Goal: Task Accomplishment & Management: Manage account settings

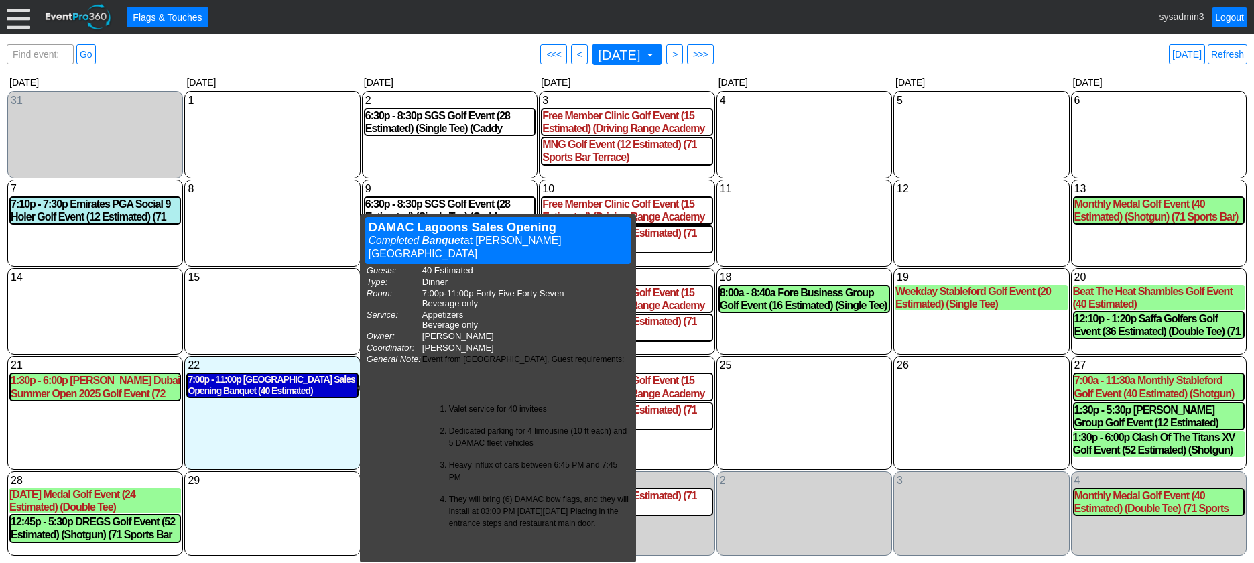
click at [273, 383] on div "7:00p - 11:00p DAMAC Lagoons Sales Opening Banquet (40 Estimated) (Forty Five F…" at bounding box center [272, 385] width 169 height 23
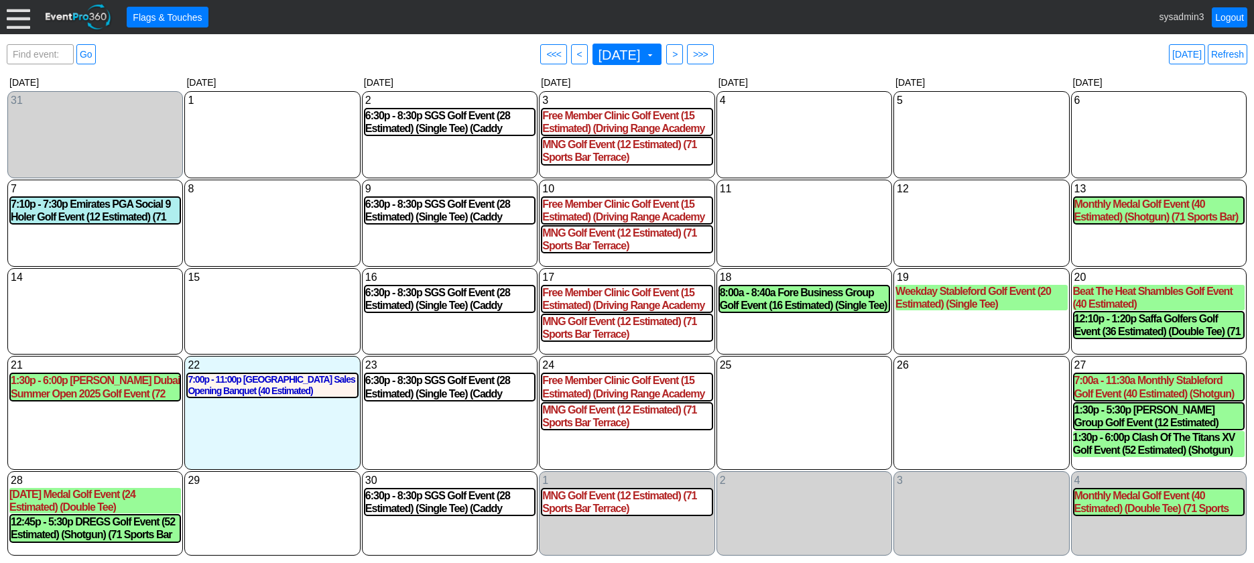
click at [20, 19] on div at bounding box center [18, 16] width 23 height 23
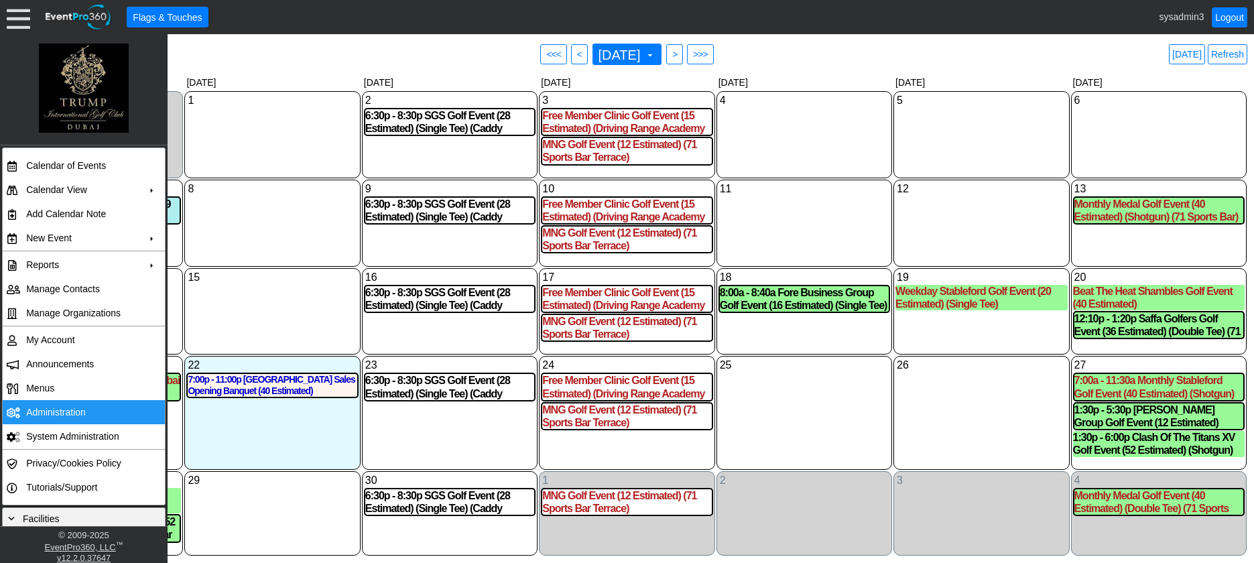
click at [54, 413] on td "Administration" at bounding box center [81, 412] width 120 height 24
click at [1226, 58] on link "Refresh" at bounding box center [1228, 54] width 40 height 20
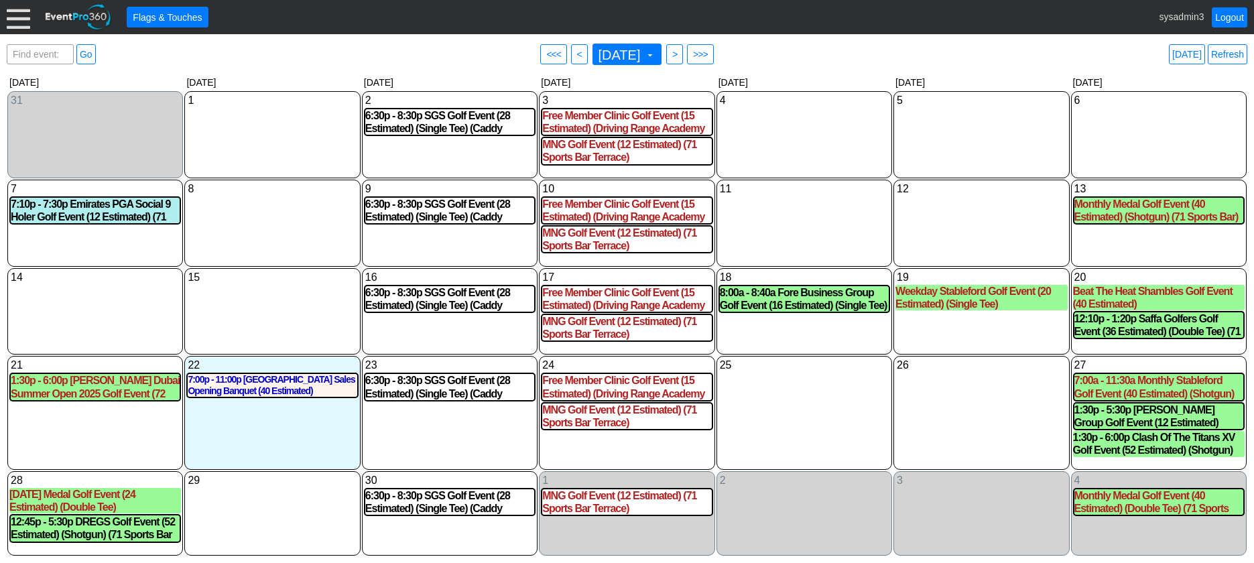
click at [20, 21] on div at bounding box center [18, 16] width 23 height 23
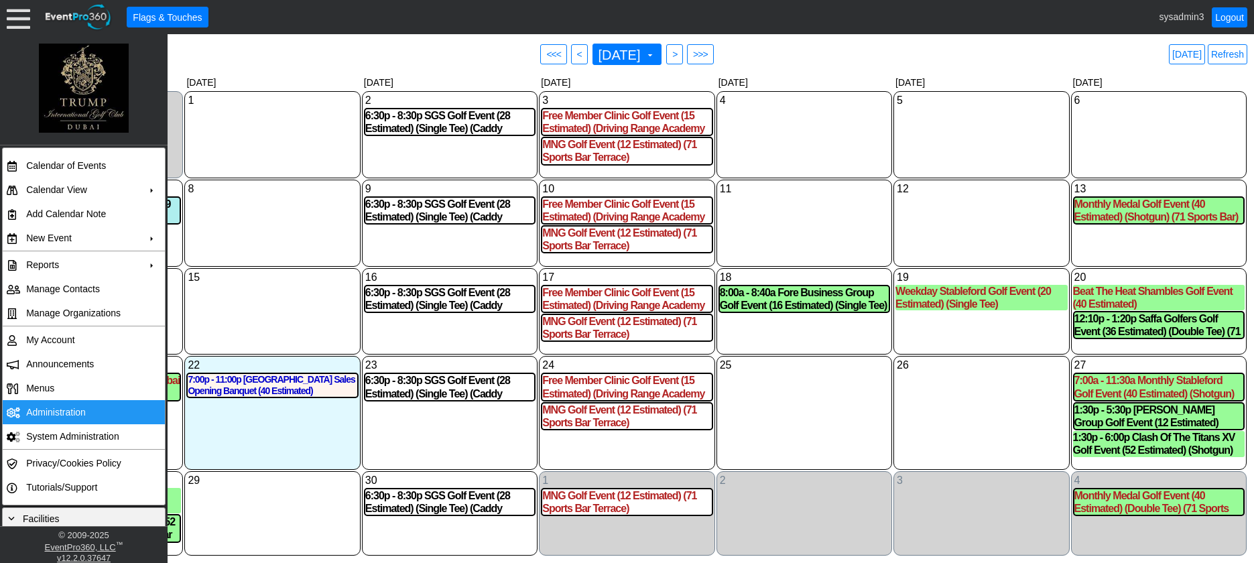
click at [69, 404] on td "Administration" at bounding box center [81, 412] width 120 height 24
click at [976, 220] on div "12 Friday" at bounding box center [982, 223] width 176 height 87
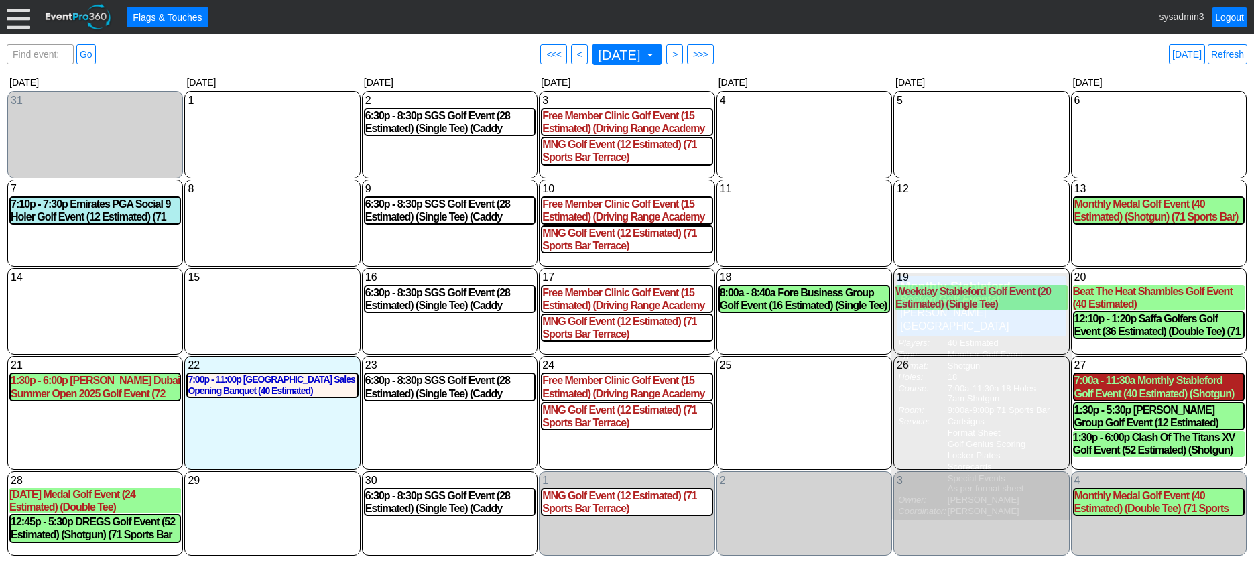
click at [1128, 381] on div "7:00a - 11:30a Monthly Stableford Golf Event (40 Estimated) (Shotgun) (71 Sport…" at bounding box center [1159, 386] width 169 height 25
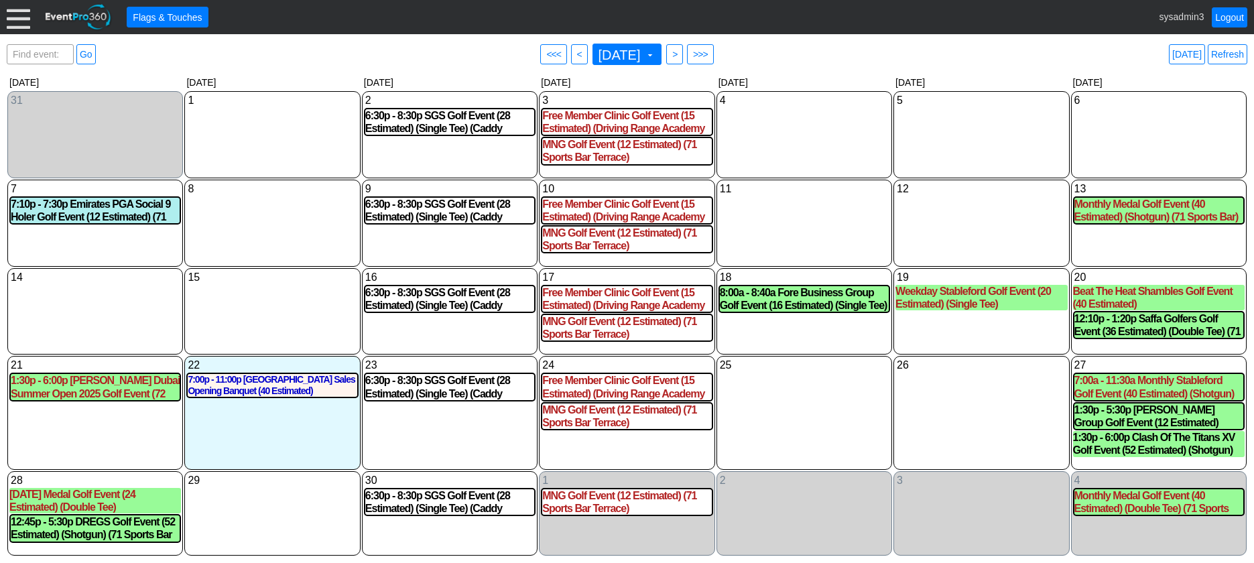
click at [19, 12] on div at bounding box center [18, 16] width 23 height 23
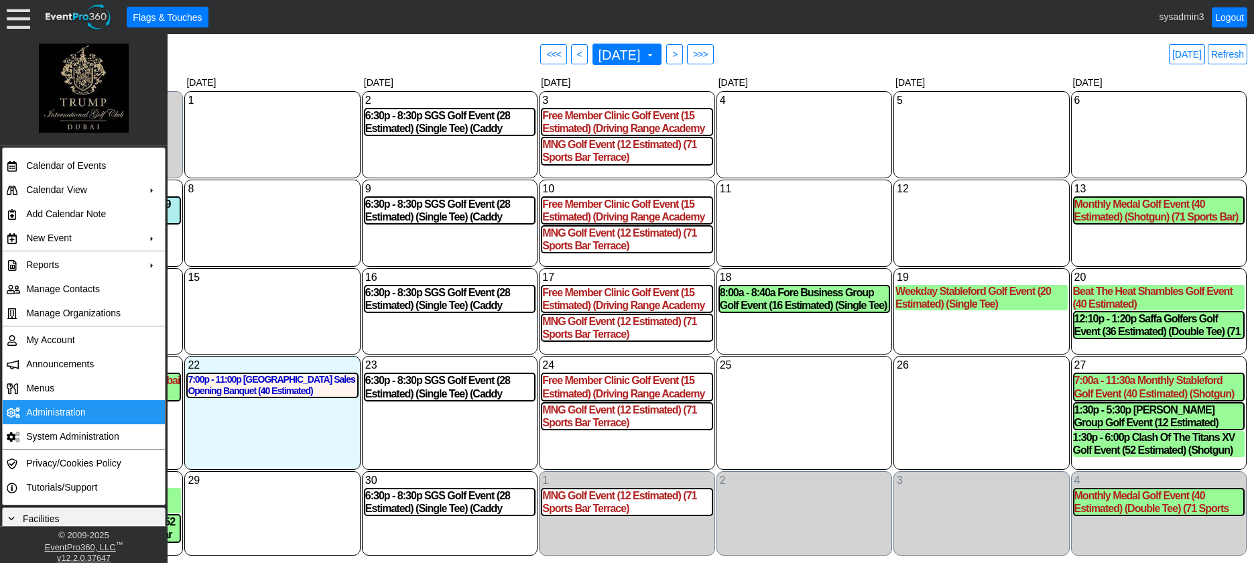
click at [48, 406] on td "Administration" at bounding box center [81, 412] width 120 height 24
click at [54, 410] on td "Administration" at bounding box center [81, 412] width 120 height 24
click at [835, 227] on div "11 Thursday" at bounding box center [805, 223] width 176 height 87
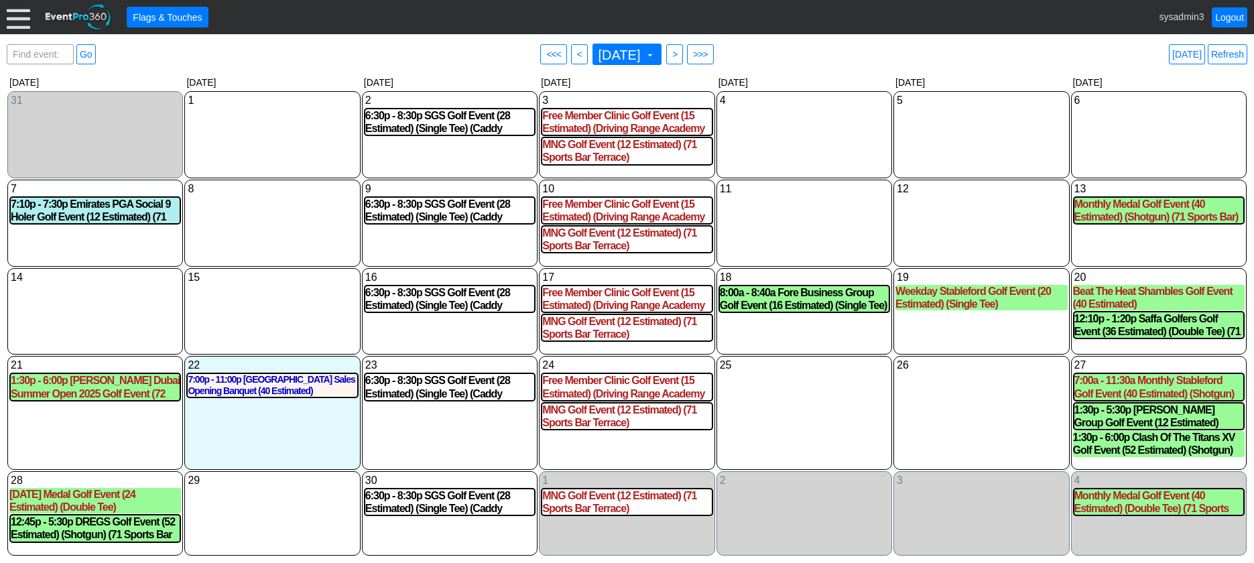
click at [261, 303] on div "15 Monday" at bounding box center [272, 311] width 176 height 87
click at [272, 106] on div "1 Monday" at bounding box center [272, 100] width 172 height 15
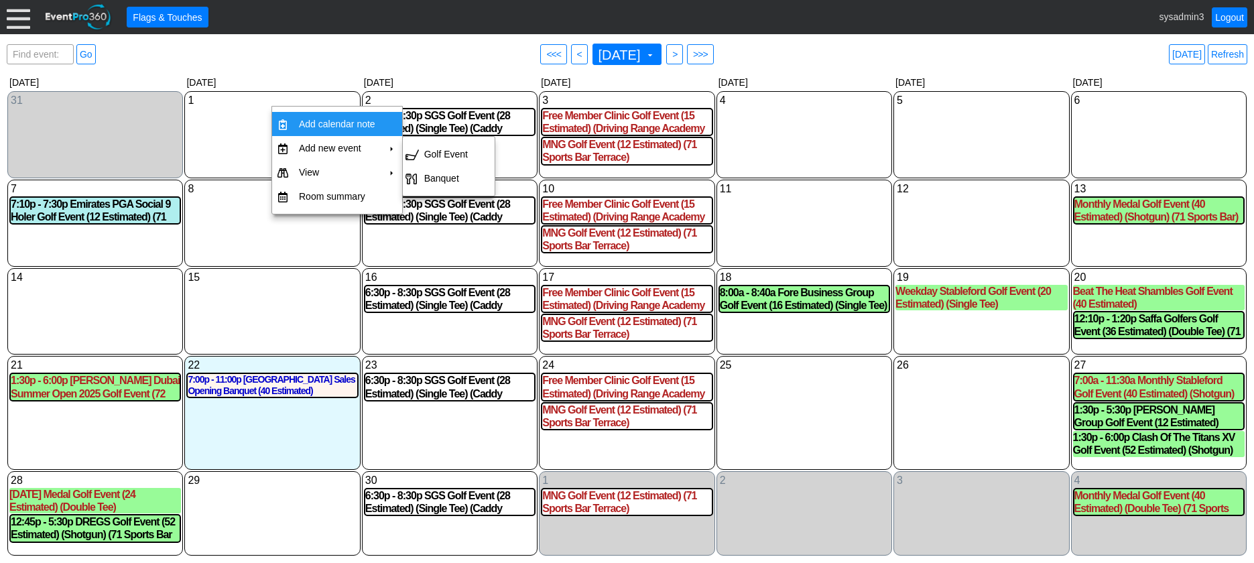
click at [242, 134] on div "1 Monday" at bounding box center [272, 134] width 176 height 87
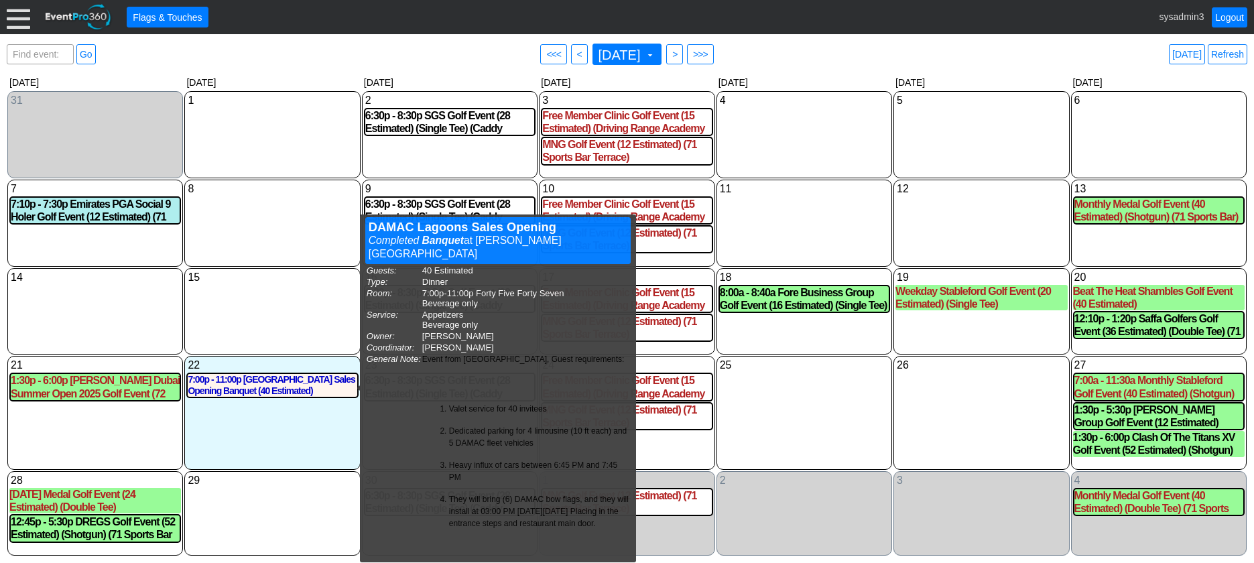
click at [265, 310] on div "15 Monday" at bounding box center [272, 311] width 176 height 87
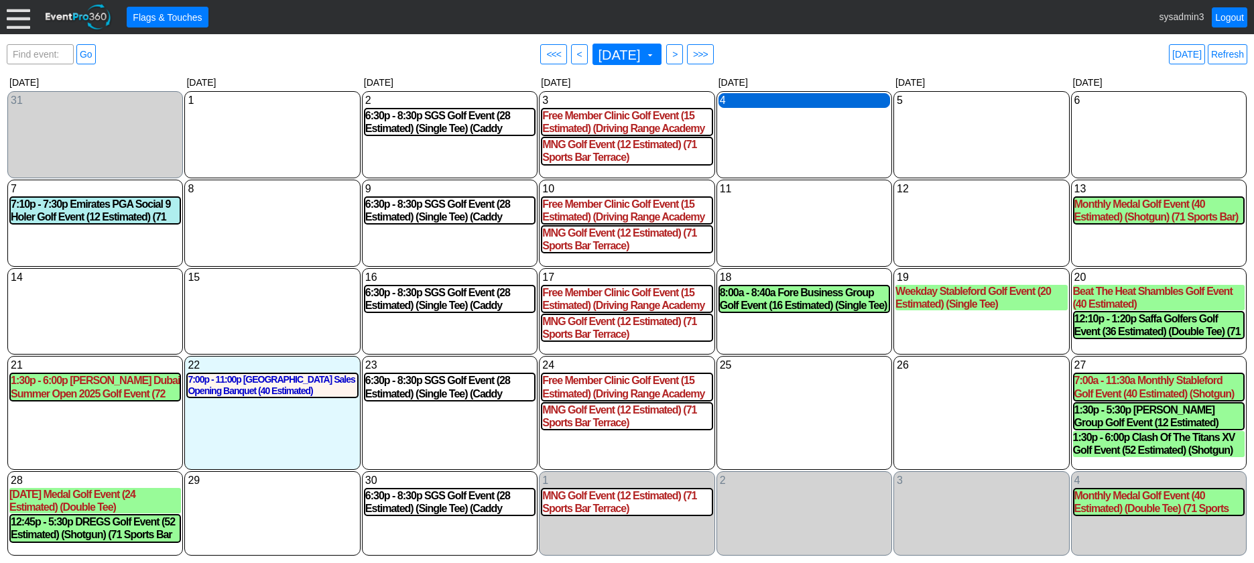
click at [807, 101] on div "4 Thursday" at bounding box center [805, 100] width 172 height 15
click at [782, 142] on div "4 Thursday" at bounding box center [805, 134] width 176 height 87
click at [815, 101] on div "4 Thursday" at bounding box center [805, 100] width 172 height 15
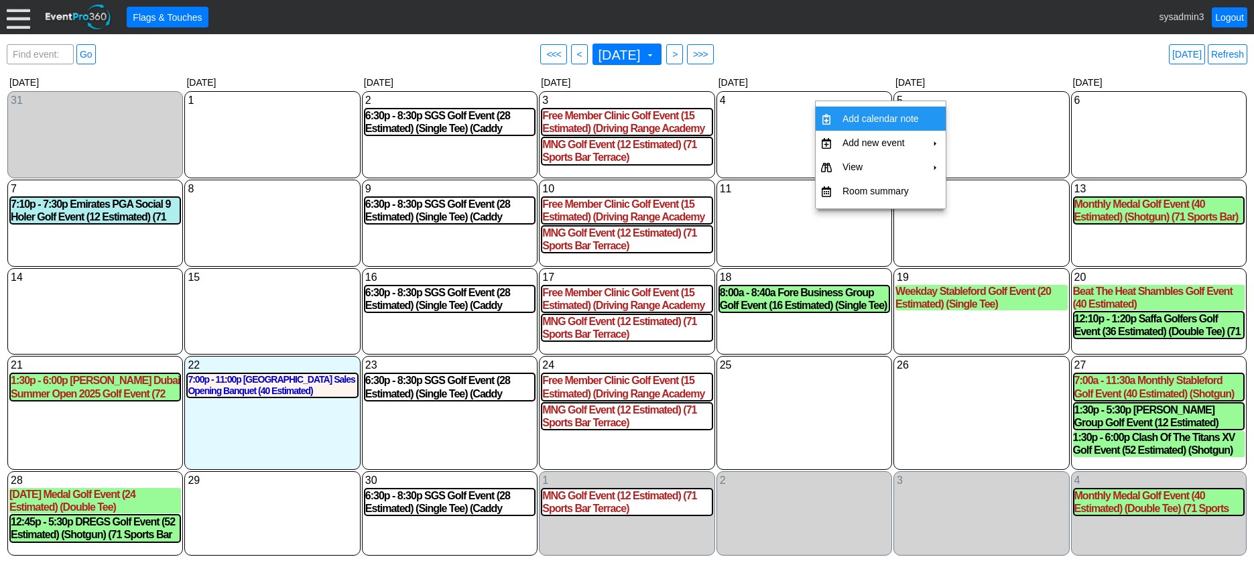
click at [884, 116] on td "Add calendar note" at bounding box center [880, 119] width 87 height 24
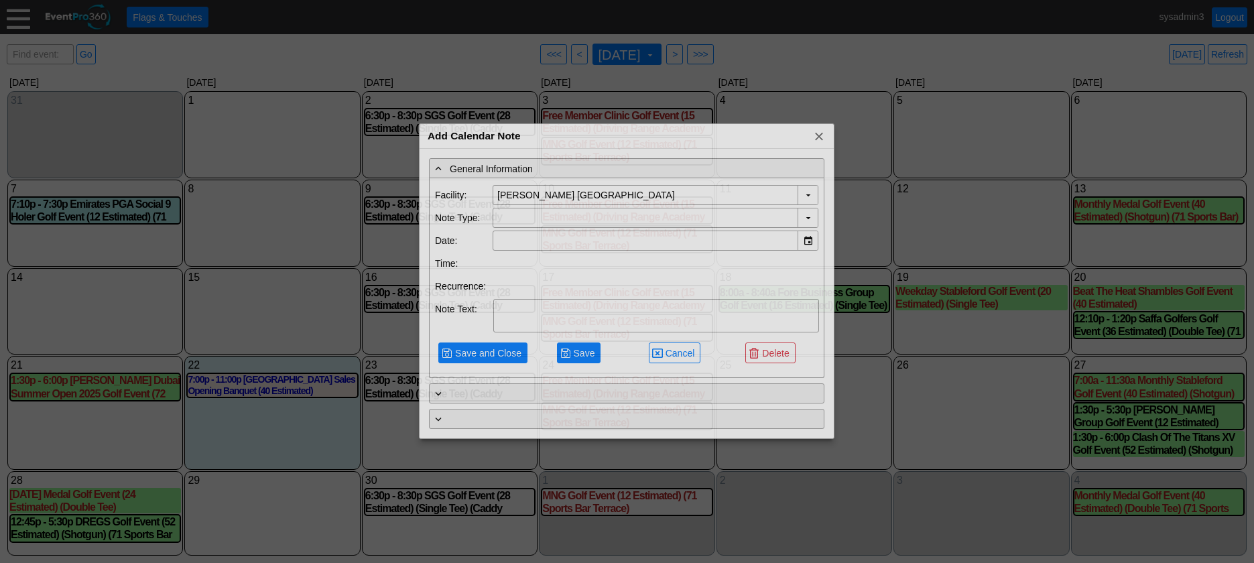
type input "4/9/2025"
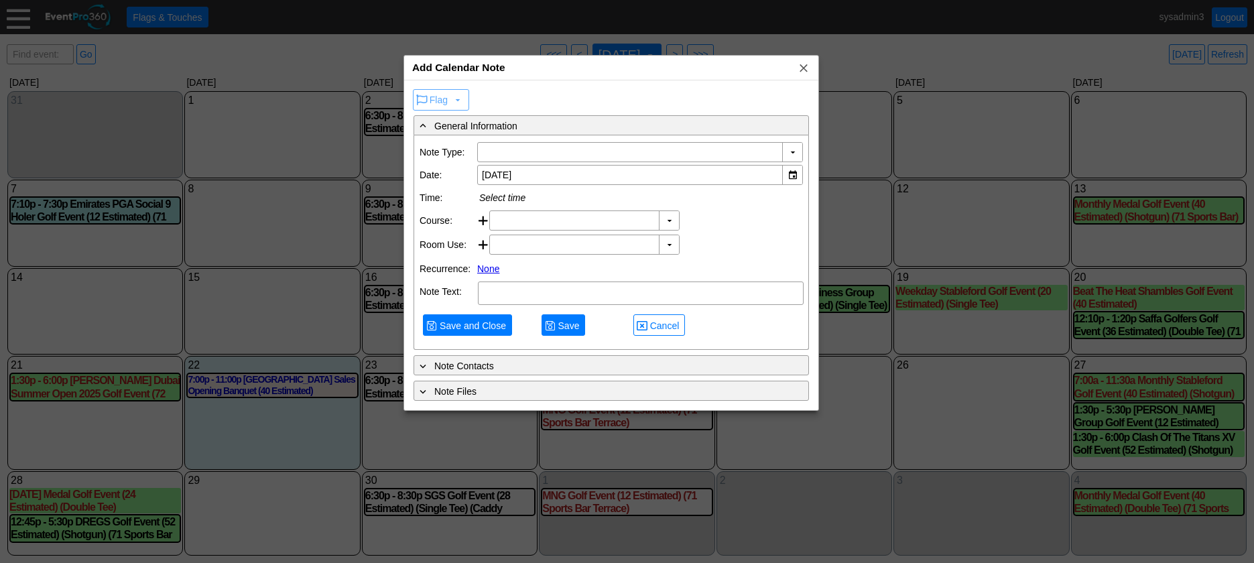
click at [616, 62] on div "Add Calendar Note x" at bounding box center [611, 68] width 414 height 25
click at [794, 150] on div "▼" at bounding box center [792, 152] width 20 height 19
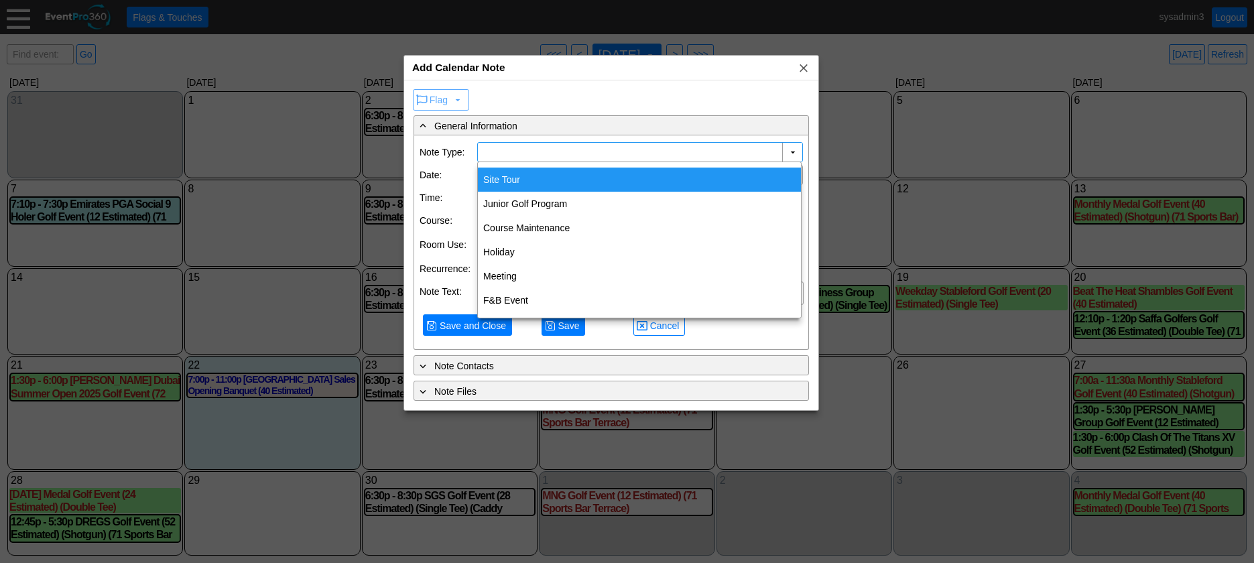
click at [507, 179] on div "Site Tour" at bounding box center [639, 180] width 323 height 24
type input "Site Tour"
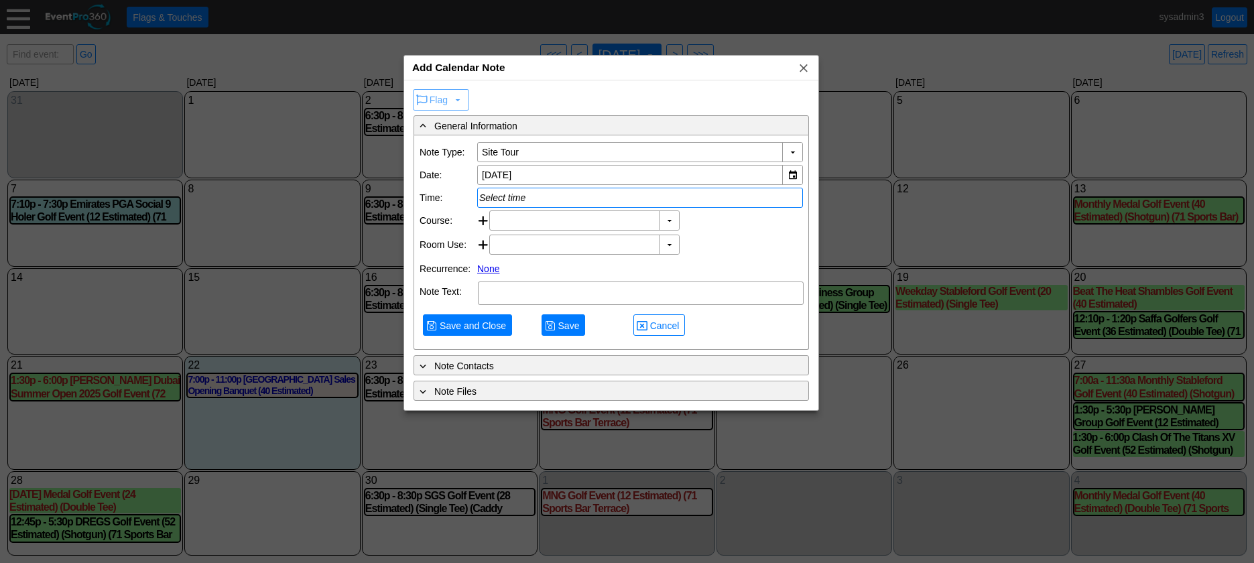
click at [540, 200] on div "Select time" at bounding box center [640, 197] width 322 height 11
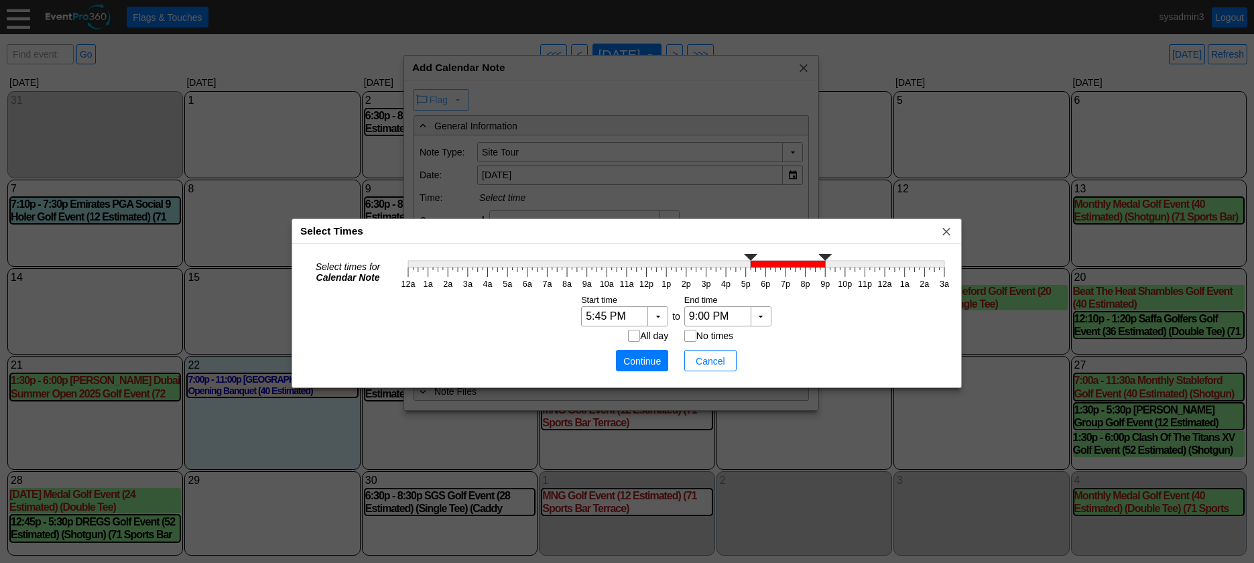
type input "6:00 PM"
click at [768, 277] on icon "12a 1a 2a 3a 4a 5a 6a 7a 8a 9a 10a 11a 12p 1p 2p 3p 4p 5p 6p 7p 8p 9p 10p 11p 1…" at bounding box center [676, 271] width 556 height 40
type input "6:15 PM"
click at [771, 269] on g "12a 1a 2a 3a 4a 5a 6a 7a 8a 9a 10a 11a 12p 1p 2p 3p 4p 5p 6p 7p 8p 9p 10p 11p 1…" at bounding box center [675, 271] width 548 height 35
click at [638, 365] on span "Continue" at bounding box center [642, 361] width 40 height 13
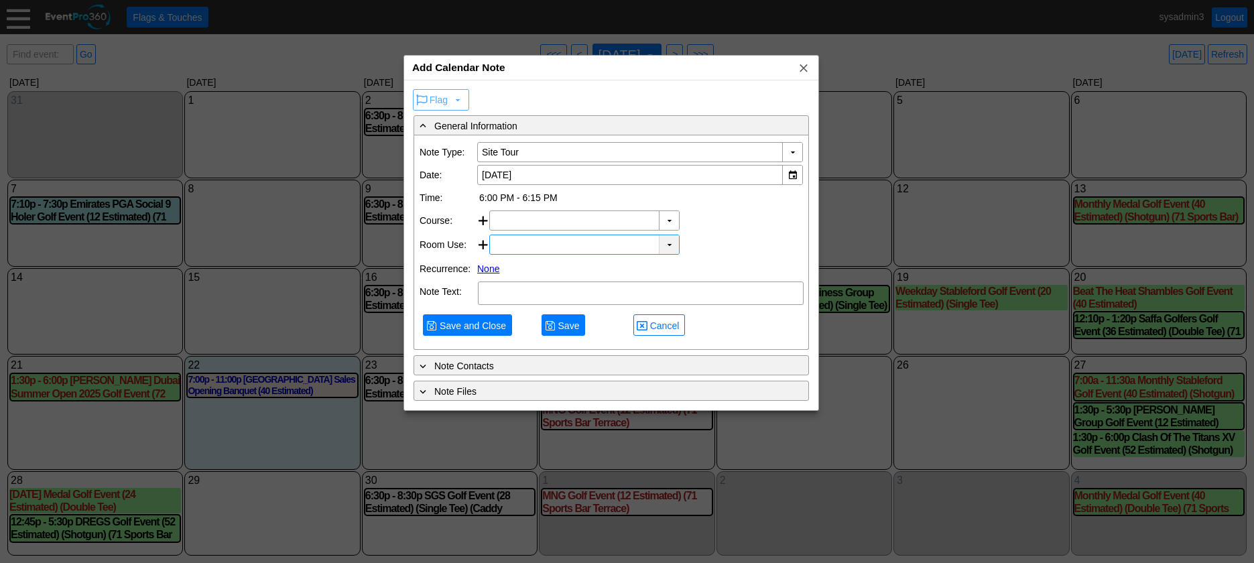
click at [662, 244] on div "▼" at bounding box center [669, 244] width 20 height 19
click at [716, 236] on div "▼ Χ Select time" at bounding box center [646, 245] width 314 height 20
click at [526, 294] on textarea at bounding box center [641, 293] width 326 height 23
type textarea "ADD"
click at [468, 329] on span "Save and Close" at bounding box center [473, 325] width 72 height 13
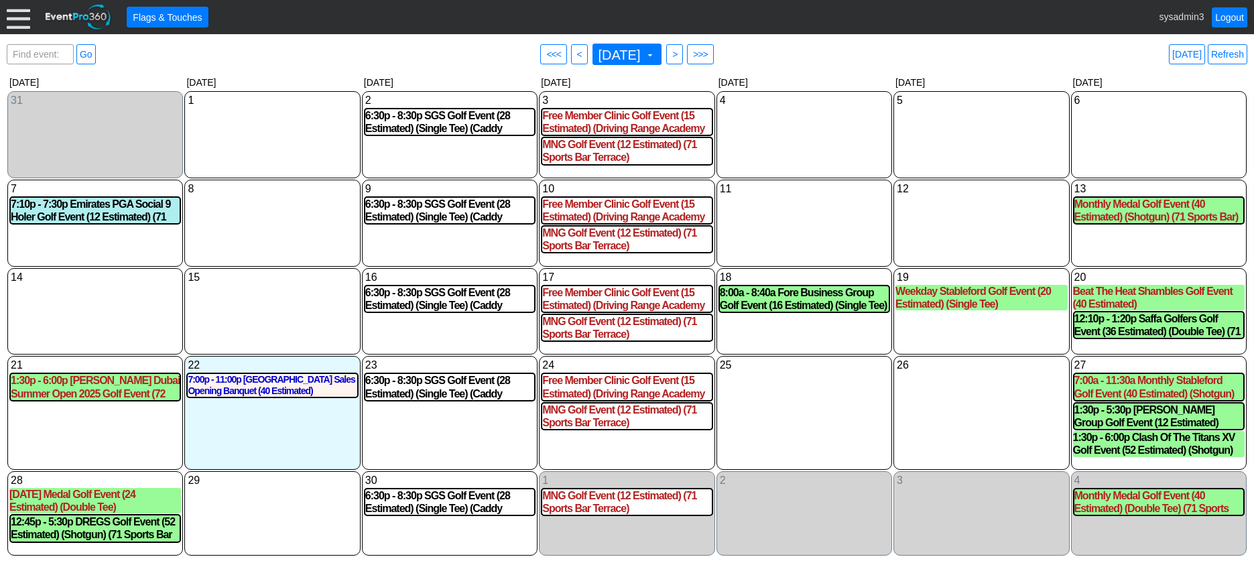
click at [19, 20] on div at bounding box center [18, 16] width 23 height 23
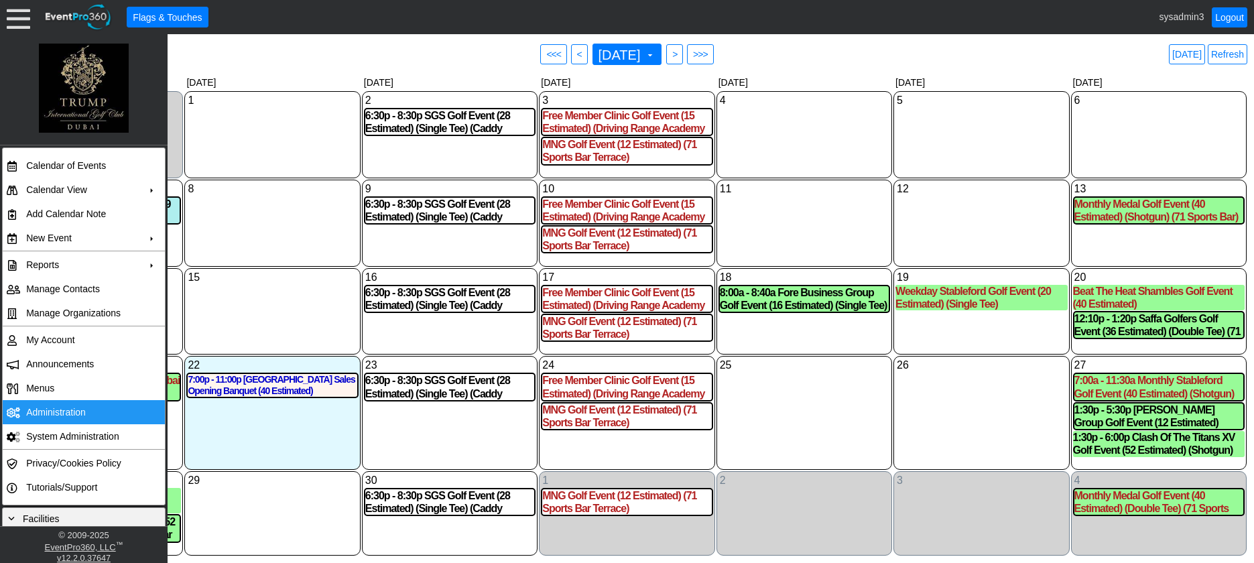
click at [58, 414] on td "Administration" at bounding box center [81, 412] width 120 height 24
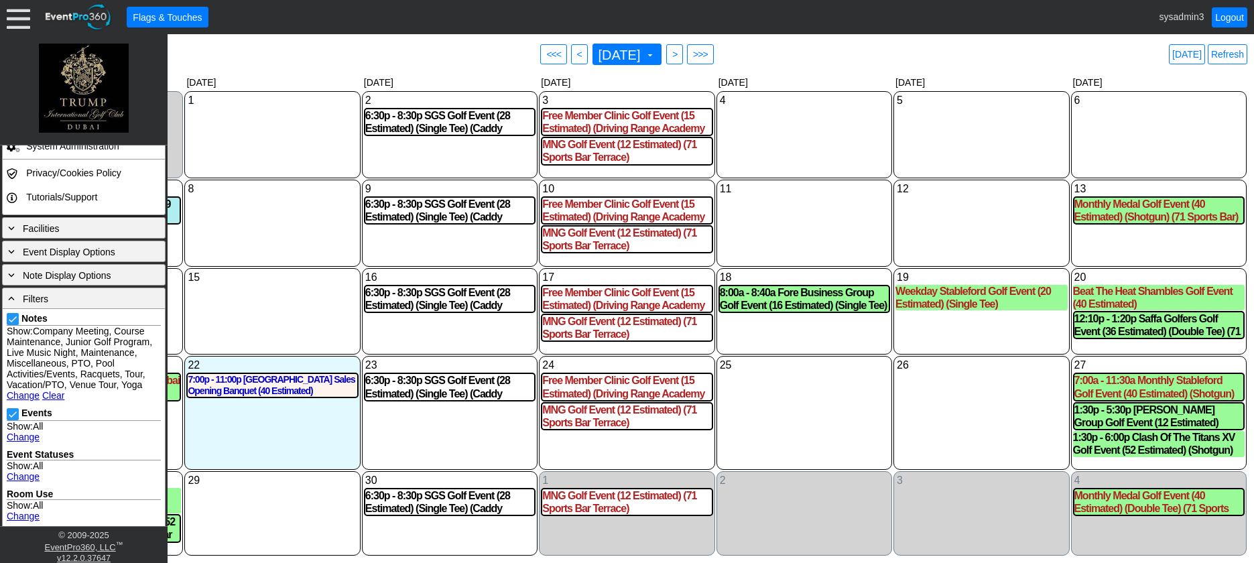
scroll to position [335, 0]
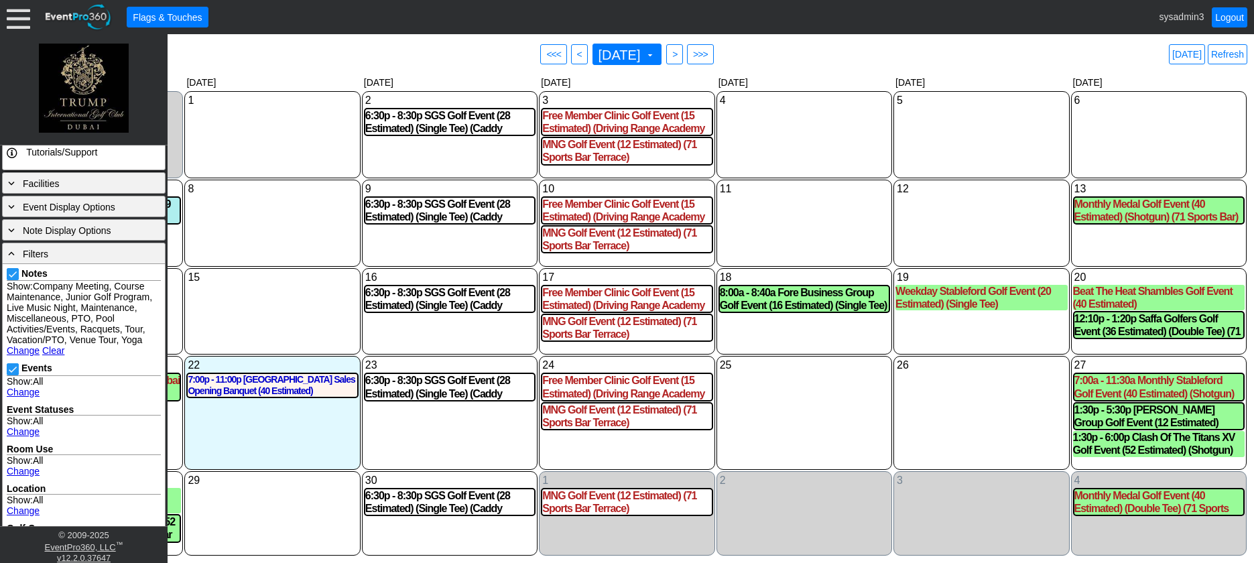
click at [49, 356] on link "Clear" at bounding box center [53, 350] width 22 height 11
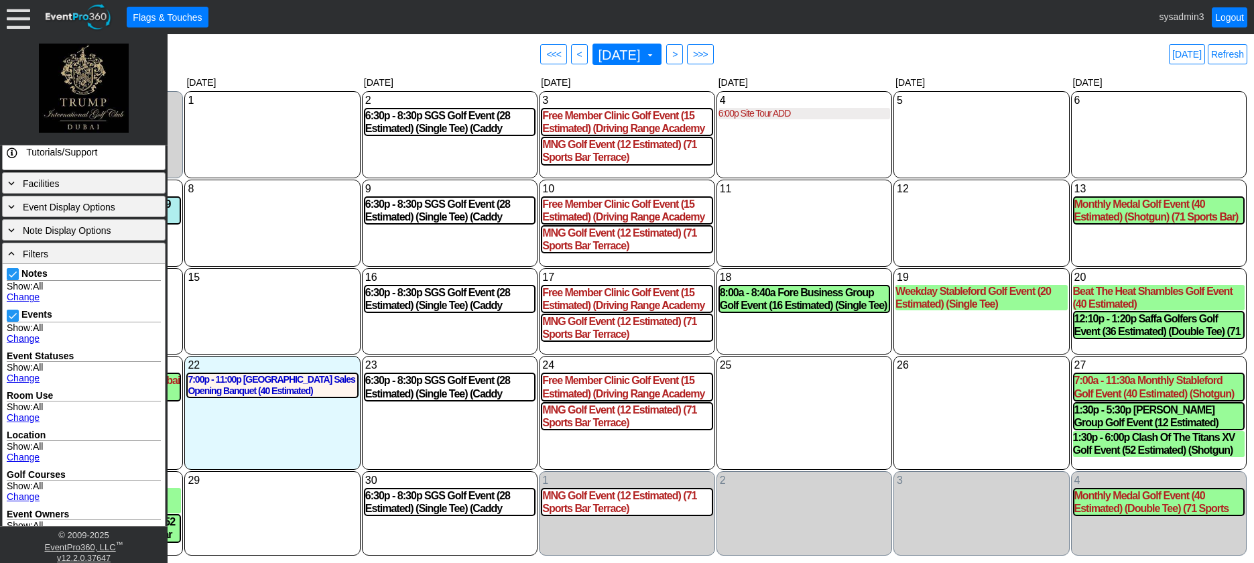
drag, startPoint x: 788, startPoint y: 420, endPoint x: 783, endPoint y: 390, distance: 30.5
click at [788, 418] on div "25 Thursday" at bounding box center [805, 412] width 176 height 113
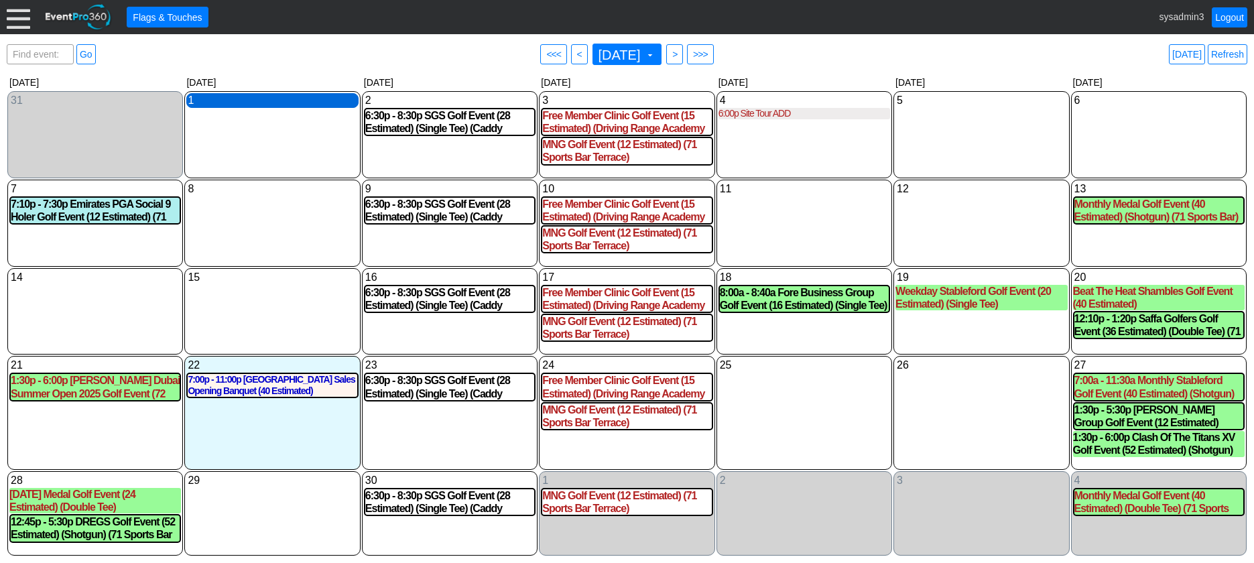
click at [248, 100] on div "1 Monday" at bounding box center [272, 100] width 172 height 15
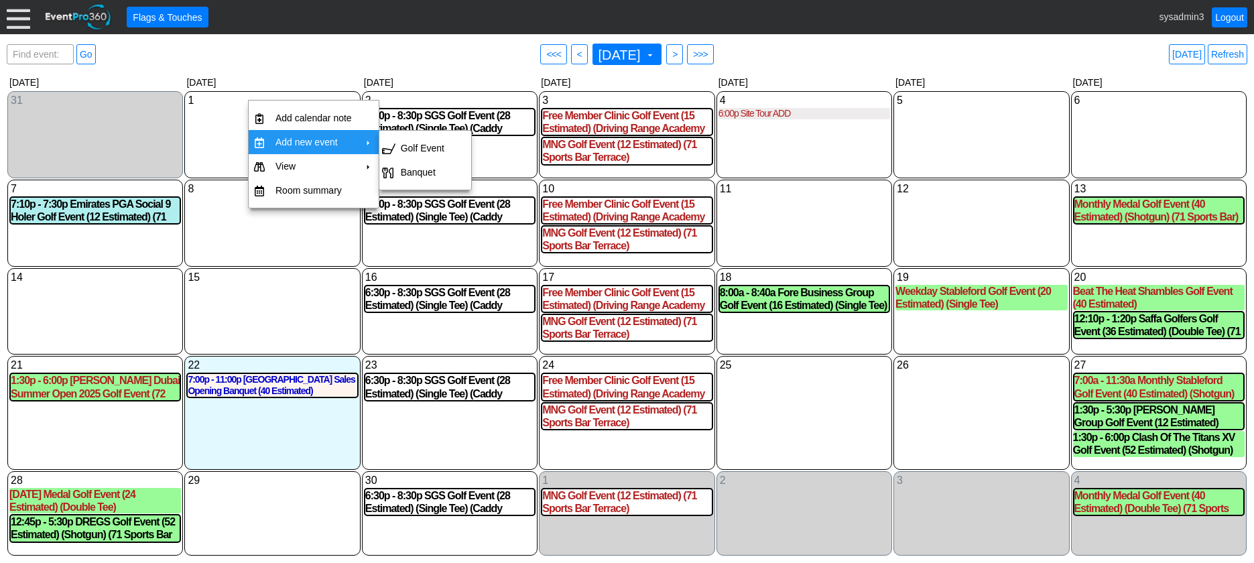
click at [272, 231] on div "8 Monday" at bounding box center [272, 223] width 176 height 87
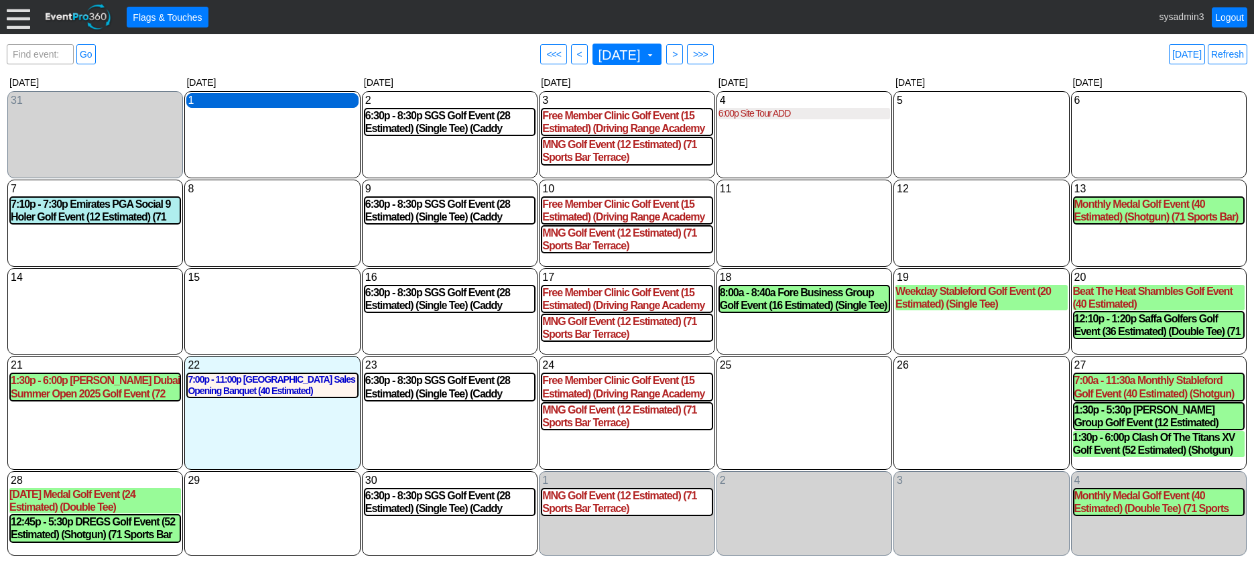
click at [255, 102] on div "1 Monday" at bounding box center [272, 100] width 172 height 15
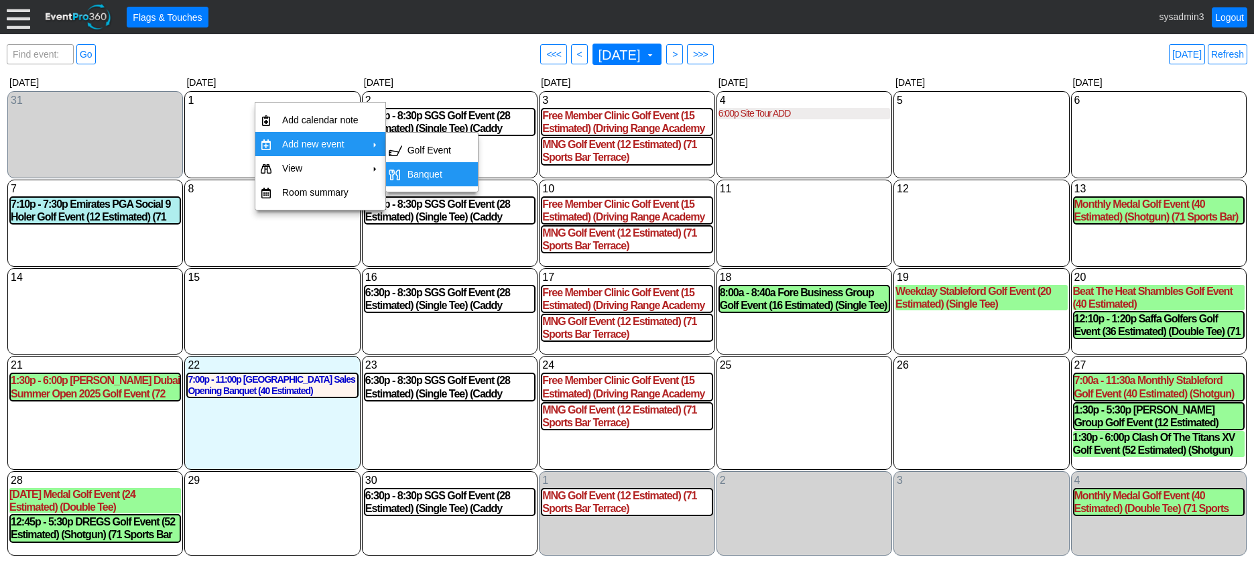
click at [422, 171] on td "Banquet" at bounding box center [429, 174] width 54 height 24
type input "1/9/2025"
type input "Lead"
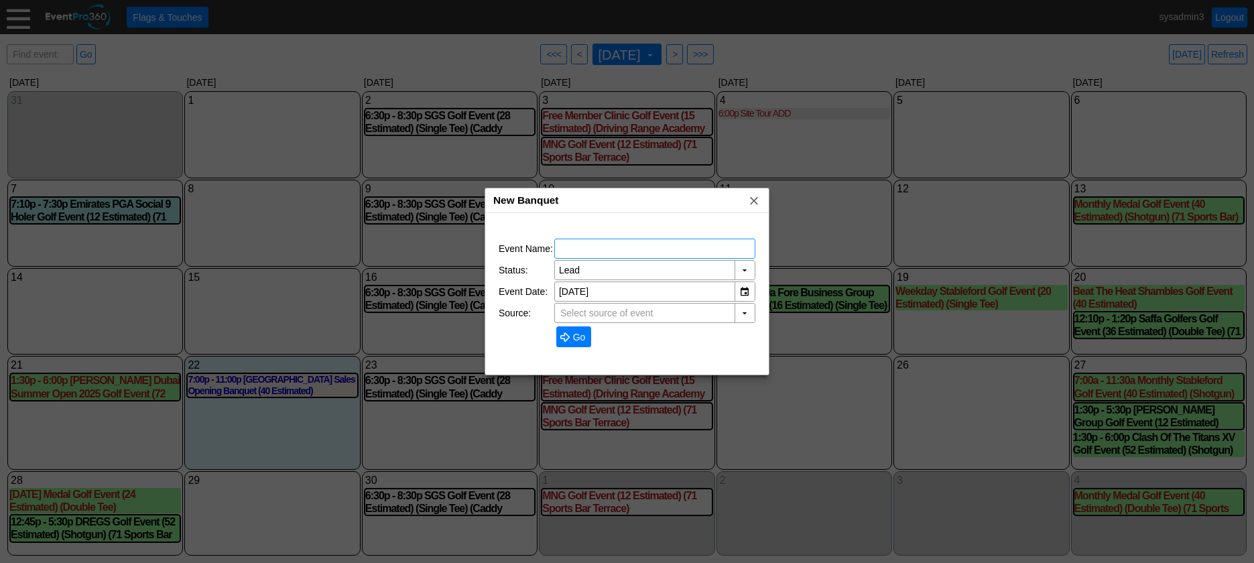
click at [578, 248] on input "text" at bounding box center [655, 248] width 192 height 19
type input "TEST EVENT"
click at [579, 332] on span "Go" at bounding box center [580, 337] width 18 height 13
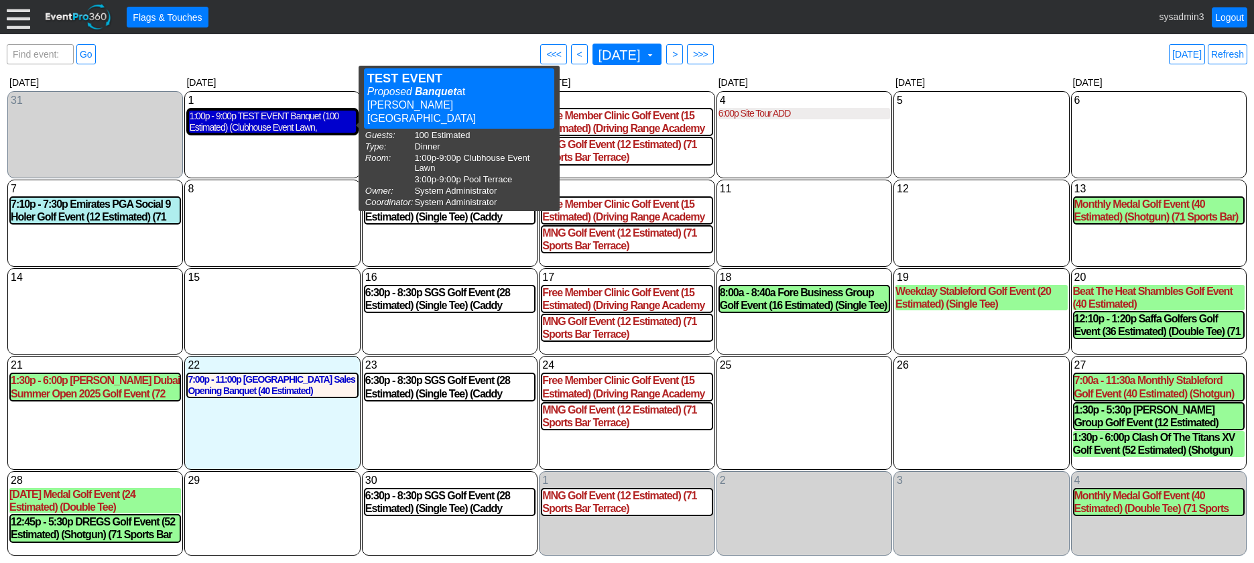
click at [268, 119] on div "1:00p - 9:00p TEST EVENT Banquet (100 Estimated) (Clubhouse Event Lawn, Pool Te…" at bounding box center [272, 122] width 166 height 23
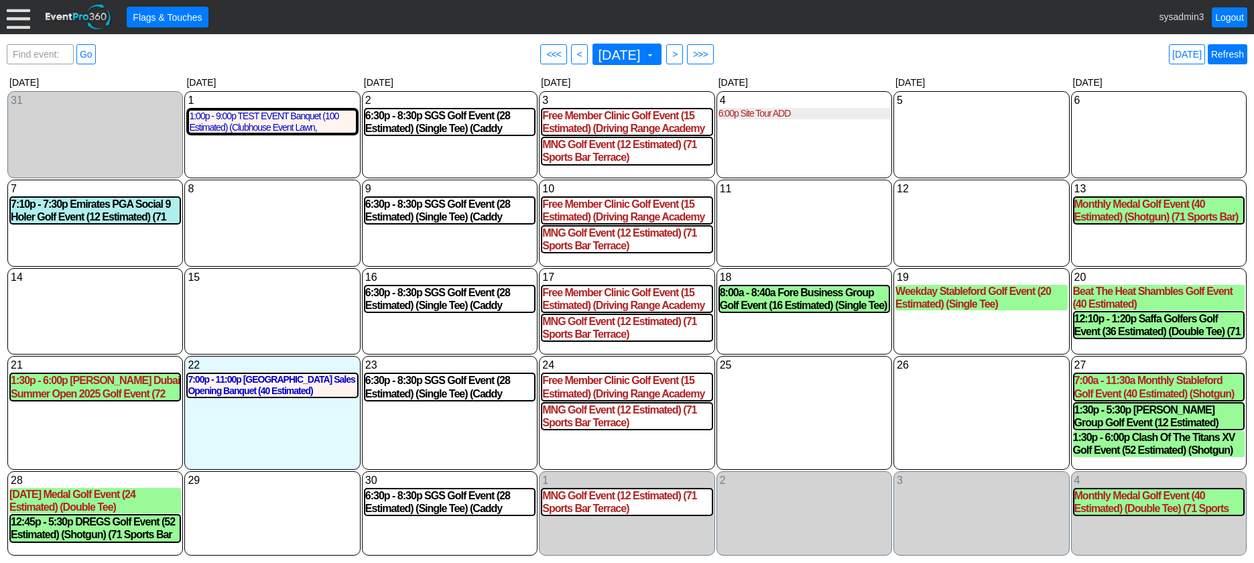
click at [1229, 48] on link "Refresh" at bounding box center [1228, 54] width 40 height 20
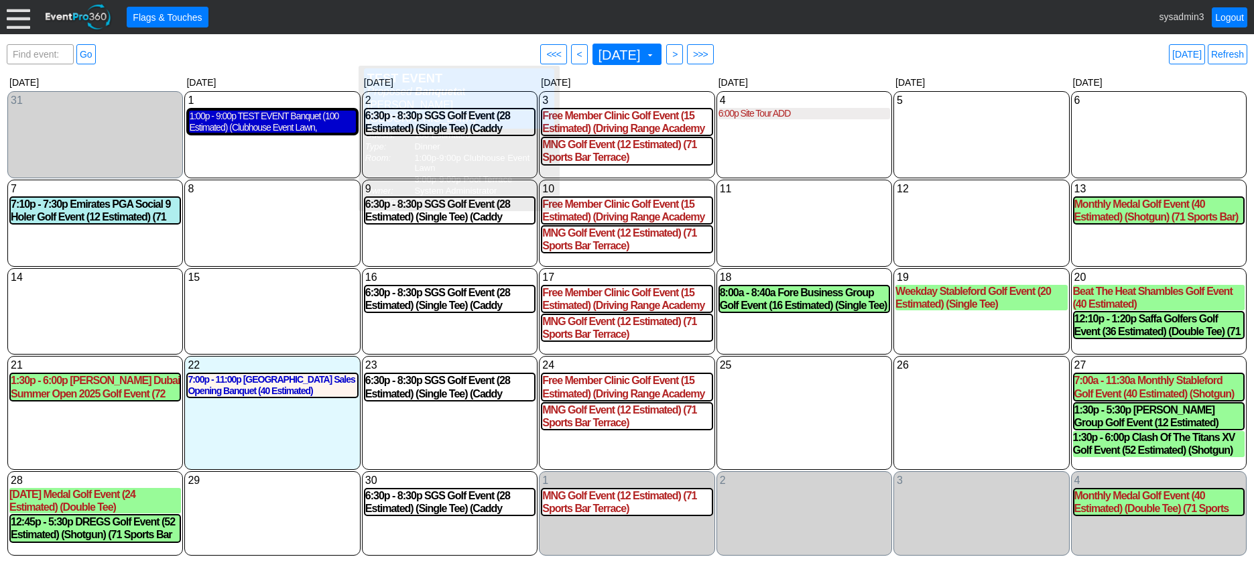
click at [274, 125] on div "1:00p - 9:00p TEST EVENT Banquet (100 Estimated) (Clubhouse Event Lawn, Pool Te…" at bounding box center [272, 122] width 166 height 23
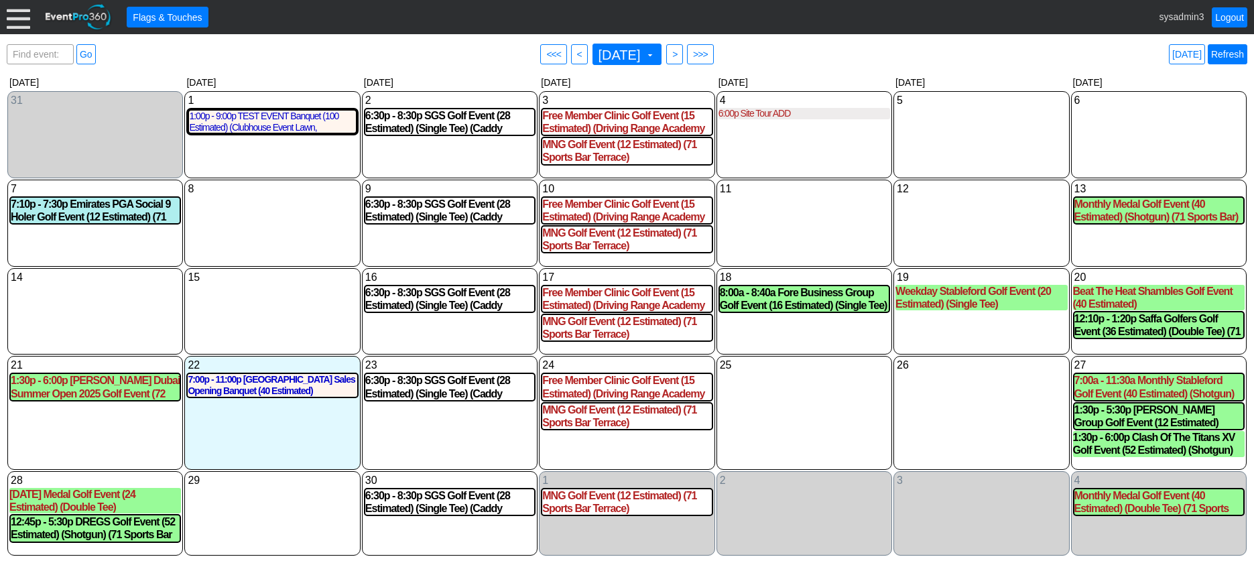
click at [1223, 54] on link "Refresh" at bounding box center [1228, 54] width 40 height 20
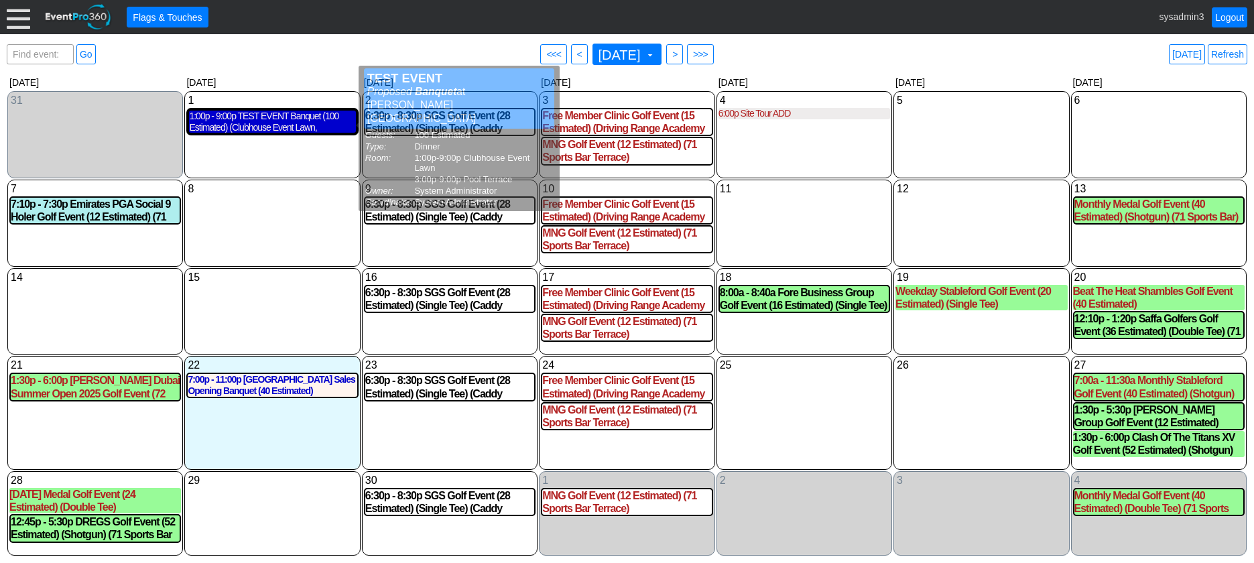
click at [271, 117] on div "1:00p - 9:00p TEST EVENT Banquet (100 Estimated) (Clubhouse Event Lawn, Pool Te…" at bounding box center [272, 122] width 166 height 23
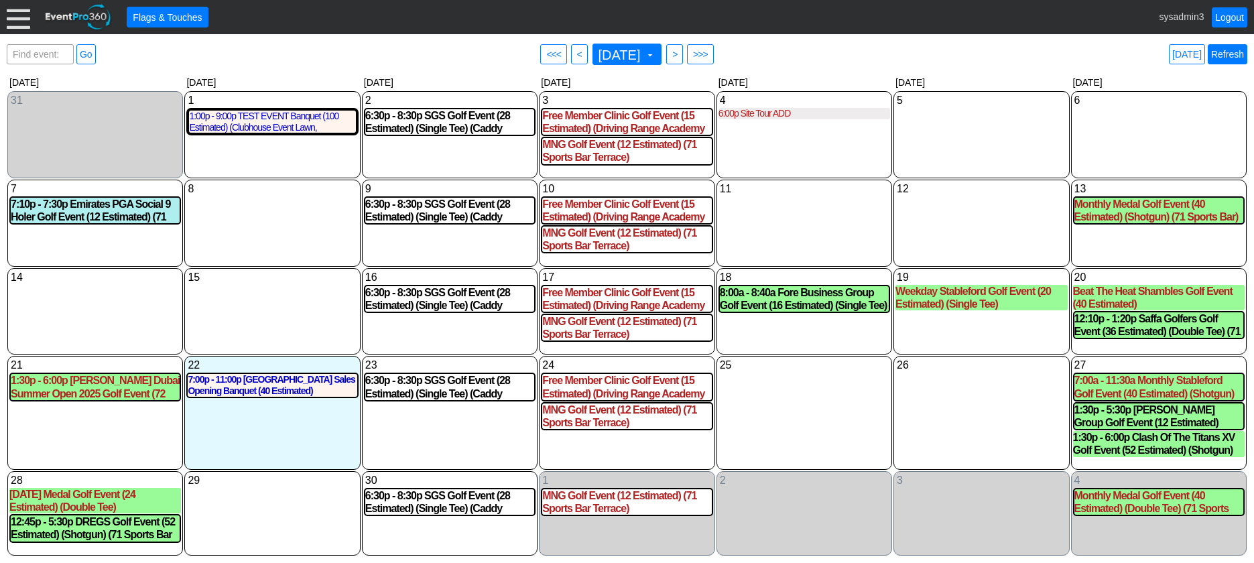
click at [1236, 48] on link "Refresh" at bounding box center [1228, 54] width 40 height 20
click at [21, 10] on div at bounding box center [18, 16] width 23 height 23
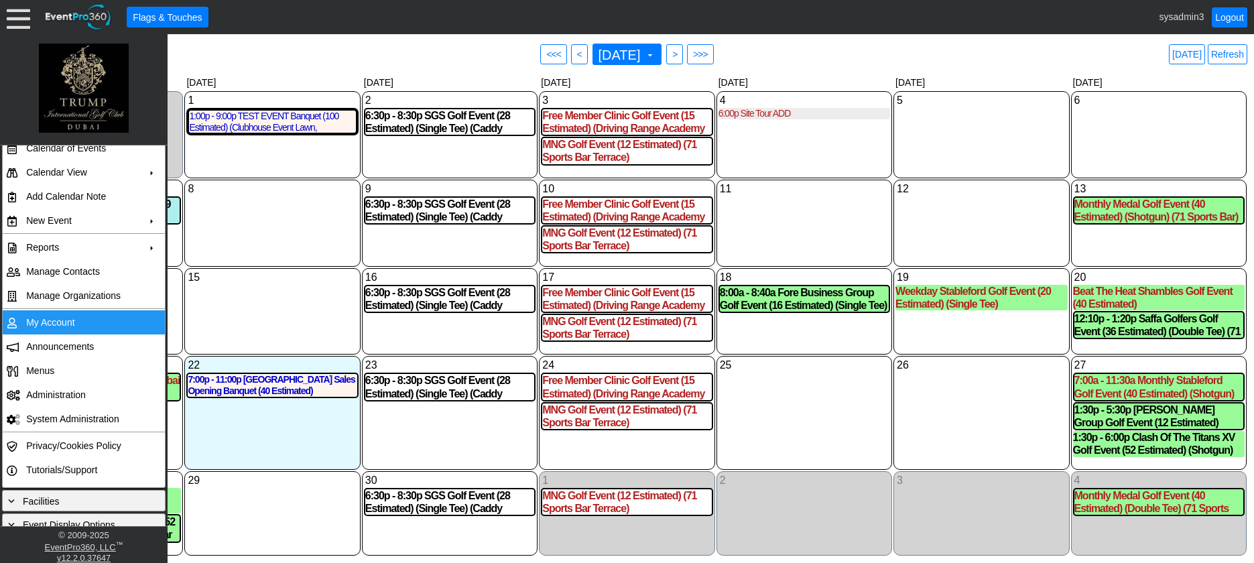
scroll to position [0, 0]
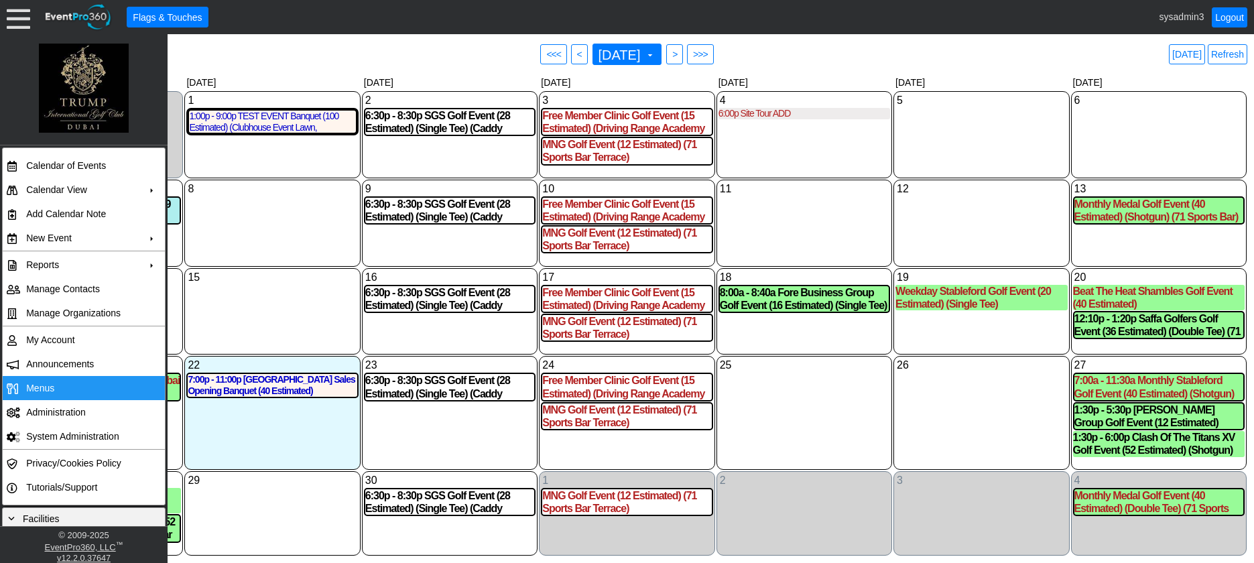
click at [60, 386] on td "Menus" at bounding box center [81, 388] width 120 height 24
click at [825, 235] on div "11 Thursday" at bounding box center [805, 223] width 176 height 87
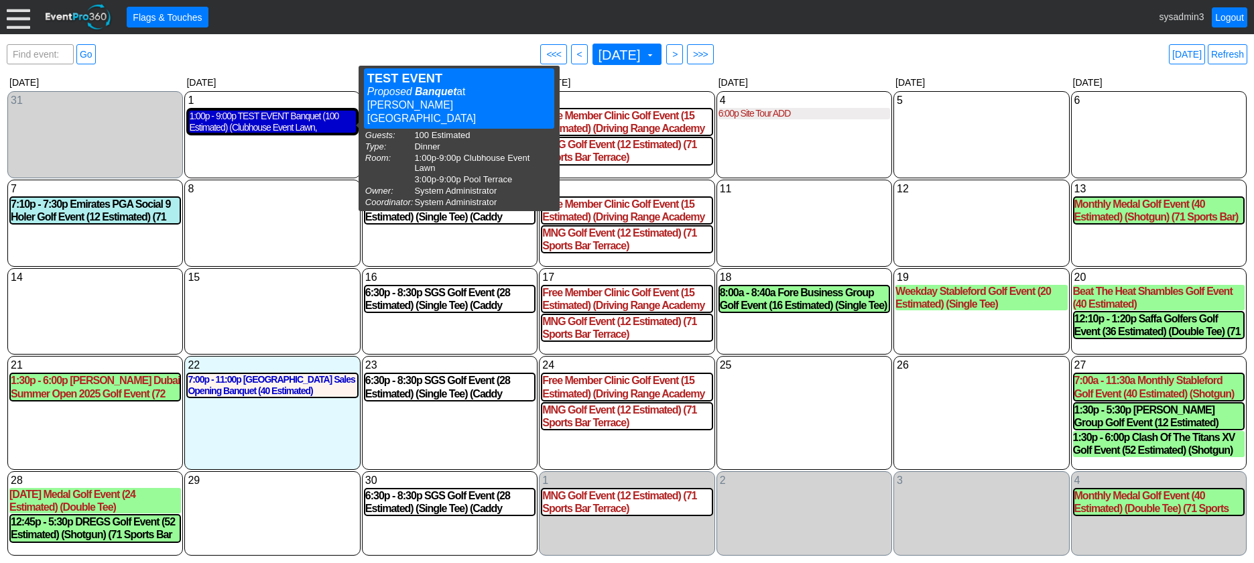
click at [266, 121] on div "1:00p - 9:00p TEST EVENT Banquet (100 Estimated) (Clubhouse Event Lawn, Pool Te…" at bounding box center [272, 122] width 166 height 23
click at [263, 121] on div "1:00p - 9:00p TEST EVENT Banquet (100 Estimated) (Clubhouse Event Lawn, Pool Te…" at bounding box center [272, 122] width 166 height 23
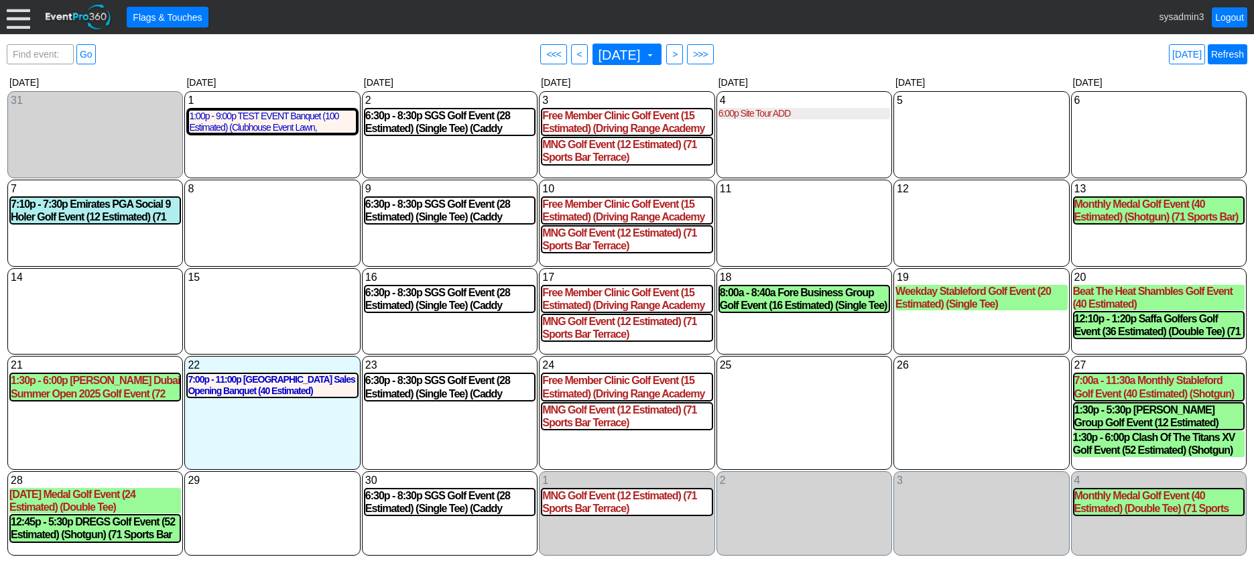
click at [1231, 57] on link "Refresh" at bounding box center [1228, 54] width 40 height 20
click at [17, 18] on div at bounding box center [18, 16] width 23 height 23
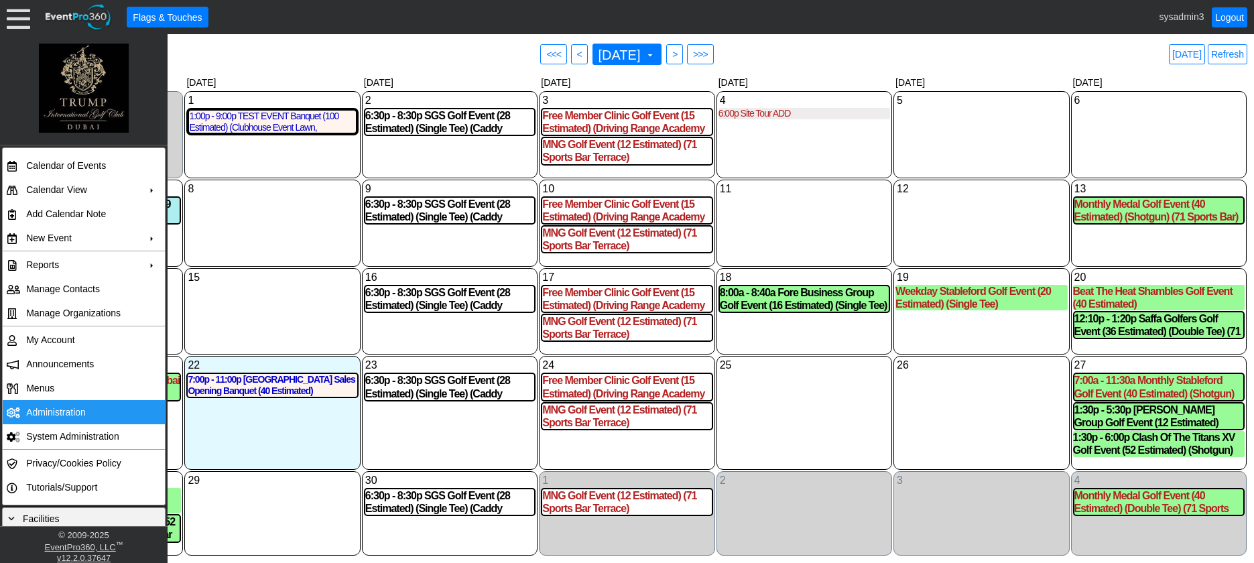
click at [54, 404] on td "Administration" at bounding box center [81, 412] width 120 height 24
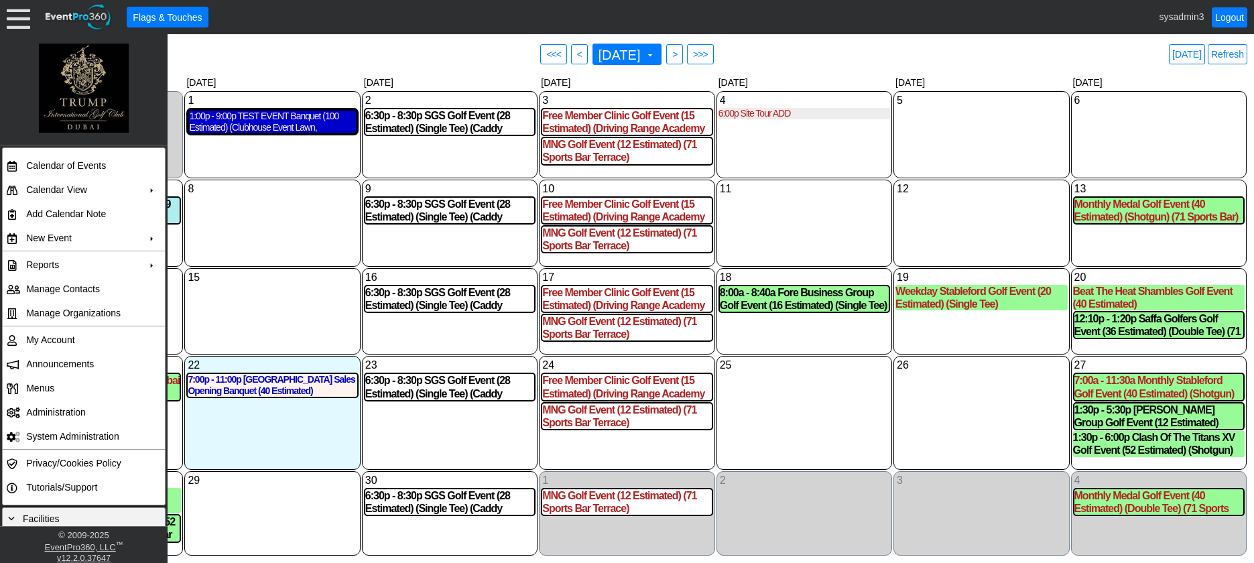
click at [297, 131] on div "1:00p - 9:00p TEST EVENT Banquet (100 Estimated) (Clubhouse Event Lawn, Pool Te…" at bounding box center [272, 122] width 166 height 23
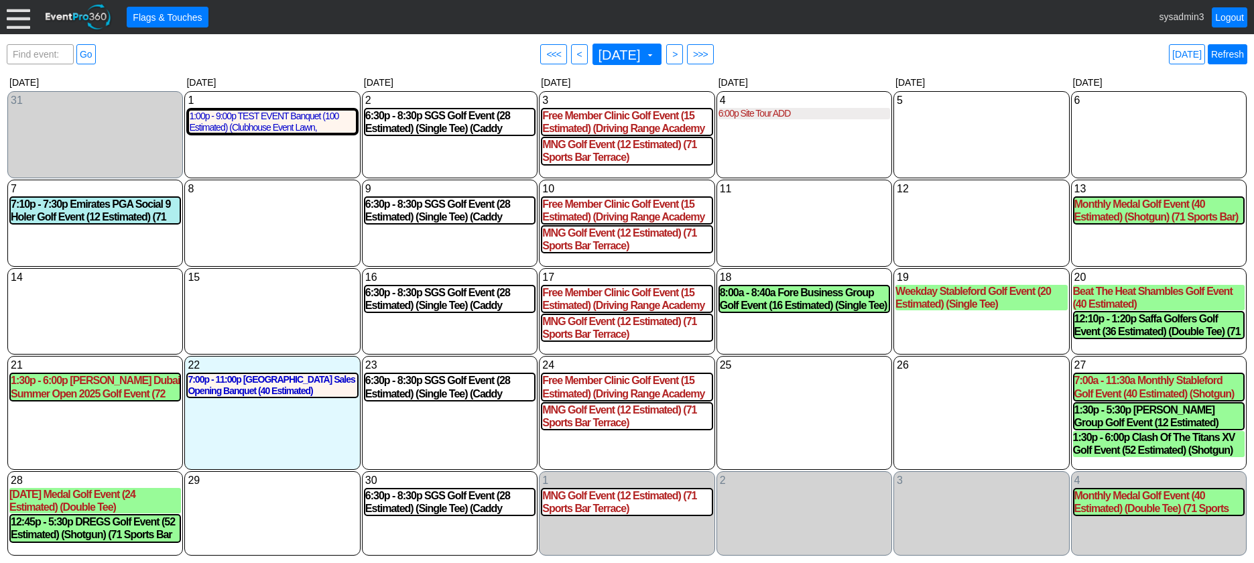
click at [1238, 58] on link "Refresh" at bounding box center [1228, 54] width 40 height 20
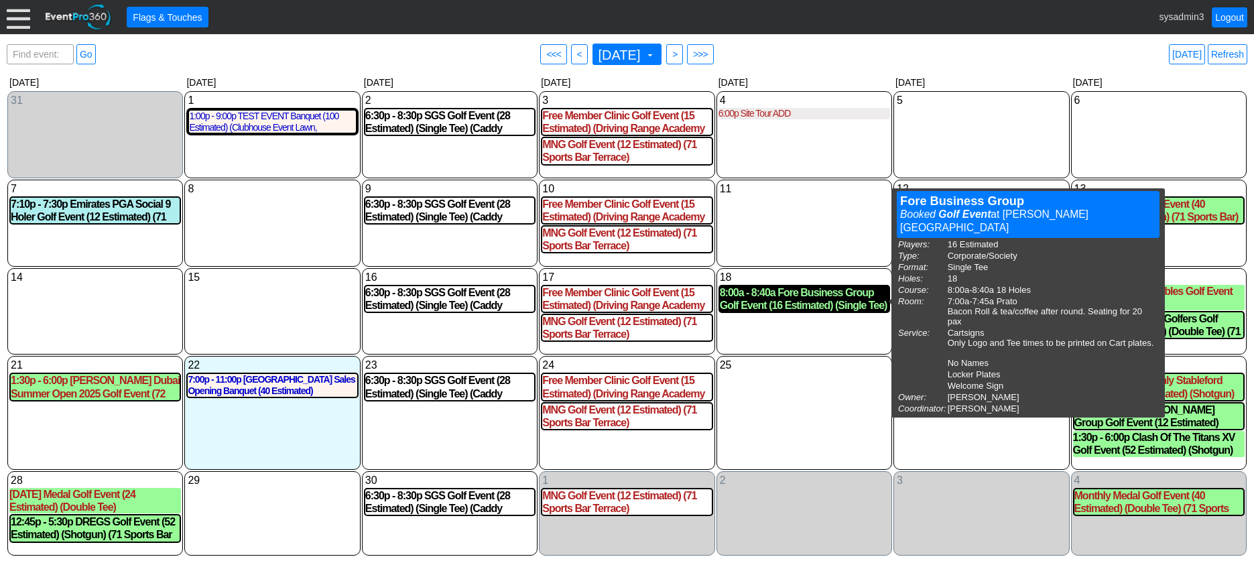
click at [796, 299] on div "8:00a - 8:40a Fore Business Group Golf Event (16 Estimated) (Single Tee) (Prato)" at bounding box center [804, 298] width 169 height 25
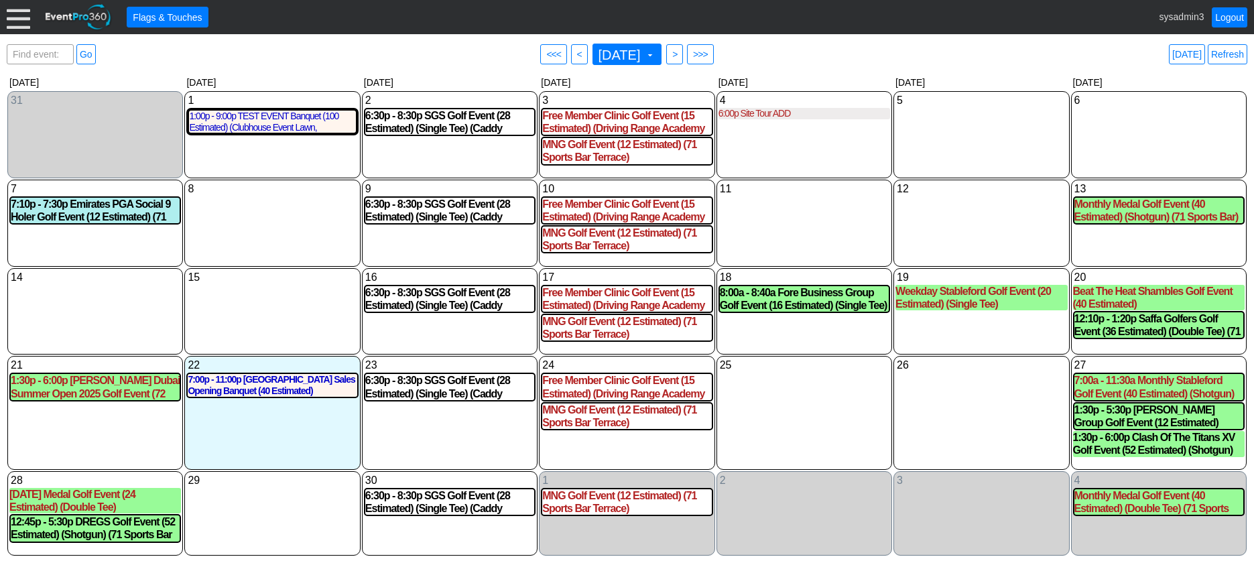
click at [12, 18] on div at bounding box center [18, 16] width 23 height 23
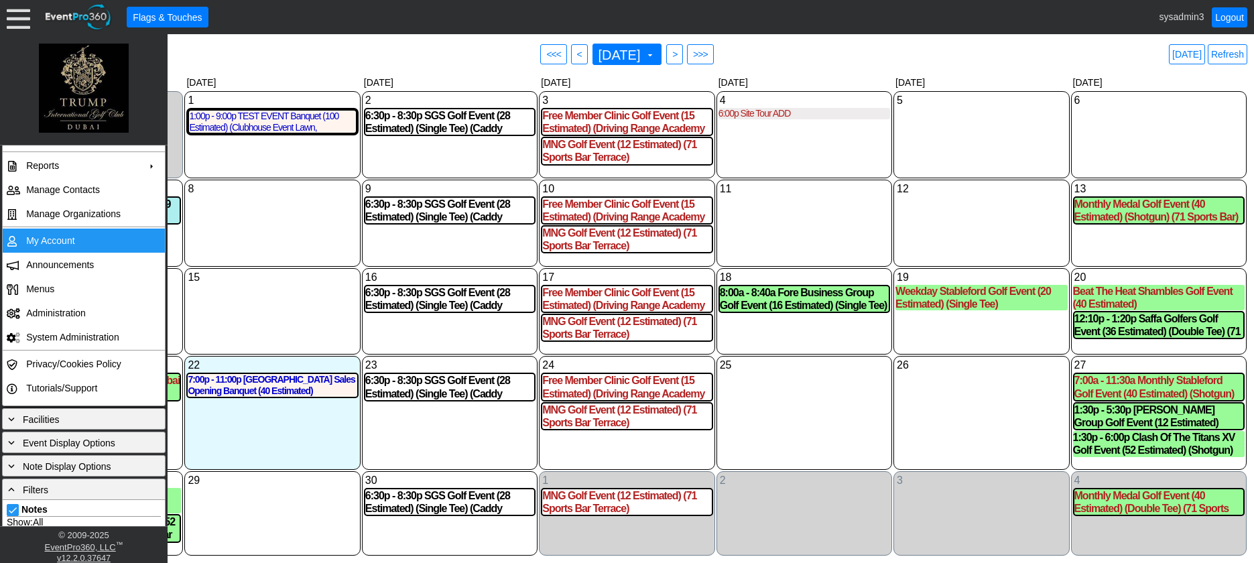
scroll to position [134, 0]
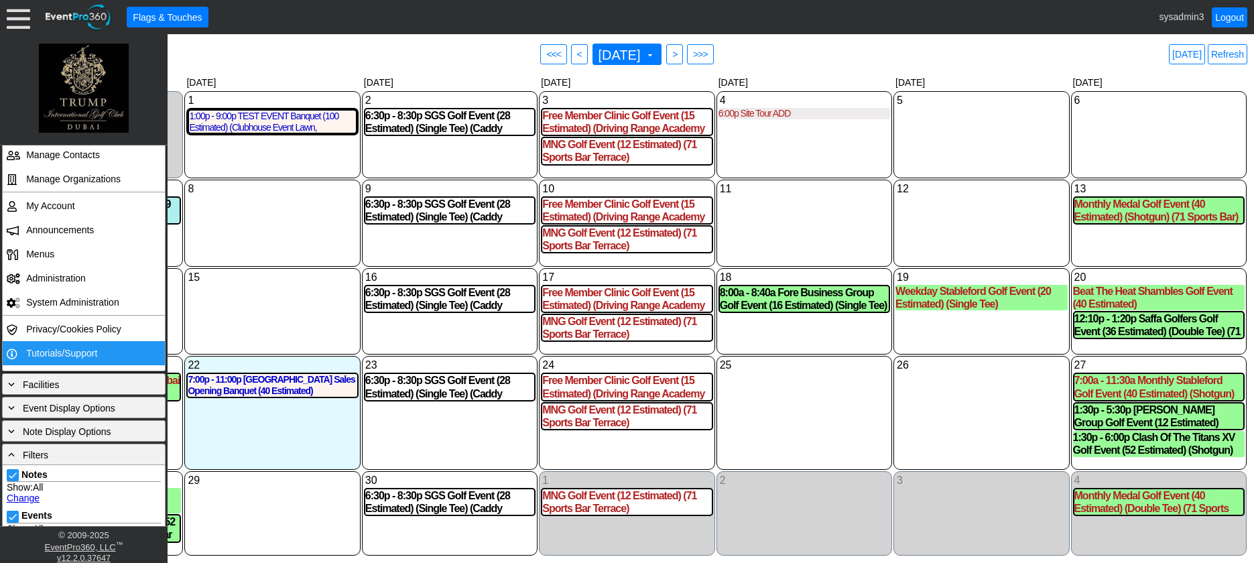
click at [50, 345] on td "Tutorials/Support" at bounding box center [81, 353] width 120 height 24
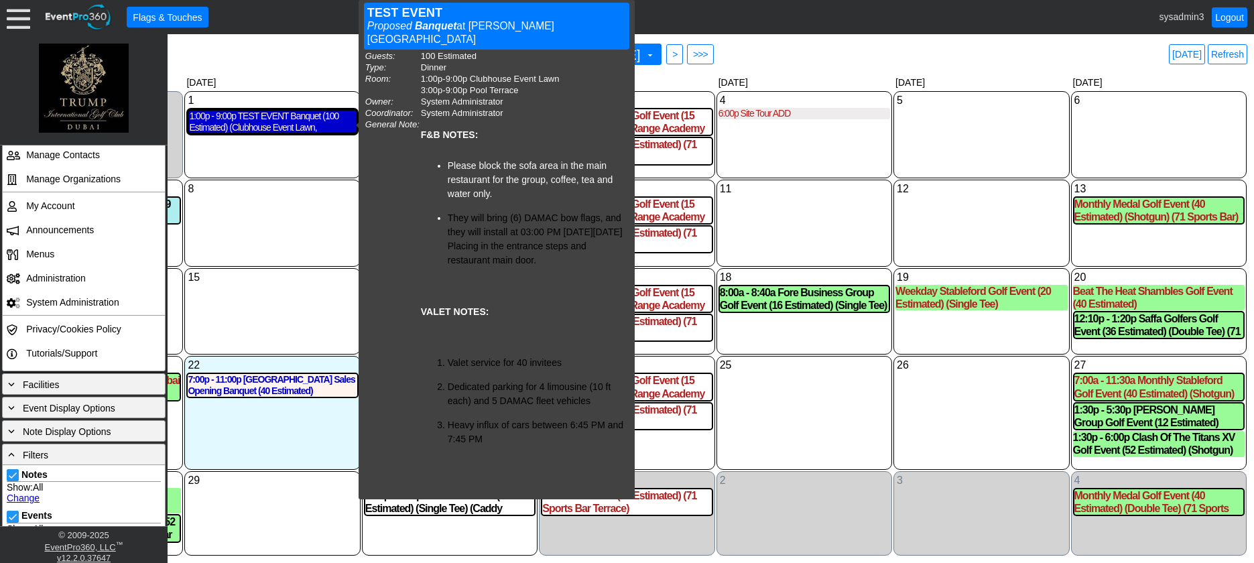
click at [293, 125] on div "1:00p - 9:00p TEST EVENT Banquet (100 Estimated) (Clubhouse Event Lawn, Pool Te…" at bounding box center [272, 122] width 166 height 23
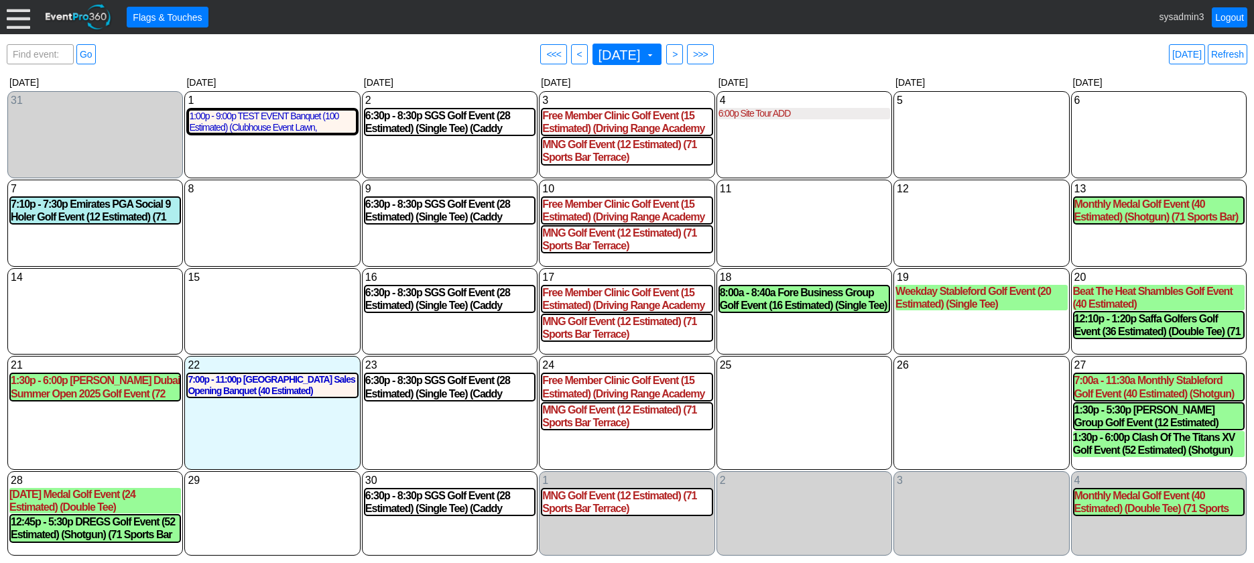
click at [23, 13] on div at bounding box center [18, 16] width 23 height 23
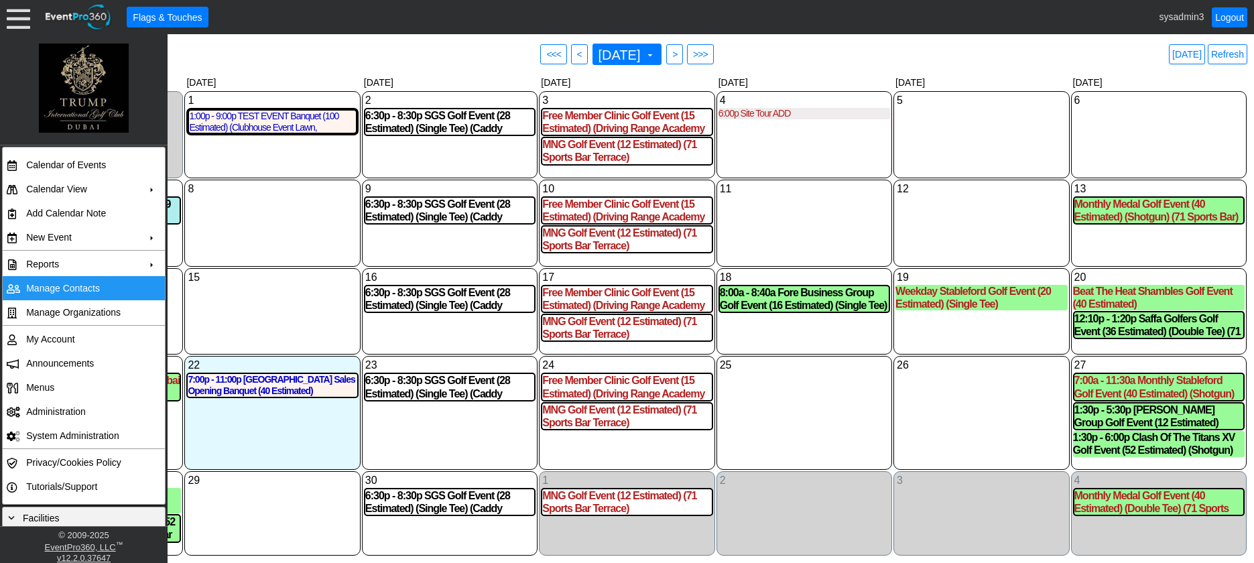
scroll to position [0, 0]
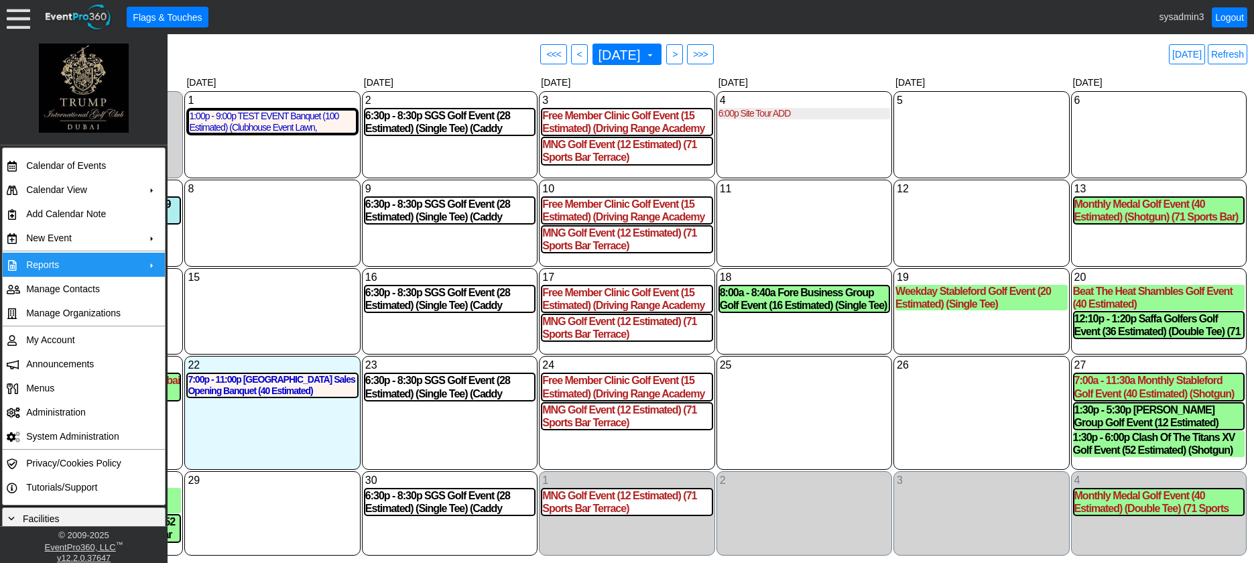
click at [44, 263] on td "Reports" at bounding box center [81, 265] width 120 height 24
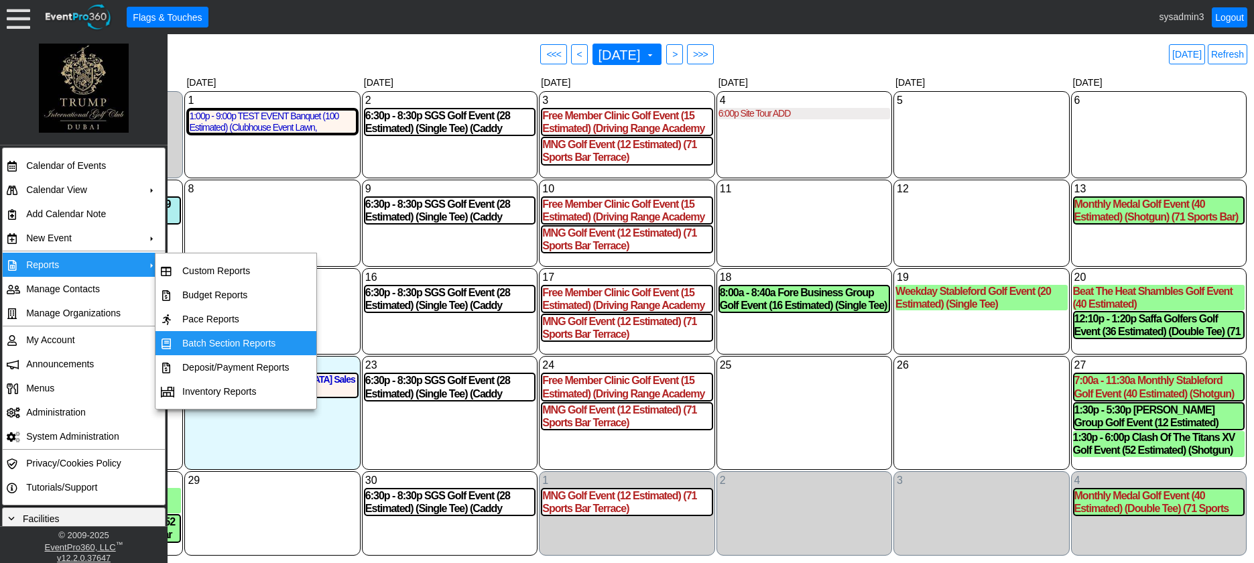
click at [213, 345] on td "Batch Section Reports" at bounding box center [236, 343] width 118 height 24
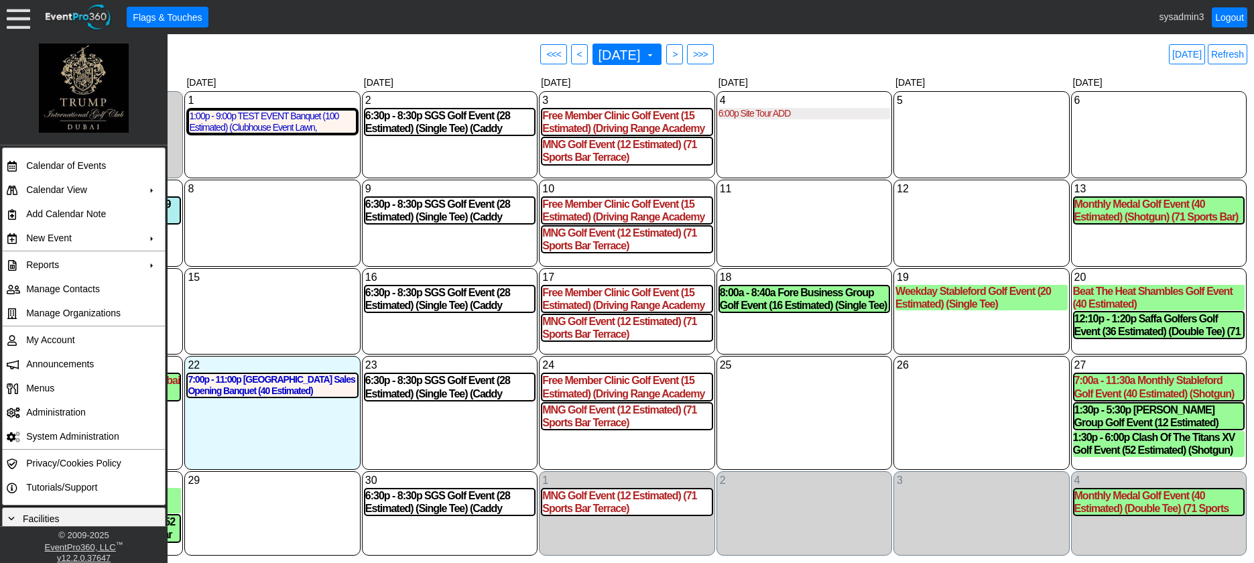
click at [780, 403] on div "25 Thursday" at bounding box center [805, 412] width 176 height 113
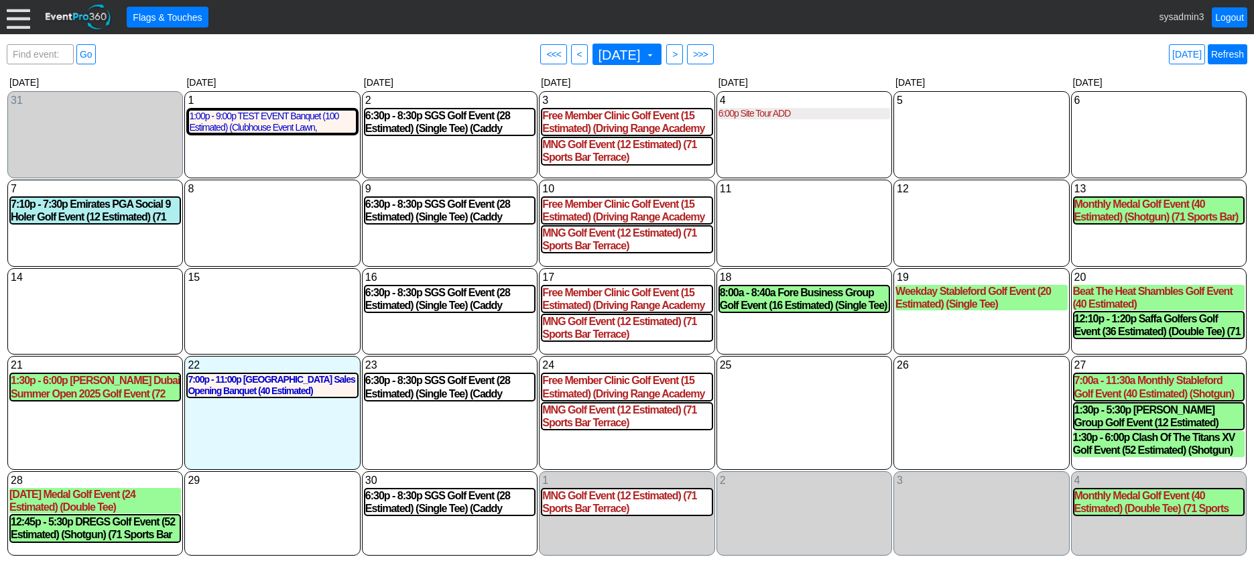
click at [1244, 60] on link "Refresh" at bounding box center [1228, 54] width 40 height 20
click at [1234, 22] on link "Logout" at bounding box center [1230, 17] width 36 height 20
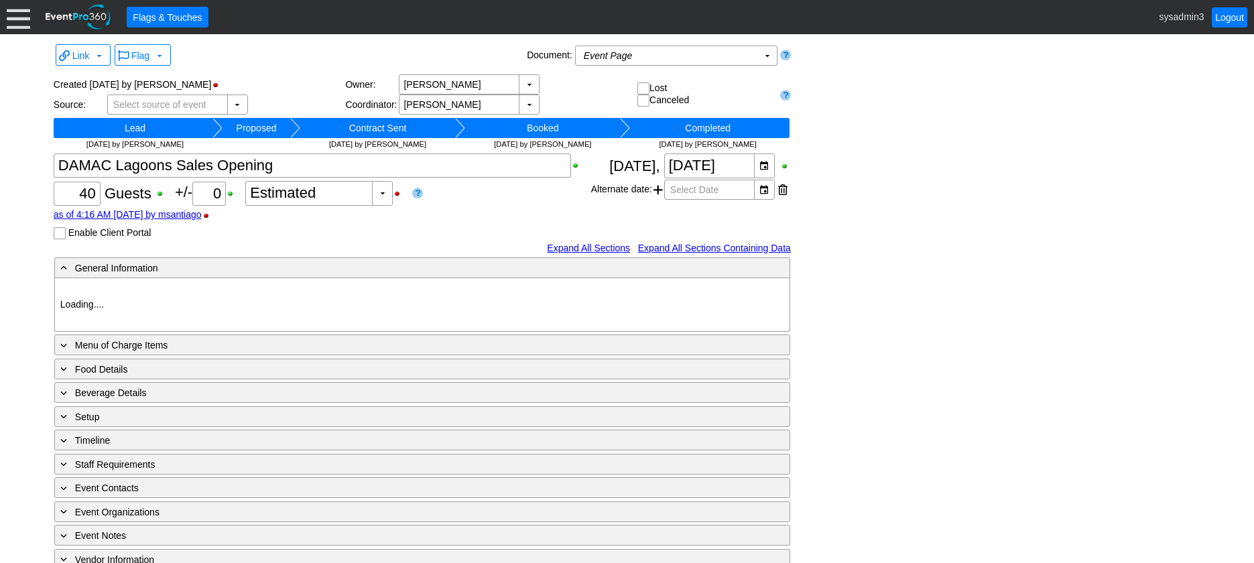
type input "[PERSON_NAME] [GEOGRAPHIC_DATA]"
type input "Dinner"
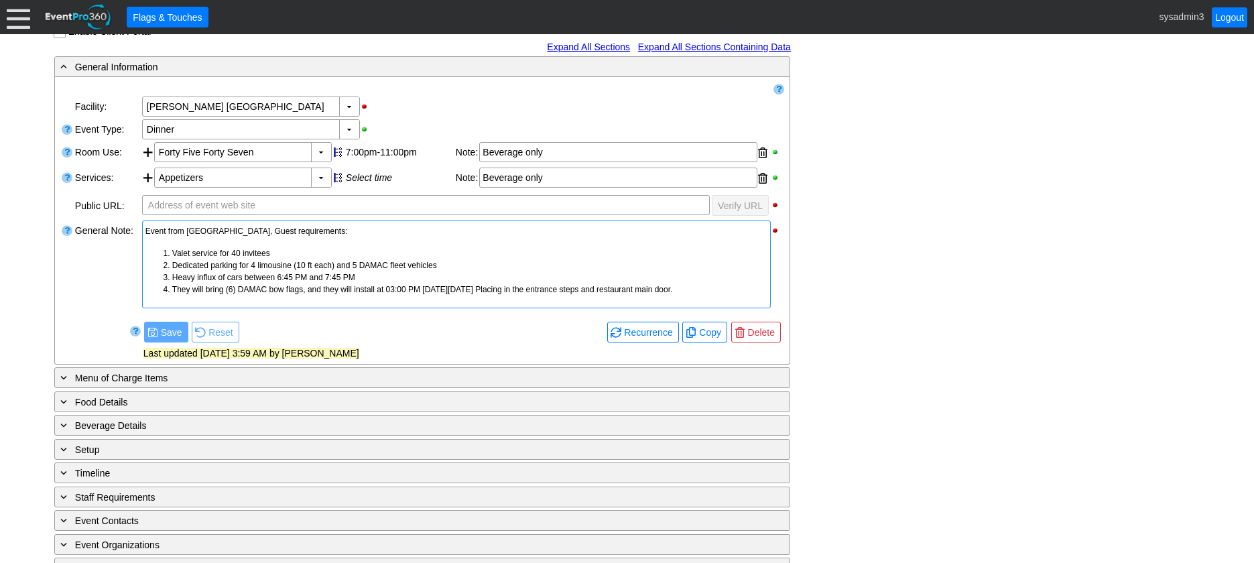
scroll to position [268, 0]
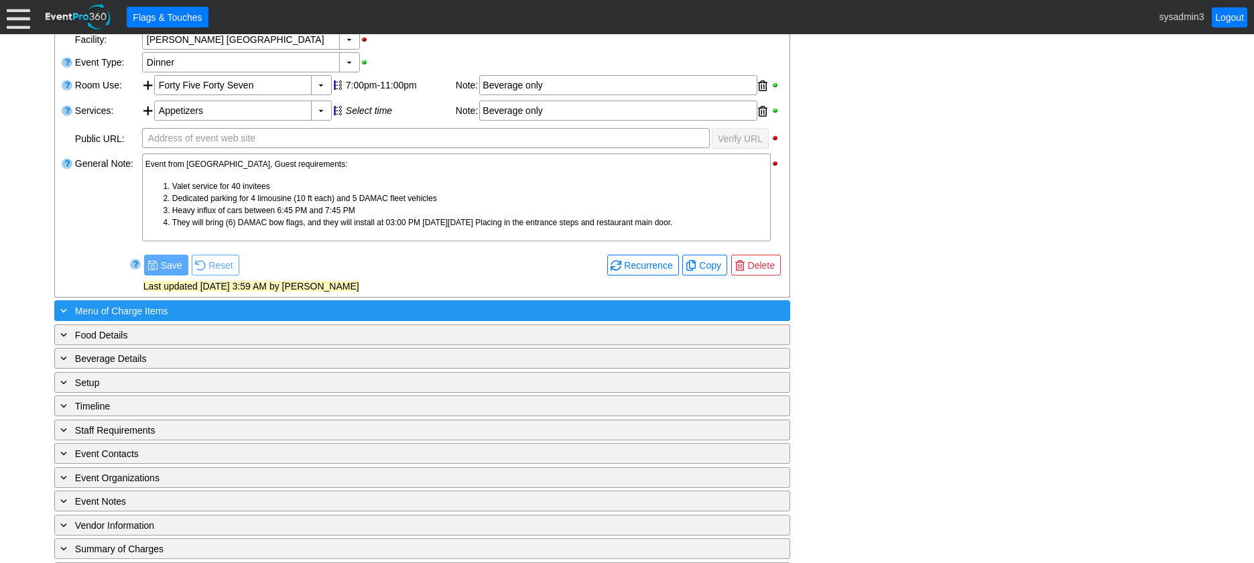
click at [288, 307] on div "+ Menu of Charge Items" at bounding box center [395, 310] width 674 height 15
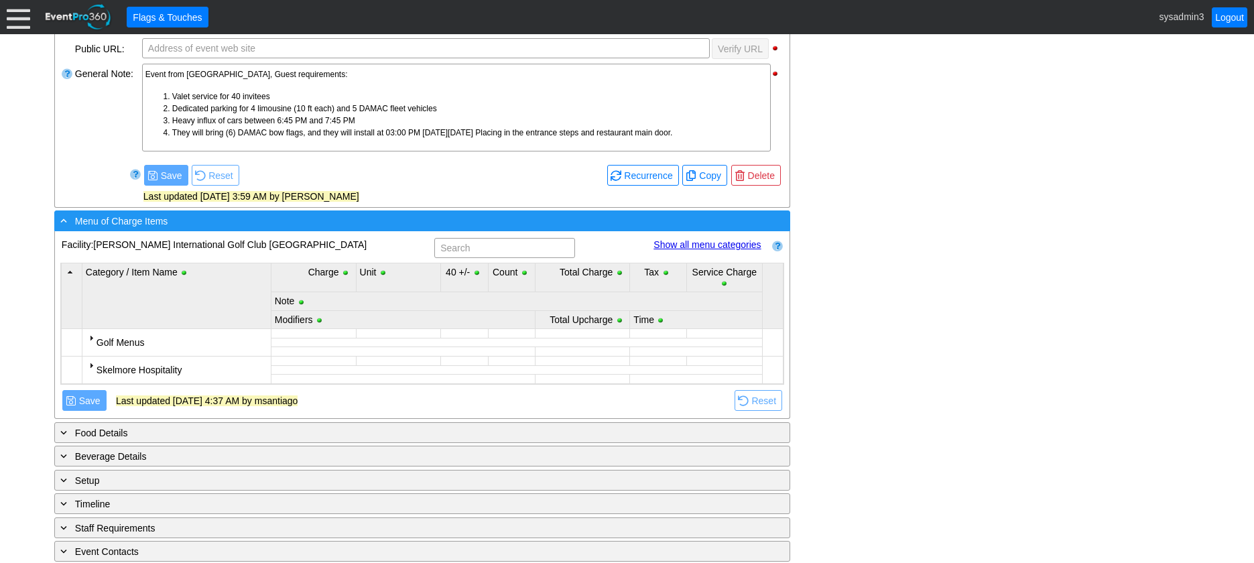
scroll to position [402, 0]
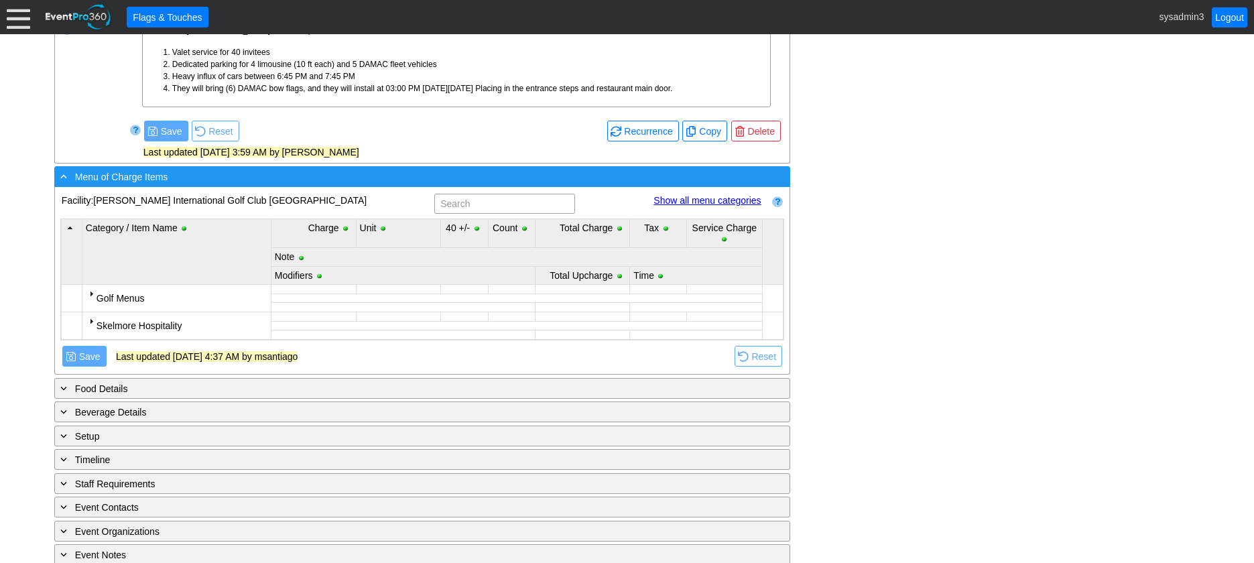
click at [340, 184] on div "- Menu of Charge Items" at bounding box center [395, 176] width 674 height 15
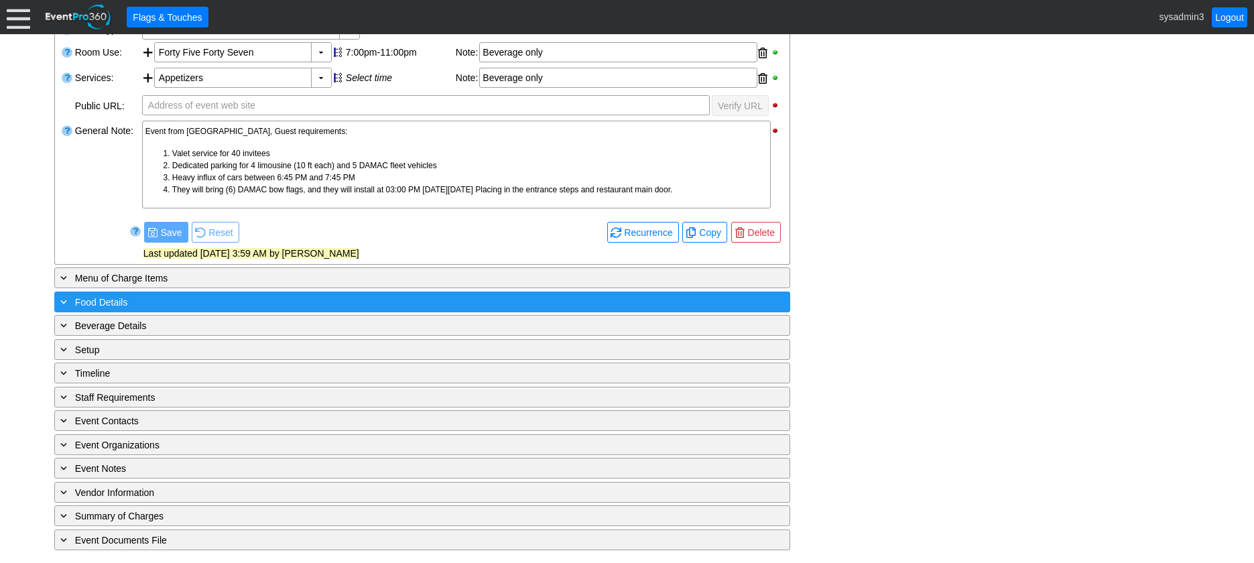
click at [291, 304] on div "+ Food Details" at bounding box center [395, 301] width 674 height 15
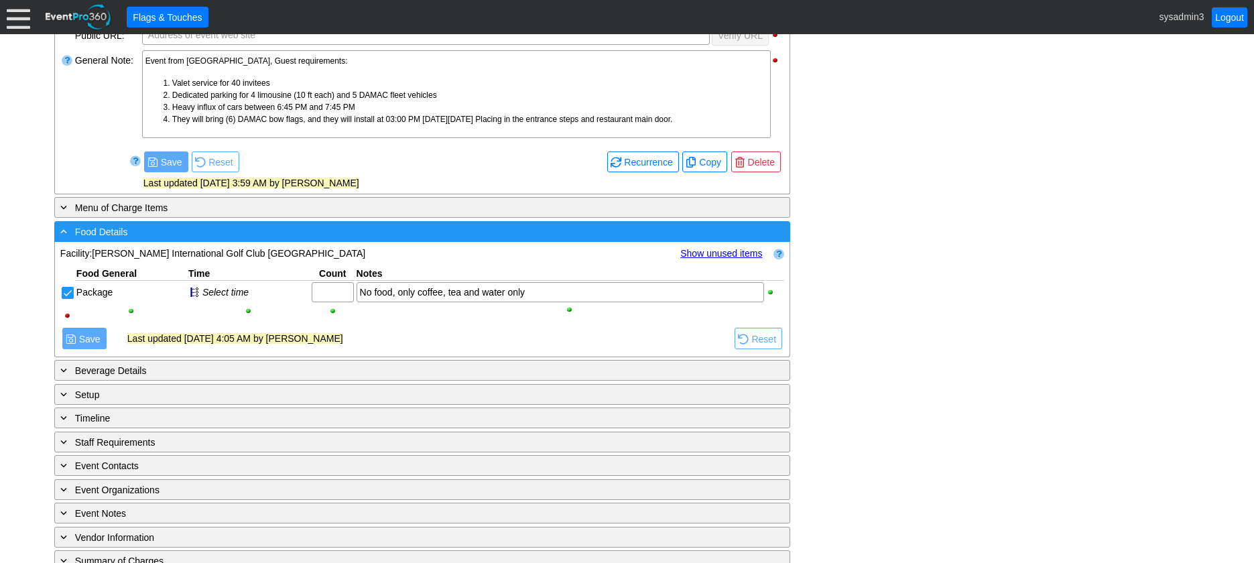
scroll to position [402, 0]
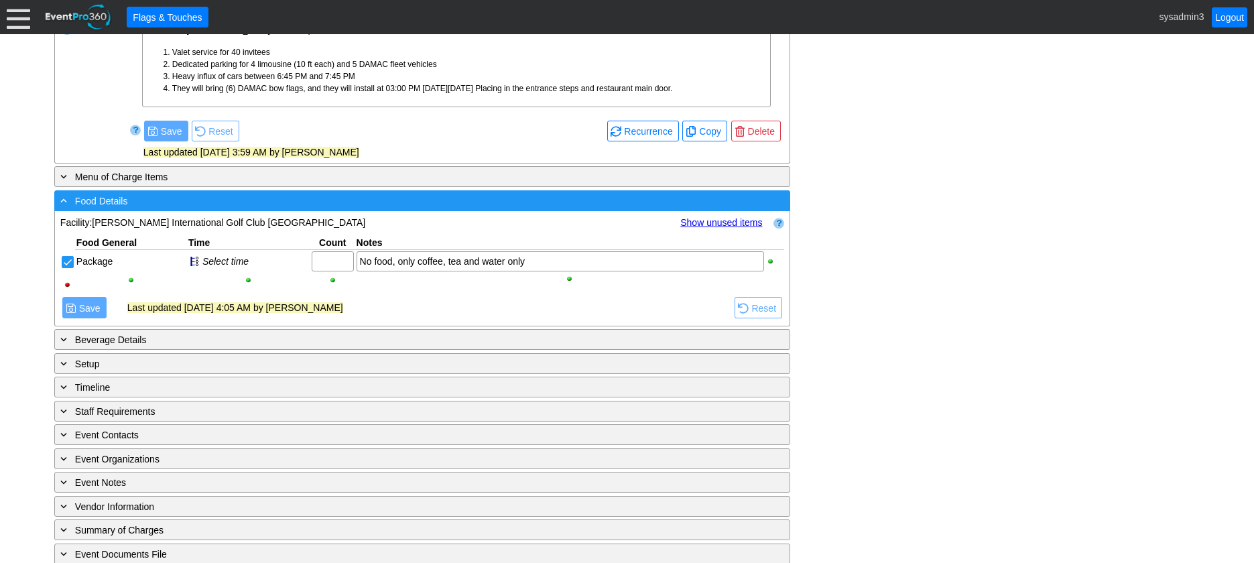
click at [272, 199] on div "- Food Details" at bounding box center [395, 200] width 674 height 15
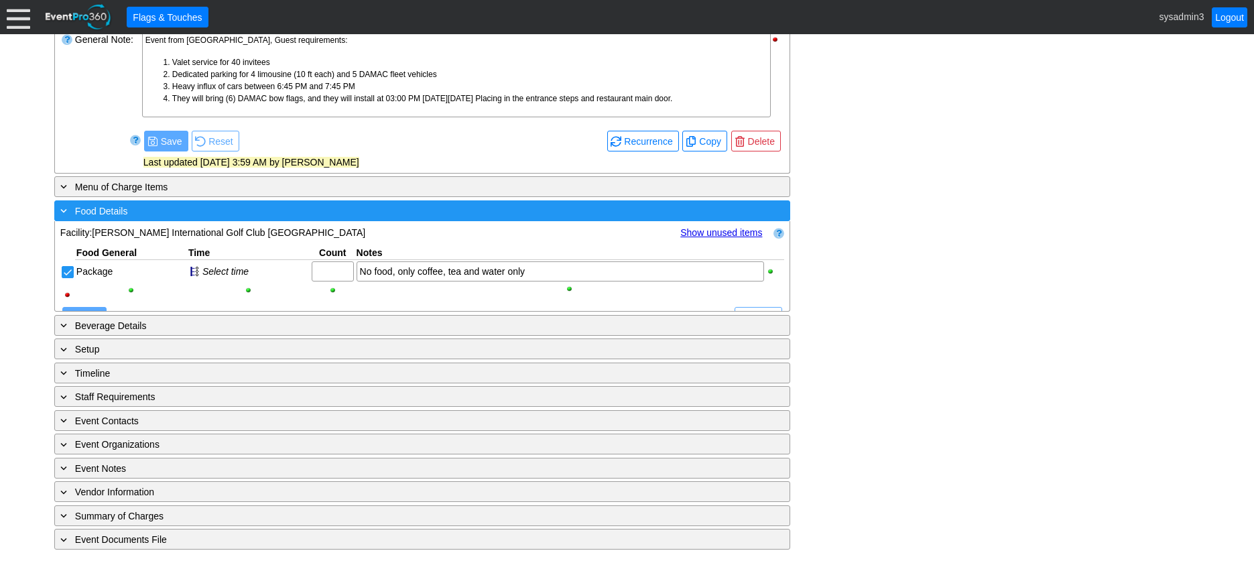
scroll to position [302, 0]
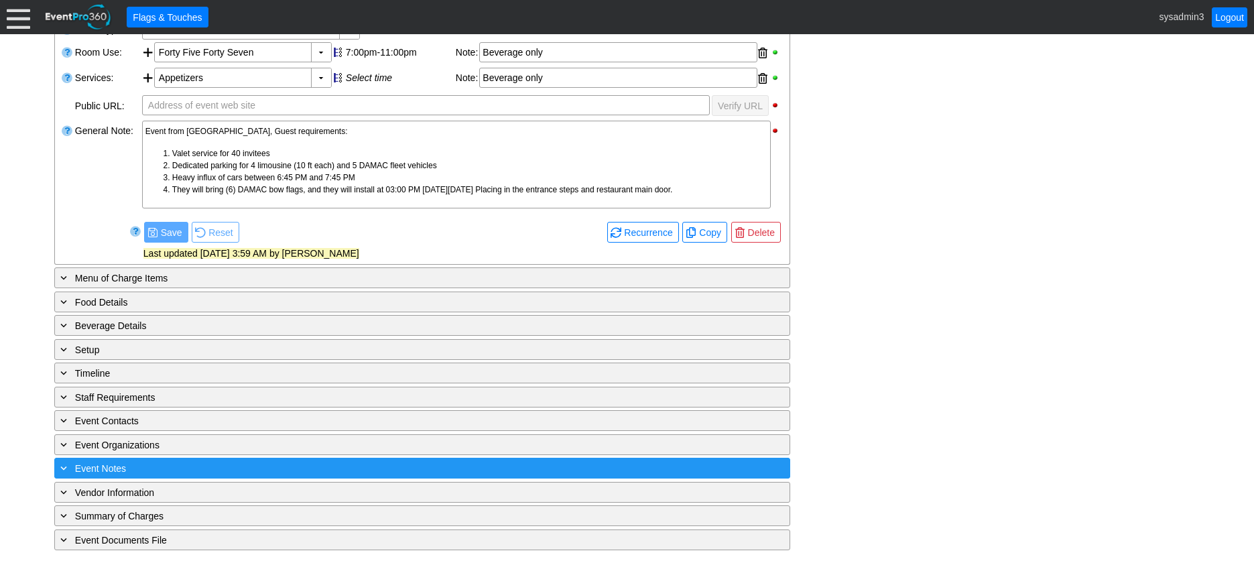
click at [262, 465] on div "+ Event Notes" at bounding box center [395, 468] width 674 height 15
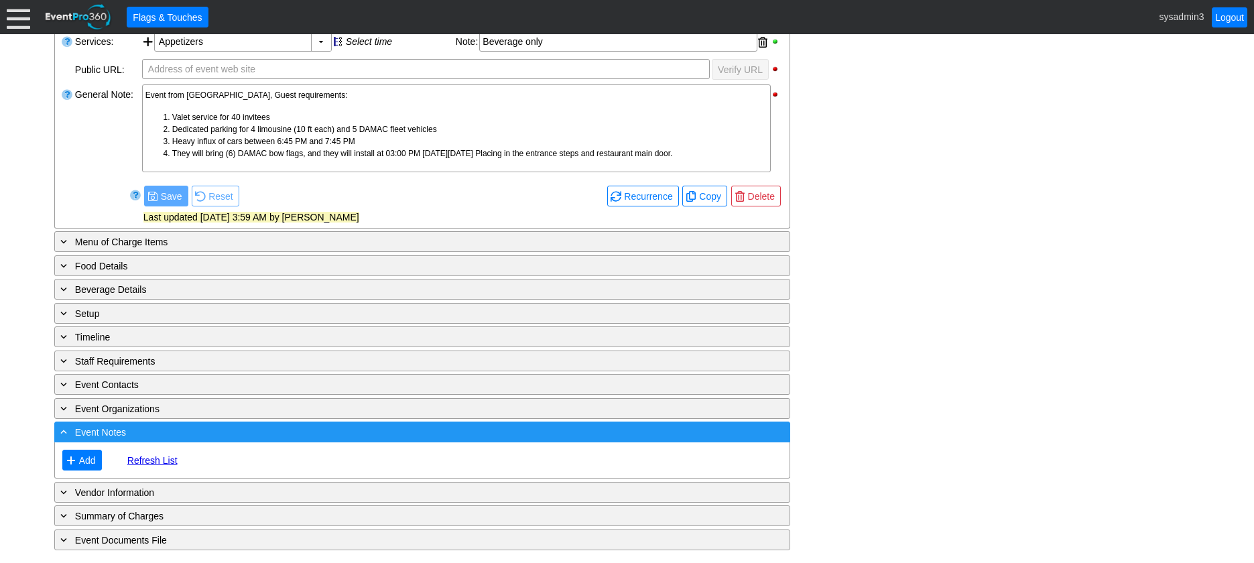
scroll to position [338, 0]
click at [274, 432] on div "- Event Notes" at bounding box center [395, 431] width 674 height 15
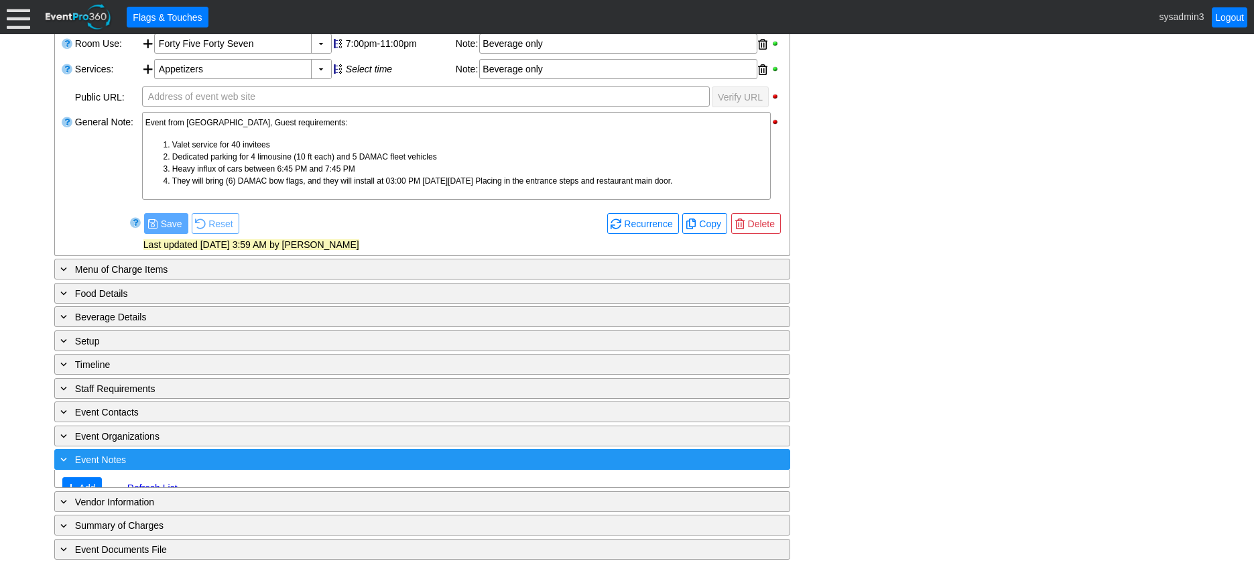
scroll to position [302, 0]
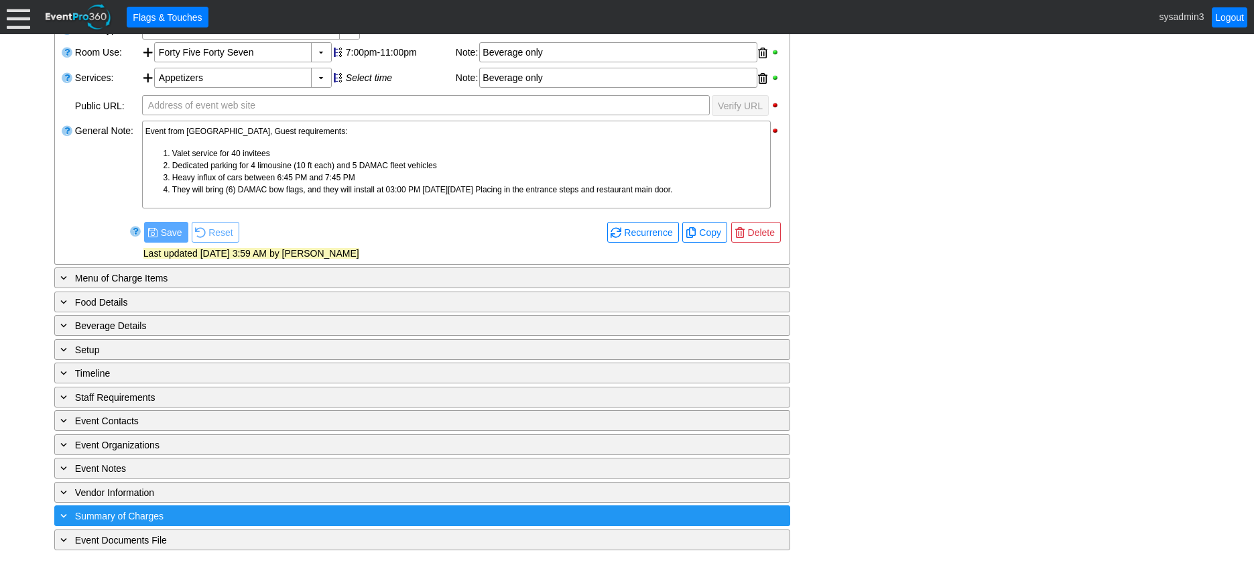
click at [266, 522] on div "+ Summary of Charges" at bounding box center [395, 515] width 674 height 15
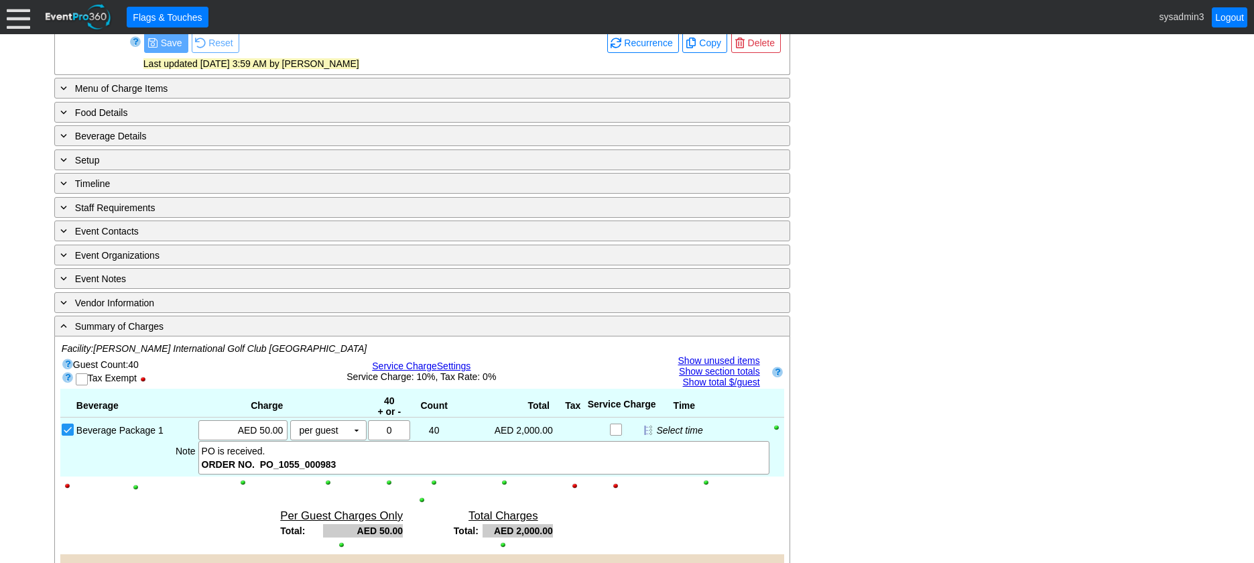
scroll to position [469, 0]
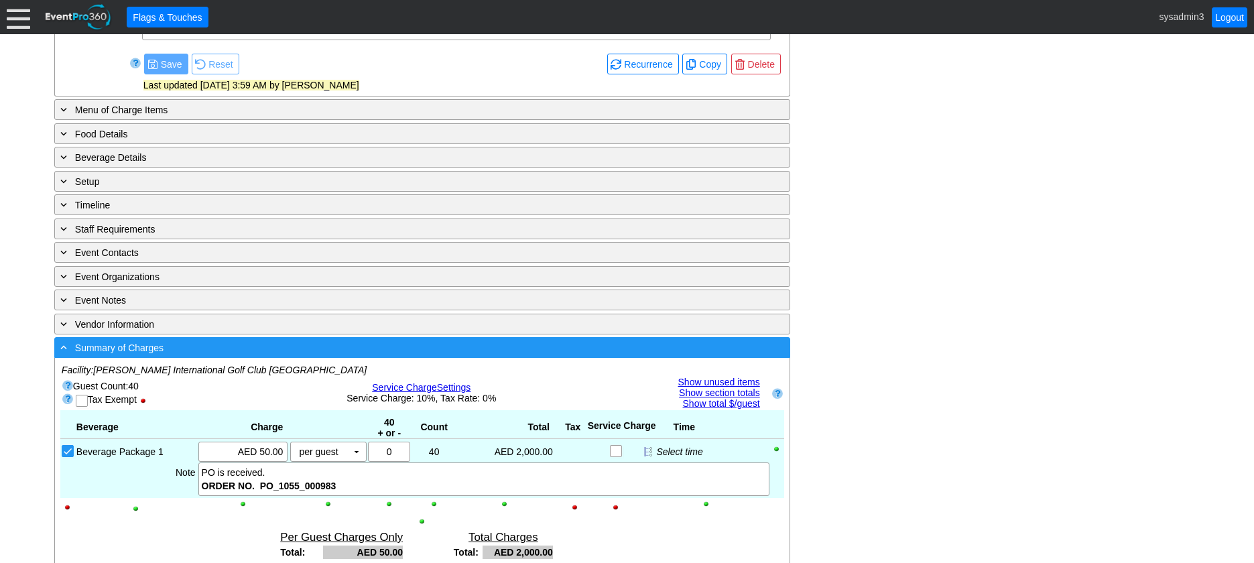
click at [336, 338] on div "- Summary of Charges ▼" at bounding box center [422, 347] width 736 height 21
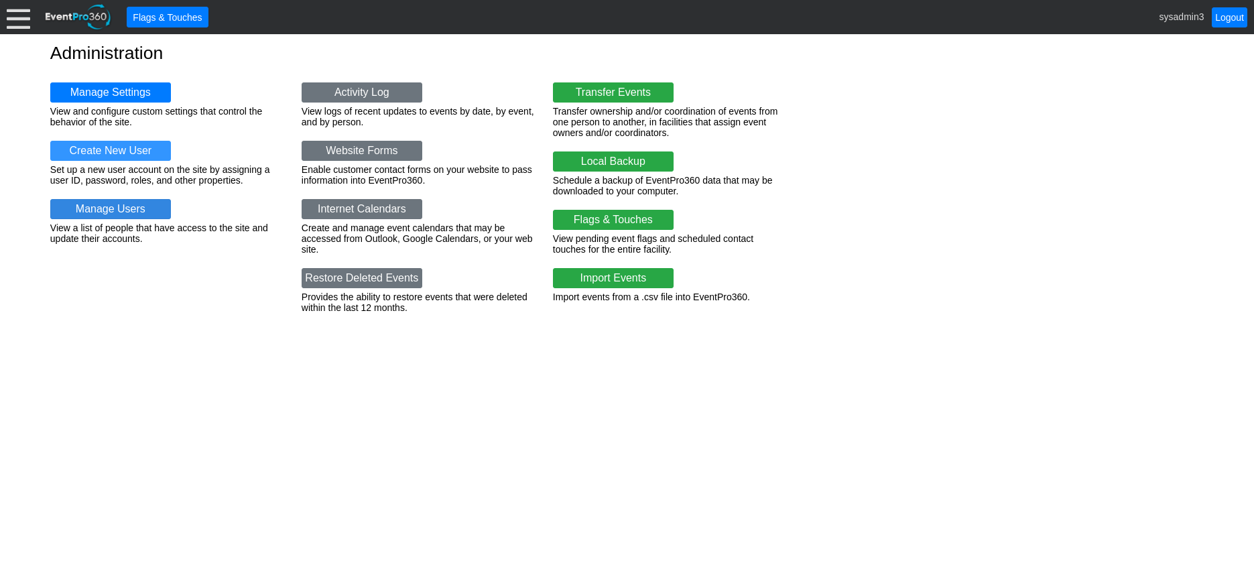
click at [137, 210] on link "Manage Users" at bounding box center [110, 209] width 121 height 20
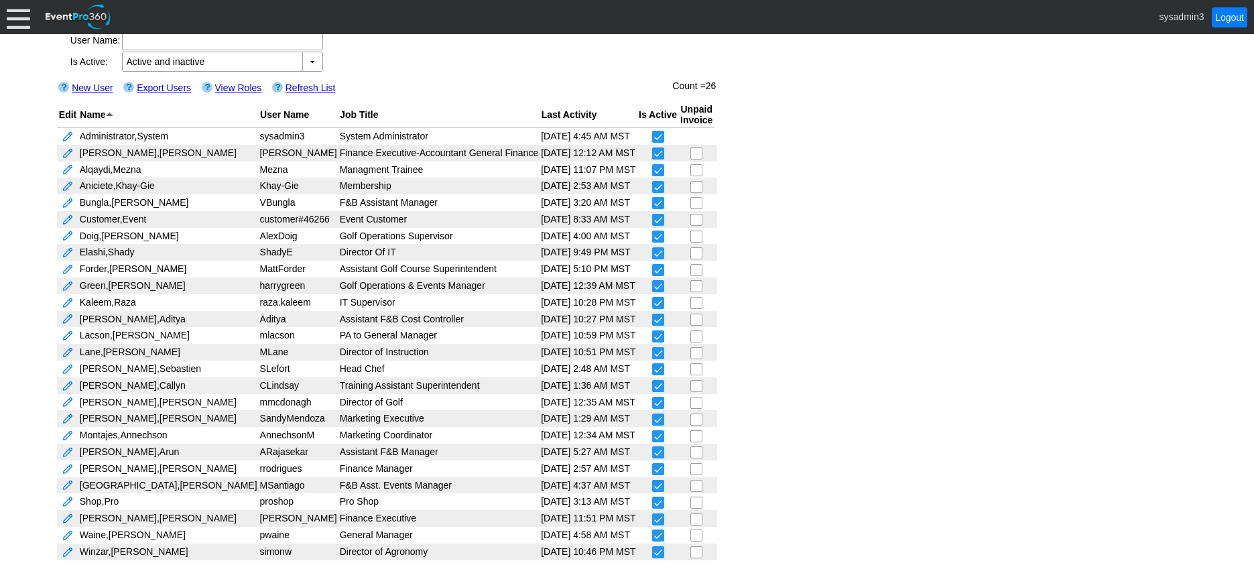
scroll to position [103, 0]
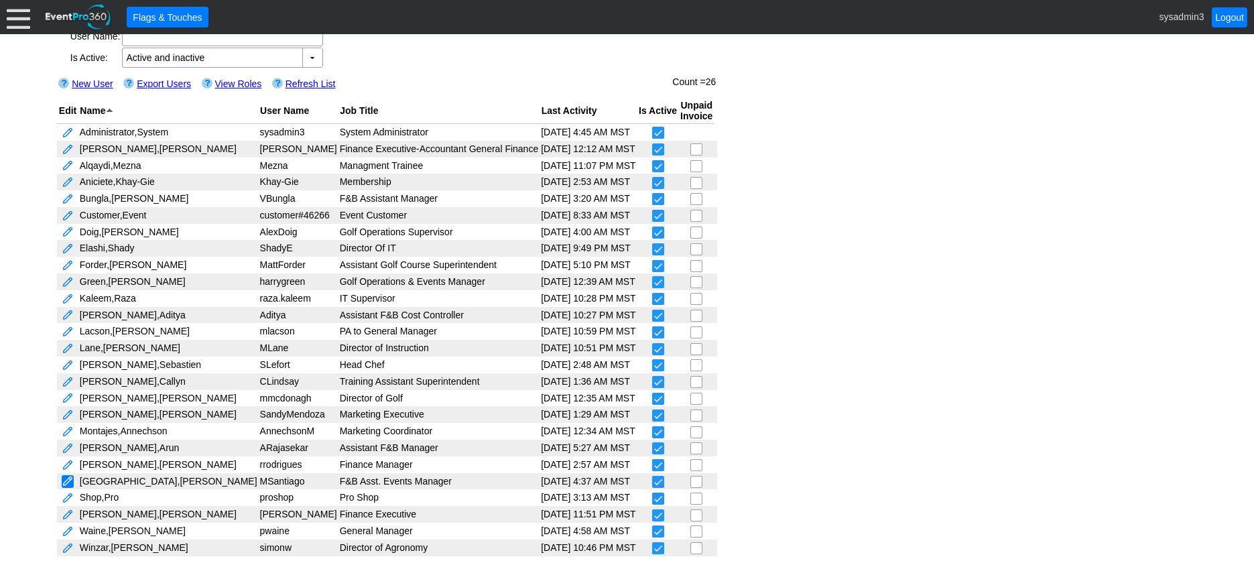
click at [64, 481] on link at bounding box center [68, 481] width 12 height 13
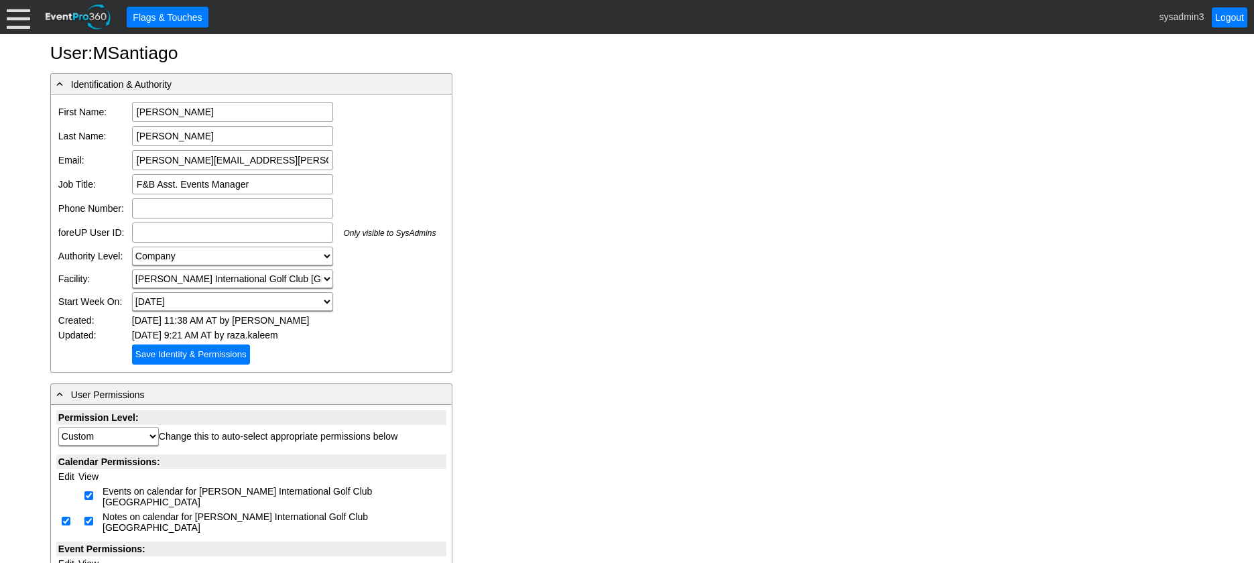
click at [19, 19] on div at bounding box center [18, 16] width 23 height 23
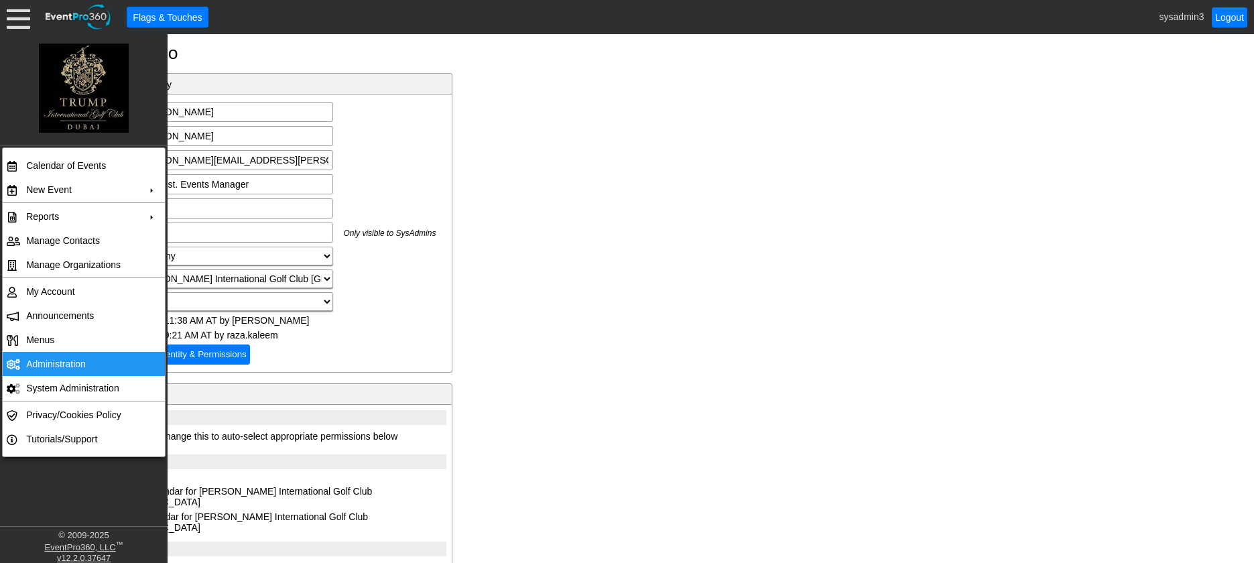
click at [62, 366] on td "Administration" at bounding box center [81, 364] width 120 height 24
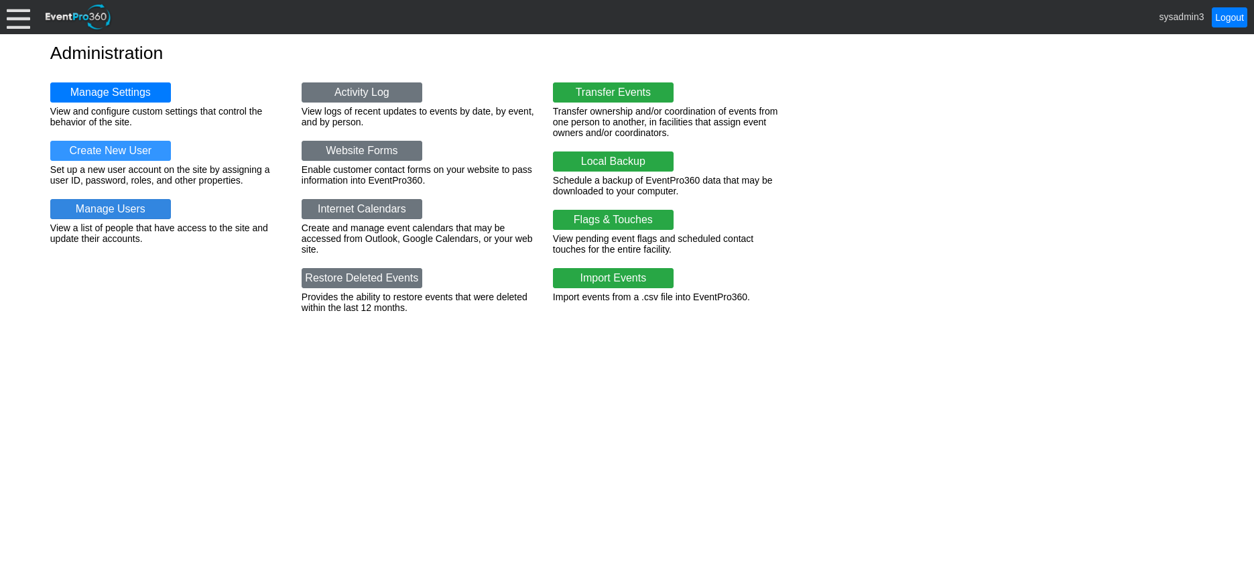
click at [133, 199] on link "Manage Users" at bounding box center [110, 209] width 121 height 20
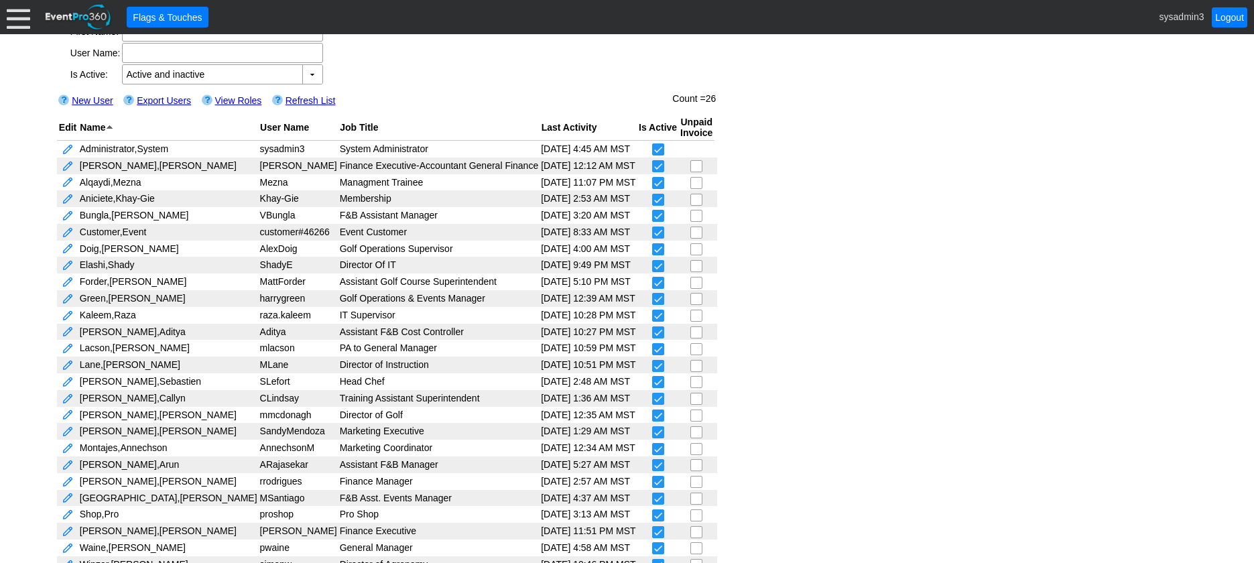
scroll to position [103, 0]
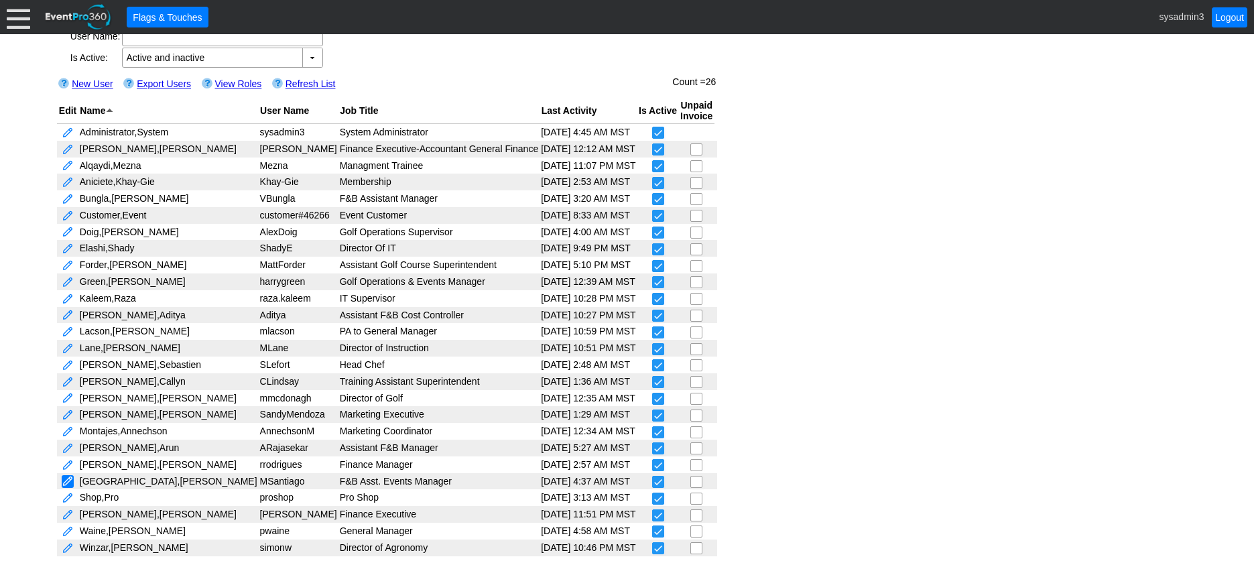
click at [66, 477] on link at bounding box center [68, 481] width 12 height 13
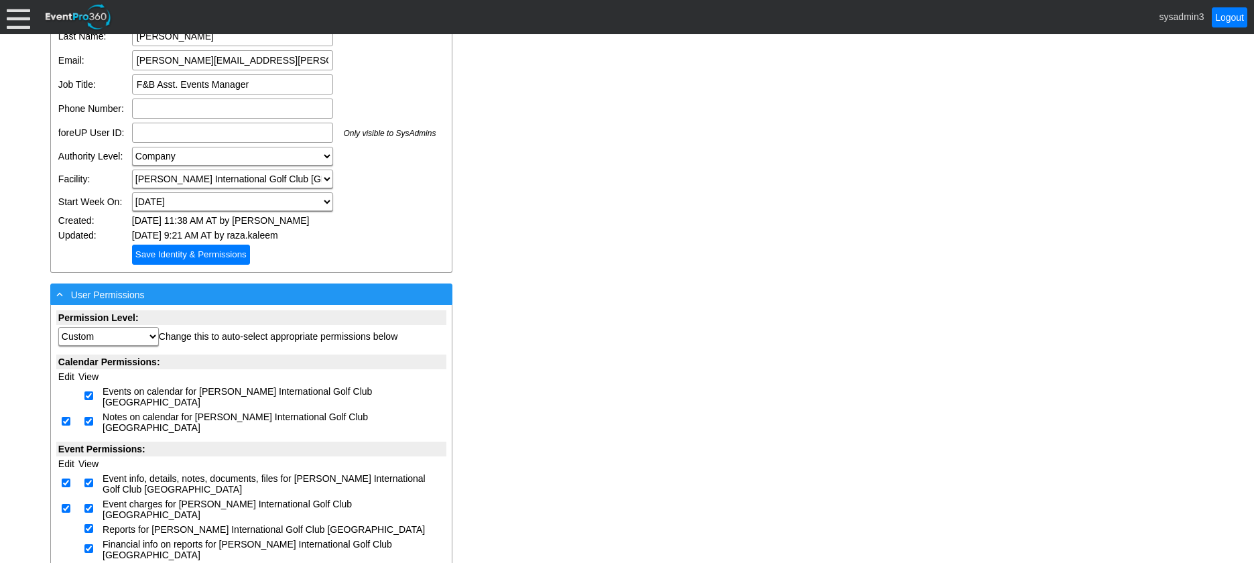
scroll to position [268, 0]
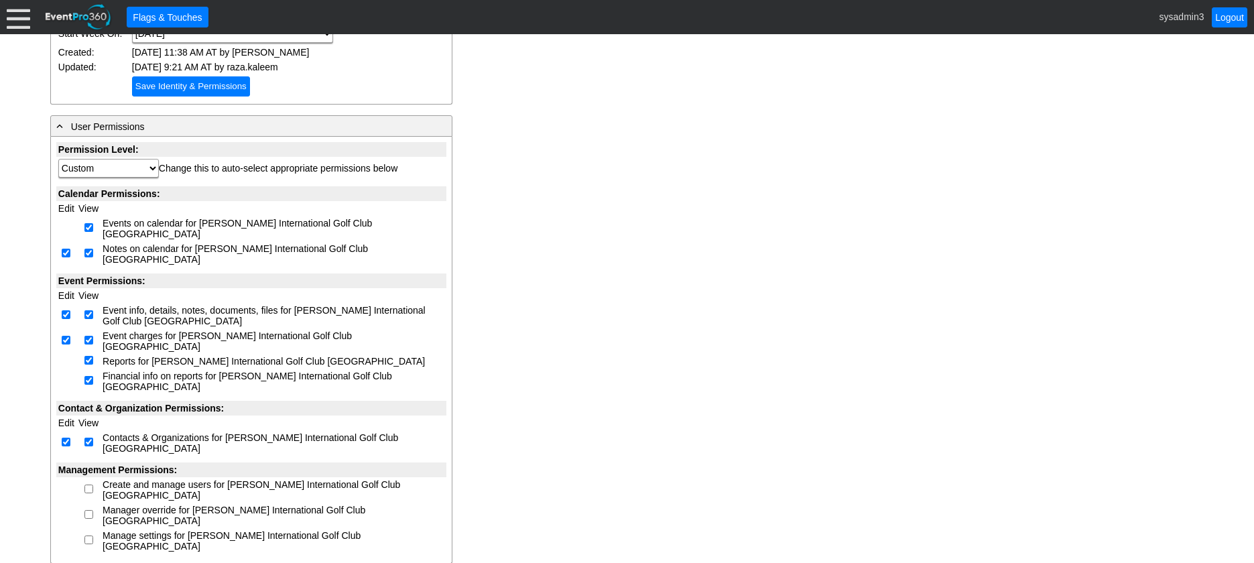
click at [92, 485] on input "checkbox" at bounding box center [88, 489] width 9 height 9
checkbox input "true"
select select "Custom"
click at [90, 510] on input "checkbox" at bounding box center [88, 514] width 9 height 9
checkbox input "true"
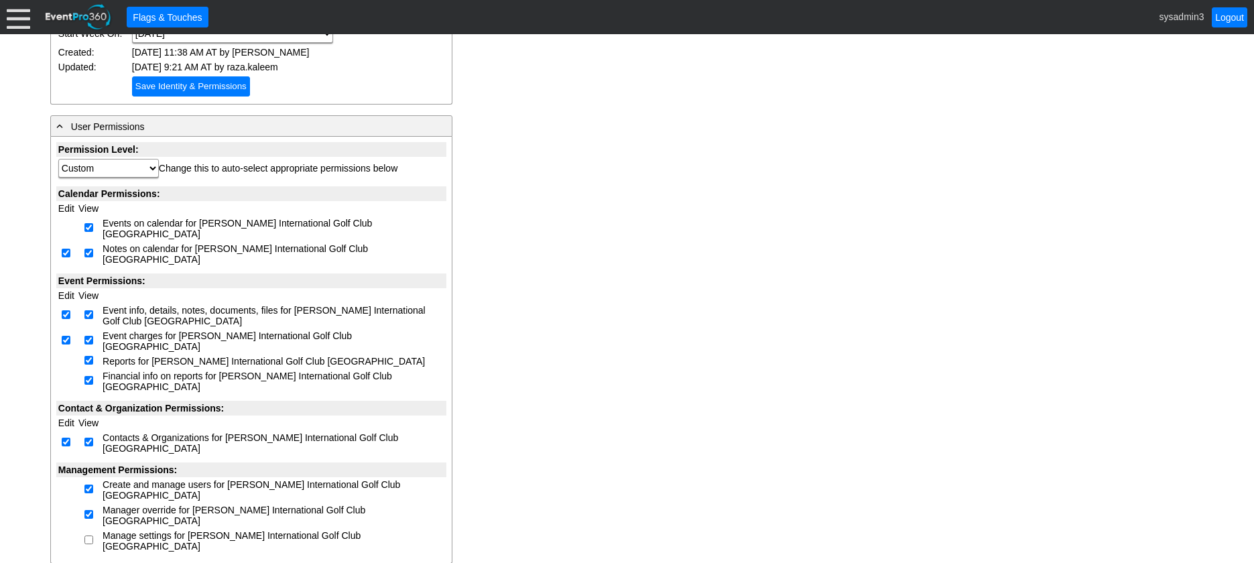
select select "Custom"
click at [88, 536] on input "checkbox" at bounding box center [88, 540] width 9 height 9
checkbox input "true"
select select "Custom"
click at [115, 562] on input "Save Identity & Permissions" at bounding box center [109, 574] width 118 height 20
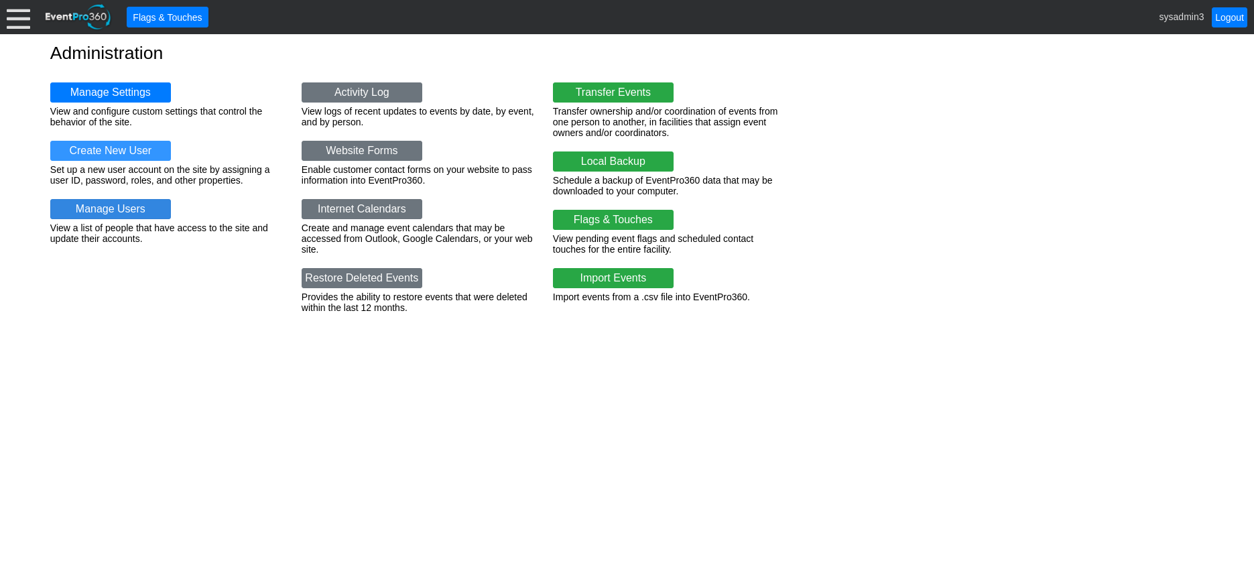
click at [121, 206] on link "Manage Users" at bounding box center [110, 209] width 121 height 20
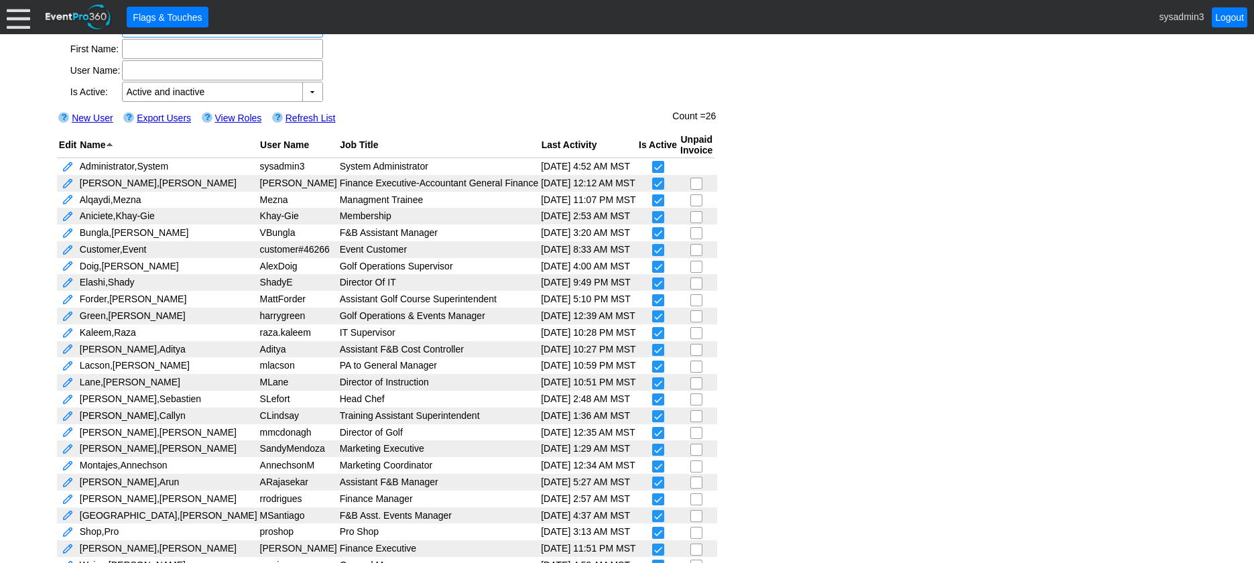
scroll to position [50, 0]
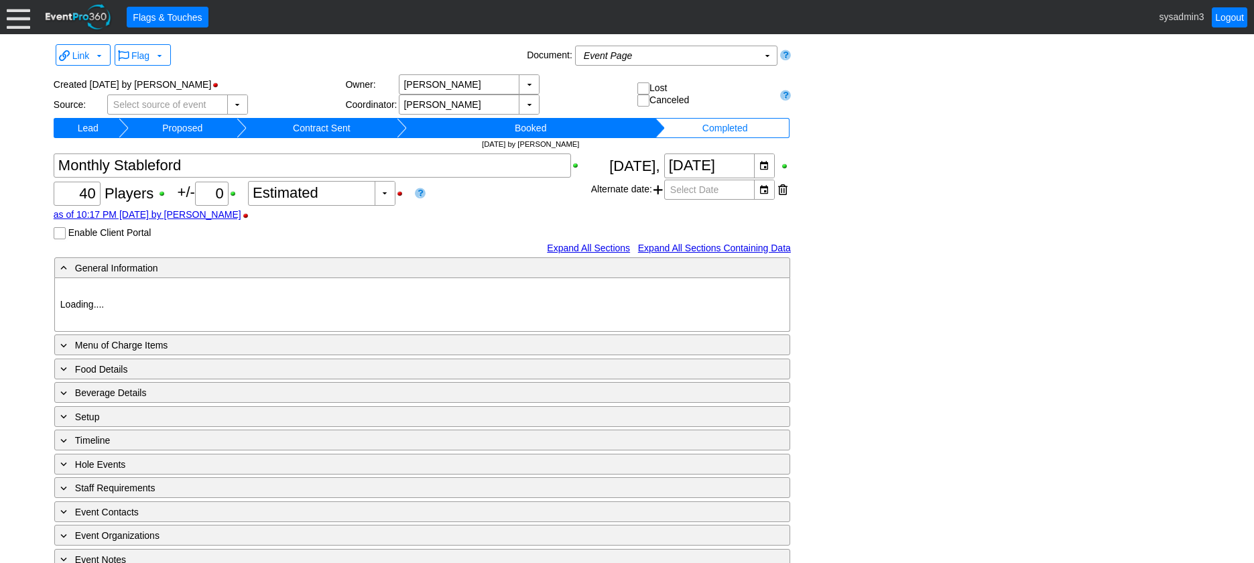
type input "[PERSON_NAME] [GEOGRAPHIC_DATA]"
type input "Member Golf Event"
type input "Individual"
type input "Shotgun"
type input "Gold"
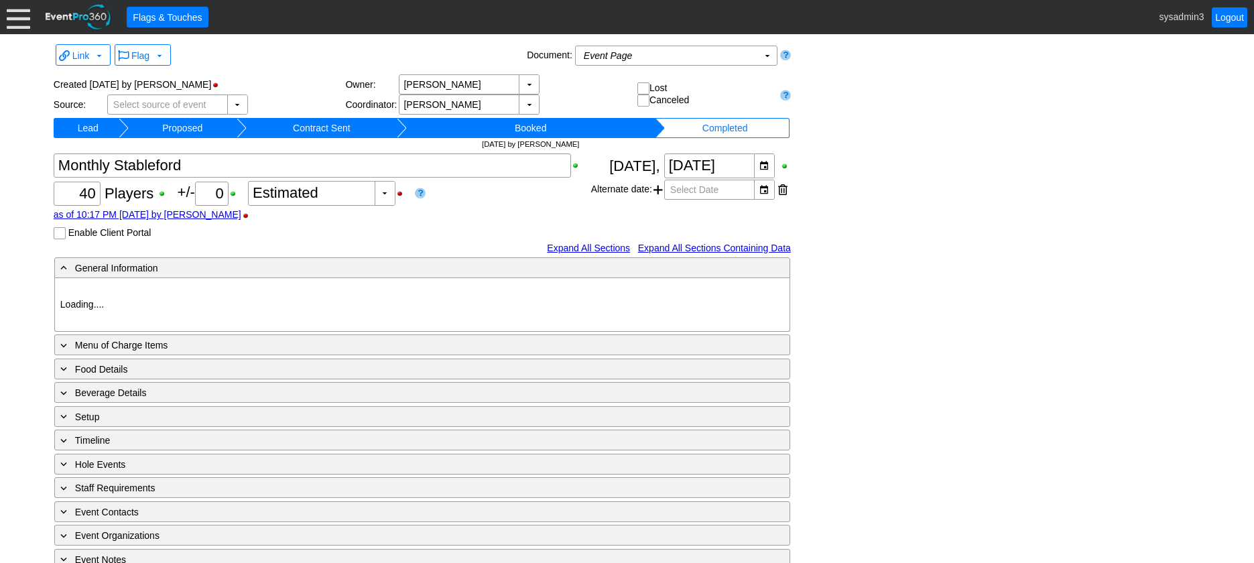
type input "Red"
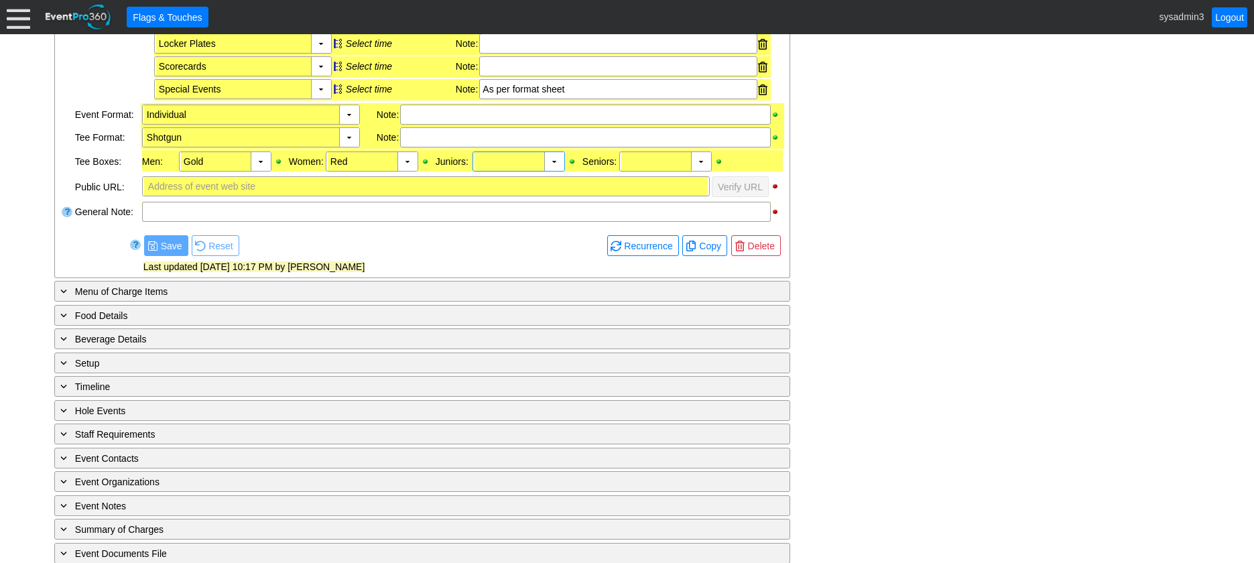
scroll to position [443, 0]
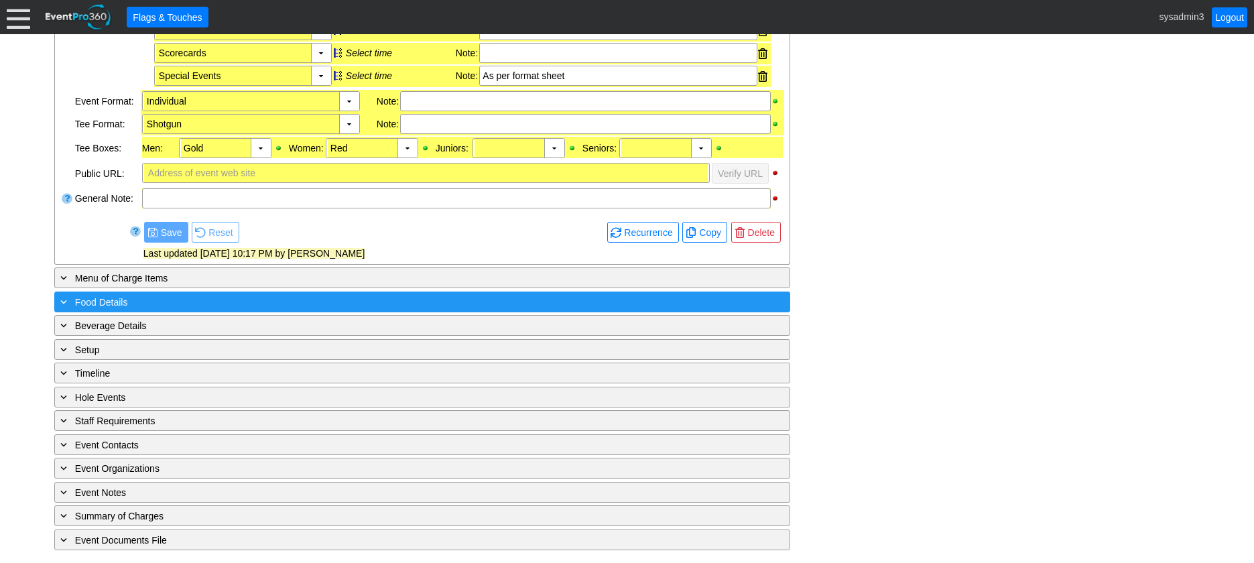
click at [356, 300] on div "+ Food Details" at bounding box center [395, 301] width 674 height 15
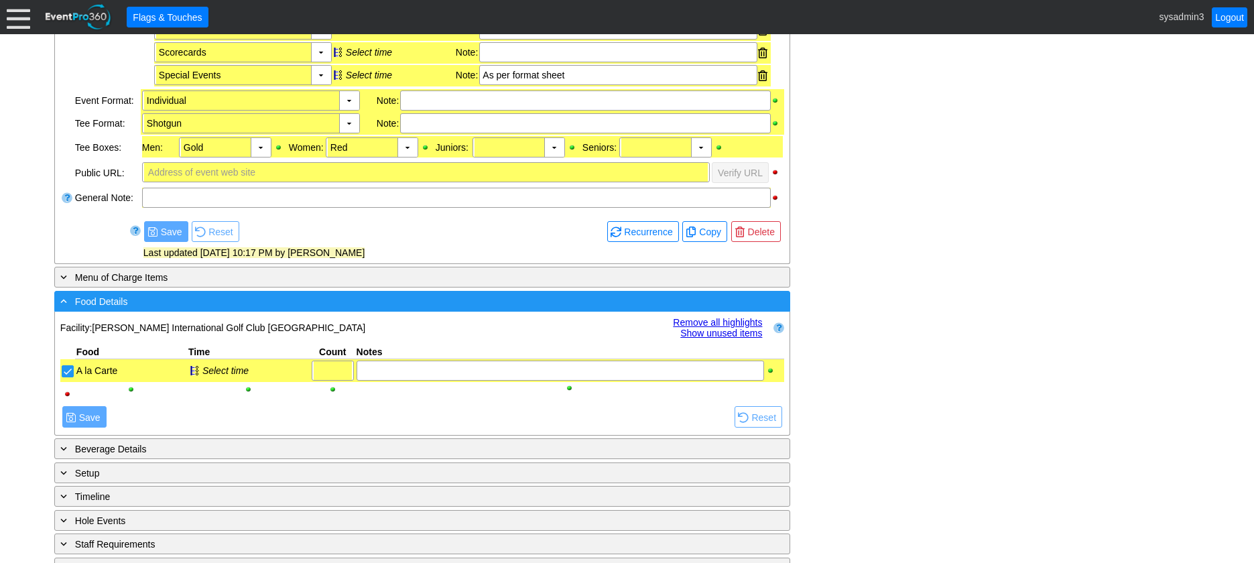
click at [356, 300] on div "- Food Details" at bounding box center [395, 301] width 674 height 15
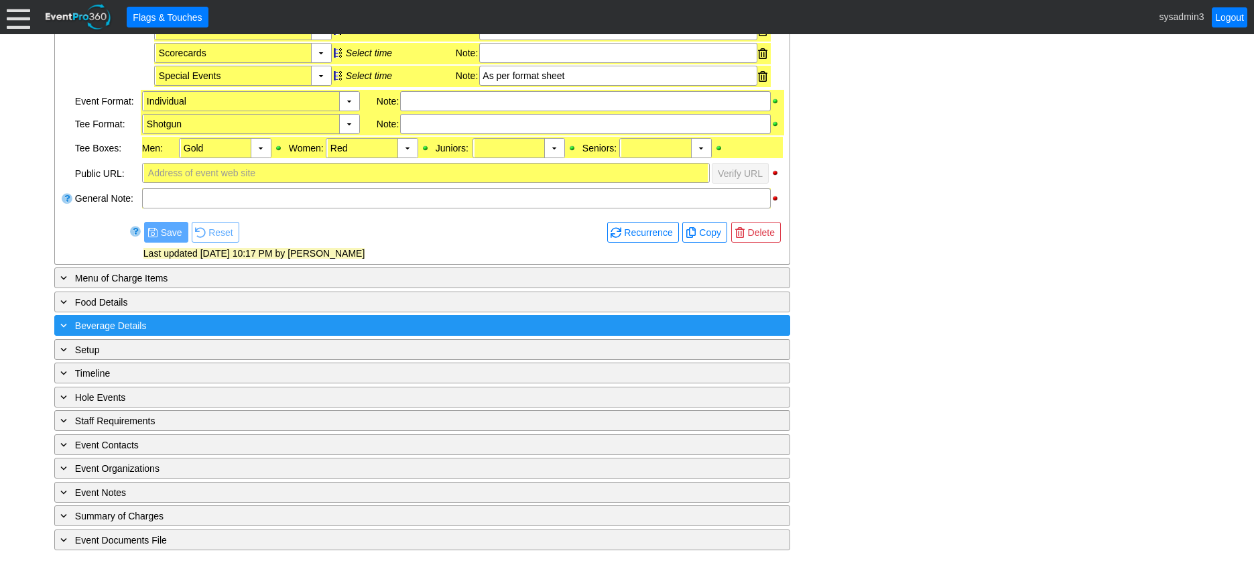
click at [327, 328] on div "+ Beverage Details" at bounding box center [395, 325] width 674 height 15
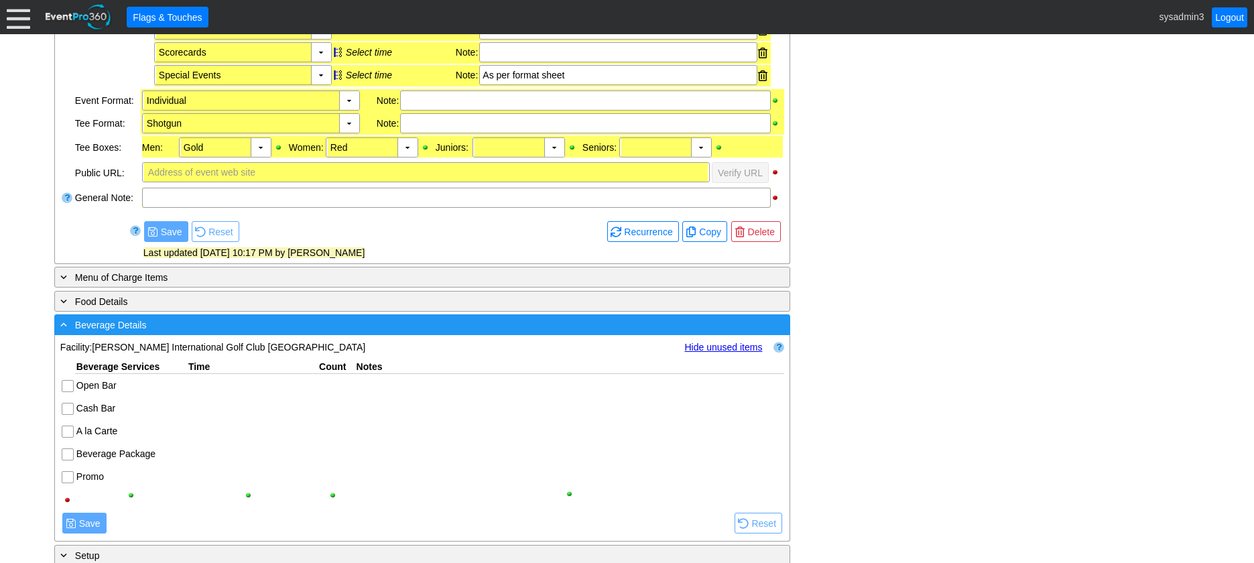
click at [327, 328] on div "- Beverage Details" at bounding box center [395, 324] width 674 height 15
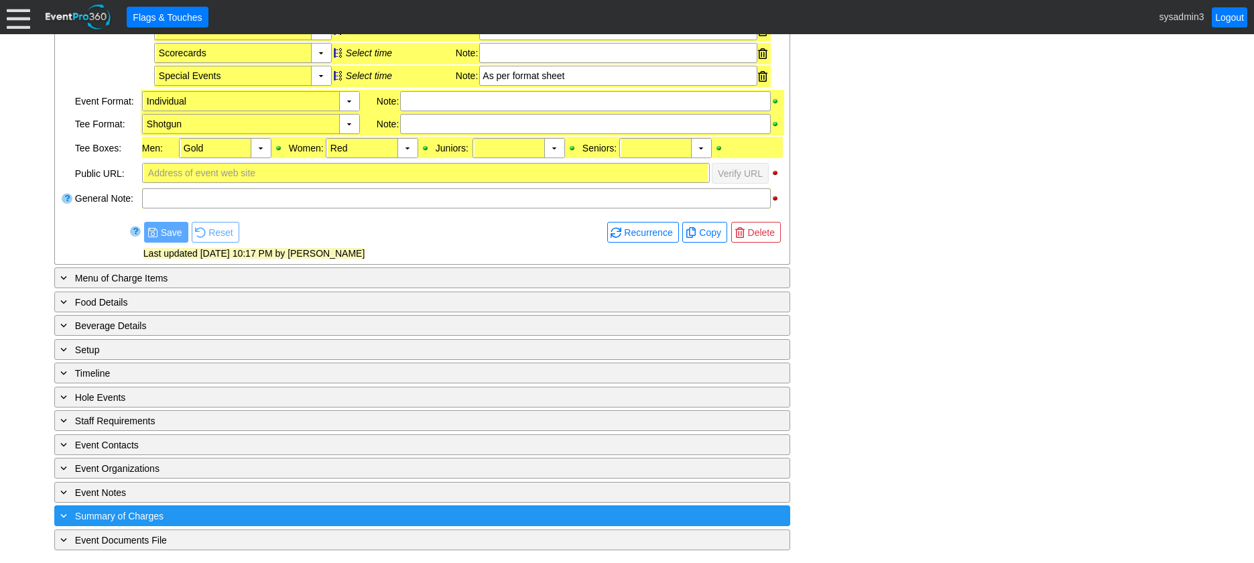
click at [284, 506] on div "+ Summary of Charges ▼" at bounding box center [422, 516] width 736 height 21
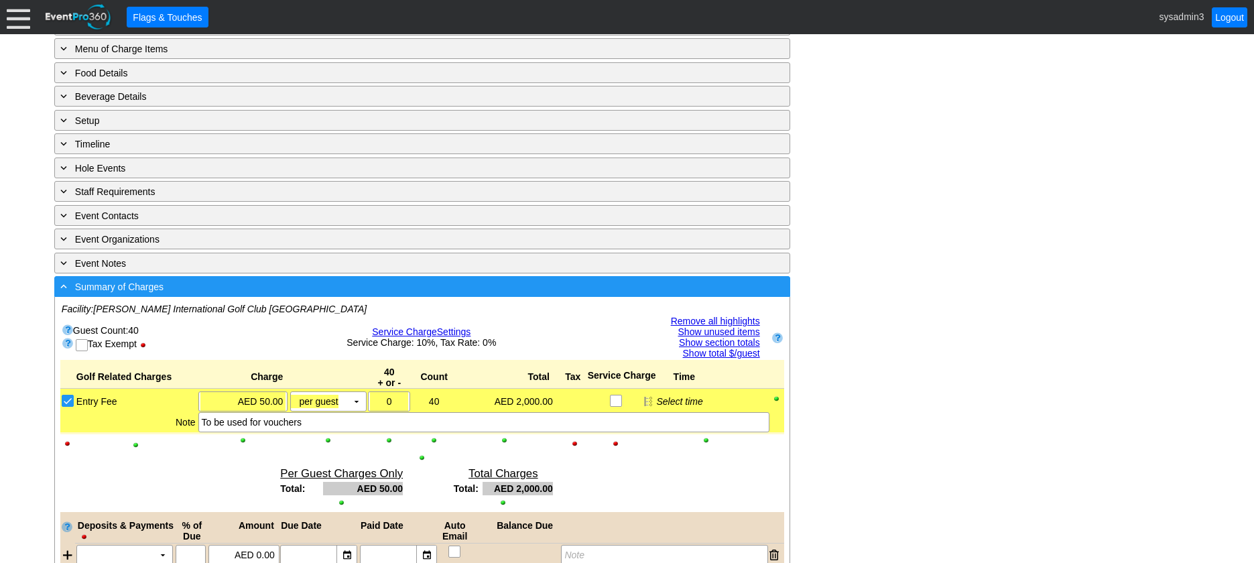
scroll to position [699, 0]
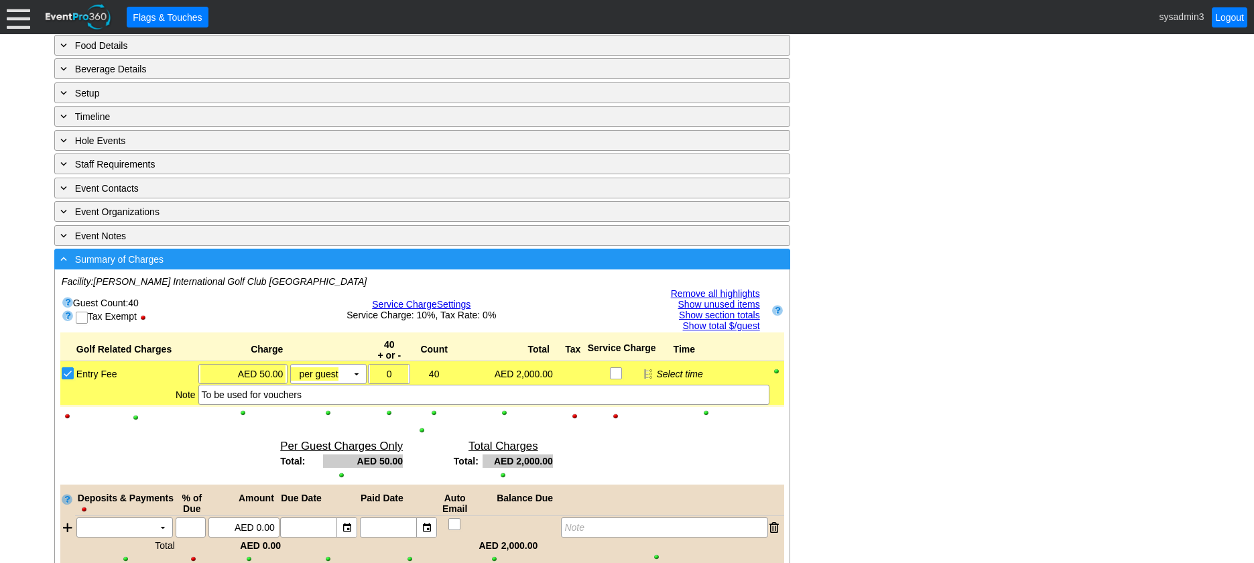
click at [368, 259] on div "- Summary of Charges" at bounding box center [395, 258] width 674 height 15
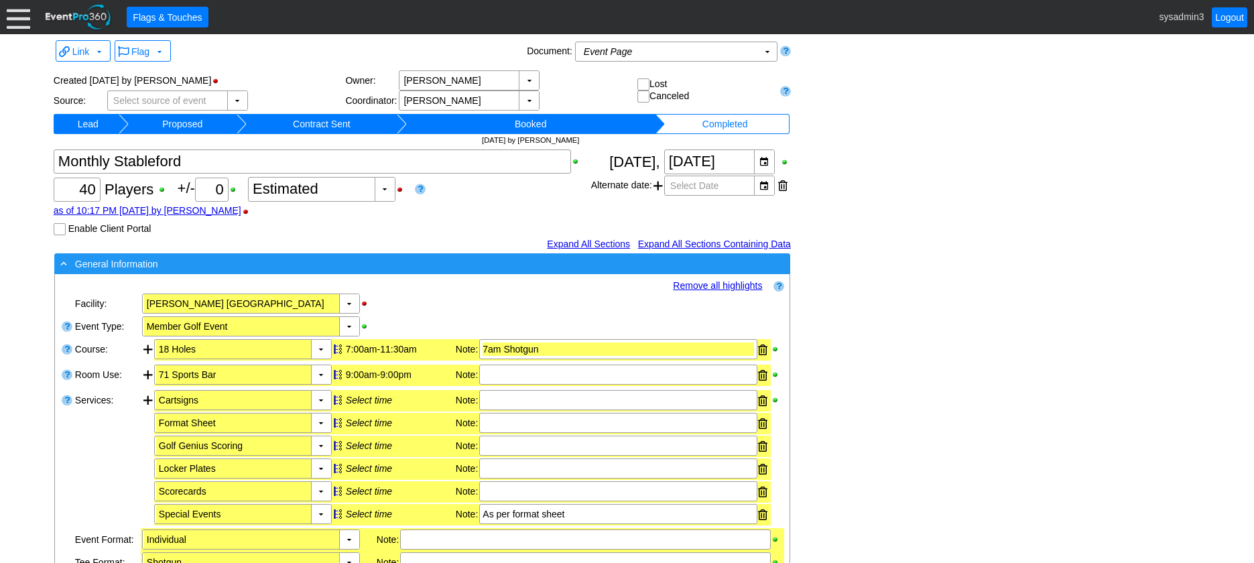
scroll to position [0, 0]
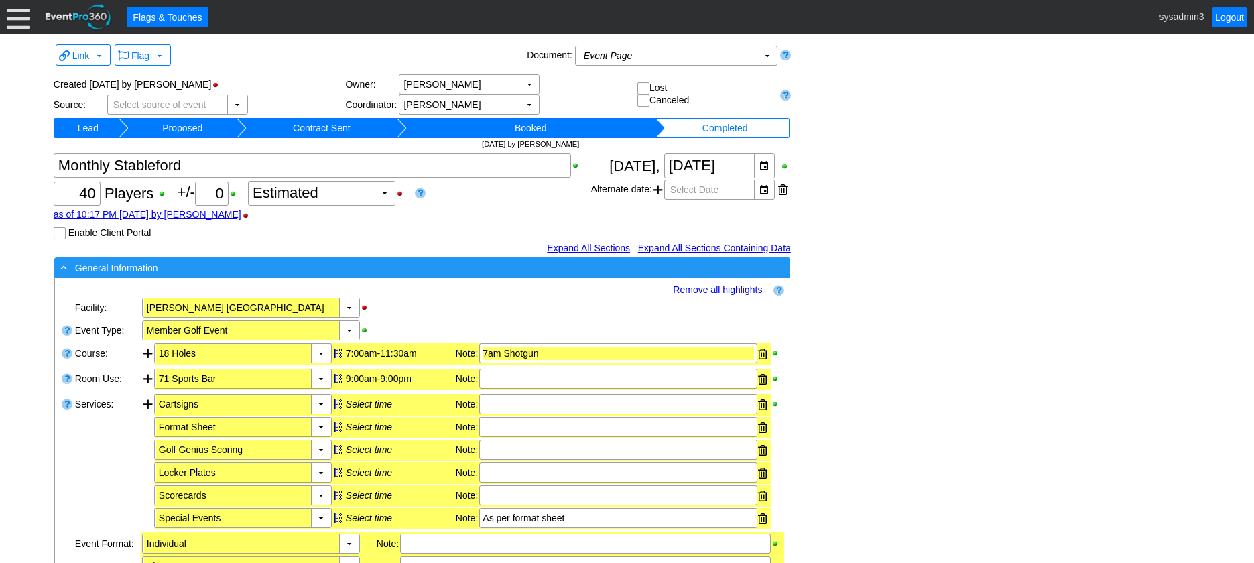
click at [371, 267] on div "- General Information" at bounding box center [395, 267] width 674 height 15
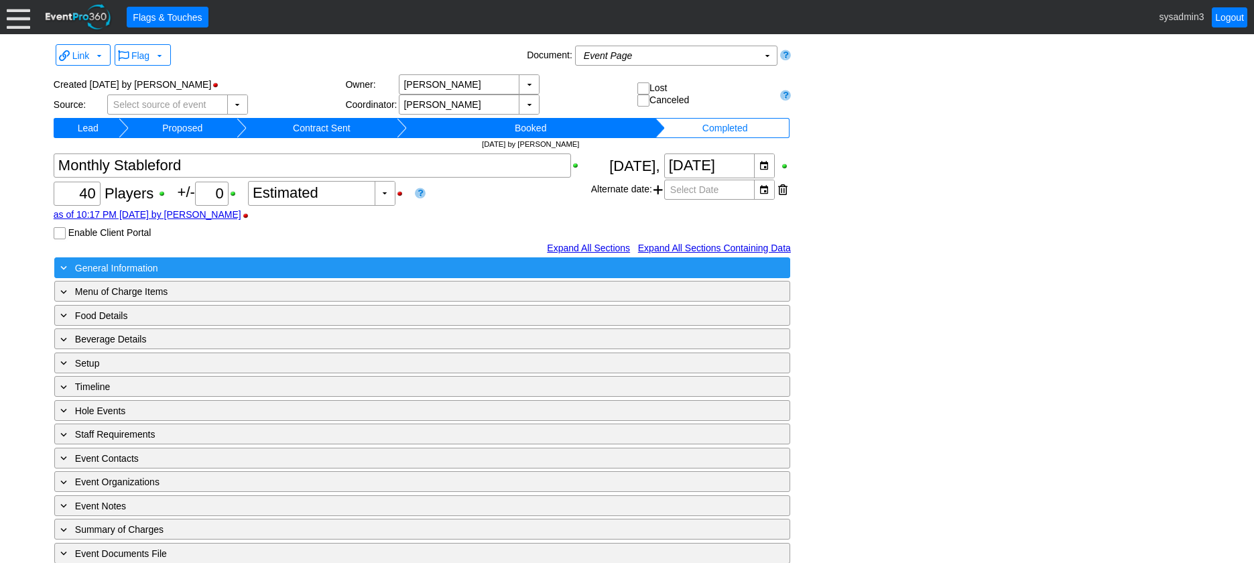
click at [371, 267] on div "+ General Information" at bounding box center [395, 267] width 674 height 15
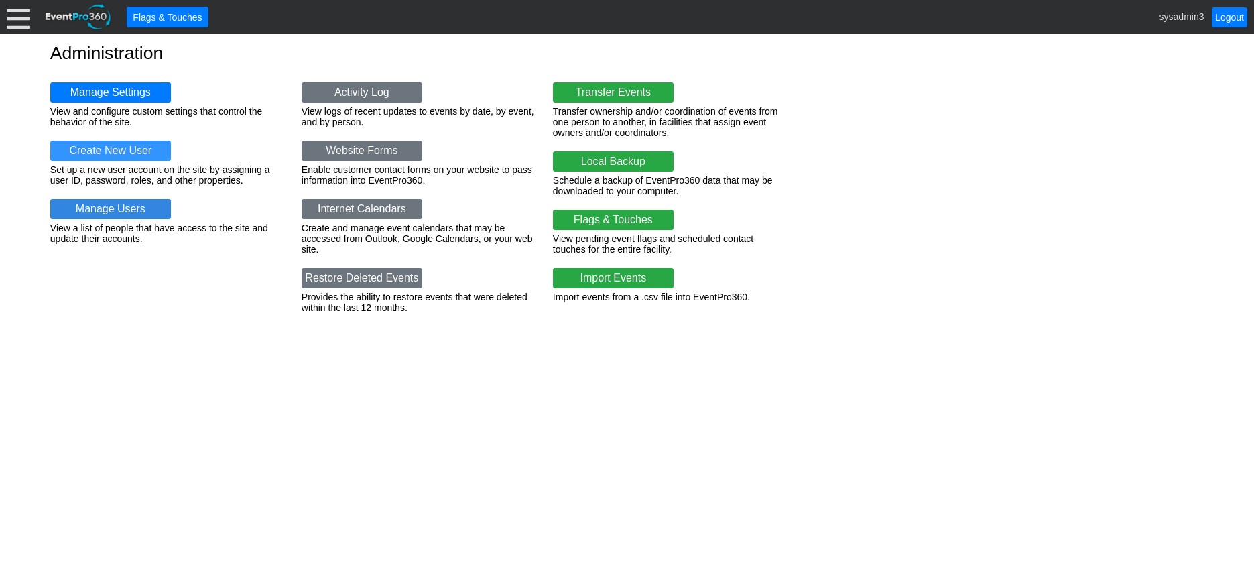
click at [121, 205] on link "Manage Users" at bounding box center [110, 209] width 121 height 20
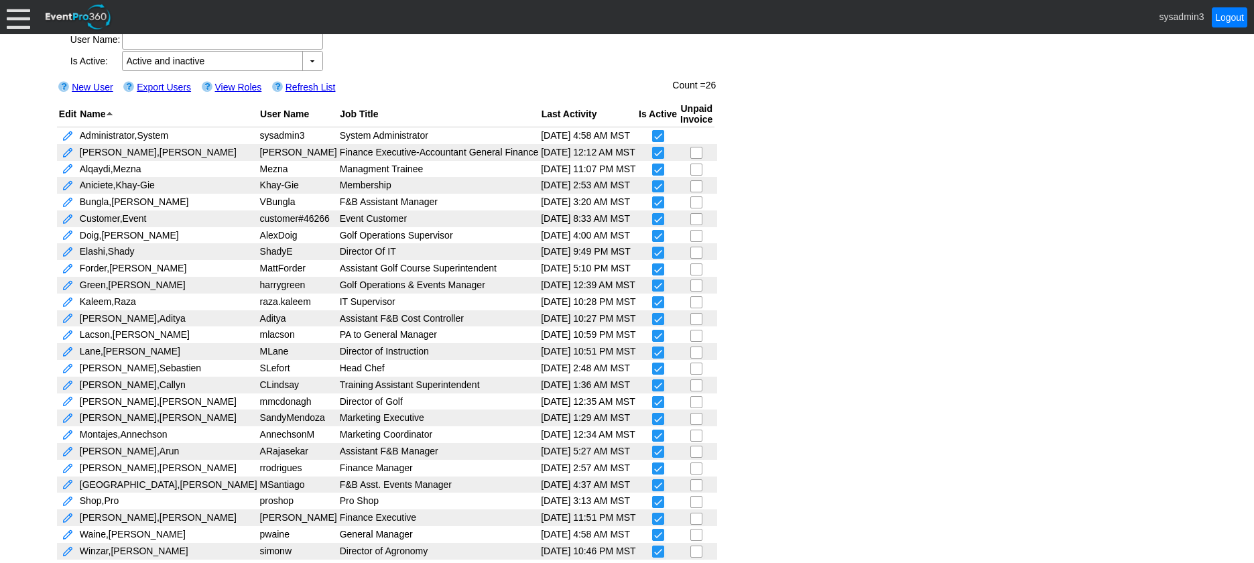
scroll to position [103, 0]
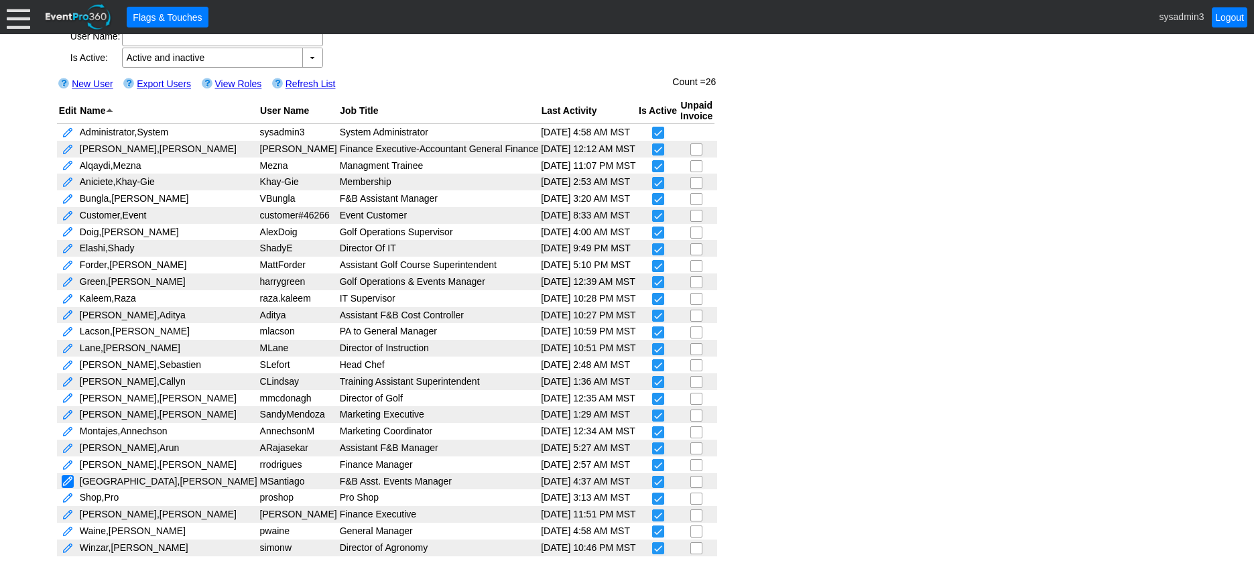
click at [70, 480] on link at bounding box center [68, 481] width 12 height 13
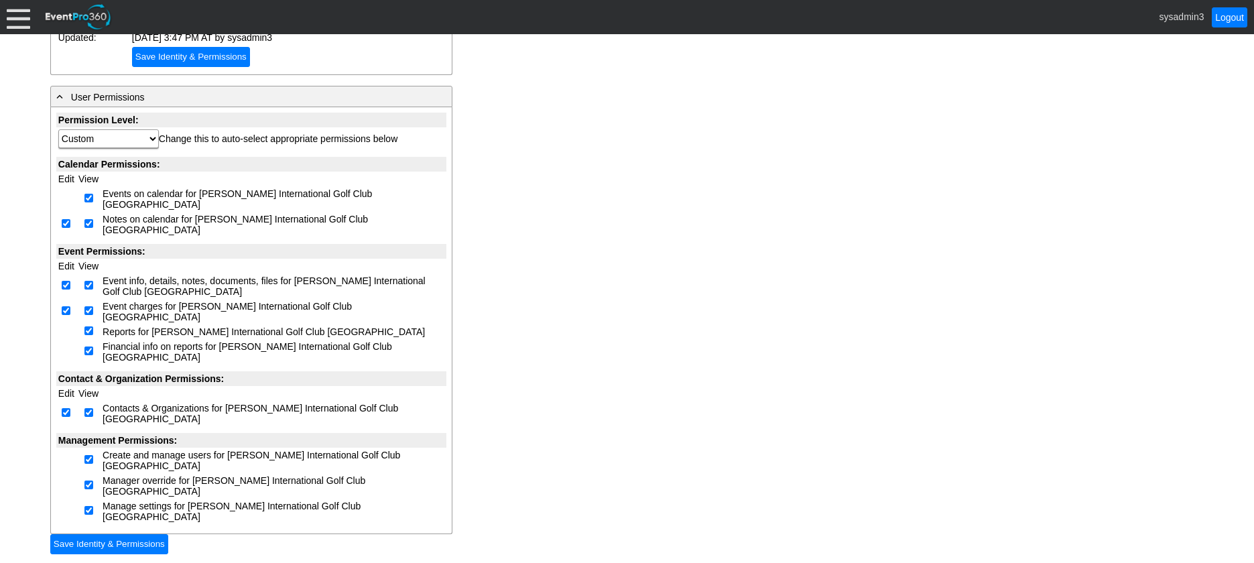
scroll to position [402, 0]
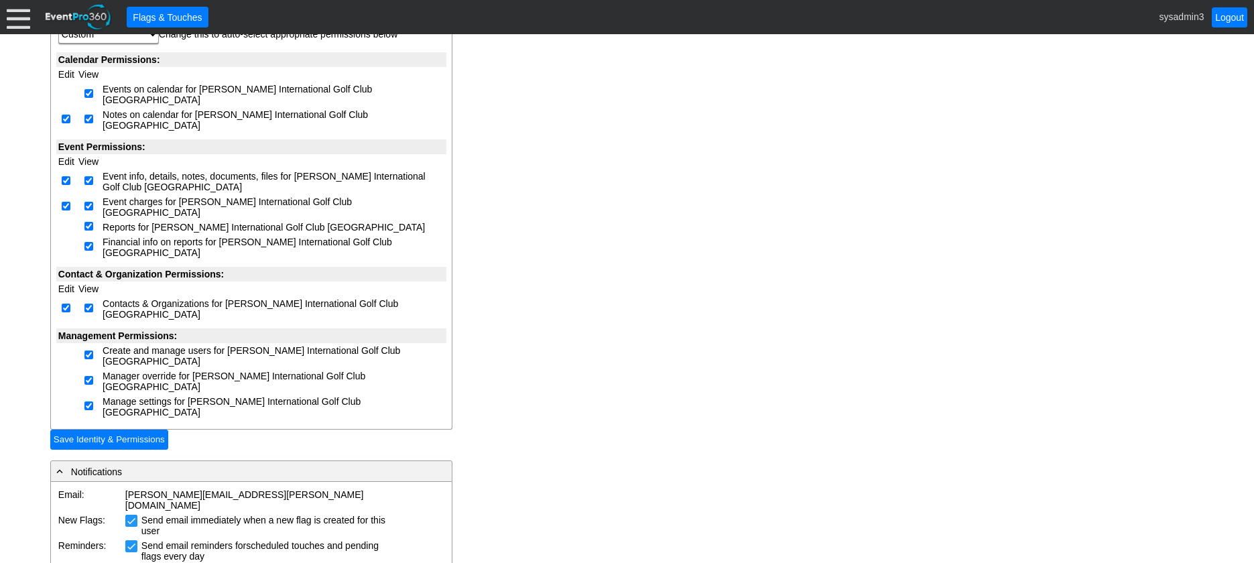
click at [24, 25] on div at bounding box center [18, 16] width 23 height 23
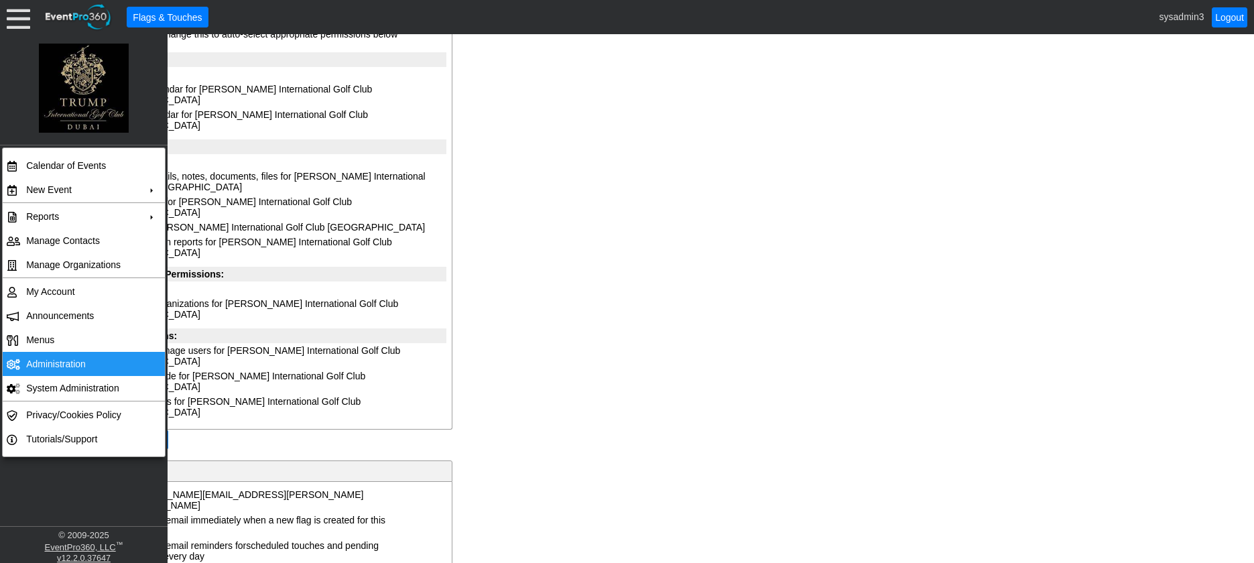
click at [60, 359] on td "Administration" at bounding box center [81, 364] width 120 height 24
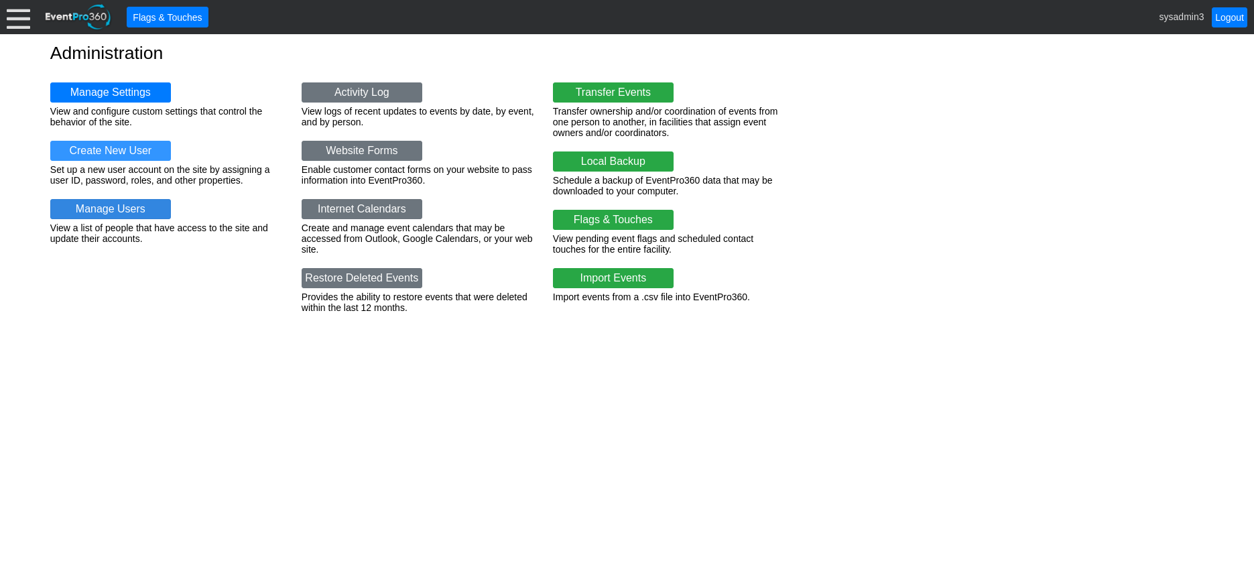
click at [125, 211] on link "Manage Users" at bounding box center [110, 209] width 121 height 20
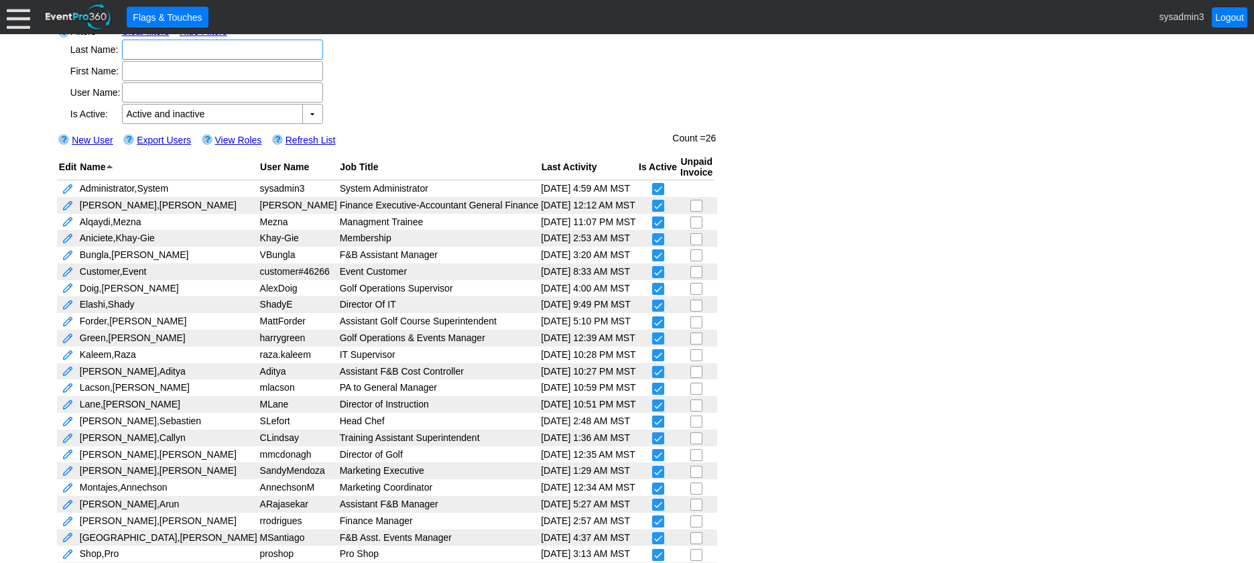
scroll to position [103, 0]
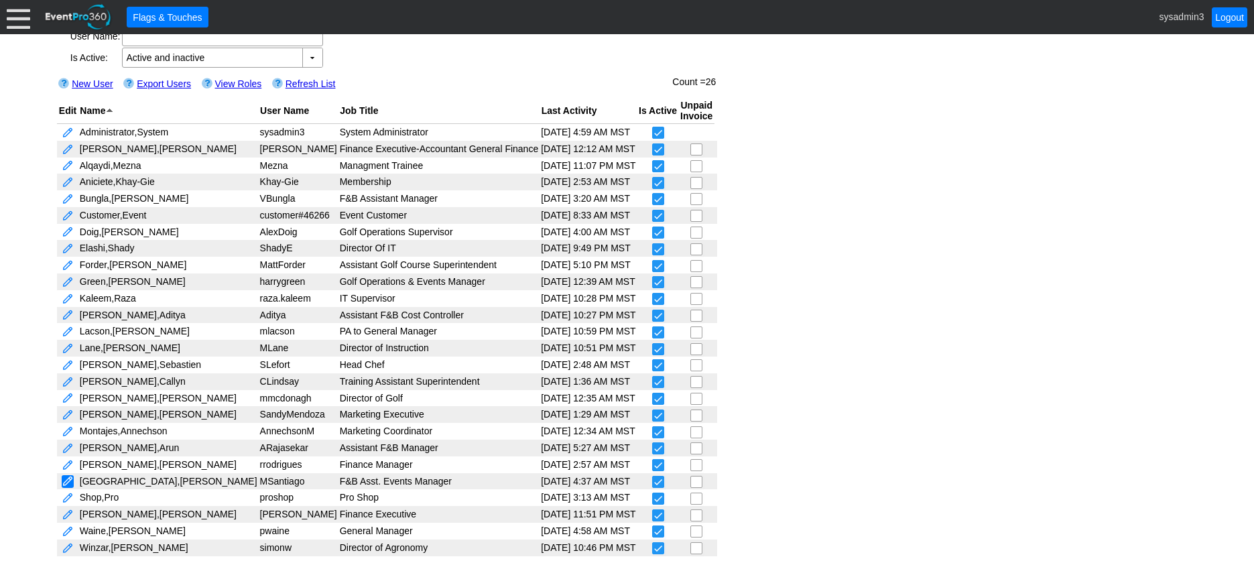
click at [69, 479] on link at bounding box center [68, 481] width 12 height 13
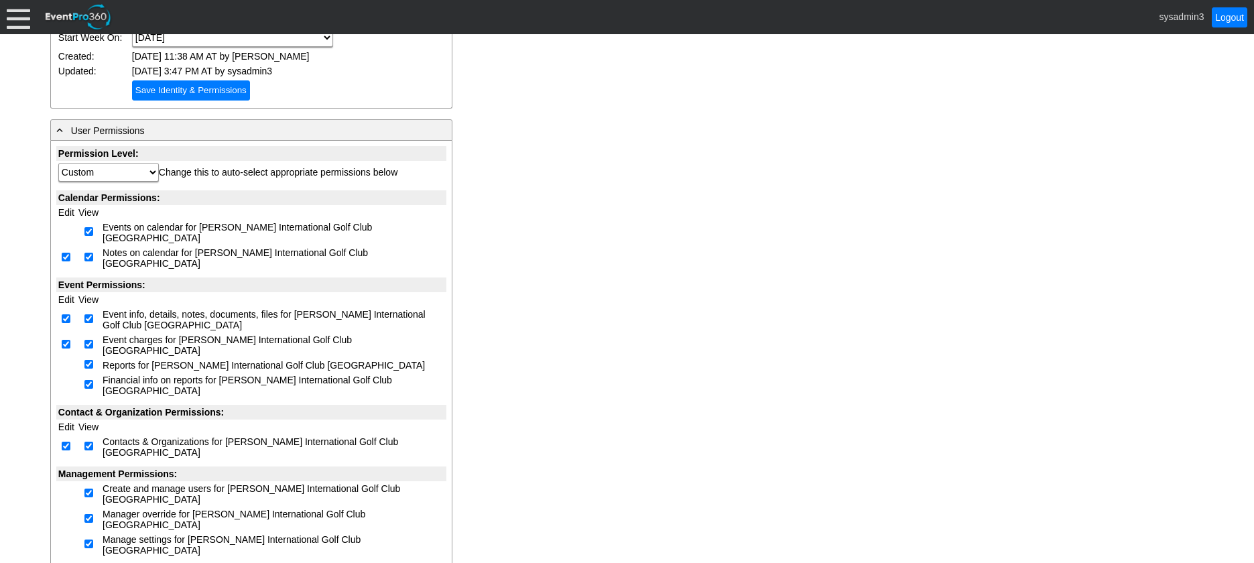
scroll to position [268, 0]
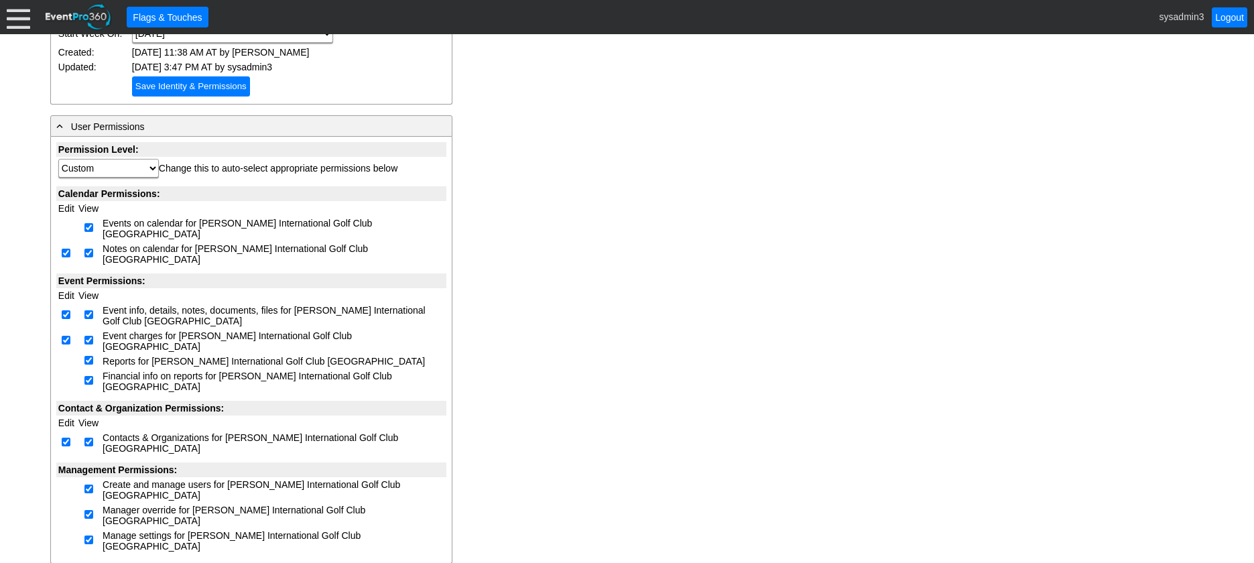
click at [19, 23] on div at bounding box center [18, 16] width 23 height 23
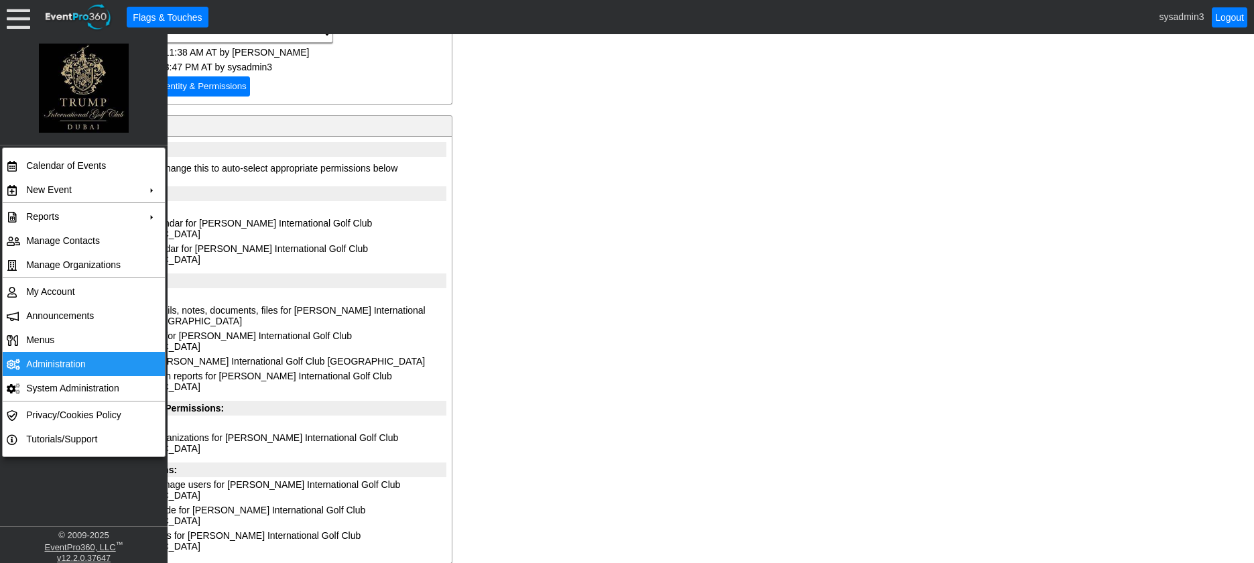
click at [64, 355] on td "Administration" at bounding box center [81, 364] width 120 height 24
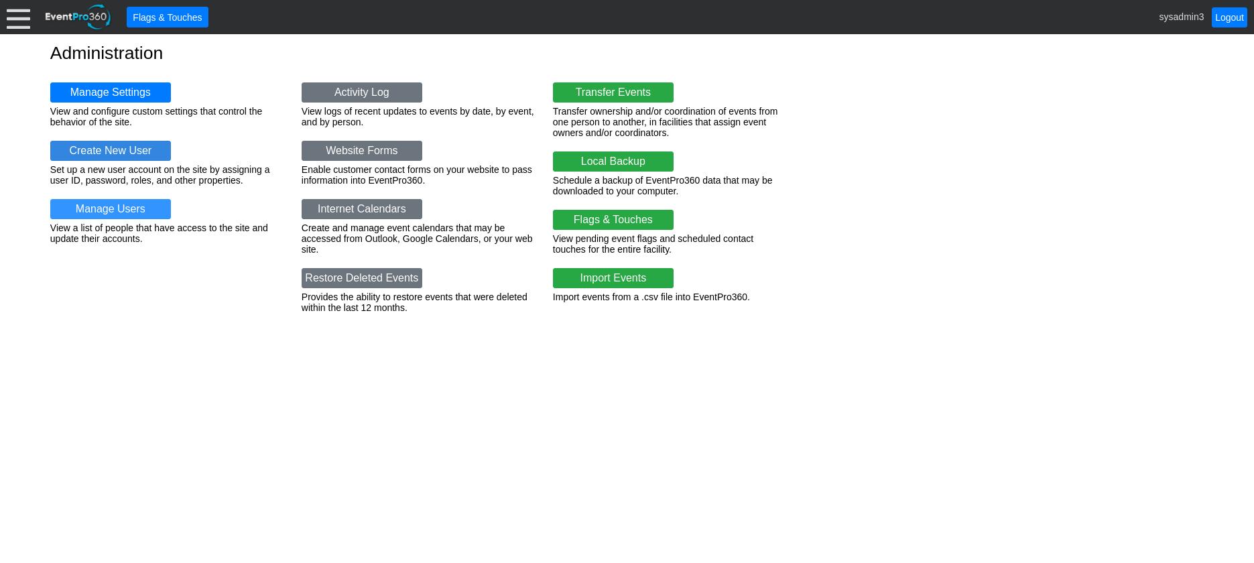
click at [112, 147] on link "Create New User" at bounding box center [110, 151] width 121 height 20
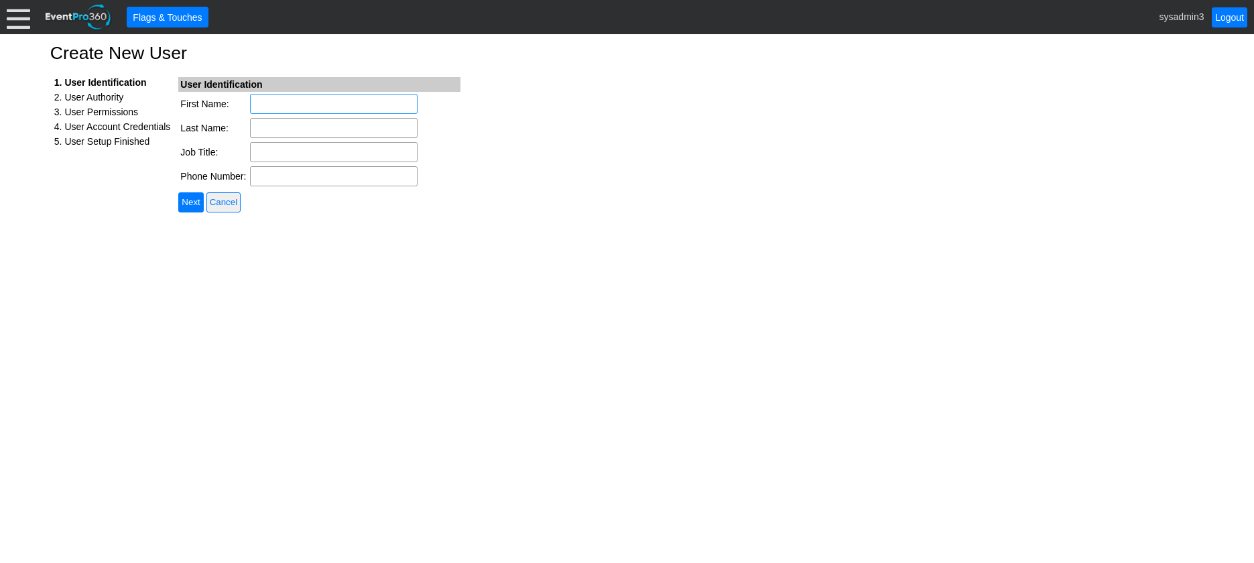
click at [300, 100] on input "First Name:" at bounding box center [334, 104] width 168 height 20
type input "Martyn"
type input "[PERSON_NAME]"
click at [284, 155] on input "Job Title:" at bounding box center [334, 152] width 168 height 20
click at [292, 152] on input "F&B Dircetor" at bounding box center [334, 152] width 168 height 20
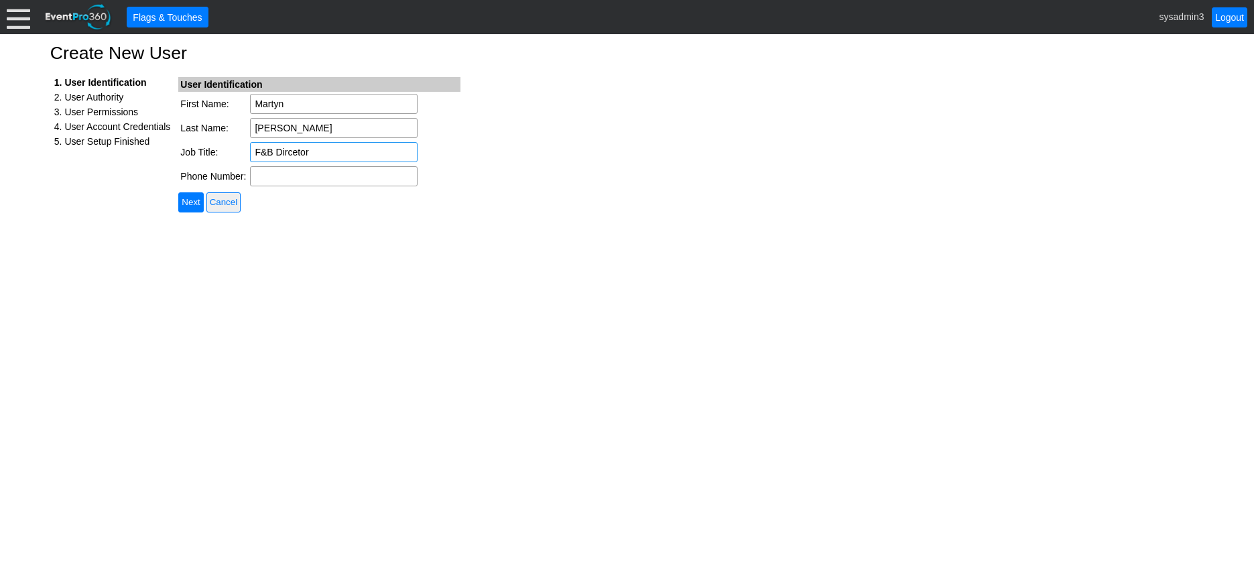
click at [298, 152] on input "F&B Dircetor" at bounding box center [334, 152] width 168 height 20
click at [397, 235] on p at bounding box center [627, 238] width 1154 height 14
click at [289, 152] on input "F&B Dirctor" at bounding box center [334, 152] width 168 height 20
type input "F&B Director"
click at [420, 222] on div "Create New User 1. User Identification 2. User Authority 3. User Permissions 4.…" at bounding box center [627, 298] width 1254 height 529
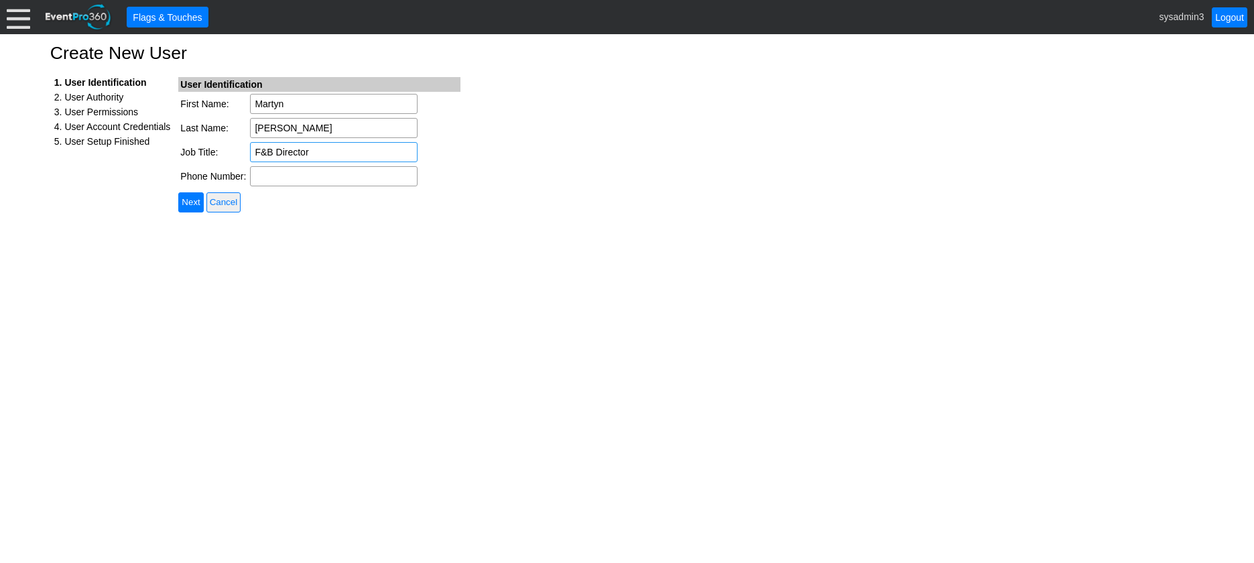
click at [325, 152] on input "F&B Director" at bounding box center [334, 152] width 168 height 20
click at [195, 200] on input "Next" at bounding box center [190, 202] width 25 height 20
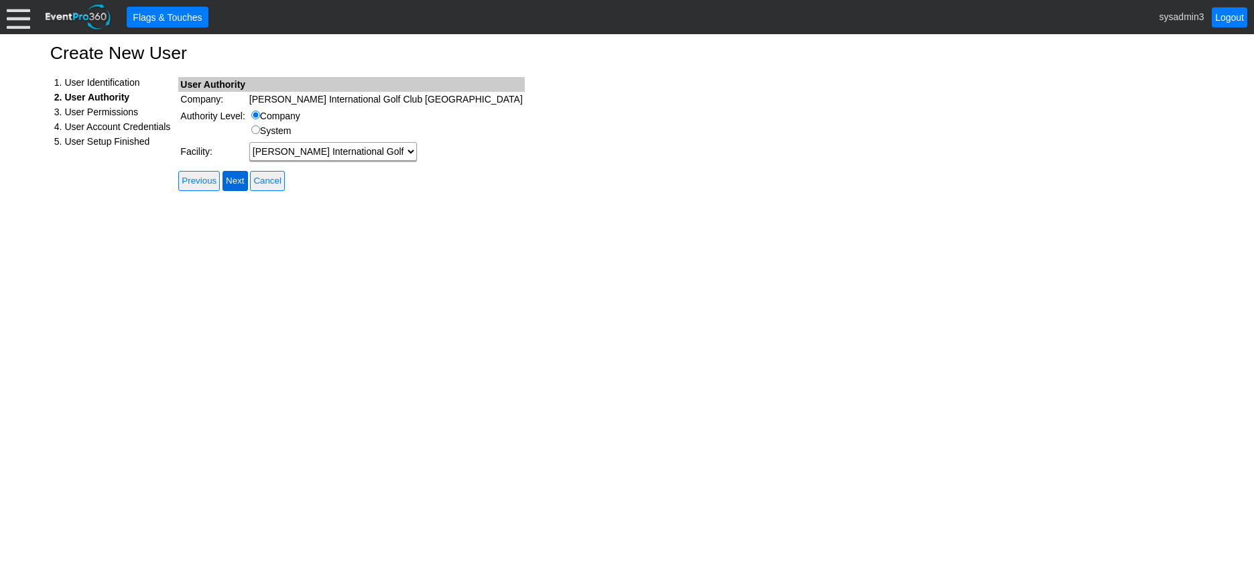
click at [240, 176] on input "Next" at bounding box center [235, 181] width 25 height 20
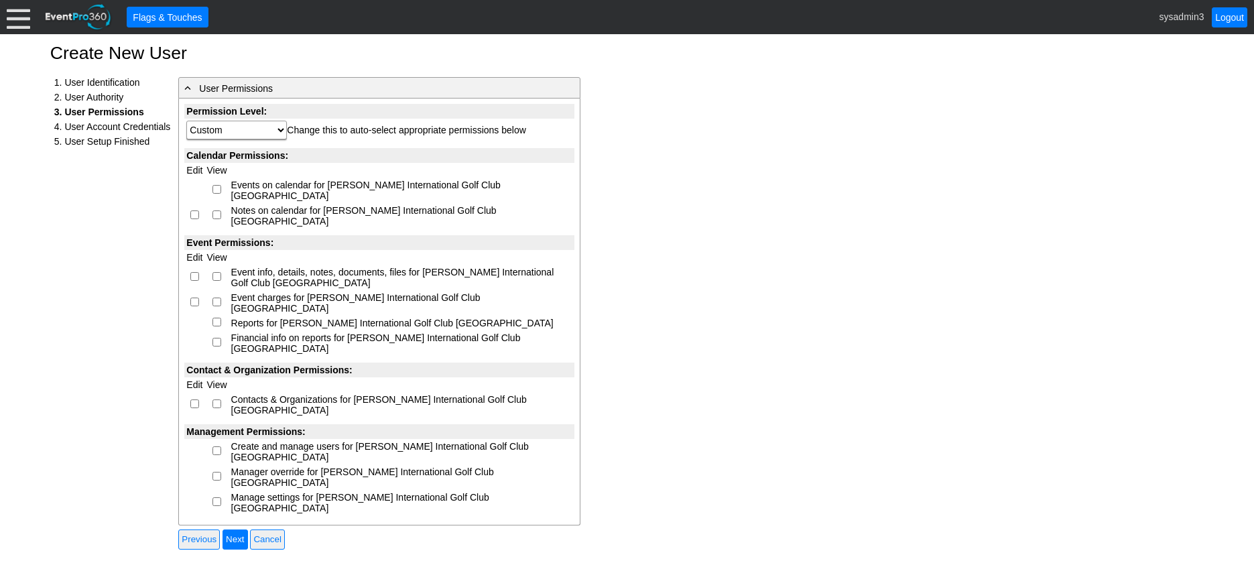
click at [217, 185] on input "checkbox" at bounding box center [217, 189] width 9 height 9
checkbox input "true"
select select "Custom"
click at [219, 211] on input "checkbox" at bounding box center [217, 215] width 9 height 9
checkbox input "true"
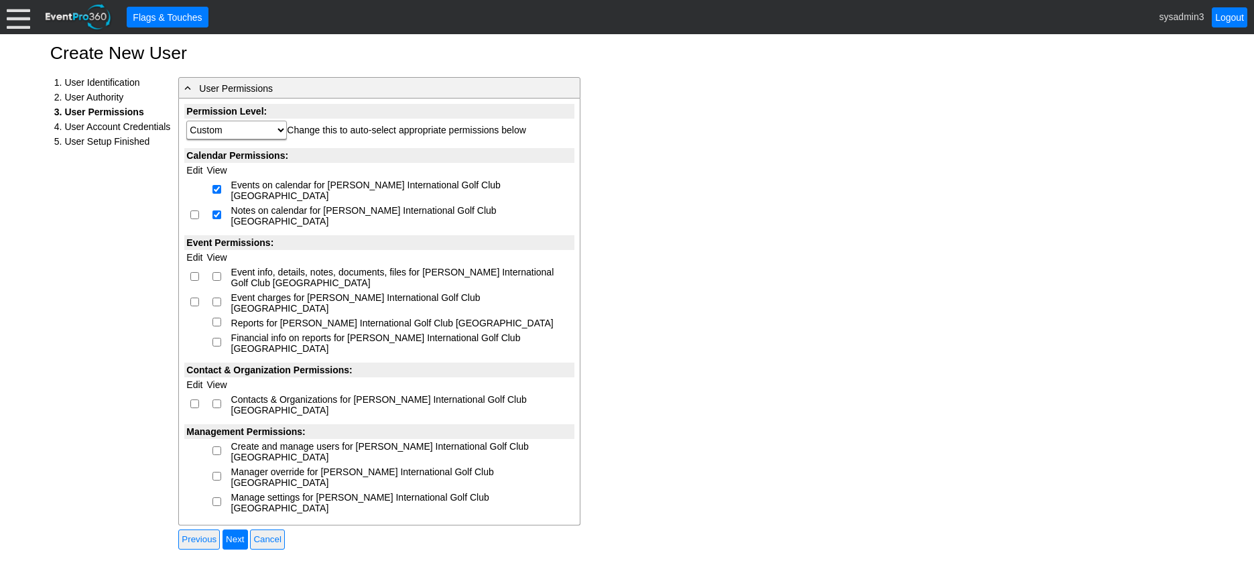
select select "Custom"
click at [215, 272] on input "checkbox" at bounding box center [217, 276] width 9 height 9
checkbox input "true"
select select "Custom"
click at [215, 298] on input "checkbox" at bounding box center [217, 302] width 9 height 9
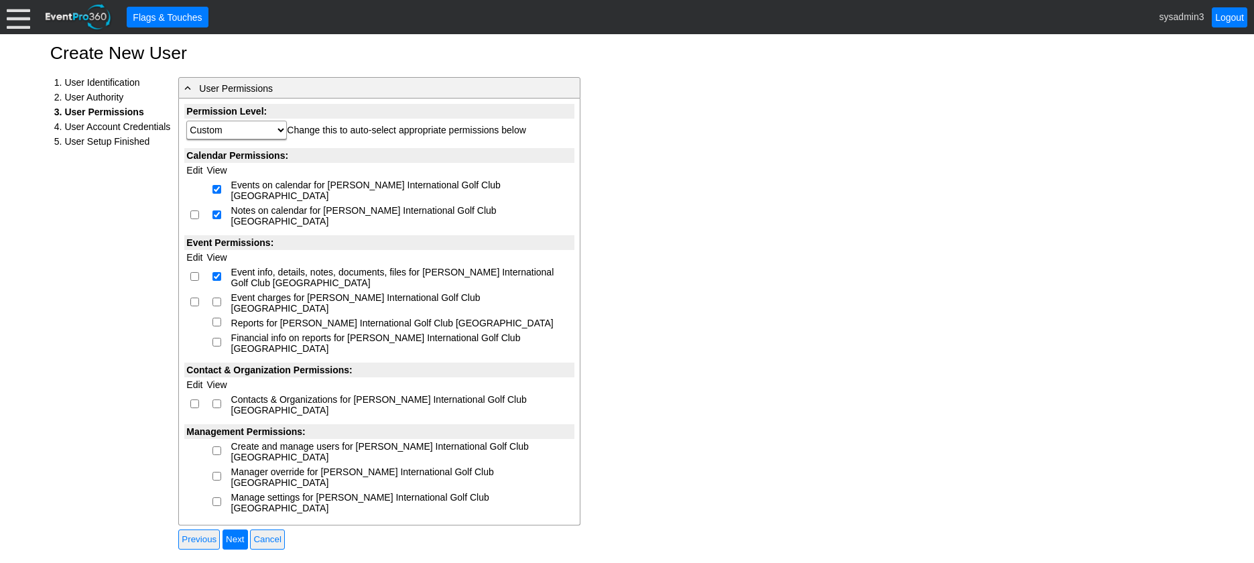
checkbox input "true"
select select "Custom"
click at [198, 211] on input "checkbox" at bounding box center [194, 215] width 9 height 9
checkbox input "true"
select select "Custom"
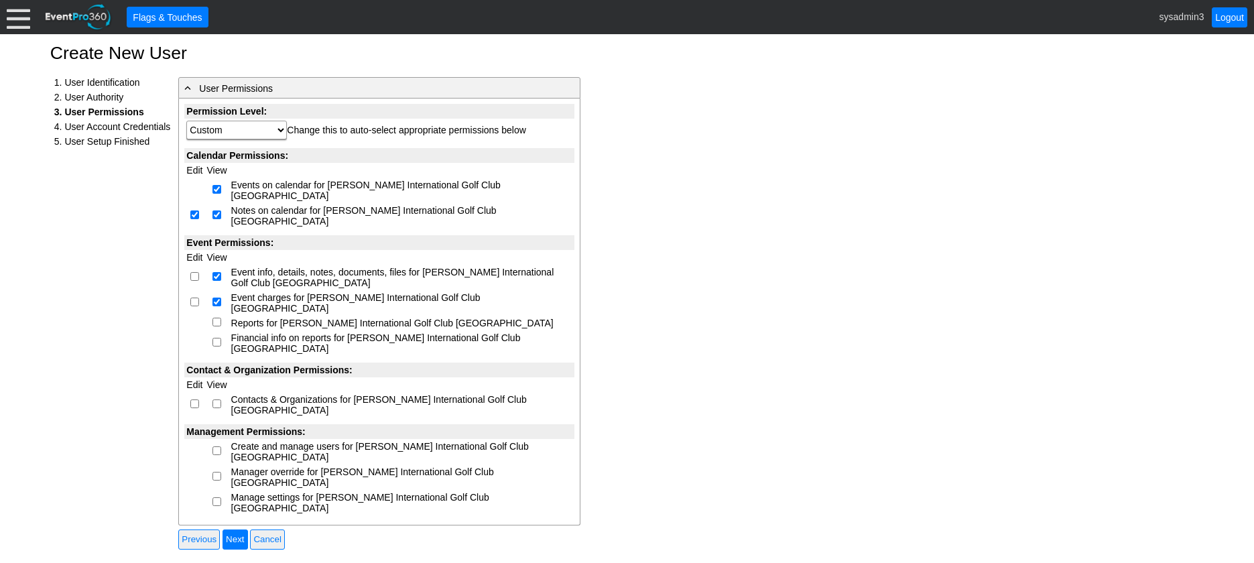
click at [195, 272] on input "checkbox" at bounding box center [194, 276] width 9 height 9
checkbox input "true"
select select "Custom"
click at [194, 298] on input "checkbox" at bounding box center [194, 302] width 9 height 9
checkbox input "true"
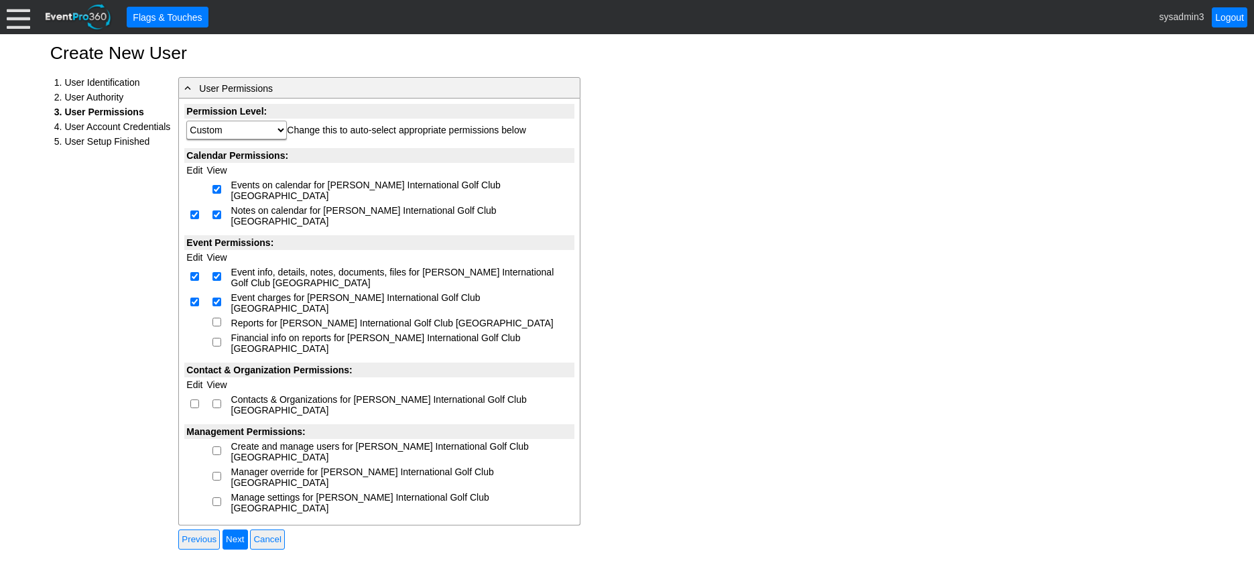
select select "Custom"
click at [217, 318] on input "checkbox" at bounding box center [217, 322] width 9 height 9
checkbox input "true"
select select "Custom"
click at [217, 338] on input "checkbox" at bounding box center [217, 342] width 9 height 9
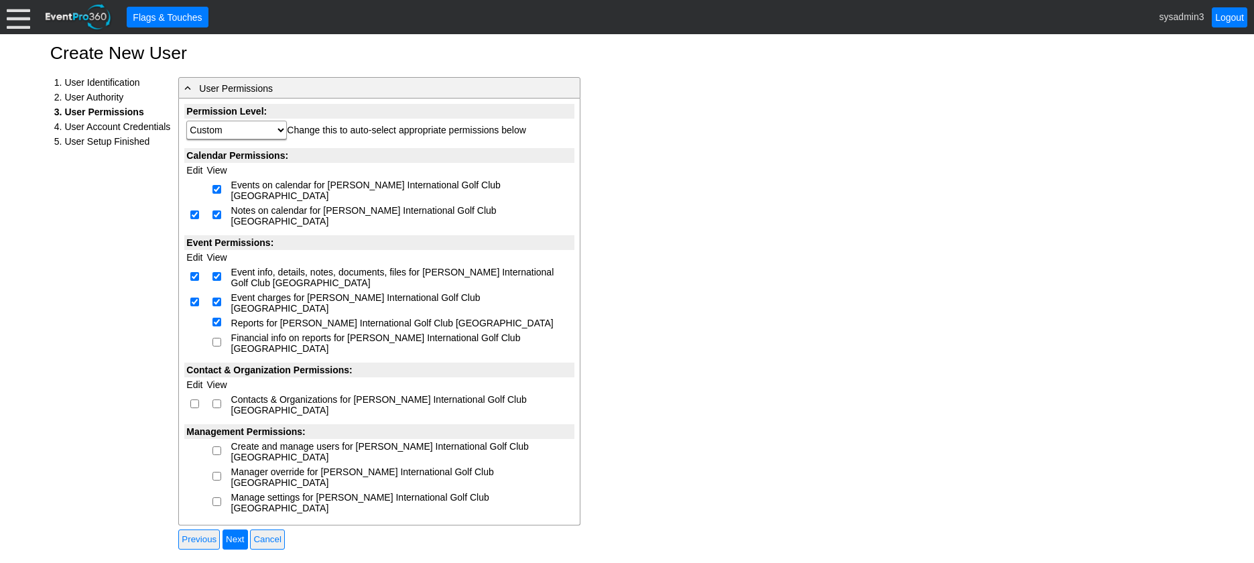
checkbox input "true"
select select "Custom"
click at [195, 400] on input "checkbox" at bounding box center [194, 404] width 9 height 9
checkbox input "true"
select select "Custom"
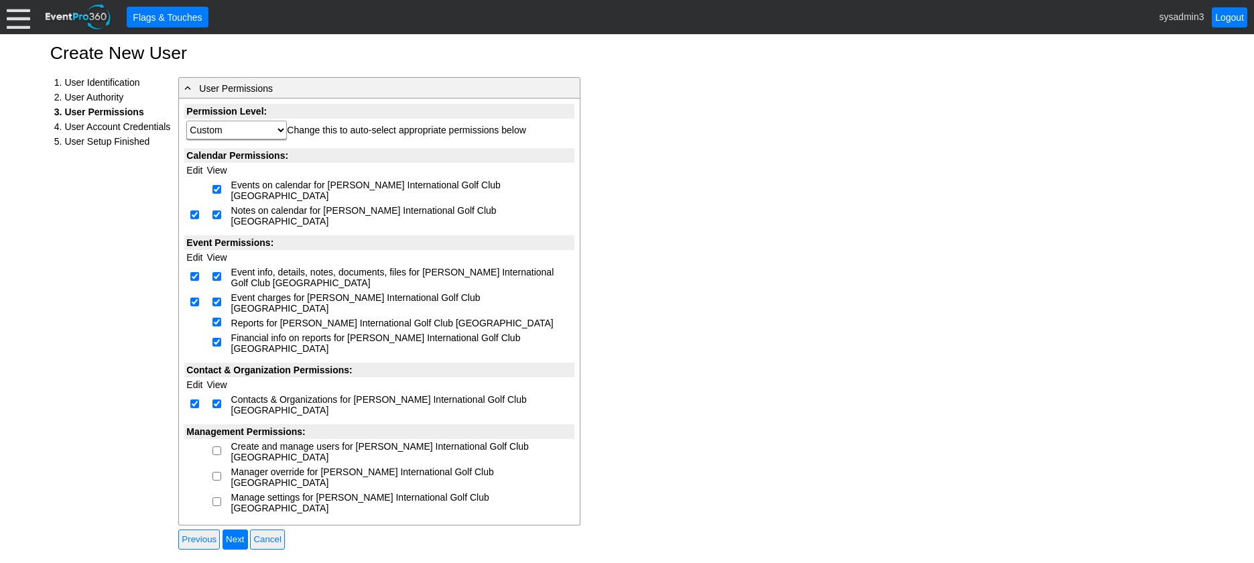
checkbox input "true"
click at [218, 447] on input "checkbox" at bounding box center [217, 451] width 9 height 9
checkbox input "true"
select select "Custom"
click at [216, 465] on td at bounding box center [216, 477] width 24 height 25
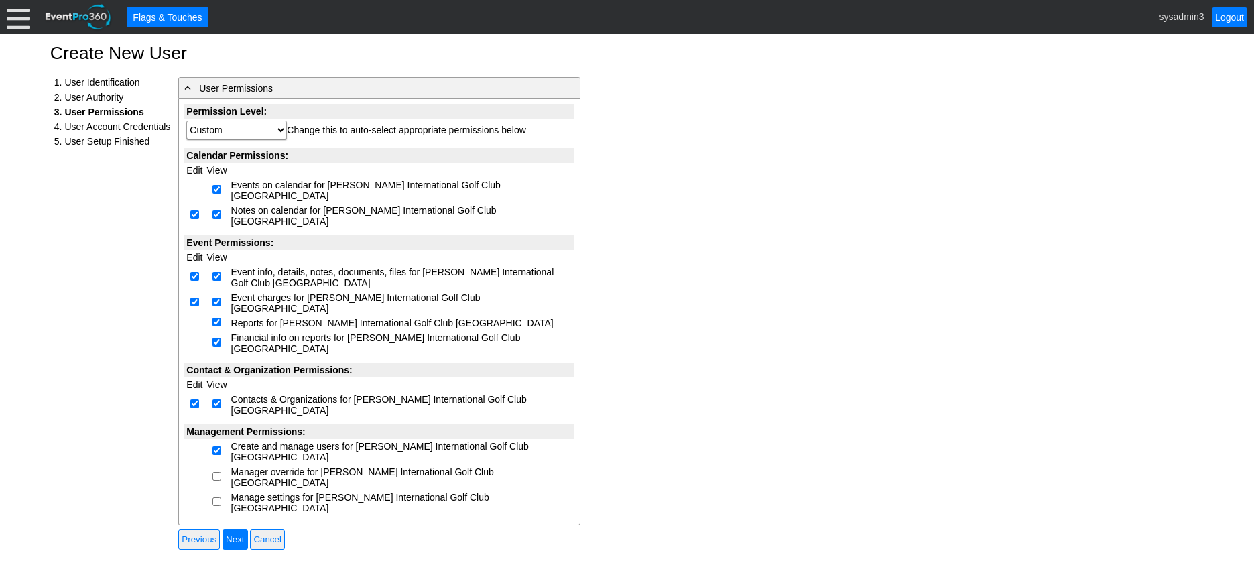
click at [217, 472] on input "checkbox" at bounding box center [217, 476] width 9 height 9
checkbox input "true"
select select "Custom"
click at [218, 497] on input "checkbox" at bounding box center [217, 501] width 9 height 9
checkbox input "true"
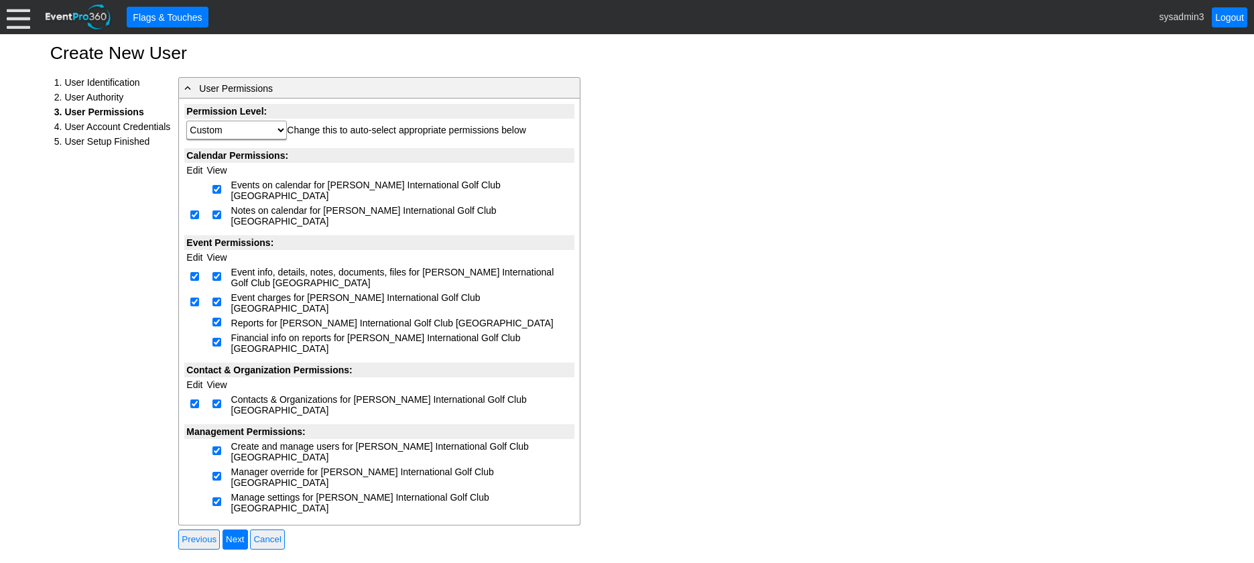
select select "Custom"
click at [238, 530] on input "Next" at bounding box center [235, 540] width 25 height 20
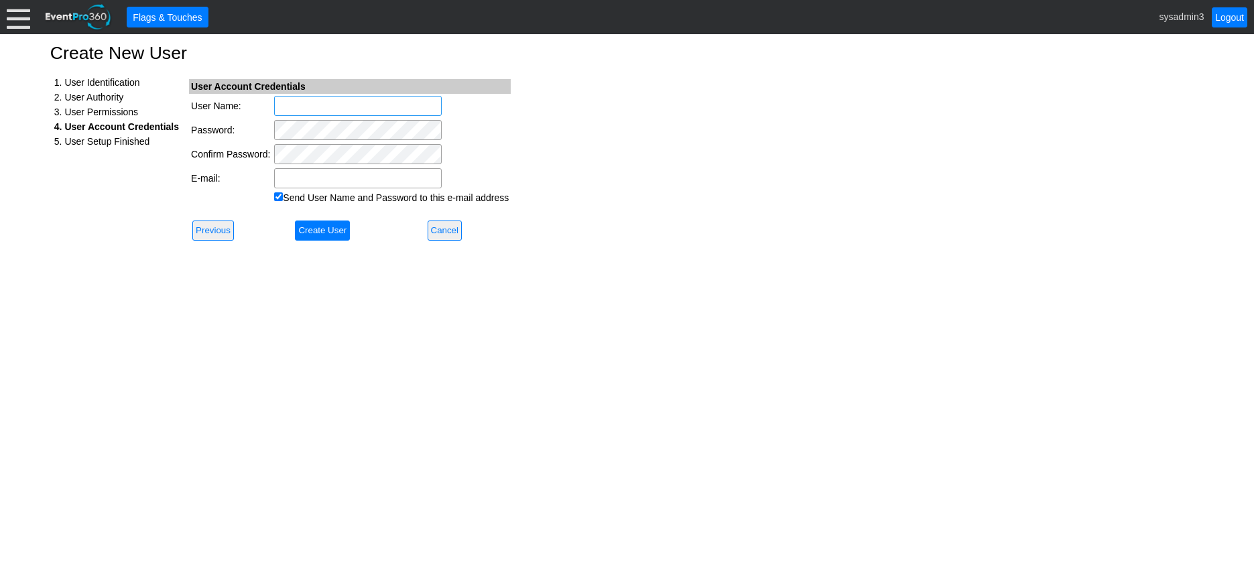
click at [311, 97] on input "User Name:" at bounding box center [358, 106] width 168 height 20
type input "martyn.[PERSON_NAME]"
click at [301, 180] on input "E-mail:" at bounding box center [358, 178] width 168 height 20
paste input "[PERSON_NAME] <[EMAIL_ADDRESS][DOMAIN_NAME]>"
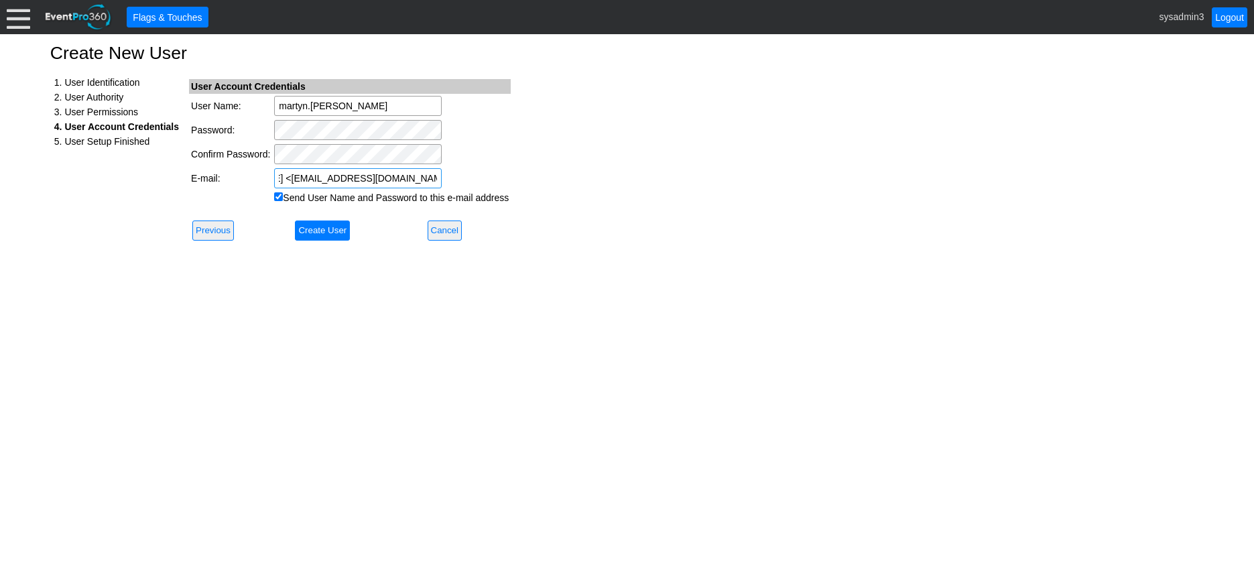
click at [290, 180] on input "[PERSON_NAME] <[EMAIL_ADDRESS][DOMAIN_NAME]>" at bounding box center [358, 178] width 168 height 20
click at [434, 176] on input "[EMAIL_ADDRESS][DOMAIN_NAME]>" at bounding box center [358, 178] width 168 height 20
click at [432, 178] on input "[EMAIL_ADDRESS][DOMAIN_NAME]" at bounding box center [358, 178] width 168 height 20
type input "m"
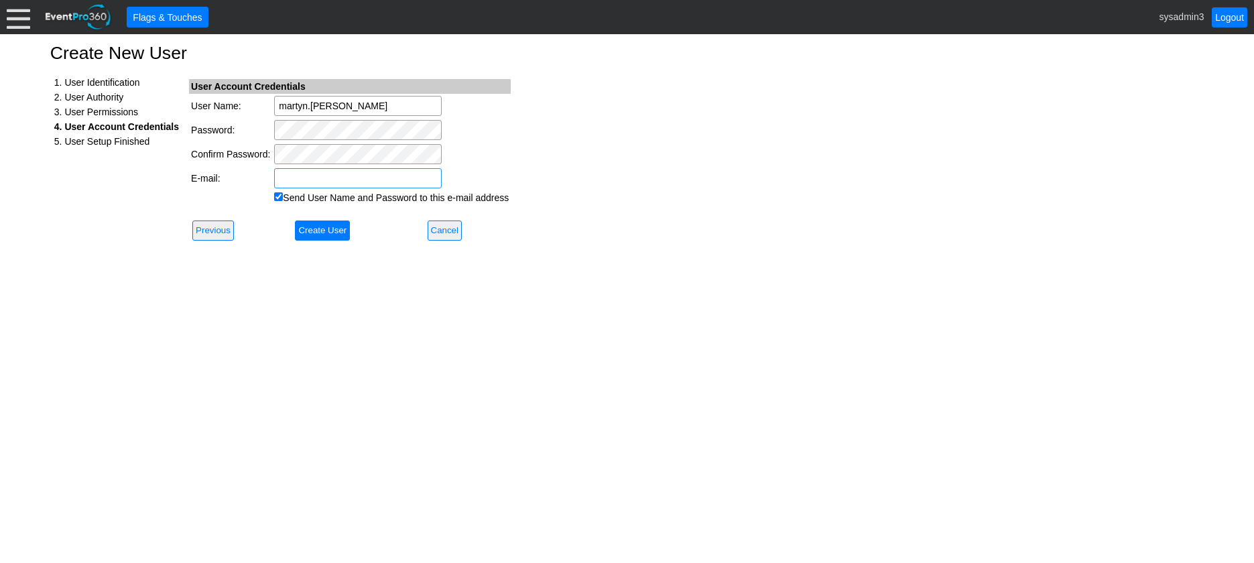
paste input "[PERSON_NAME] <[EMAIL_ADDRESS][DOMAIN_NAME]>"
click at [286, 178] on input "[PERSON_NAME] <[EMAIL_ADDRESS][DOMAIN_NAME]" at bounding box center [358, 178] width 168 height 20
type input "[EMAIL_ADDRESS][DOMAIN_NAME]"
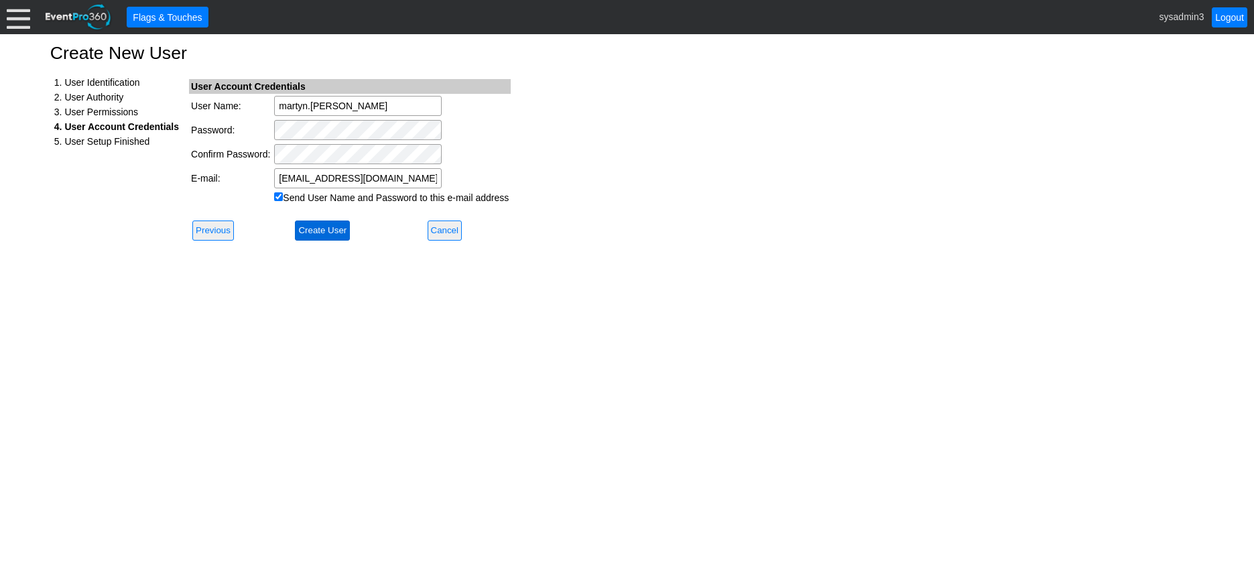
click at [322, 229] on input "Create User" at bounding box center [322, 231] width 55 height 20
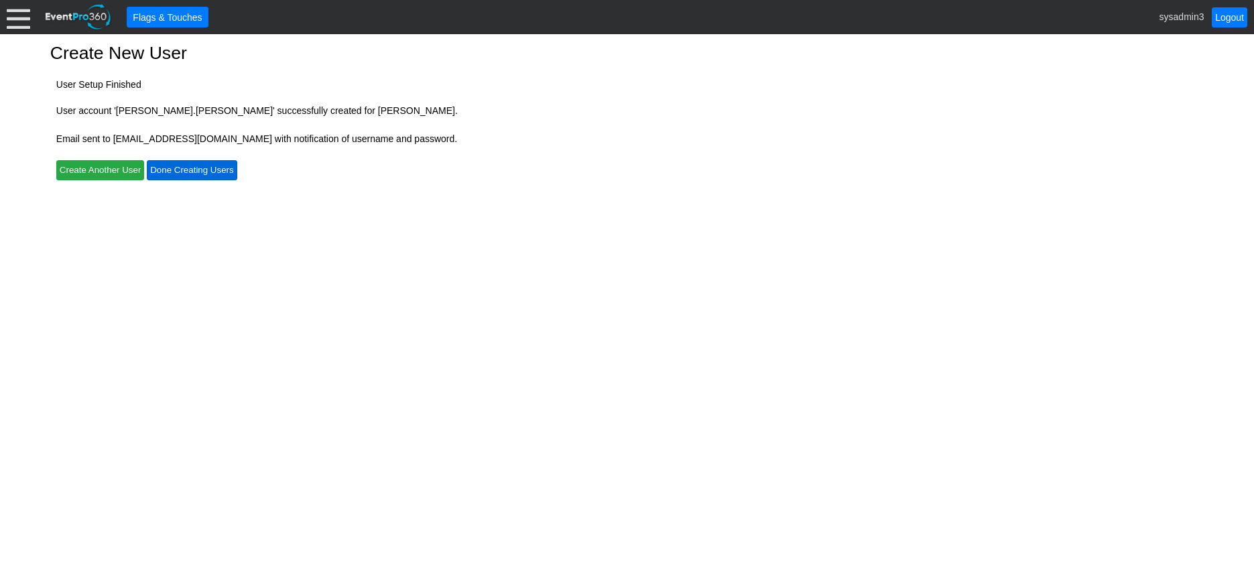
click at [200, 170] on input "Done Creating Users" at bounding box center [192, 170] width 90 height 20
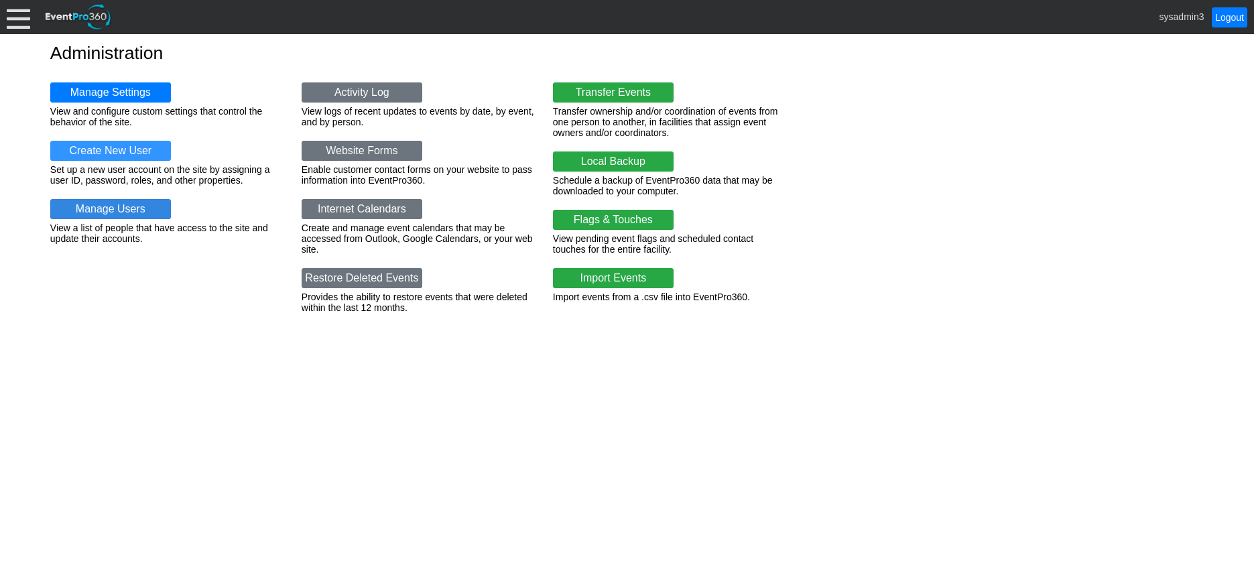
click at [109, 208] on link "Manage Users" at bounding box center [110, 209] width 121 height 20
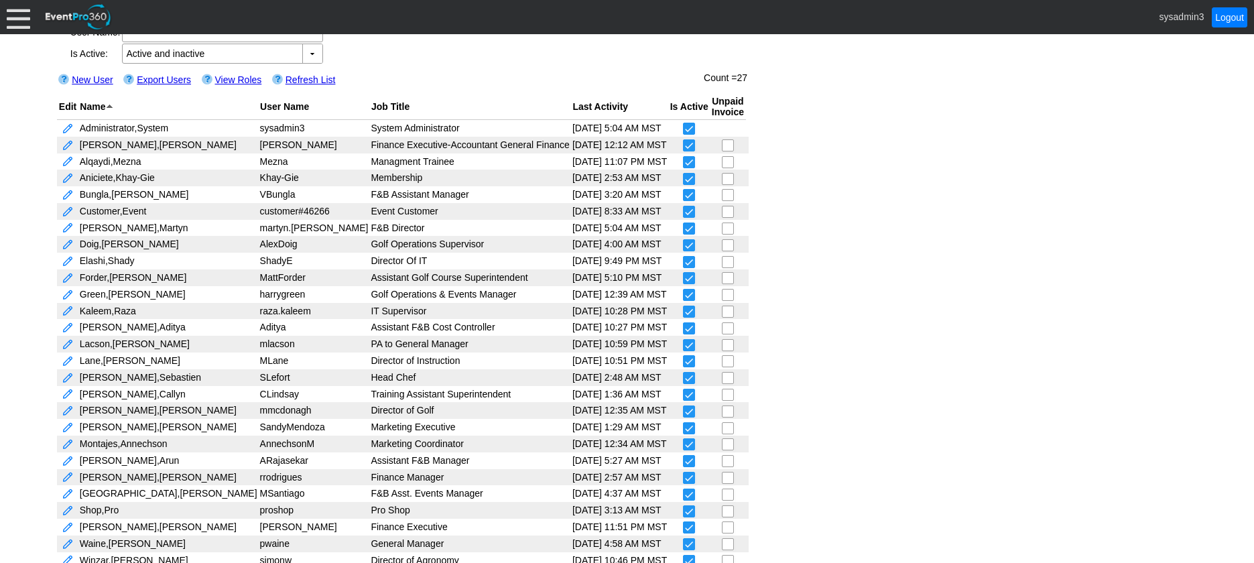
scroll to position [119, 0]
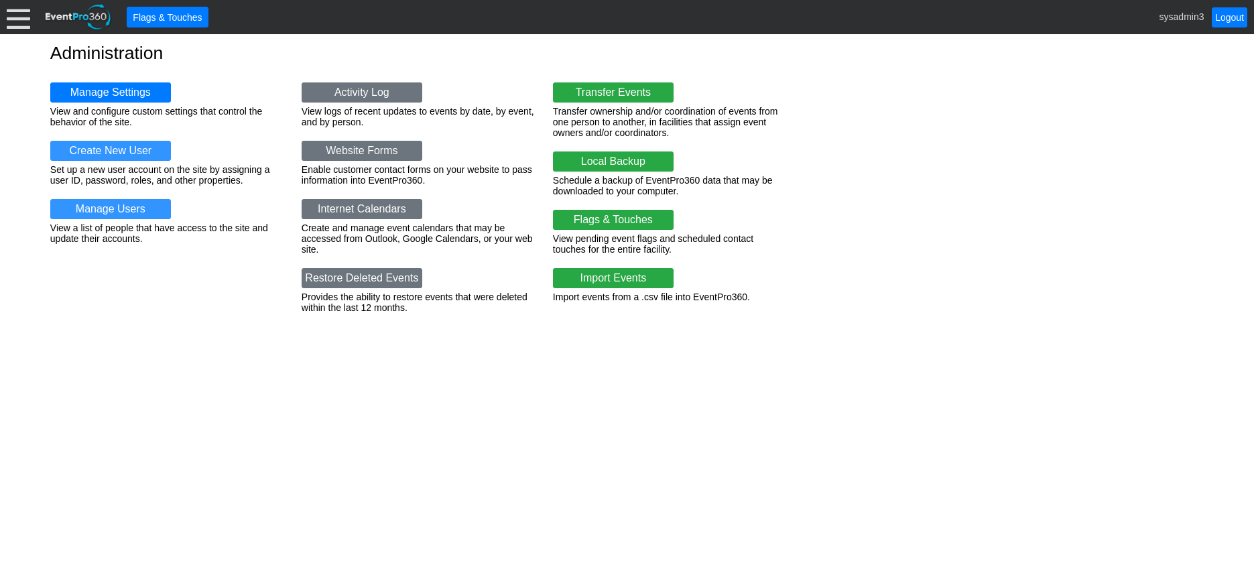
click at [6, 25] on div "● Flags & Touches sysadmin3 Logout" at bounding box center [627, 17] width 1254 height 34
click at [26, 25] on div at bounding box center [18, 16] width 23 height 23
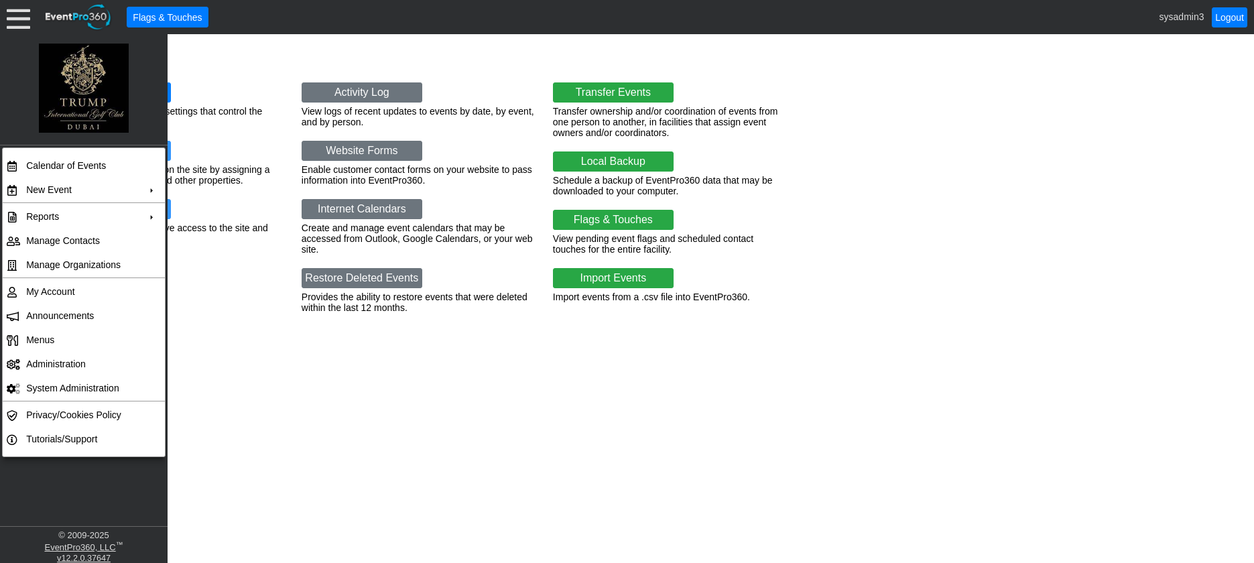
drag, startPoint x: 221, startPoint y: 354, endPoint x: 174, endPoint y: 147, distance: 211.9
click at [222, 351] on div "Administration Manage Settings View and configure custom settings that control …" at bounding box center [627, 298] width 1254 height 529
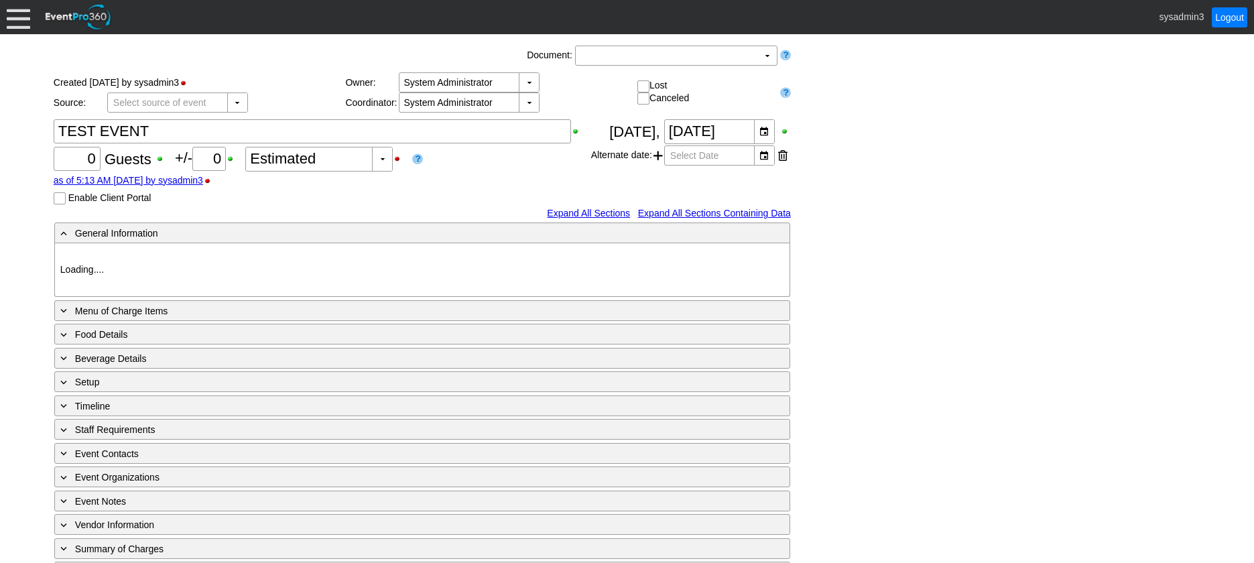
type input "[PERSON_NAME] [GEOGRAPHIC_DATA]"
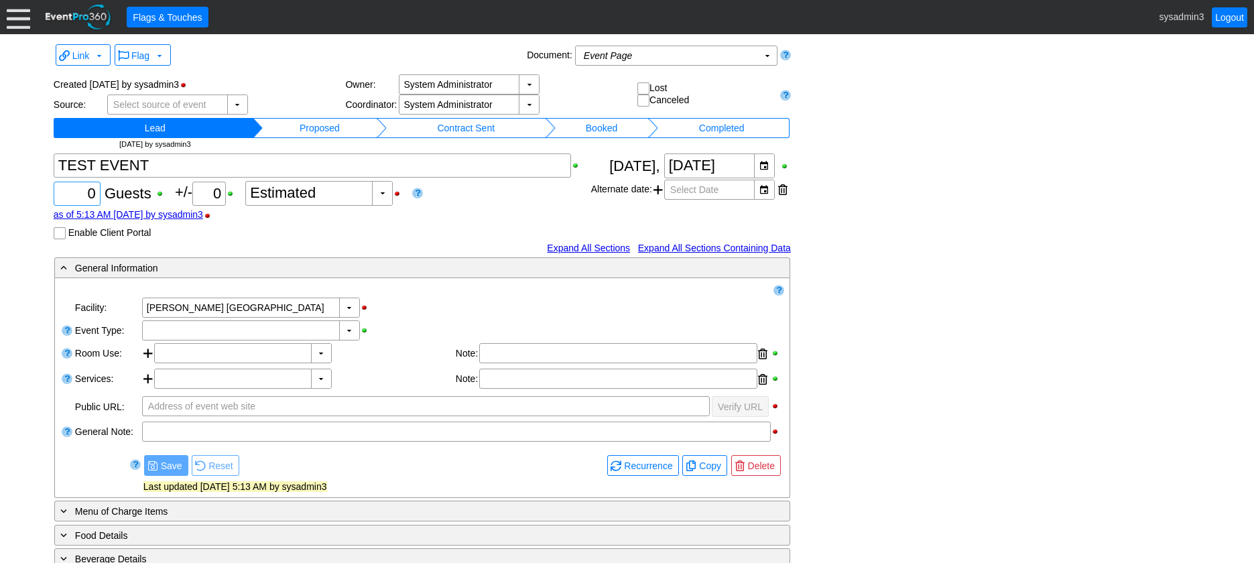
click at [94, 192] on input "0" at bounding box center [77, 193] width 38 height 23
type input "100"
click at [327, 239] on div "Χ 100 Guests +/- Χ 0 ▼ Χ Estimated as of 5:13 AM [DATE] by sysadmin3 Enable Cli…" at bounding box center [323, 197] width 538 height 86
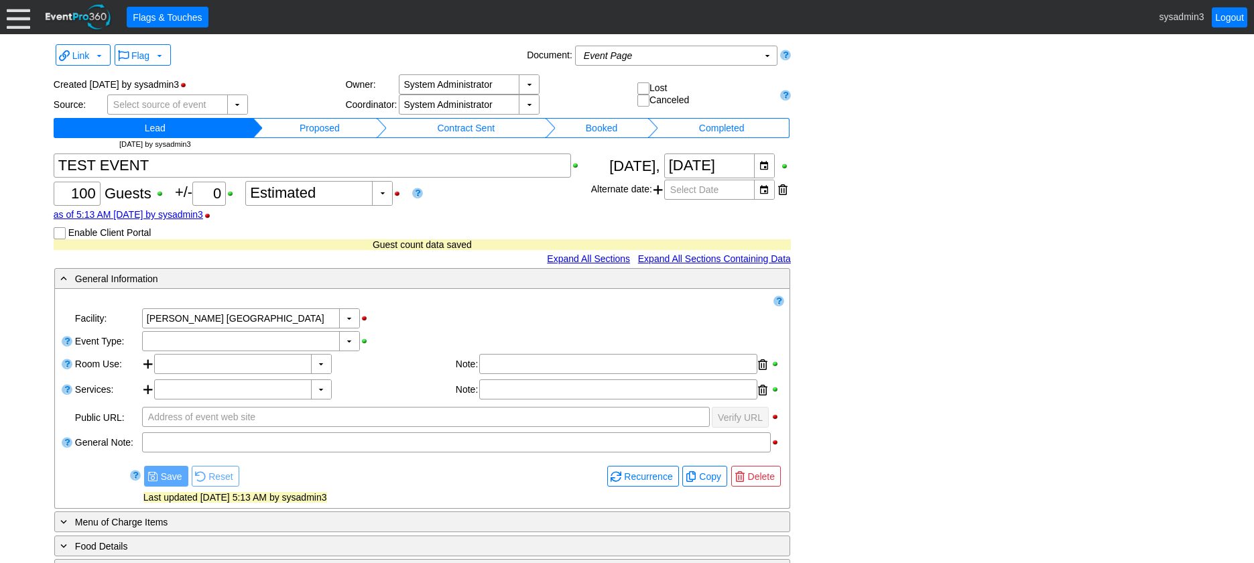
click at [331, 127] on td "Proposed" at bounding box center [320, 128] width 114 height 20
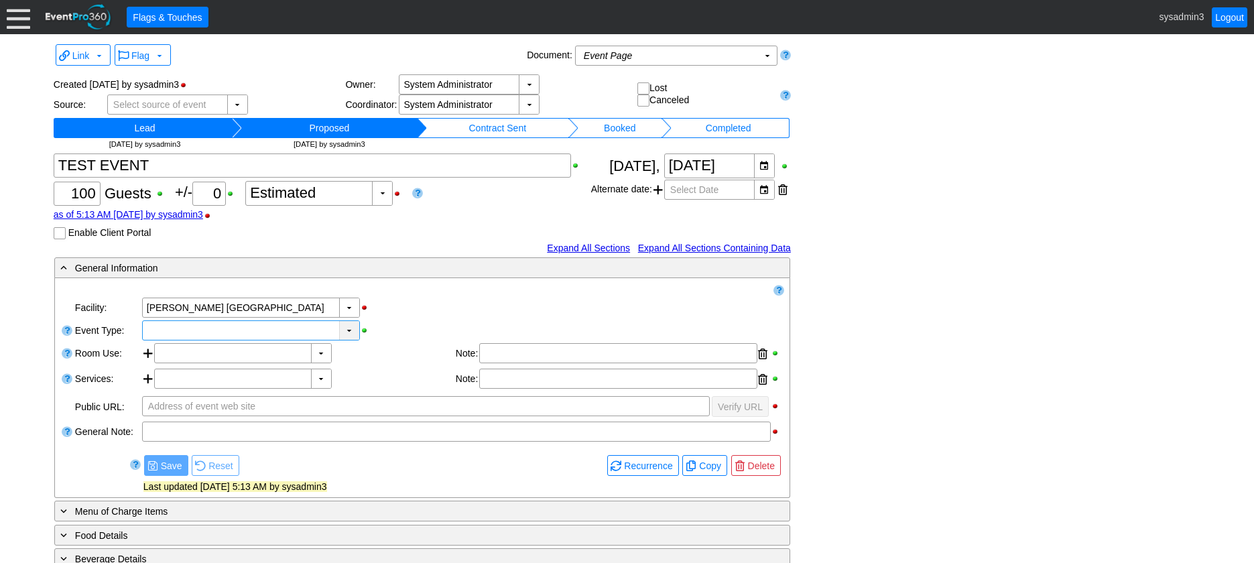
click at [349, 329] on div "▼" at bounding box center [349, 330] width 20 height 19
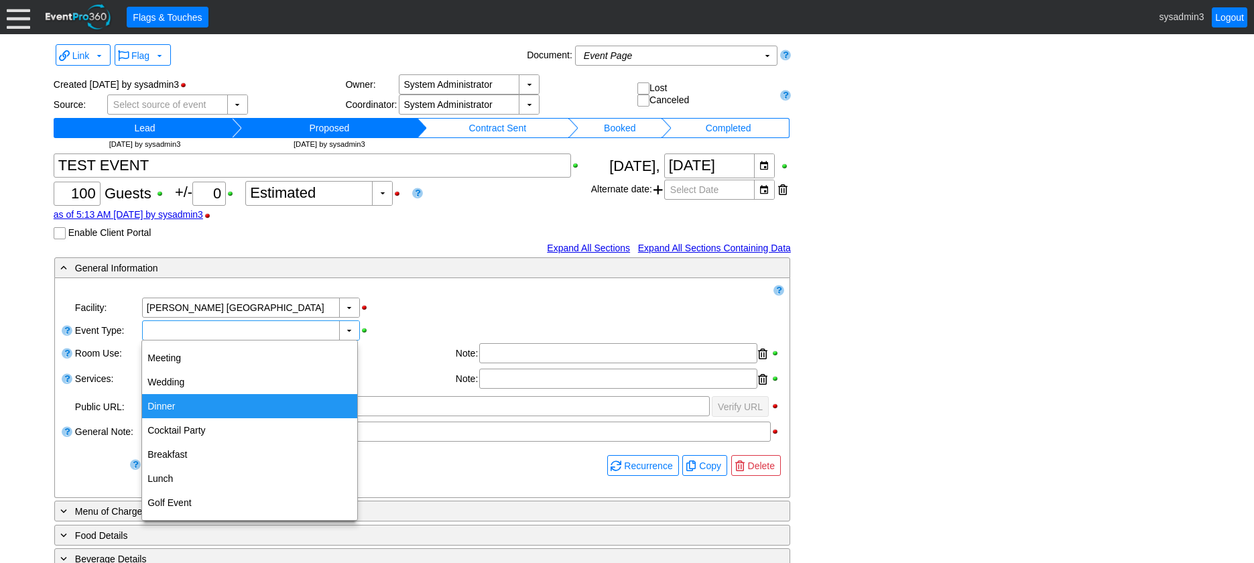
click at [173, 408] on div "Dinner" at bounding box center [249, 406] width 215 height 24
type input "Dinner"
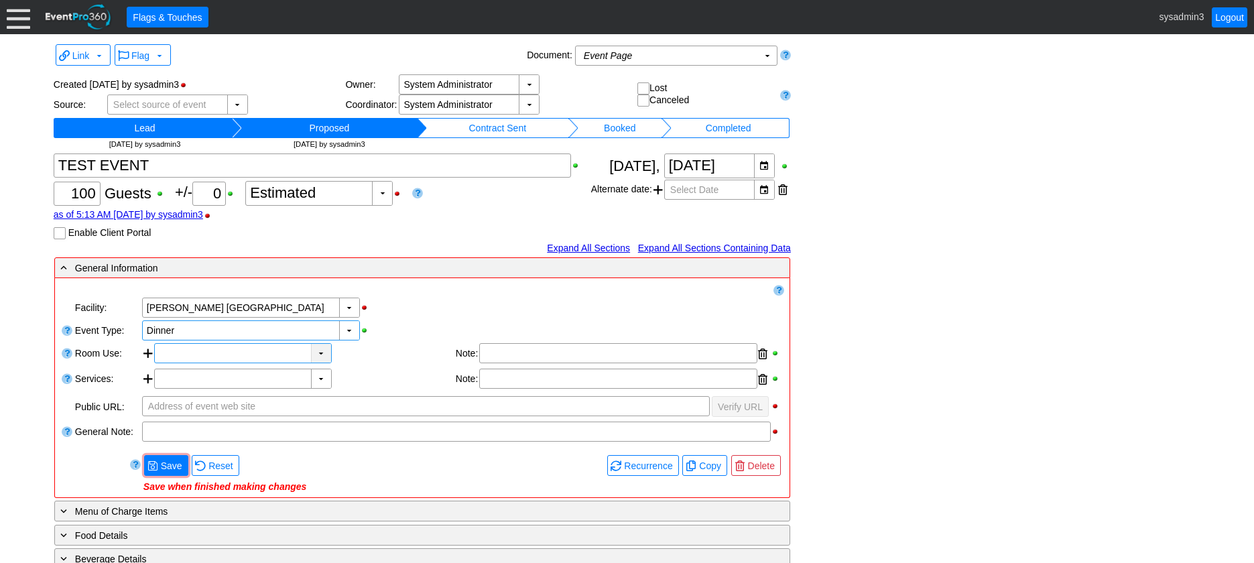
click at [315, 351] on div "▼" at bounding box center [321, 353] width 20 height 19
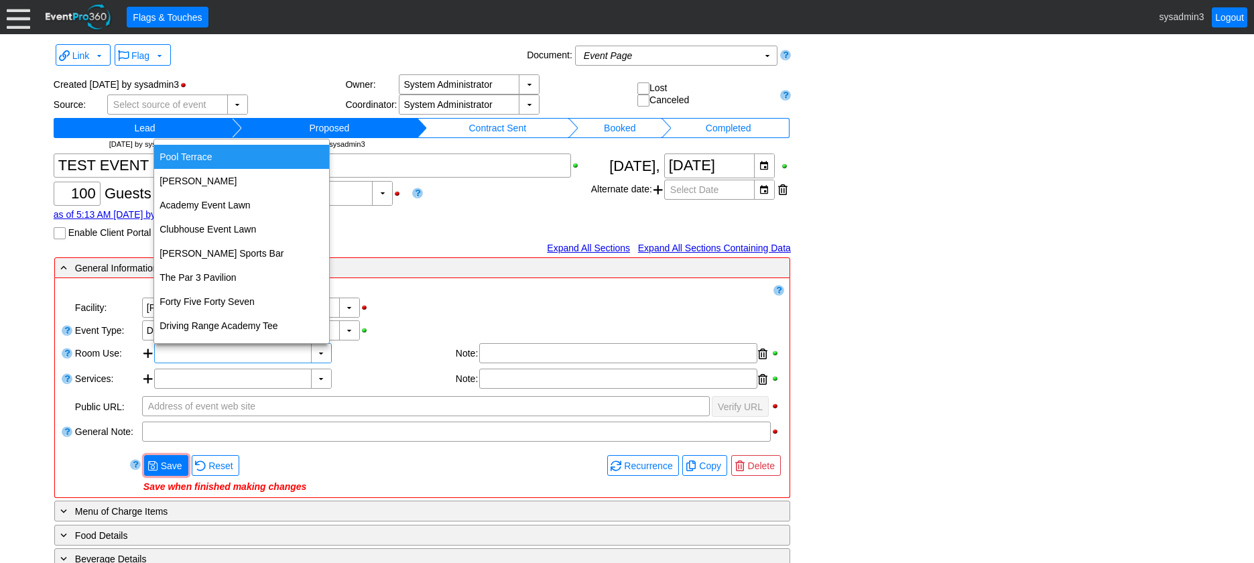
click at [186, 156] on div "Pool Terrace" at bounding box center [241, 157] width 175 height 24
type input "Pool Terrace"
type input "0:00"
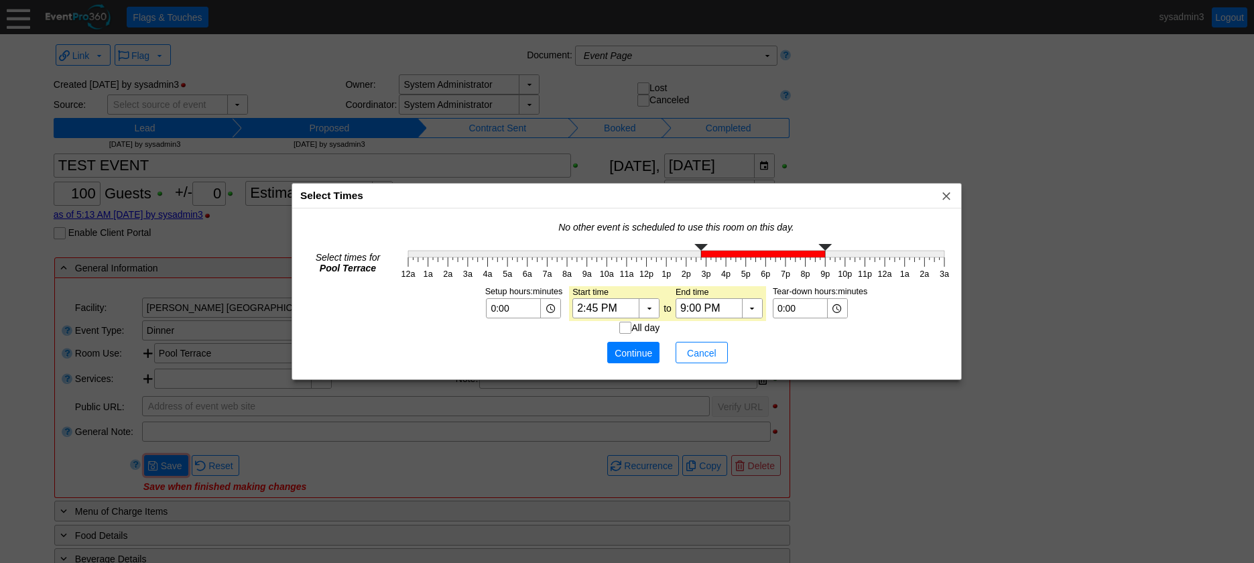
type input "3:00 PM"
click at [705, 261] on g "12a 1a 2a 3a 4a 5a 6a 7a 8a 9a 10a 11a 12p 1p 2p 3p 4p 5p 6p 7p 8p 9p 10p 11p 1…" at bounding box center [676, 262] width 556 height 42
click at [636, 353] on span "Continue" at bounding box center [633, 353] width 40 height 13
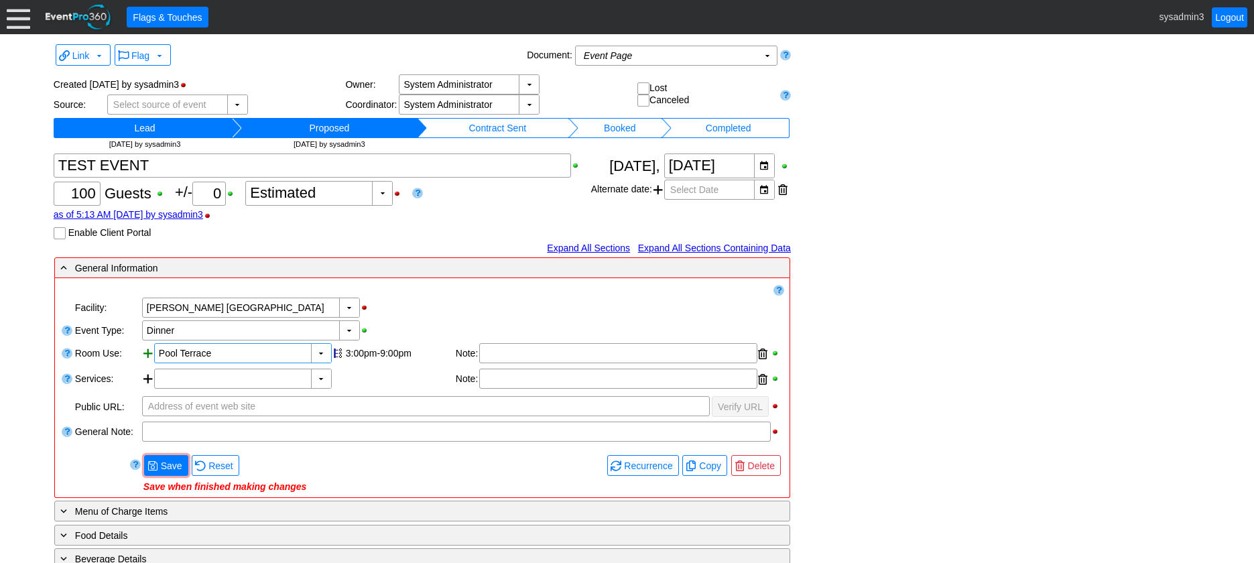
click at [150, 355] on div at bounding box center [148, 354] width 12 height 23
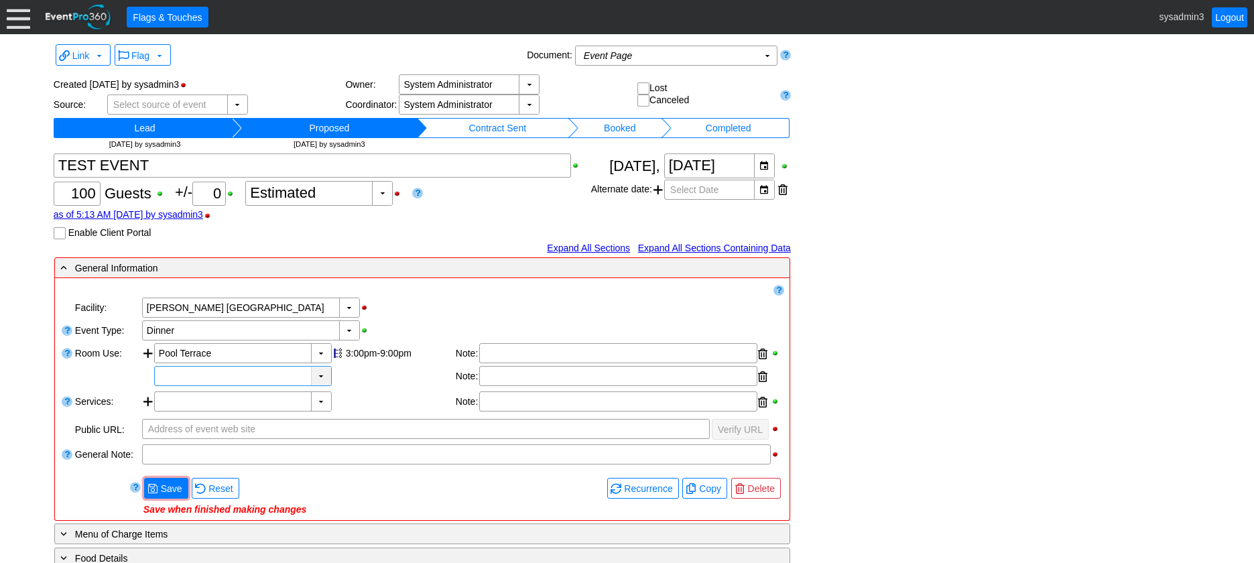
click at [322, 374] on div "▼" at bounding box center [321, 376] width 20 height 19
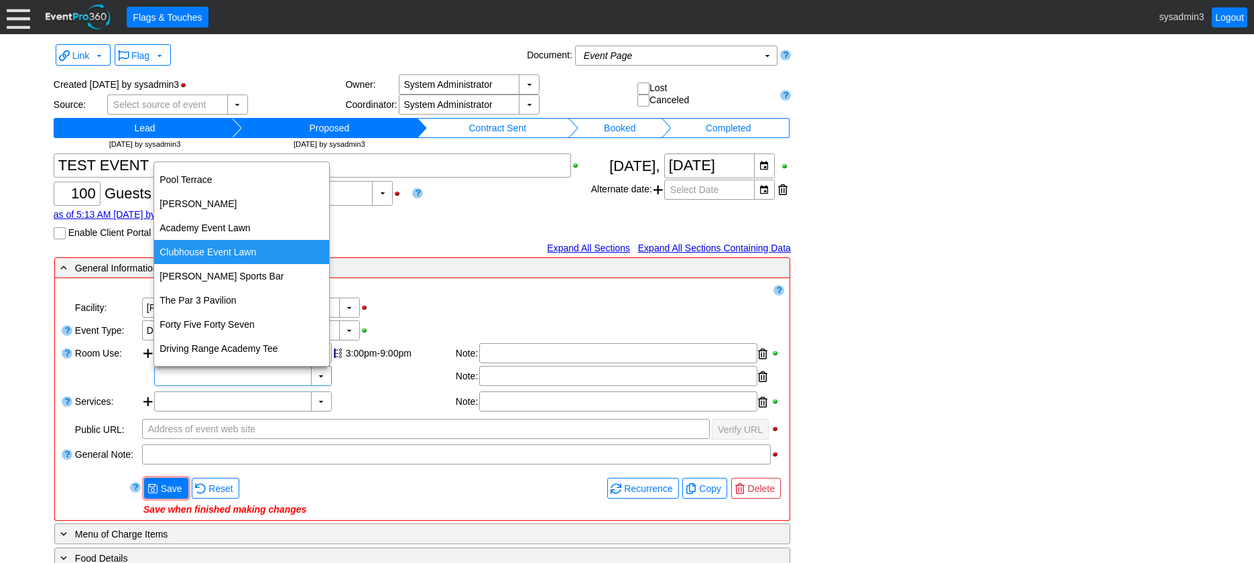
click at [216, 252] on div "Clubhouse Event Lawn" at bounding box center [241, 252] width 175 height 24
type input "Clubhouse Event Lawn"
type input "0:00"
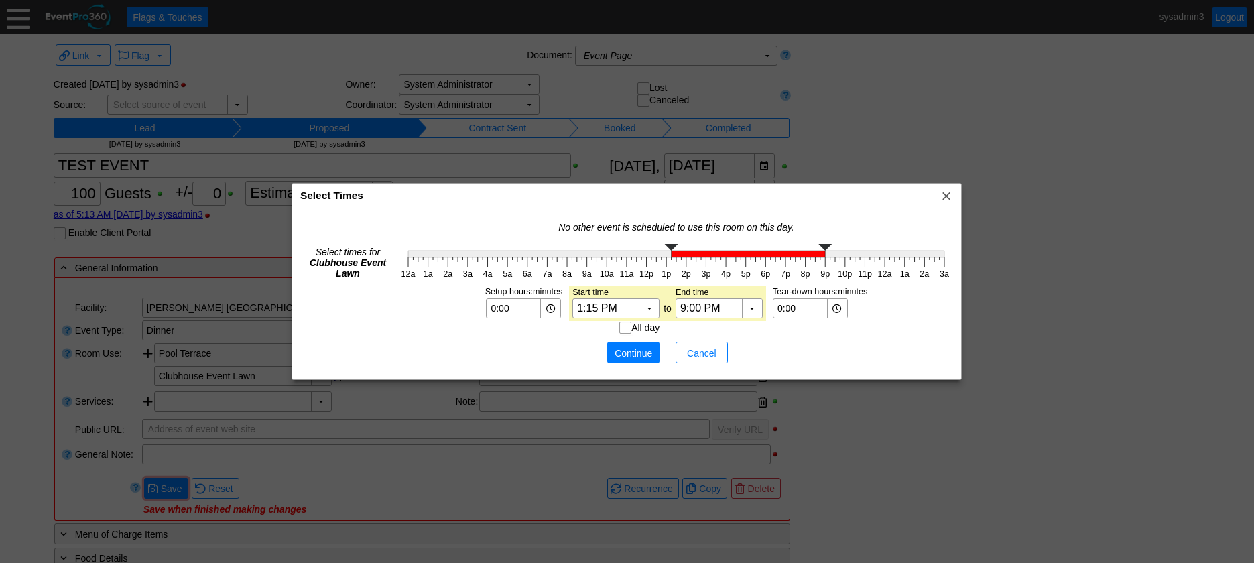
type input "1:00 PM"
click at [668, 256] on g at bounding box center [676, 250] width 536 height 13
click at [630, 352] on span "Continue" at bounding box center [633, 353] width 40 height 13
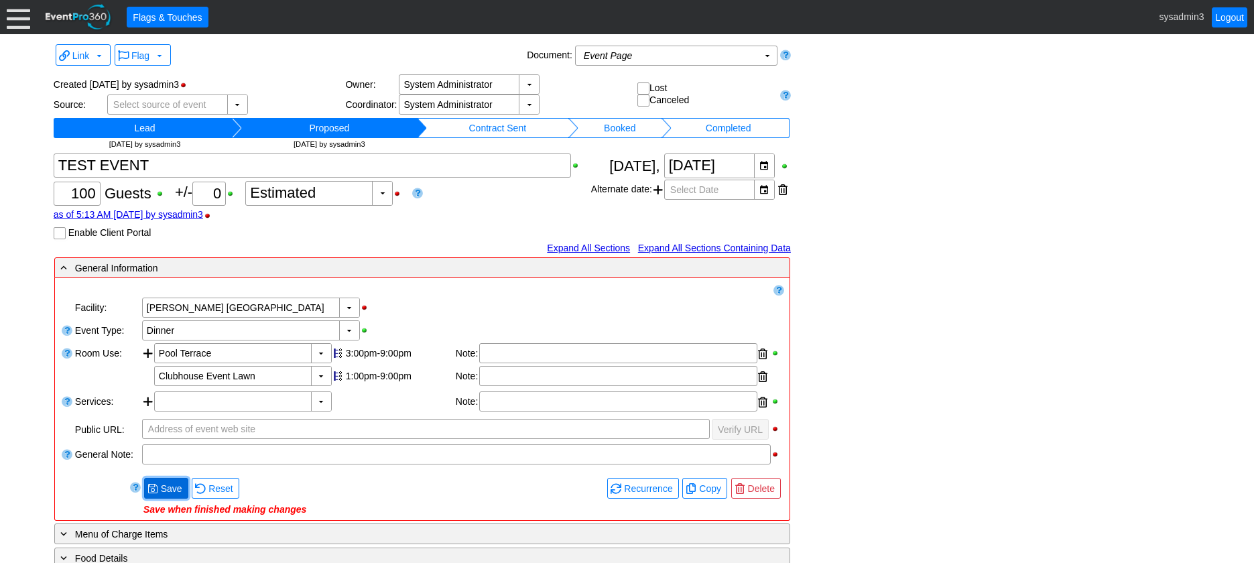
click at [164, 488] on span "Save" at bounding box center [171, 488] width 27 height 13
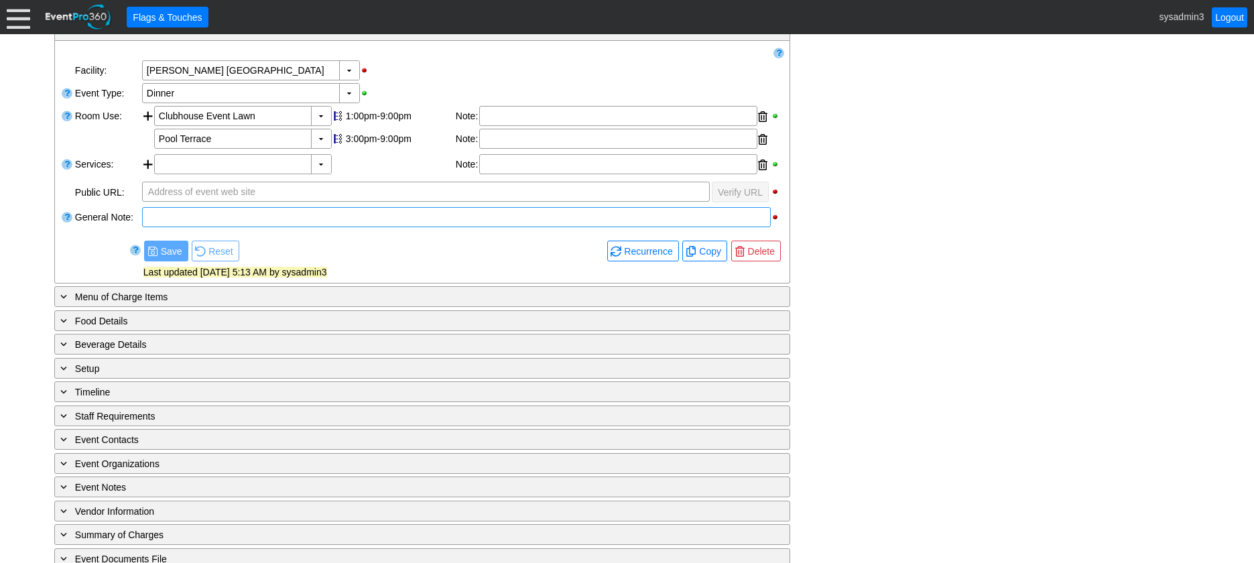
scroll to position [257, 0]
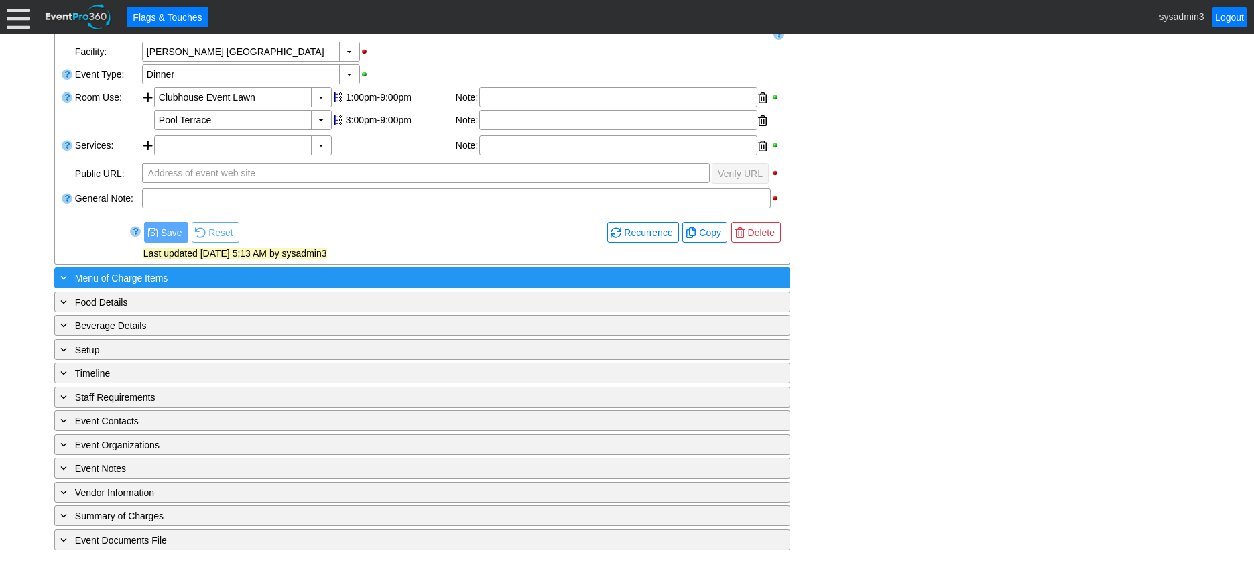
click at [172, 274] on div "+ Menu of Charge Items" at bounding box center [395, 277] width 674 height 15
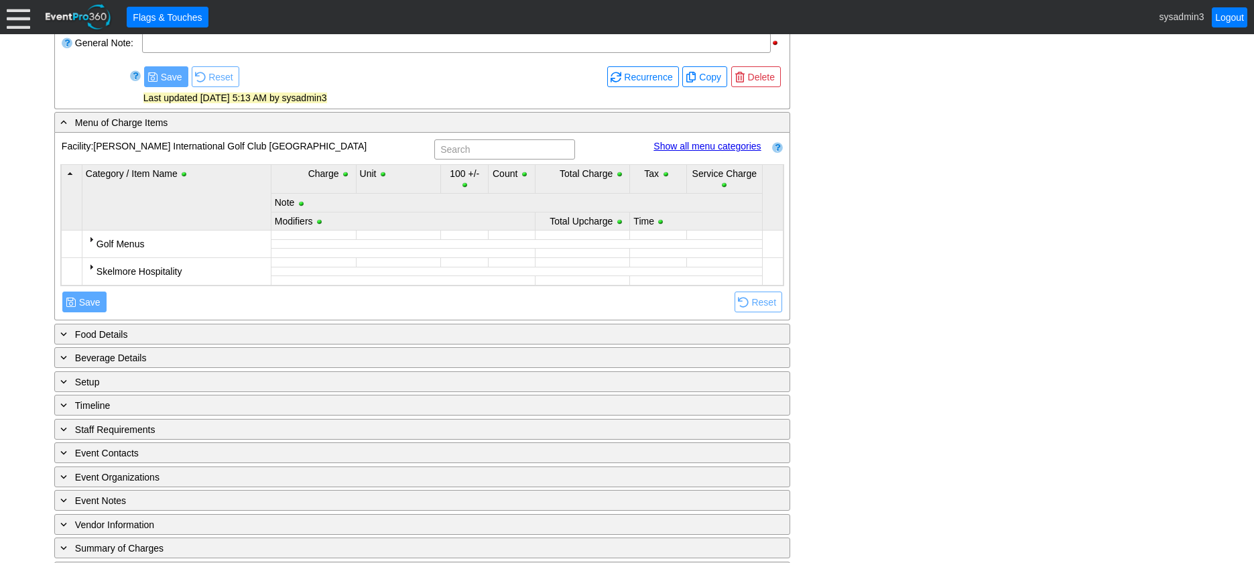
scroll to position [444, 0]
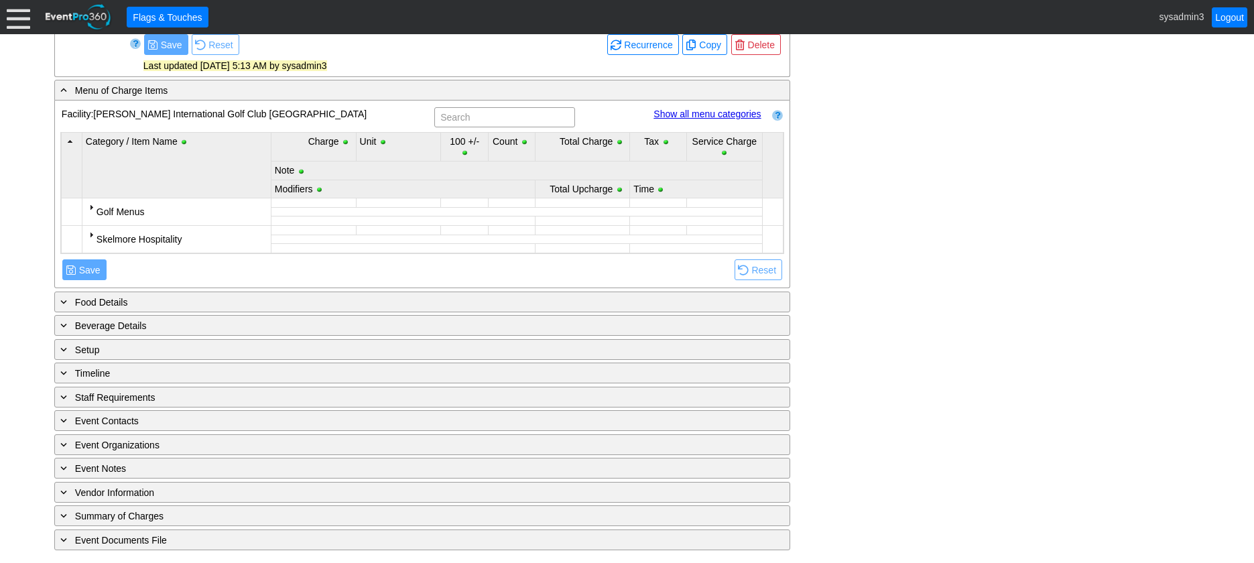
click at [89, 203] on div at bounding box center [91, 207] width 11 height 11
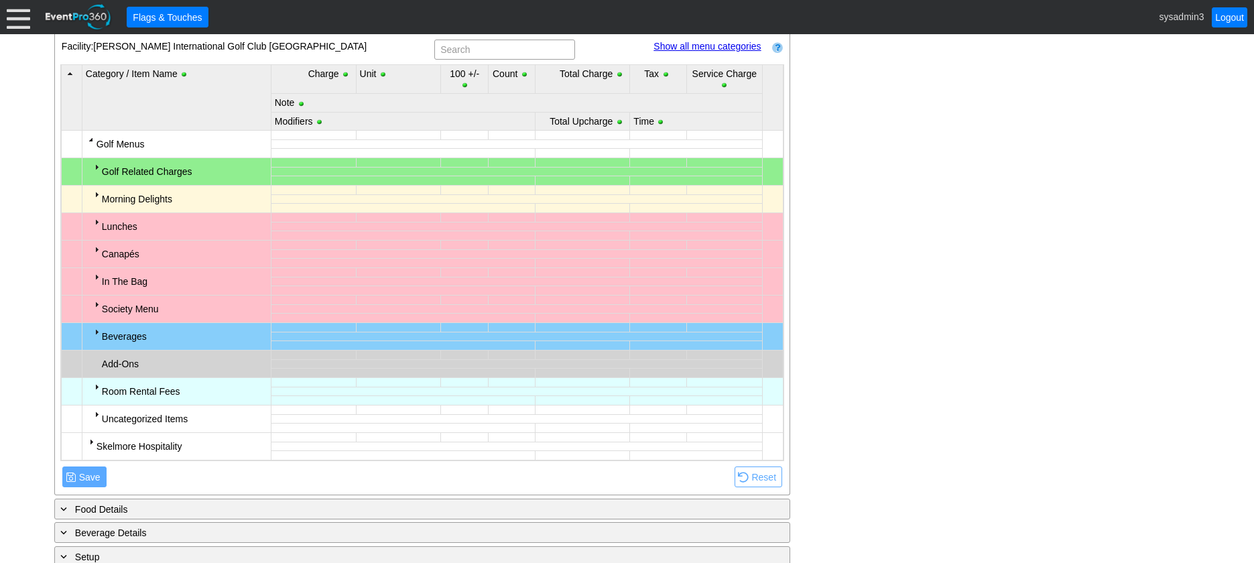
scroll to position [377, 0]
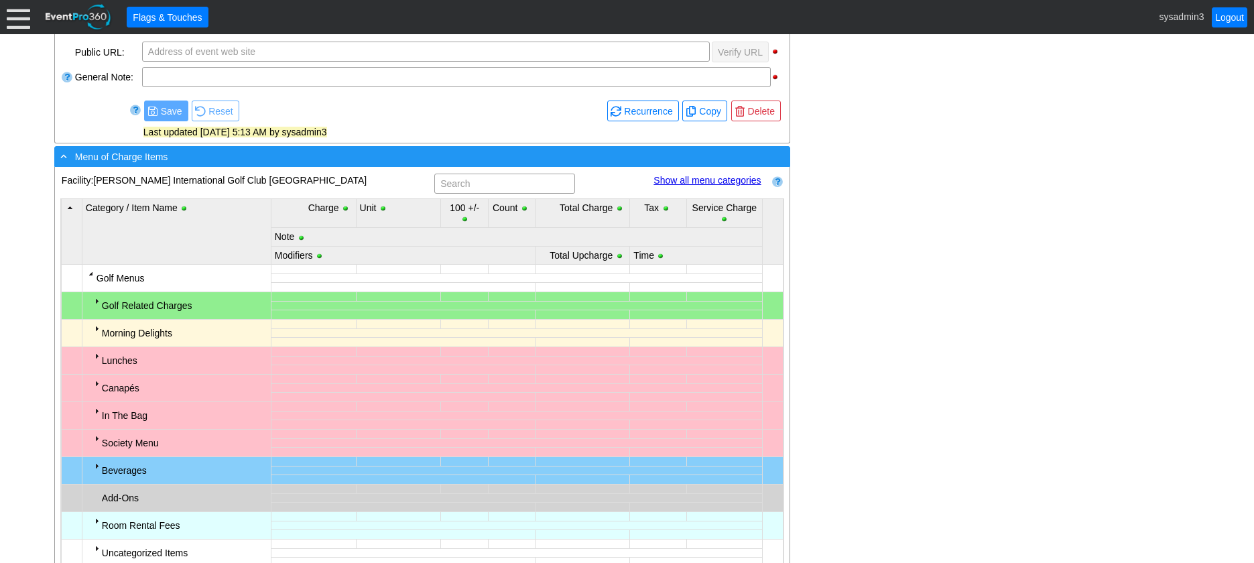
click at [218, 156] on div "- Menu of Charge Items" at bounding box center [395, 156] width 674 height 15
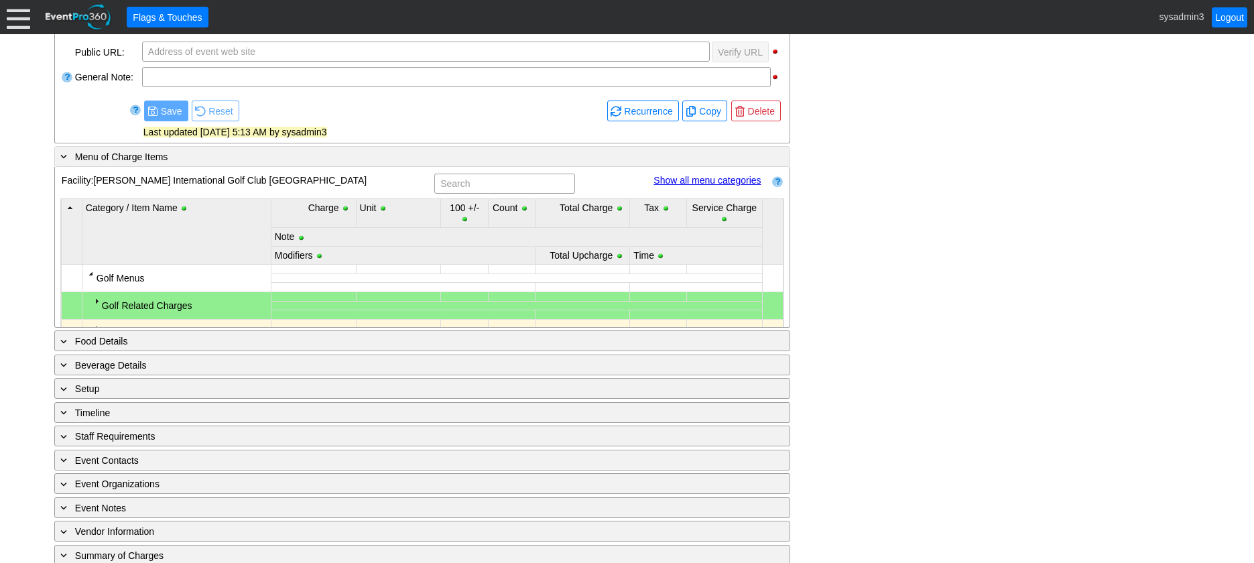
scroll to position [257, 0]
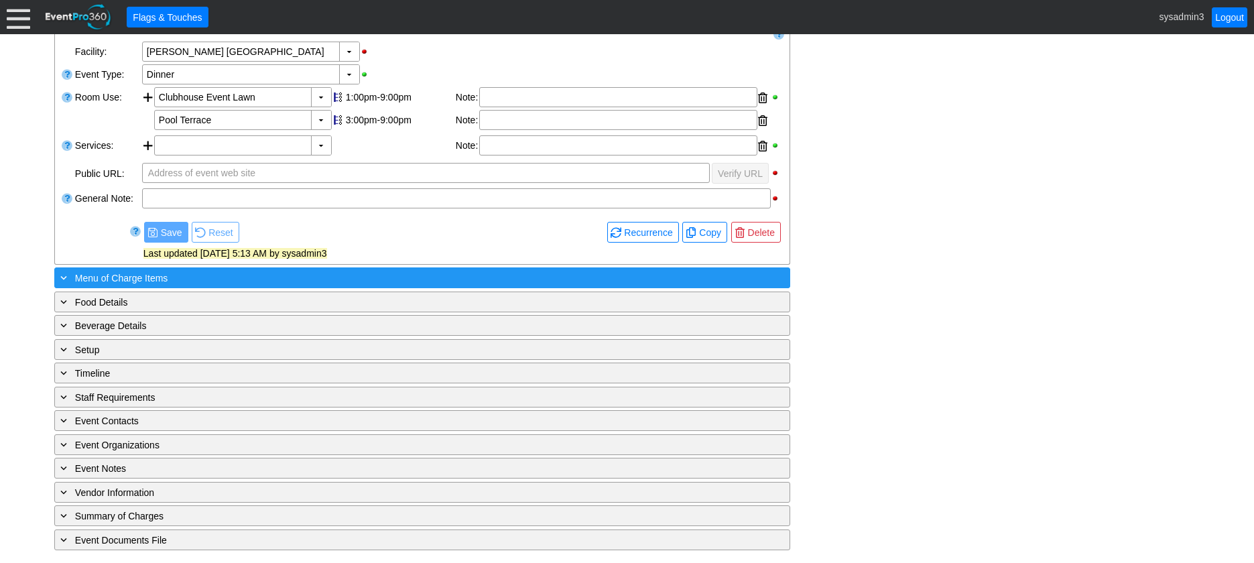
click at [174, 272] on div "+ Menu of Charge Items" at bounding box center [395, 277] width 674 height 15
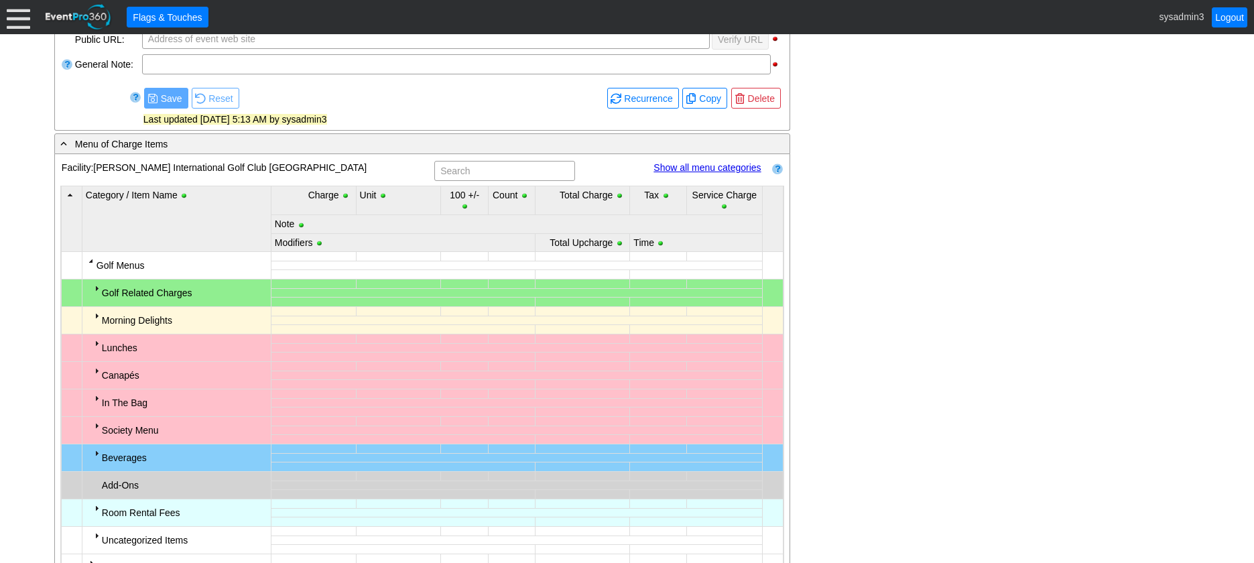
scroll to position [391, 0]
click at [89, 261] on div at bounding box center [91, 260] width 11 height 11
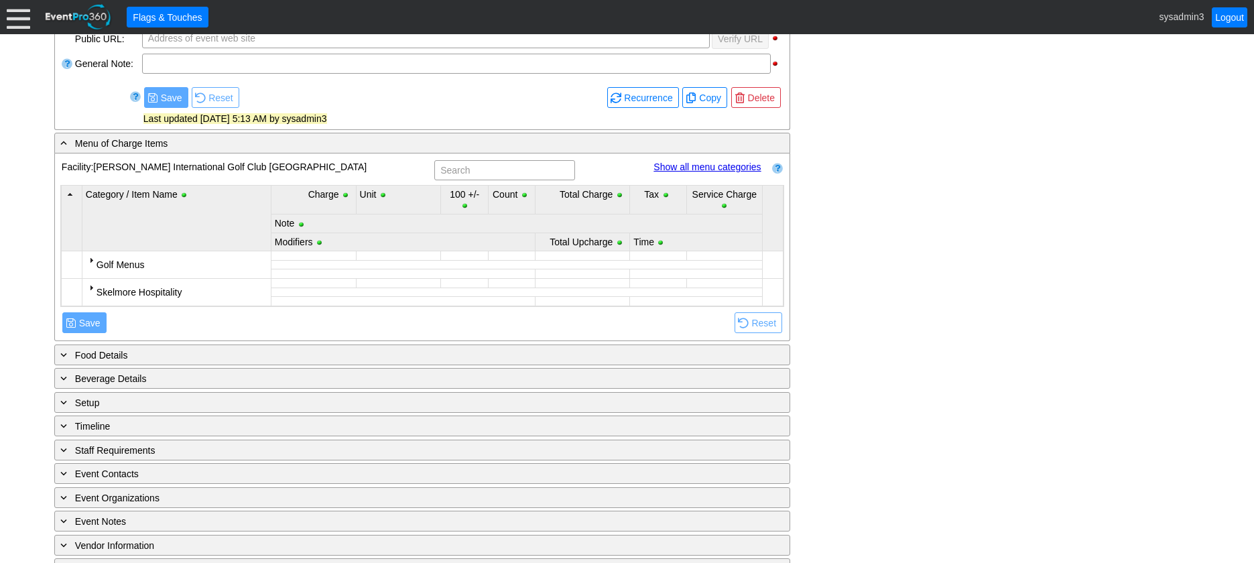
click at [92, 259] on div at bounding box center [91, 260] width 11 height 11
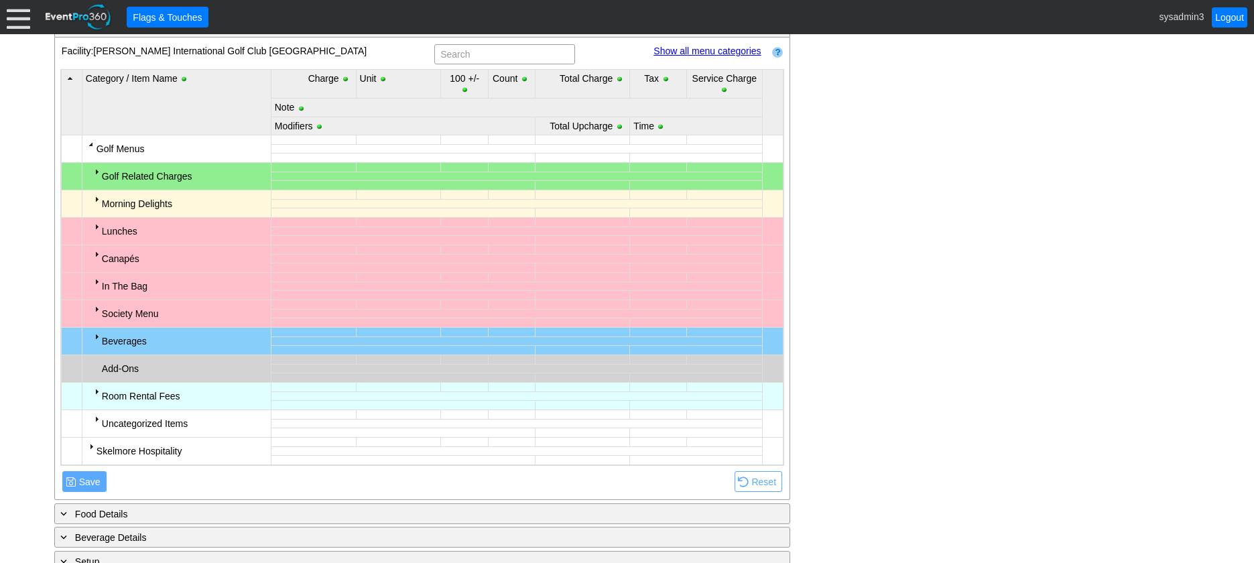
scroll to position [525, 0]
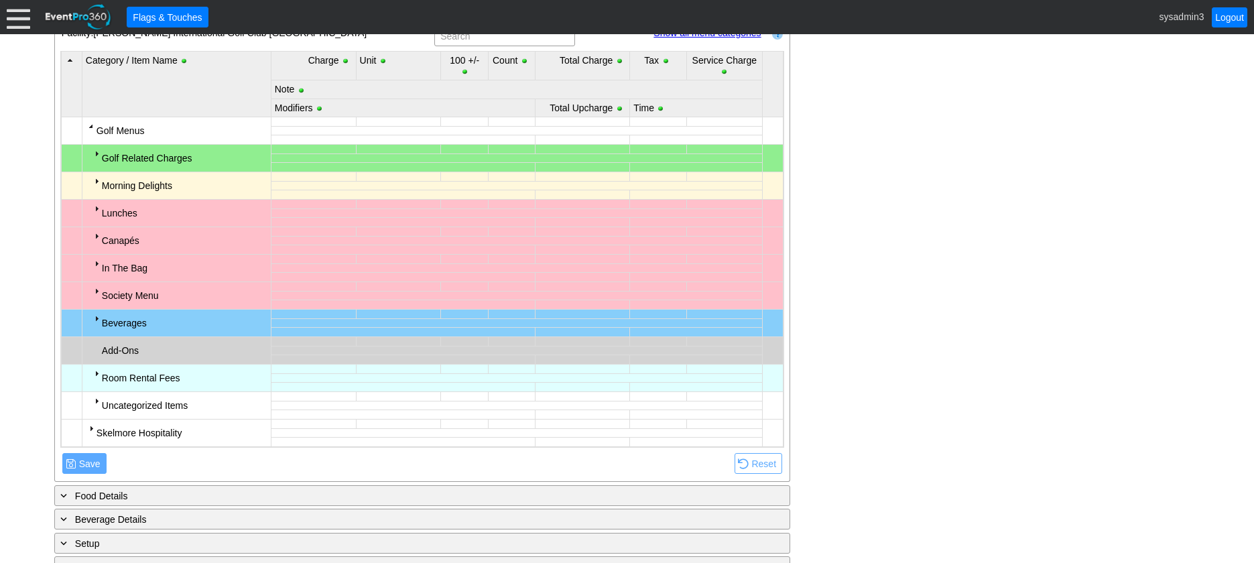
click at [97, 210] on div at bounding box center [96, 208] width 11 height 11
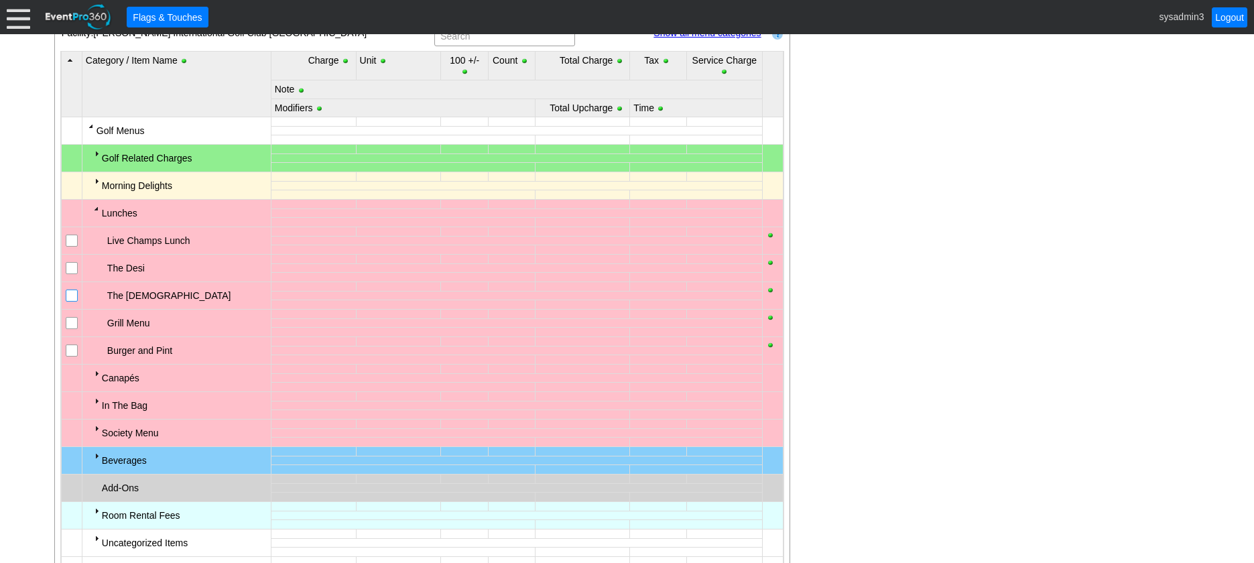
click at [70, 295] on input "checkbox" at bounding box center [72, 296] width 13 height 13
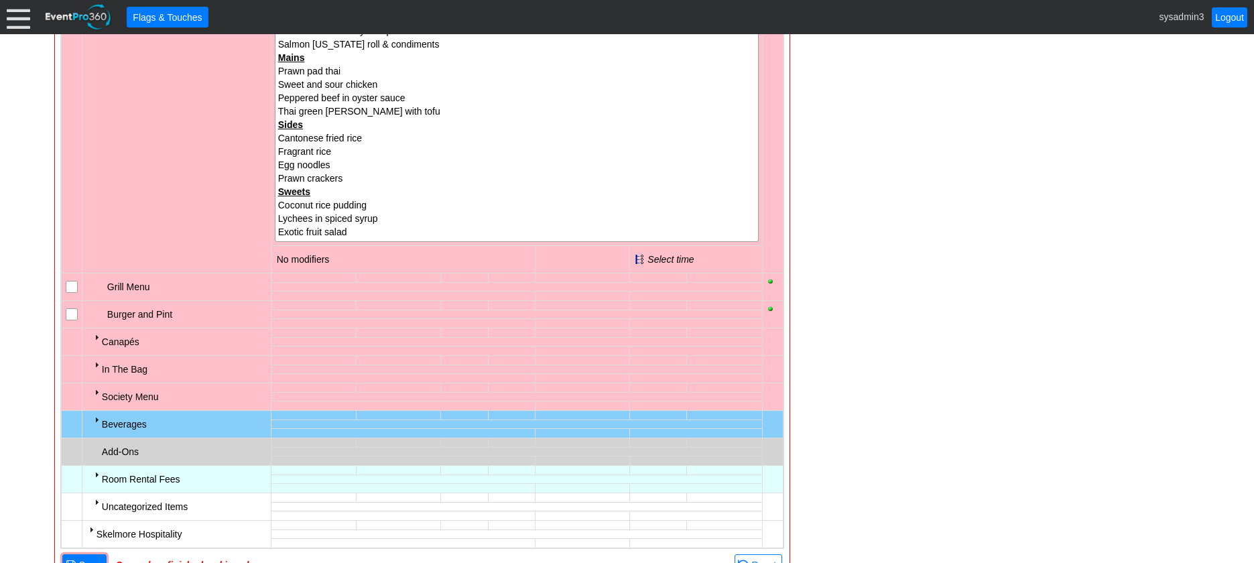
scroll to position [860, 0]
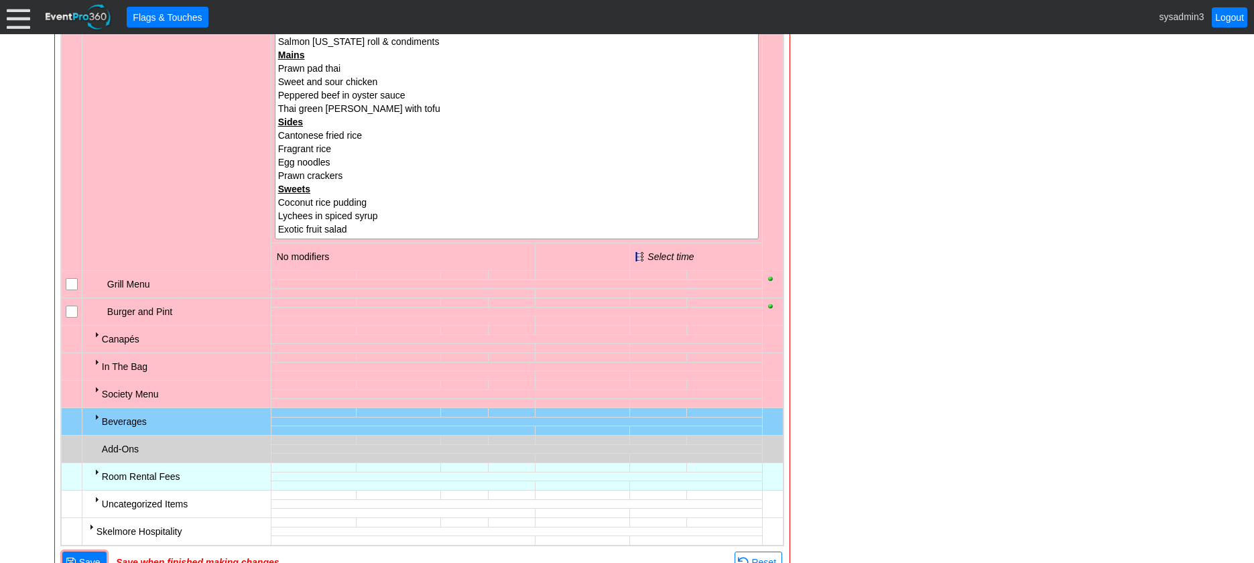
click at [95, 336] on div at bounding box center [96, 334] width 11 height 11
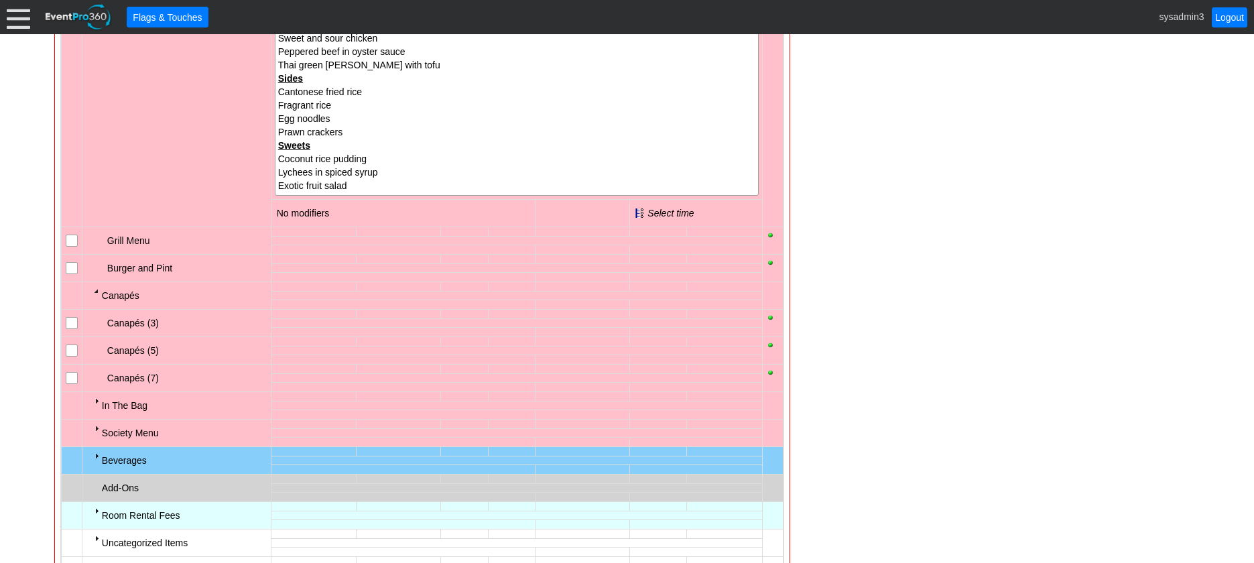
scroll to position [994, 0]
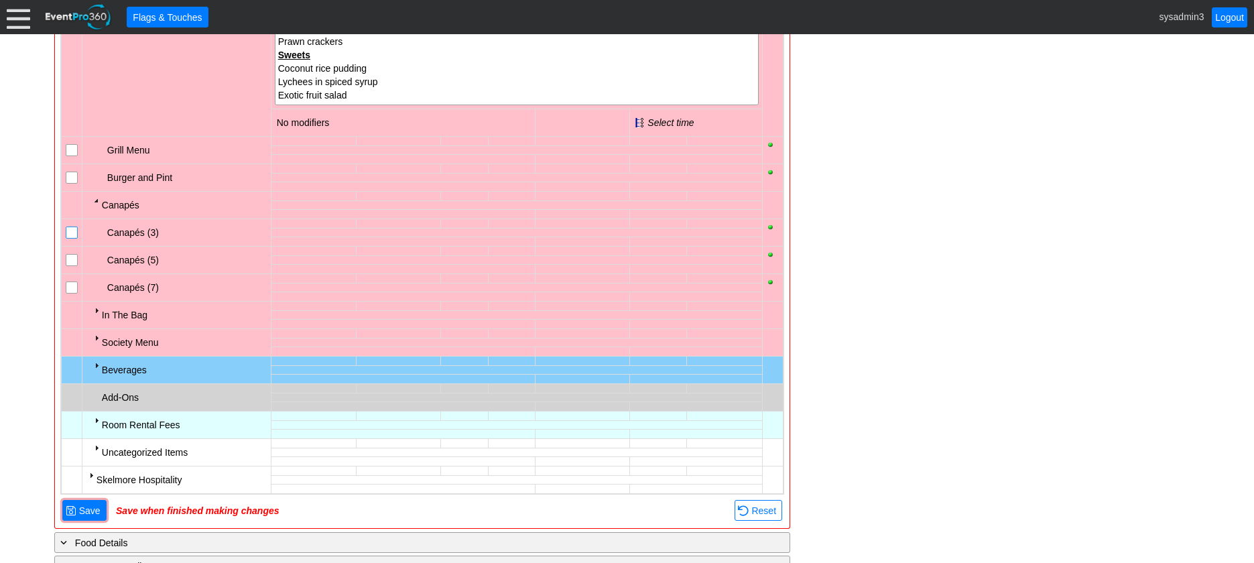
click at [73, 231] on input "checkbox" at bounding box center [72, 233] width 13 height 13
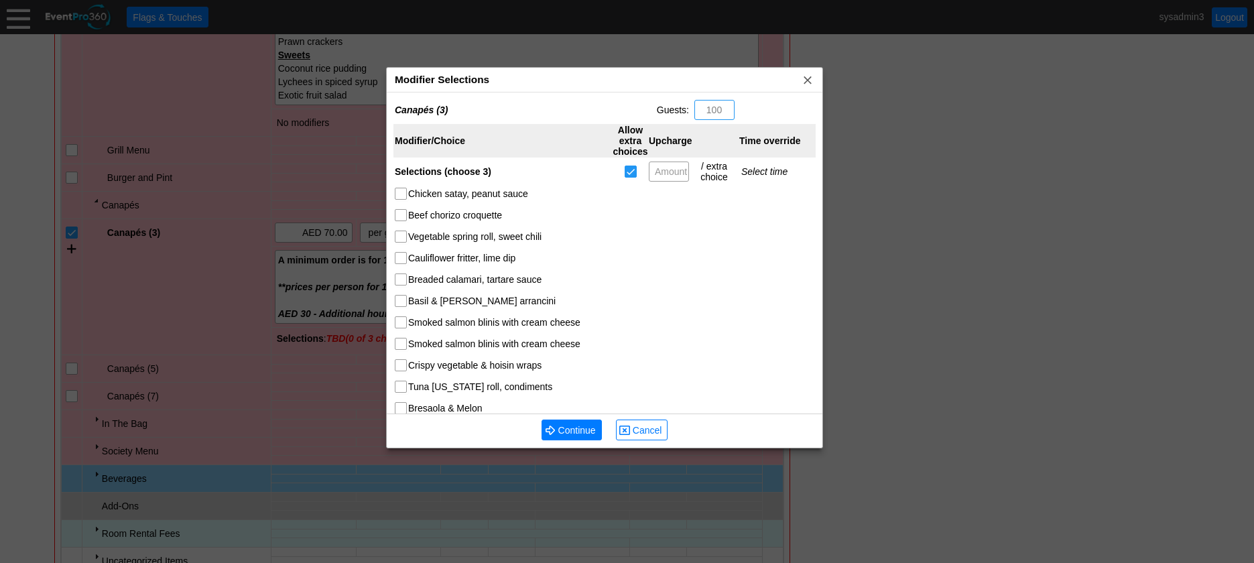
click at [520, 76] on div "Modifier Selections x" at bounding box center [605, 80] width 436 height 25
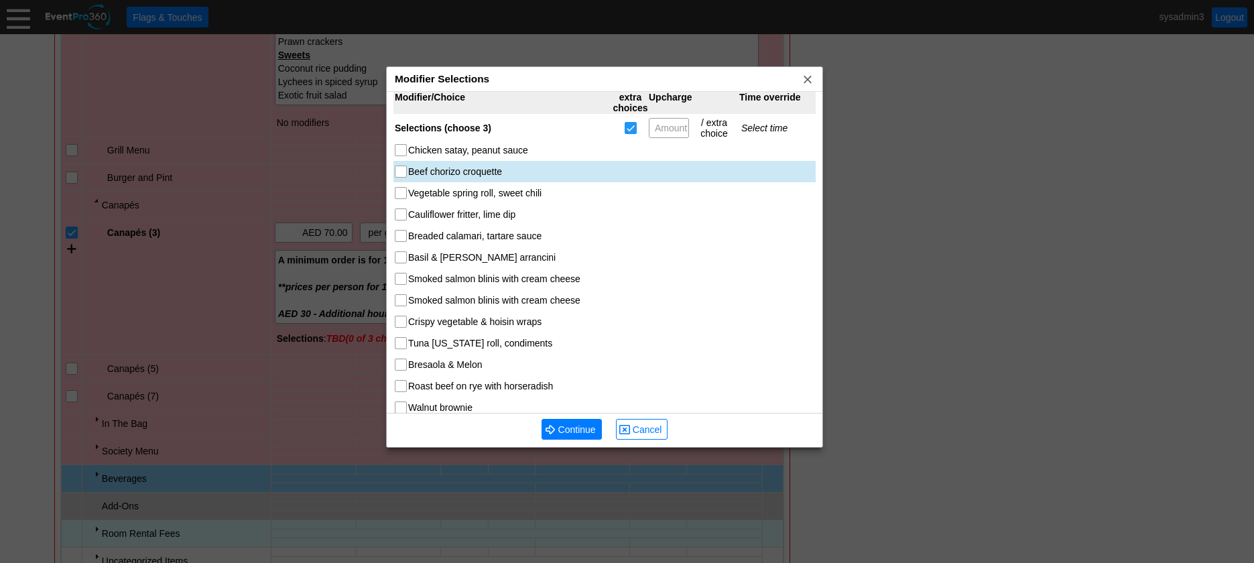
scroll to position [67, 0]
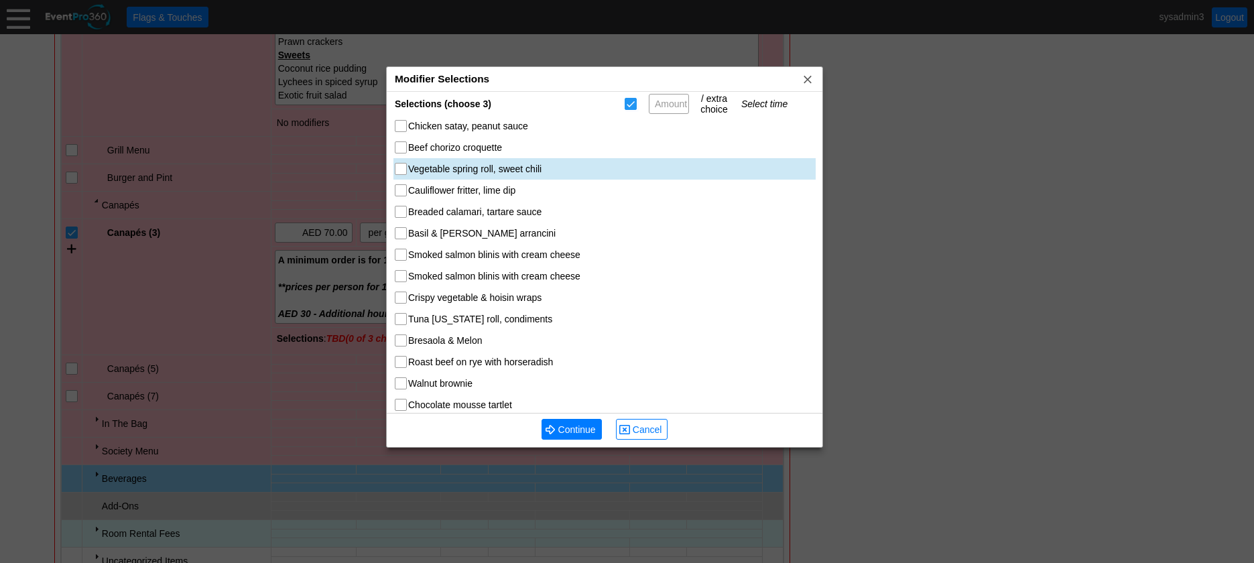
click at [404, 171] on input "Vegetable spring roll, sweet chili" at bounding box center [402, 170] width 13 height 13
checkbox input "true"
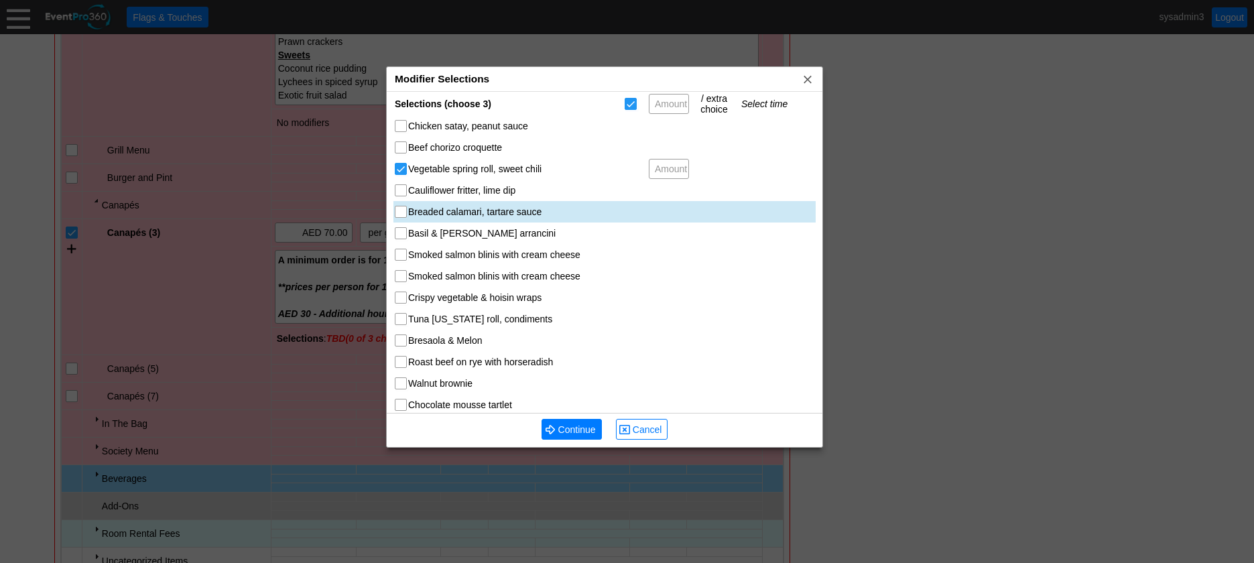
click at [399, 217] on input "Breaded calamari, tartare sauce" at bounding box center [402, 212] width 13 height 13
checkbox input "true"
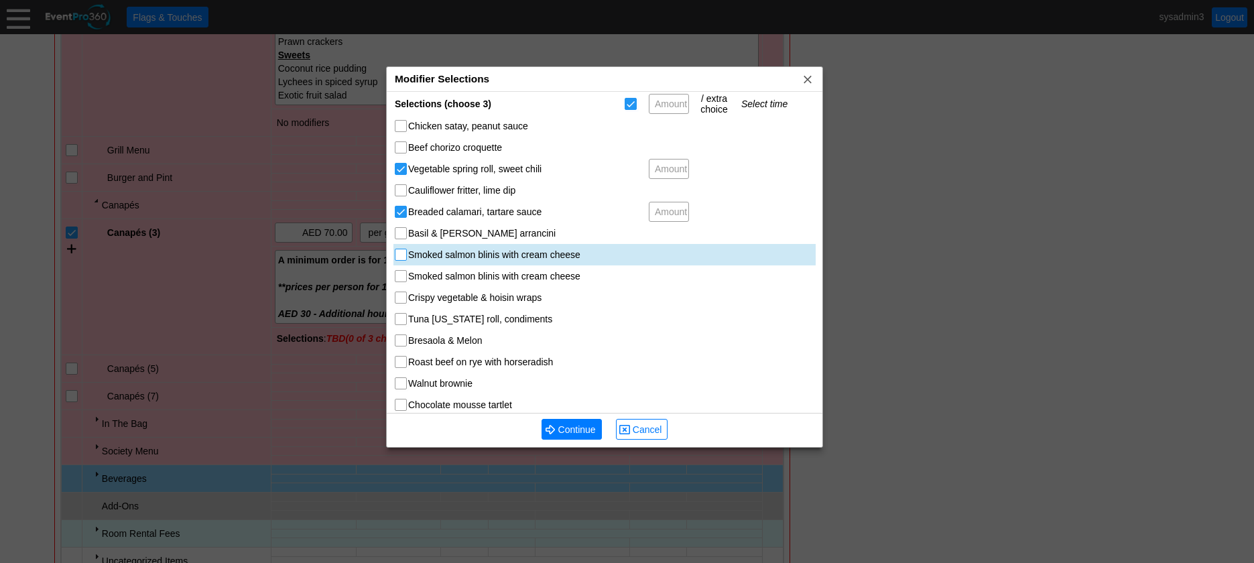
click at [401, 257] on input "Smoked salmon blinis with cream cheese" at bounding box center [402, 255] width 13 height 13
checkbox input "true"
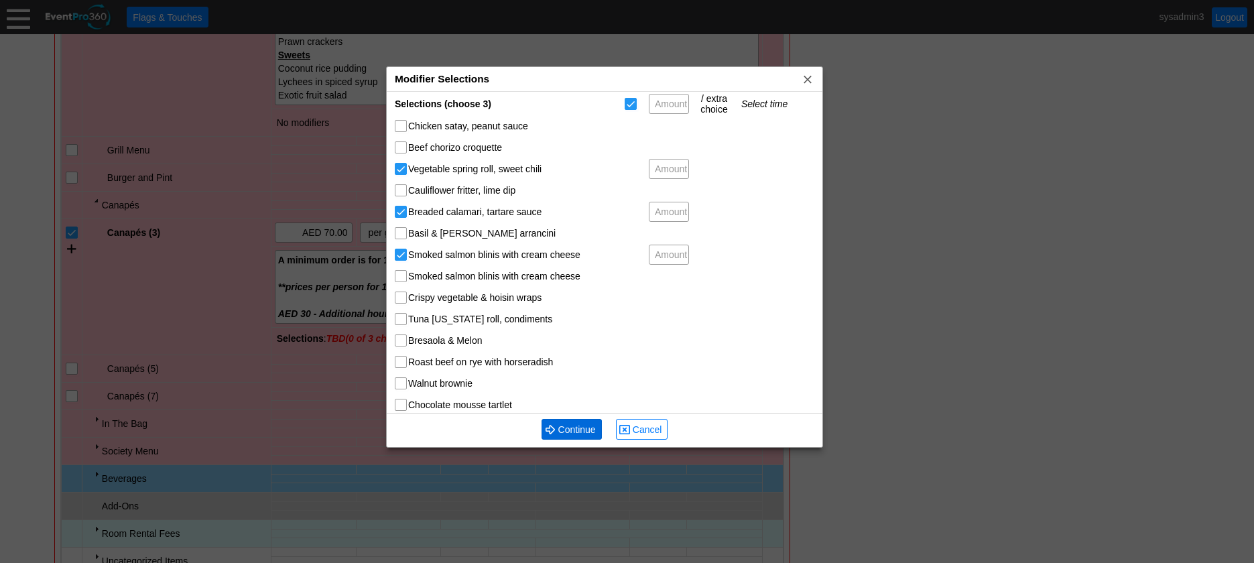
click at [563, 429] on span "Continue" at bounding box center [577, 429] width 43 height 13
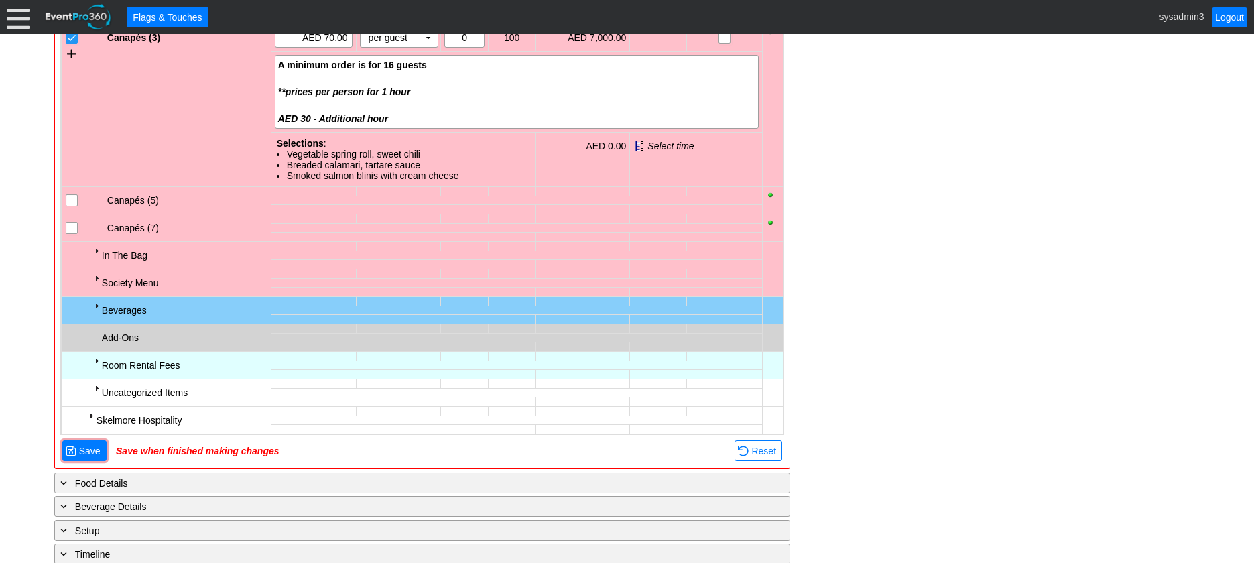
scroll to position [1195, 0]
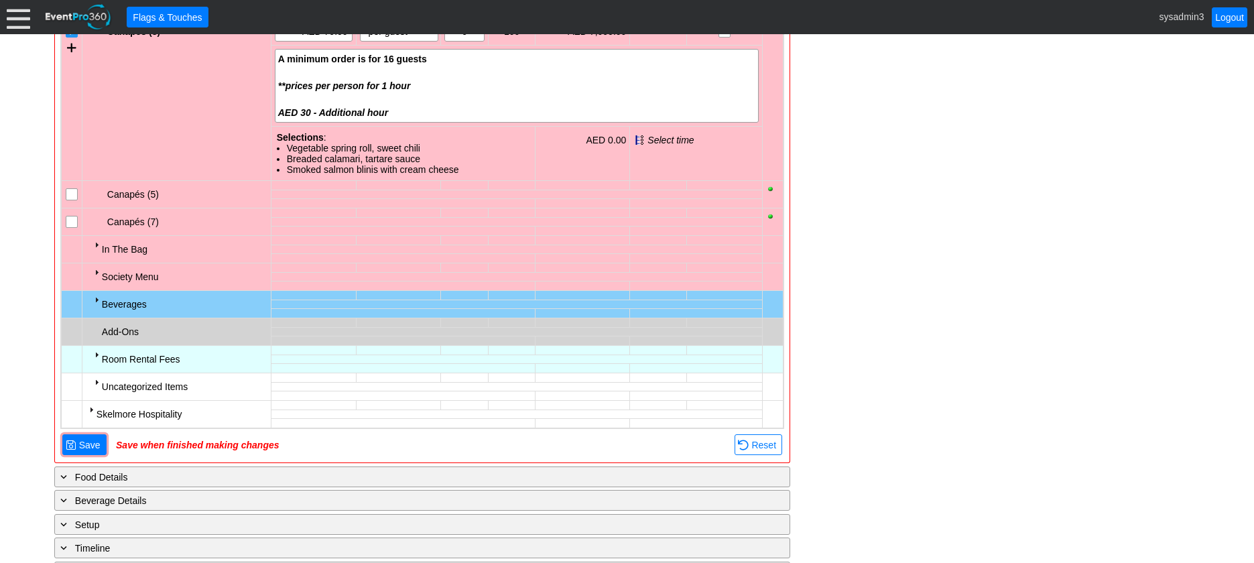
click at [94, 300] on div at bounding box center [96, 299] width 11 height 11
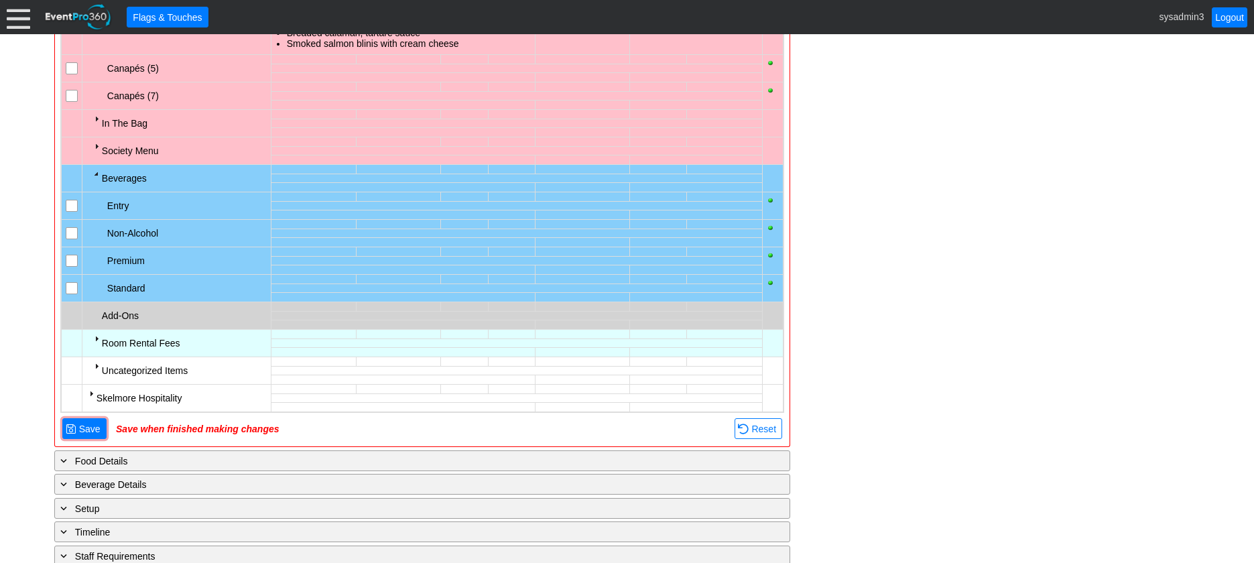
scroll to position [1329, 0]
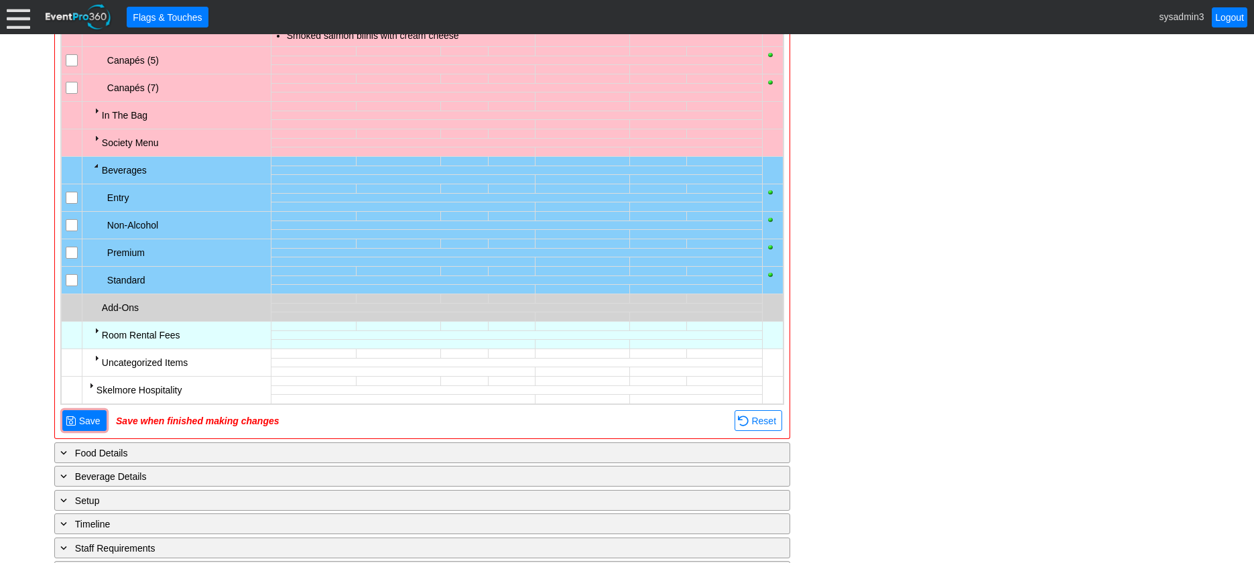
click at [74, 224] on input "checkbox" at bounding box center [72, 226] width 13 height 13
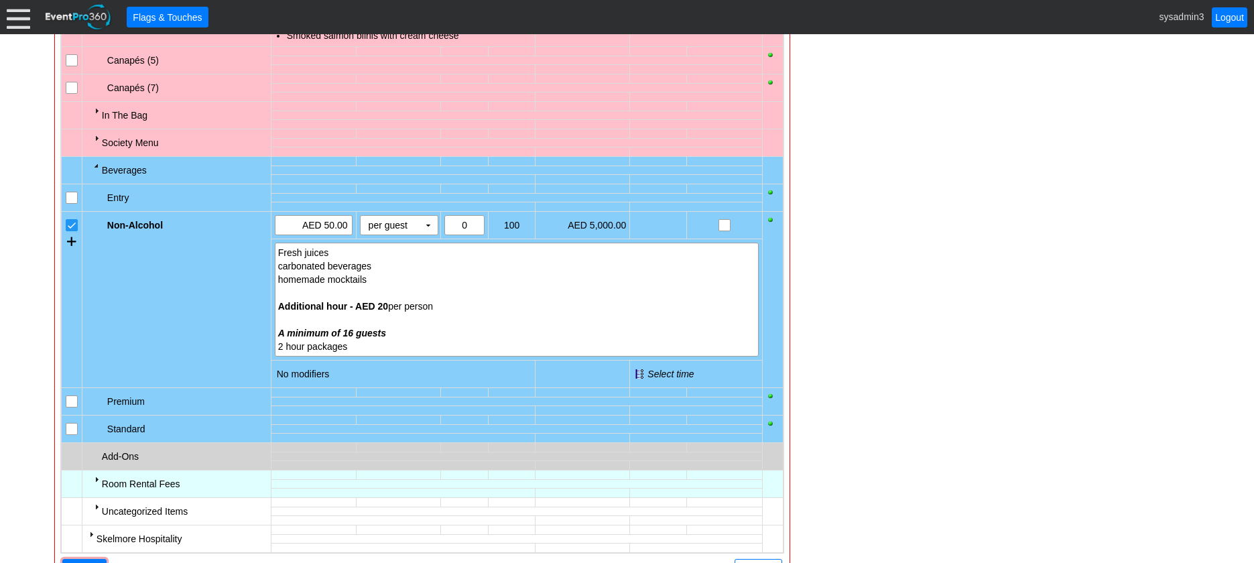
click at [68, 196] on input "checkbox" at bounding box center [72, 198] width 13 height 13
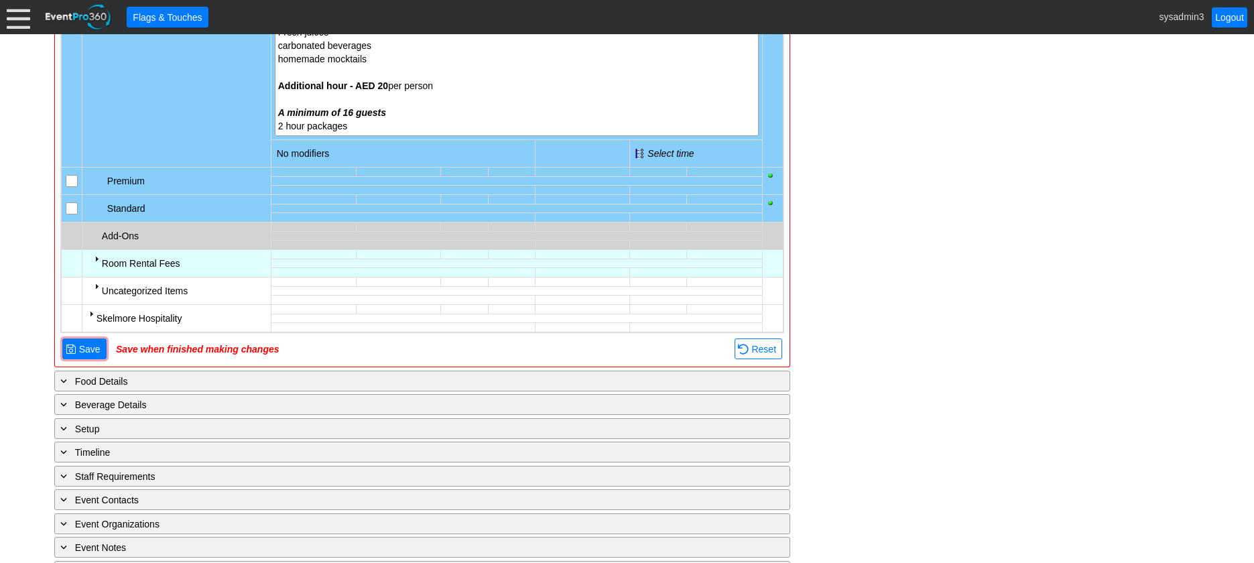
scroll to position [1732, 0]
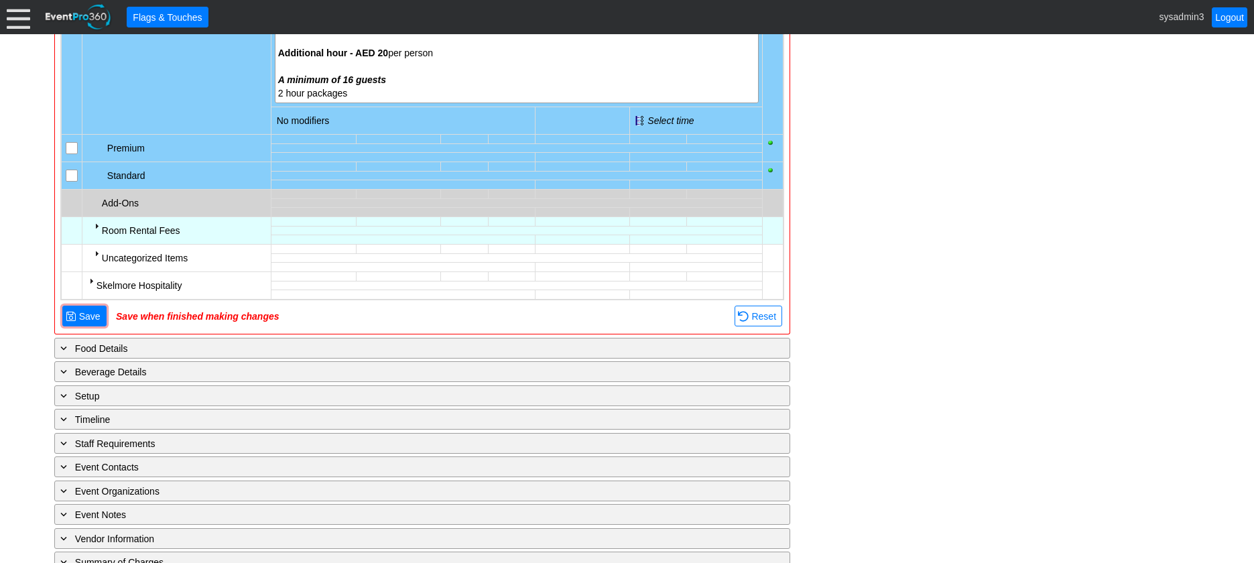
click at [97, 227] on div at bounding box center [96, 226] width 11 height 11
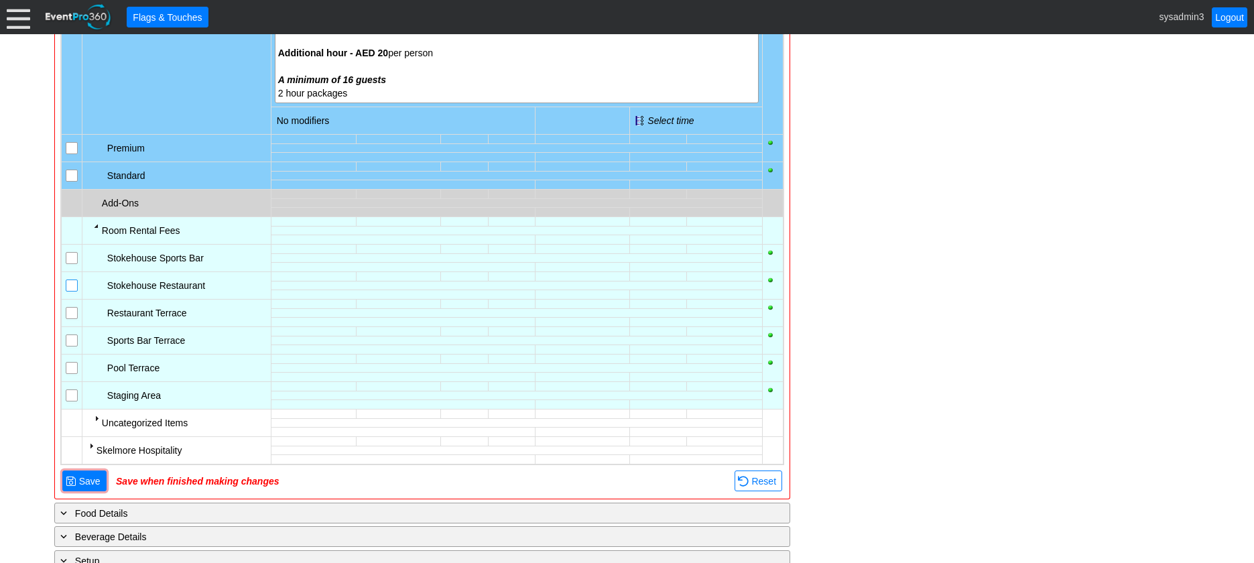
click at [74, 283] on input "checkbox" at bounding box center [72, 286] width 13 height 13
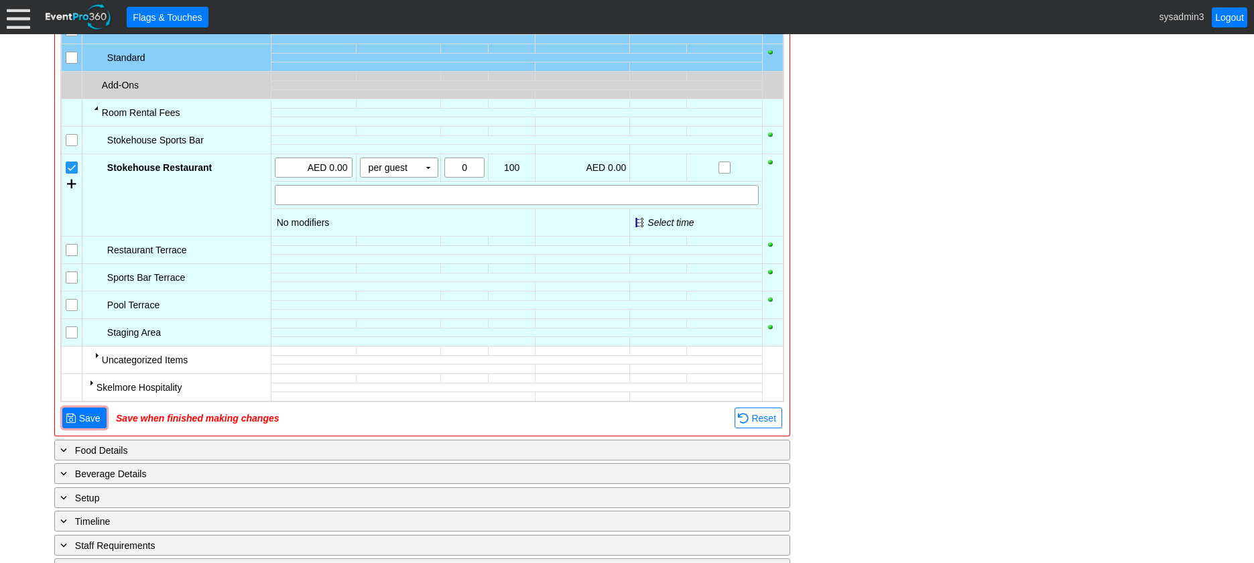
scroll to position [1866, 0]
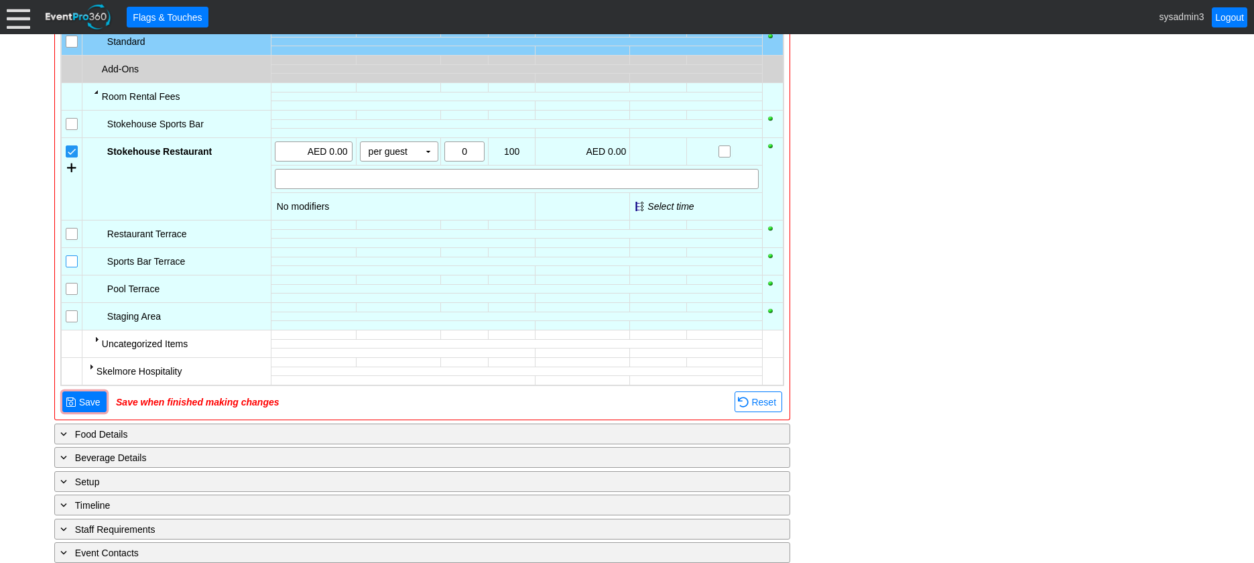
click at [77, 259] on input "checkbox" at bounding box center [72, 262] width 13 height 13
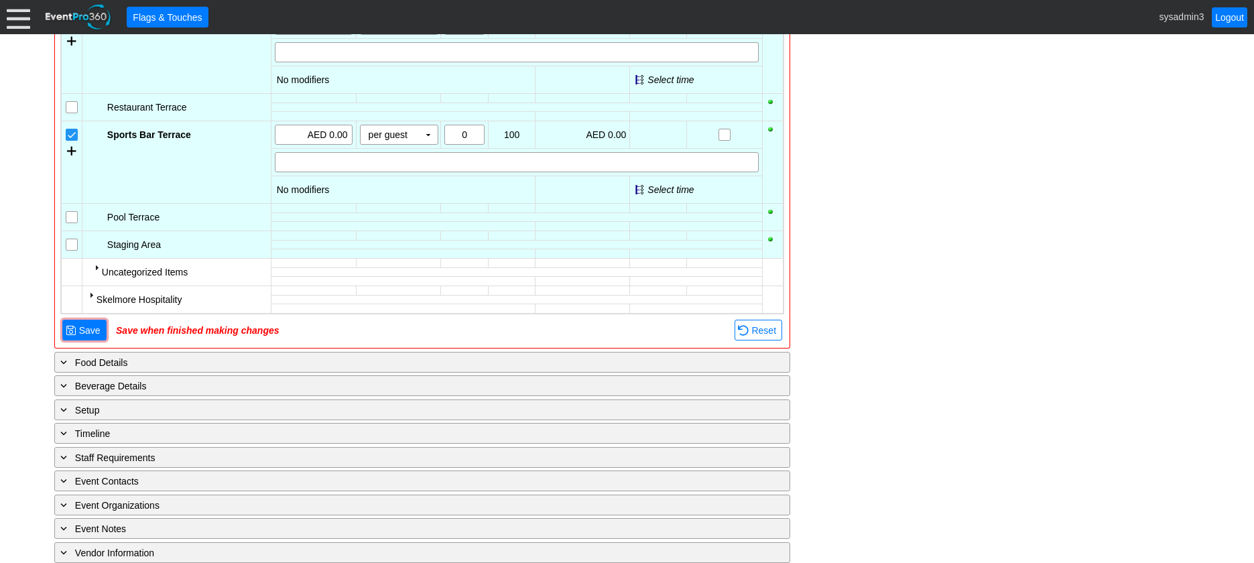
scroll to position [2000, 0]
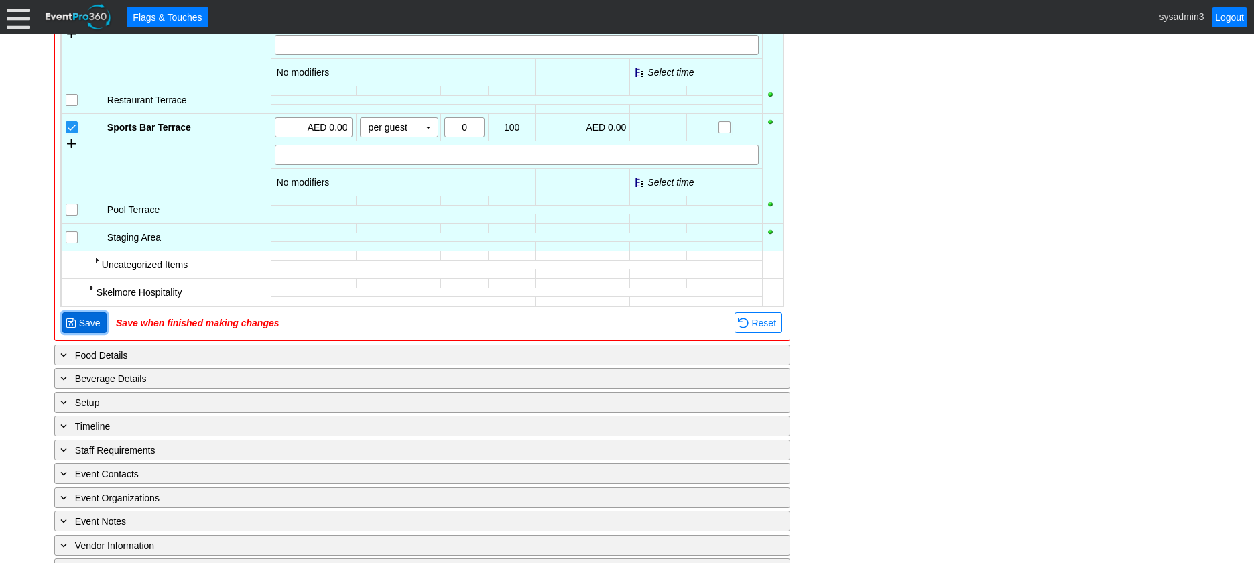
click at [91, 322] on span "Save" at bounding box center [89, 322] width 27 height 13
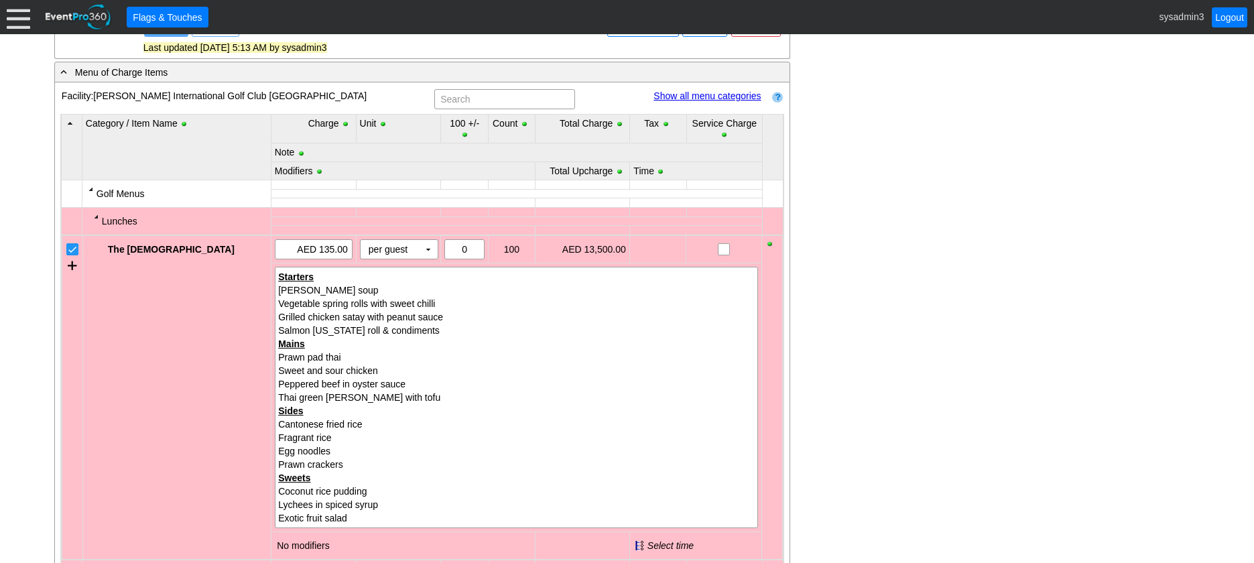
scroll to position [408, 0]
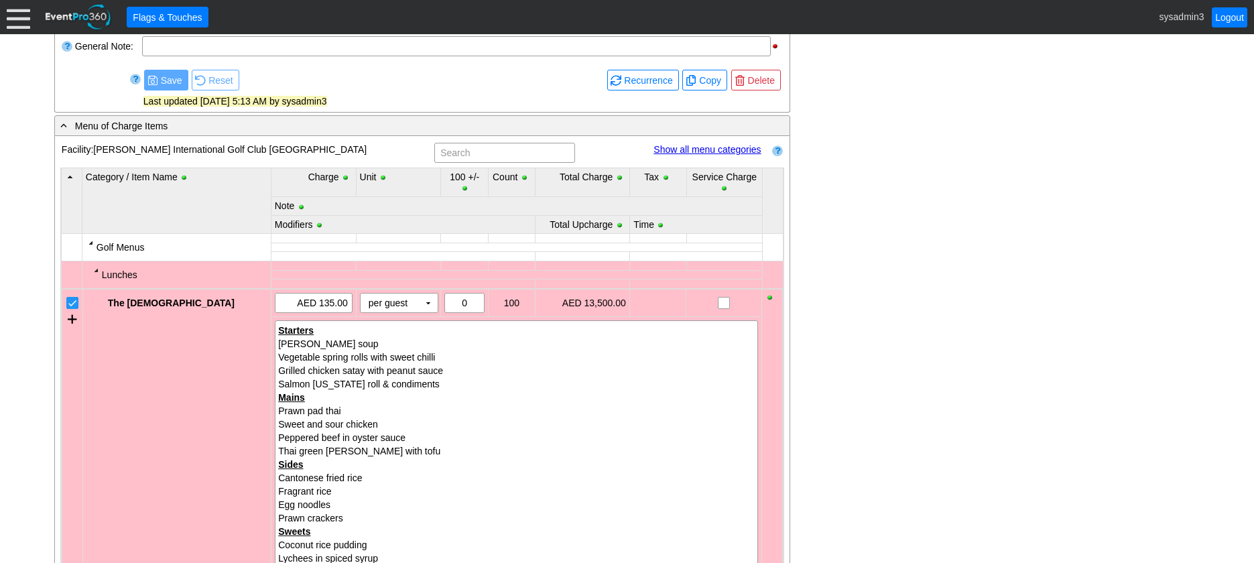
click at [707, 149] on link "Show all menu categories" at bounding box center [707, 149] width 107 height 11
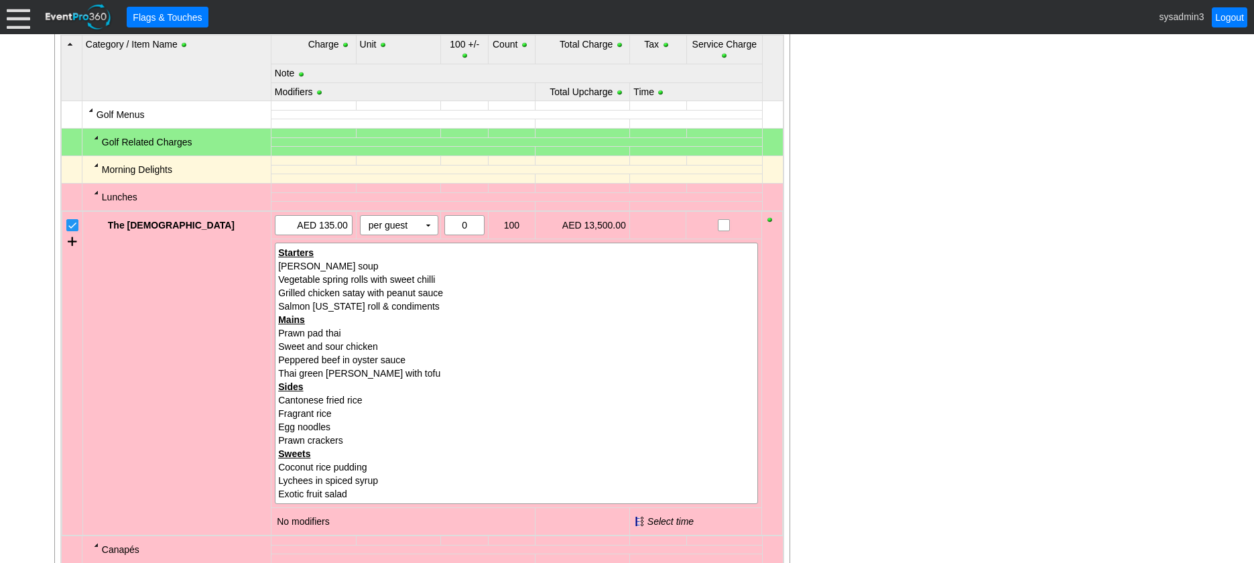
scroll to position [542, 0]
click at [94, 133] on div at bounding box center [96, 136] width 11 height 11
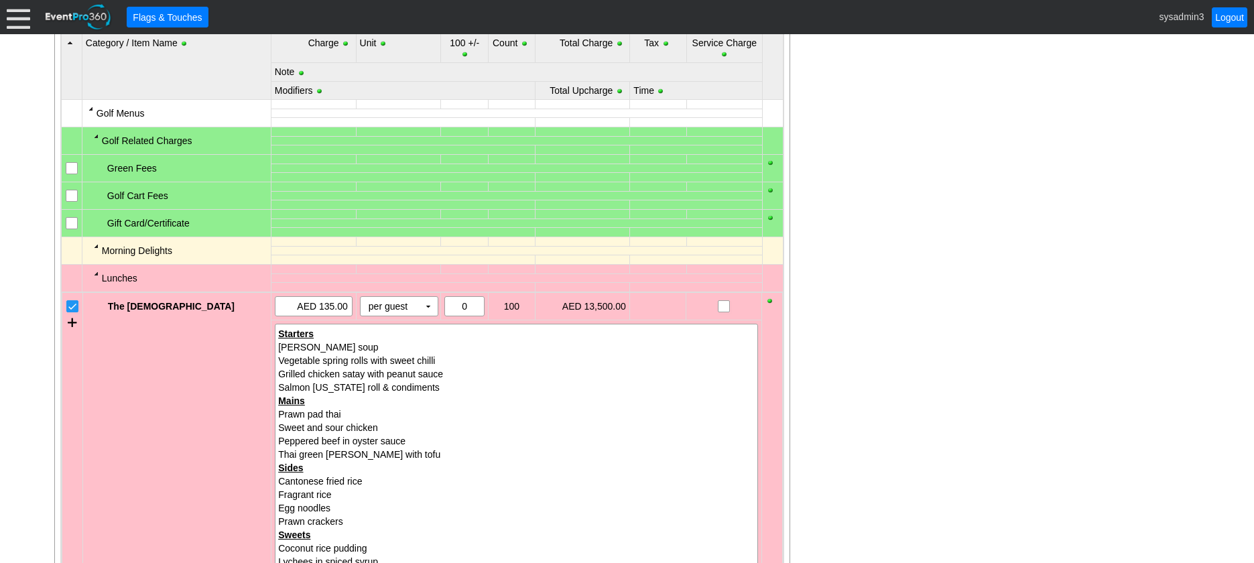
click at [72, 171] on input "checkbox" at bounding box center [72, 169] width 13 height 13
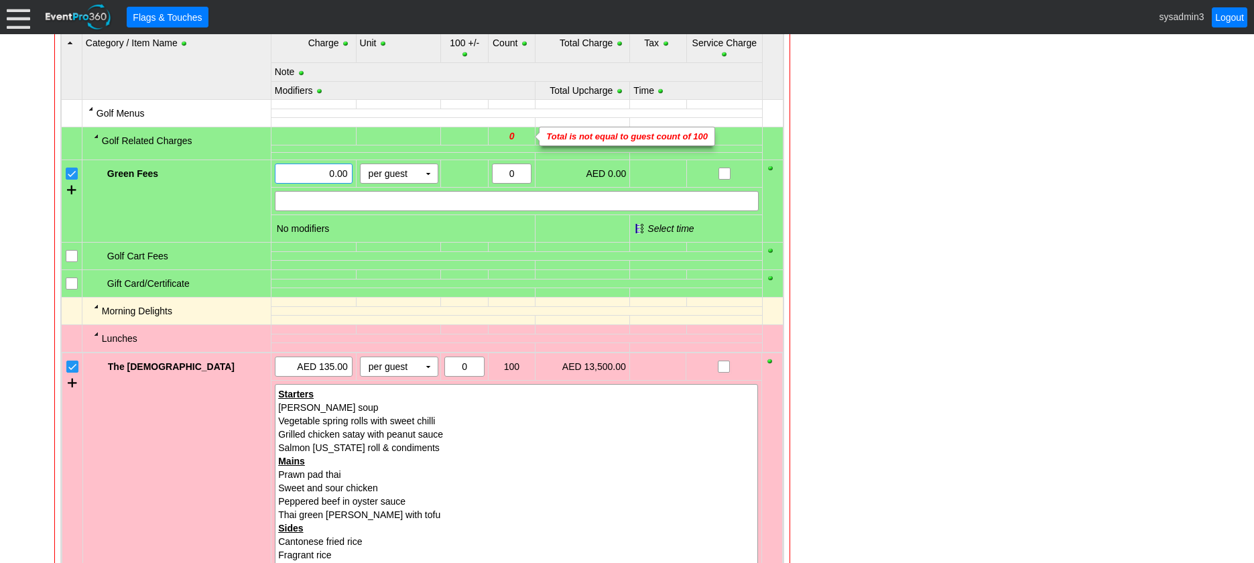
click at [333, 173] on input "0.00" at bounding box center [314, 173] width 68 height 19
type input "024.00"
click at [341, 255] on td at bounding box center [516, 255] width 491 height 9
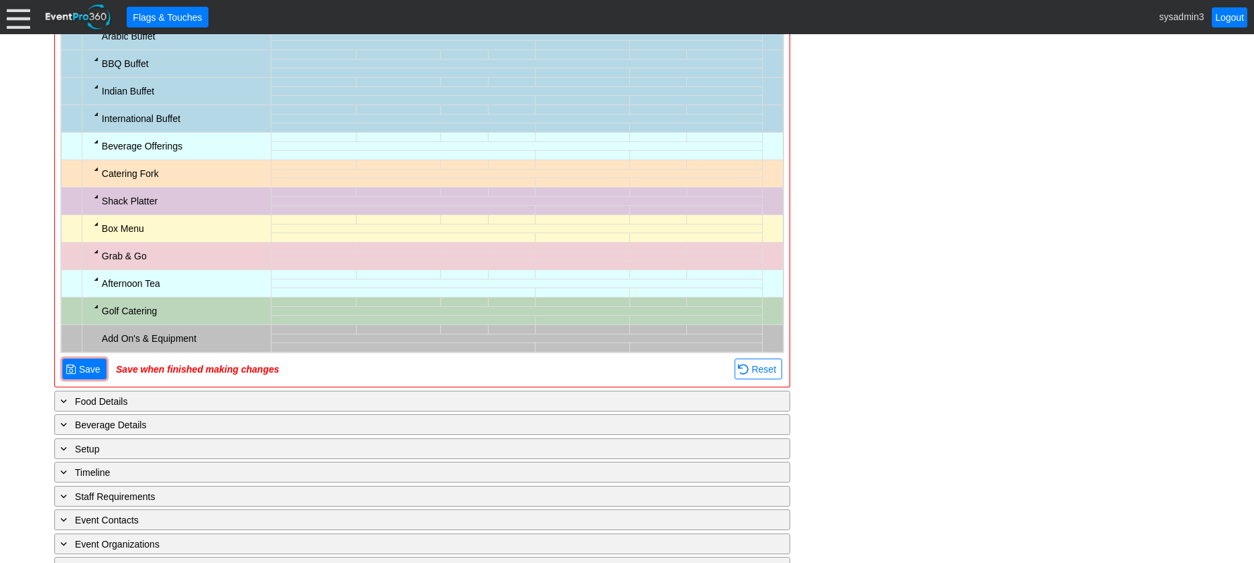
scroll to position [2218, 0]
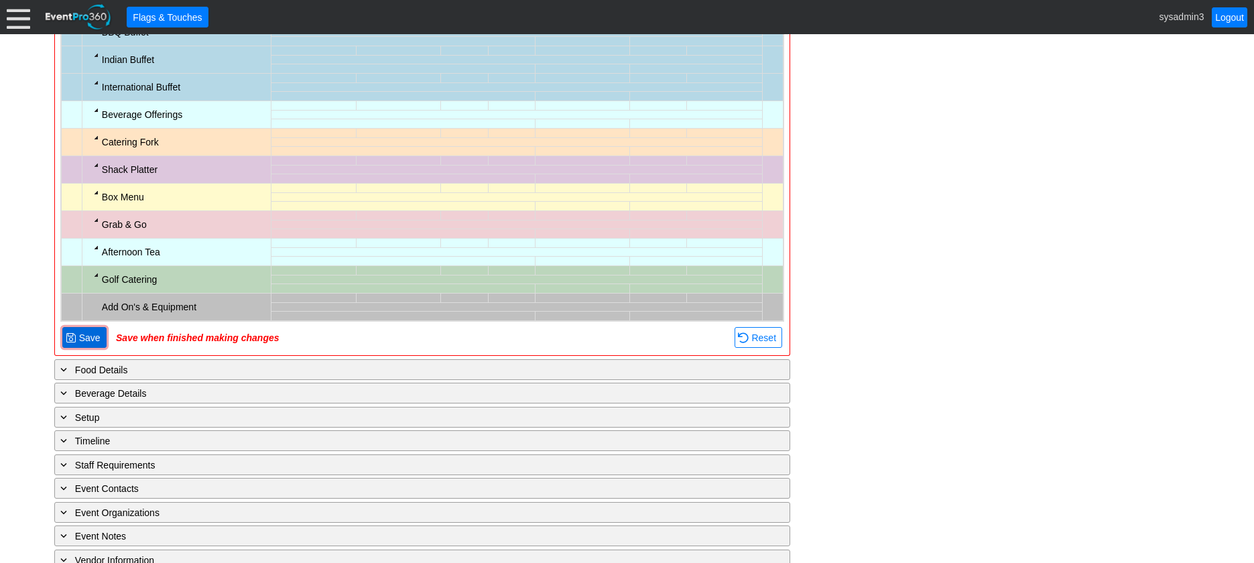
click at [92, 336] on span "Save" at bounding box center [89, 337] width 27 height 13
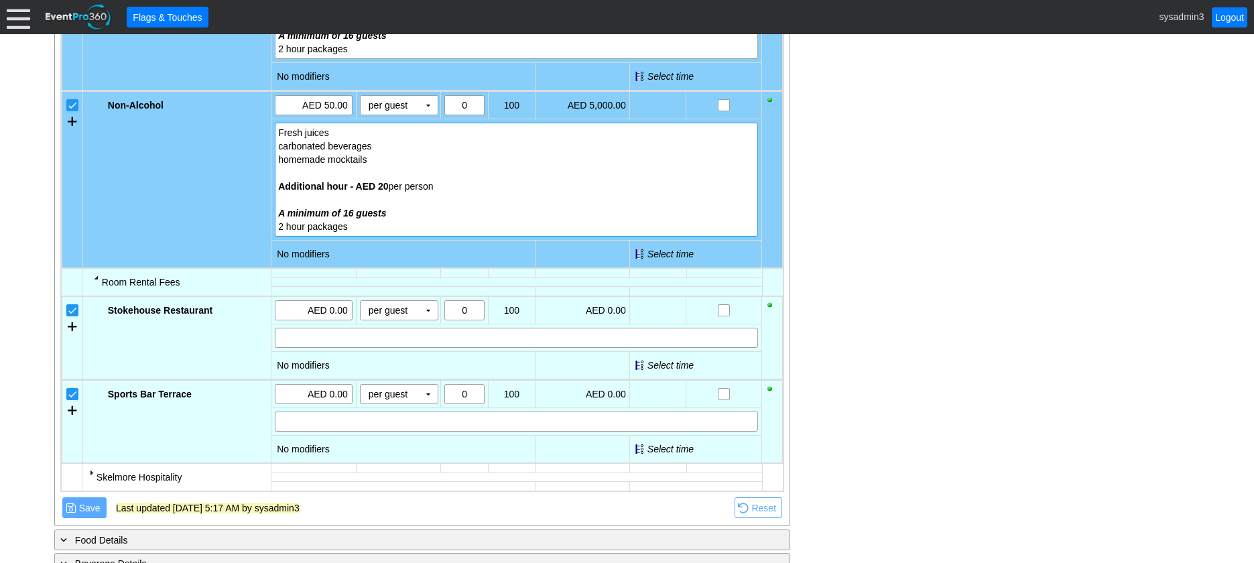
scroll to position [1512, 0]
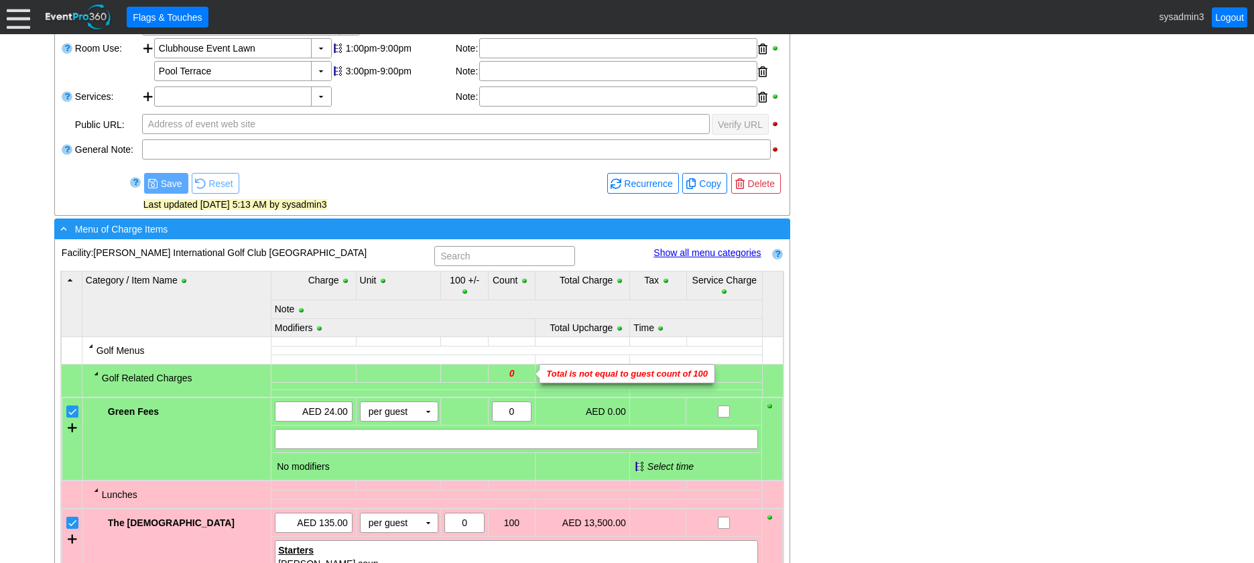
click at [375, 229] on div "- Menu of Charge Items" at bounding box center [395, 228] width 674 height 15
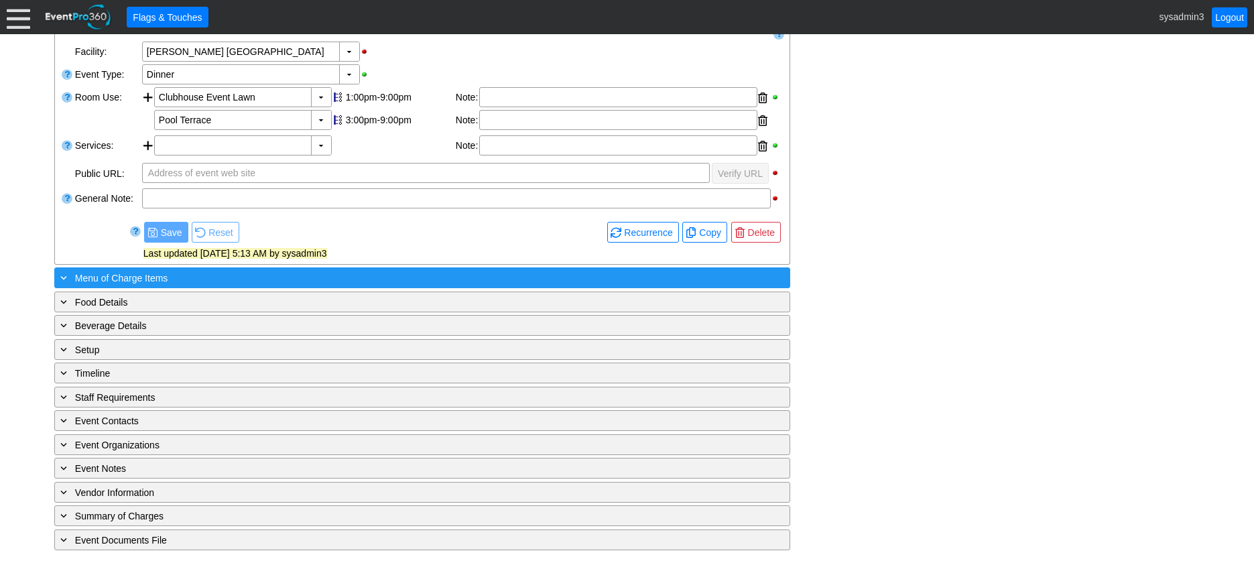
scroll to position [257, 0]
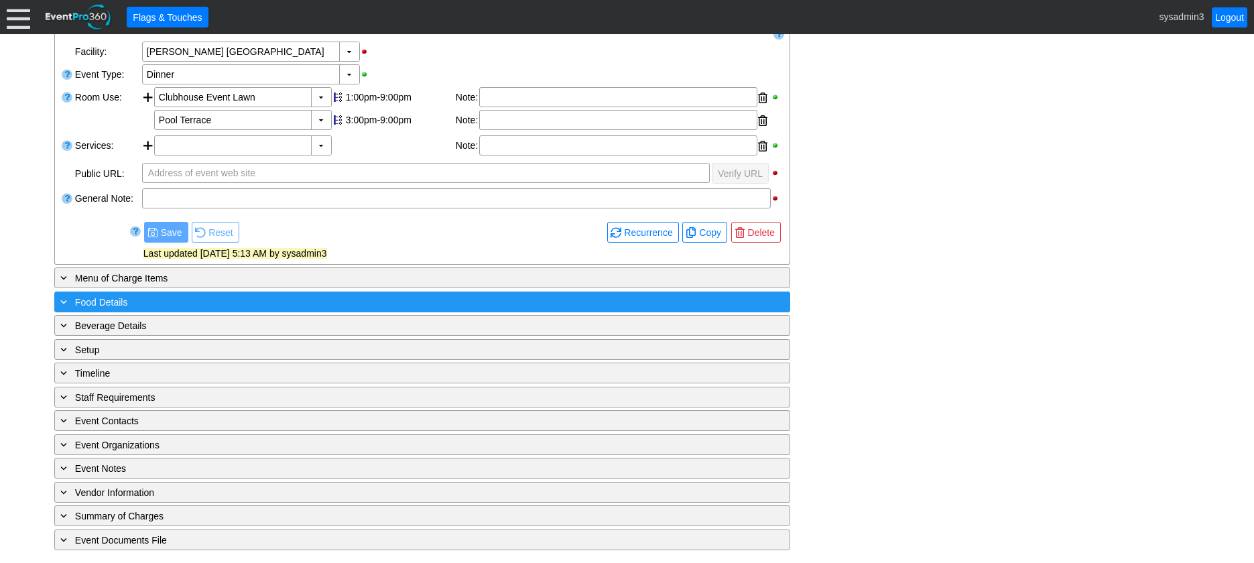
click at [161, 300] on div "+ Food Details" at bounding box center [395, 301] width 674 height 15
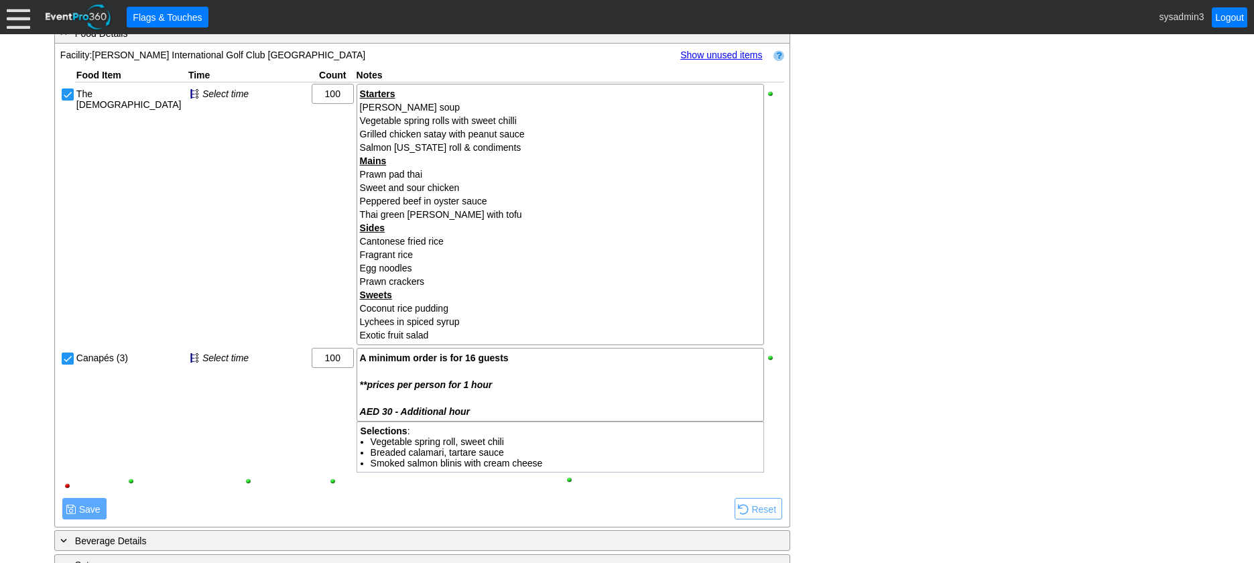
scroll to position [458, 0]
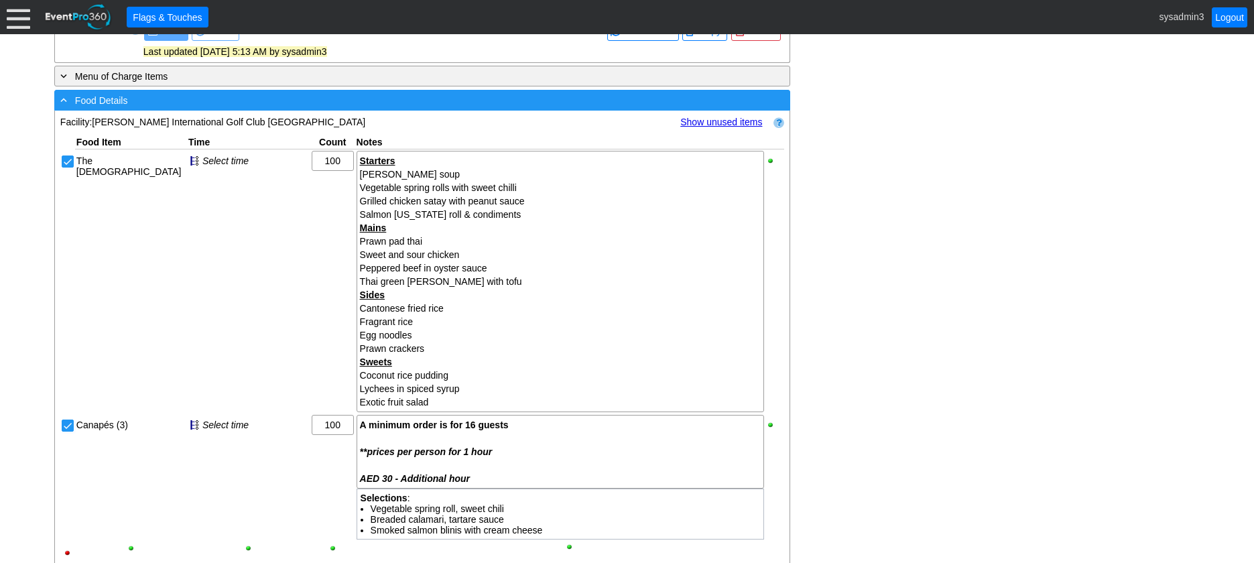
click at [288, 99] on div "- Food Details" at bounding box center [395, 100] width 674 height 15
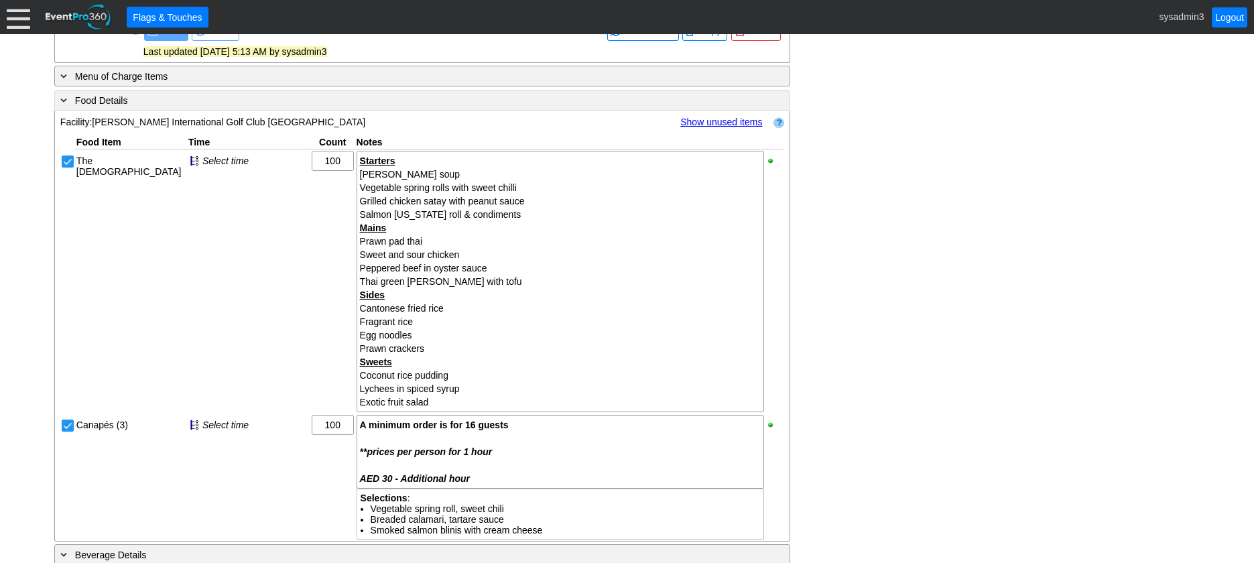
scroll to position [257, 0]
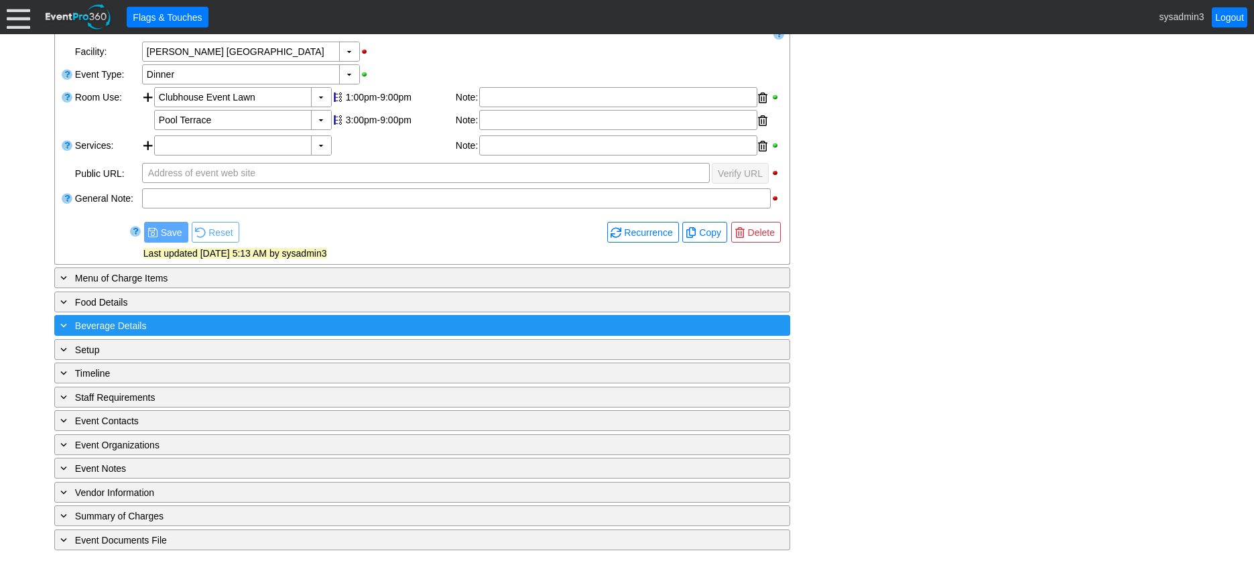
click at [269, 326] on div "+ Beverage Details" at bounding box center [395, 325] width 674 height 15
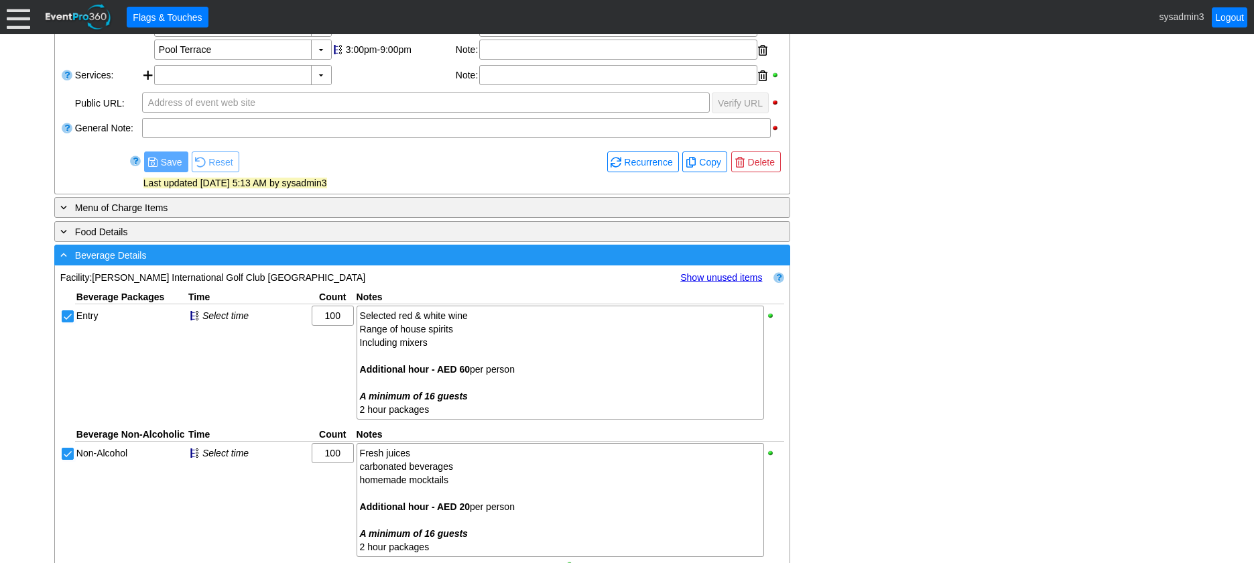
scroll to position [458, 0]
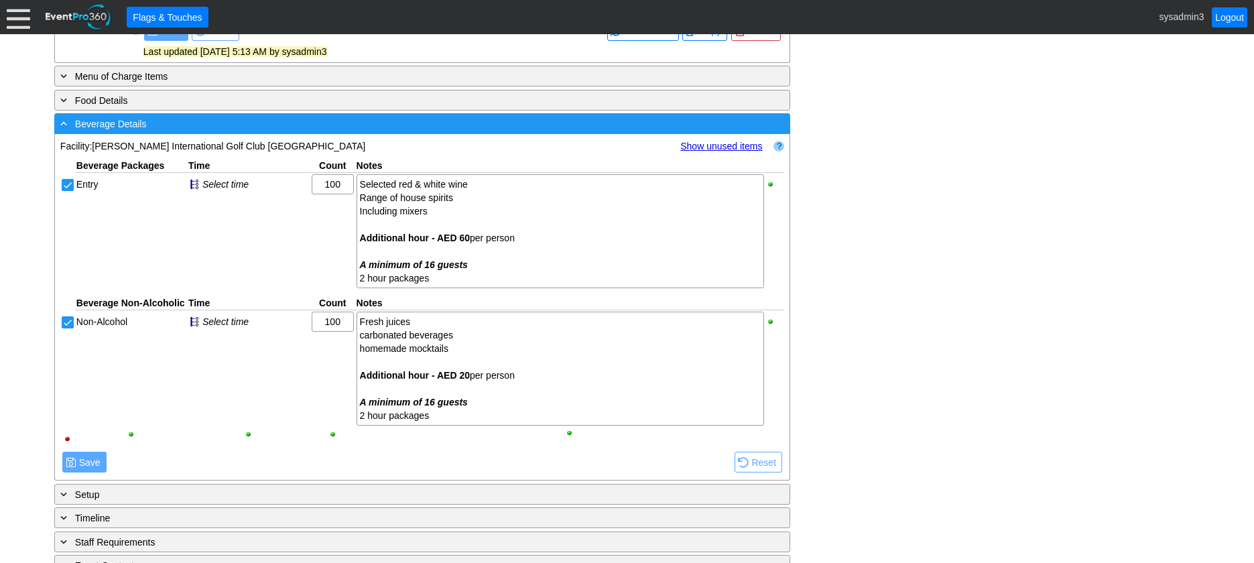
click at [357, 126] on div "- Beverage Details" at bounding box center [395, 123] width 674 height 15
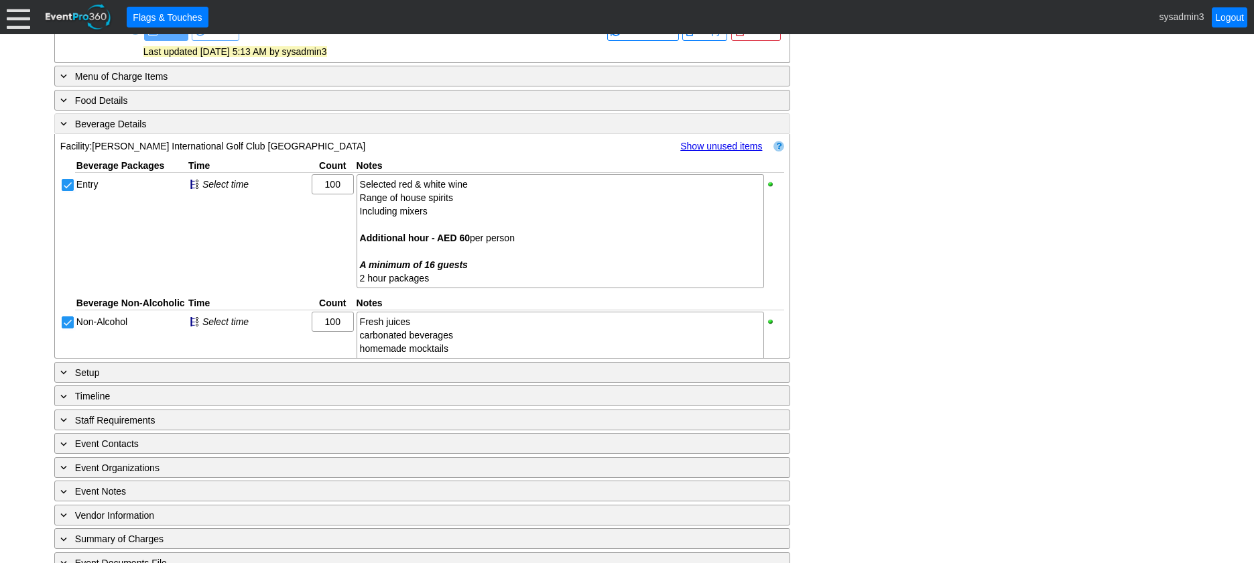
scroll to position [257, 0]
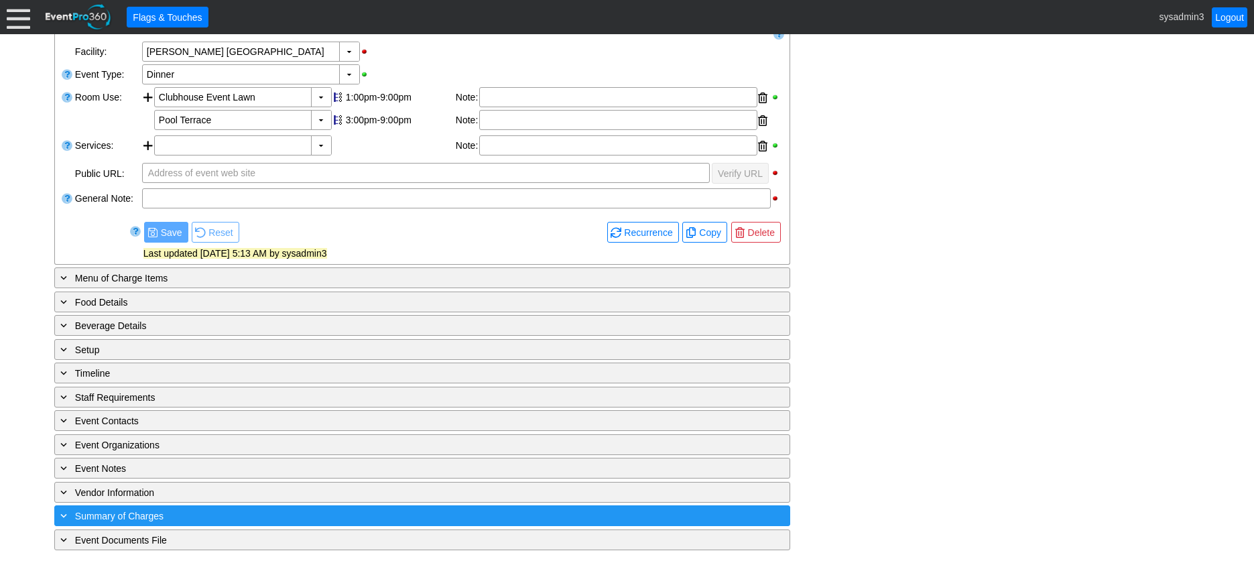
click at [282, 510] on div "+ Summary of Charges" at bounding box center [395, 515] width 674 height 15
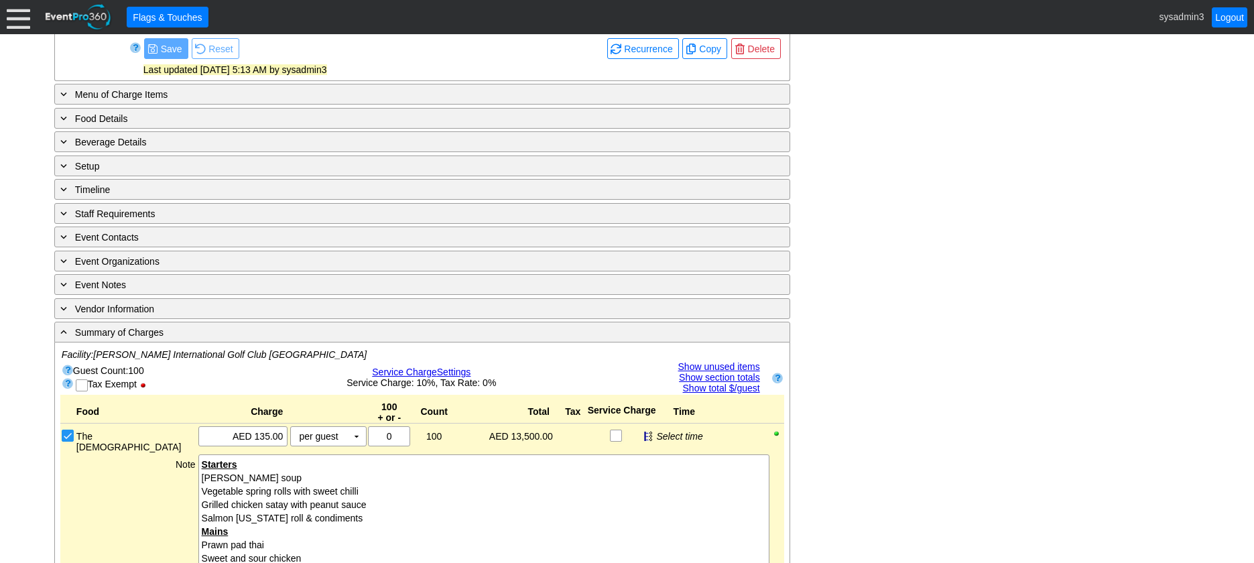
scroll to position [430, 0]
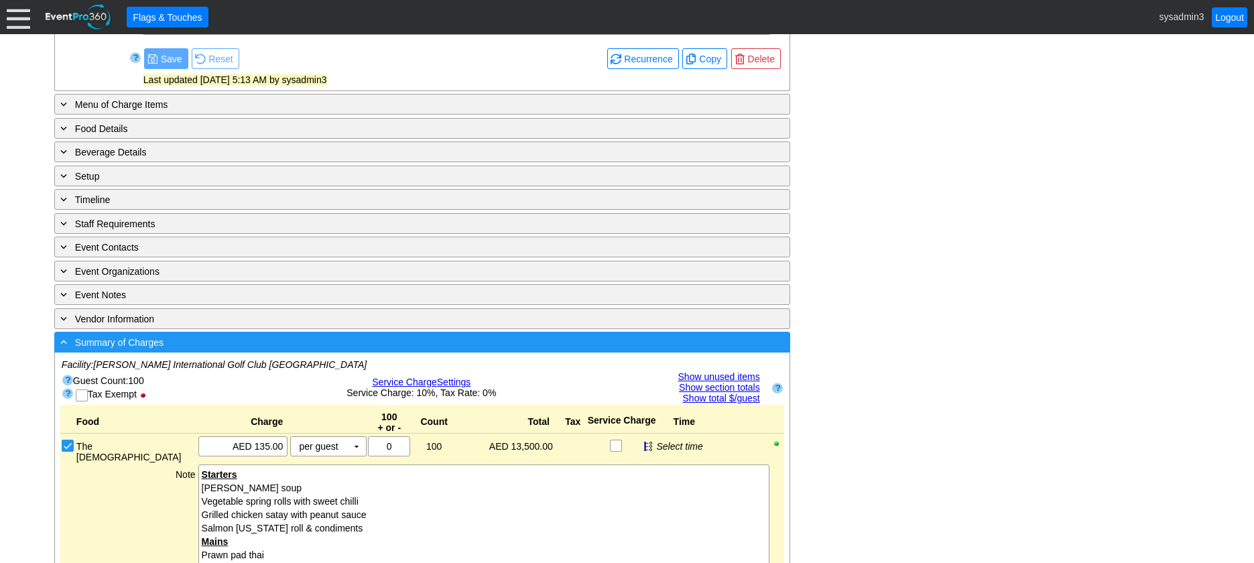
click at [327, 343] on div "- Summary of Charges" at bounding box center [395, 342] width 674 height 15
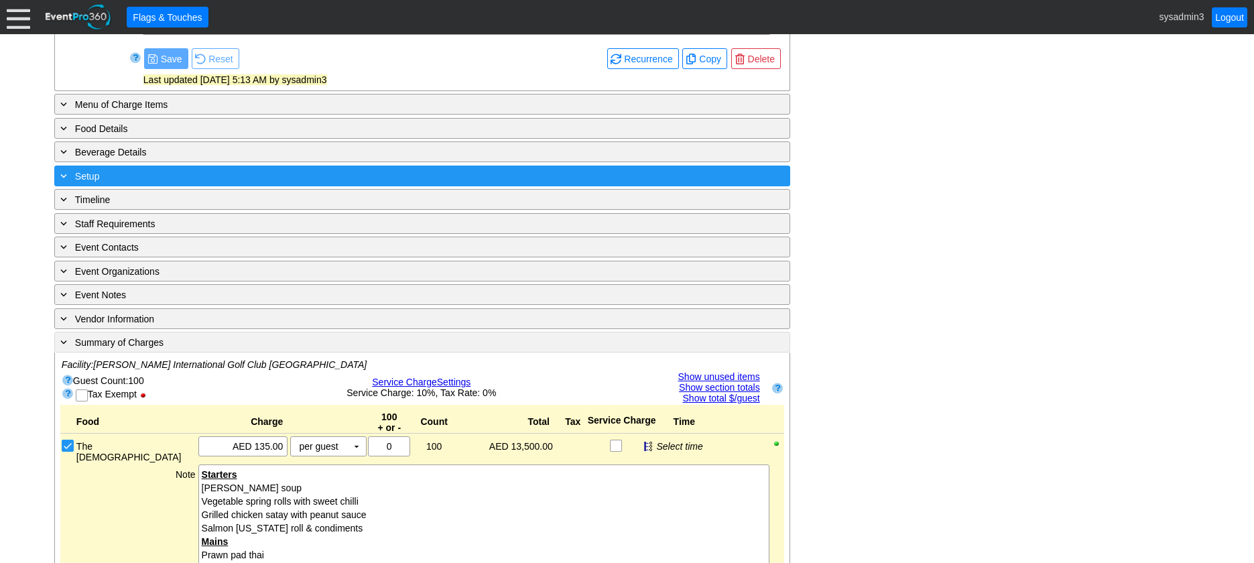
scroll to position [257, 0]
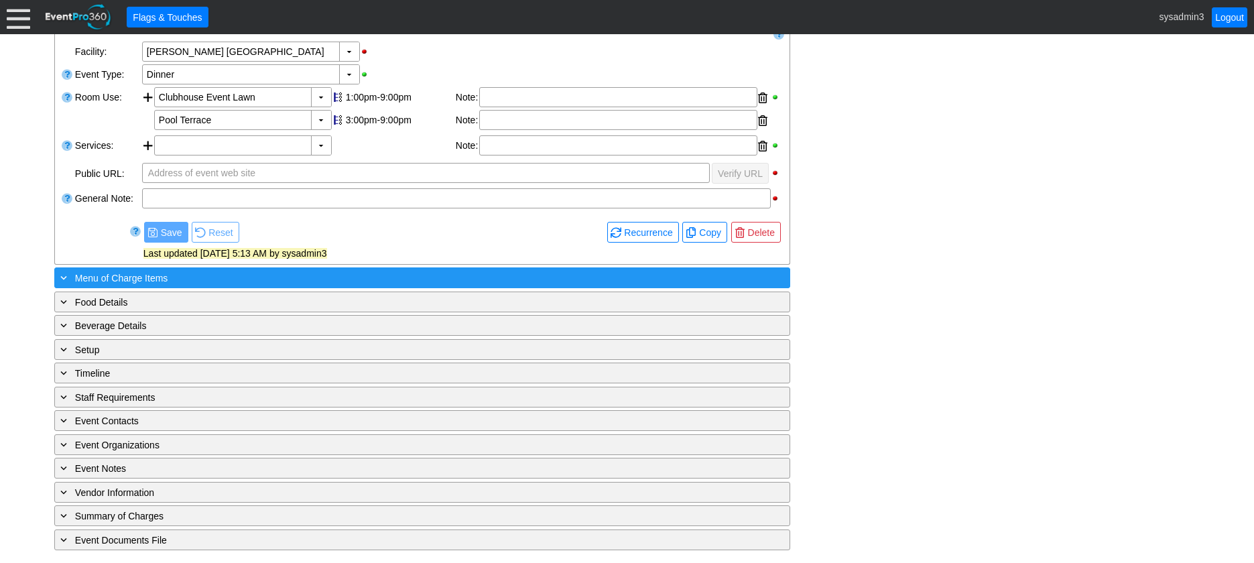
click at [213, 274] on div "+ Menu of Charge Items" at bounding box center [395, 277] width 674 height 15
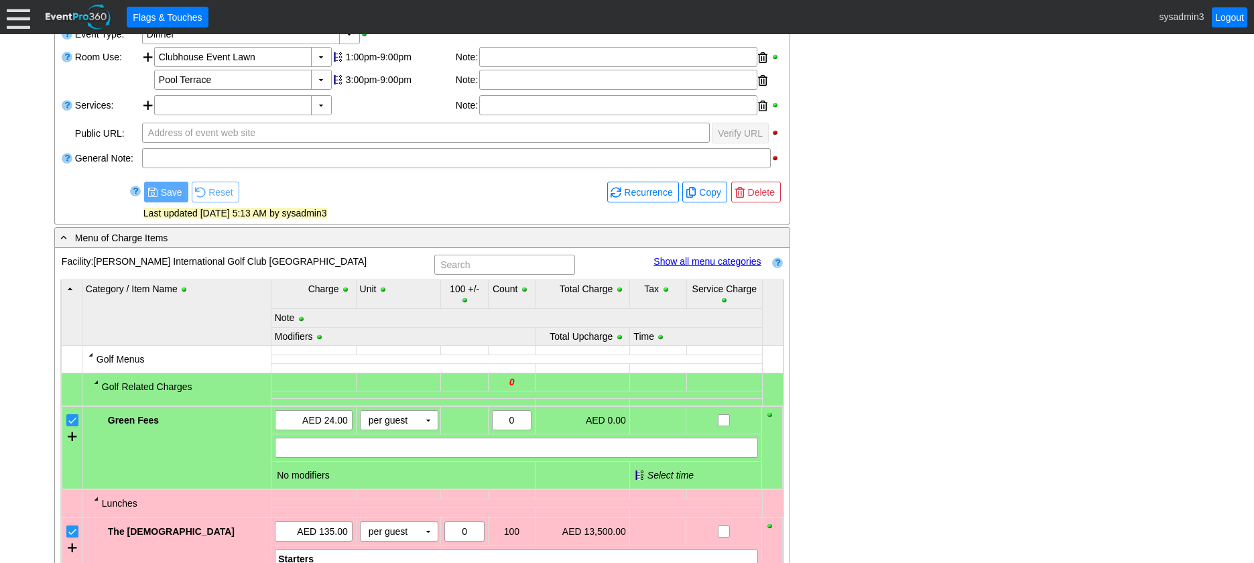
scroll to position [296, 0]
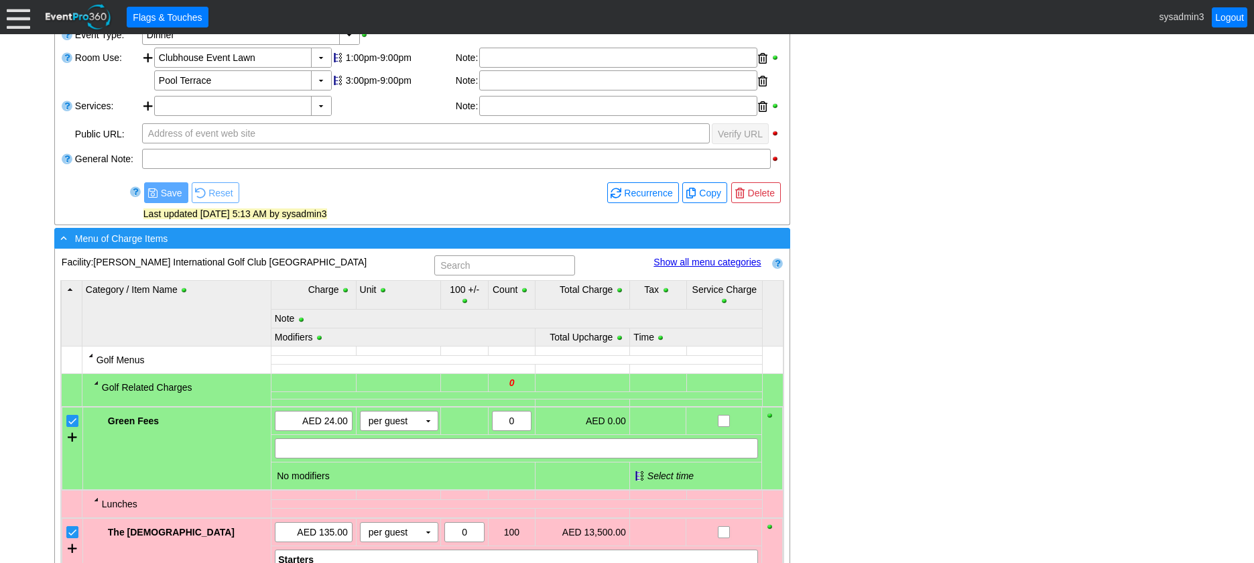
click at [310, 239] on div "- Menu of Charge Items" at bounding box center [395, 238] width 674 height 15
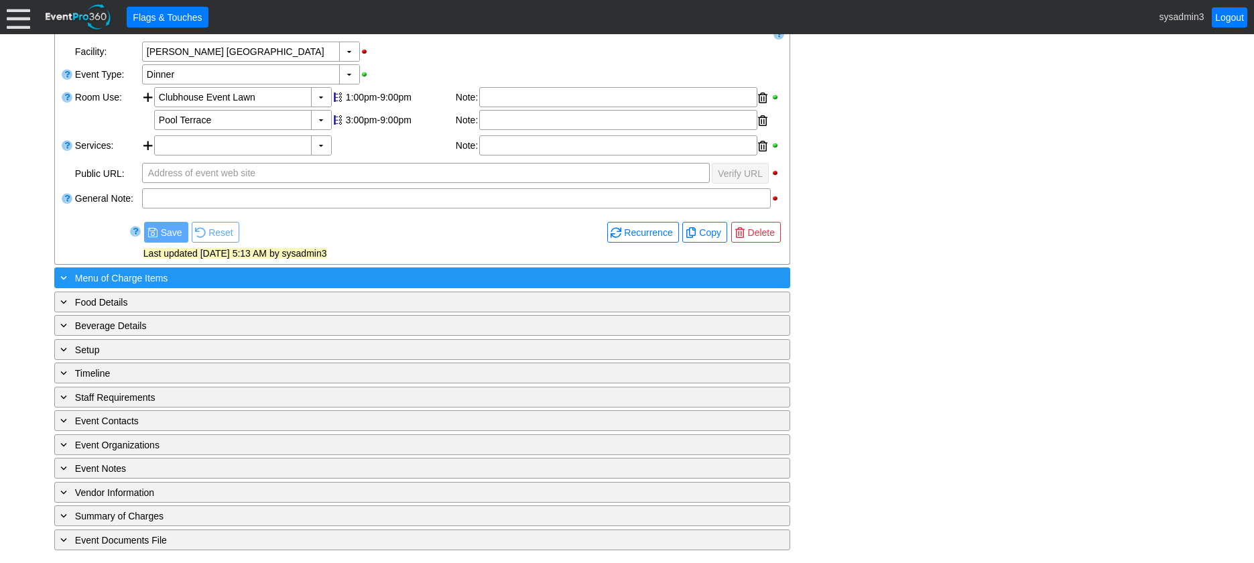
scroll to position [257, 0]
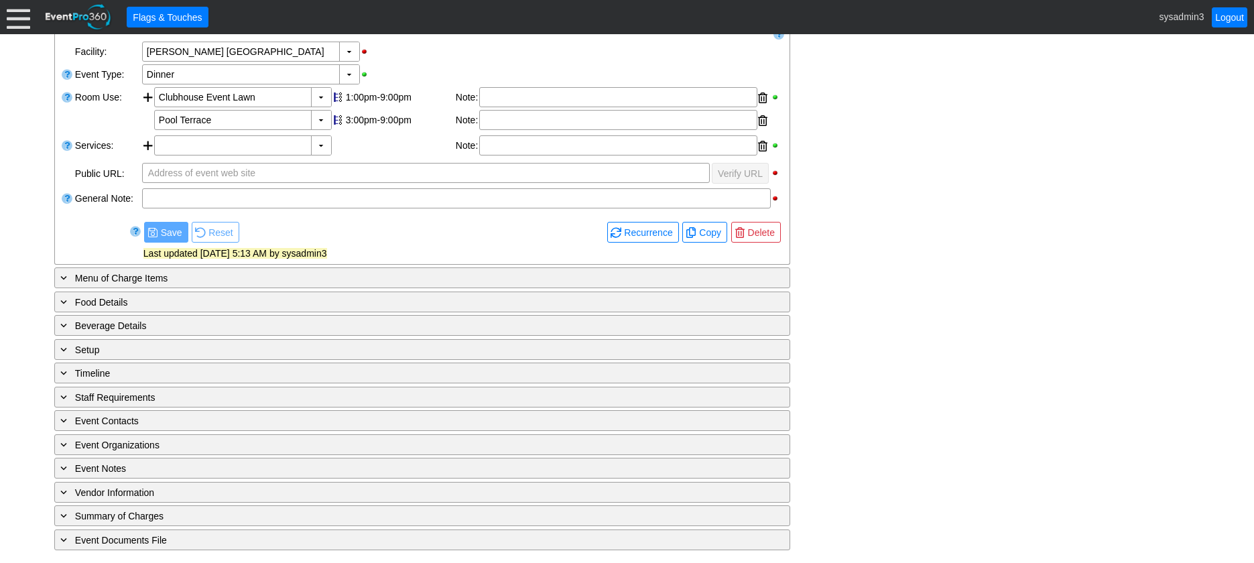
click at [25, 21] on div at bounding box center [18, 16] width 23 height 23
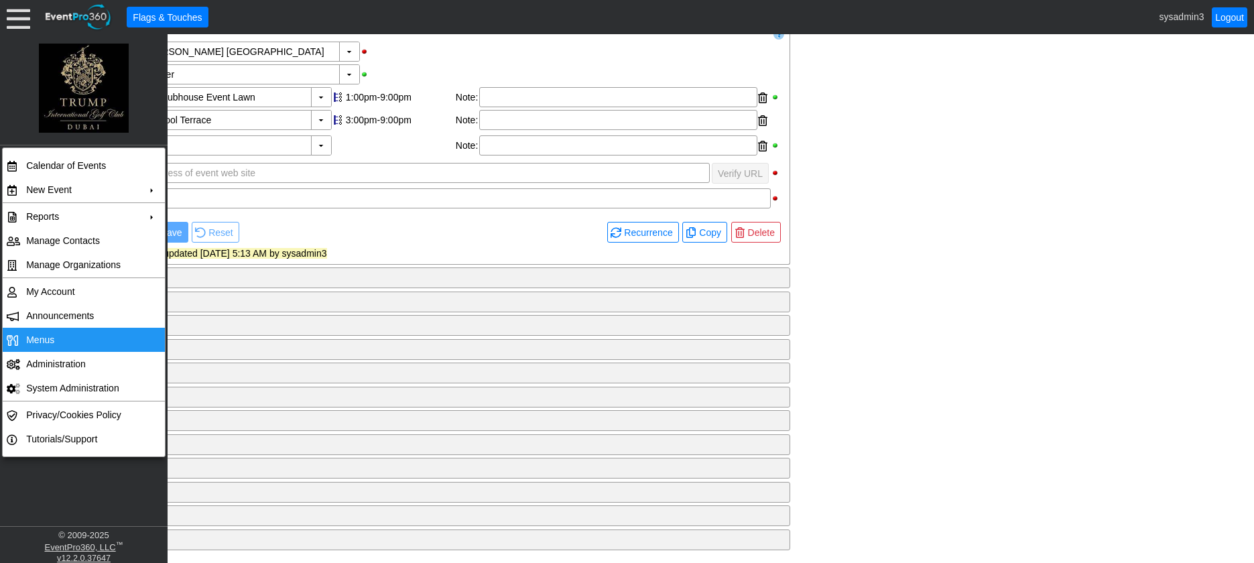
click at [45, 335] on span "Menus" at bounding box center [40, 340] width 28 height 11
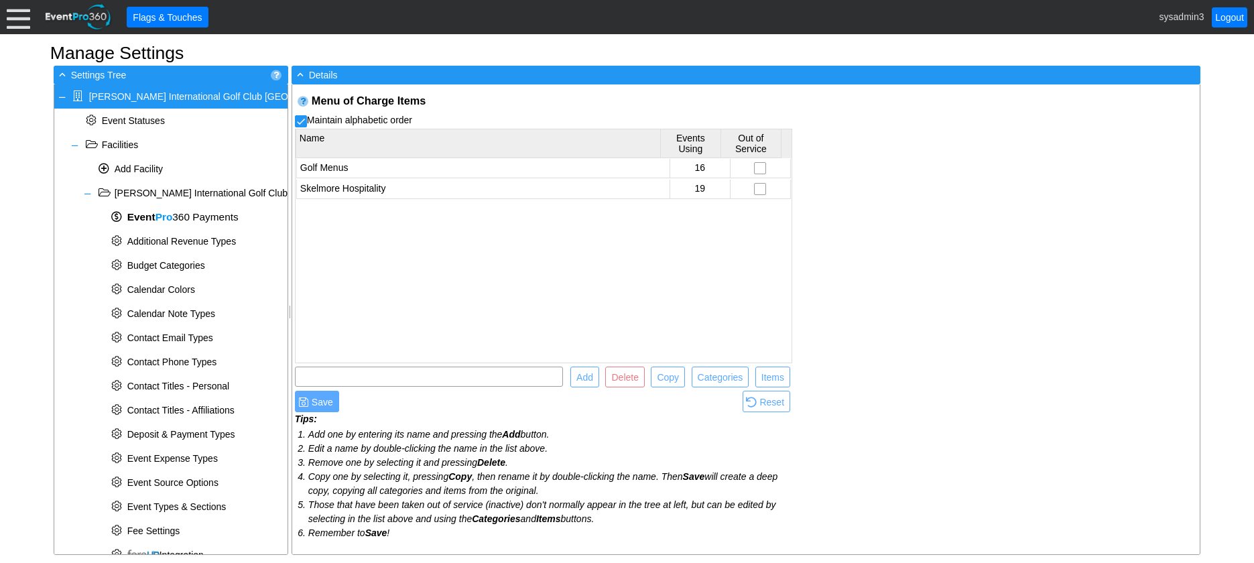
scroll to position [465, 0]
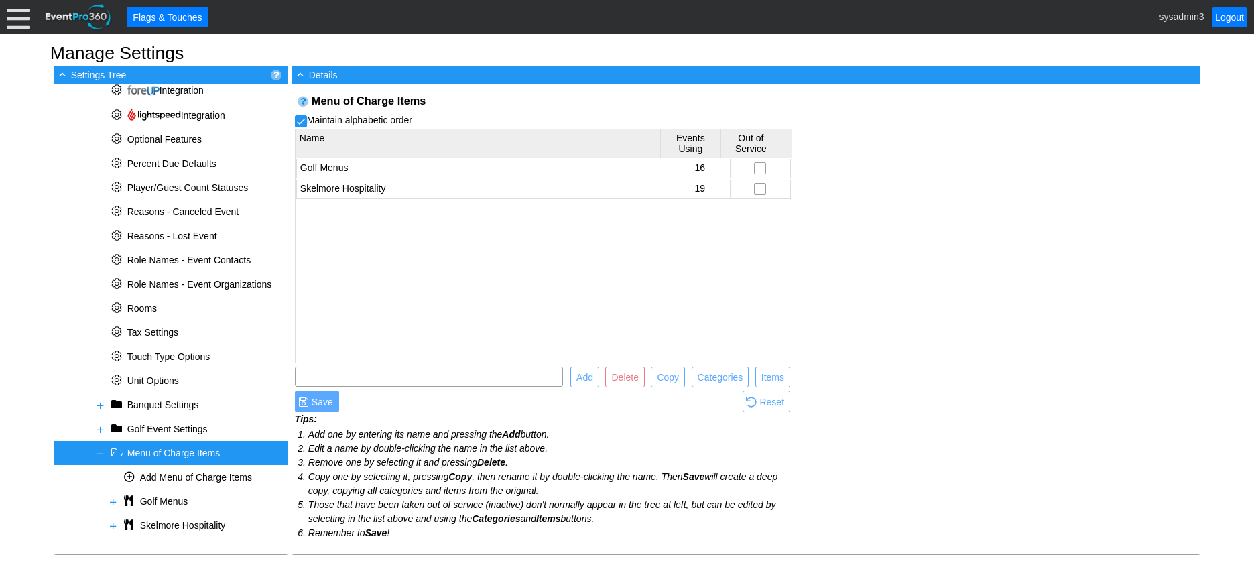
click at [159, 453] on span "Menu of Charge Items" at bounding box center [173, 453] width 93 height 11
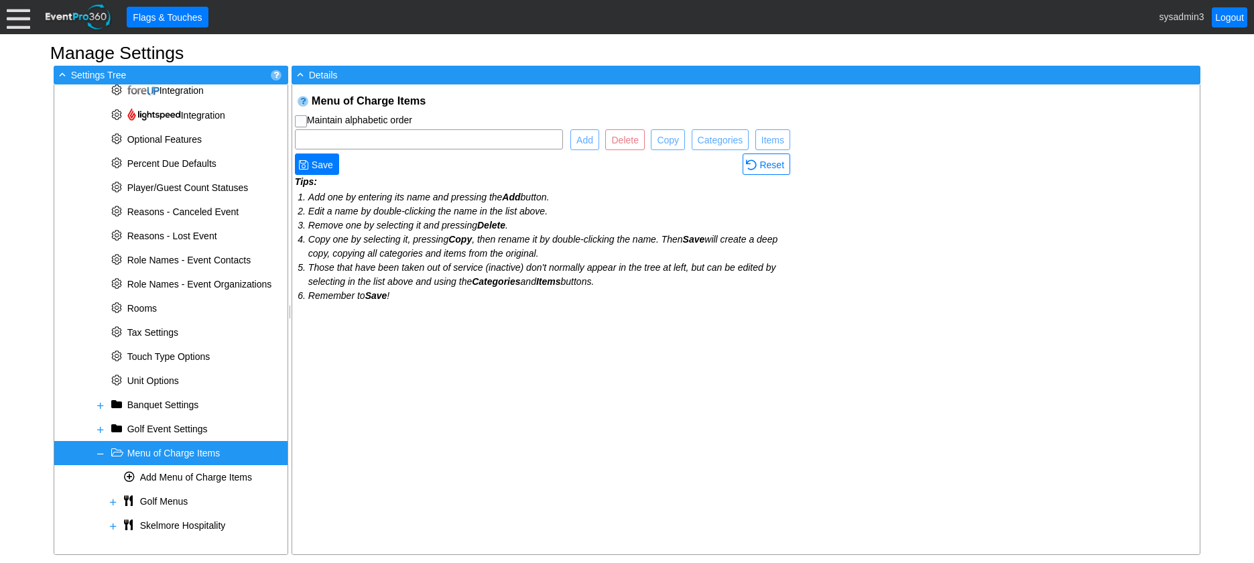
checkbox input "true"
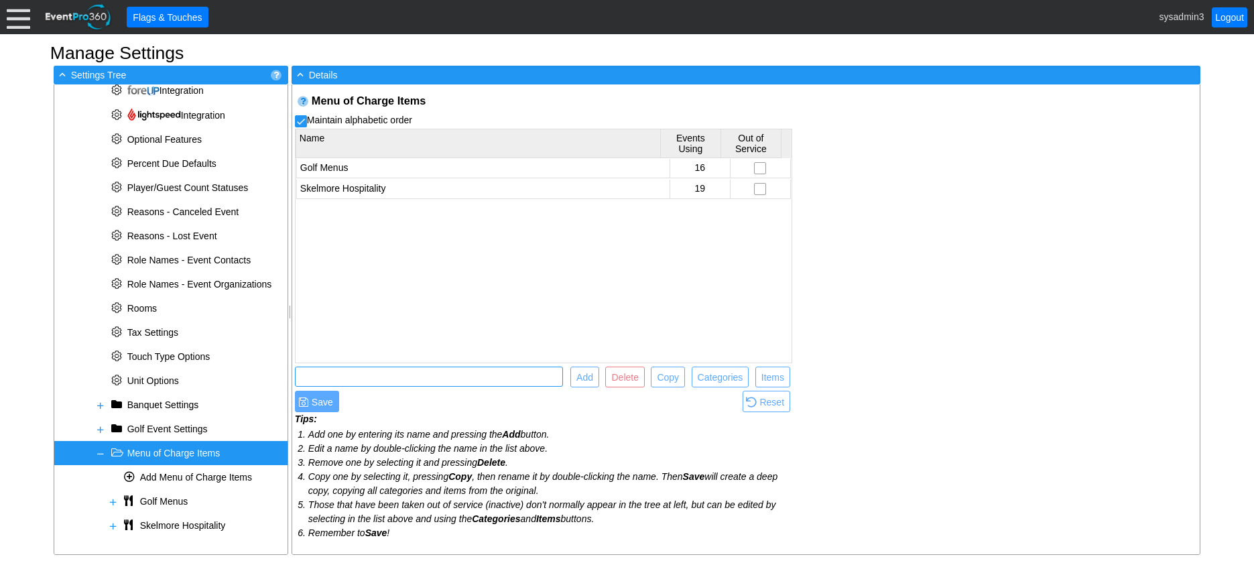
click at [361, 379] on input "text" at bounding box center [429, 376] width 259 height 19
type input "Menu of Charge Items"
click at [587, 377] on span "Add" at bounding box center [585, 377] width 22 height 13
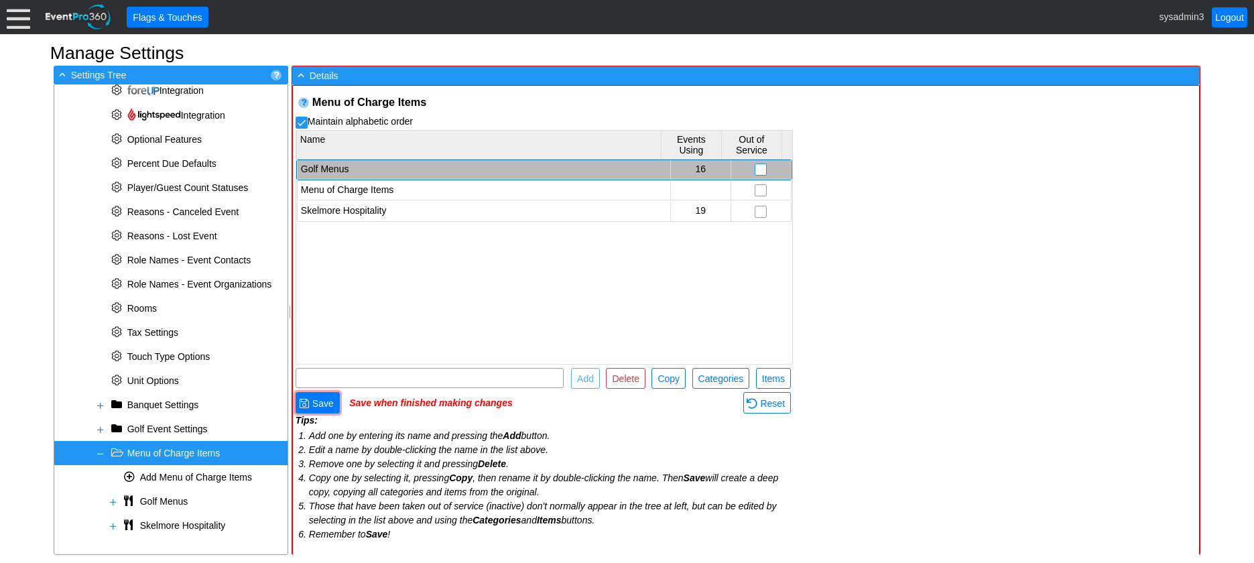
click at [756, 170] on input "checkbox" at bounding box center [761, 170] width 11 height 13
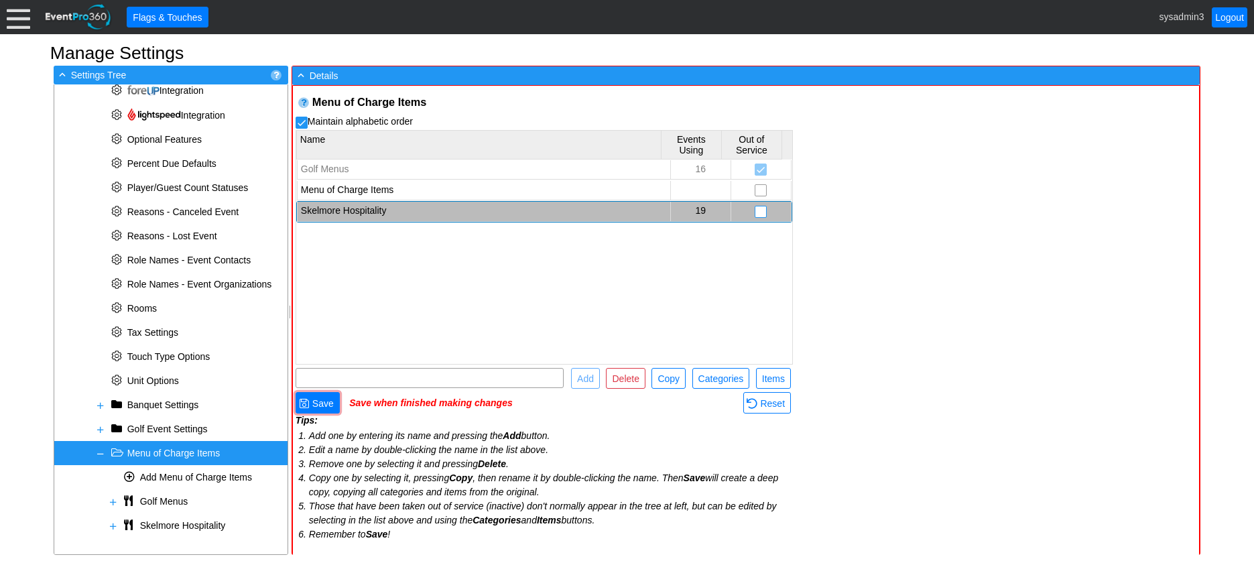
click at [756, 211] on input "checkbox" at bounding box center [761, 212] width 11 height 13
click at [327, 404] on span "Save" at bounding box center [323, 403] width 27 height 13
checkbox input "true"
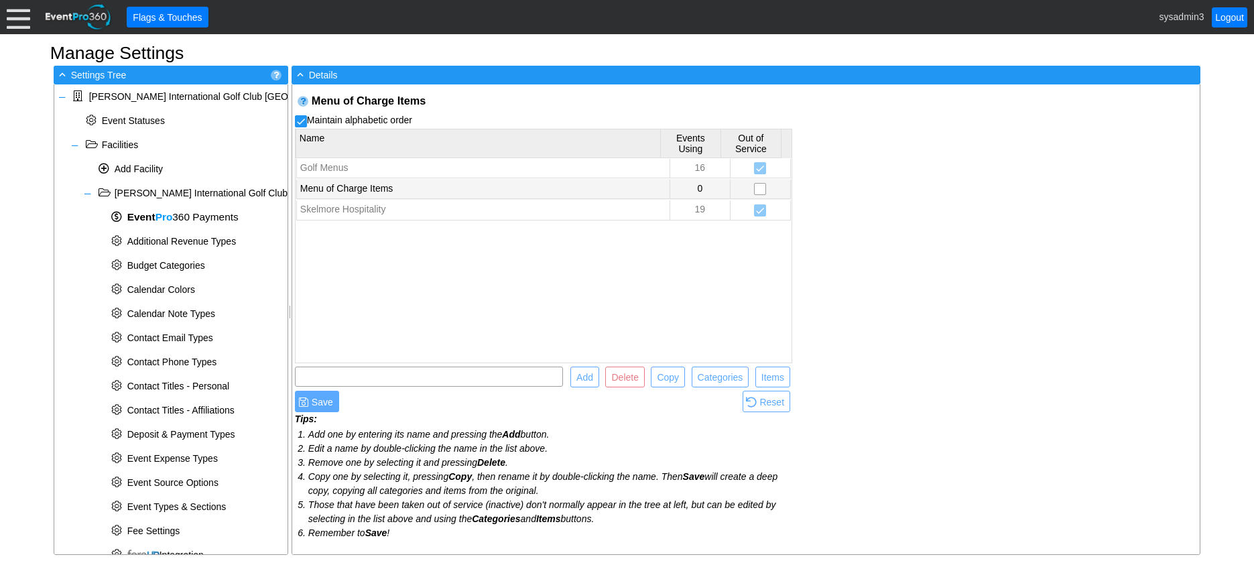
scroll to position [424, 0]
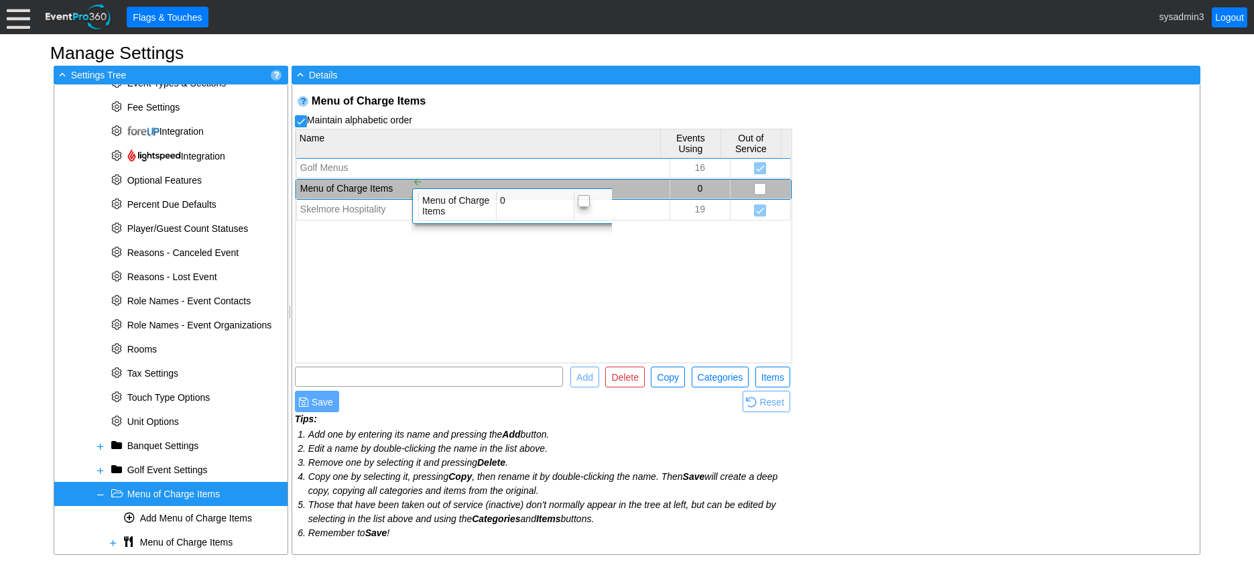
checkbox input "false"
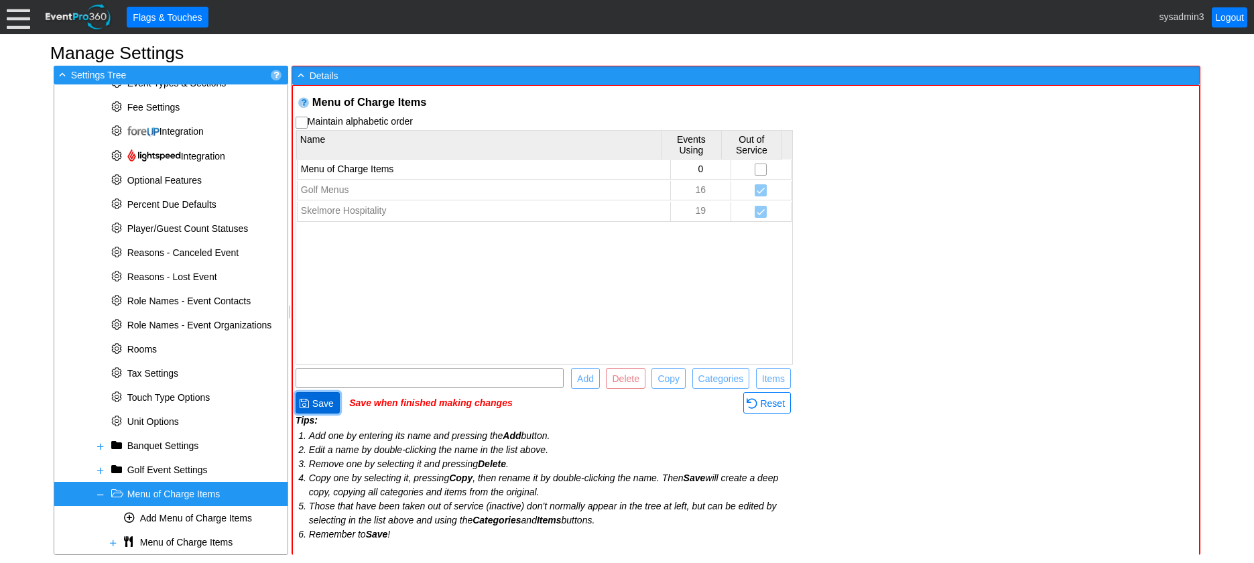
click at [329, 406] on span "Save" at bounding box center [323, 403] width 27 height 13
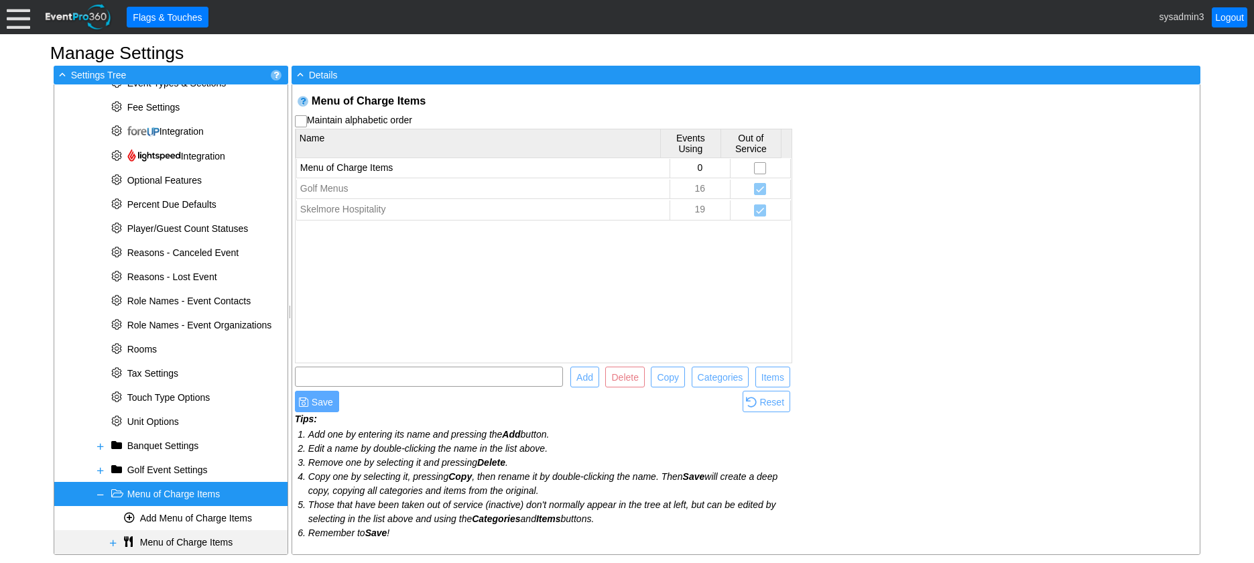
click at [114, 541] on span at bounding box center [113, 543] width 11 height 11
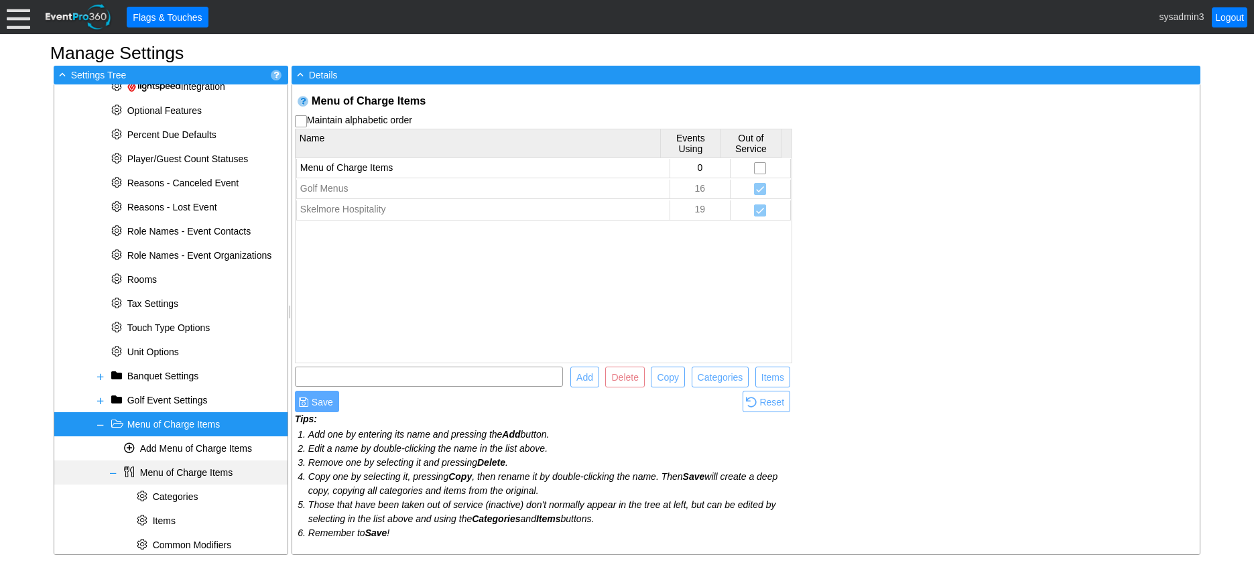
scroll to position [496, 0]
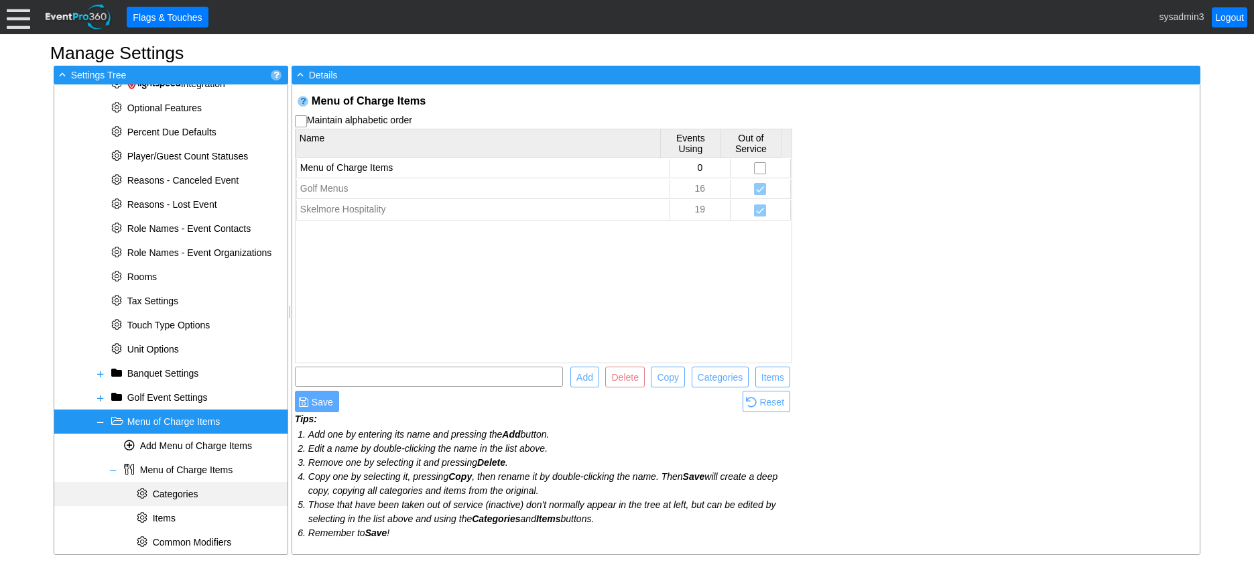
click at [175, 489] on span "Categories" at bounding box center [176, 494] width 46 height 11
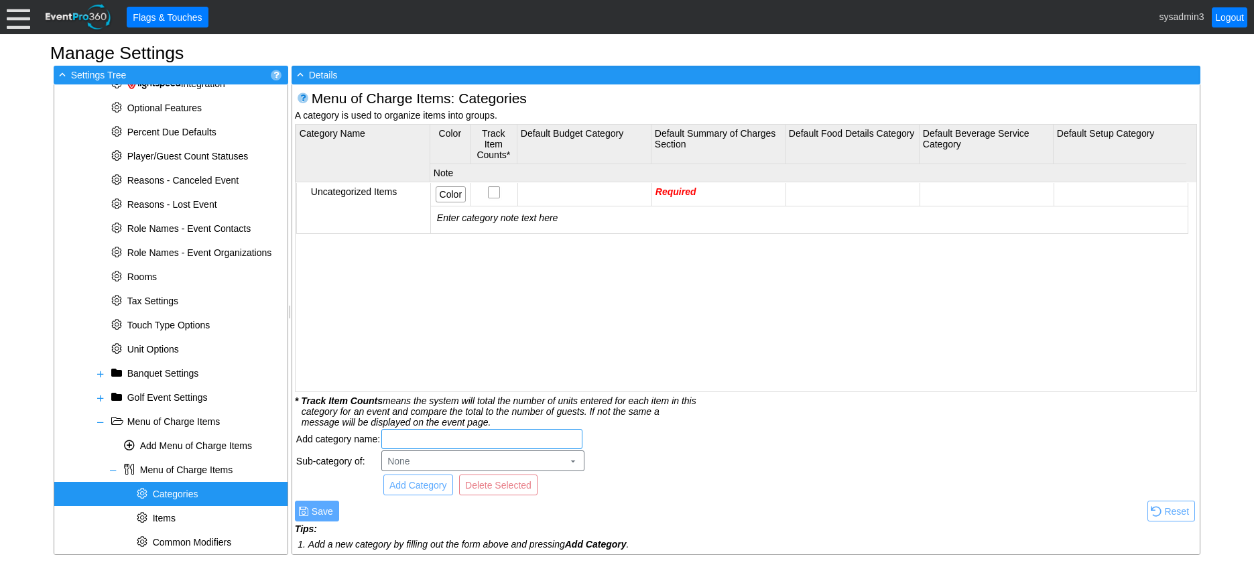
click at [425, 438] on input "text" at bounding box center [482, 439] width 192 height 19
type input "Room Rental Fees"
click at [426, 486] on span "Add Category" at bounding box center [418, 485] width 63 height 13
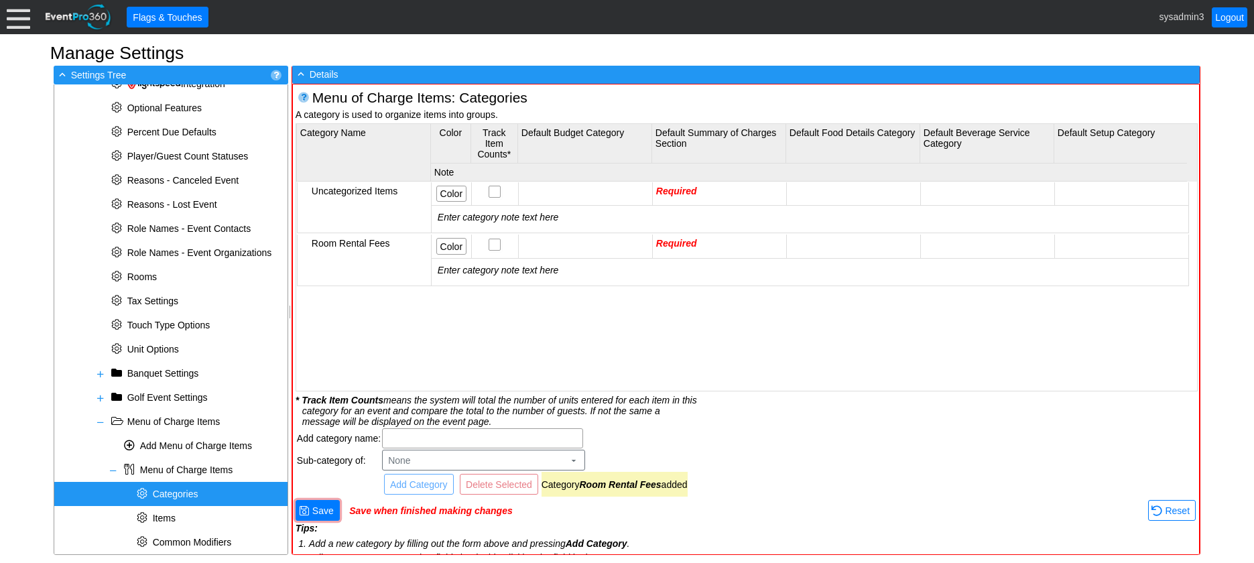
scroll to position [0, 0]
click at [700, 247] on td "Required" at bounding box center [719, 246] width 134 height 23
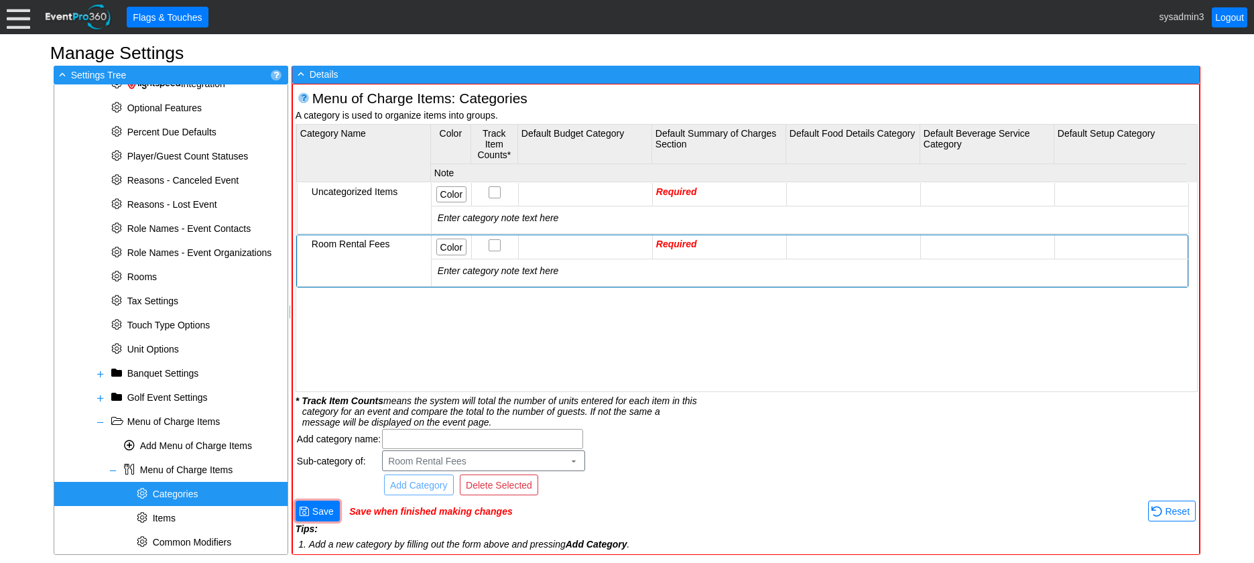
click at [700, 247] on td "Required" at bounding box center [719, 246] width 134 height 23
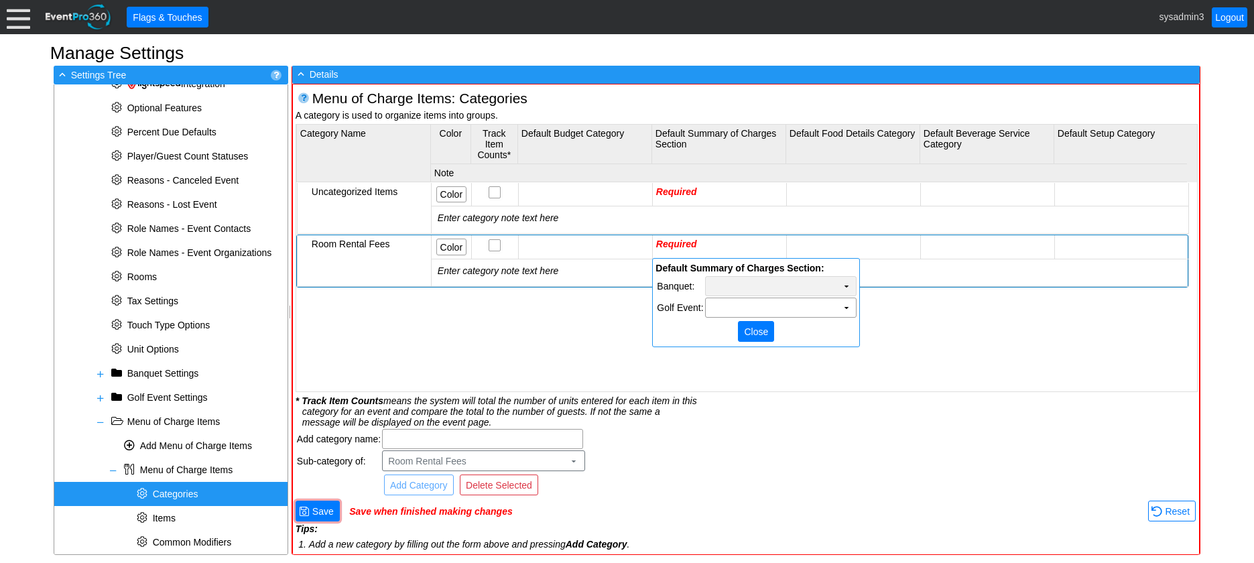
click at [847, 286] on td "▼" at bounding box center [846, 286] width 19 height 19
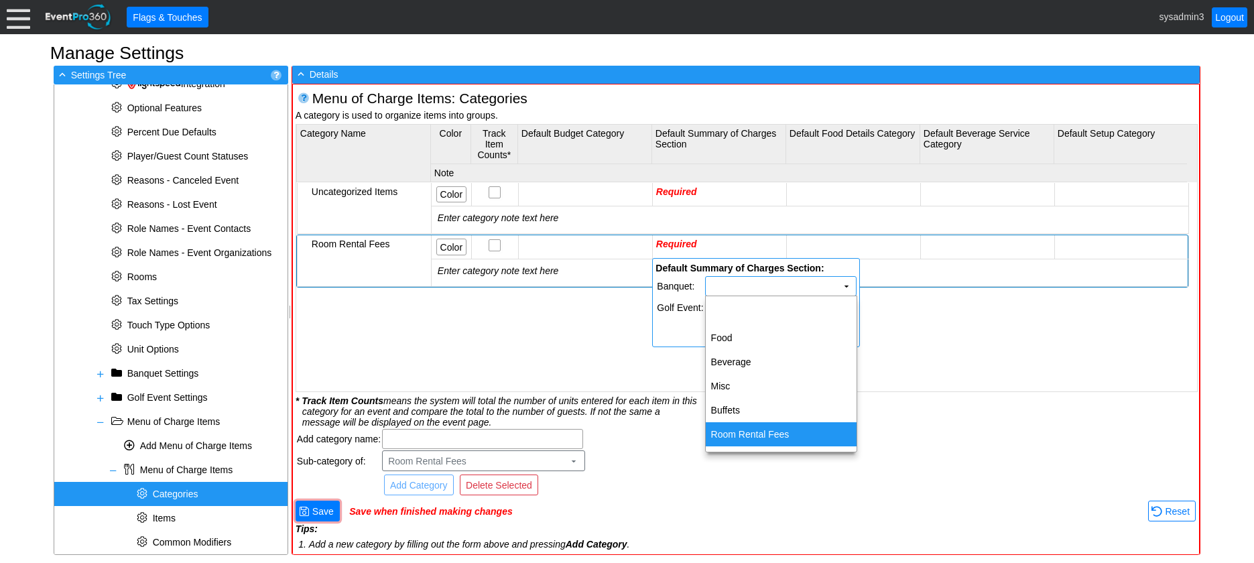
click at [752, 434] on td "Room Rental Fees" at bounding box center [781, 434] width 151 height 24
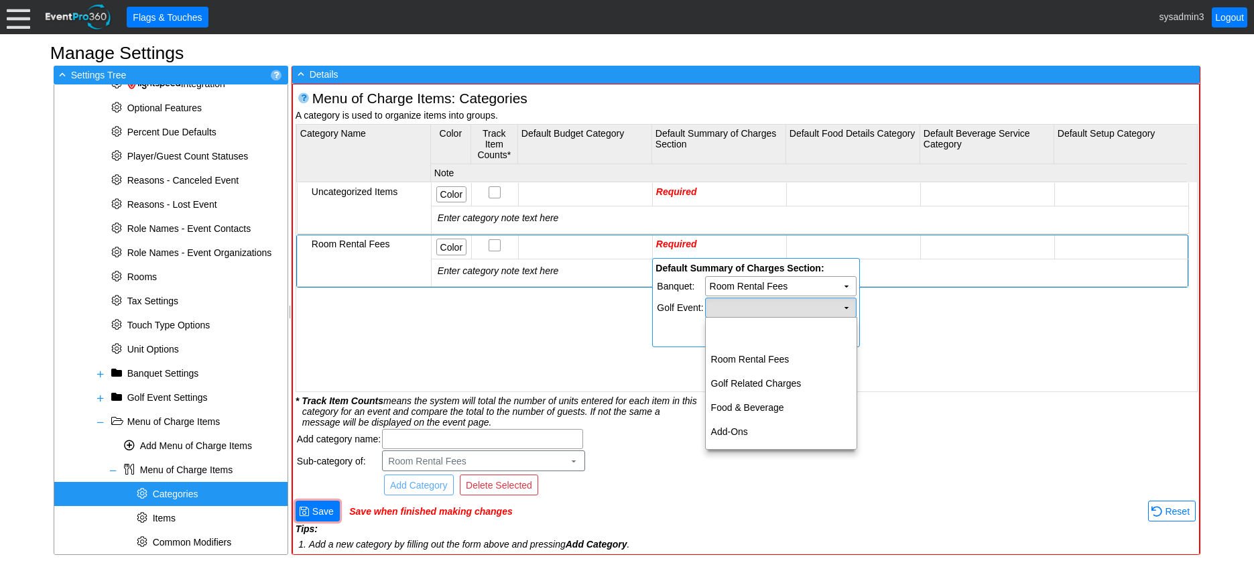
click at [845, 309] on td "▼" at bounding box center [846, 307] width 19 height 19
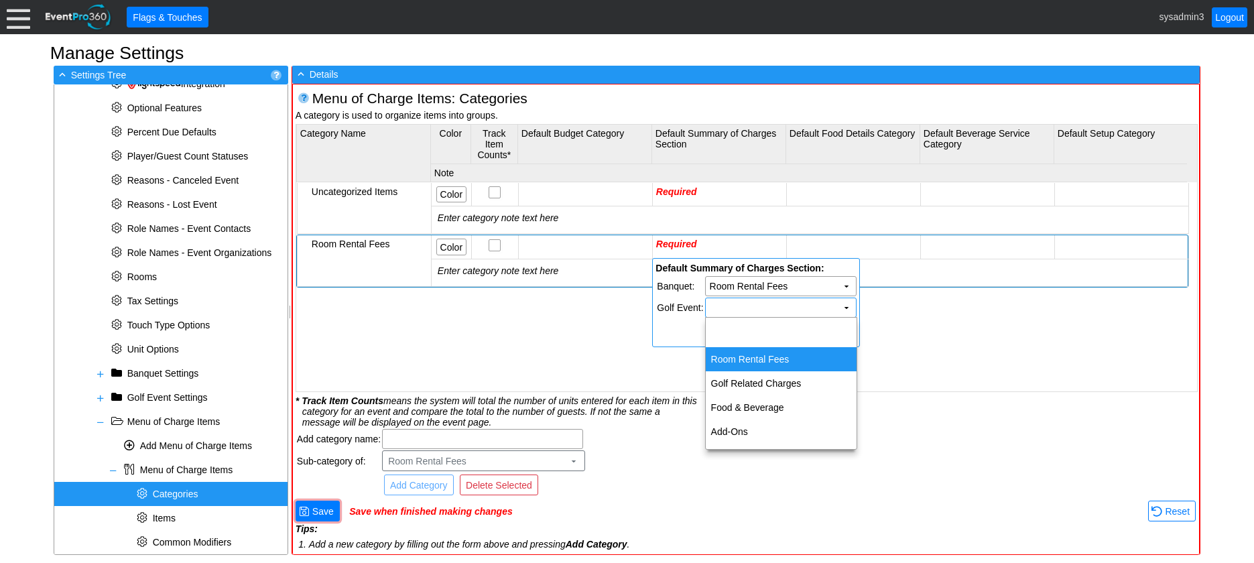
click at [754, 355] on td "Room Rental Fees" at bounding box center [781, 359] width 151 height 24
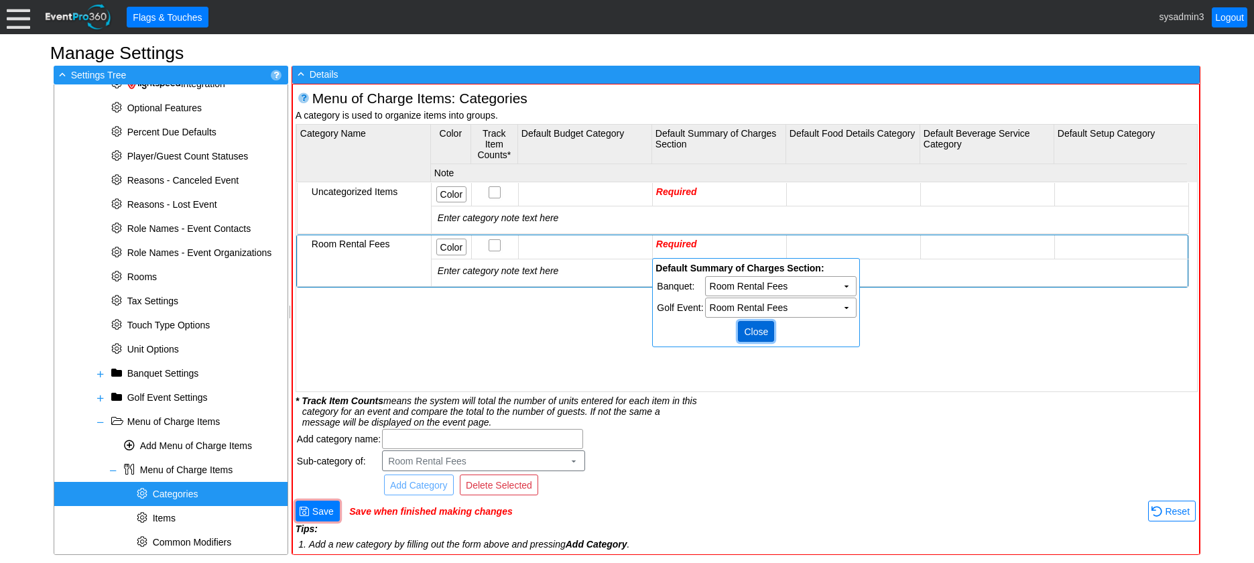
click at [755, 327] on span "Close" at bounding box center [755, 331] width 29 height 13
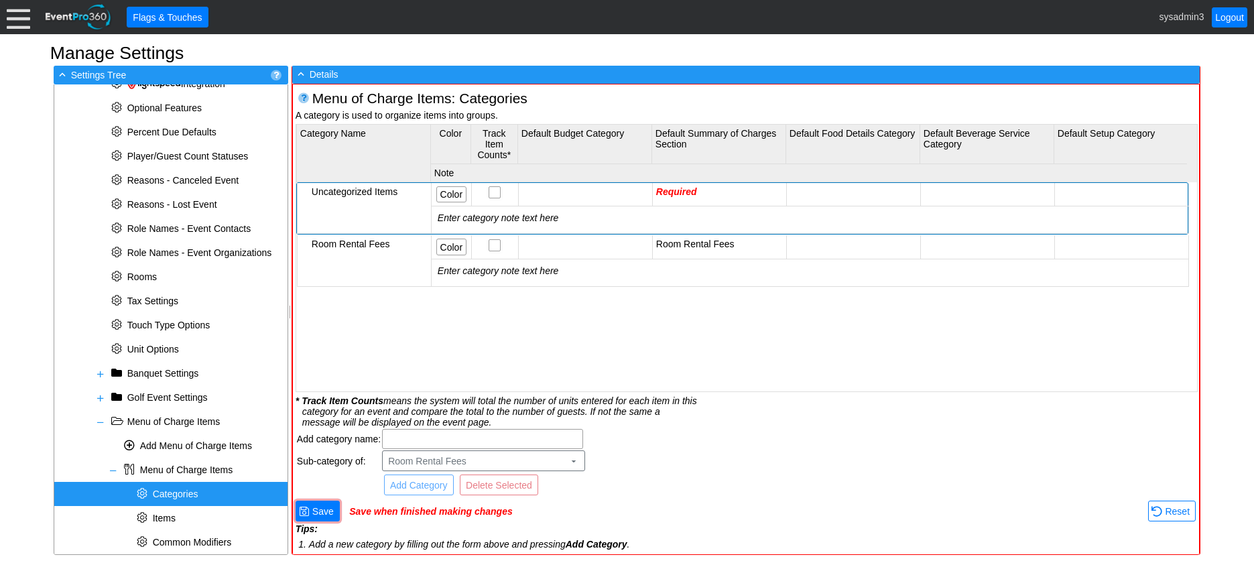
click at [699, 190] on td "Required" at bounding box center [719, 194] width 134 height 23
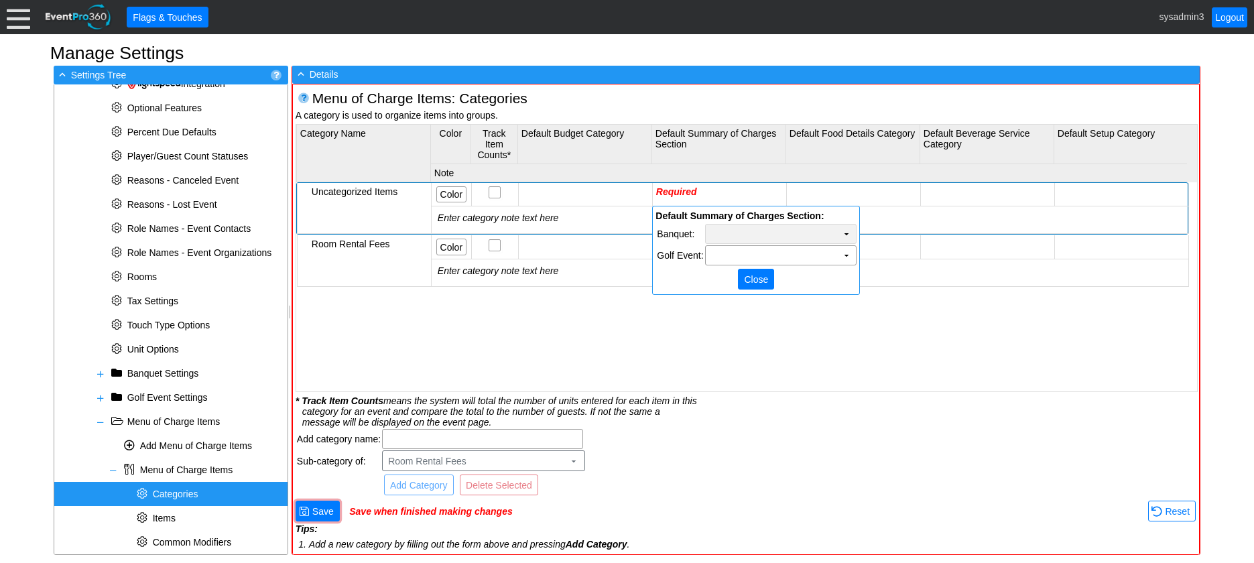
click at [779, 229] on td "Χ" at bounding box center [781, 234] width 151 height 19
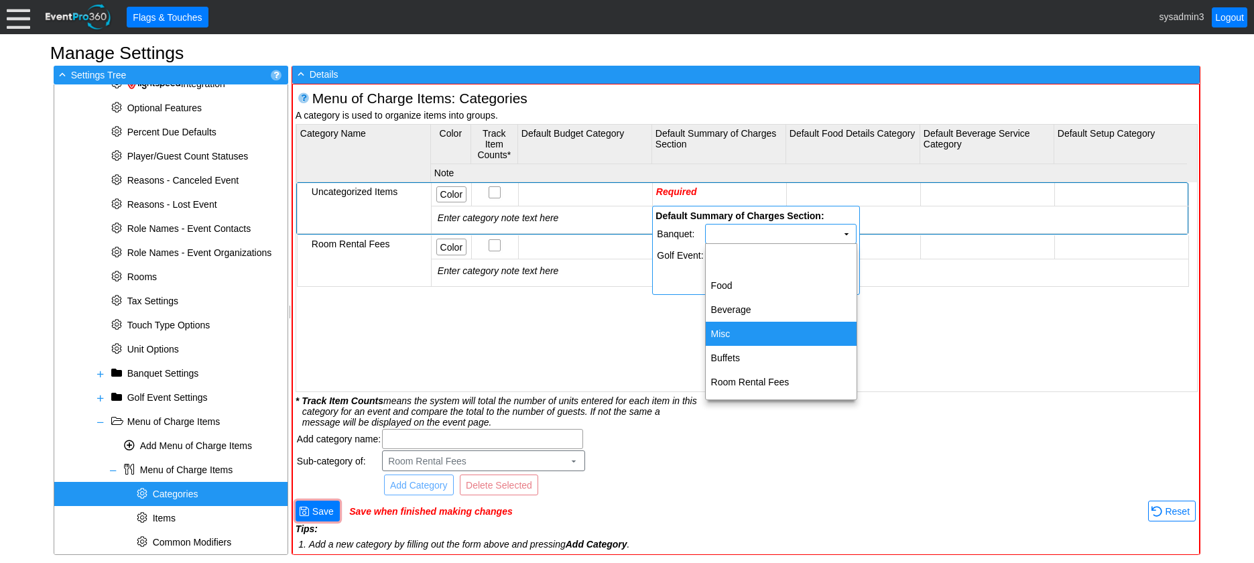
click at [738, 331] on td "Misc" at bounding box center [781, 334] width 151 height 24
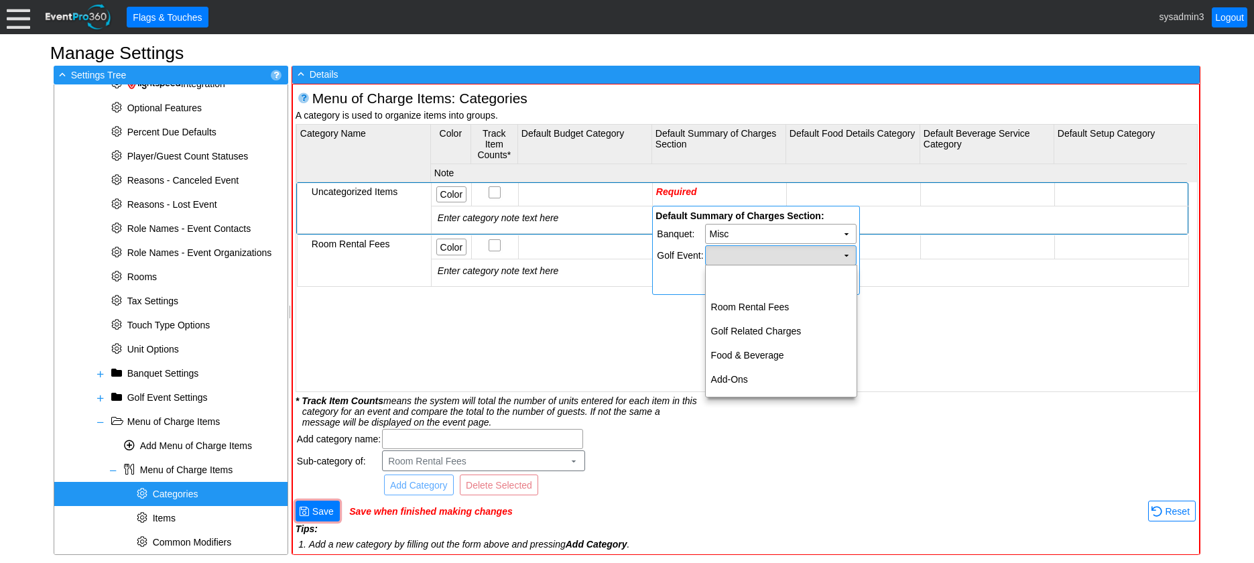
click at [843, 251] on td "▼" at bounding box center [846, 255] width 19 height 19
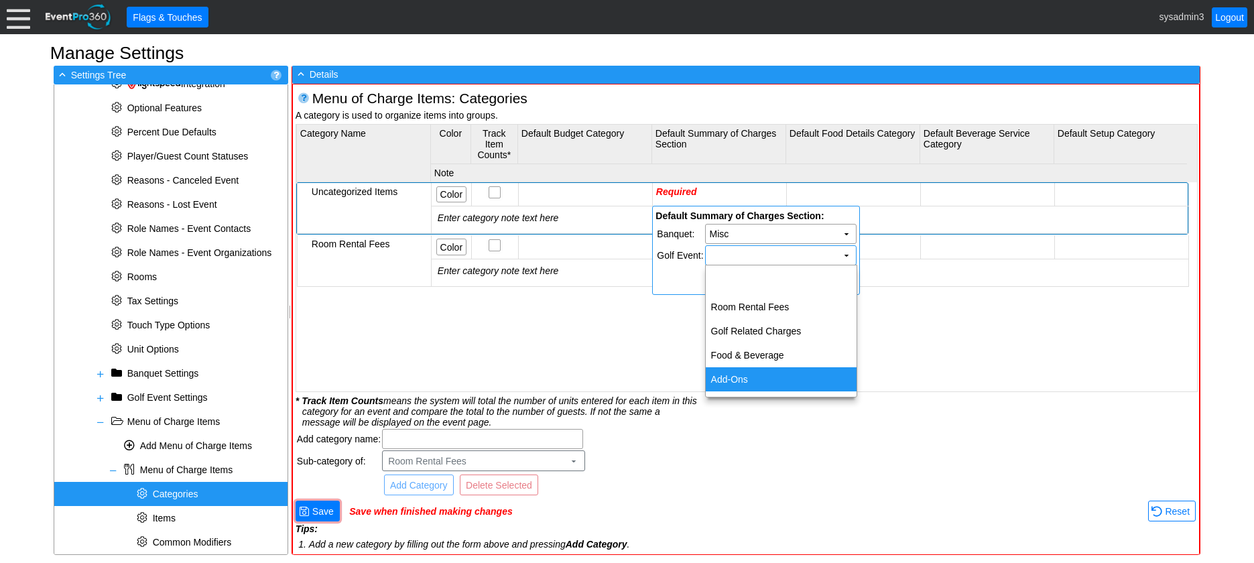
click at [756, 385] on td "Add-Ons" at bounding box center [781, 379] width 151 height 24
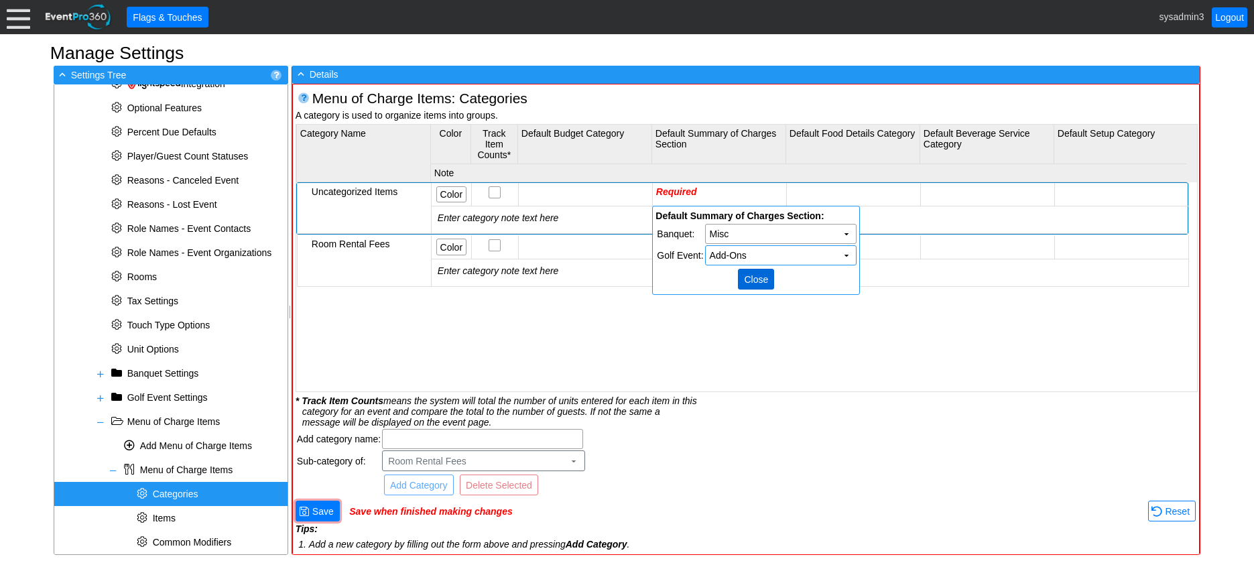
click at [764, 280] on span "Close" at bounding box center [755, 279] width 29 height 13
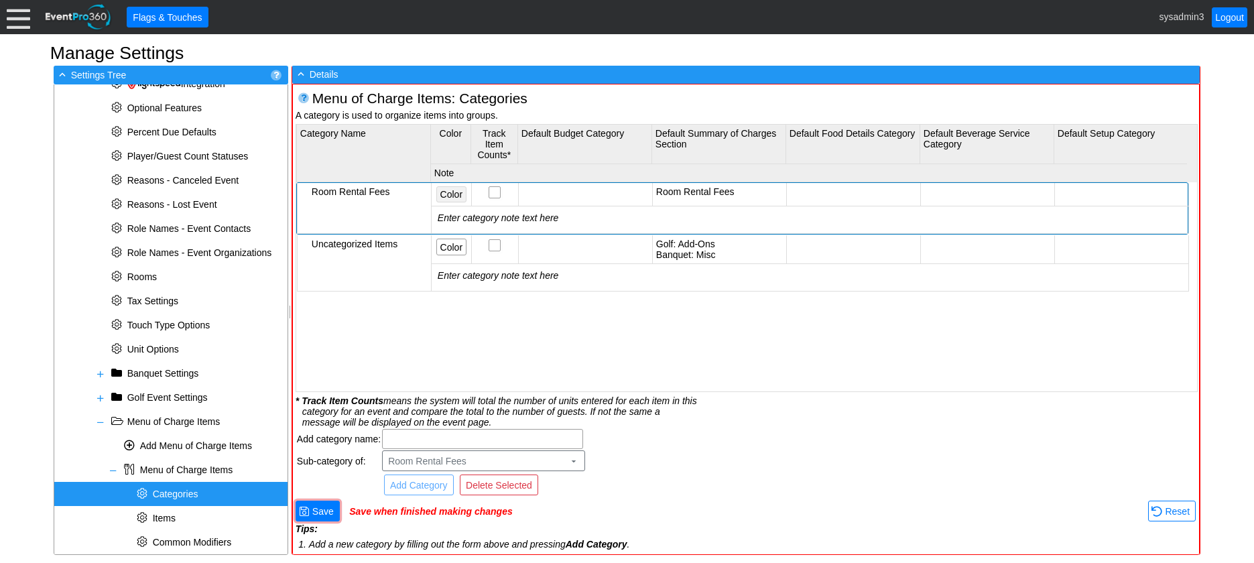
click at [453, 191] on span "Color" at bounding box center [451, 194] width 27 height 13
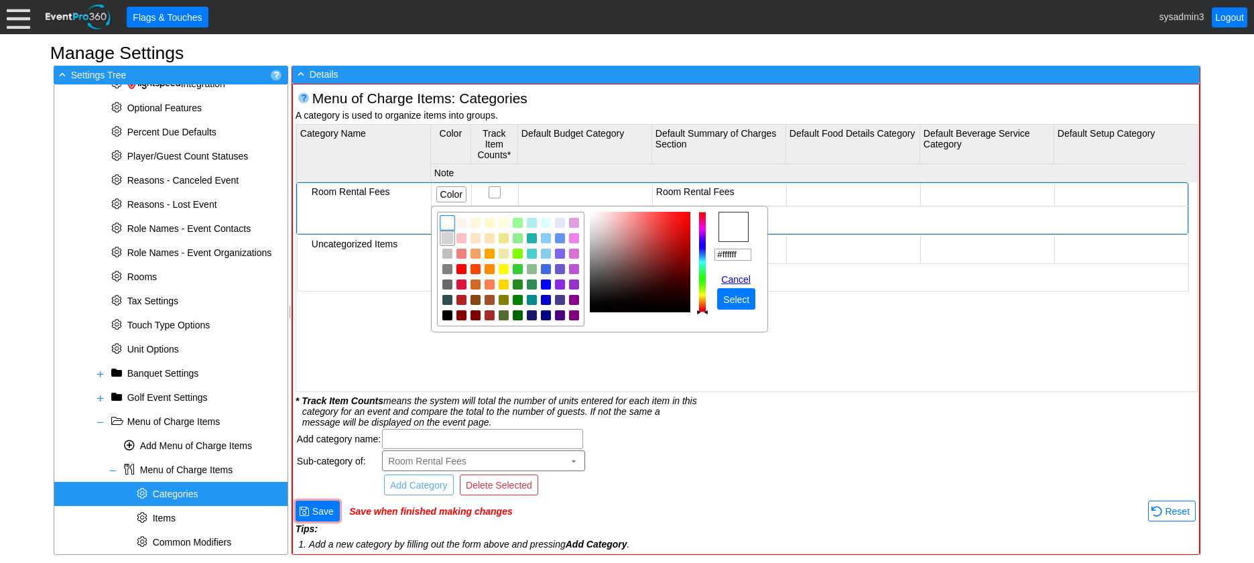
click at [444, 235] on img "focusNode" at bounding box center [448, 238] width 12 height 12
type input "#e9dede"
click at [596, 221] on img "focusNode" at bounding box center [594, 220] width 7 height 7
click at [733, 295] on span "Select" at bounding box center [737, 299] width 32 height 13
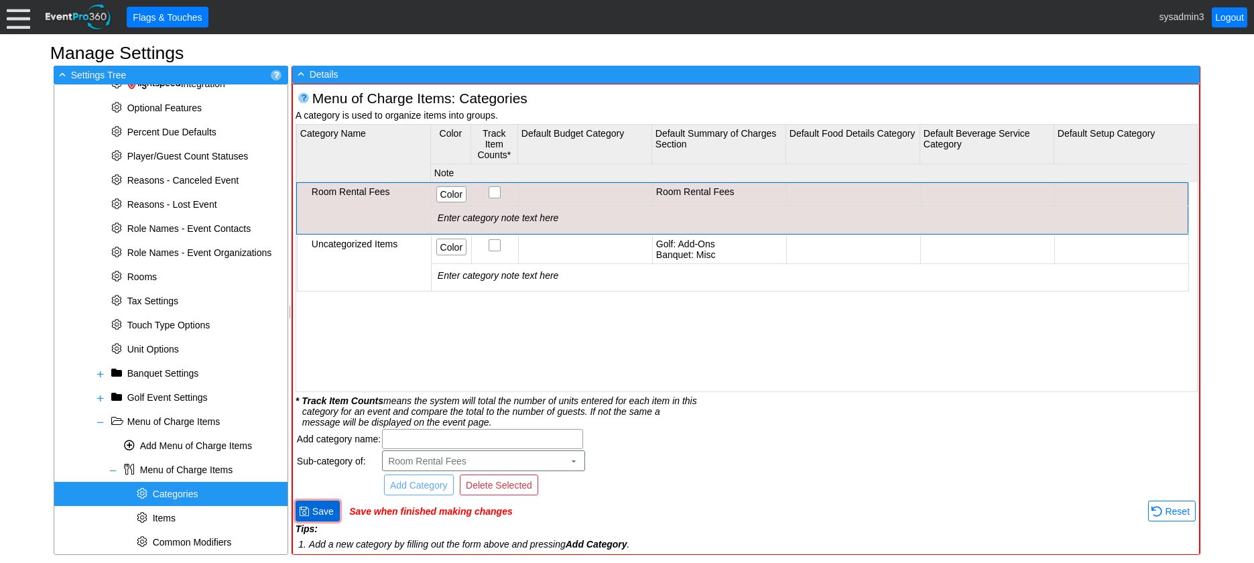
click at [320, 508] on span "Save" at bounding box center [323, 511] width 27 height 13
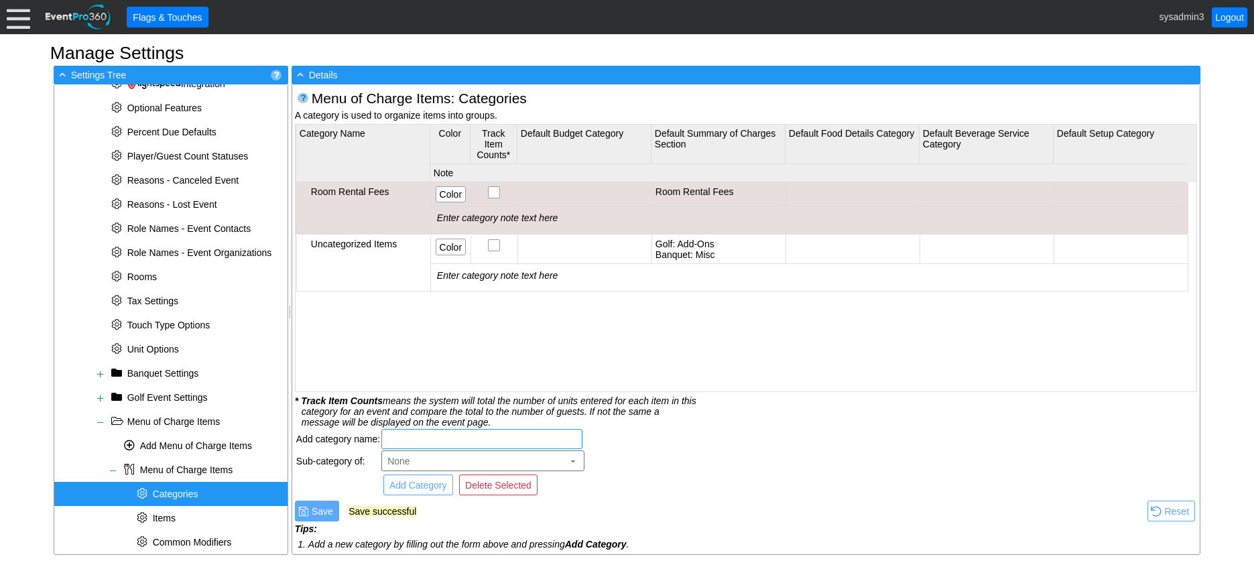
click at [446, 434] on input "text" at bounding box center [482, 439] width 192 height 19
click at [404, 442] on input "BReakfast" at bounding box center [482, 439] width 192 height 19
type input "Breakfast"
click at [430, 483] on span "Add Category" at bounding box center [418, 485] width 63 height 13
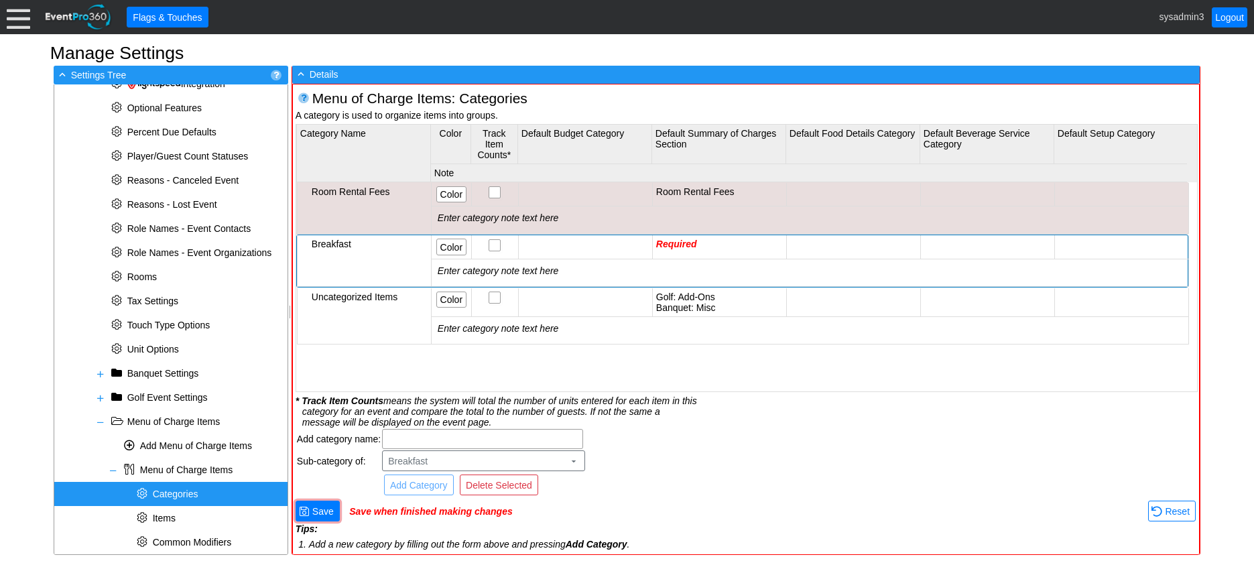
click at [711, 243] on td "Required" at bounding box center [719, 246] width 134 height 23
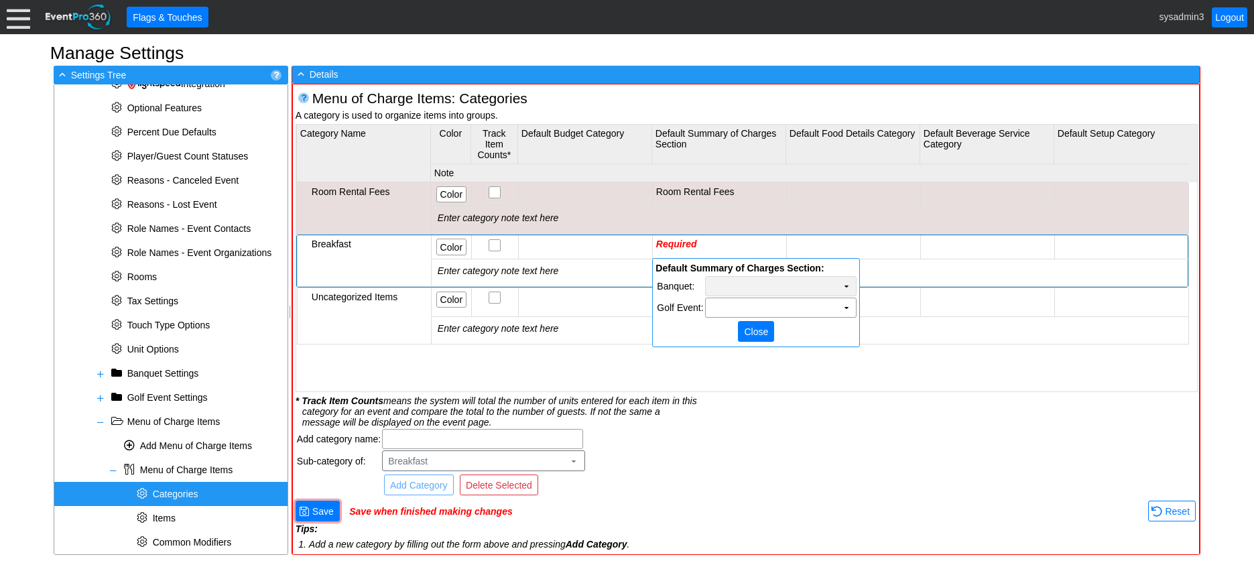
click at [843, 288] on td "▼" at bounding box center [846, 286] width 19 height 19
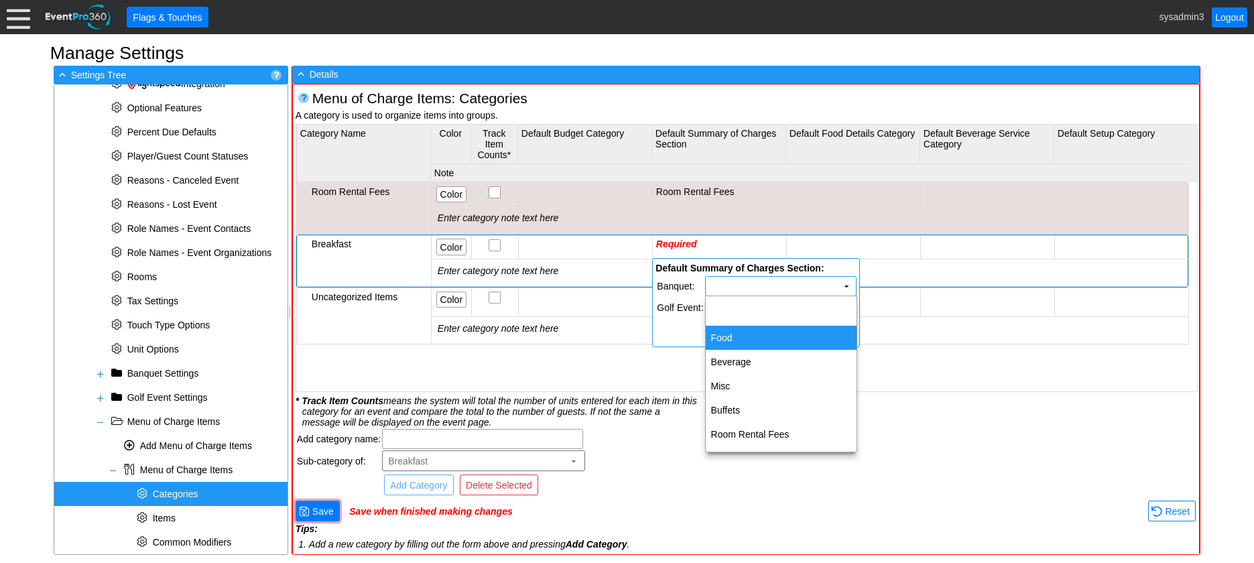
click at [721, 341] on td "Food" at bounding box center [781, 338] width 151 height 24
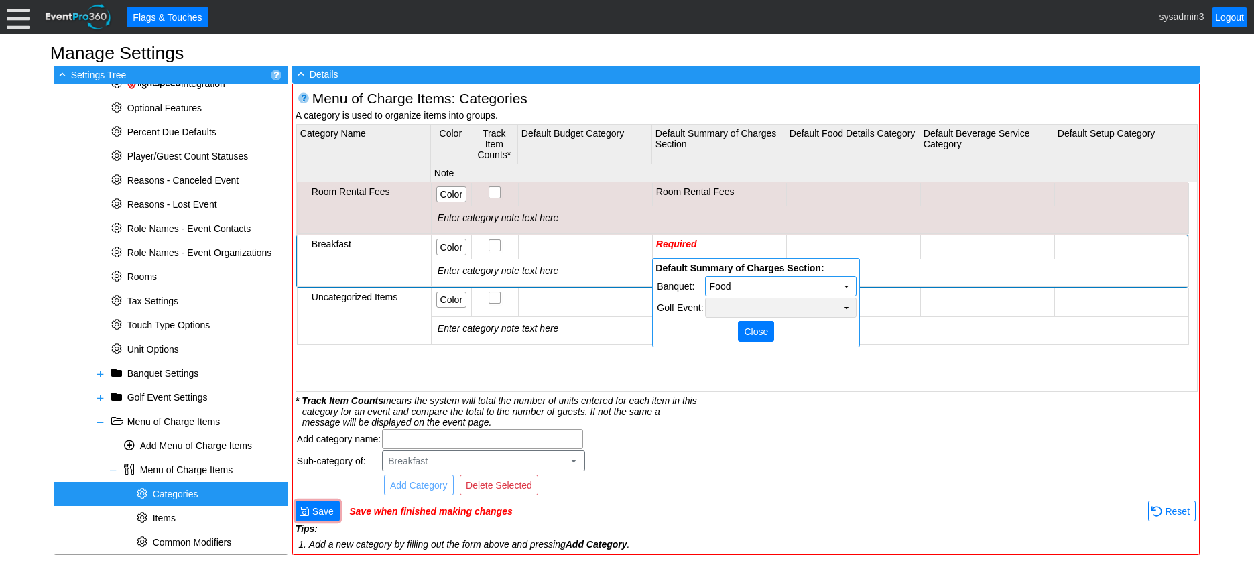
click at [840, 302] on td "▼" at bounding box center [846, 307] width 19 height 19
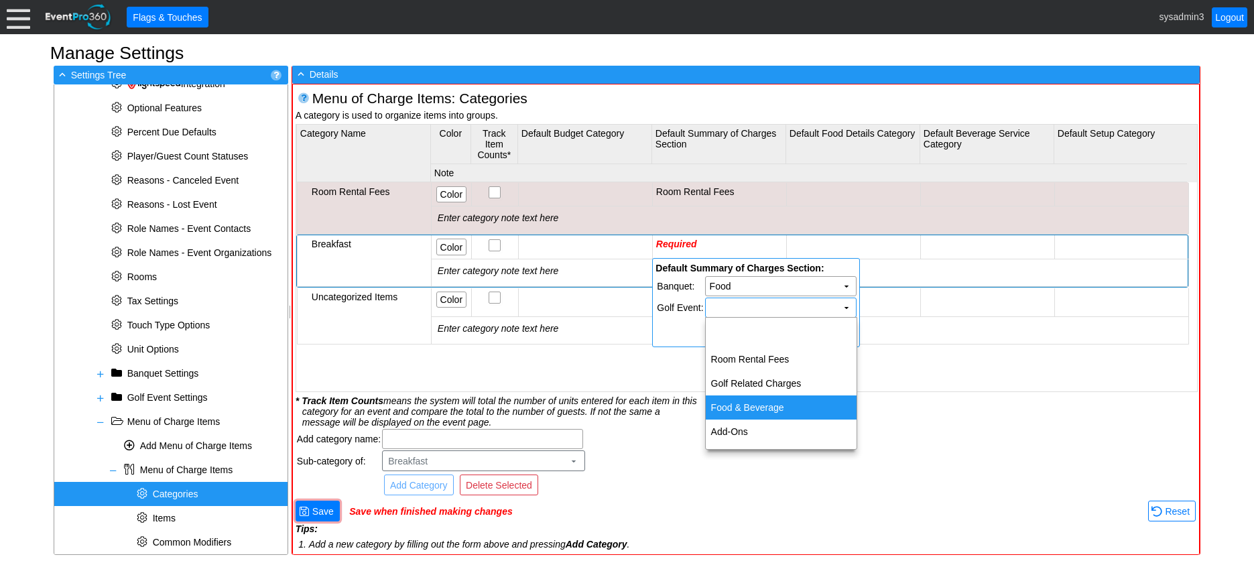
click at [741, 407] on td "Food & Beverage" at bounding box center [781, 408] width 151 height 24
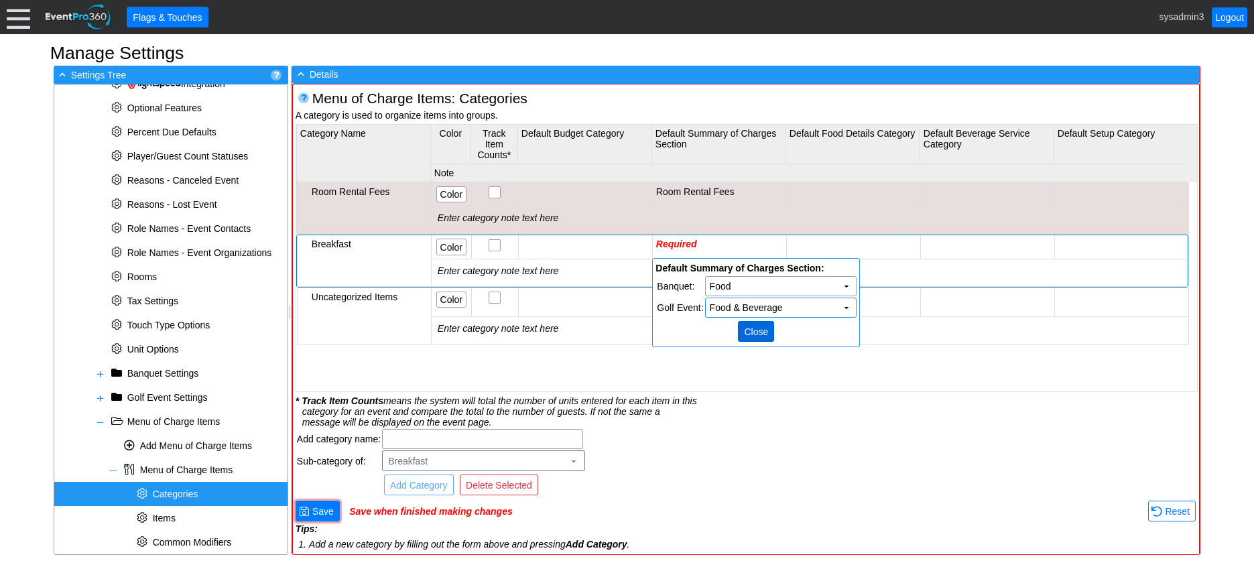
click at [758, 333] on span "Close" at bounding box center [755, 331] width 29 height 13
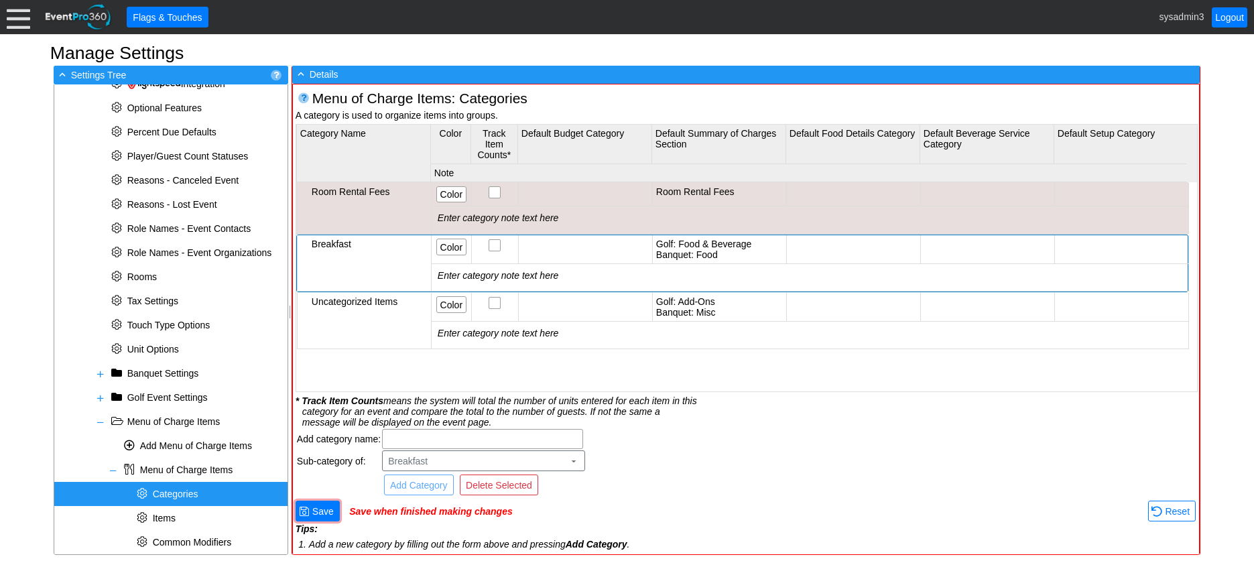
click at [855, 248] on td at bounding box center [853, 249] width 134 height 29
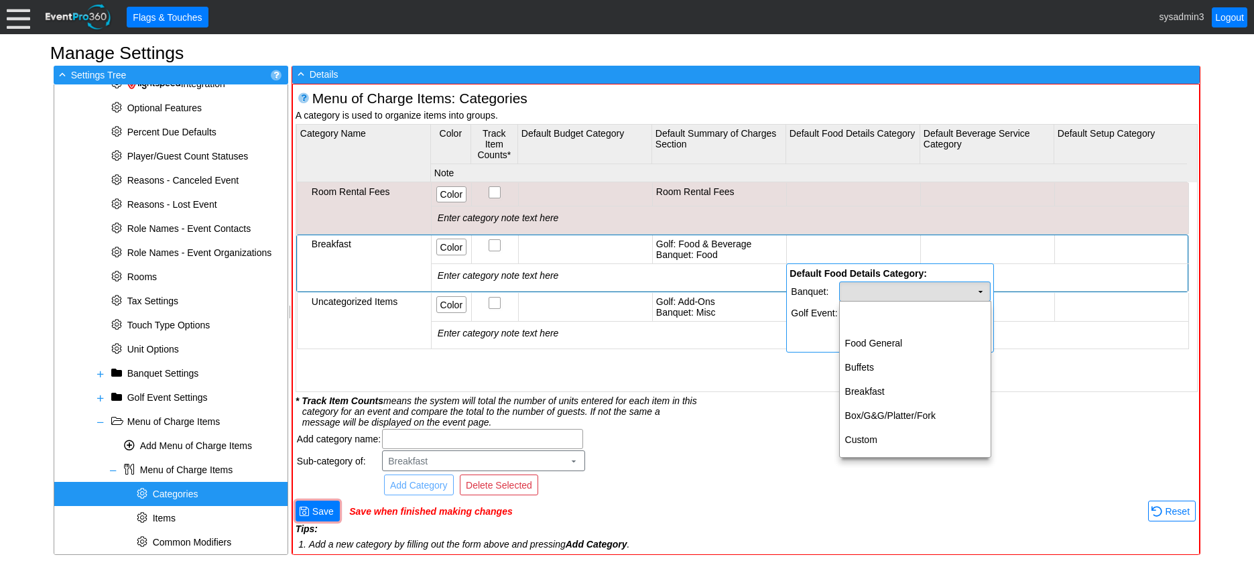
click at [980, 289] on td "▼" at bounding box center [980, 291] width 19 height 19
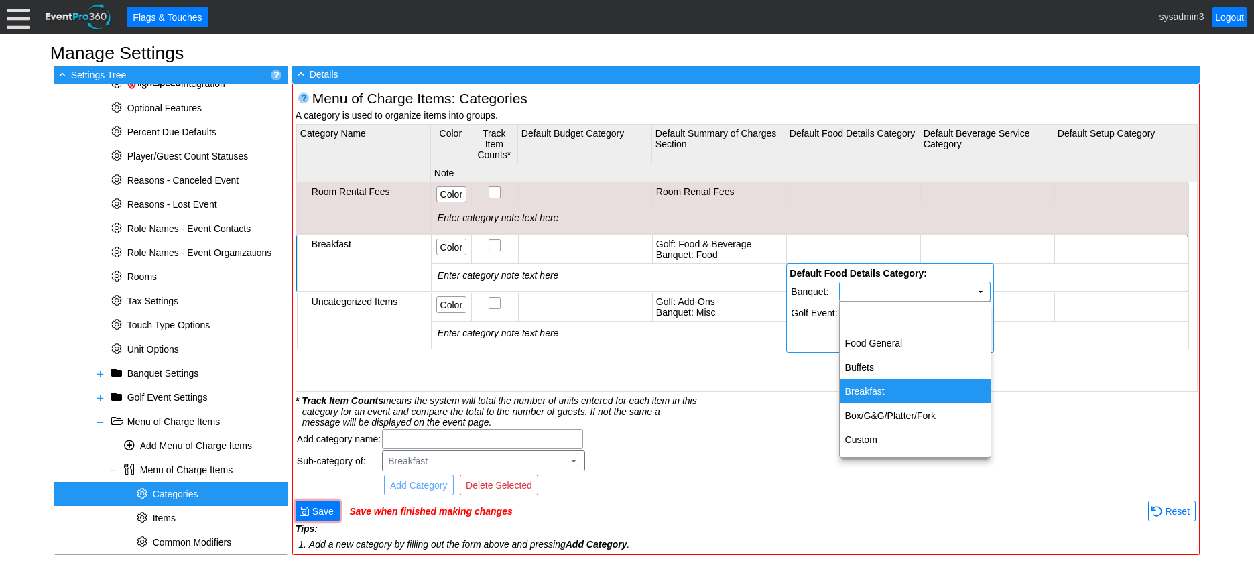
click at [884, 382] on td "Breakfast" at bounding box center [915, 391] width 151 height 24
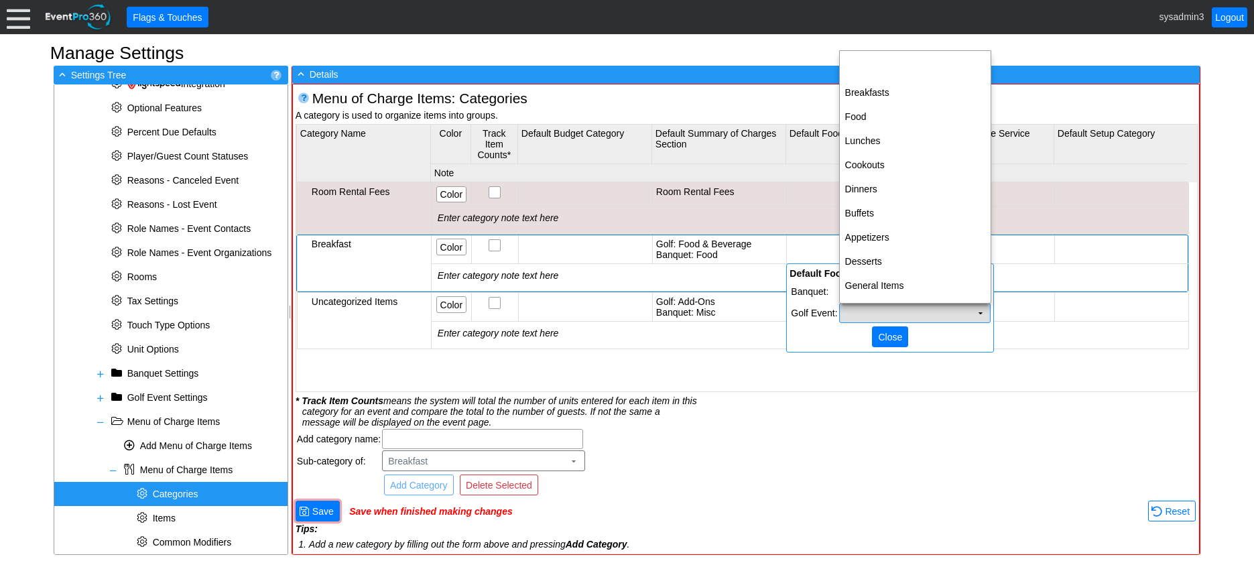
click at [977, 310] on td "▼" at bounding box center [980, 313] width 19 height 19
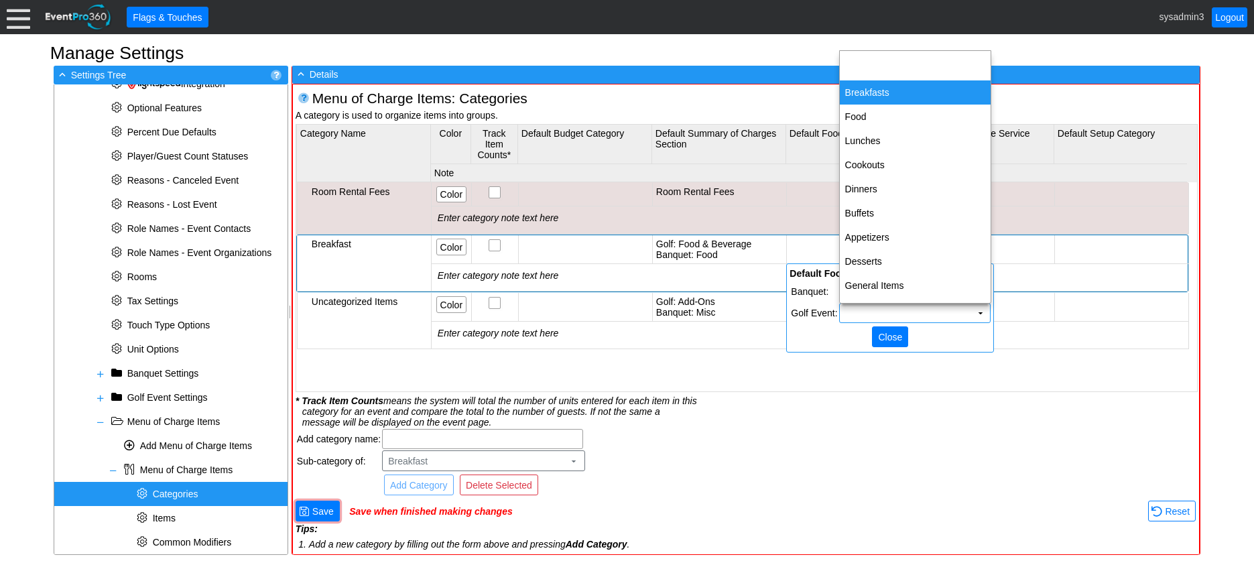
click at [872, 88] on td "Breakfasts" at bounding box center [915, 92] width 151 height 24
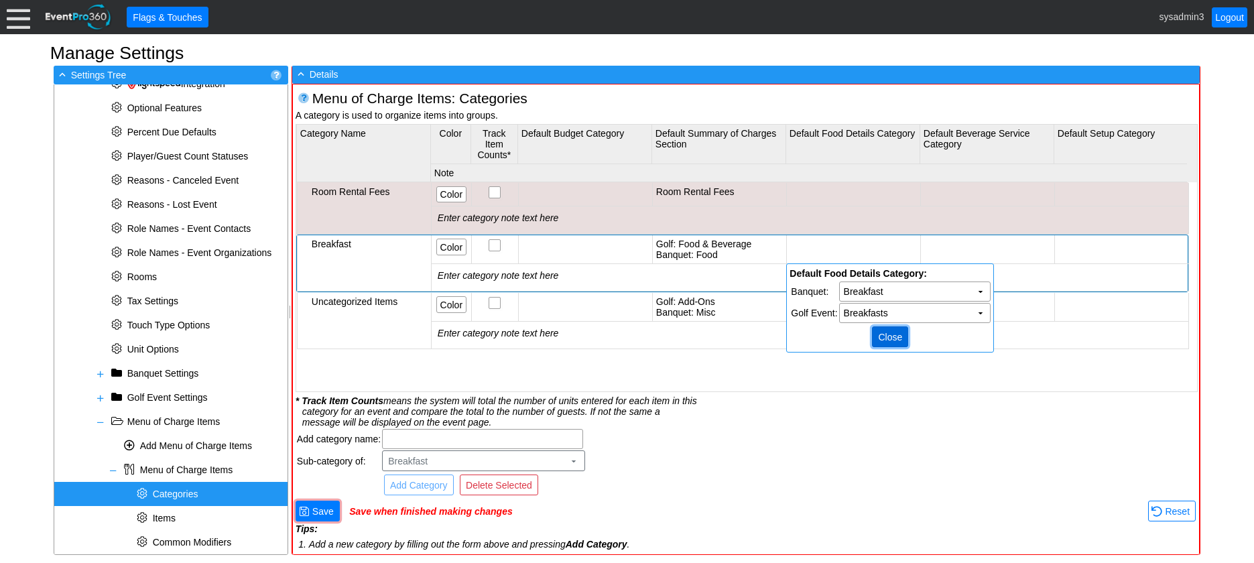
click at [887, 333] on span "Close" at bounding box center [890, 337] width 29 height 13
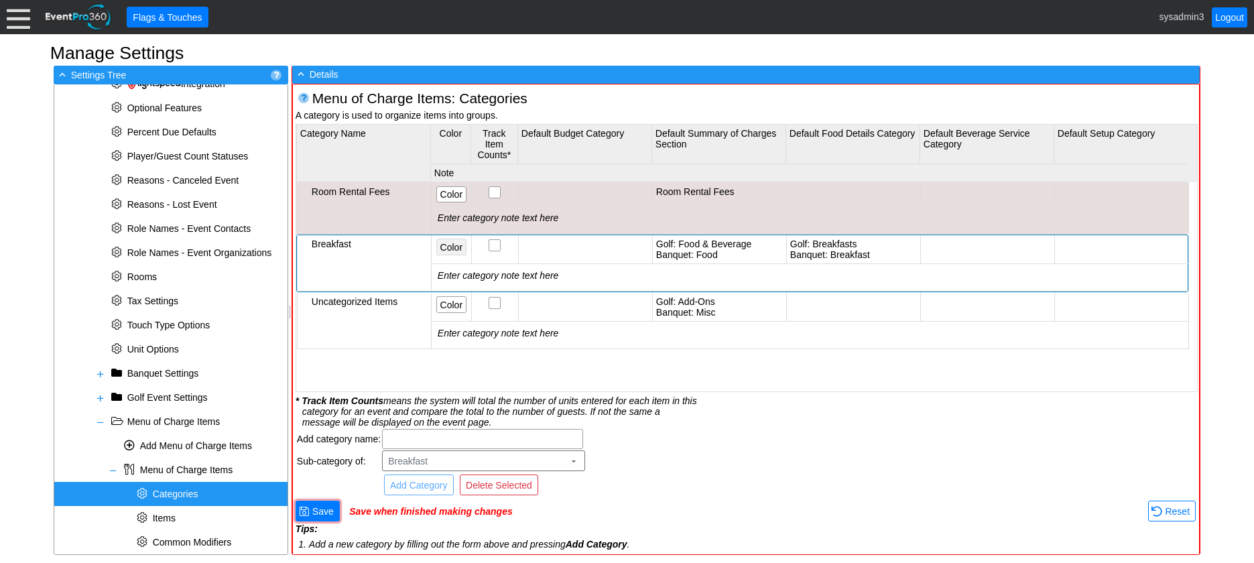
click at [450, 245] on span "Color" at bounding box center [451, 247] width 27 height 13
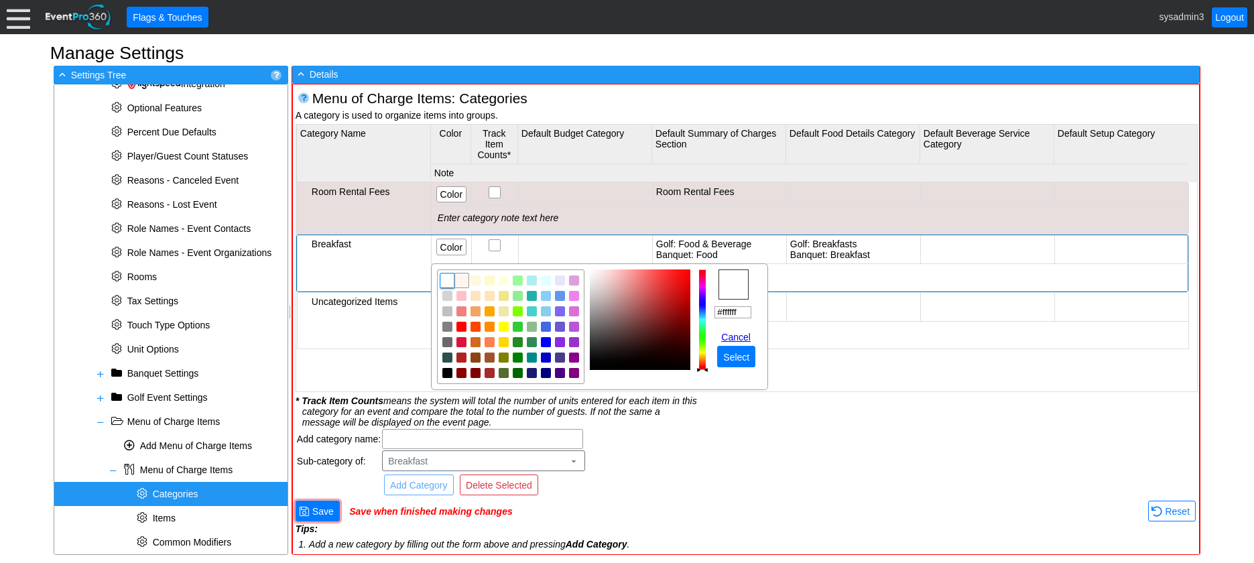
click at [460, 280] on img "focusNode" at bounding box center [462, 280] width 12 height 12
click at [559, 282] on img "focusNode" at bounding box center [560, 280] width 12 height 12
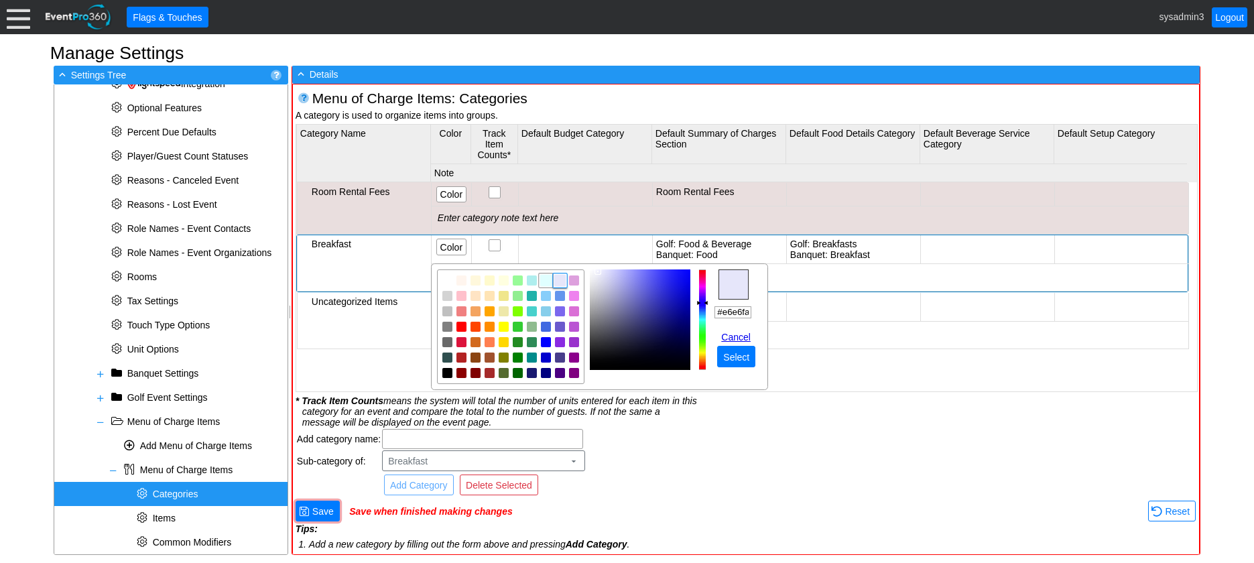
click at [548, 282] on img "focusNode" at bounding box center [546, 280] width 12 height 12
type input "#e0ffff"
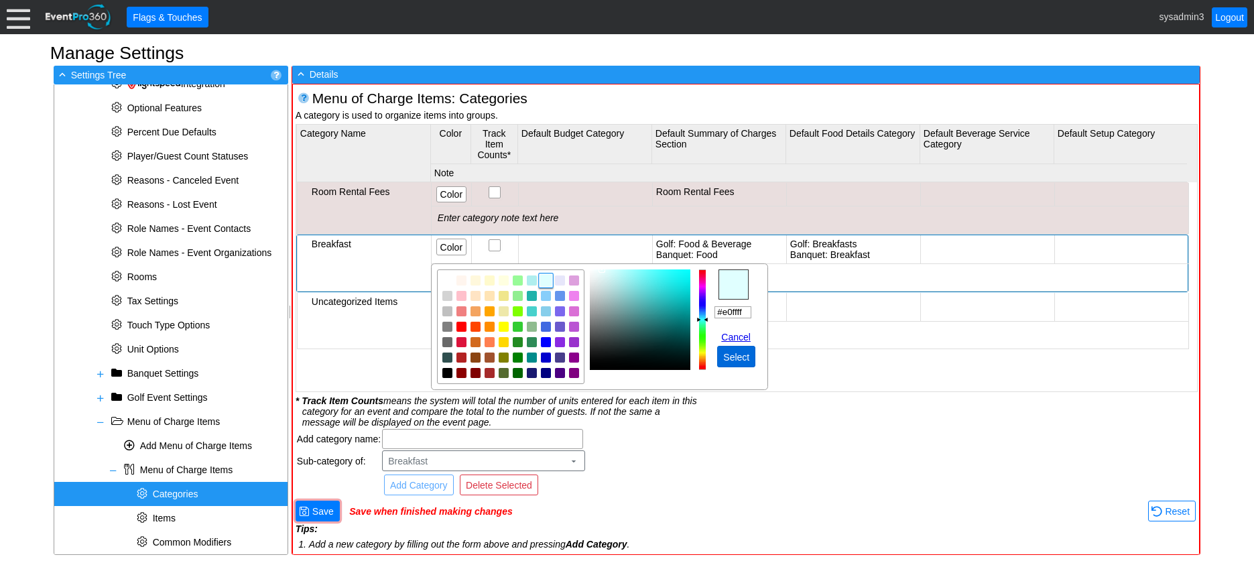
click at [739, 355] on span "Select" at bounding box center [737, 357] width 32 height 13
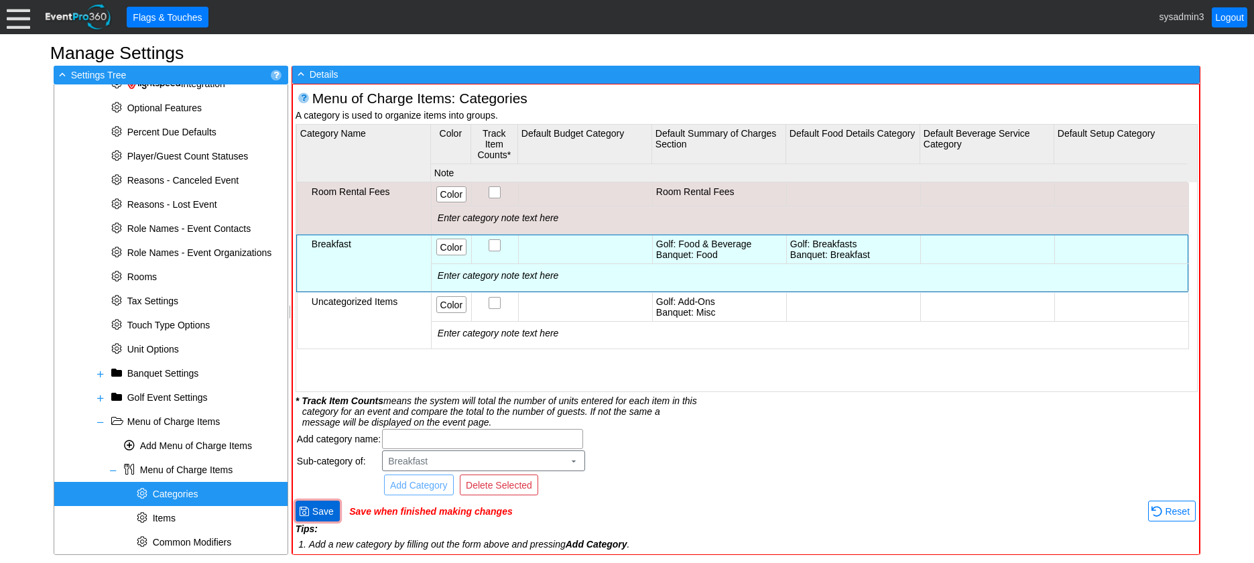
click at [324, 508] on span "Save" at bounding box center [323, 511] width 27 height 13
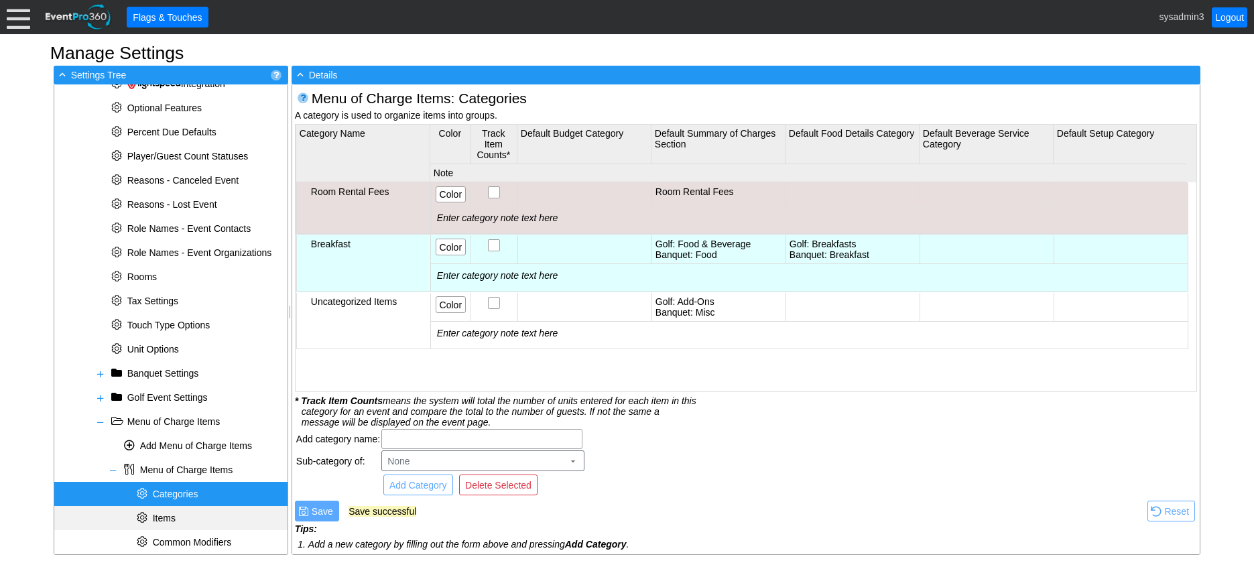
click at [178, 519] on div "* Items" at bounding box center [170, 518] width 233 height 24
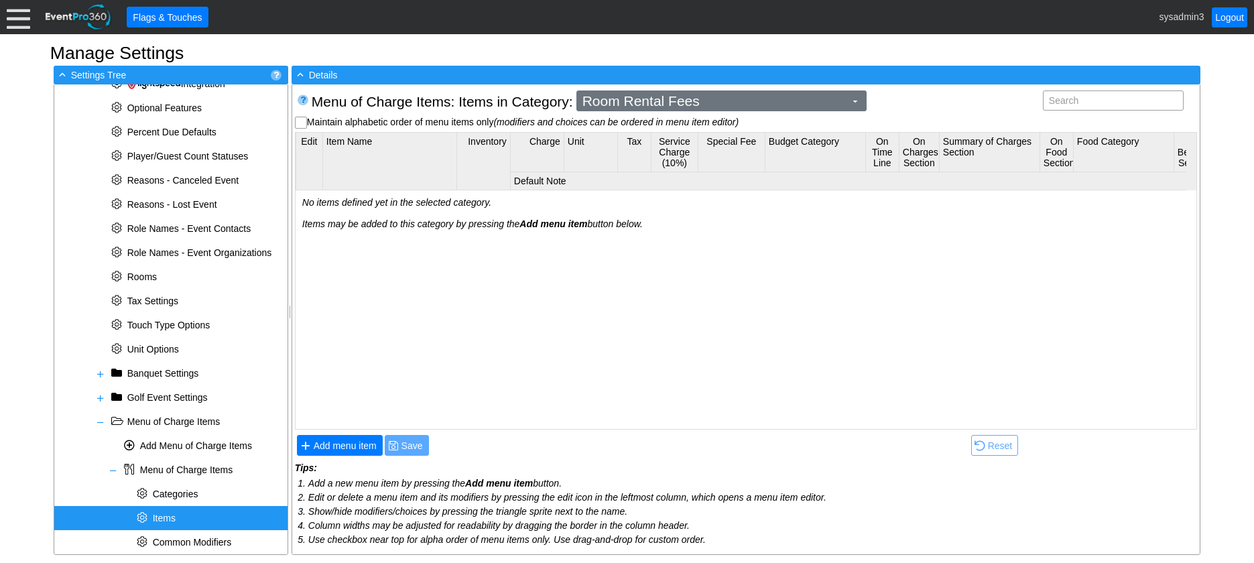
click at [756, 101] on span "Room Rental Fees" at bounding box center [714, 101] width 268 height 13
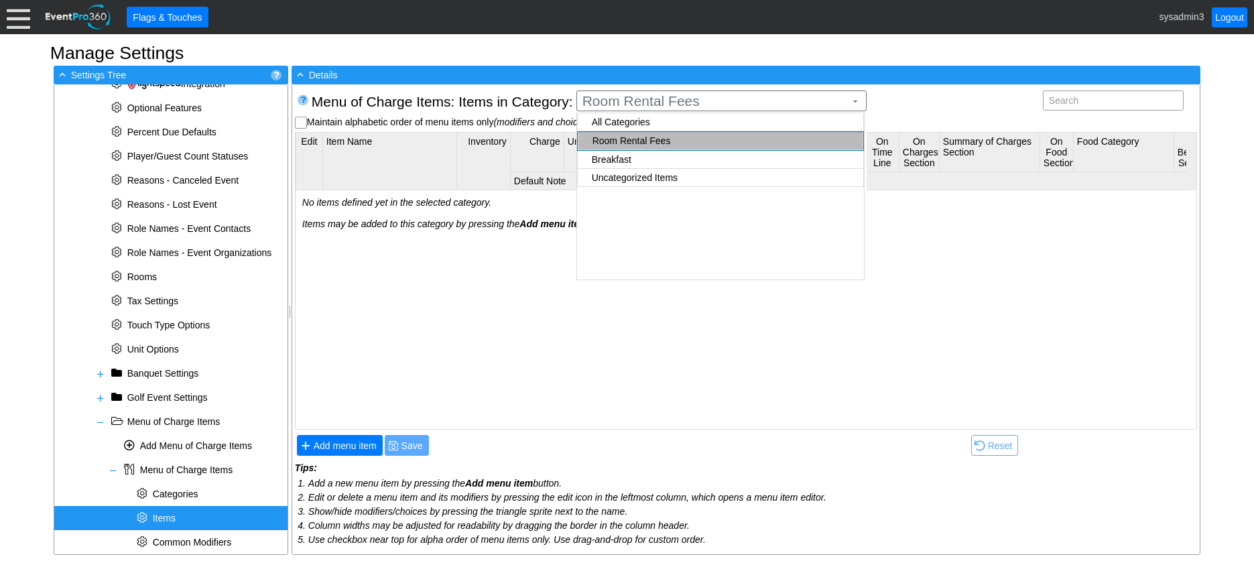
checkbox input "true"
click at [621, 156] on body "Calendar of Events + New Event + Reports + Manage Contacts + Manage Organizatio…" at bounding box center [627, 281] width 1254 height 563
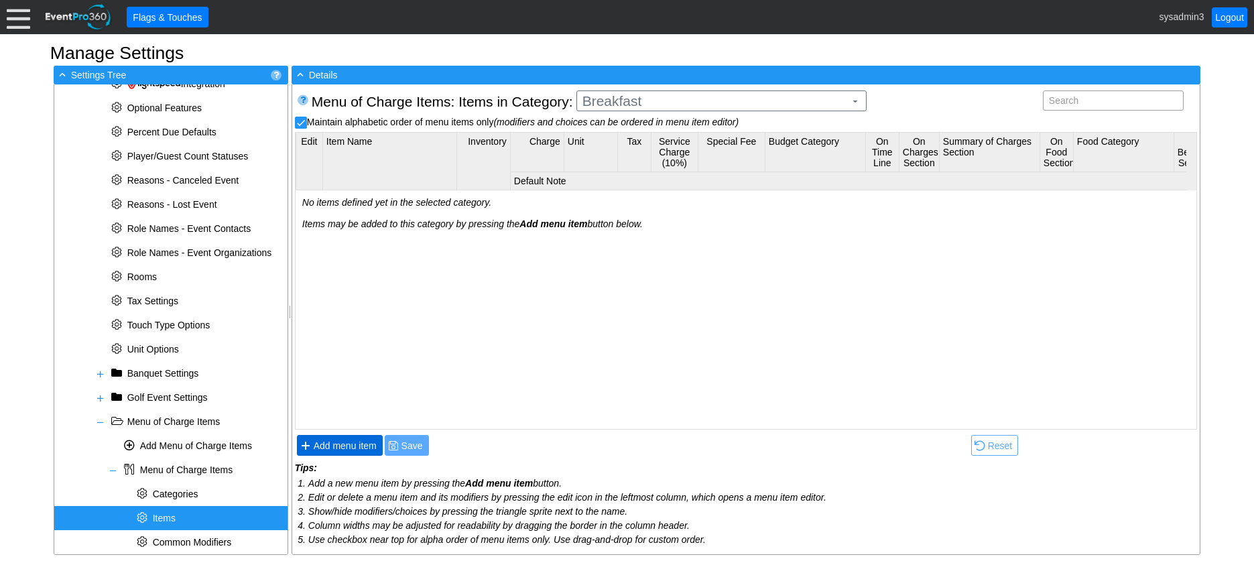
click at [348, 447] on span "Add menu item" at bounding box center [345, 445] width 68 height 13
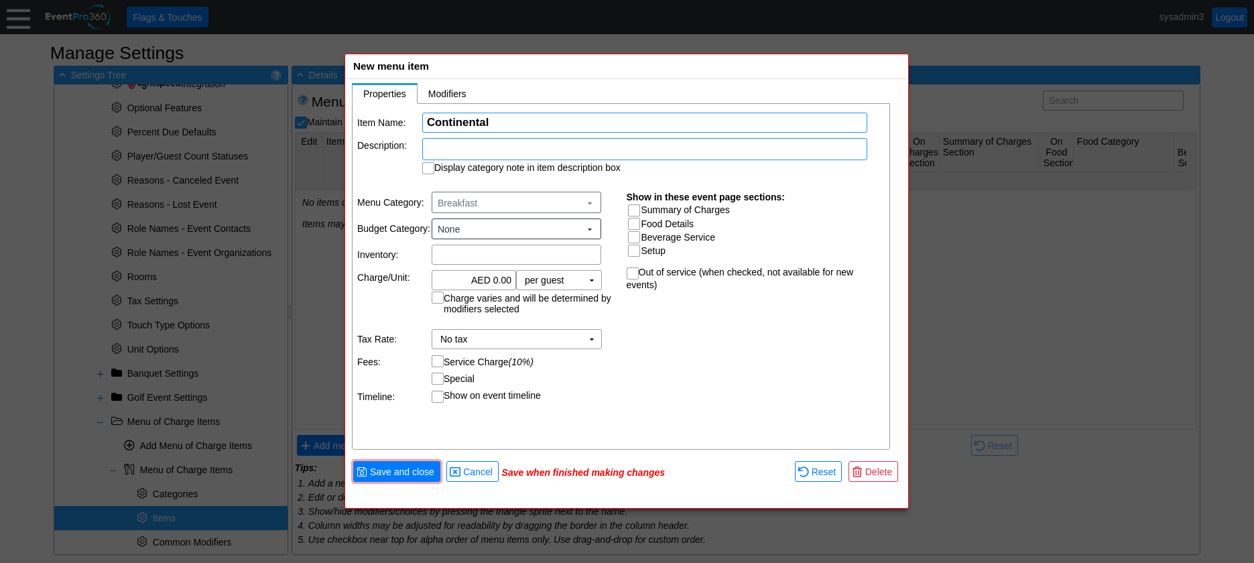
type input "Continental"
click at [485, 150] on div at bounding box center [644, 149] width 445 height 22
click at [409, 176] on table "Item Name: Χ Continental Name of the menu item Description: description Display…" at bounding box center [622, 143] width 538 height 79
click at [430, 165] on input "Display category note in item description box" at bounding box center [429, 169] width 13 height 13
checkbox input "true"
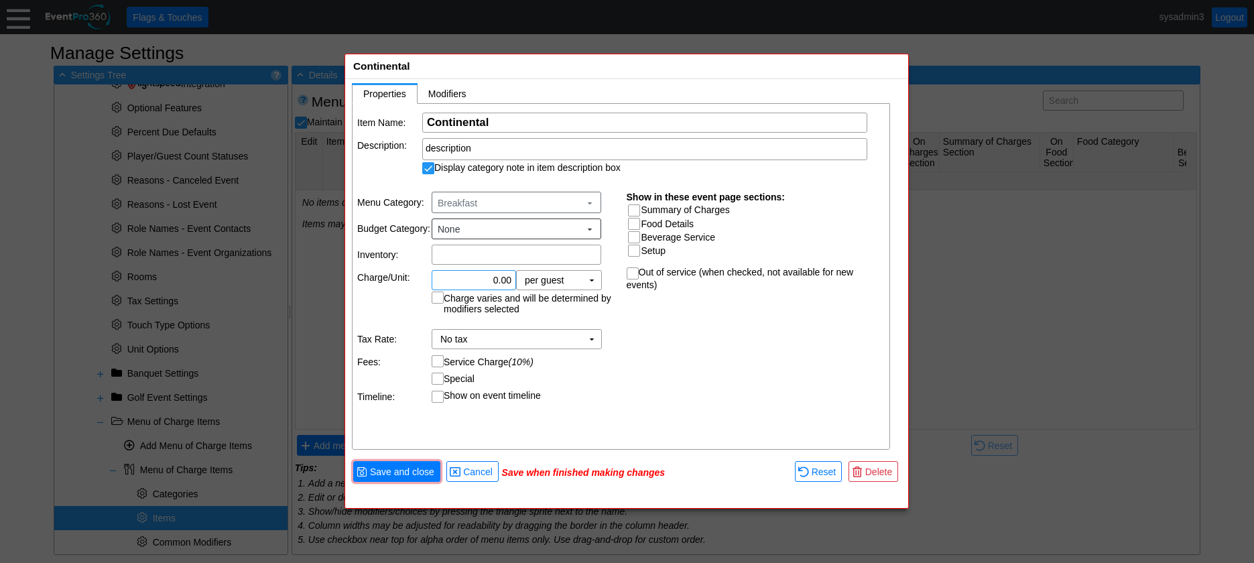
click at [497, 281] on input "0.00" at bounding box center [473, 280] width 75 height 19
type input "AED 100.00"
click at [691, 354] on div "Item Name: Χ Continental Name of the menu item Description: description Display…" at bounding box center [622, 277] width 538 height 347
click at [589, 280] on td "▼" at bounding box center [592, 280] width 19 height 19
click at [546, 331] on td "per guest" at bounding box center [559, 332] width 84 height 24
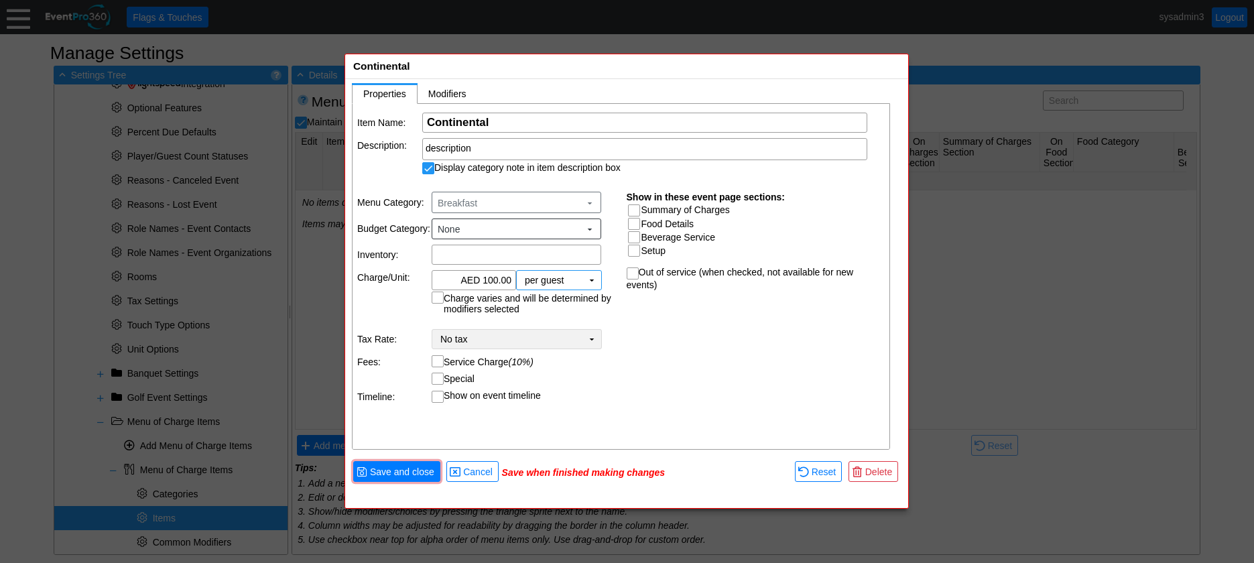
click at [593, 341] on td "▼" at bounding box center [592, 339] width 19 height 19
click at [687, 363] on div "Item Name: Χ Continental Name of the menu item Description: description Display…" at bounding box center [622, 277] width 538 height 347
click at [593, 339] on td "▼" at bounding box center [592, 339] width 19 height 19
drag, startPoint x: 649, startPoint y: 319, endPoint x: 591, endPoint y: 352, distance: 66.4
click at [648, 320] on div "Item Name: Χ Continental Name of the menu item Description: description Display…" at bounding box center [622, 277] width 538 height 347
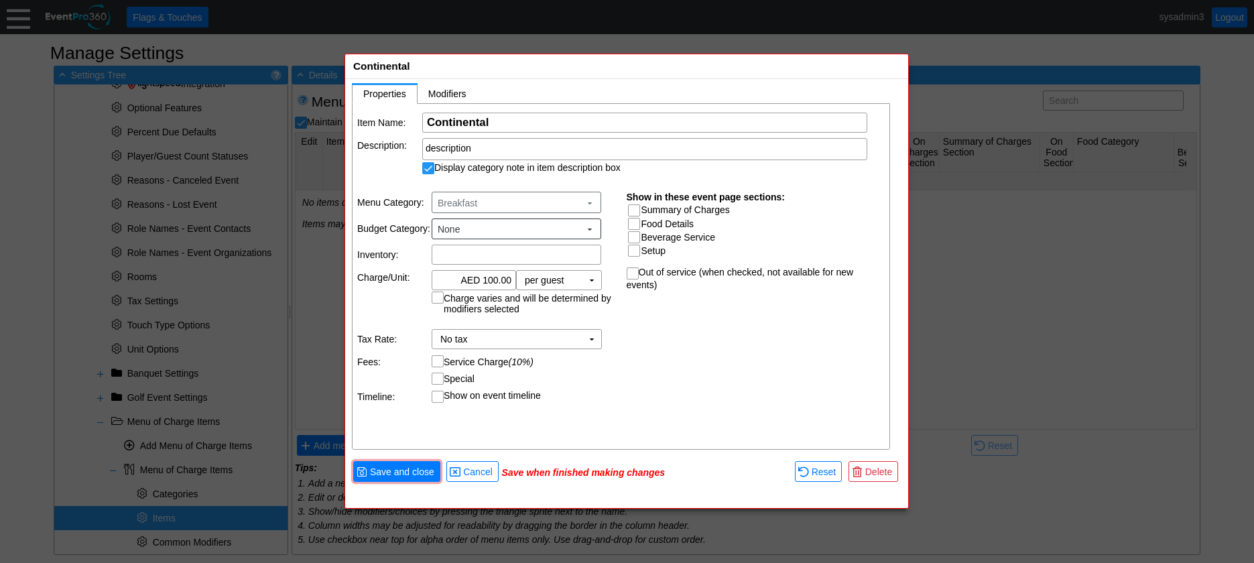
click at [635, 210] on input "Summary of Charges" at bounding box center [635, 211] width 13 height 13
checkbox input "true"
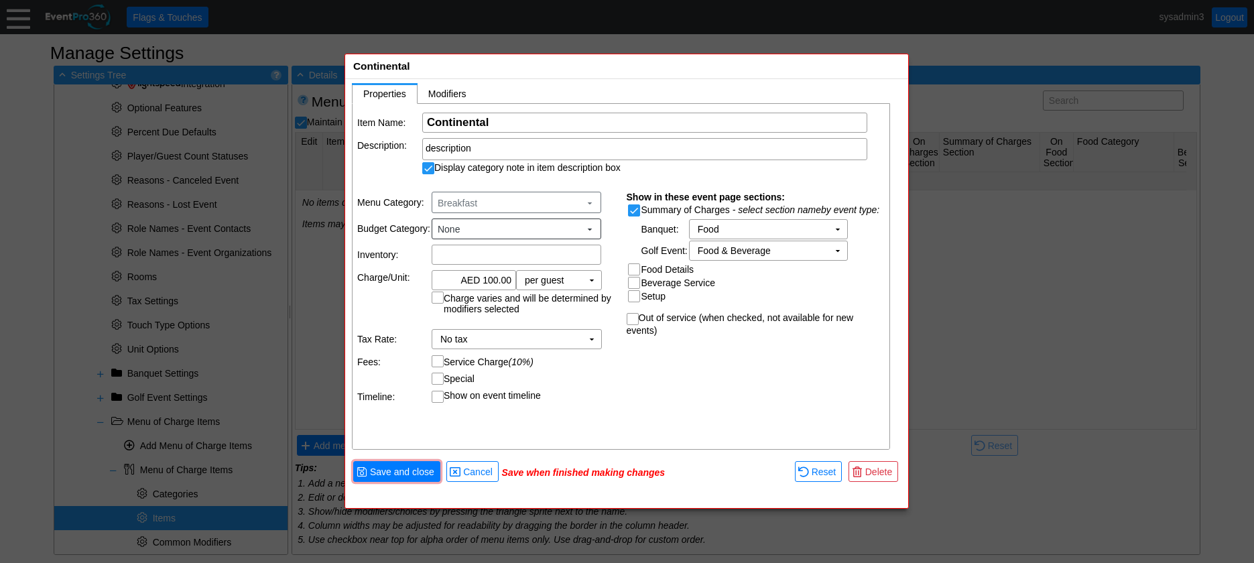
click at [632, 267] on input "Food Details" at bounding box center [635, 270] width 13 height 13
checkbox input "true"
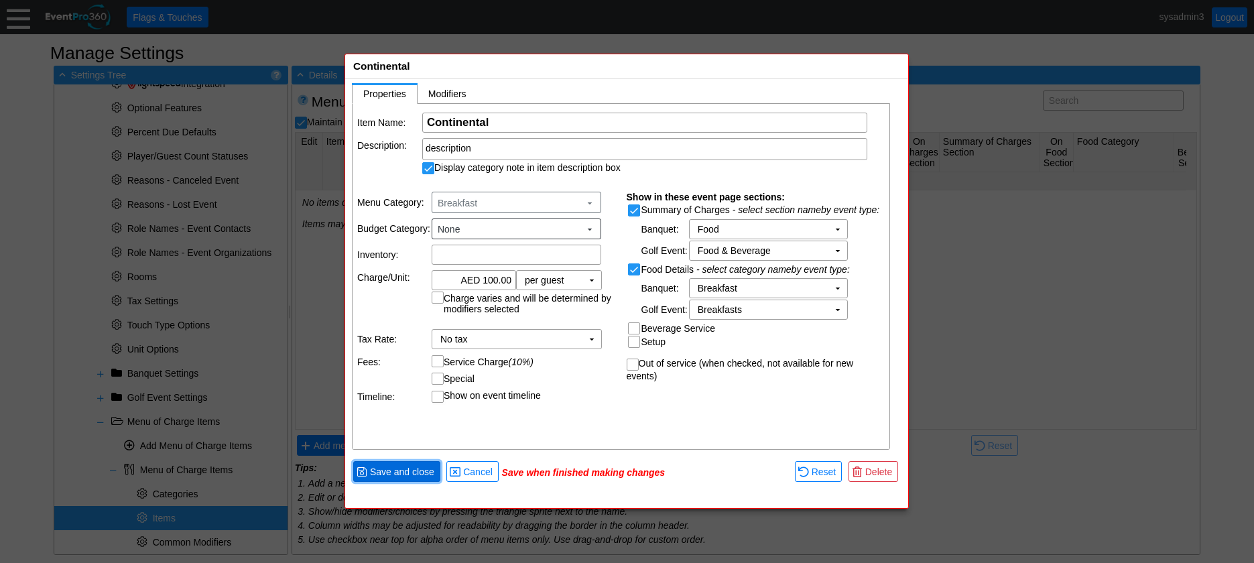
click at [404, 472] on span "Save and close" at bounding box center [402, 471] width 70 height 13
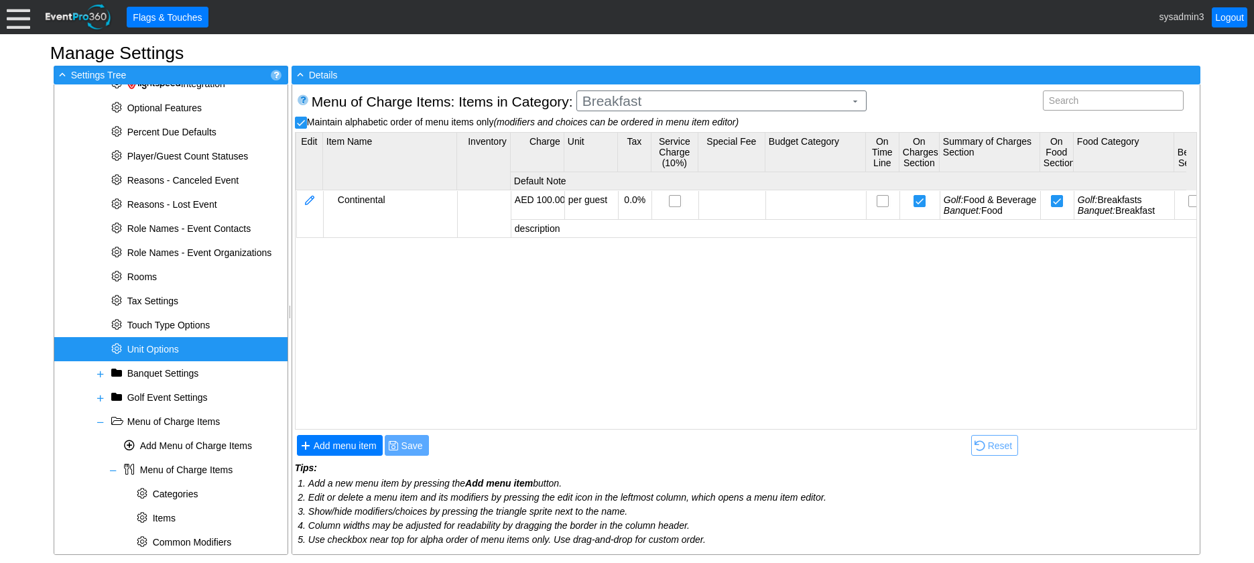
click at [156, 348] on span "Unit Options" at bounding box center [153, 349] width 52 height 11
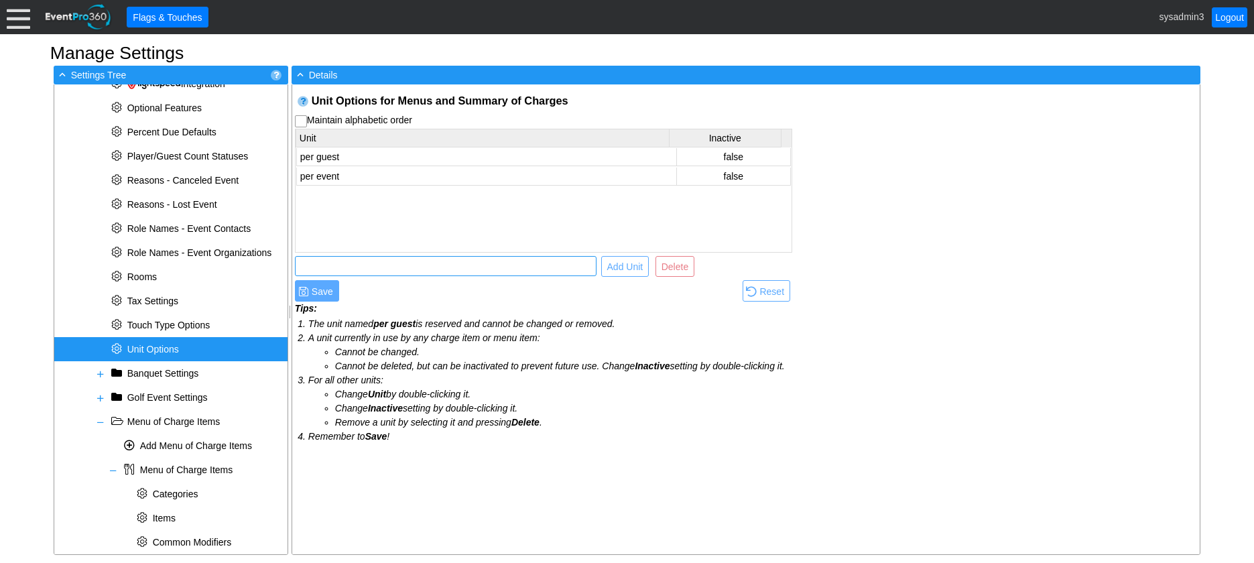
click at [387, 267] on input "text" at bounding box center [446, 266] width 292 height 19
type input "per item"
click at [611, 263] on span "Add Unit" at bounding box center [626, 266] width 42 height 13
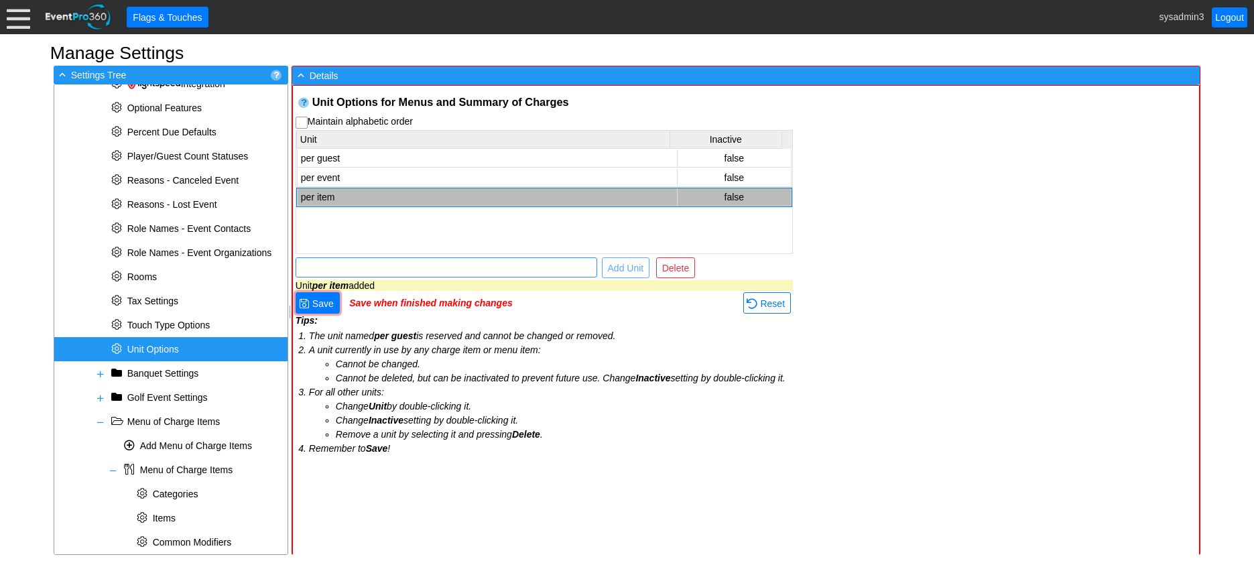
click at [500, 269] on input "text" at bounding box center [446, 267] width 292 height 19
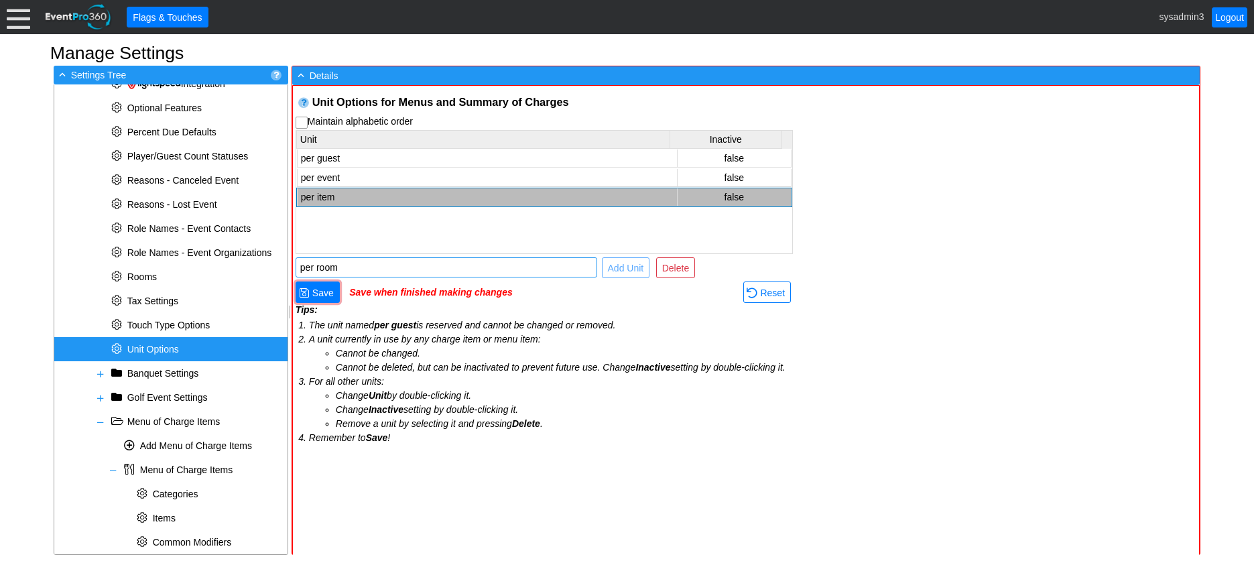
type input "per room"
click at [619, 263] on span "Add Unit" at bounding box center [626, 267] width 42 height 13
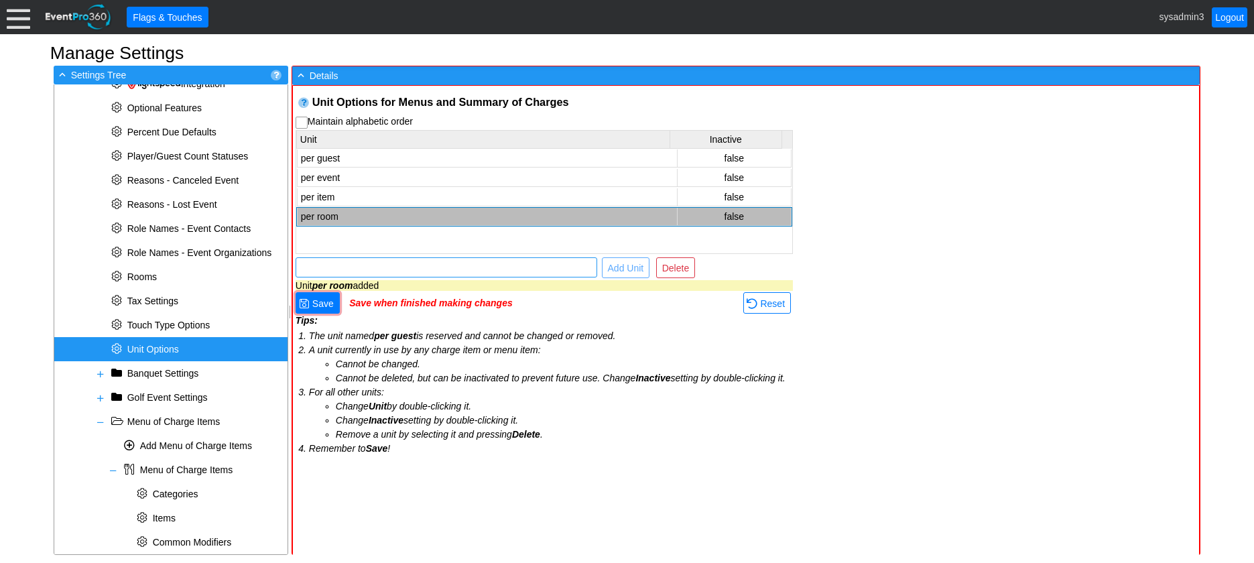
click at [474, 273] on input "text" at bounding box center [446, 267] width 292 height 19
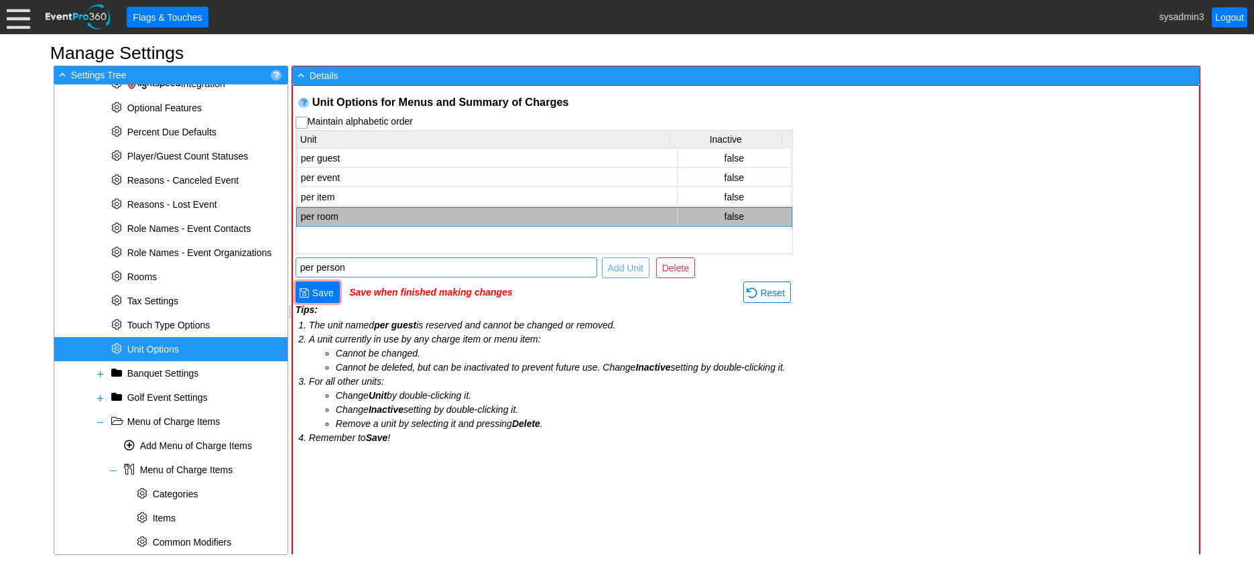
type input "per person"
click at [620, 270] on span "Add Unit" at bounding box center [626, 267] width 42 height 13
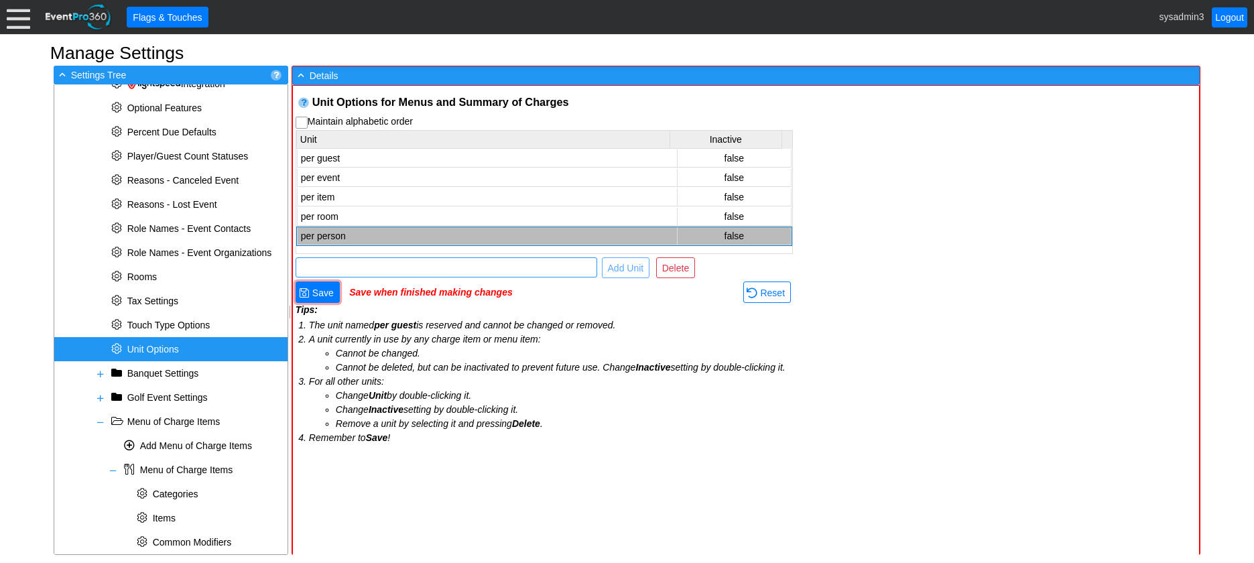
click at [355, 263] on input "text" at bounding box center [446, 267] width 292 height 19
type input "per platter"
click at [627, 265] on span "Add Unit" at bounding box center [626, 267] width 42 height 13
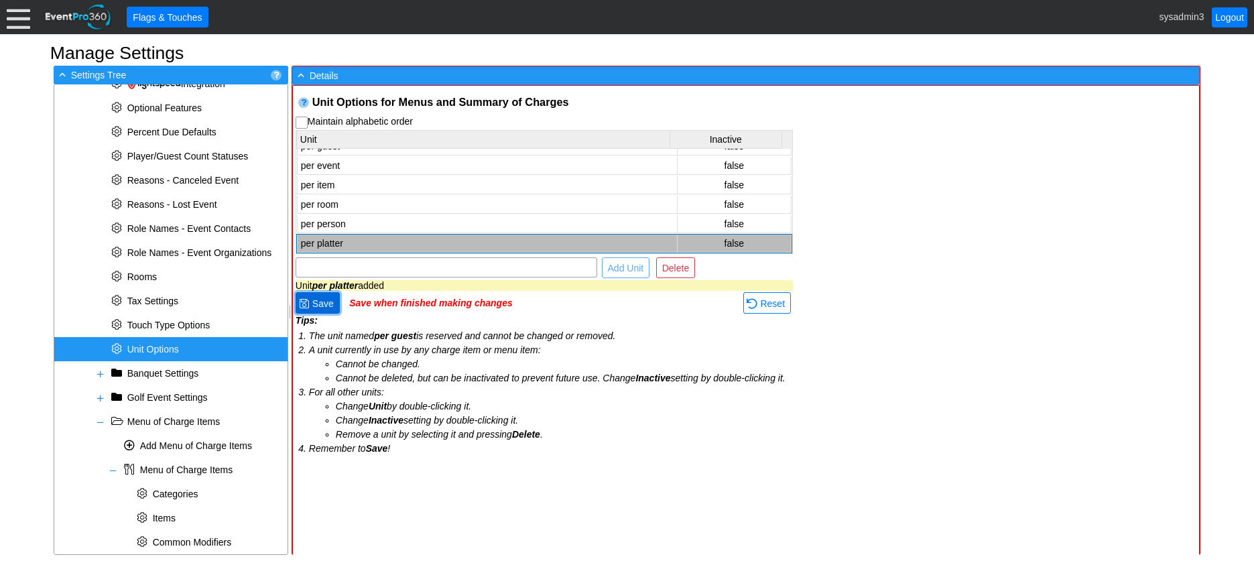
click at [326, 302] on span "Save" at bounding box center [323, 303] width 27 height 13
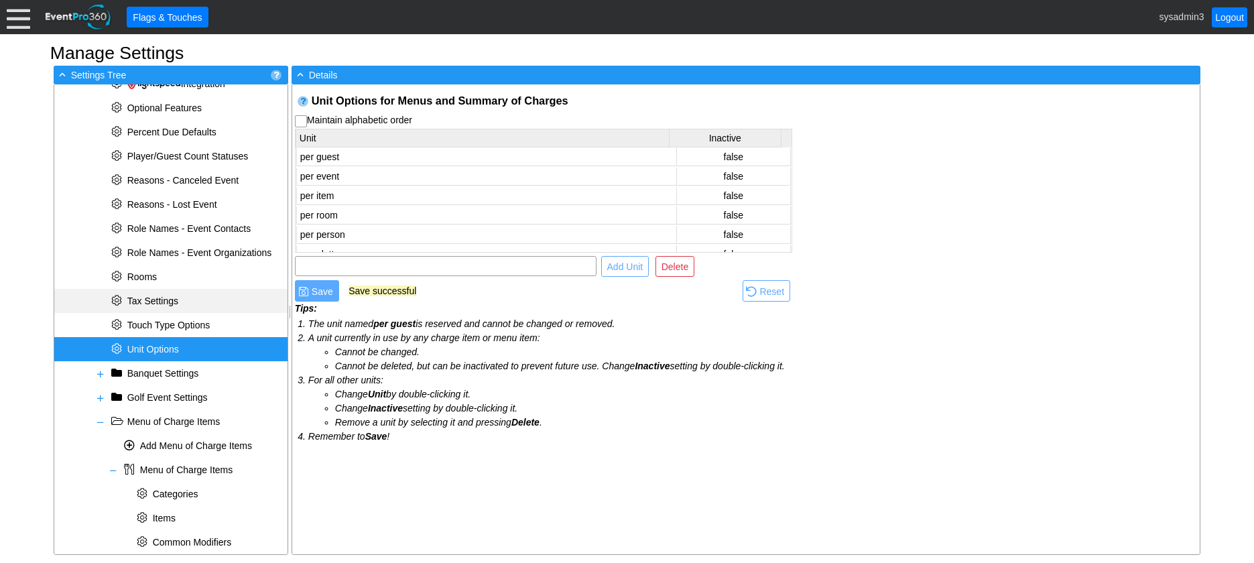
click at [160, 296] on span "Tax Settings" at bounding box center [152, 301] width 51 height 11
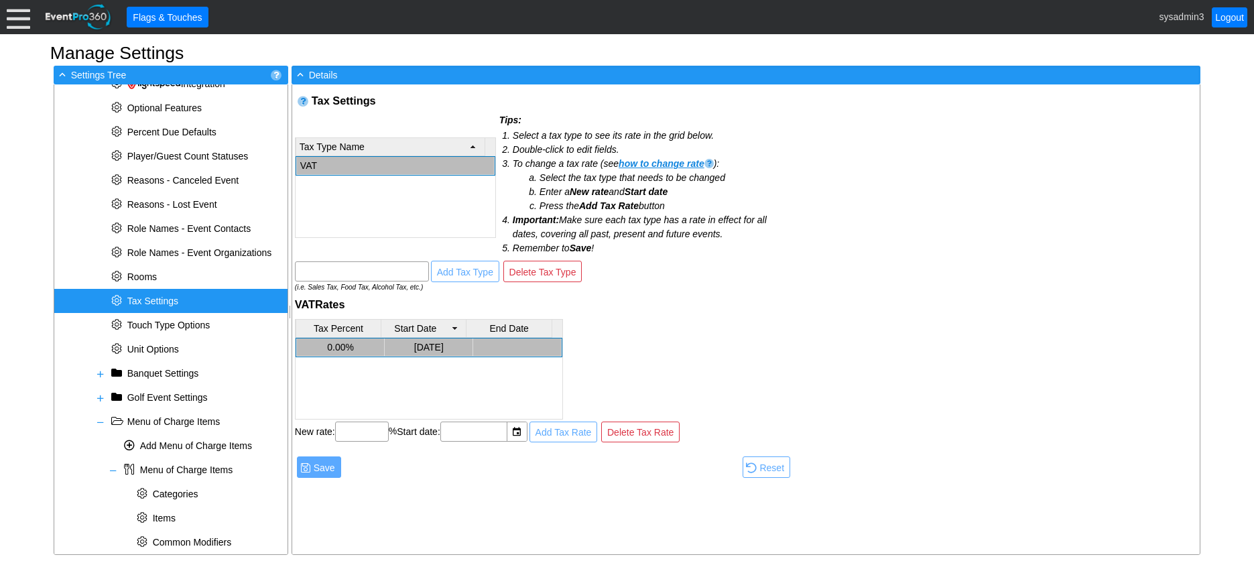
click at [333, 345] on td "0.00%" at bounding box center [340, 348] width 88 height 18
type input "5"
click at [651, 312] on h2 "VAT Rates" at bounding box center [543, 305] width 497 height 14
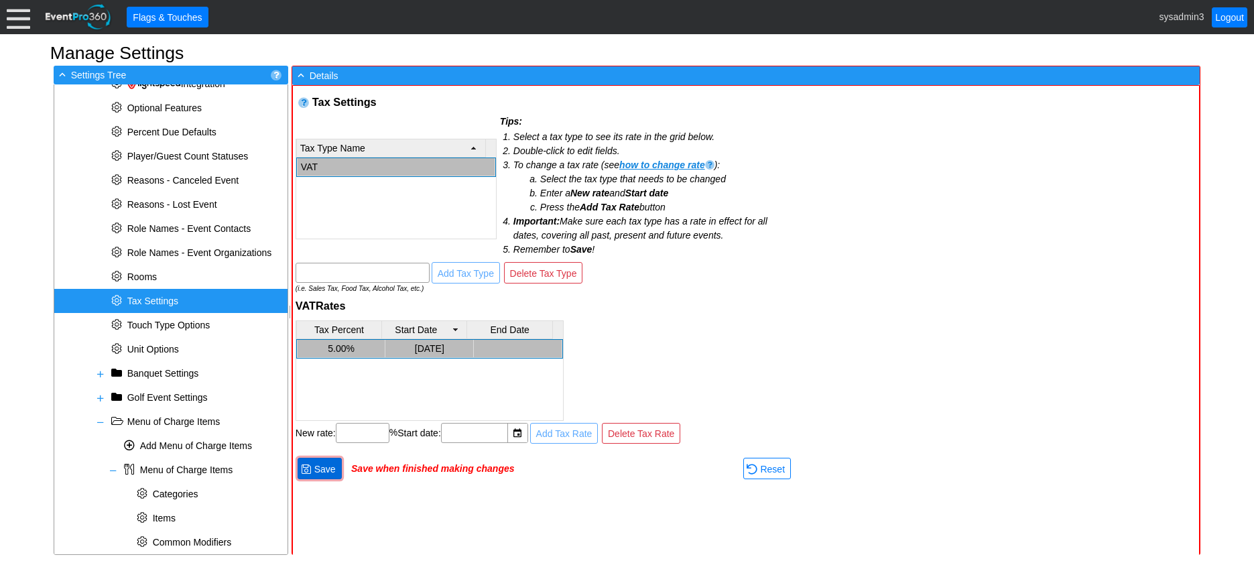
click at [324, 466] on span "Save" at bounding box center [325, 469] width 27 height 13
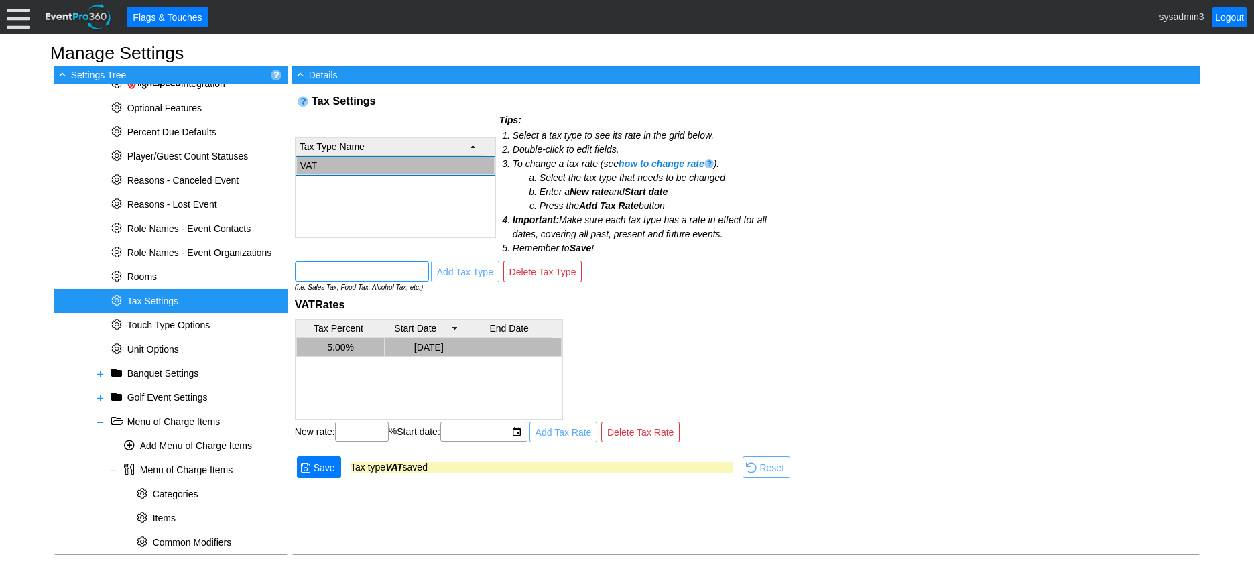
click at [335, 272] on input "text" at bounding box center [362, 271] width 125 height 19
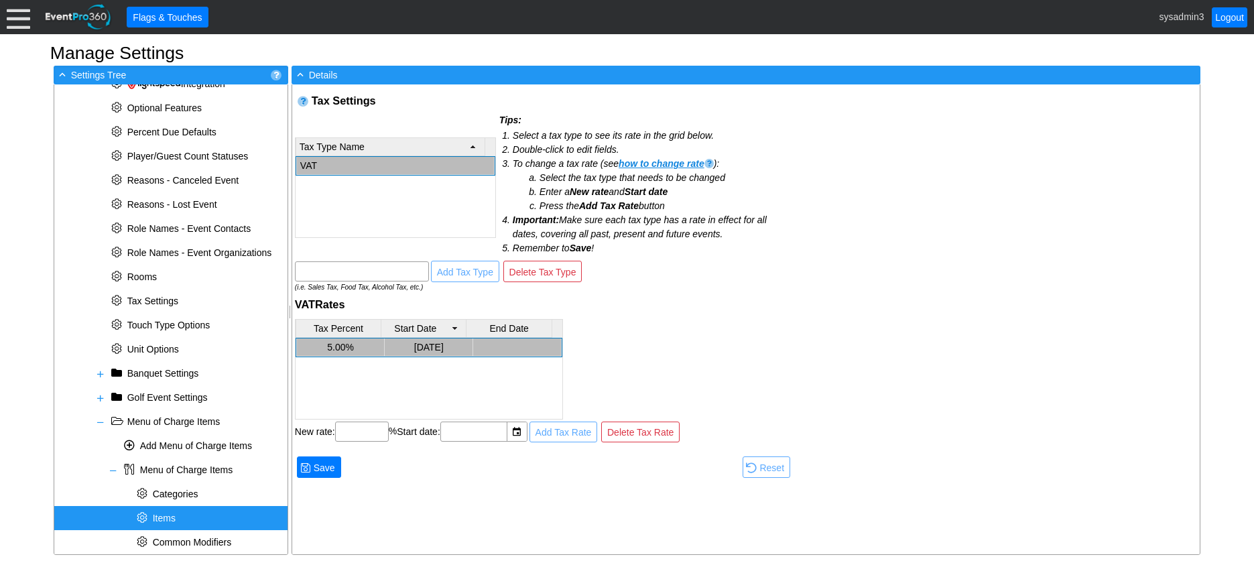
click at [164, 514] on span "Items" at bounding box center [164, 518] width 23 height 11
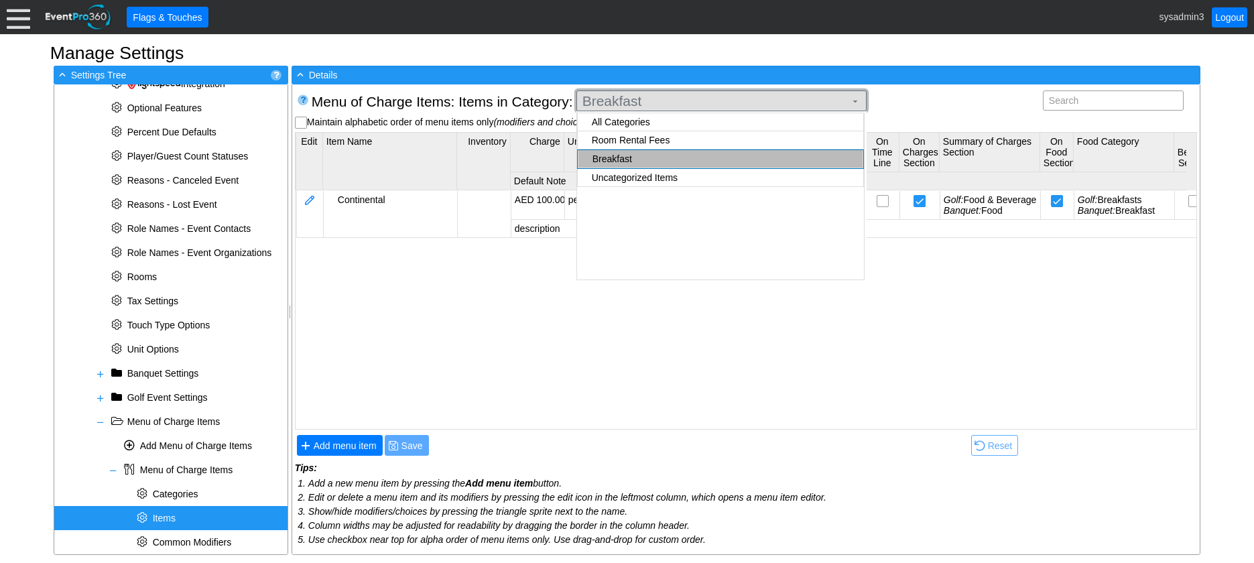
click at [854, 102] on span at bounding box center [855, 101] width 11 height 11
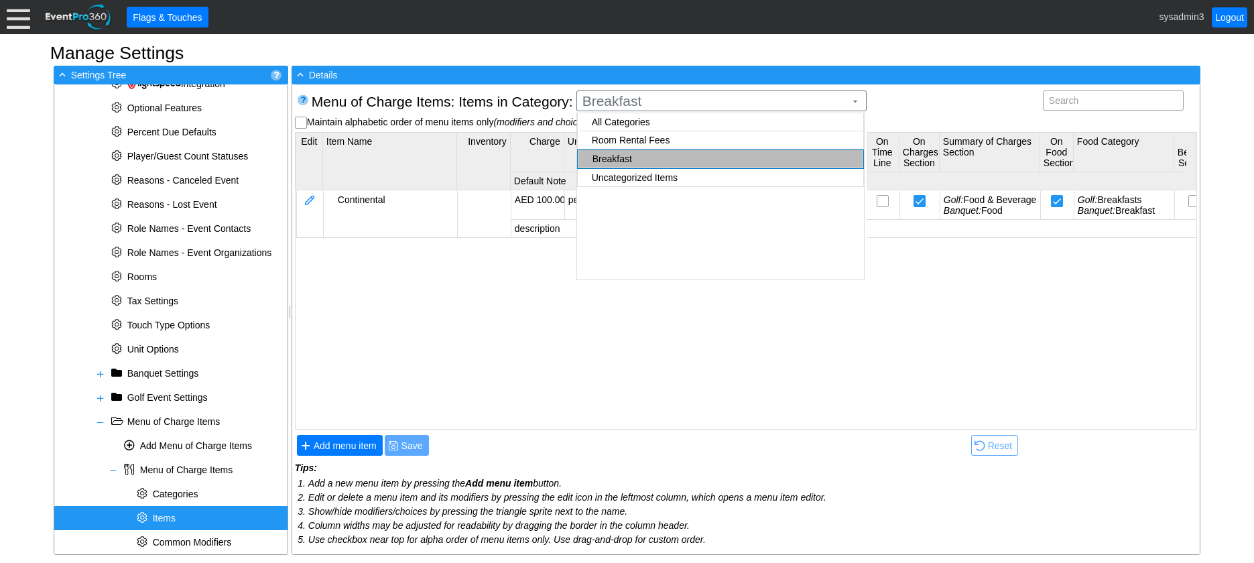
click at [930, 101] on div "Menu of Charge Items : Items in Category: Breakfast ▼ Search" at bounding box center [746, 102] width 876 height 23
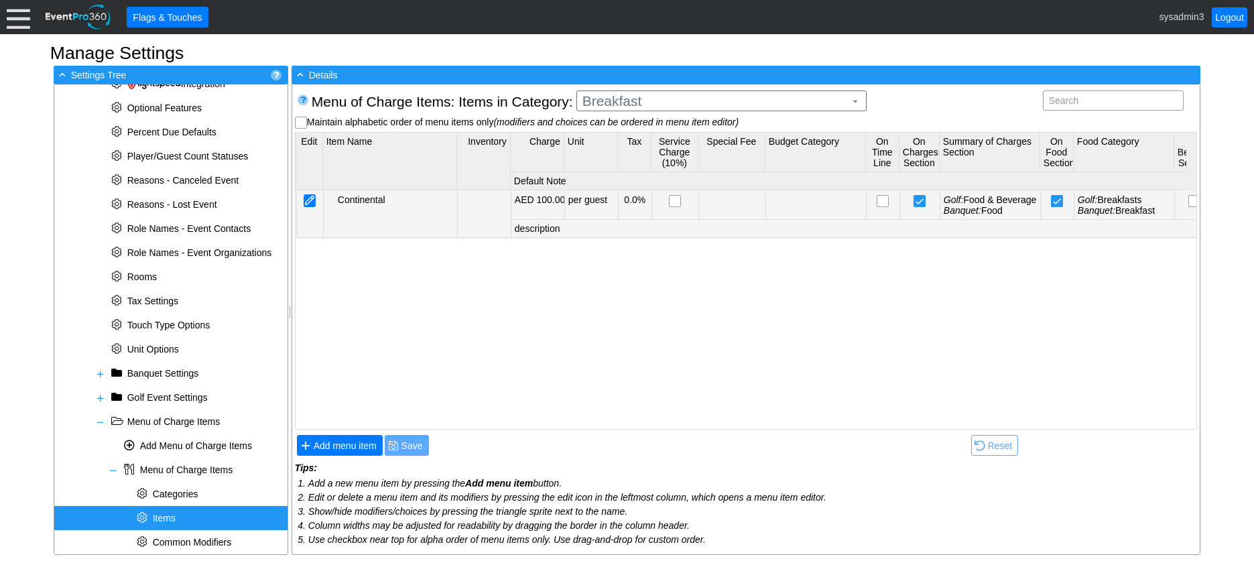
click at [310, 198] on div at bounding box center [310, 200] width 12 height 13
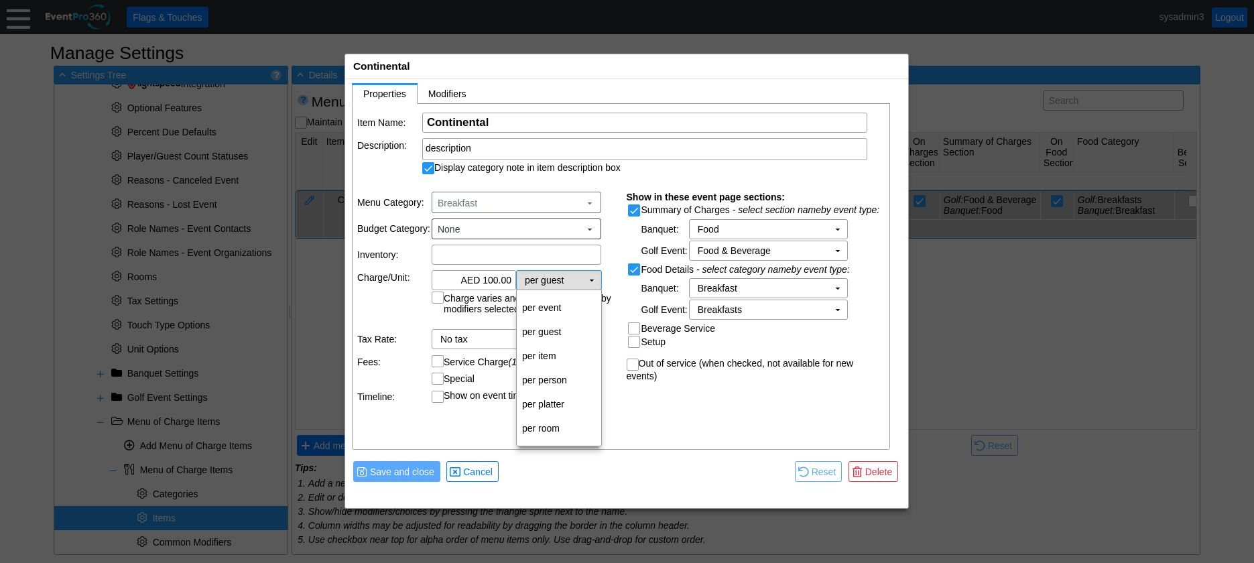
click at [597, 280] on td "▼" at bounding box center [592, 280] width 19 height 19
drag, startPoint x: 617, startPoint y: 478, endPoint x: 615, endPoint y: 455, distance: 23.5
click at [617, 478] on td at bounding box center [647, 471] width 290 height 25
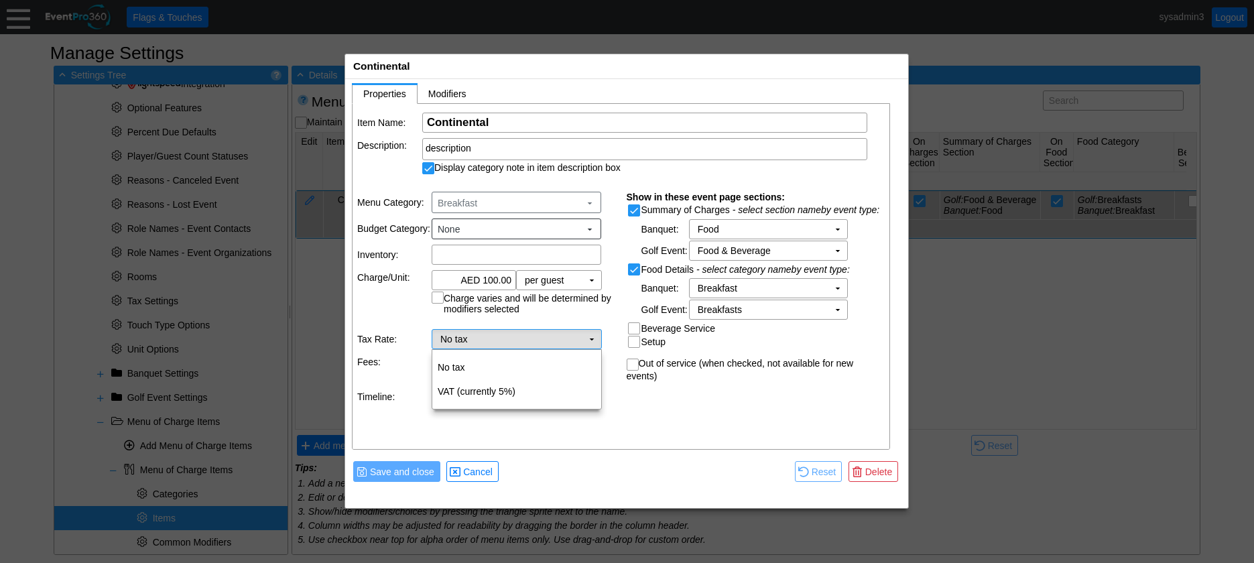
click at [587, 337] on td "▼" at bounding box center [592, 339] width 19 height 19
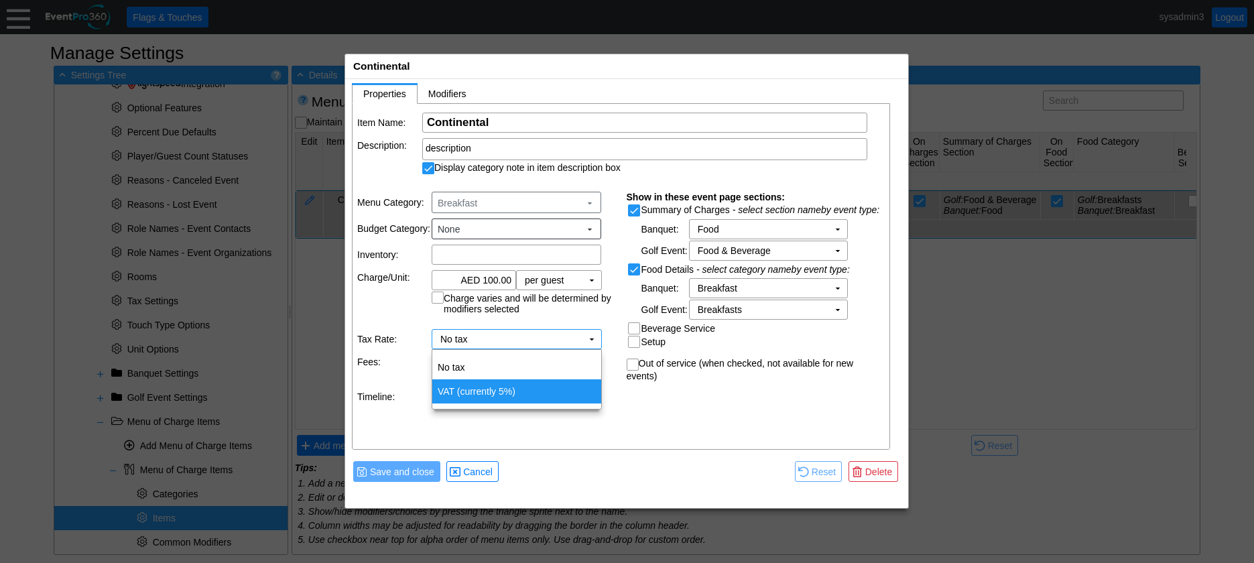
click at [489, 390] on td "VAT (currently 5%)" at bounding box center [516, 391] width 169 height 24
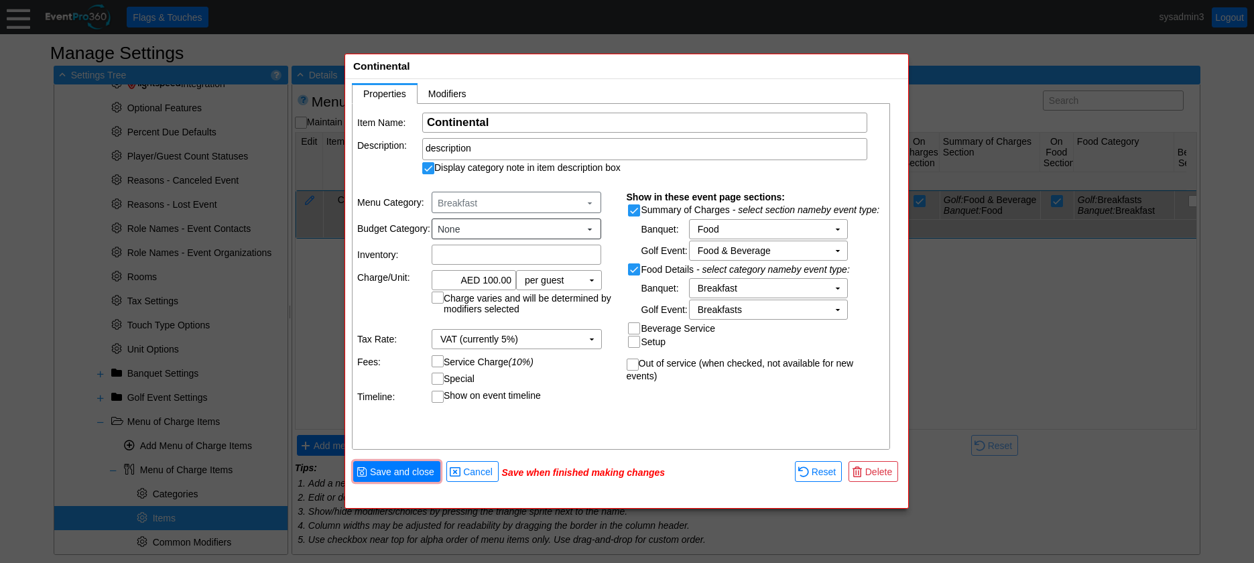
click at [434, 361] on input "Service Charge (10%)" at bounding box center [438, 362] width 13 height 13
checkbox input "true"
click at [444, 92] on span "Modifiers" at bounding box center [447, 93] width 38 height 11
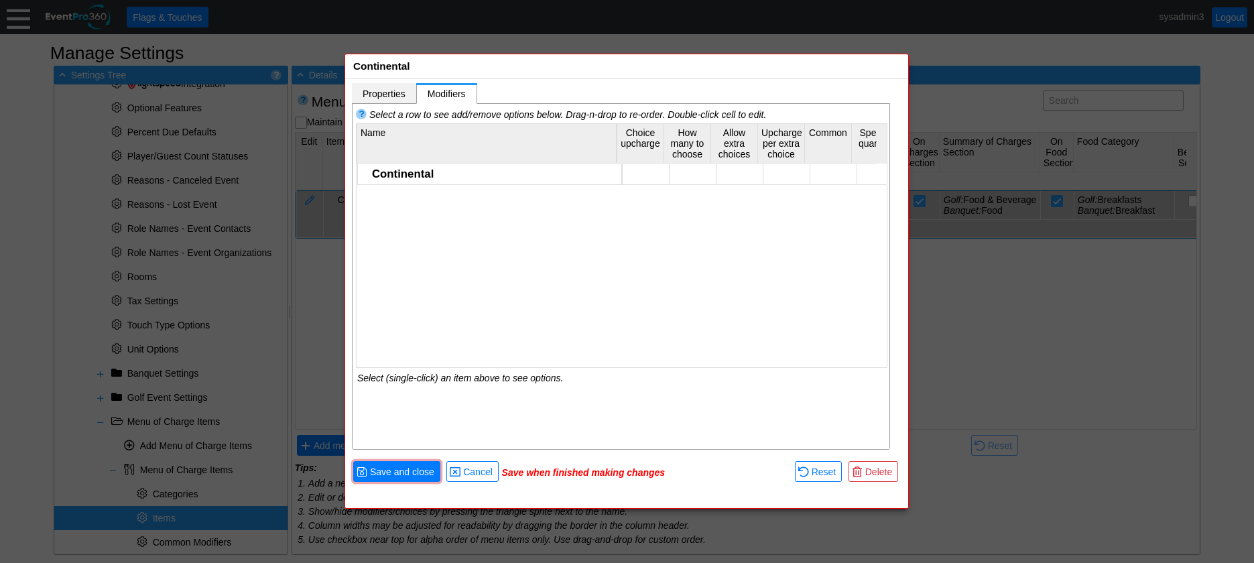
click at [385, 94] on span "Properties" at bounding box center [384, 93] width 43 height 11
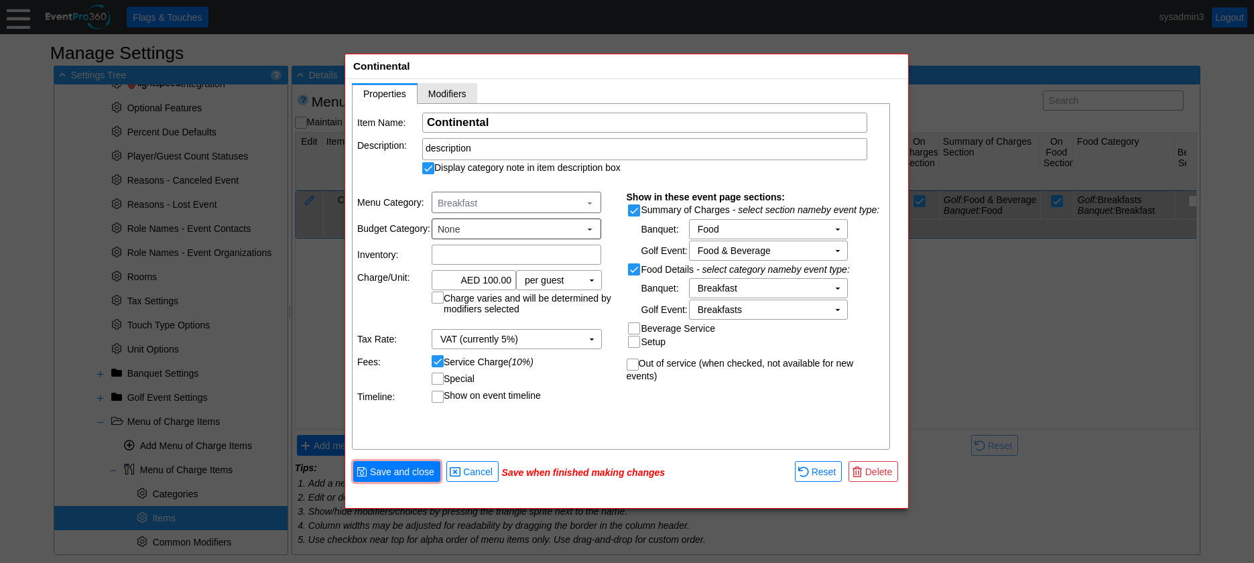
click at [452, 92] on span "Modifiers" at bounding box center [447, 93] width 38 height 11
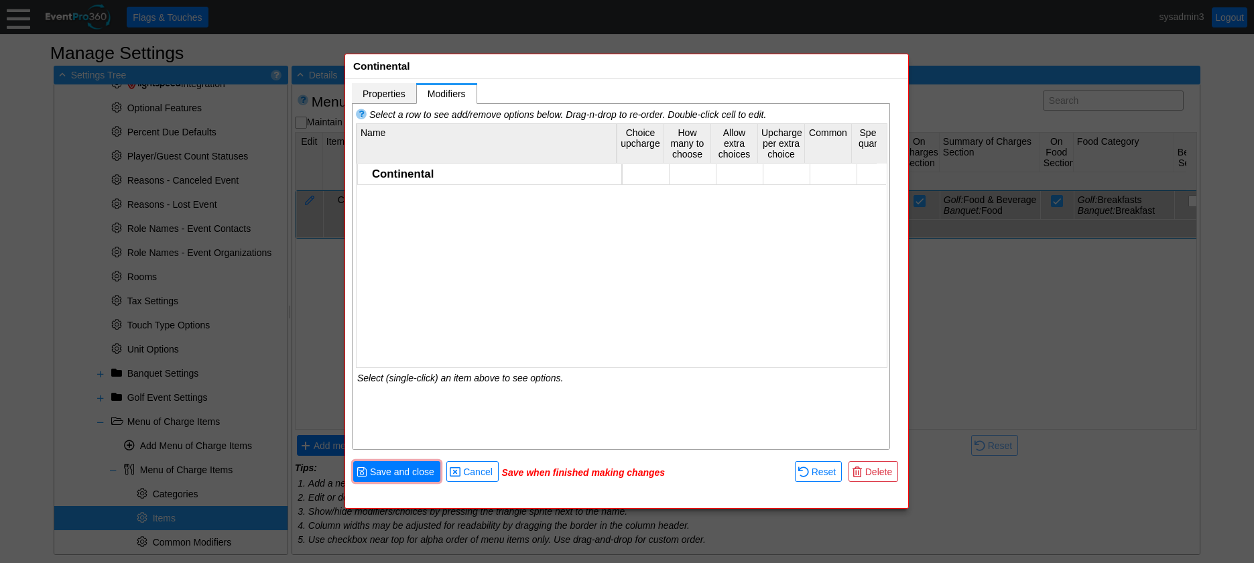
click at [391, 93] on span "Properties" at bounding box center [384, 93] width 43 height 11
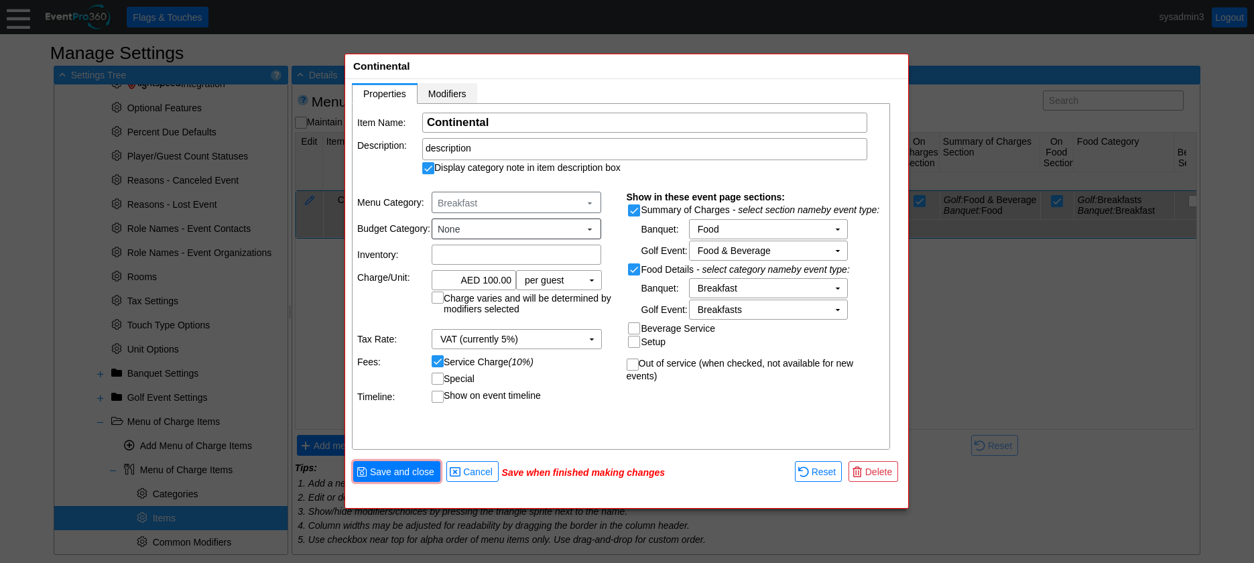
click at [451, 95] on span "Modifiers" at bounding box center [447, 93] width 38 height 11
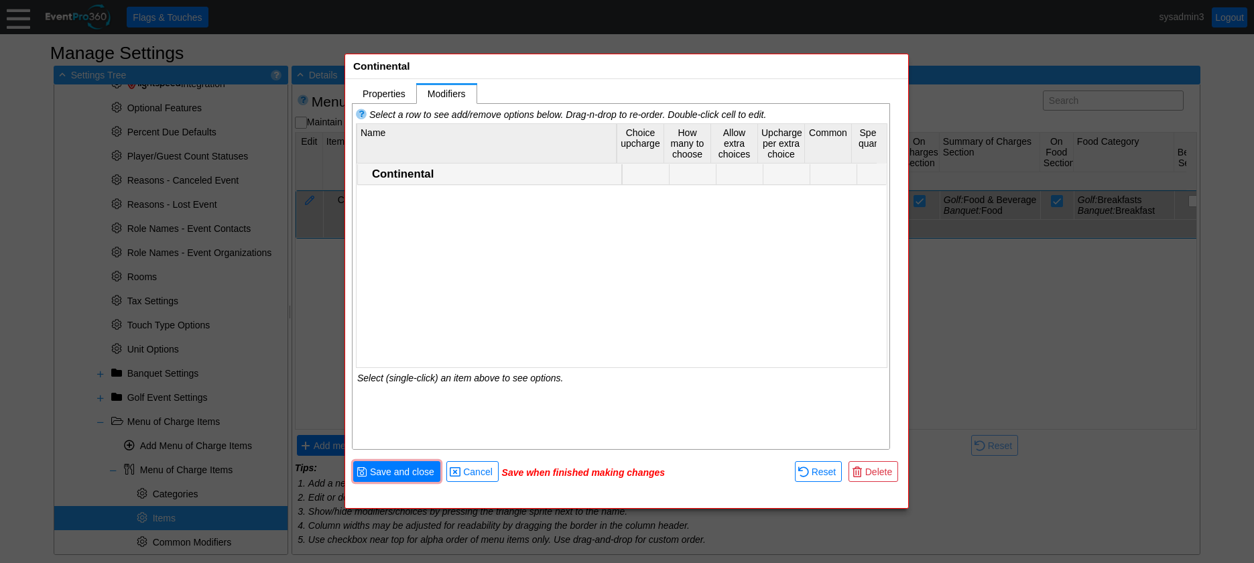
click at [403, 170] on div "Continental" at bounding box center [495, 174] width 246 height 13
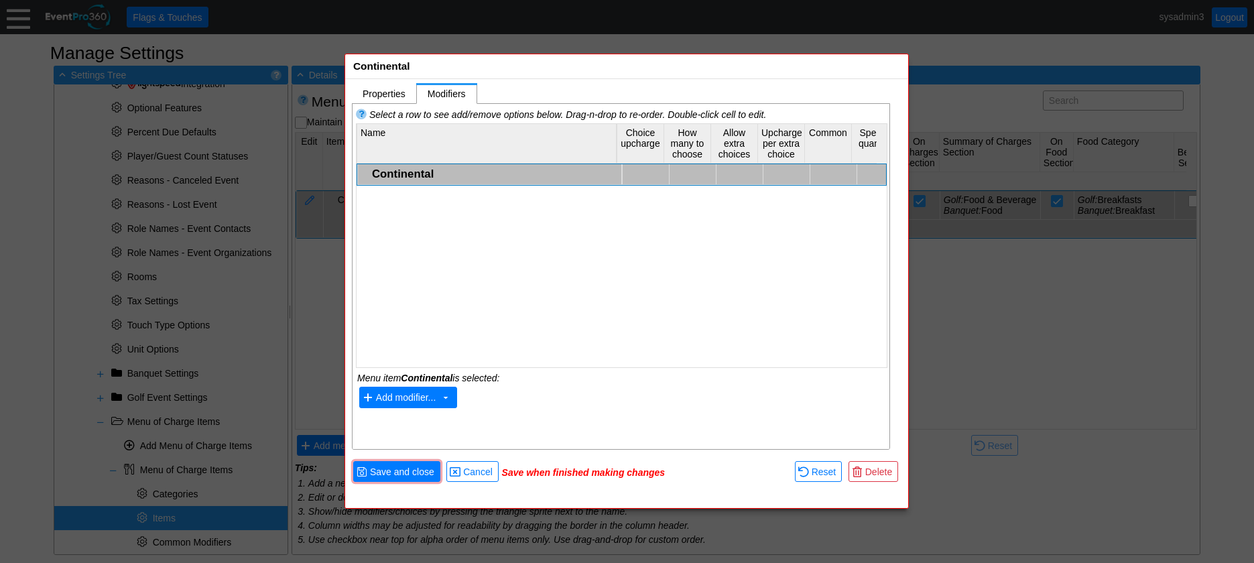
click at [396, 396] on span "Add modifier..." at bounding box center [406, 398] width 60 height 11
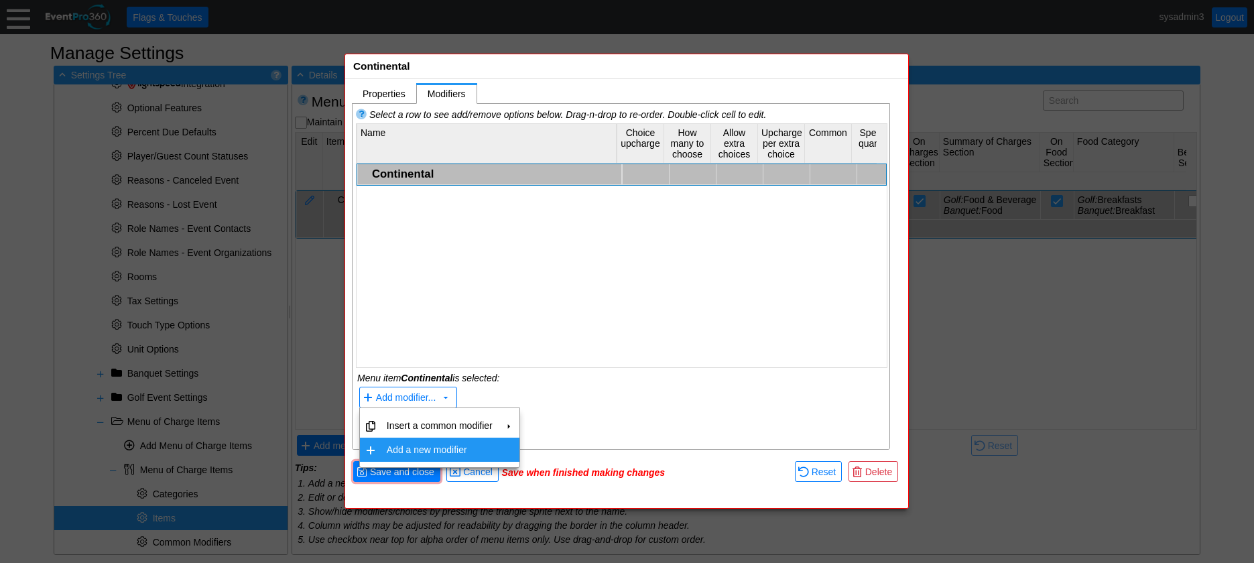
click at [416, 450] on td "Add a new modifier" at bounding box center [439, 450] width 117 height 24
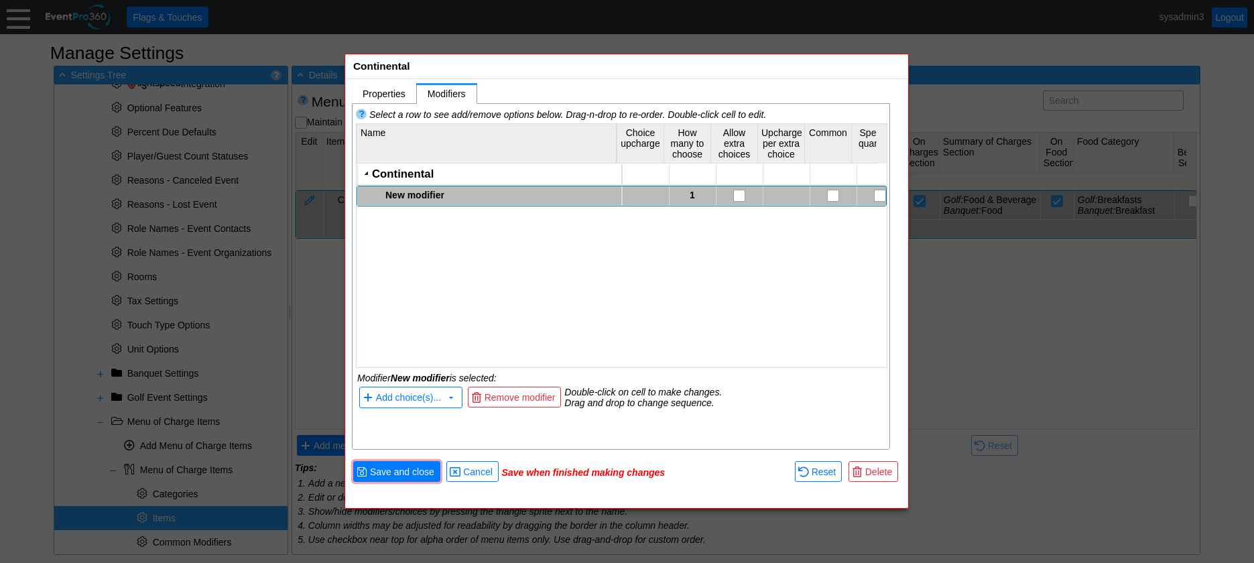
click at [414, 194] on div "New modifier" at bounding box center [501, 195] width 233 height 11
type textarea "Meat Selections"
click at [463, 263] on div "Continental New modifier Meat Selections 1" at bounding box center [622, 260] width 530 height 192
click at [403, 194] on div "Meat Selections" at bounding box center [501, 195] width 233 height 11
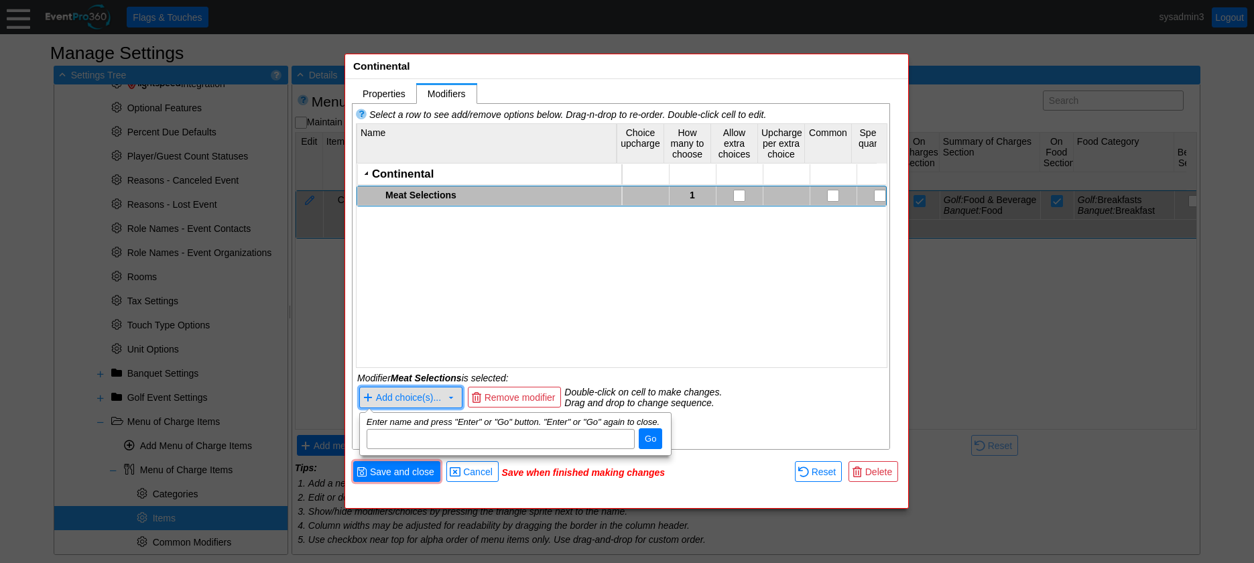
click at [405, 394] on span "Add choice(s)..." at bounding box center [408, 398] width 65 height 11
click at [410, 438] on input "dijit_TooltipDialog_13" at bounding box center [500, 439] width 259 height 19
type input "Bacon"
click at [649, 440] on span "Go" at bounding box center [650, 438] width 17 height 13
click at [530, 436] on input "dijit_TooltipDialog_13" at bounding box center [500, 439] width 259 height 19
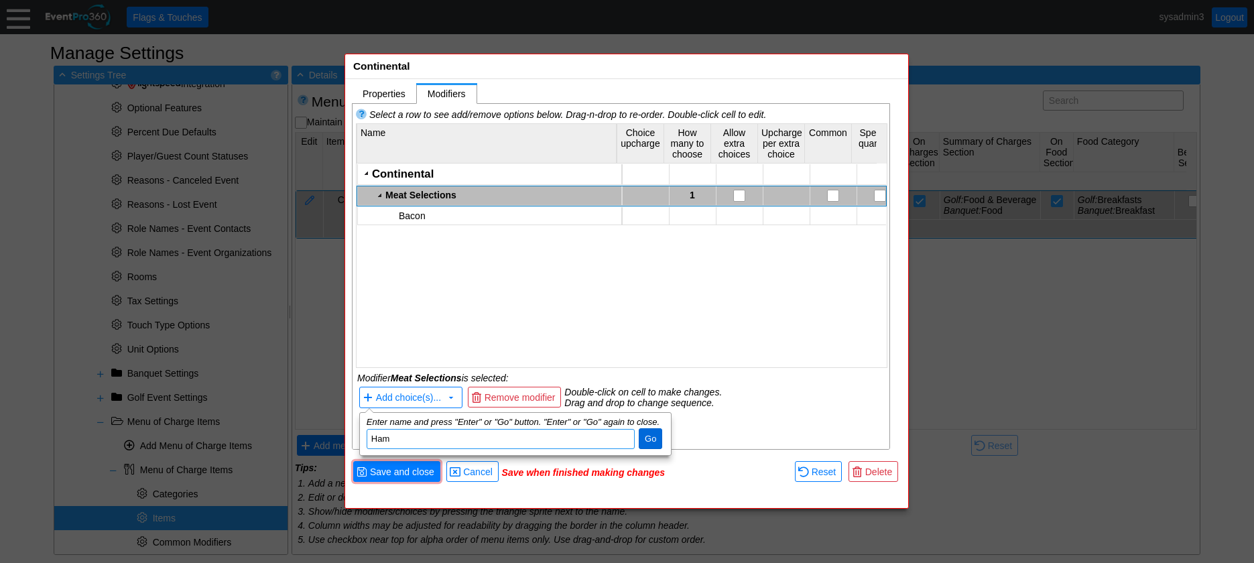
type input "Ham"
click at [651, 434] on span "Go" at bounding box center [650, 438] width 17 height 13
click at [559, 433] on input "dijit_TooltipDialog_13" at bounding box center [500, 439] width 259 height 19
type input "[GEOGRAPHIC_DATA]"
click at [646, 436] on span "Go" at bounding box center [650, 438] width 17 height 13
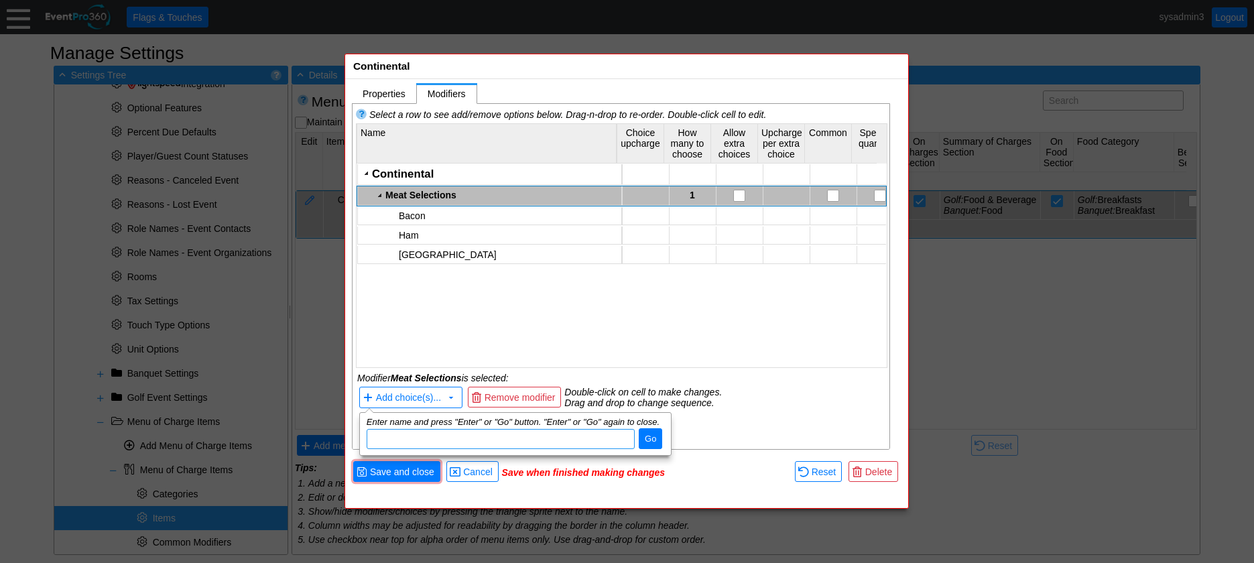
click at [431, 434] on input "dijit_TooltipDialog_13" at bounding box center [500, 439] width 259 height 19
type input "Sausage"
click at [654, 440] on span "Go" at bounding box center [650, 438] width 17 height 13
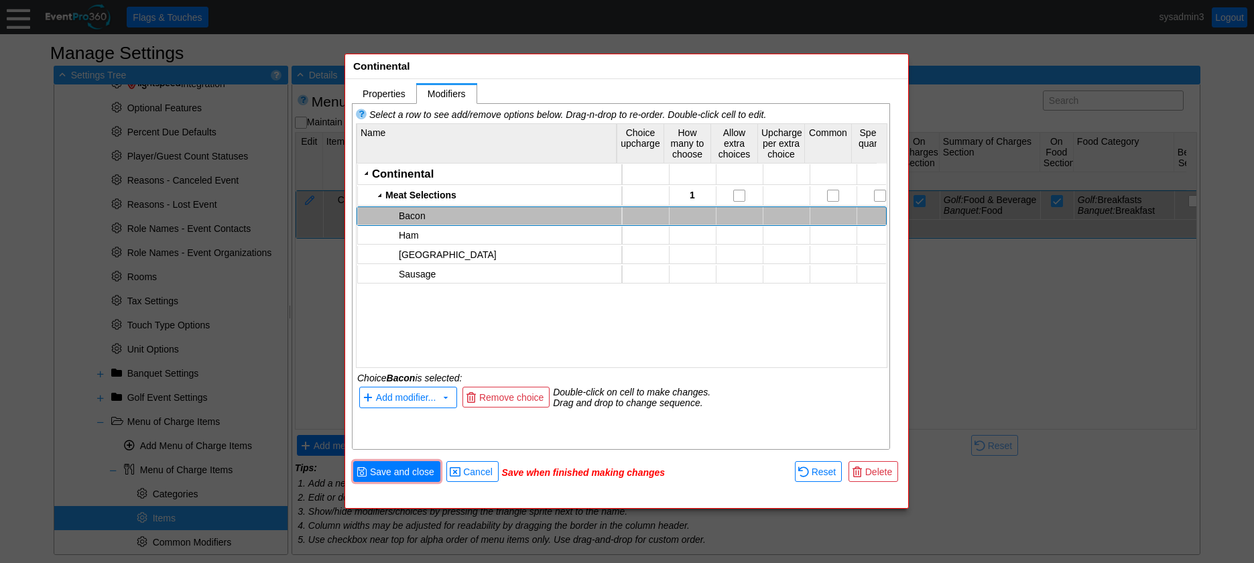
click at [646, 215] on td at bounding box center [645, 216] width 47 height 18
type input "1"
click at [638, 326] on div "Continental Meat Selections 1 Bacon +AED 1.00 Ham Turkey Sausage" at bounding box center [622, 260] width 530 height 192
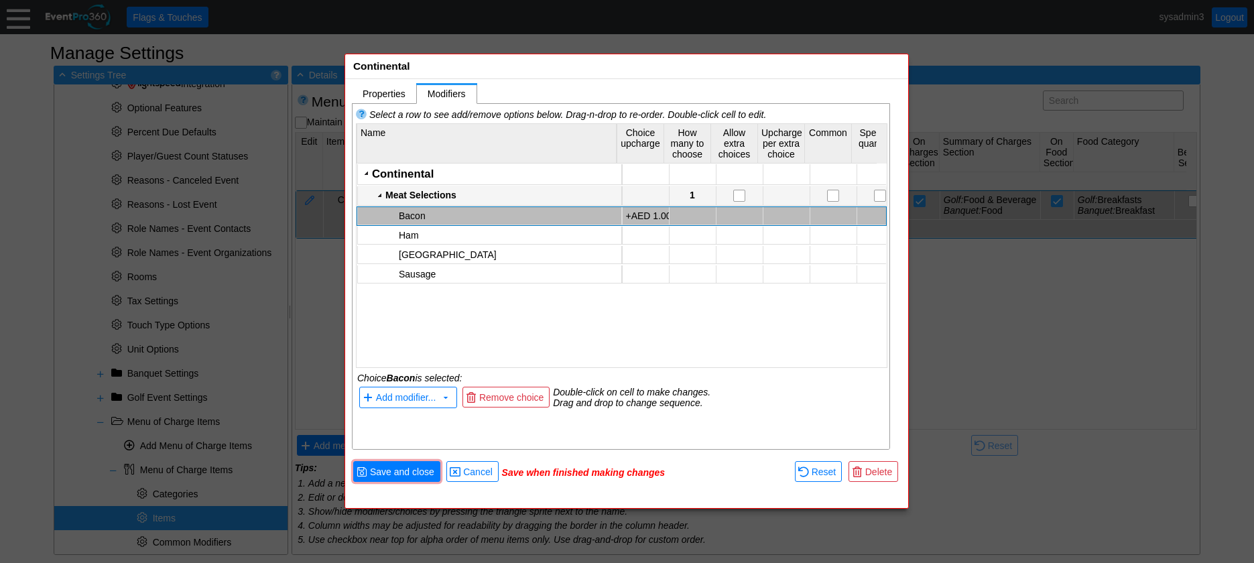
click at [691, 195] on td "1" at bounding box center [692, 195] width 47 height 19
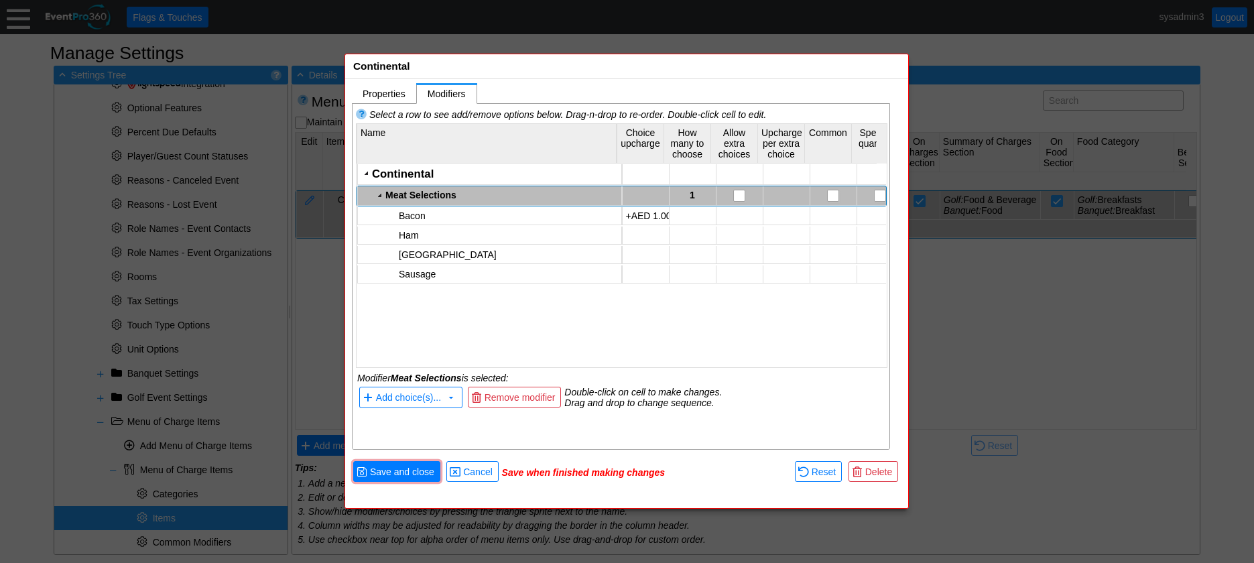
click at [691, 195] on td "1" at bounding box center [692, 195] width 47 height 19
type input "2"
click at [672, 317] on div "Continental Meat Selections 1 Χ 2 Bacon +AED 1.00 Ham Turkey Sausage" at bounding box center [622, 260] width 530 height 192
click at [735, 196] on input "checkbox" at bounding box center [740, 196] width 13 height 13
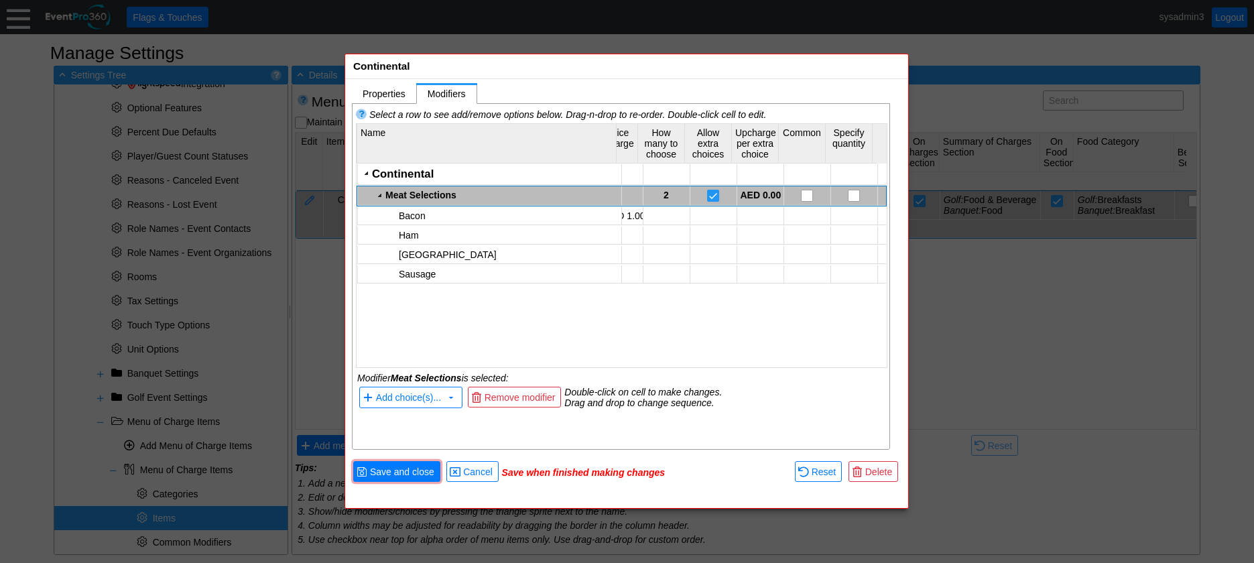
scroll to position [0, 0]
click at [835, 192] on input "checkbox" at bounding box center [841, 196] width 13 height 13
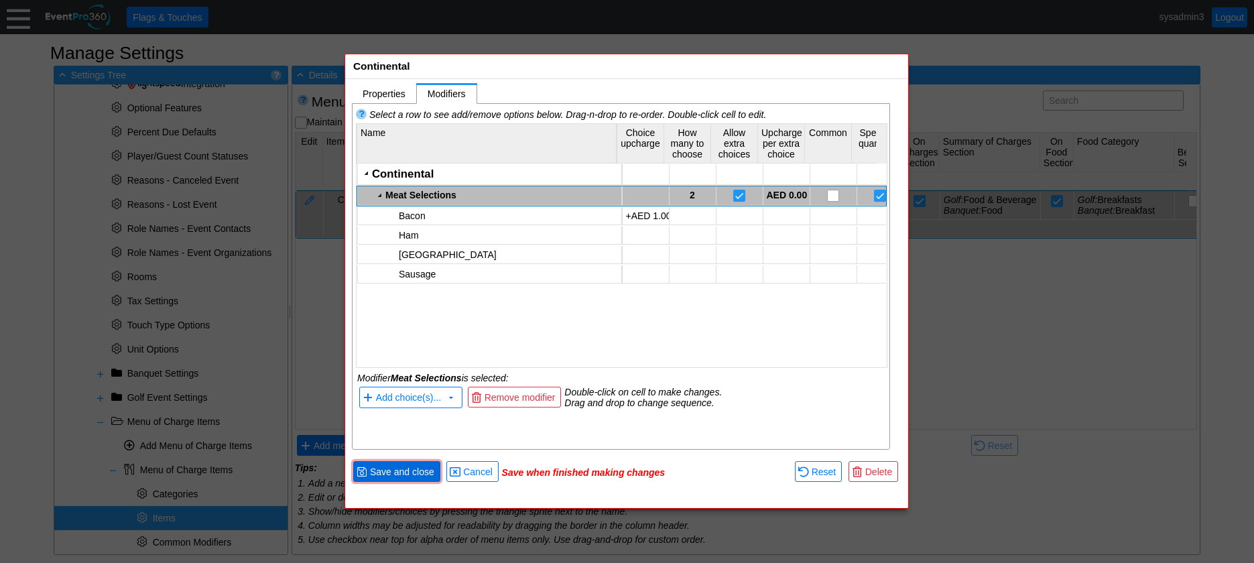
click at [409, 471] on span "Save and close" at bounding box center [402, 471] width 70 height 13
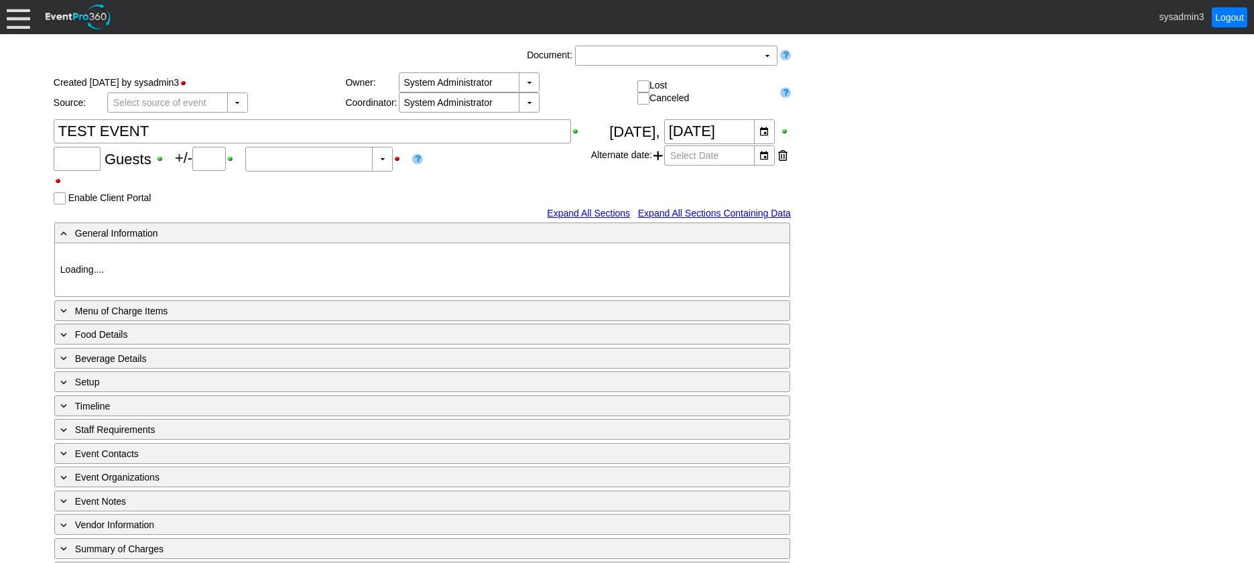
type input "100"
type input "0"
type input "Estimated"
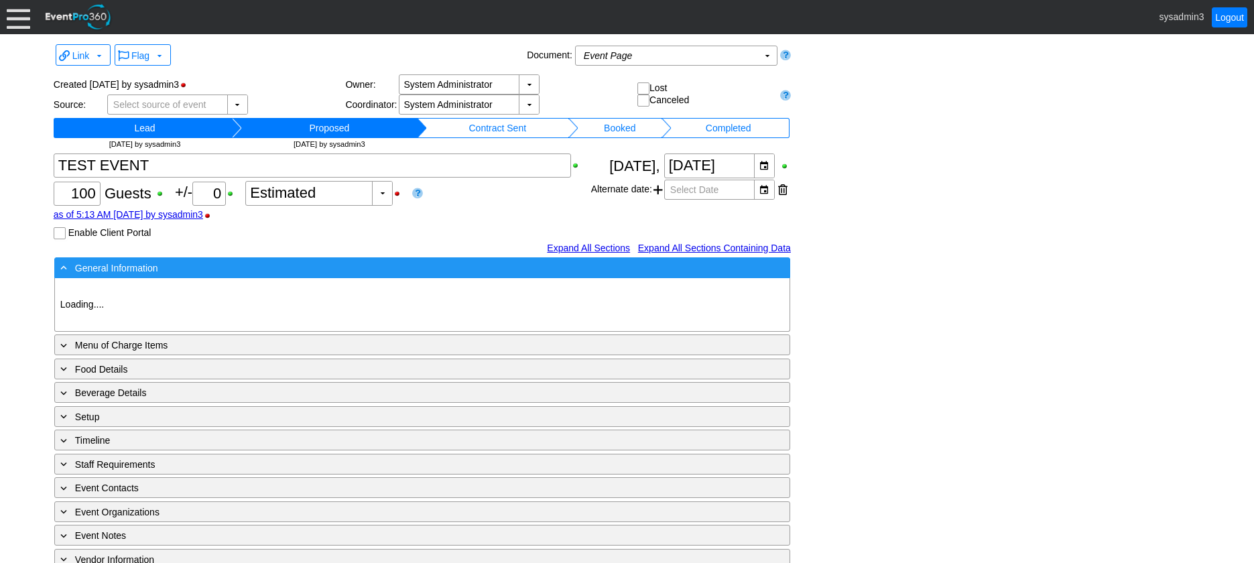
type input "[PERSON_NAME] [GEOGRAPHIC_DATA]"
type input "Dinner"
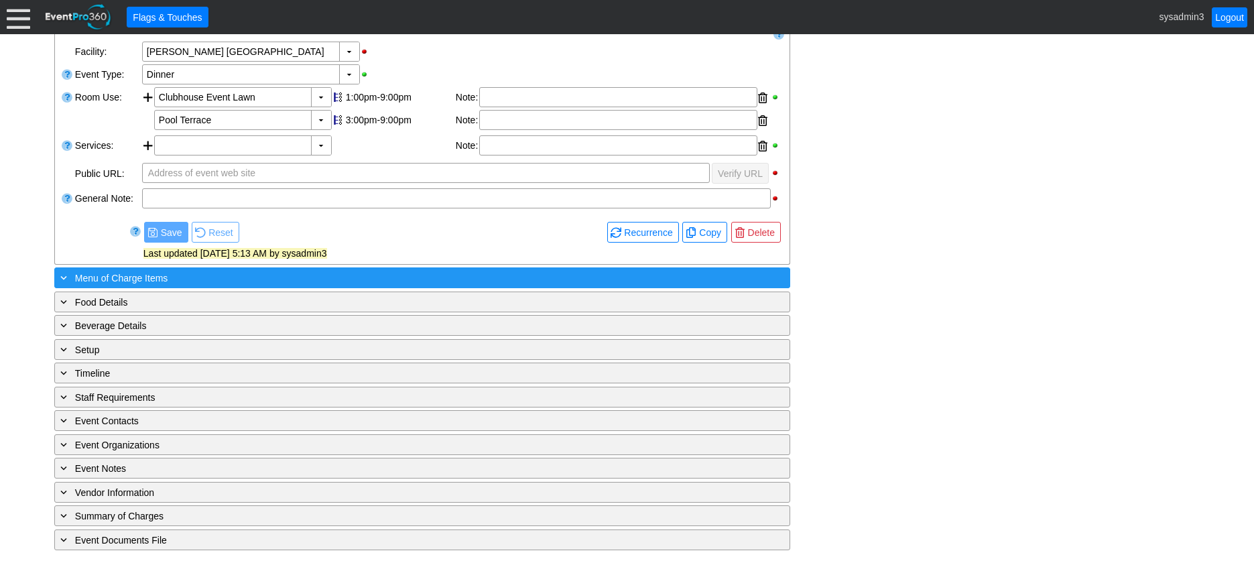
click at [311, 278] on div "+ Menu of Charge Items" at bounding box center [395, 277] width 674 height 15
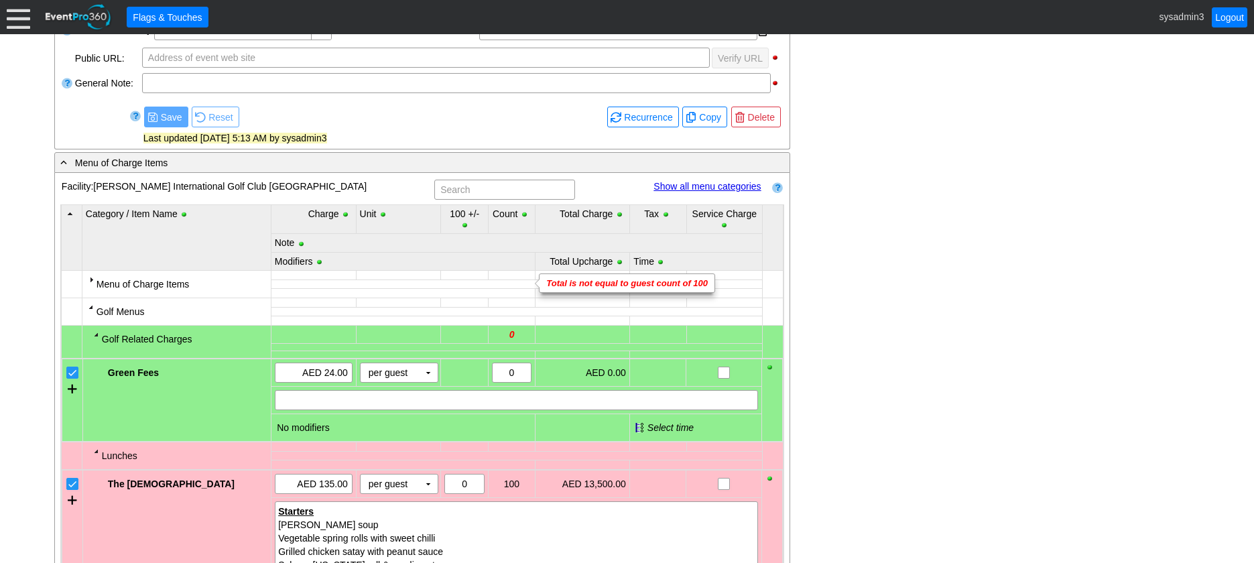
scroll to position [458, 0]
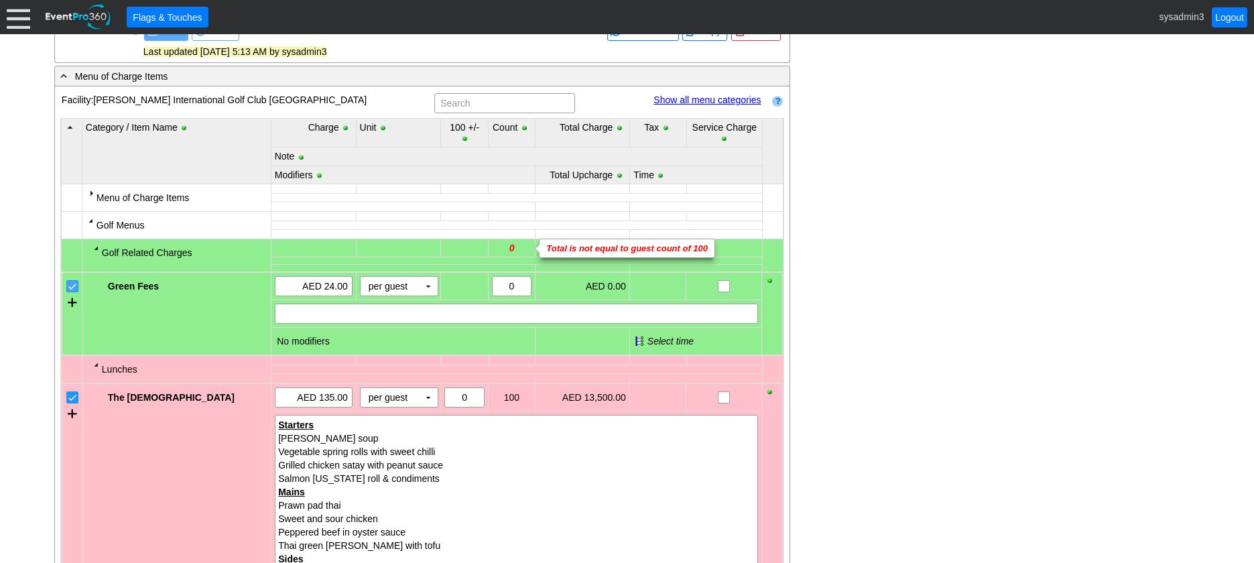
click at [69, 285] on input "checkbox" at bounding box center [73, 287] width 13 height 13
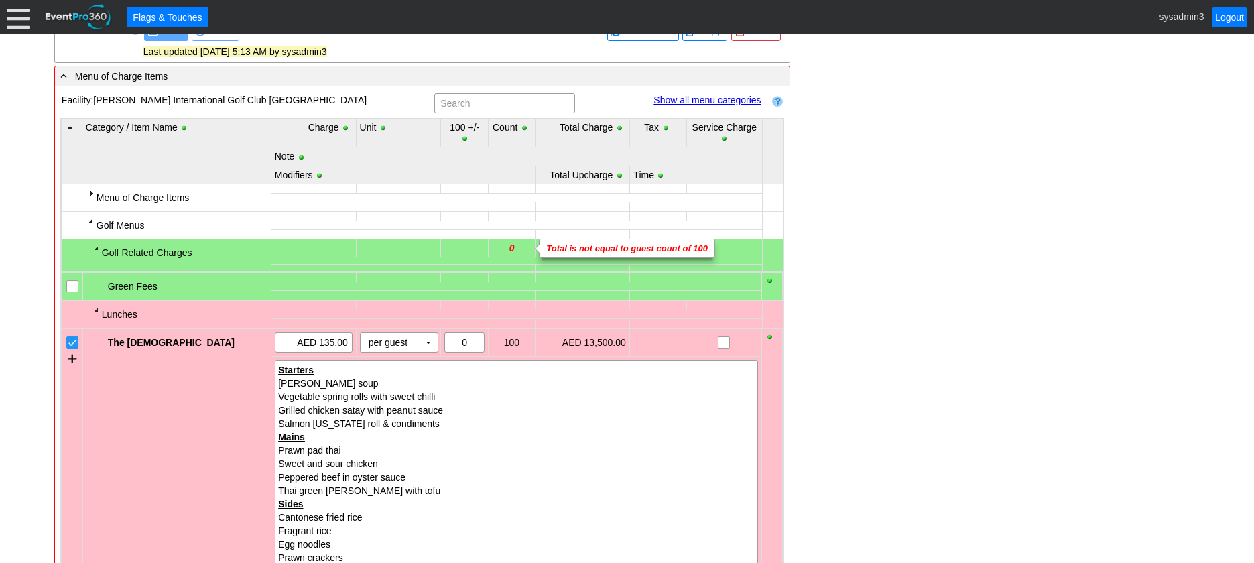
click at [73, 349] on input "checkbox" at bounding box center [73, 343] width 13 height 13
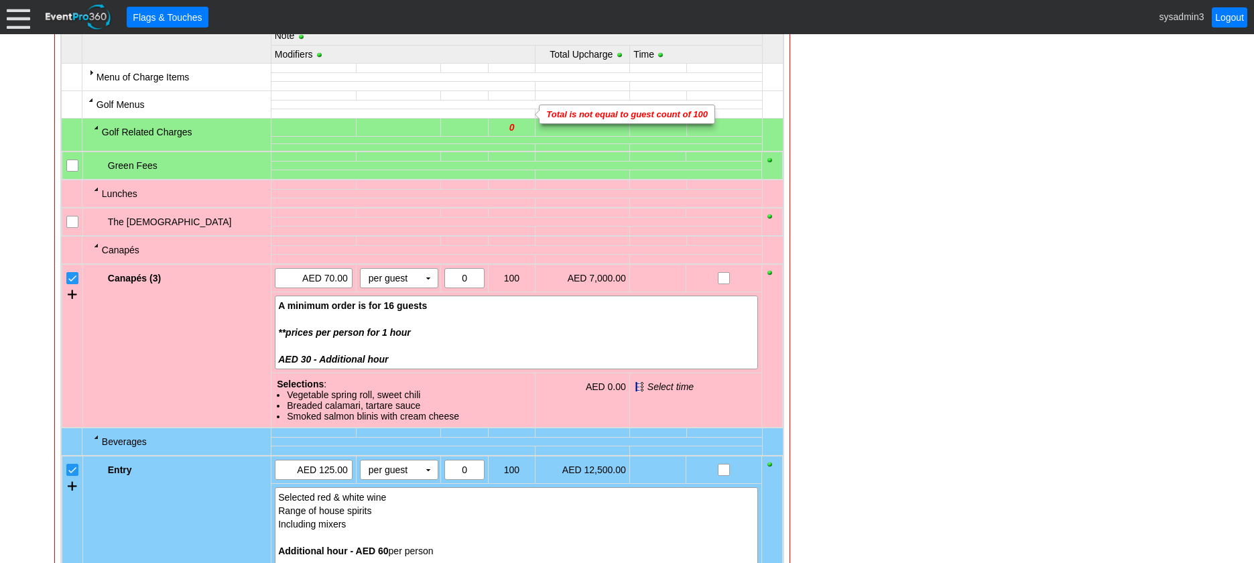
scroll to position [592, 0]
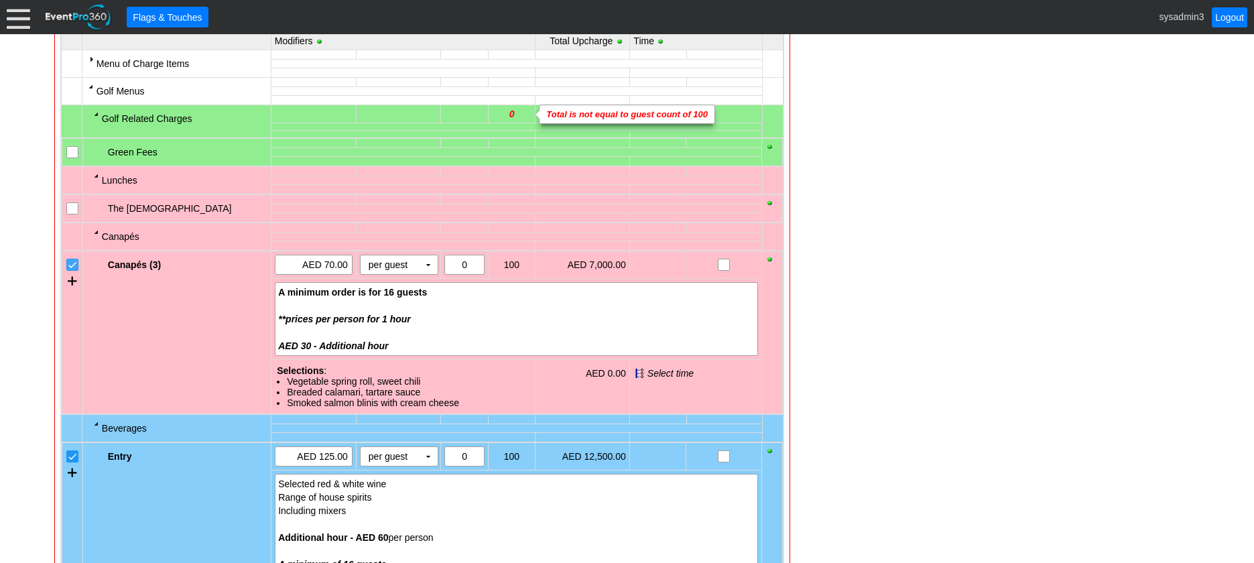
click at [75, 261] on input "checkbox" at bounding box center [73, 265] width 13 height 13
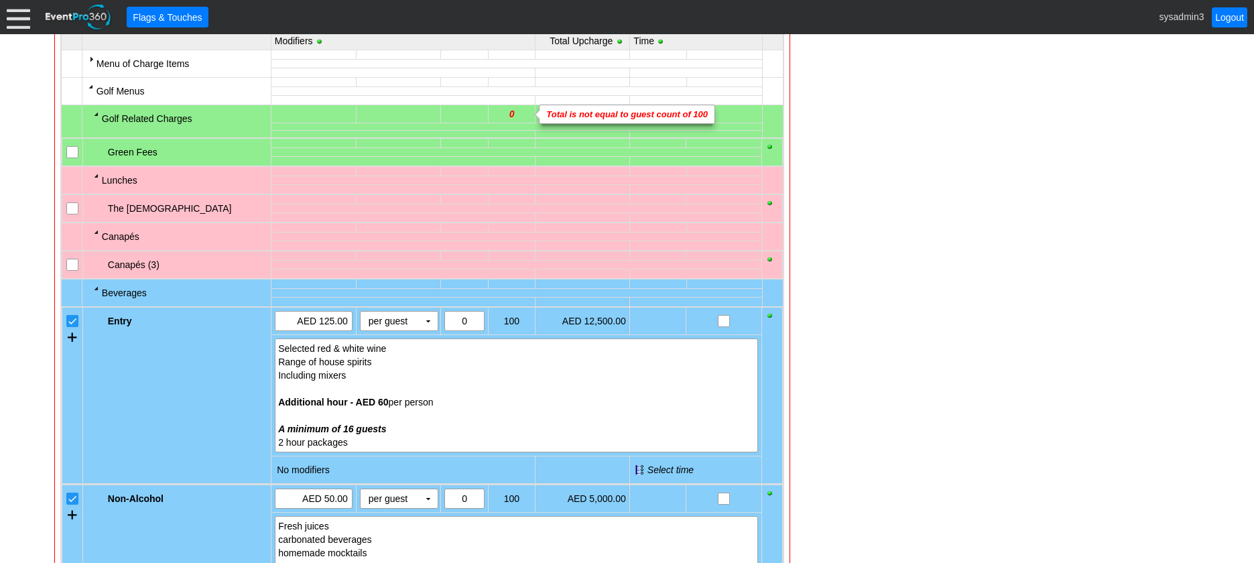
click at [70, 318] on input "checkbox" at bounding box center [73, 322] width 13 height 13
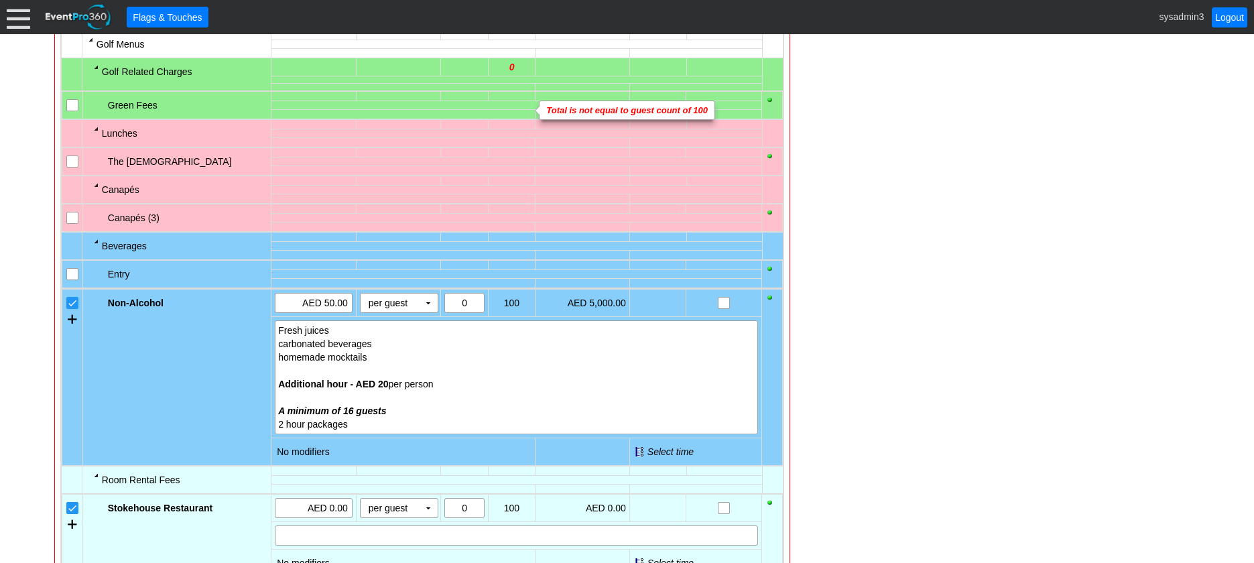
scroll to position [659, 0]
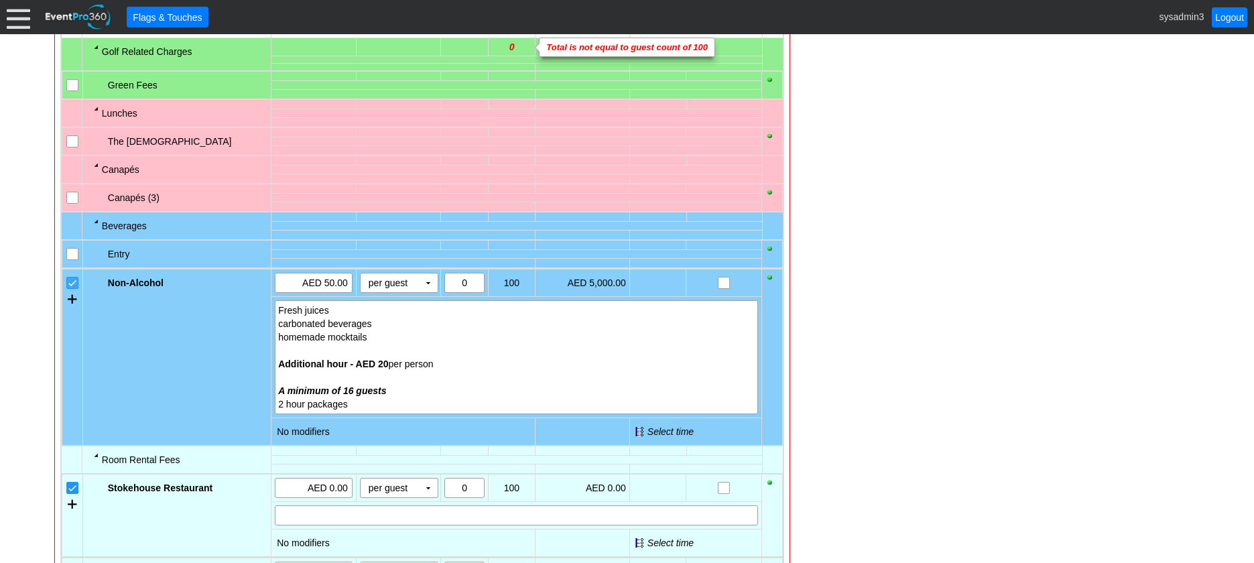
click at [67, 279] on input "checkbox" at bounding box center [73, 284] width 13 height 13
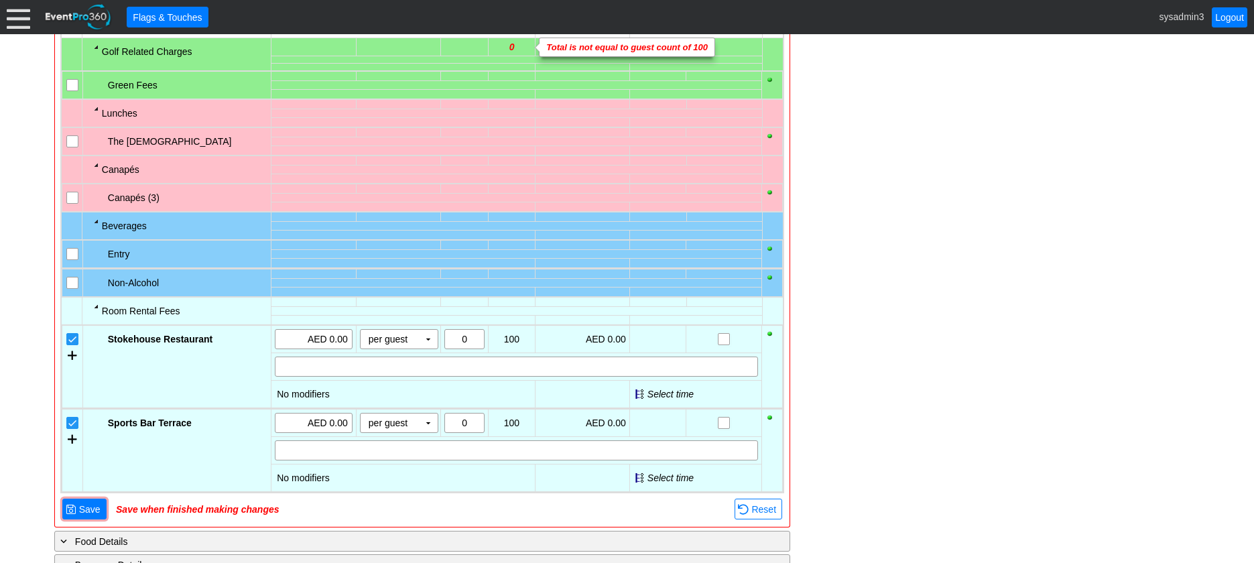
click at [76, 345] on input "checkbox" at bounding box center [73, 340] width 13 height 13
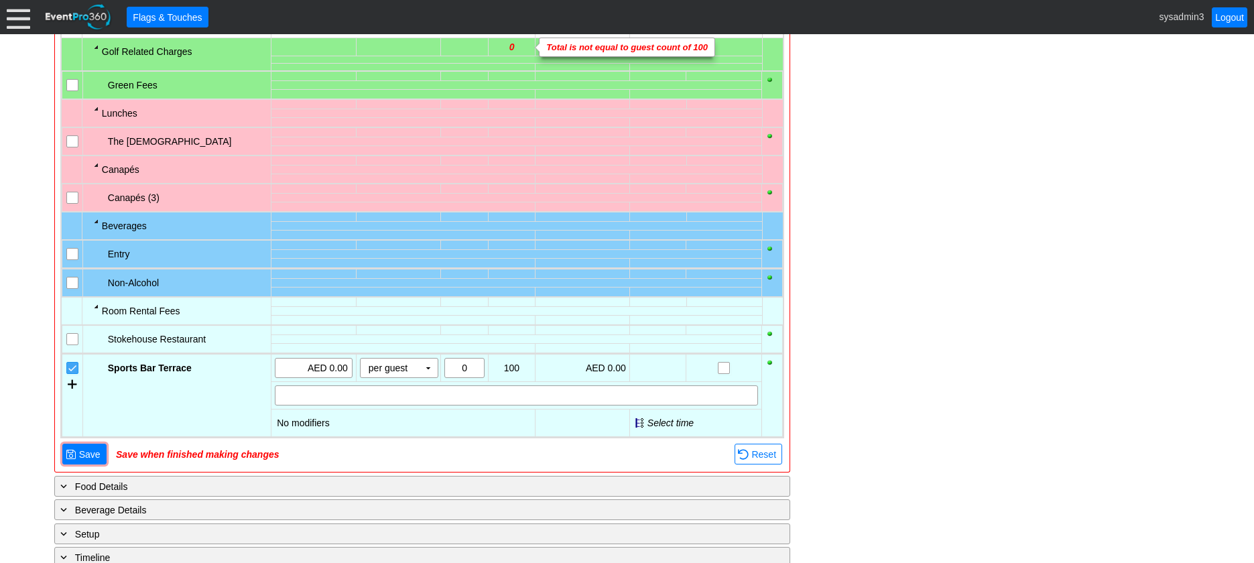
click at [76, 373] on input "checkbox" at bounding box center [73, 369] width 13 height 13
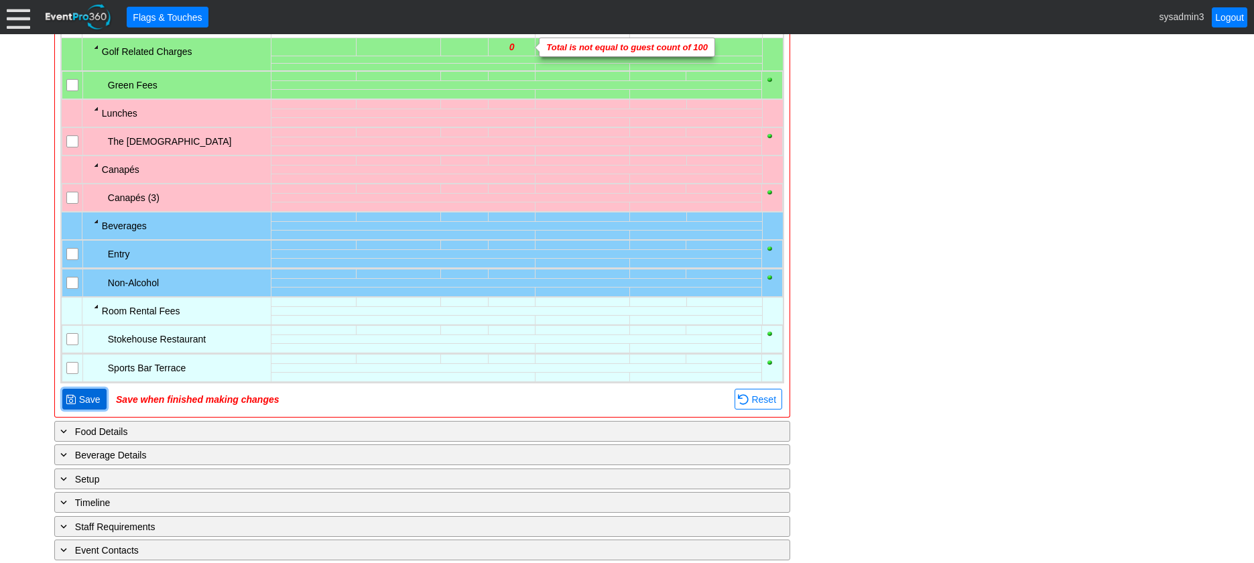
click at [85, 409] on span "● Save" at bounding box center [84, 399] width 44 height 21
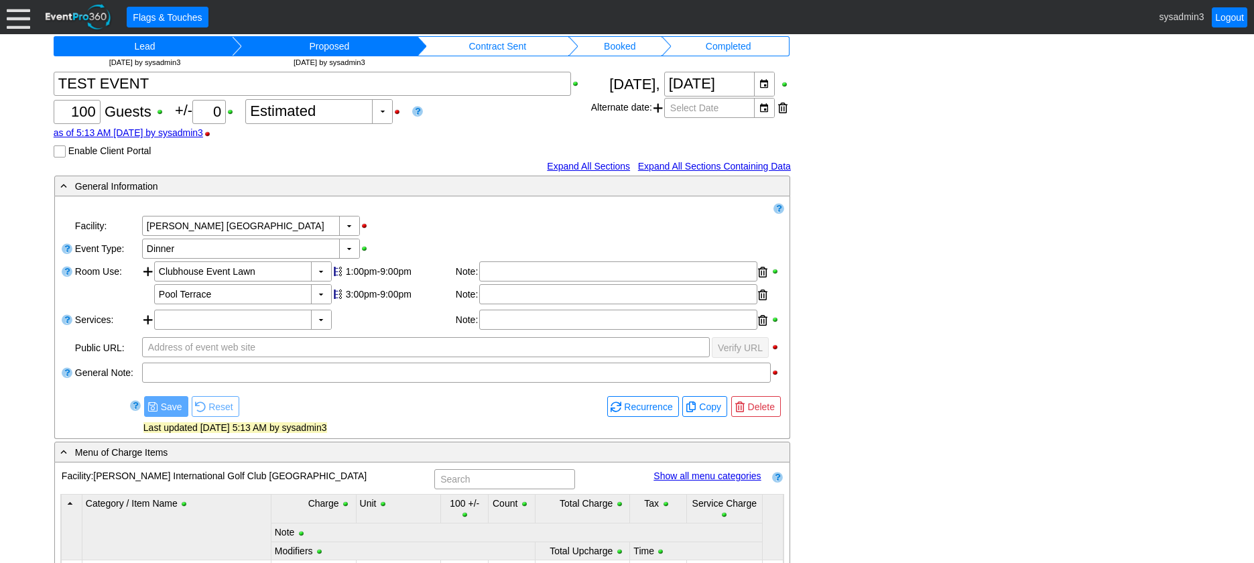
scroll to position [0, 0]
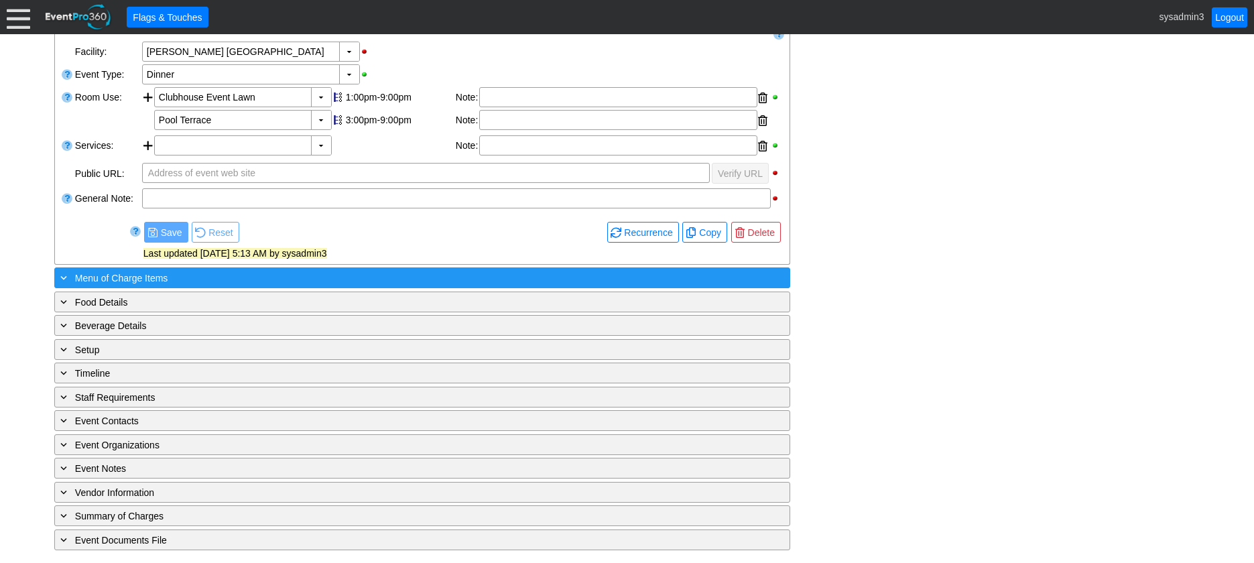
click at [261, 276] on div "+ Menu of Charge Items" at bounding box center [395, 277] width 674 height 15
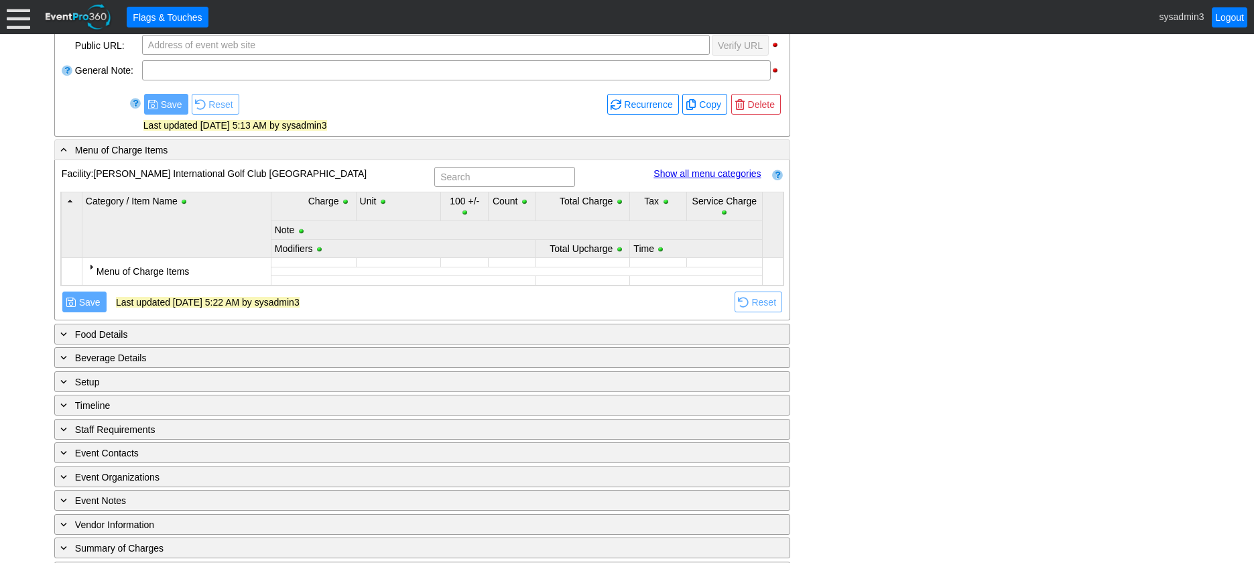
scroll to position [417, 0]
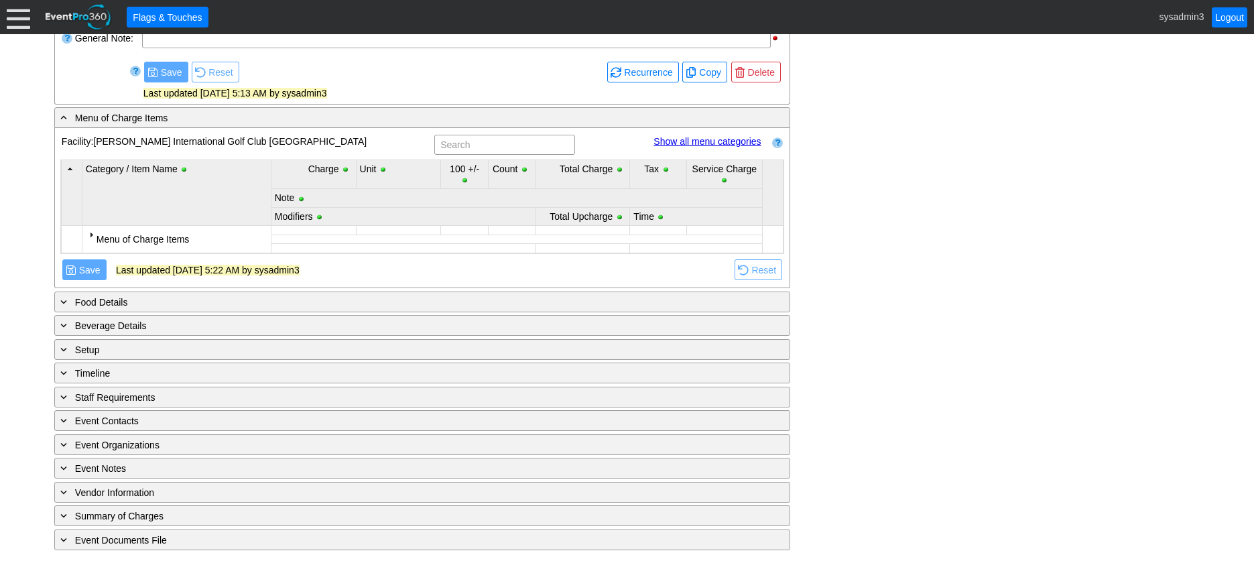
click at [91, 235] on div at bounding box center [91, 234] width 11 height 11
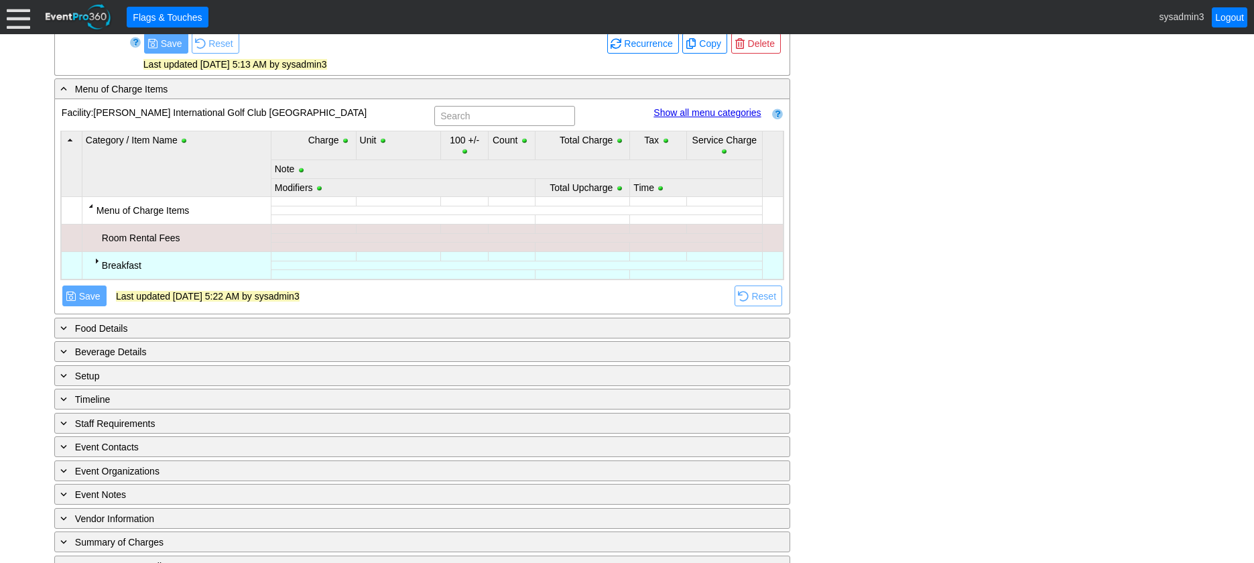
scroll to position [472, 0]
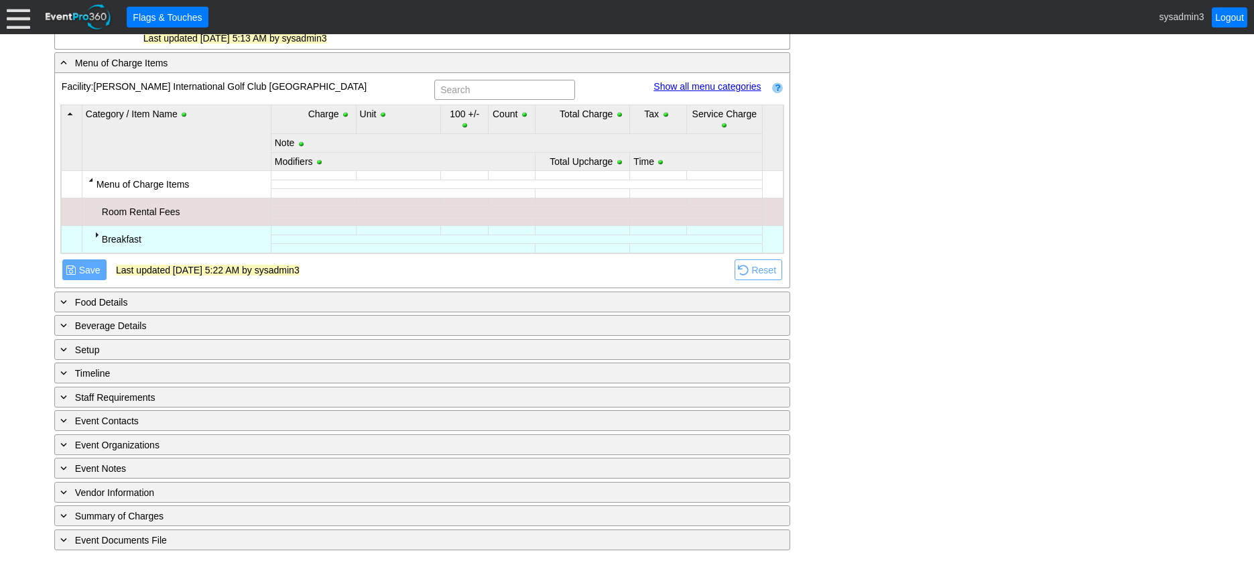
click at [97, 233] on div at bounding box center [96, 234] width 11 height 11
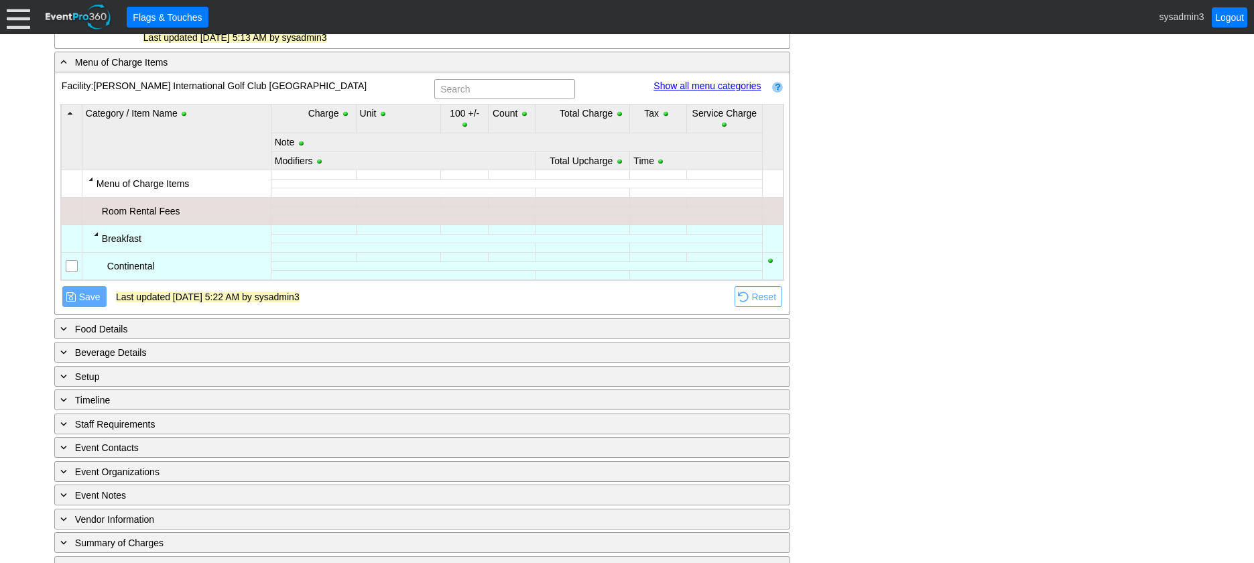
click at [72, 265] on input "checkbox" at bounding box center [72, 267] width 13 height 13
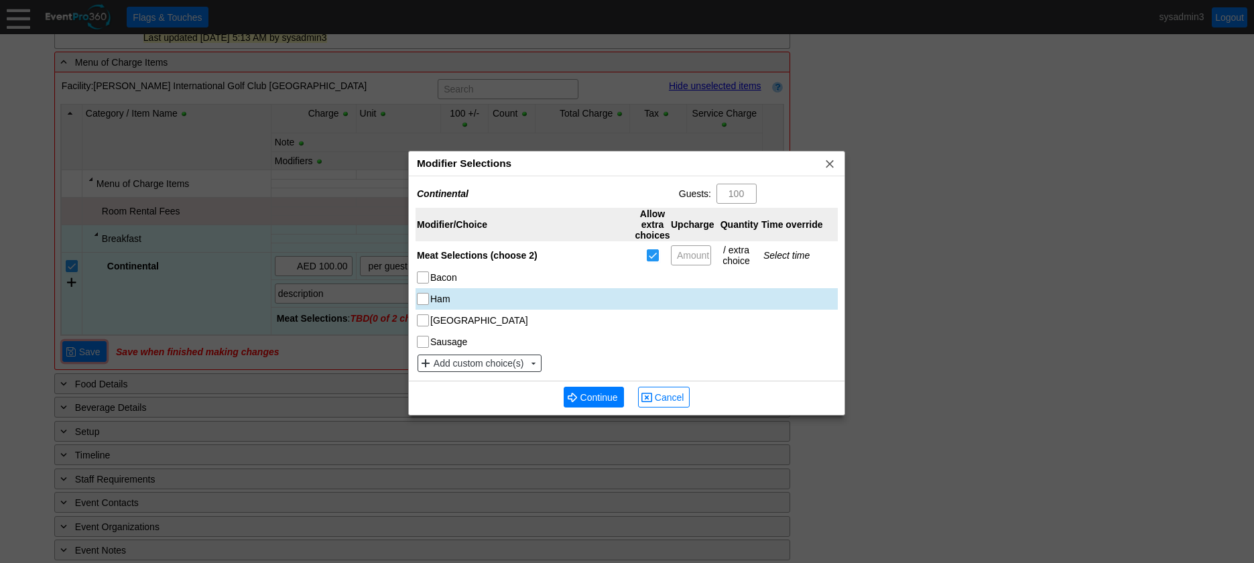
click at [425, 298] on input "Ham" at bounding box center [424, 300] width 13 height 13
checkbox input "true"
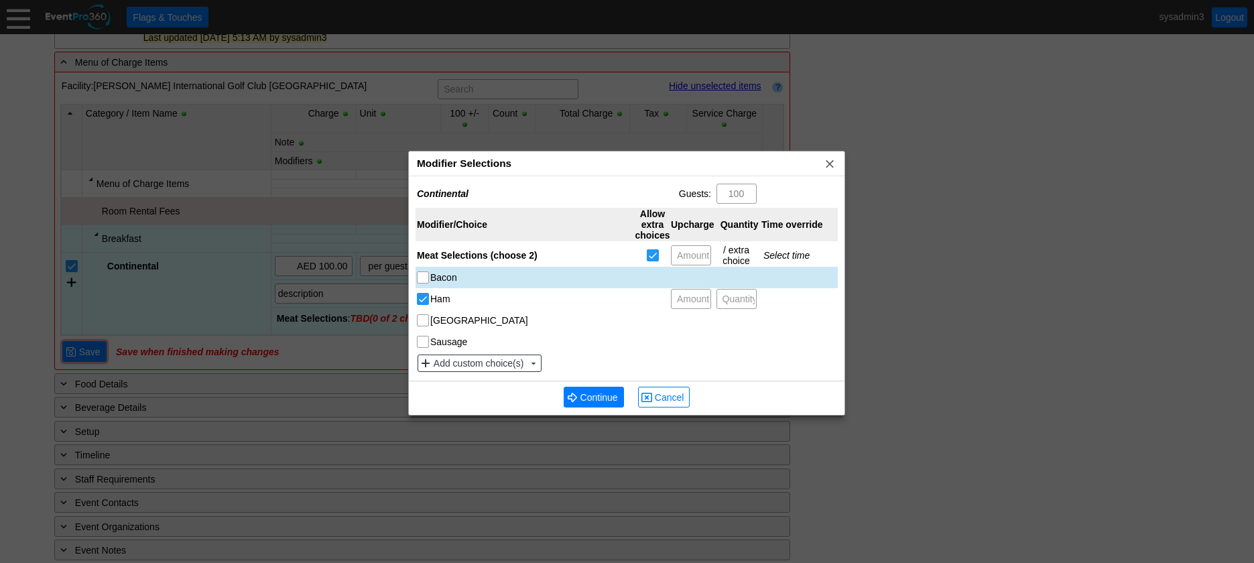
click at [424, 278] on input "Bacon" at bounding box center [424, 278] width 13 height 13
checkbox input "true"
click at [744, 276] on span "Quantity" at bounding box center [740, 277] width 40 height 19
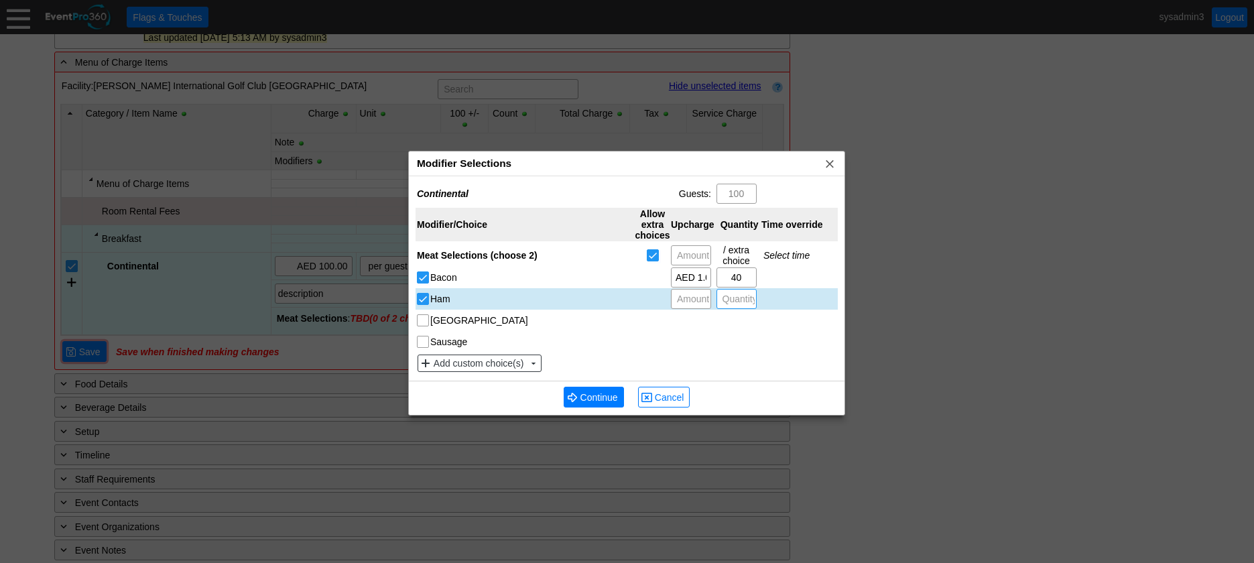
type input "40"
click at [749, 300] on span "Quantity" at bounding box center [740, 299] width 40 height 19
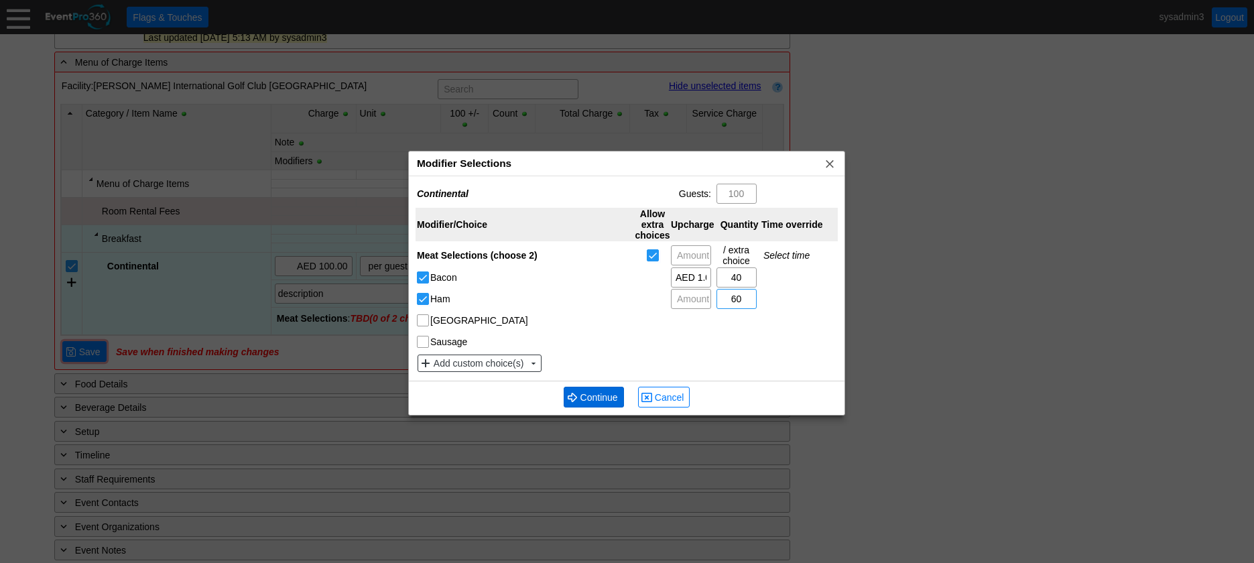
type input "60"
click at [603, 398] on span "Continue" at bounding box center [599, 397] width 43 height 13
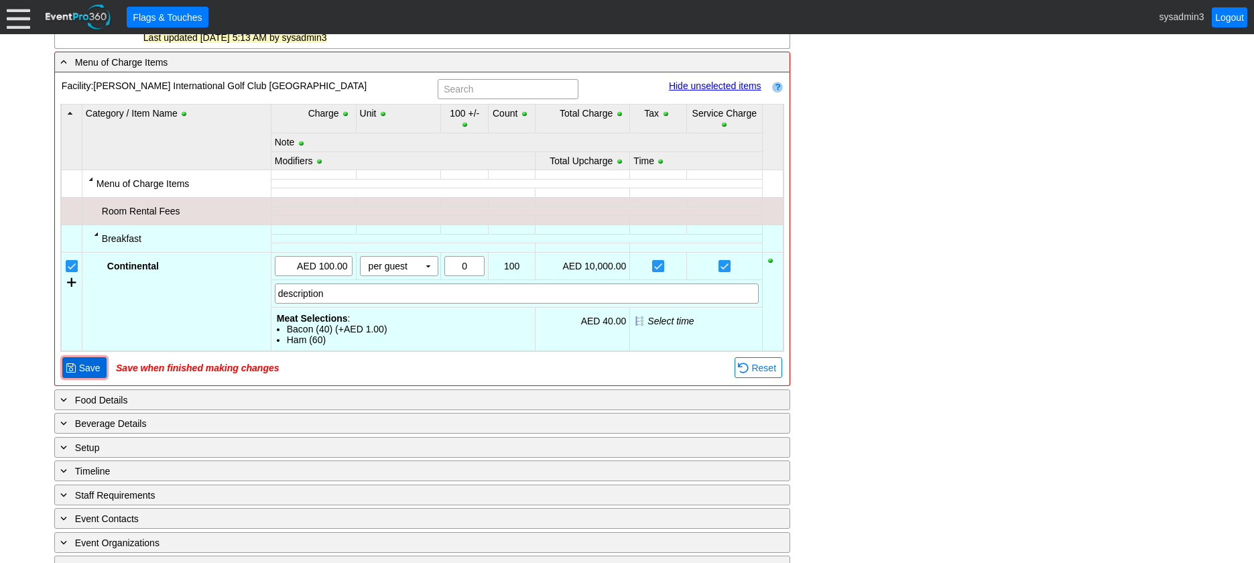
click at [88, 365] on span "Save" at bounding box center [89, 367] width 27 height 13
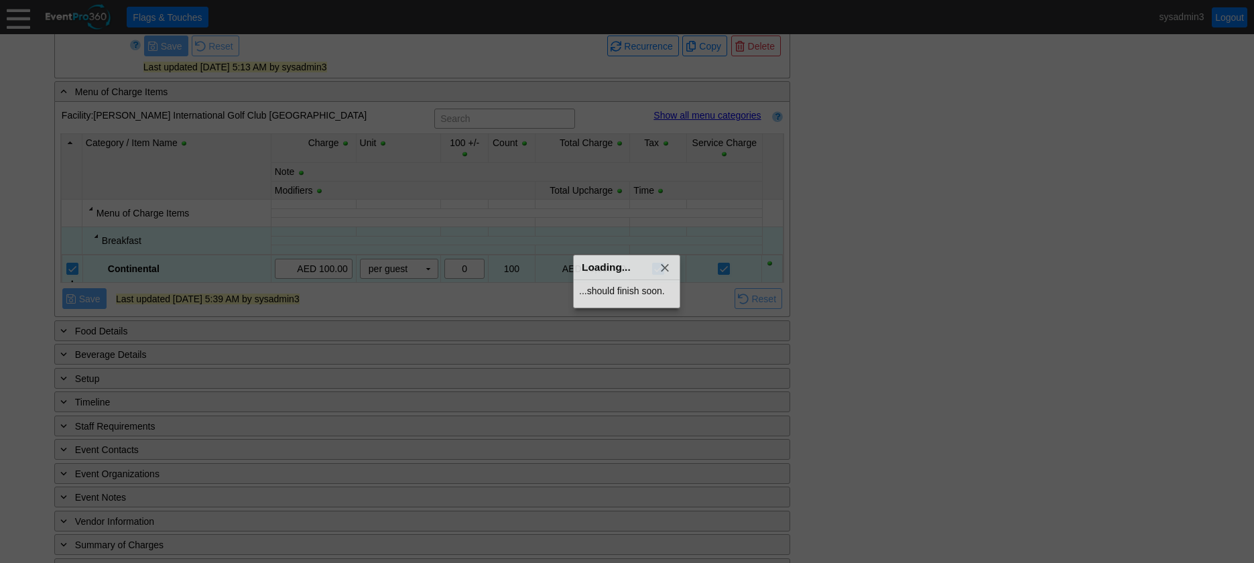
scroll to position [466, 0]
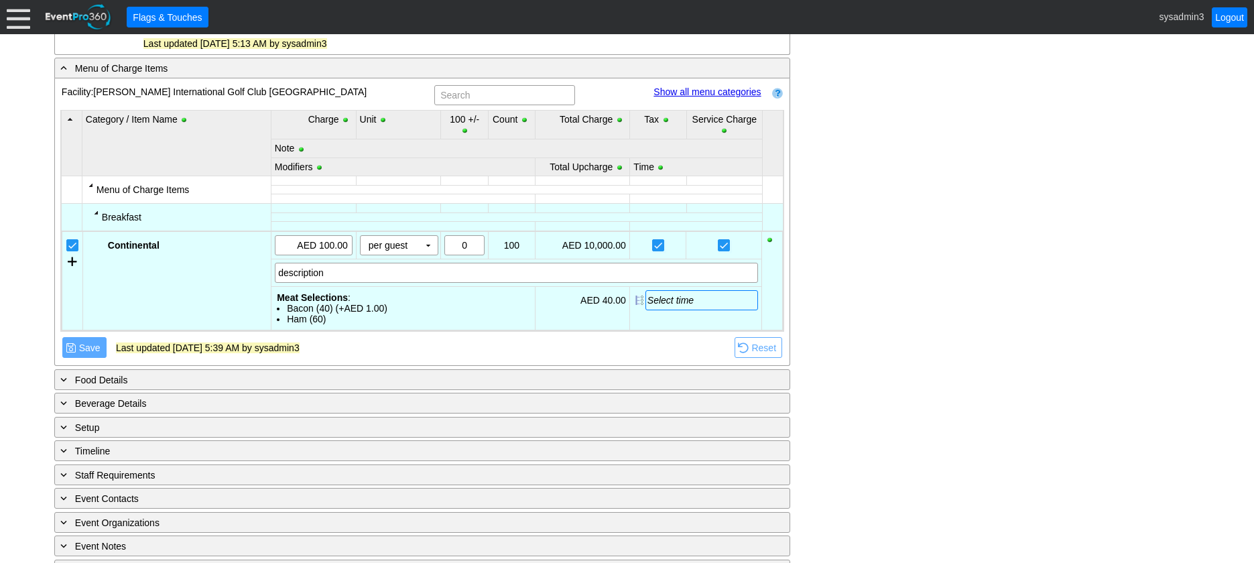
click at [683, 303] on div "Select time" at bounding box center [702, 300] width 109 height 11
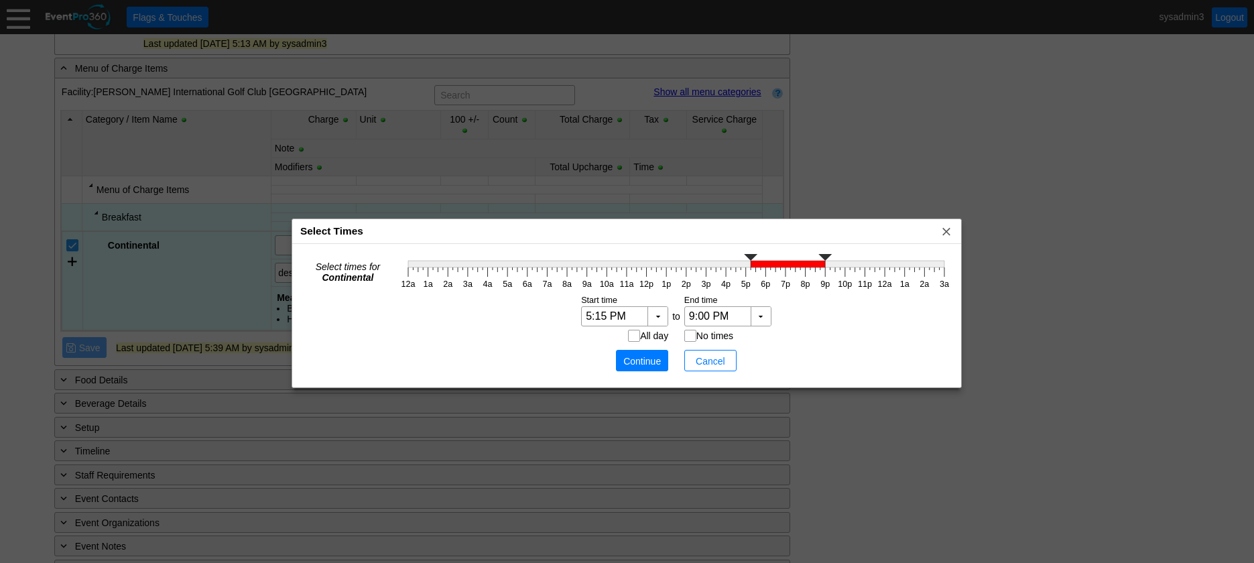
type input "5:30 PM"
click at [757, 276] on icon "12a 1a 2a 3a 4a 5a 6a 7a 8a 9a 10a 11a 12p 1p 2p 3p 4p 5p 6p 7p 8p 9p 10p 11p 1…" at bounding box center [676, 271] width 556 height 40
type input "5:45 PM"
click at [758, 264] on g at bounding box center [676, 260] width 536 height 13
click at [609, 313] on input "5:30 PM" at bounding box center [615, 316] width 59 height 19
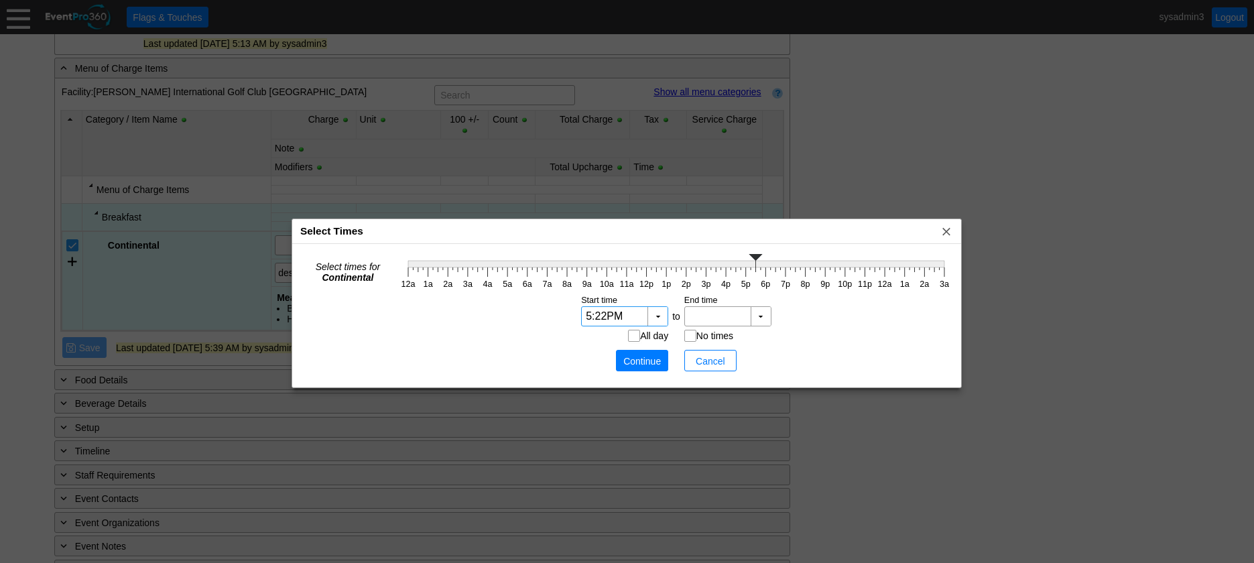
type input "5:22 PM"
click at [573, 365] on td "Setup hours:minutes Start time End time Tear-down hours:minutes ▼ Χ ▼ Χ 5:22 PM…" at bounding box center [676, 337] width 556 height 86
type input "5:45 PM"
click at [760, 258] on polyline at bounding box center [760, 257] width 13 height 7
click at [647, 357] on span "Continue" at bounding box center [642, 361] width 40 height 13
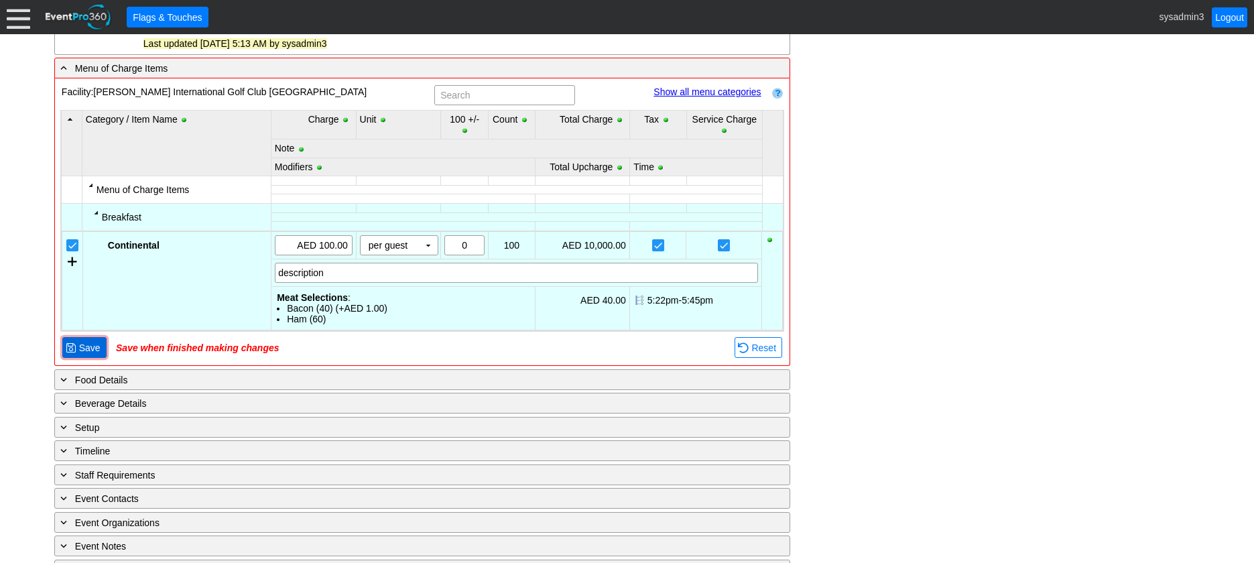
click at [80, 343] on span "Save" at bounding box center [89, 347] width 27 height 13
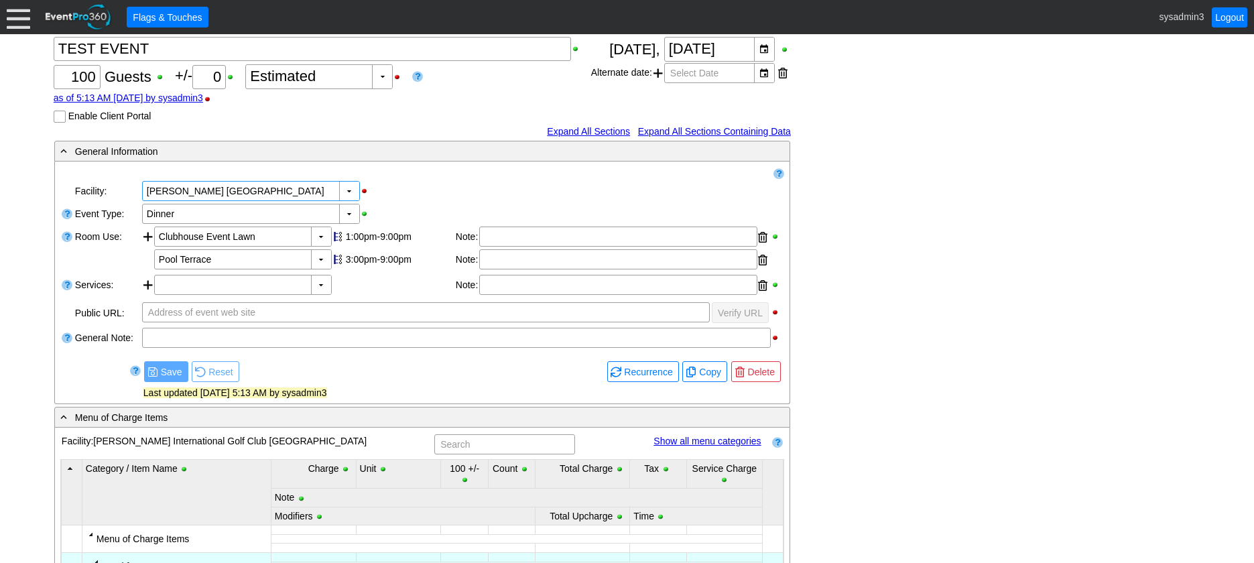
scroll to position [134, 0]
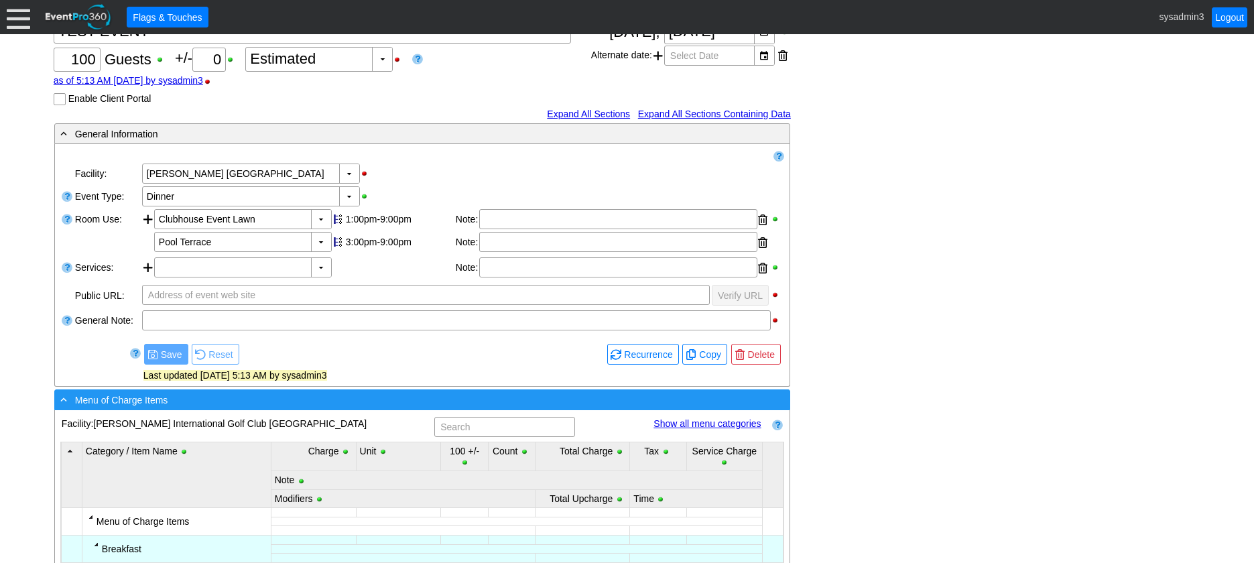
click at [266, 396] on div "- Menu of Charge Items" at bounding box center [395, 399] width 674 height 15
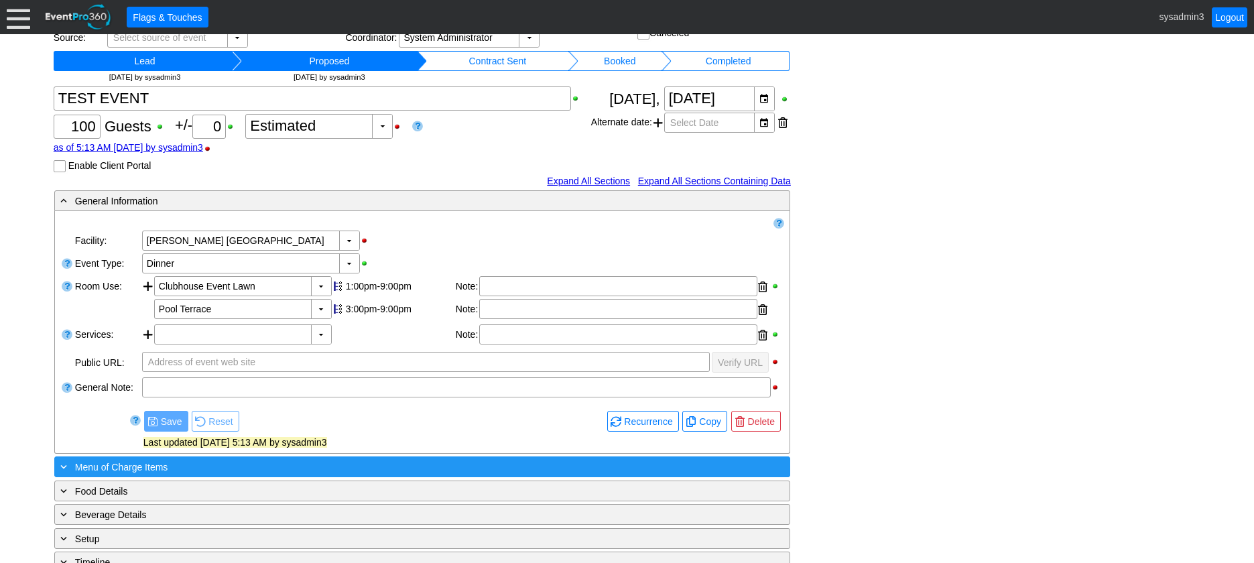
scroll to position [0, 0]
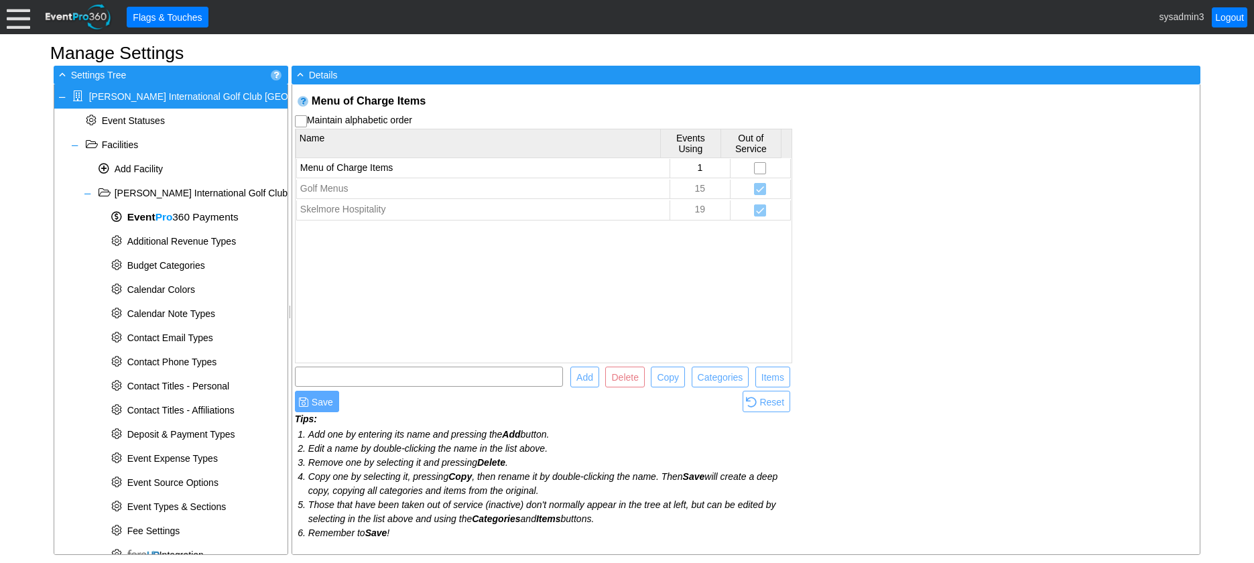
scroll to position [440, 0]
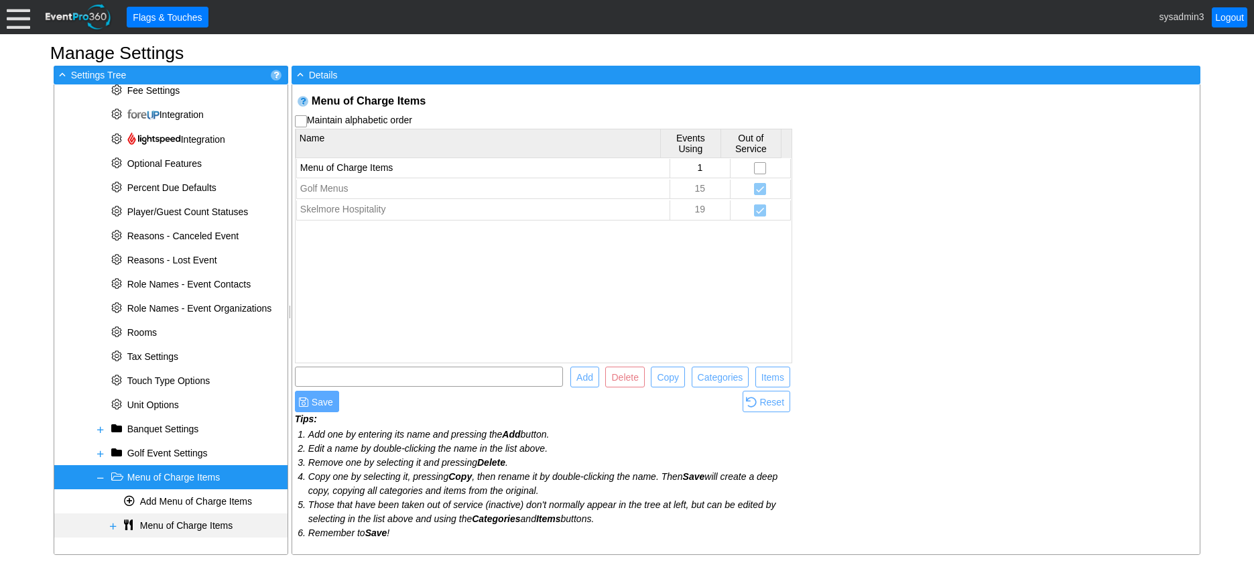
click at [115, 526] on span at bounding box center [113, 526] width 11 height 11
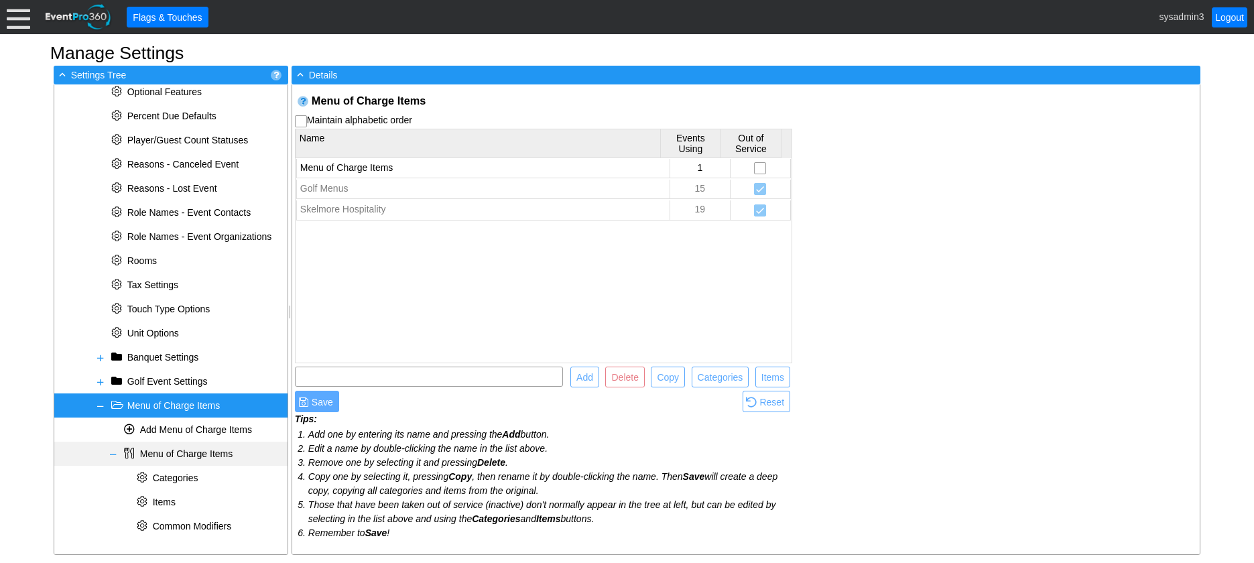
scroll to position [513, 0]
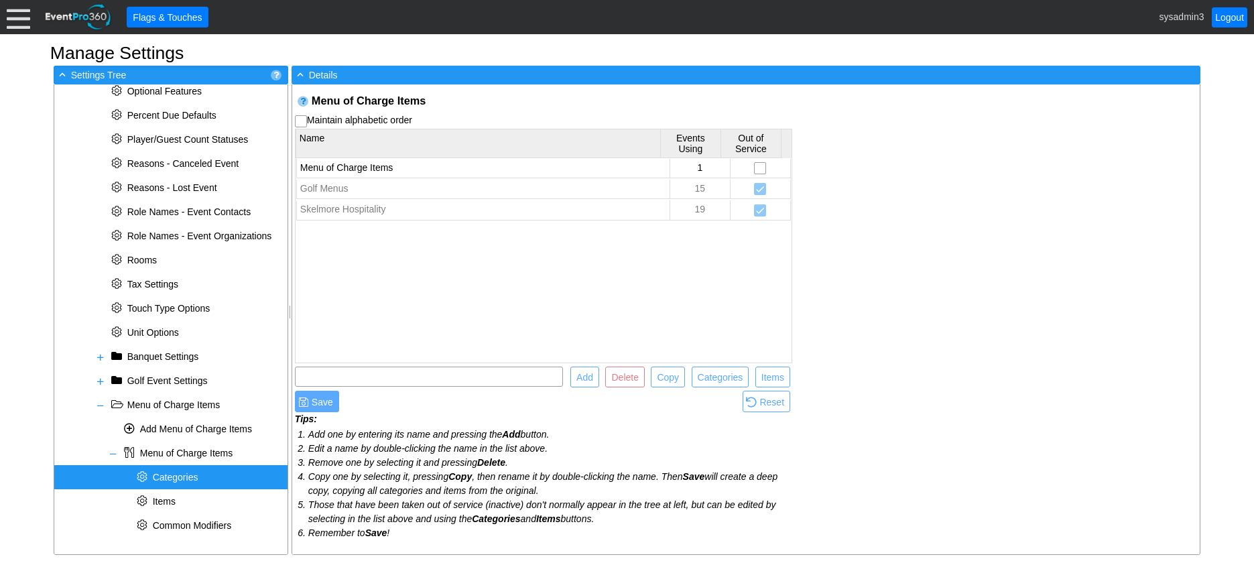
click at [177, 479] on span "Categories" at bounding box center [176, 477] width 46 height 11
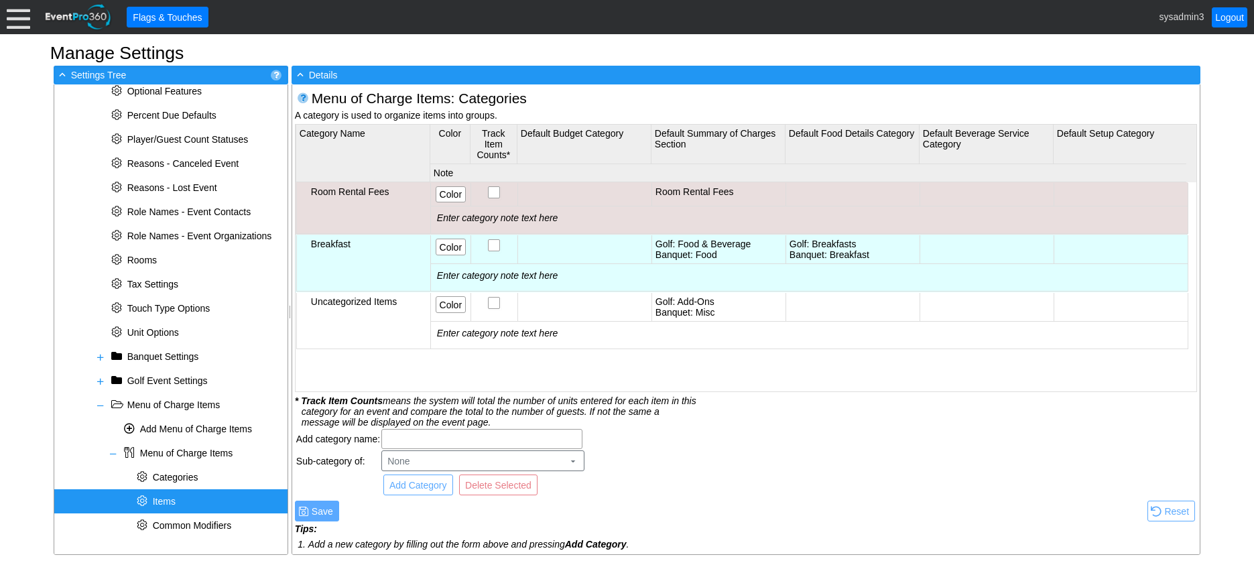
click at [180, 503] on div "* Items" at bounding box center [170, 501] width 233 height 24
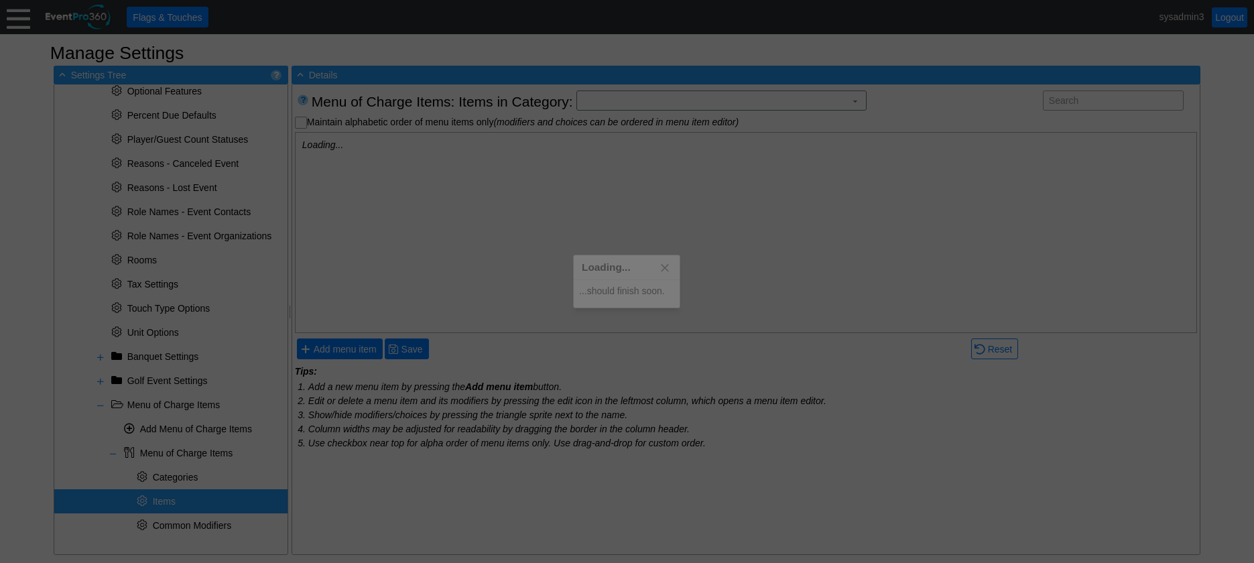
click at [178, 477] on div at bounding box center [627, 281] width 1254 height 563
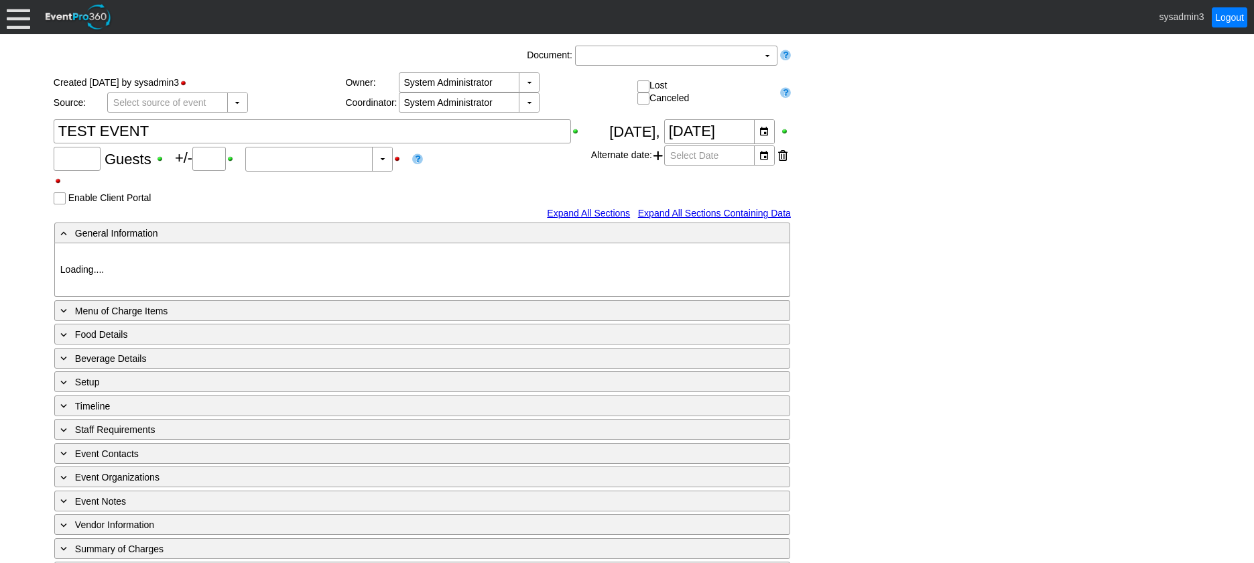
type input "100"
type input "0"
type input "Estimated"
type input "[PERSON_NAME] [GEOGRAPHIC_DATA]"
type input "Dinner"
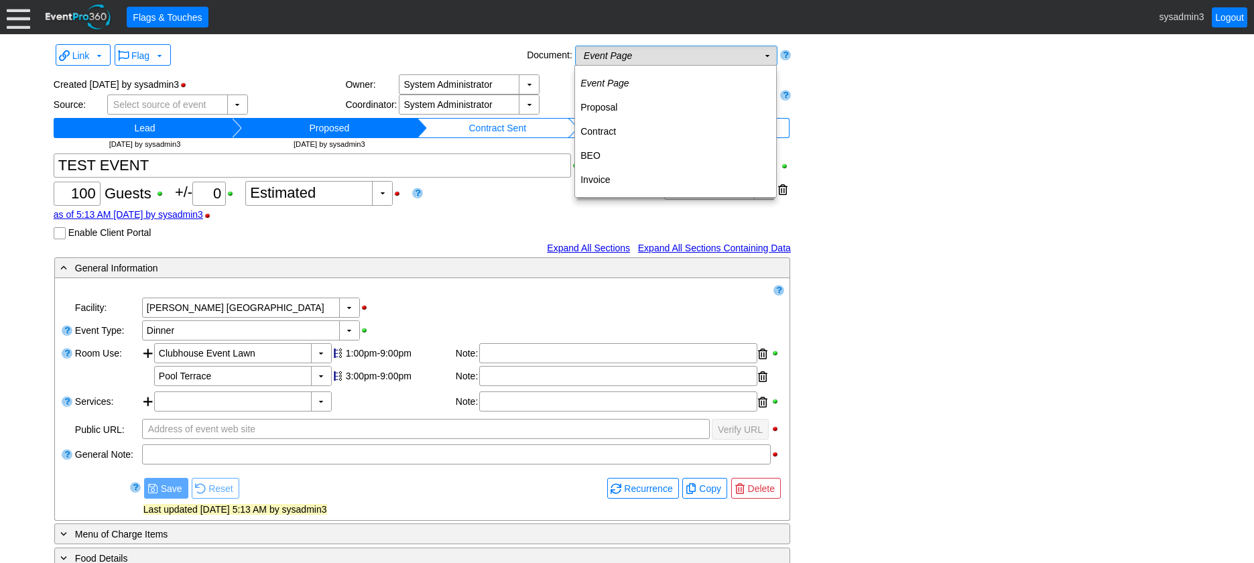
click at [731, 63] on td "Event Page Χ" at bounding box center [667, 55] width 182 height 19
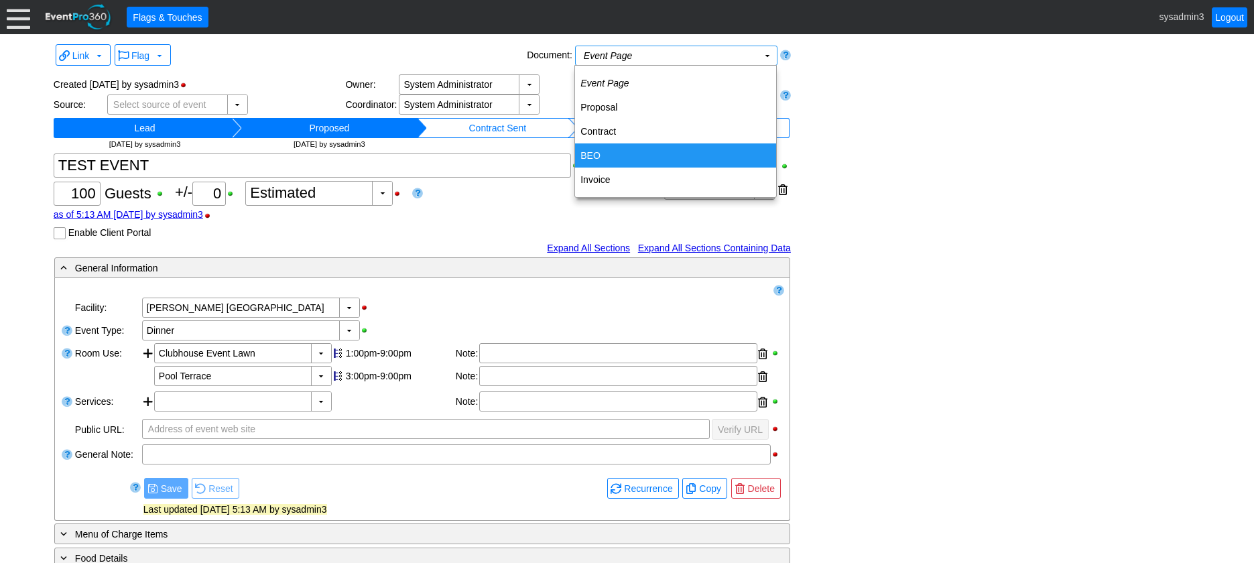
click at [601, 156] on td "BEO" at bounding box center [675, 155] width 201 height 24
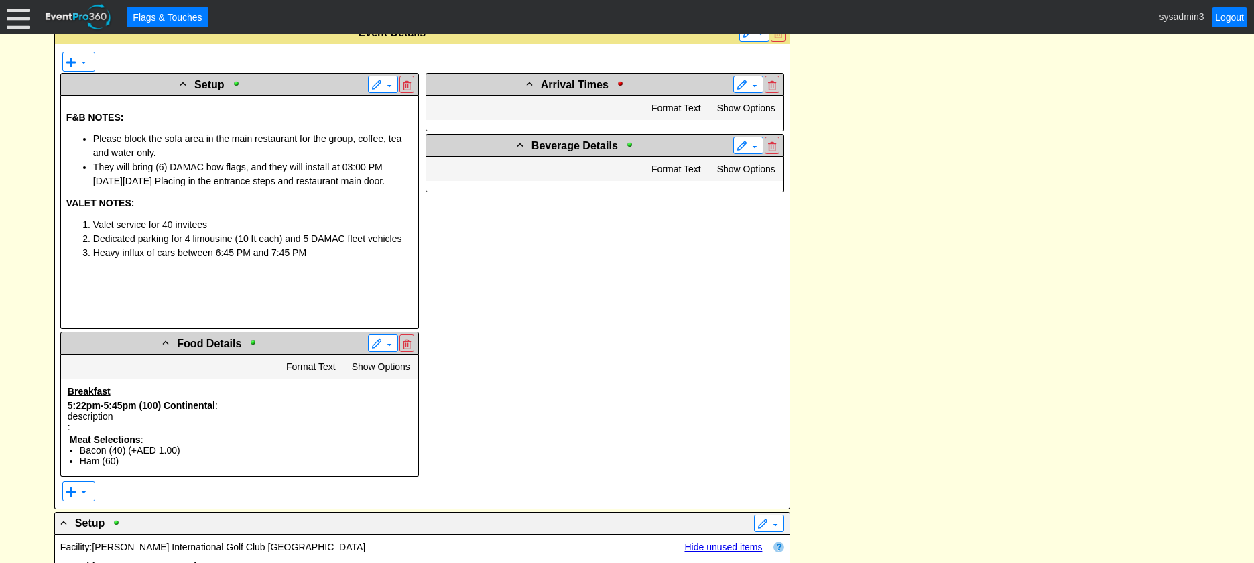
scroll to position [670, 0]
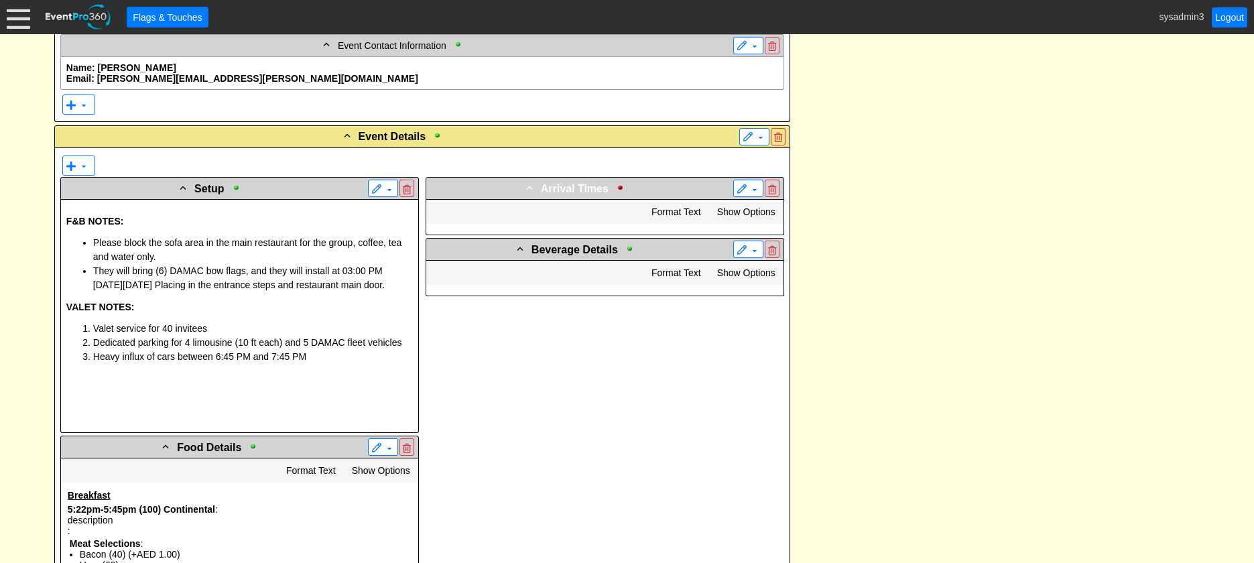
click at [590, 183] on span "Arrival Times" at bounding box center [575, 188] width 68 height 11
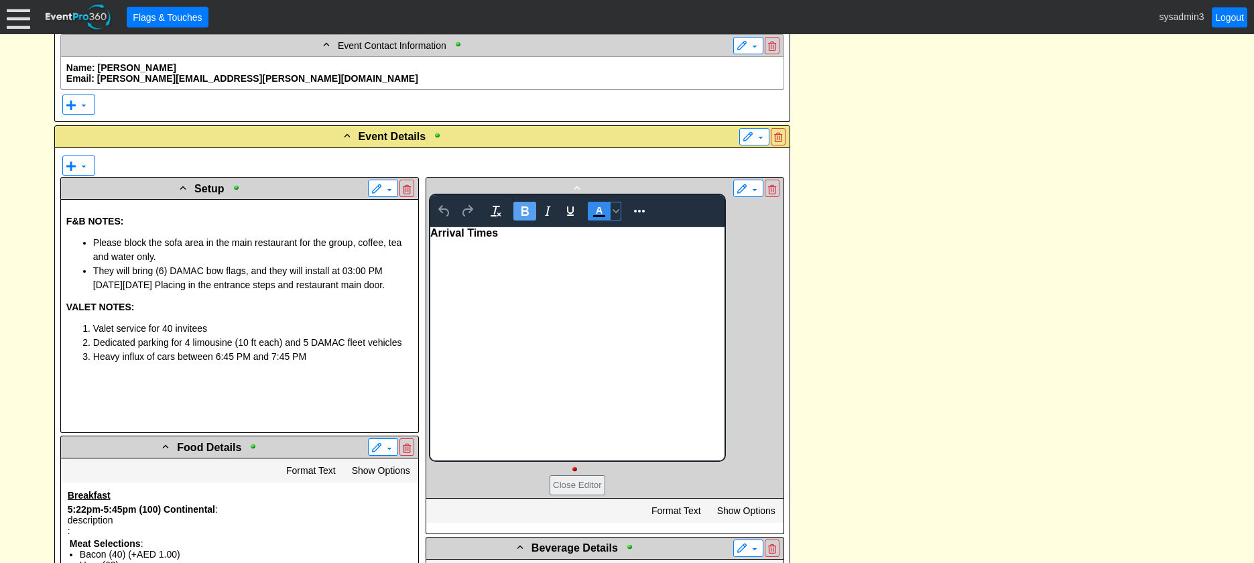
scroll to position [0, 0]
drag, startPoint x: 520, startPoint y: 234, endPoint x: 848, endPoint y: 459, distance: 397.9
click at [430, 231] on html "Arrival Times" at bounding box center [577, 343] width 294 height 233
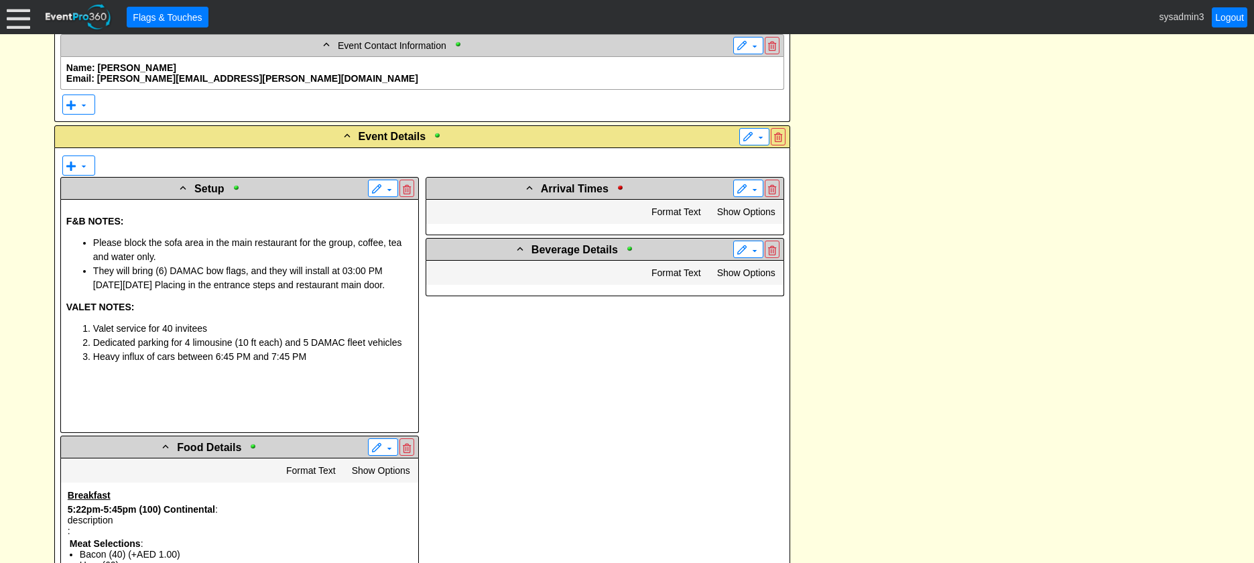
click at [580, 187] on span "Arrival Times" at bounding box center [575, 188] width 68 height 11
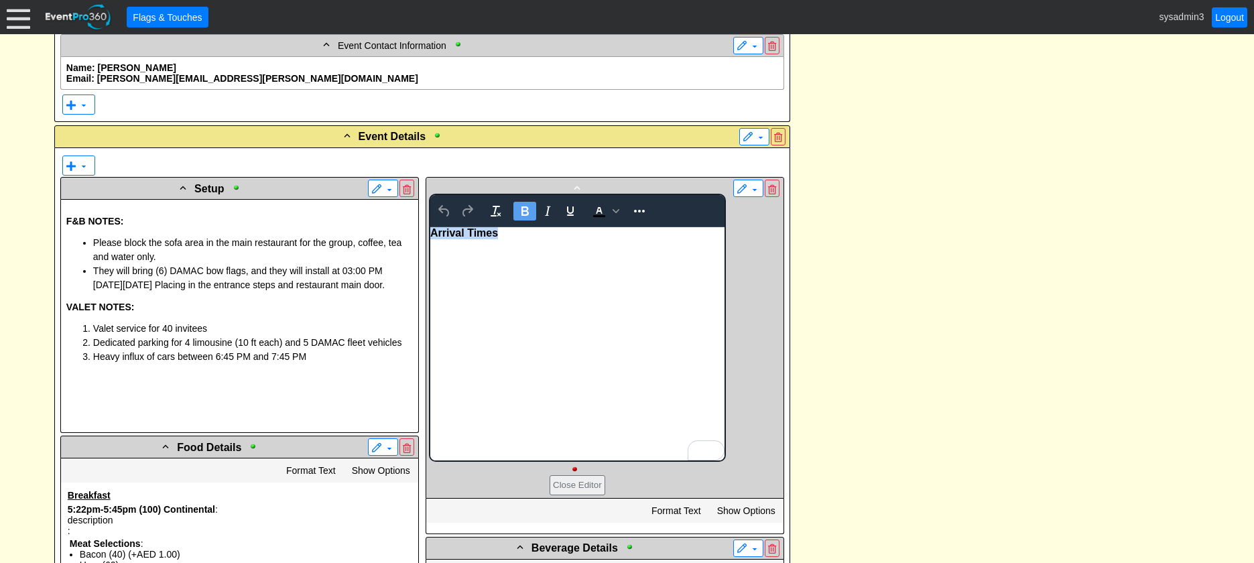
drag, startPoint x: 514, startPoint y: 239, endPoint x: 394, endPoint y: 236, distance: 119.4
click at [430, 236] on html "Arrival Times" at bounding box center [577, 343] width 294 height 233
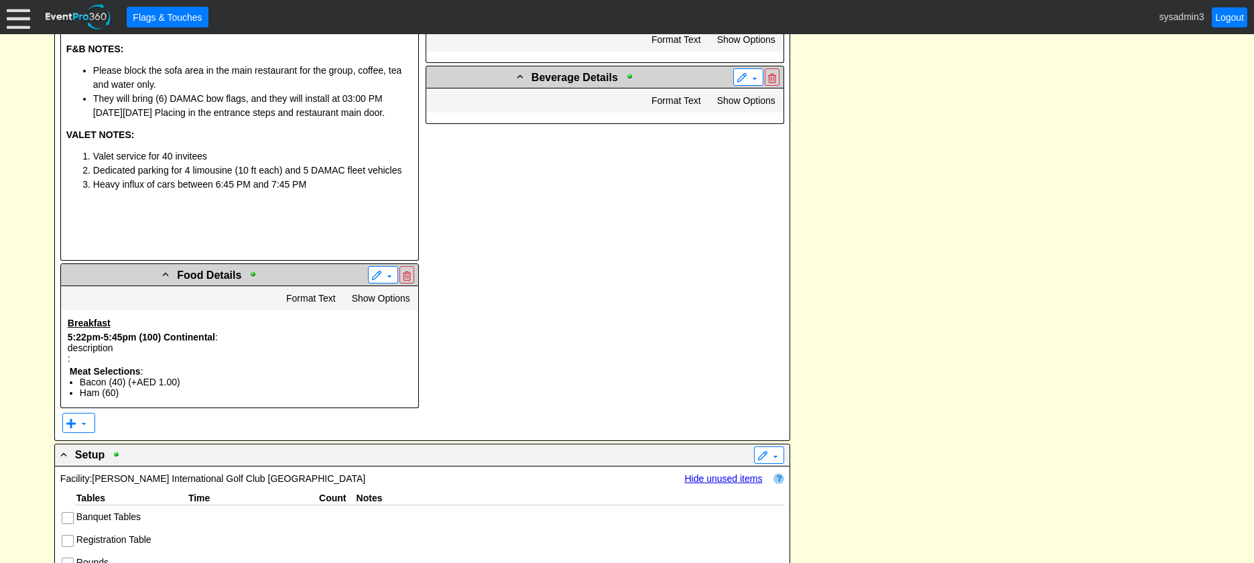
scroll to position [872, 0]
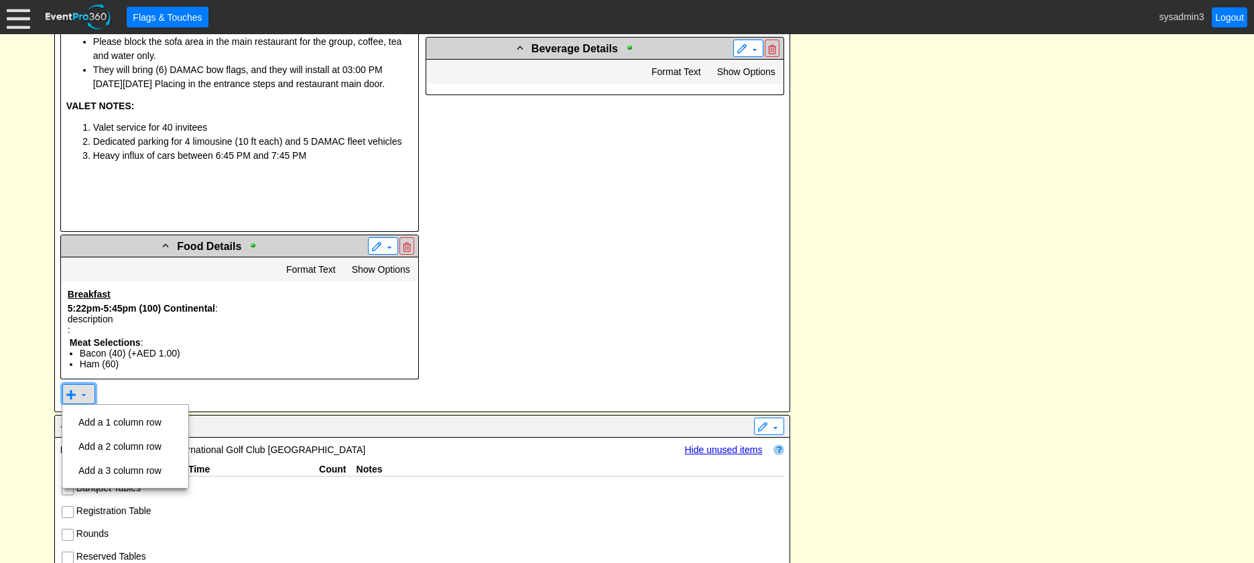
click at [77, 394] on span "▼" at bounding box center [77, 394] width 23 height 13
click at [141, 446] on td "Add a 2 column row" at bounding box center [120, 446] width 94 height 24
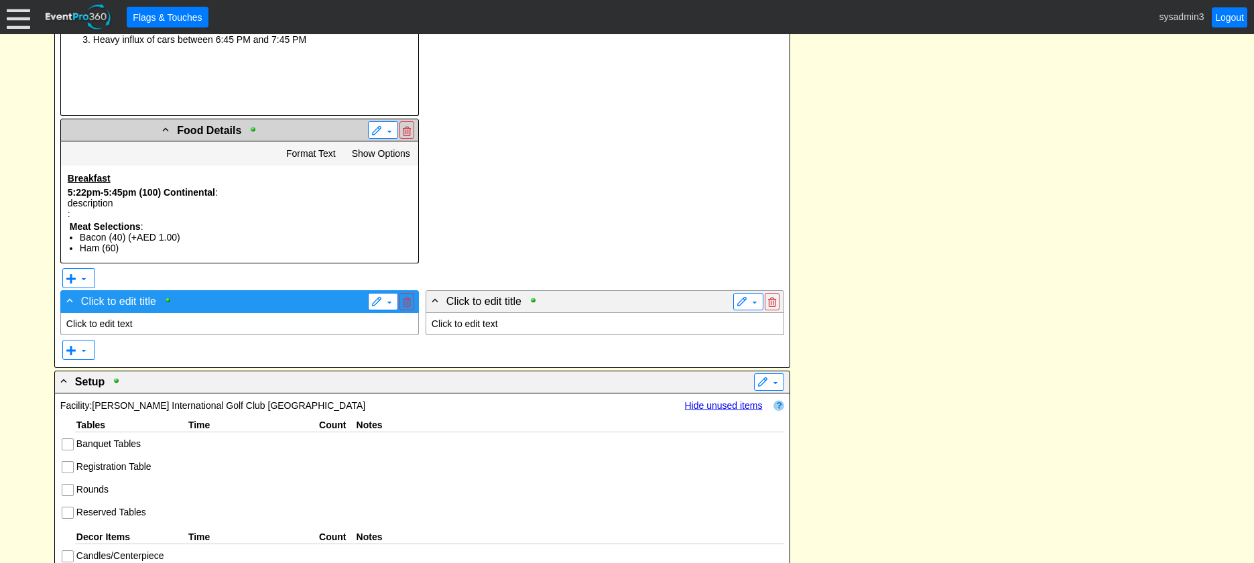
scroll to position [1006, 0]
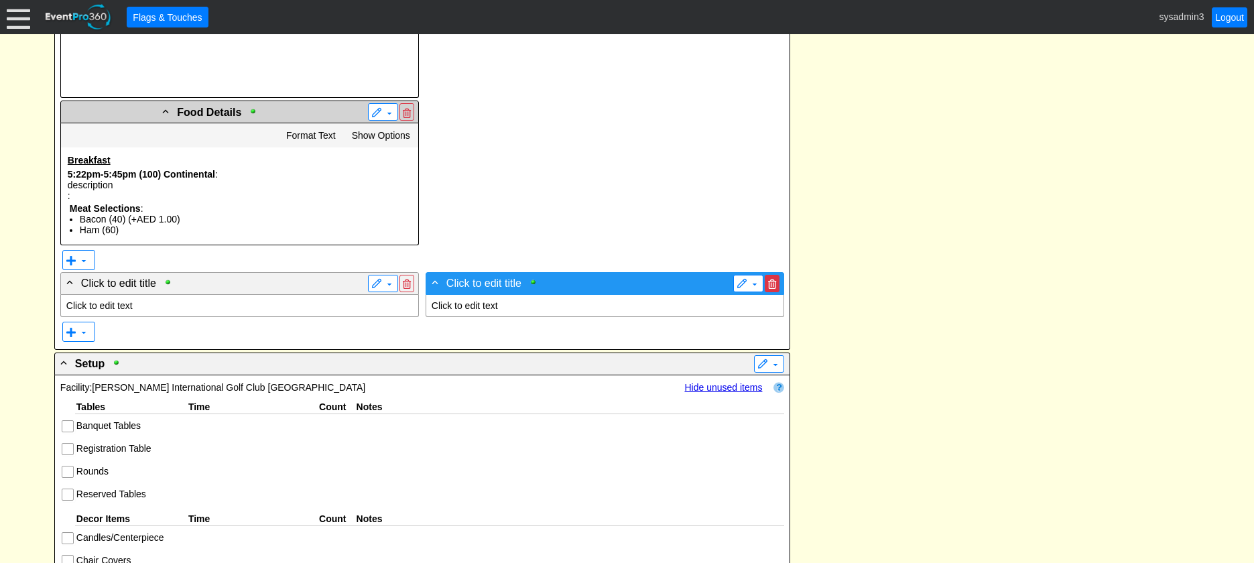
click at [772, 280] on span at bounding box center [772, 284] width 8 height 9
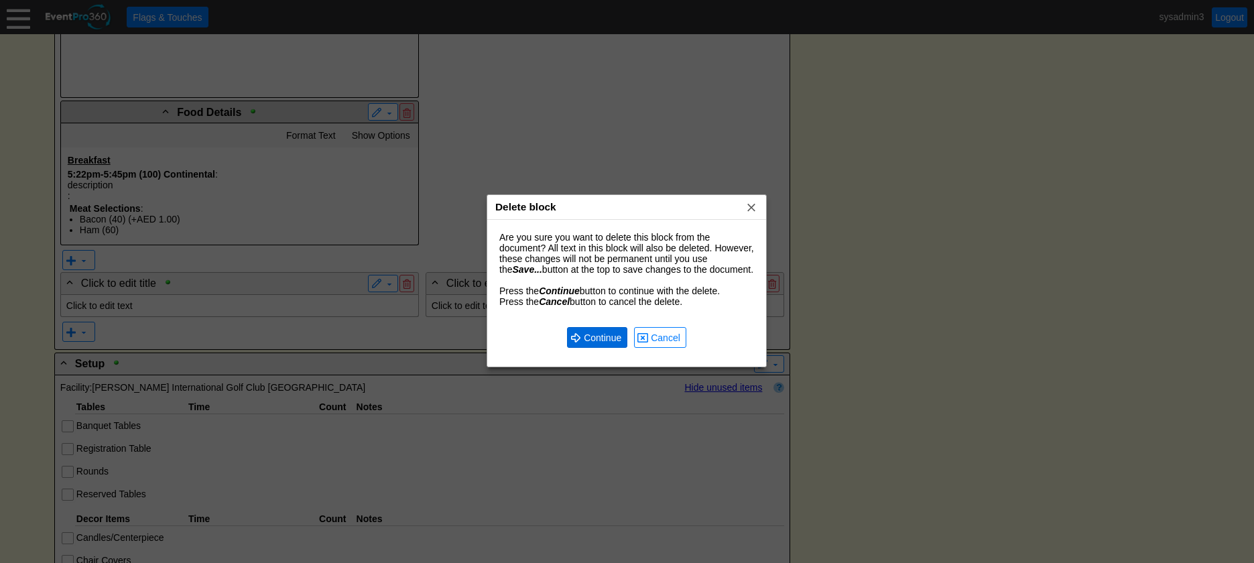
click at [599, 335] on span "Continue" at bounding box center [602, 337] width 43 height 13
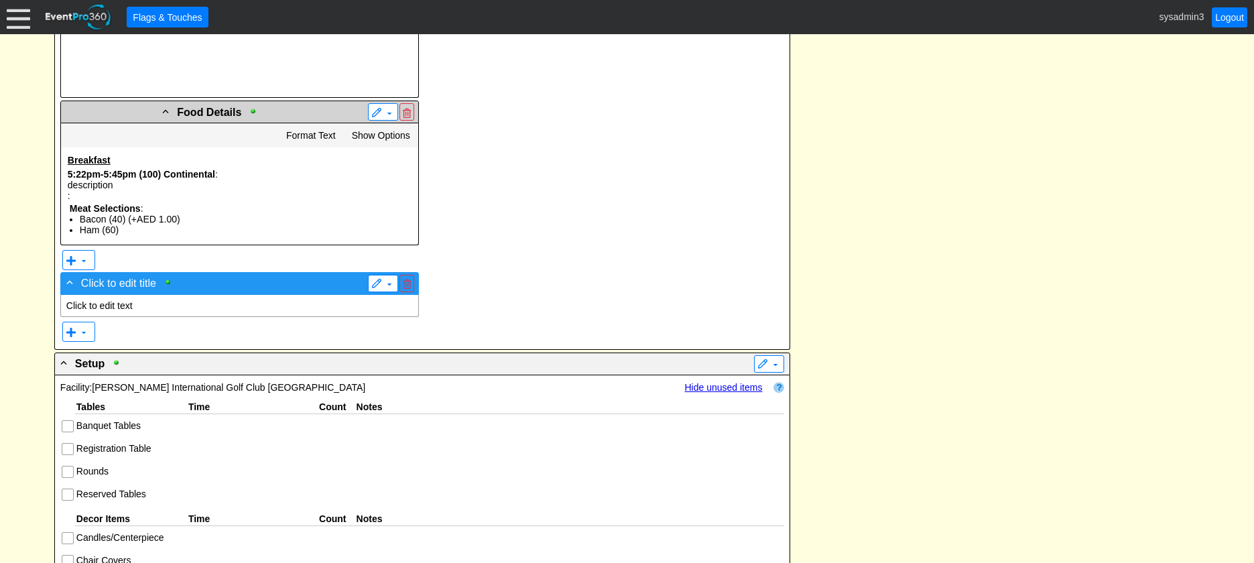
click at [128, 281] on span "Click to edit title" at bounding box center [118, 283] width 75 height 11
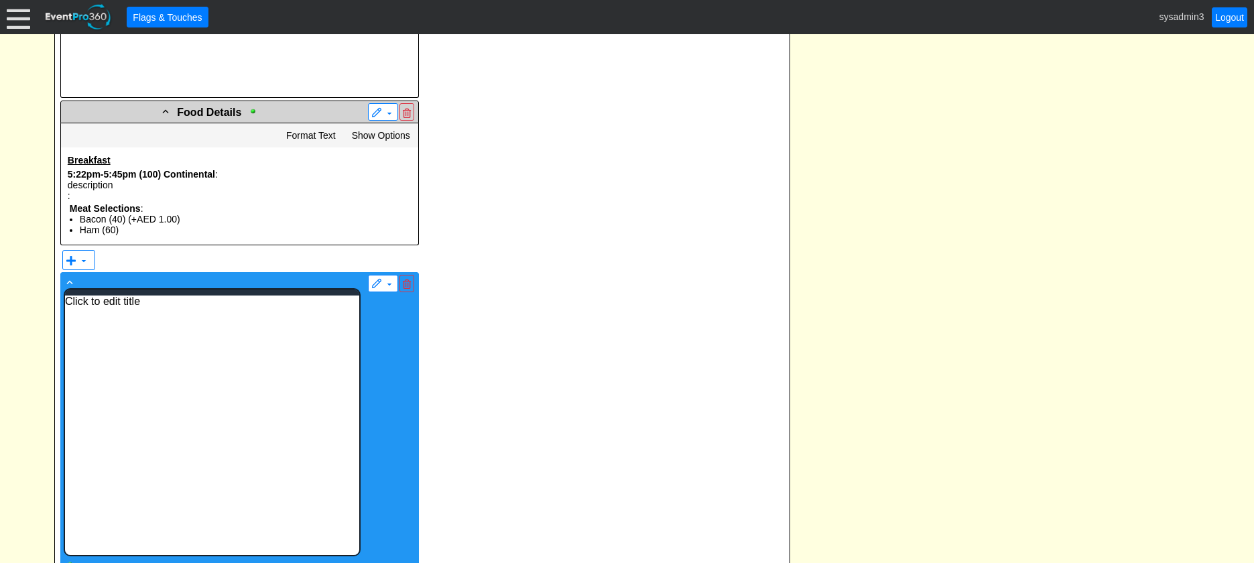
scroll to position [0, 0]
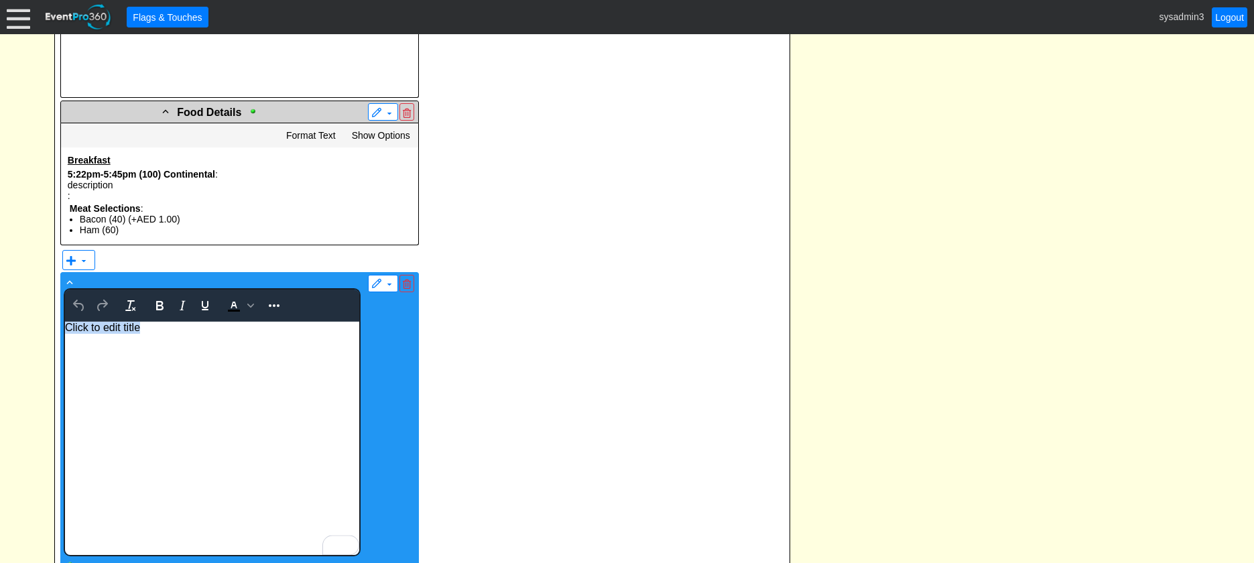
drag, startPoint x: 144, startPoint y: 322, endPoint x: 44, endPoint y: 327, distance: 100.0
click at [64, 327] on html "Click to edit title" at bounding box center [211, 438] width 294 height 233
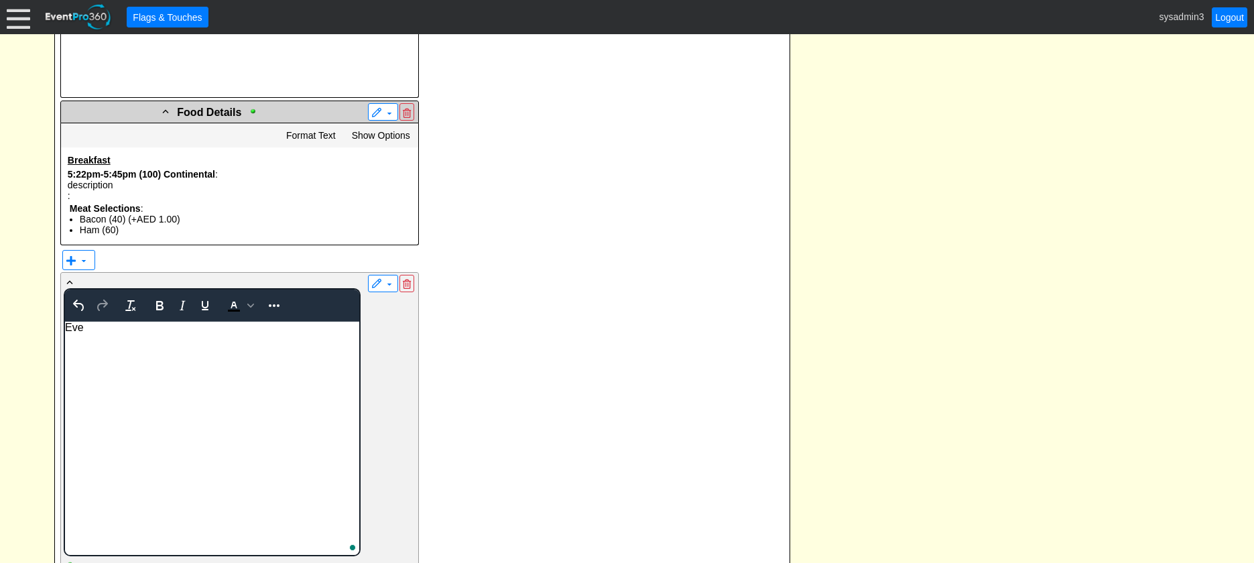
scroll to position [1006, 0]
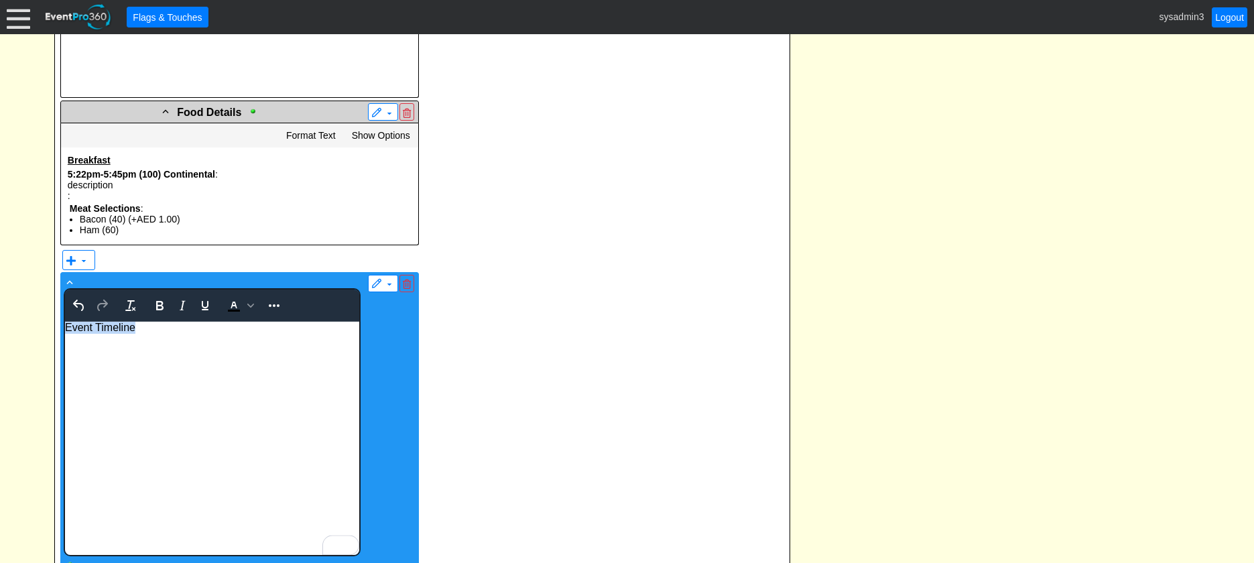
drag, startPoint x: 143, startPoint y: 331, endPoint x: 62, endPoint y: 327, distance: 80.5
click at [64, 327] on html "Event Timeline" at bounding box center [211, 438] width 294 height 233
click at [156, 308] on icon "Bold" at bounding box center [159, 305] width 7 height 9
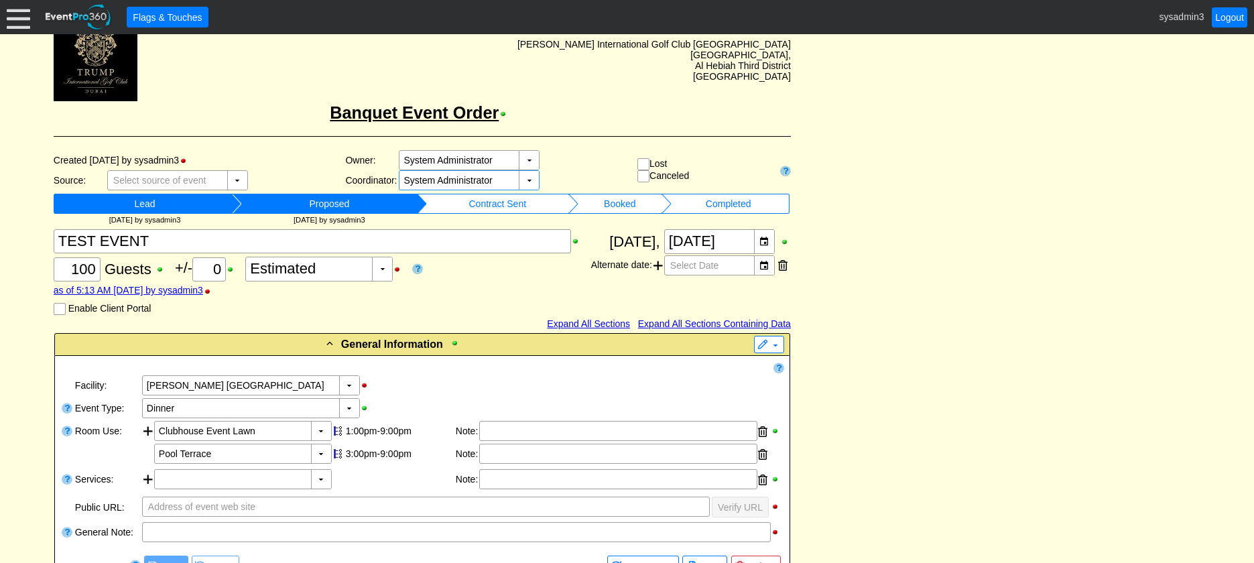
scroll to position [165, 0]
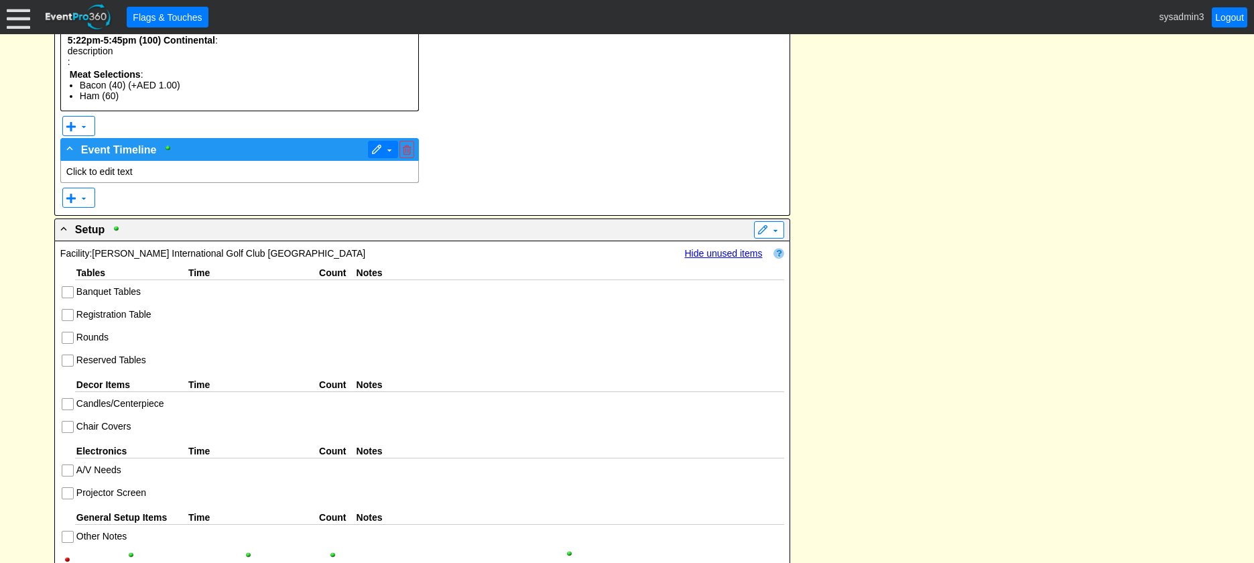
click at [384, 147] on span at bounding box center [389, 150] width 11 height 11
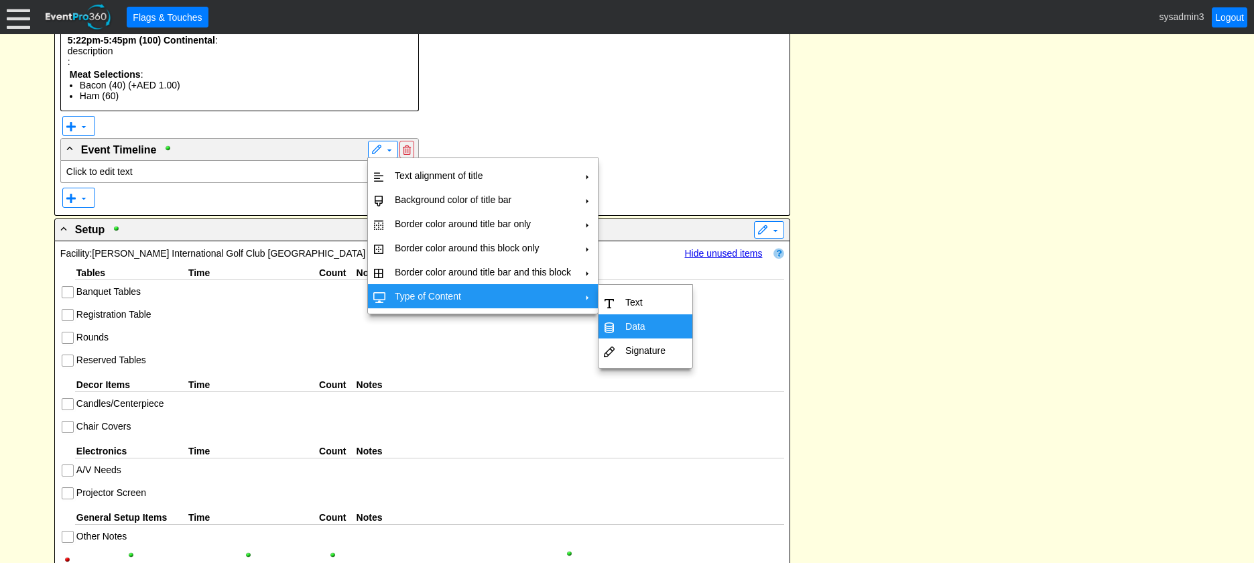
click at [636, 324] on td "Data" at bounding box center [645, 326] width 51 height 24
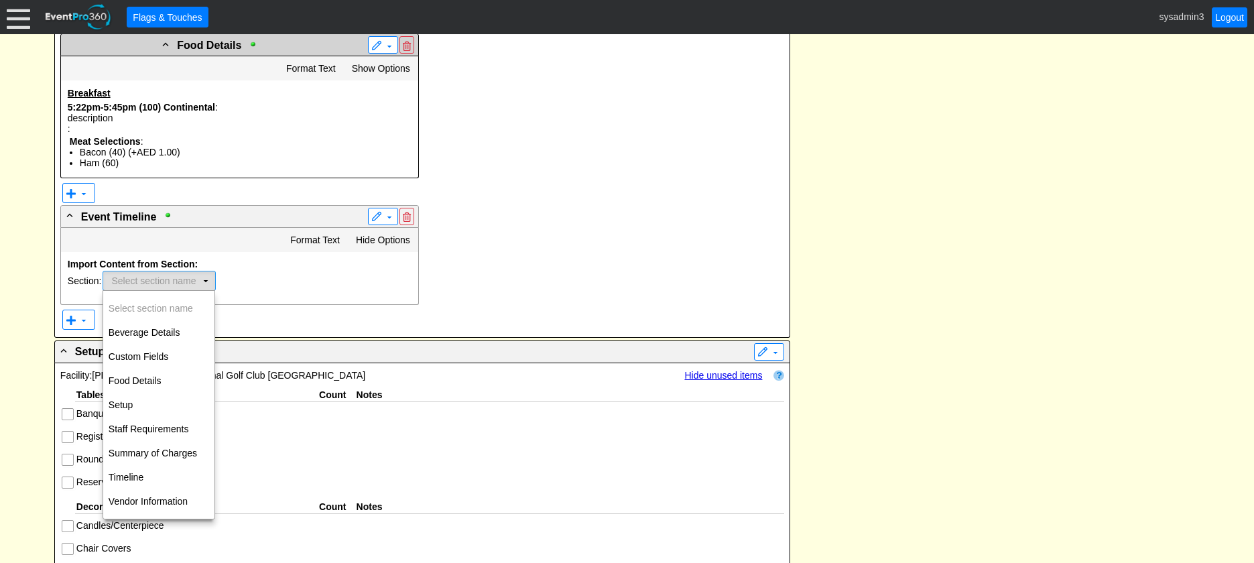
click at [205, 278] on td "▼" at bounding box center [205, 281] width 19 height 19
click at [137, 475] on td "Timeline" at bounding box center [158, 477] width 111 height 24
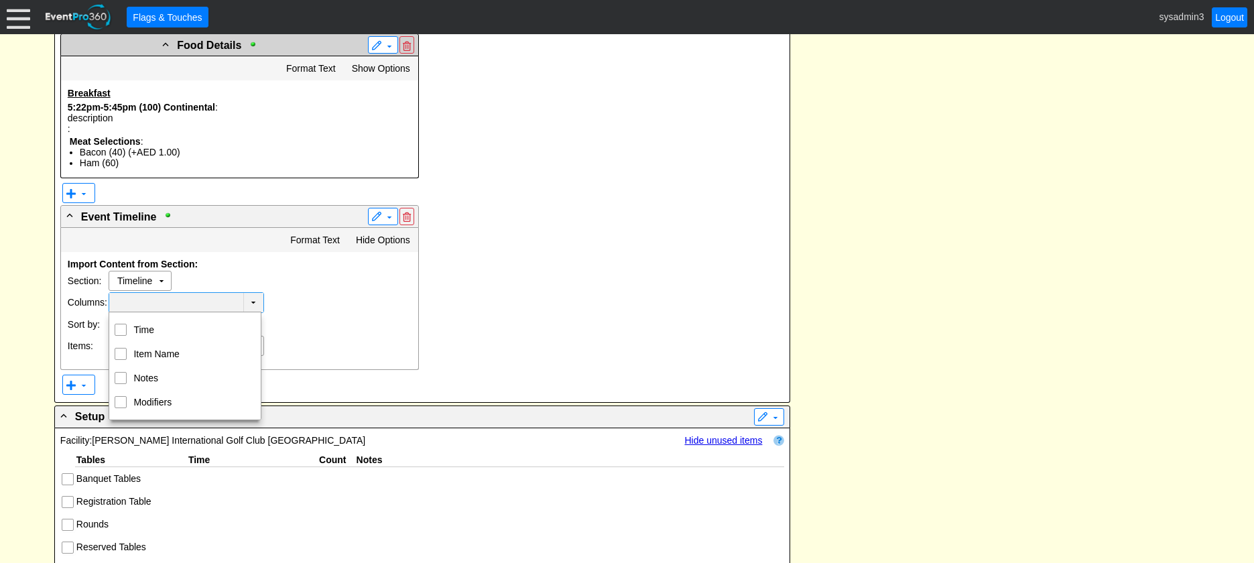
click at [257, 302] on td "▼" at bounding box center [253, 302] width 20 height 19
click at [121, 328] on input "Time" at bounding box center [121, 328] width 9 height 9
checkbox input "true"
click at [120, 356] on input "Item Name" at bounding box center [121, 353] width 9 height 9
checkbox input "true"
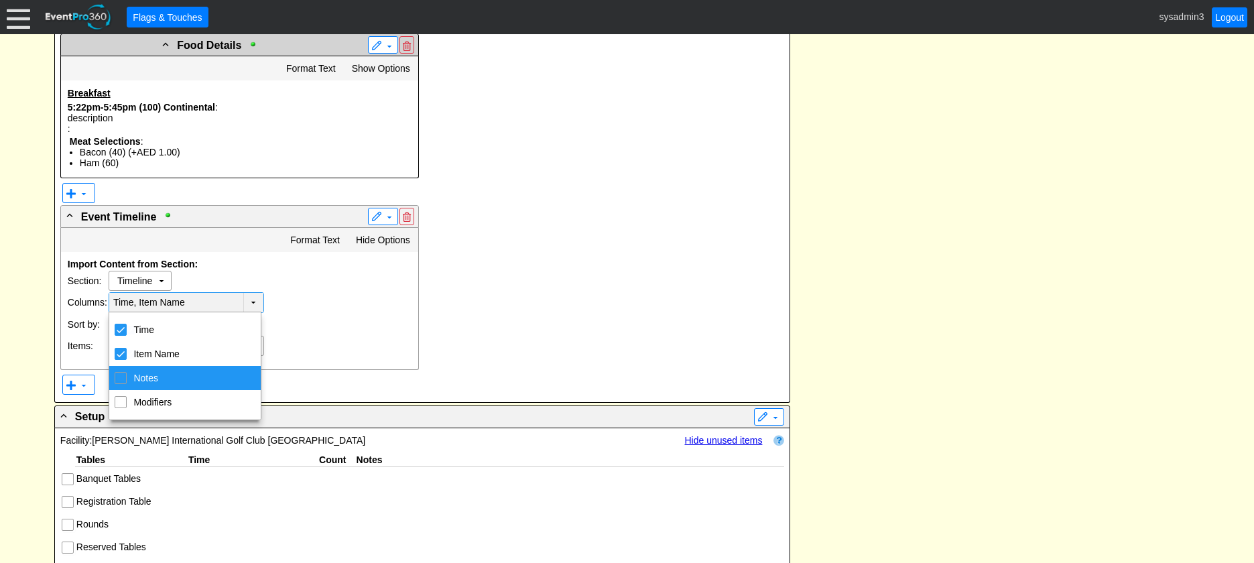
click at [120, 374] on input "Notes" at bounding box center [121, 377] width 9 height 9
checkbox input "true"
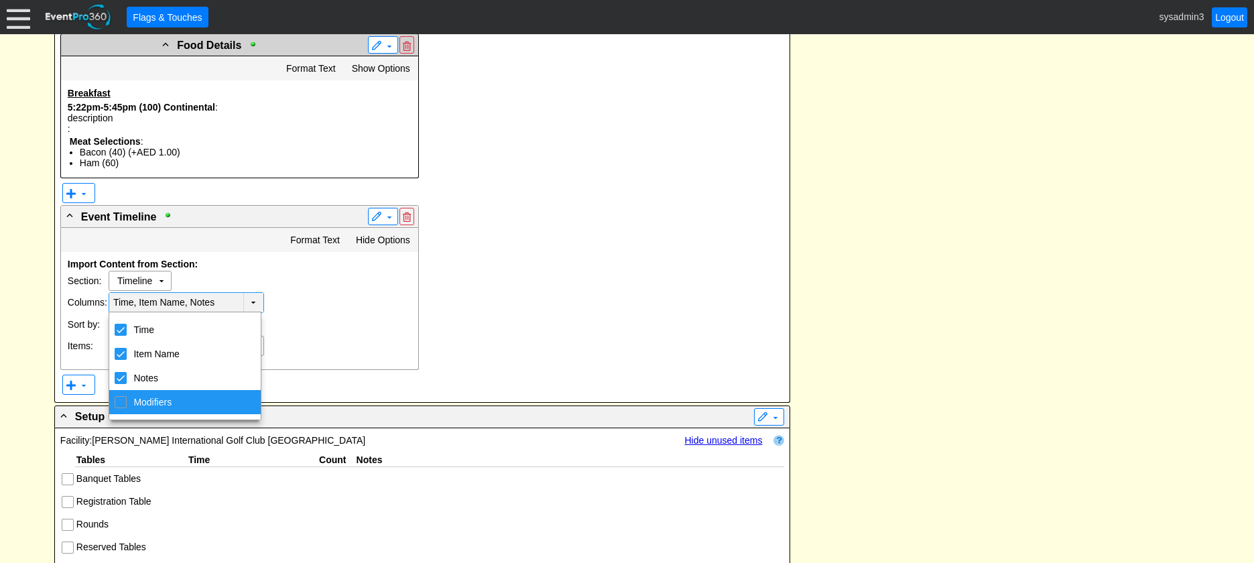
click at [117, 398] on input "Modifiers" at bounding box center [121, 401] width 9 height 9
checkbox input "true"
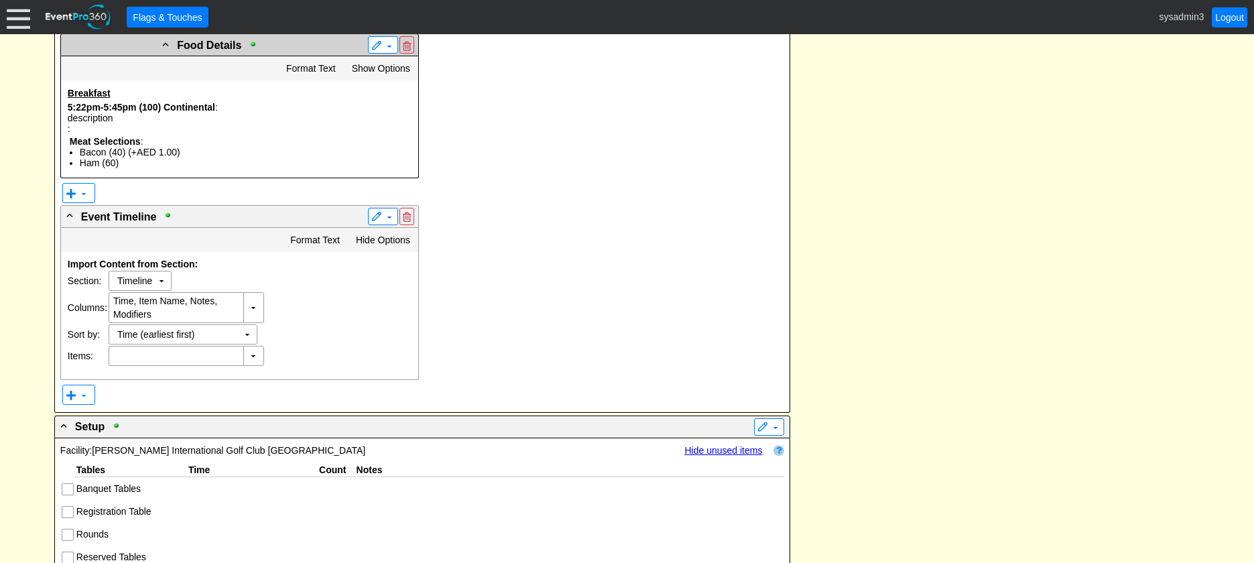
click at [308, 302] on div "Import Content from Section: Section: Timeline Χ ▼ Columns: Time, Item Name, No…" at bounding box center [239, 315] width 357 height 127
click at [253, 353] on td "▼" at bounding box center [253, 356] width 20 height 19
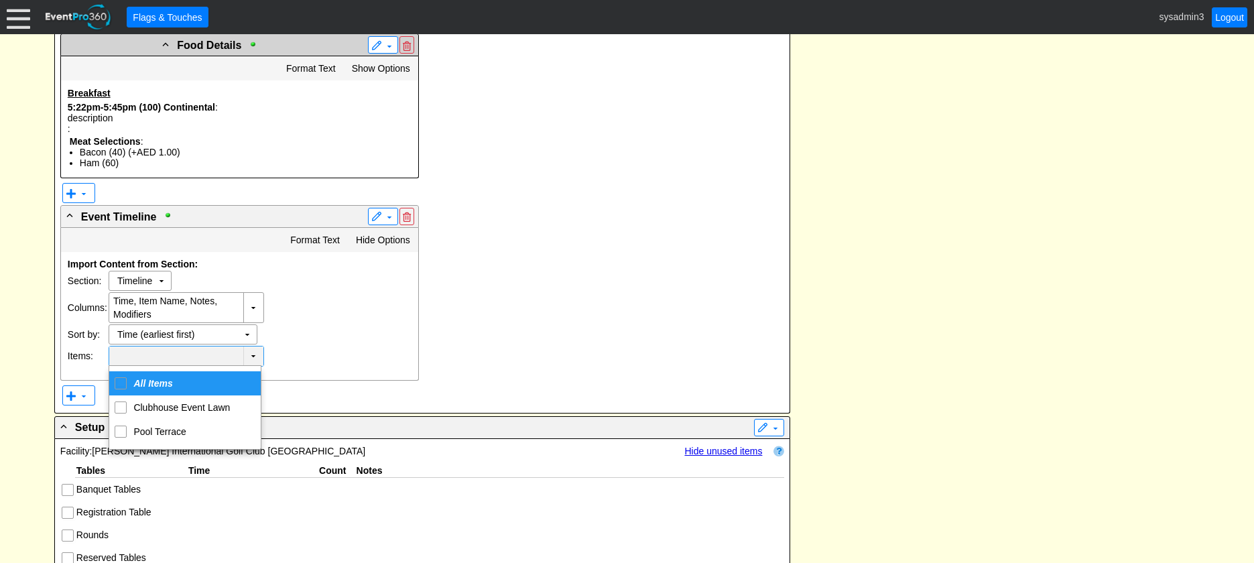
click at [121, 383] on input "<span class='gemsCheckedMultiSelectAllOption'>All Items</span>" at bounding box center [121, 382] width 9 height 9
checkbox input "true"
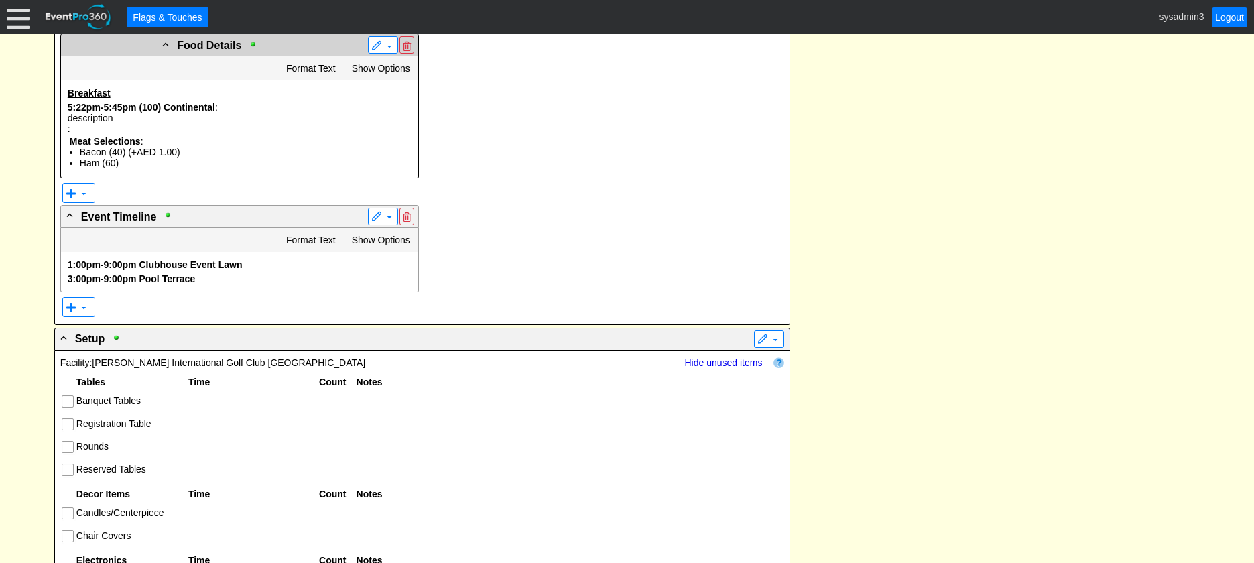
click at [310, 322] on div "▼ - Setup ▼ F&B NOTES: Please block the sofa area in the main restaurant for th…" at bounding box center [422, 35] width 735 height 579
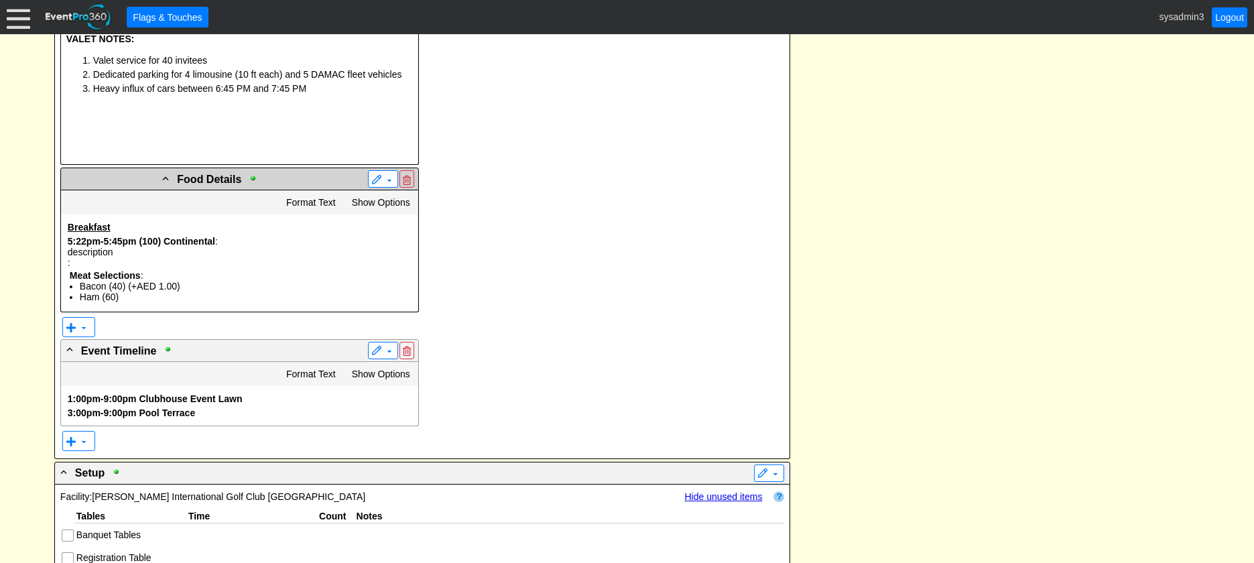
scroll to position [1006, 0]
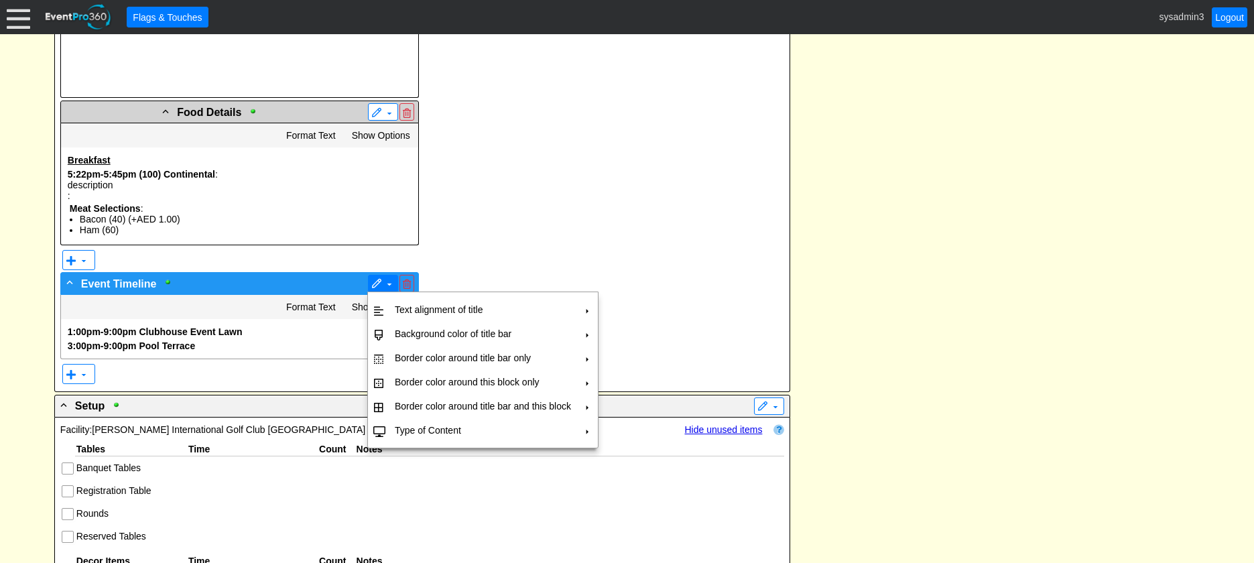
click at [380, 281] on span at bounding box center [376, 284] width 11 height 11
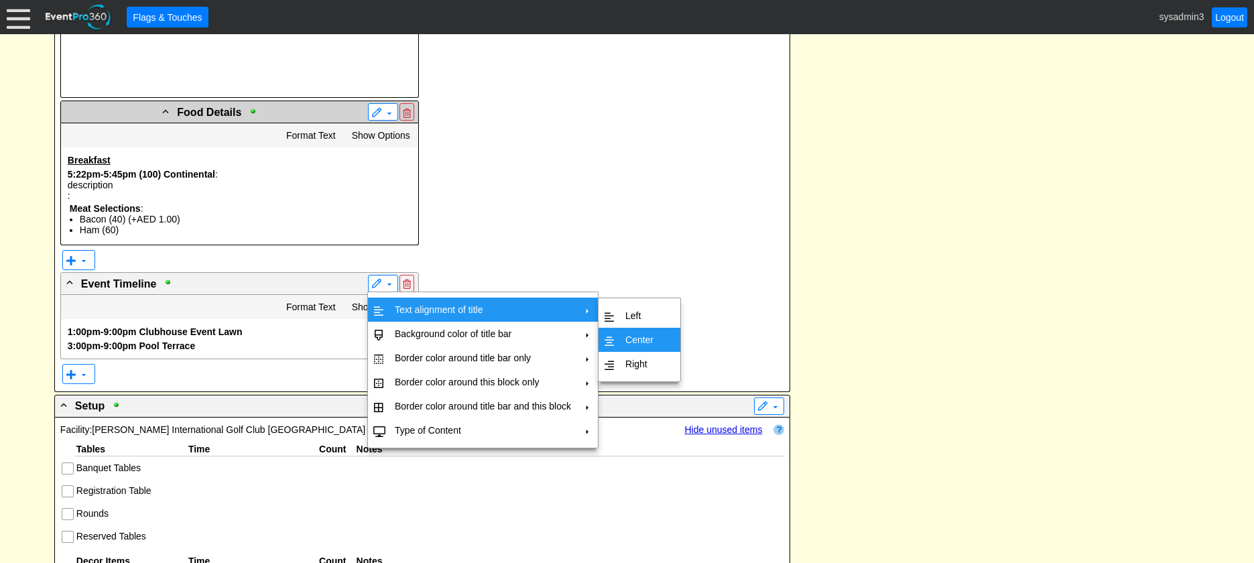
click at [639, 342] on td "Center" at bounding box center [639, 340] width 39 height 24
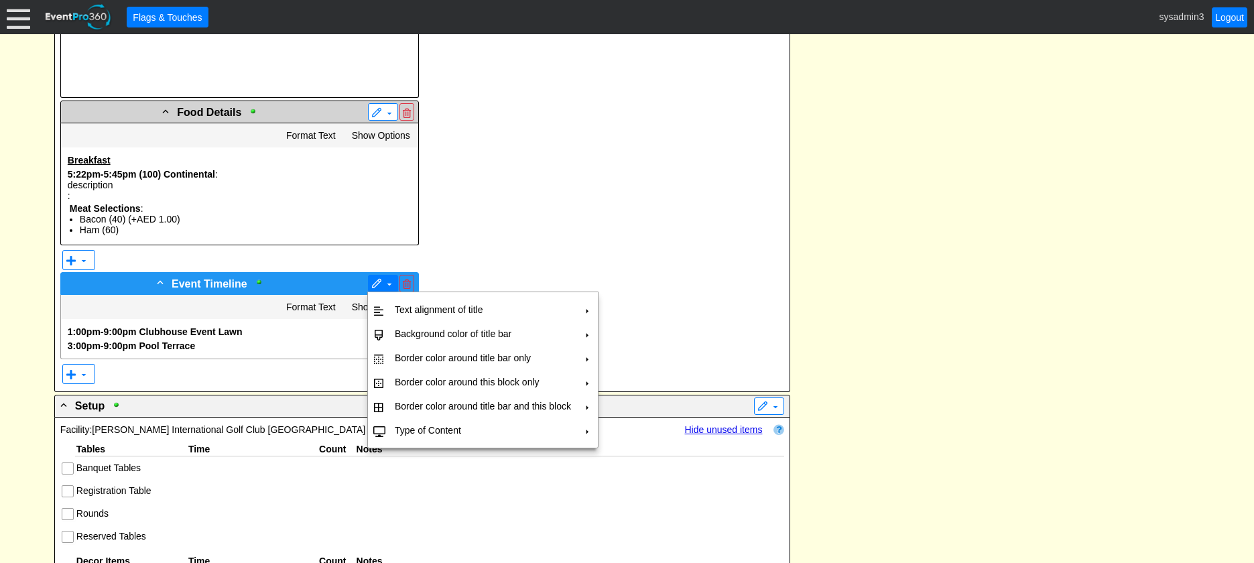
click at [385, 282] on span at bounding box center [389, 284] width 11 height 11
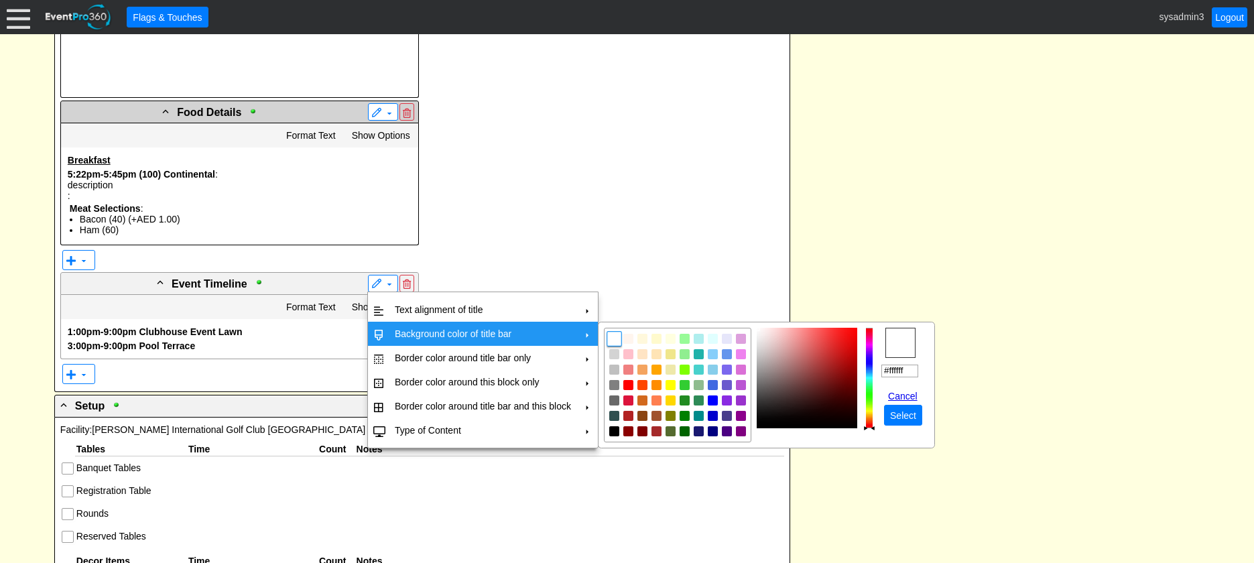
click at [404, 331] on td "Background color of title bar" at bounding box center [483, 334] width 187 height 24
click at [611, 353] on img "focusNode" at bounding box center [615, 355] width 12 height 12
type input "#d3d3d3"
click at [906, 419] on span "Select" at bounding box center [904, 415] width 32 height 13
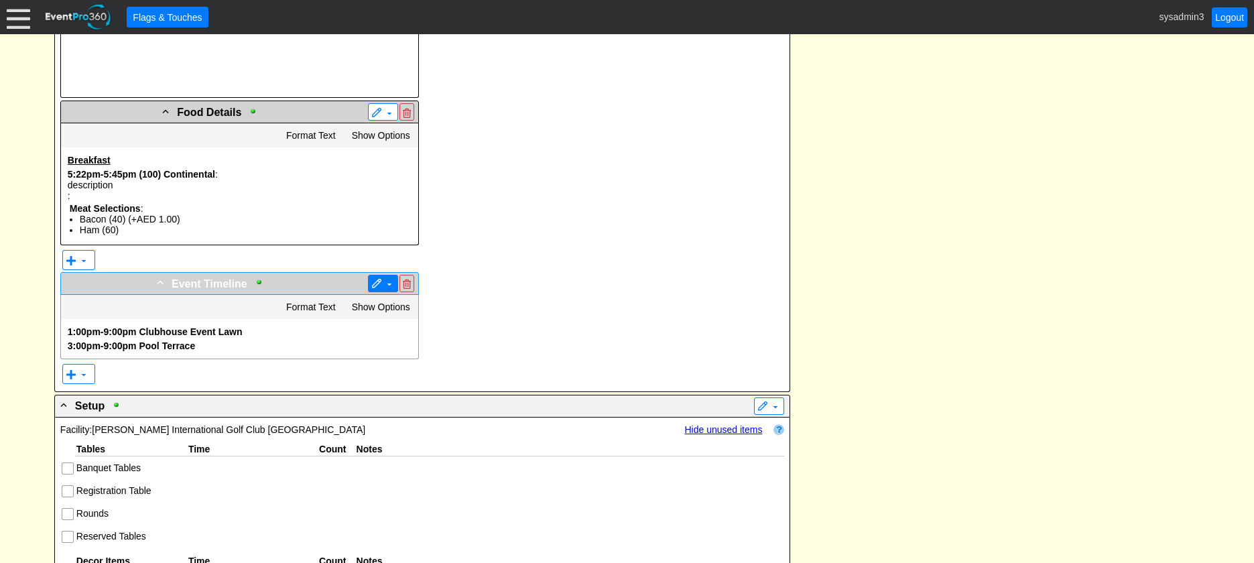
click at [381, 284] on span at bounding box center [376, 284] width 11 height 11
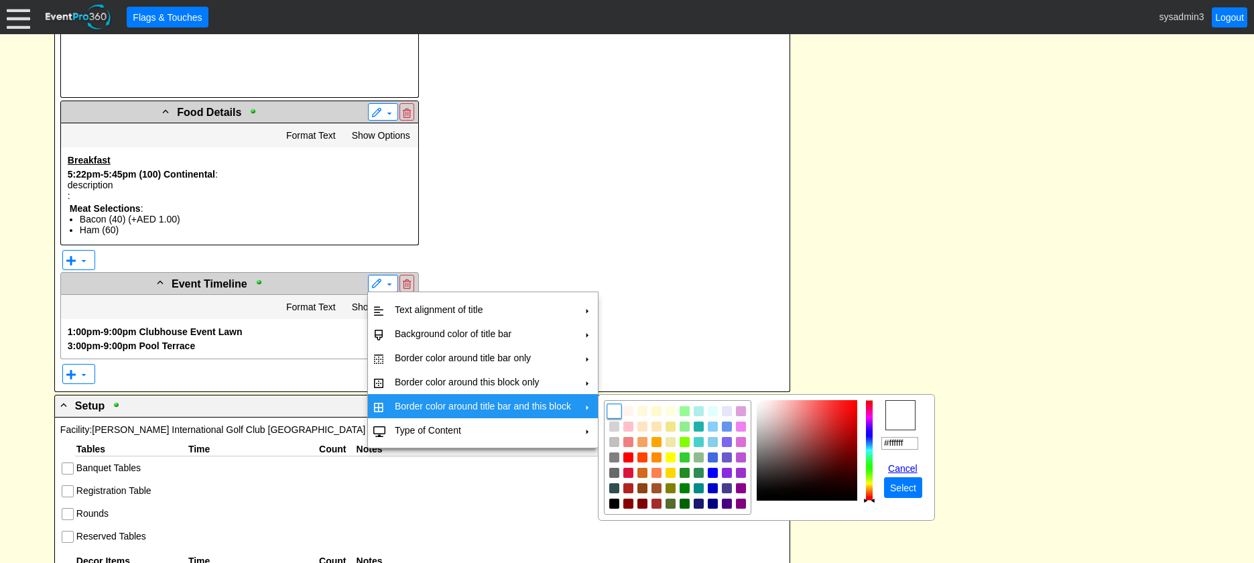
click at [405, 402] on td "Border color around title bar and this block" at bounding box center [483, 406] width 187 height 24
click at [616, 506] on img "focusNode" at bounding box center [615, 504] width 12 height 12
type input "#000000"
click at [906, 484] on span "Select" at bounding box center [904, 487] width 32 height 13
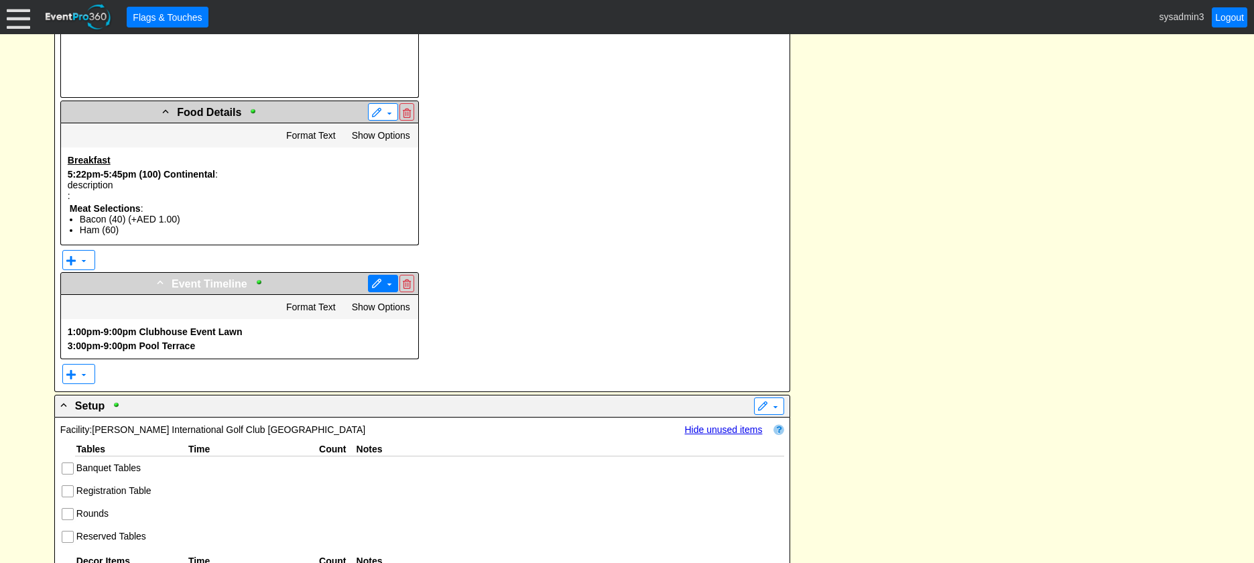
click at [379, 288] on span at bounding box center [376, 284] width 11 height 11
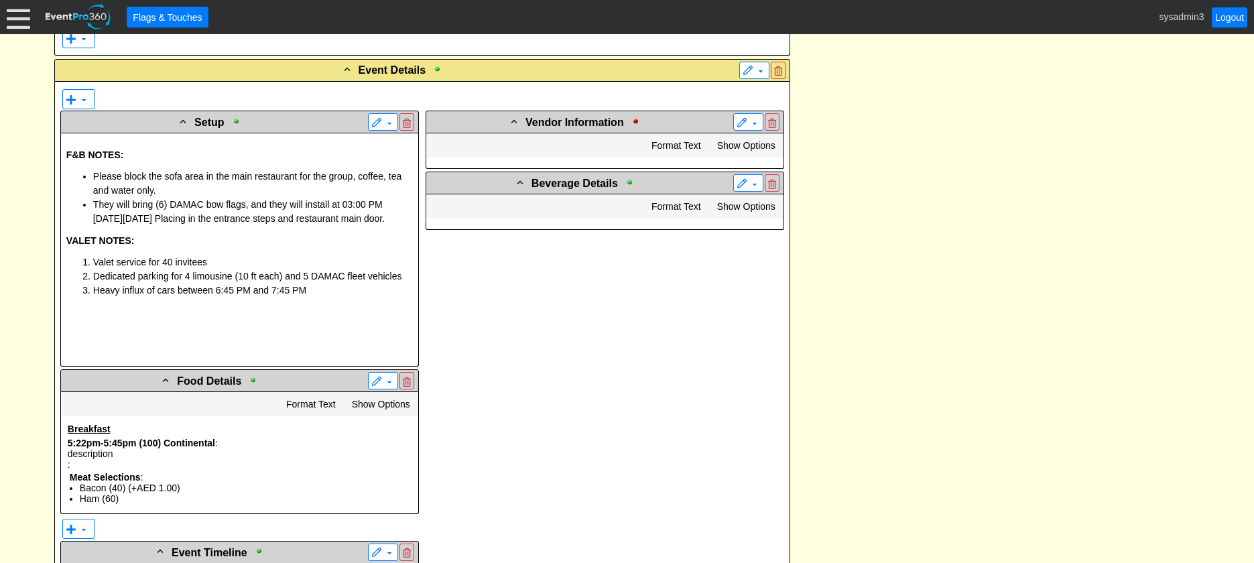
scroll to position [684, 0]
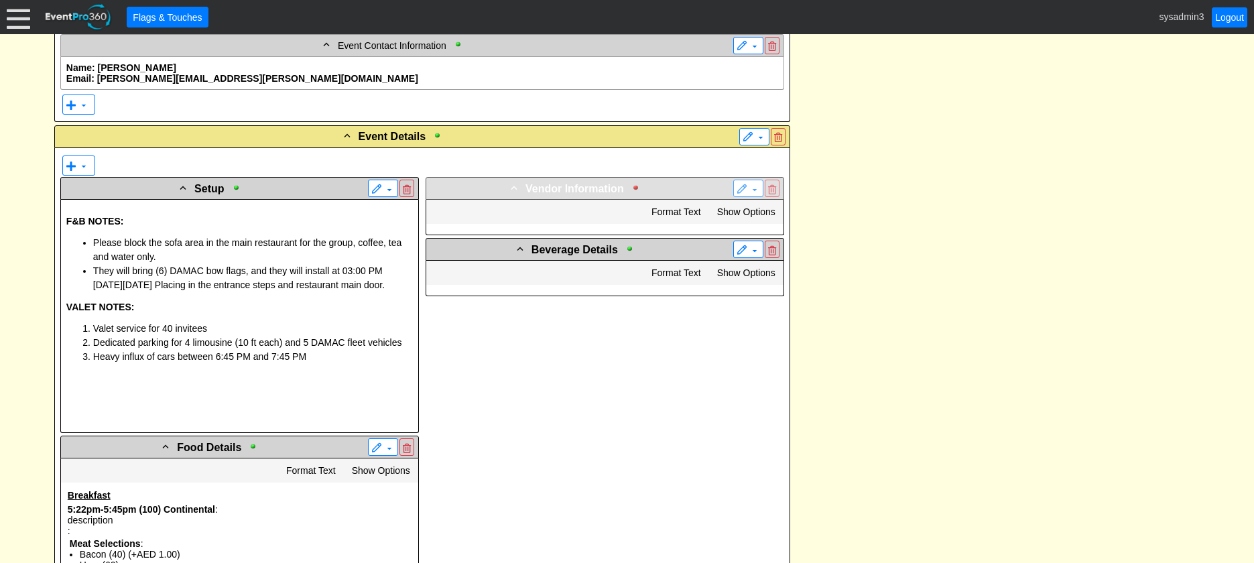
click at [634, 186] on div at bounding box center [639, 187] width 15 height 9
click at [637, 189] on div at bounding box center [639, 187] width 15 height 9
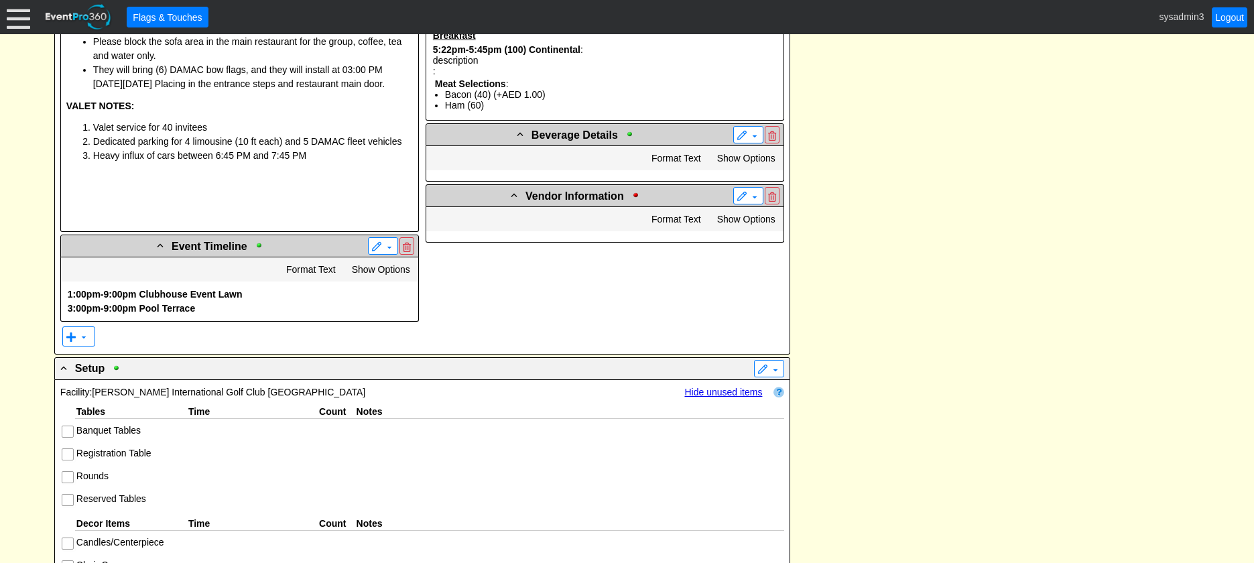
scroll to position [825, 0]
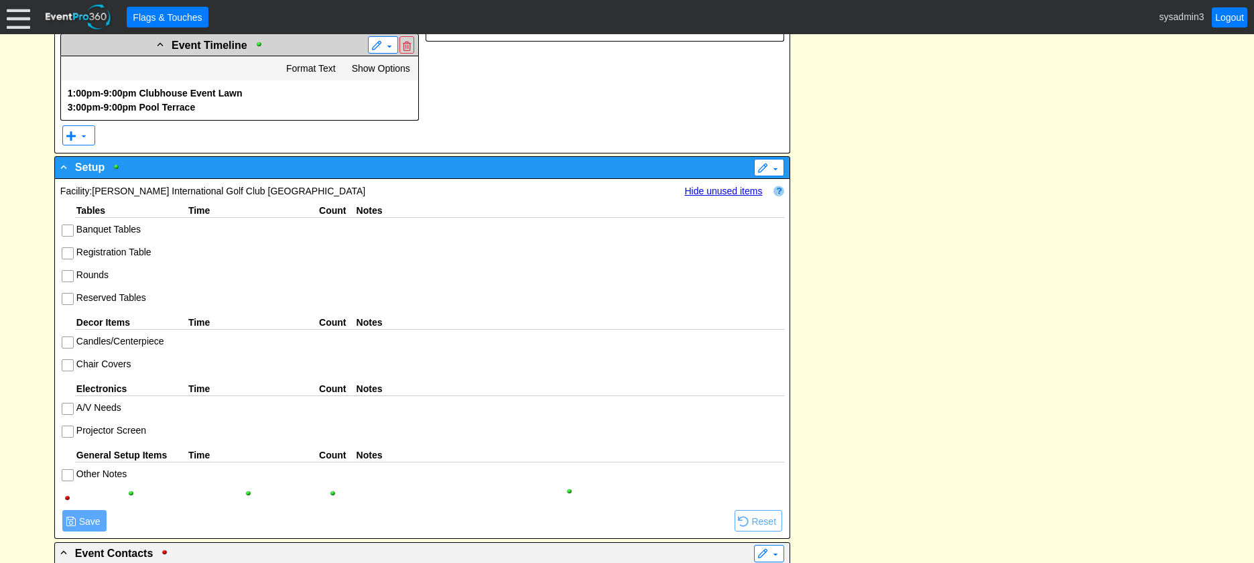
click at [337, 174] on div "- Setup" at bounding box center [395, 167] width 674 height 16
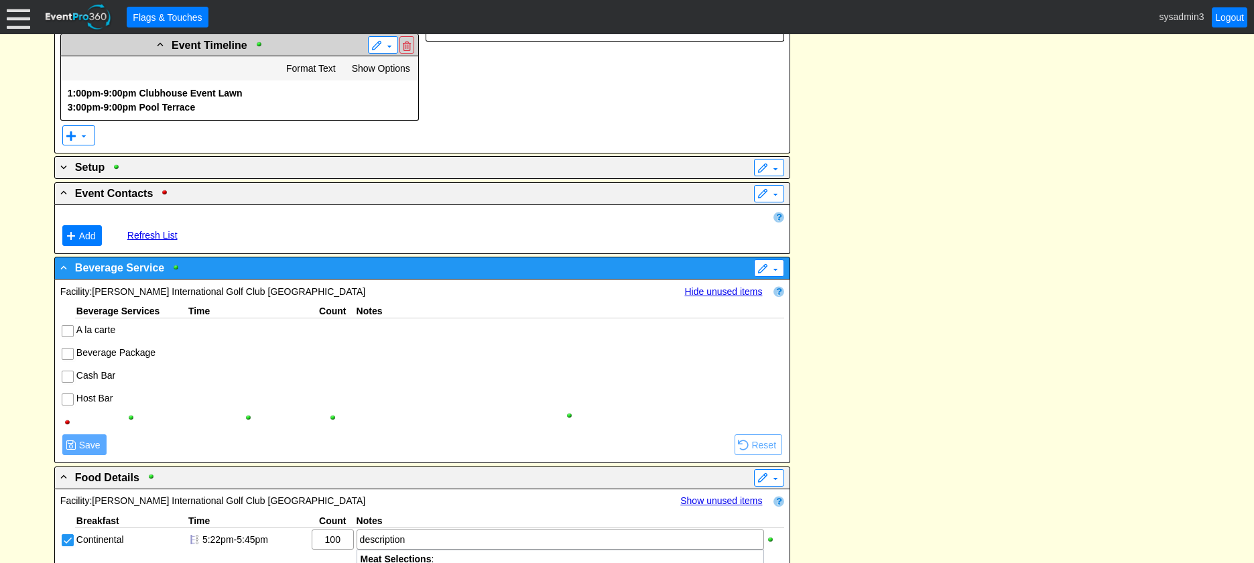
click at [393, 268] on div "- Beverage Service" at bounding box center [395, 267] width 674 height 16
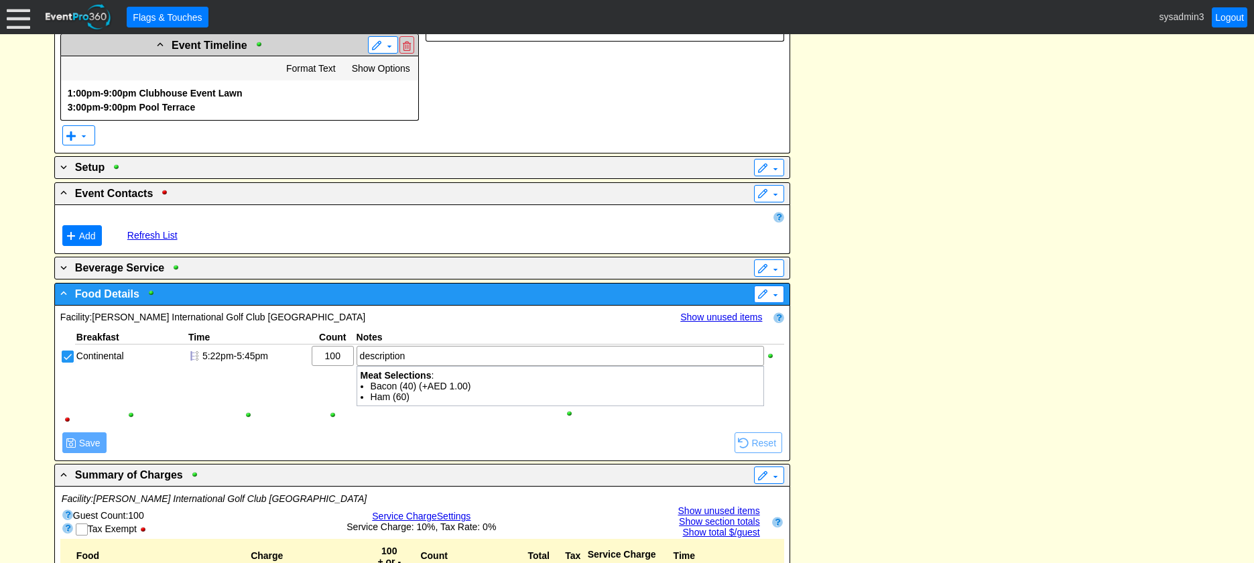
click at [392, 295] on div "- Food Details" at bounding box center [395, 294] width 674 height 16
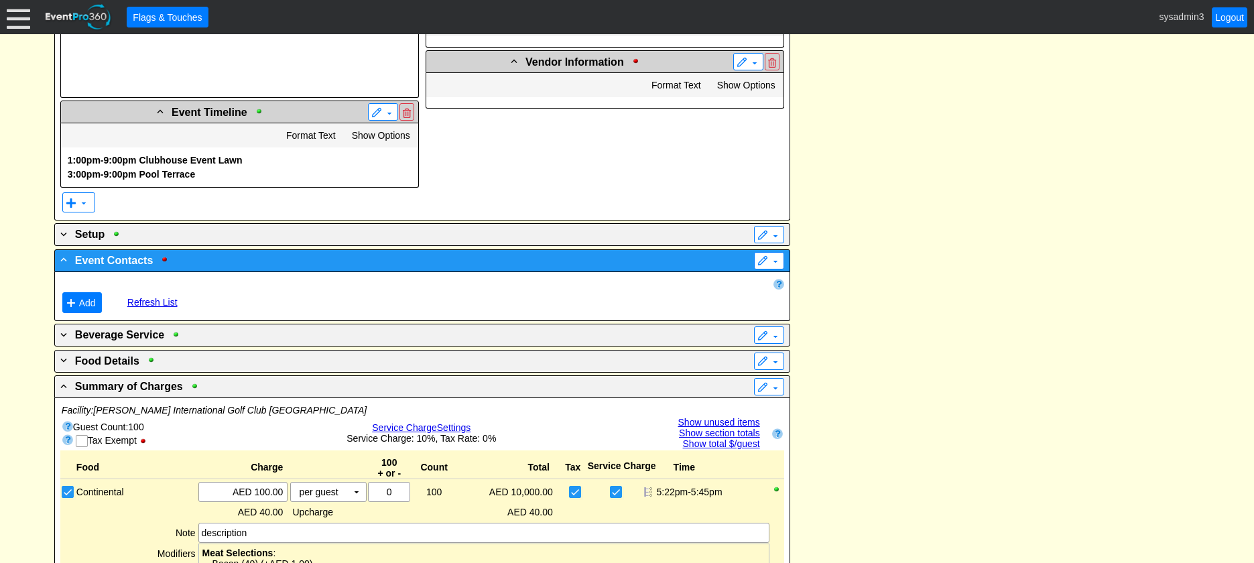
click at [315, 263] on div "- Event Contacts" at bounding box center [395, 260] width 674 height 16
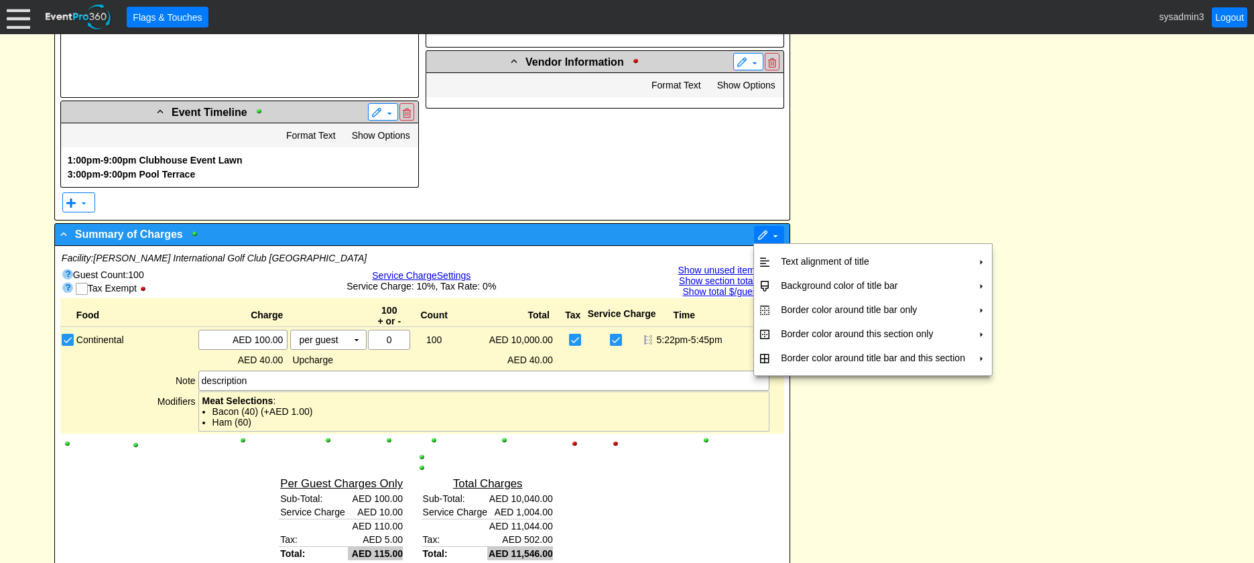
click at [760, 232] on span at bounding box center [763, 236] width 11 height 11
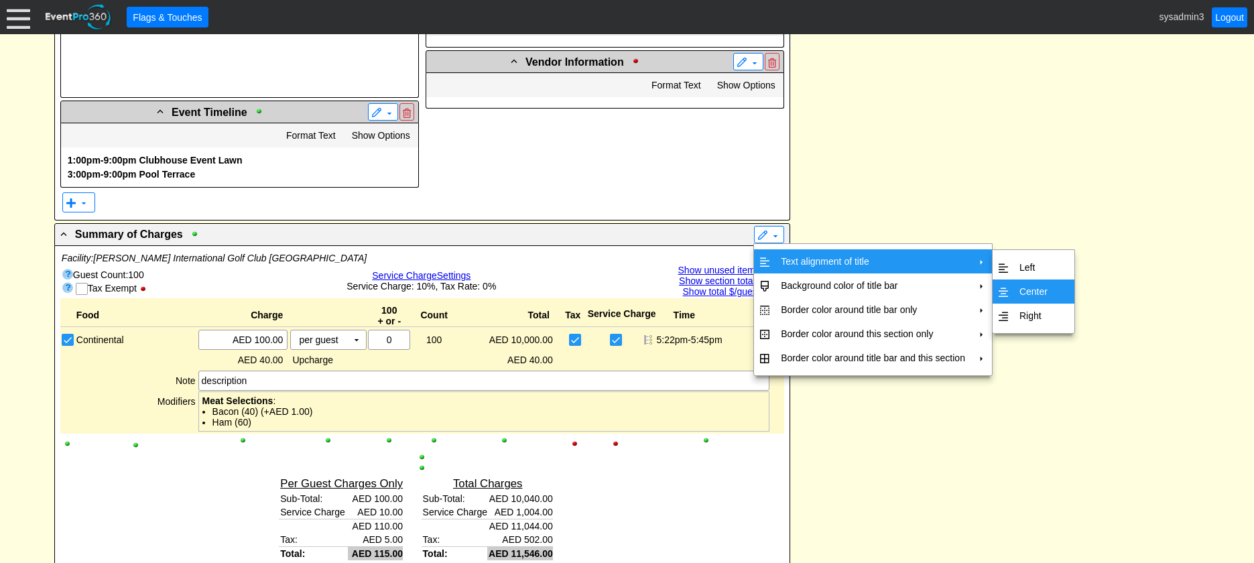
click at [1018, 288] on td "Center" at bounding box center [1033, 292] width 39 height 24
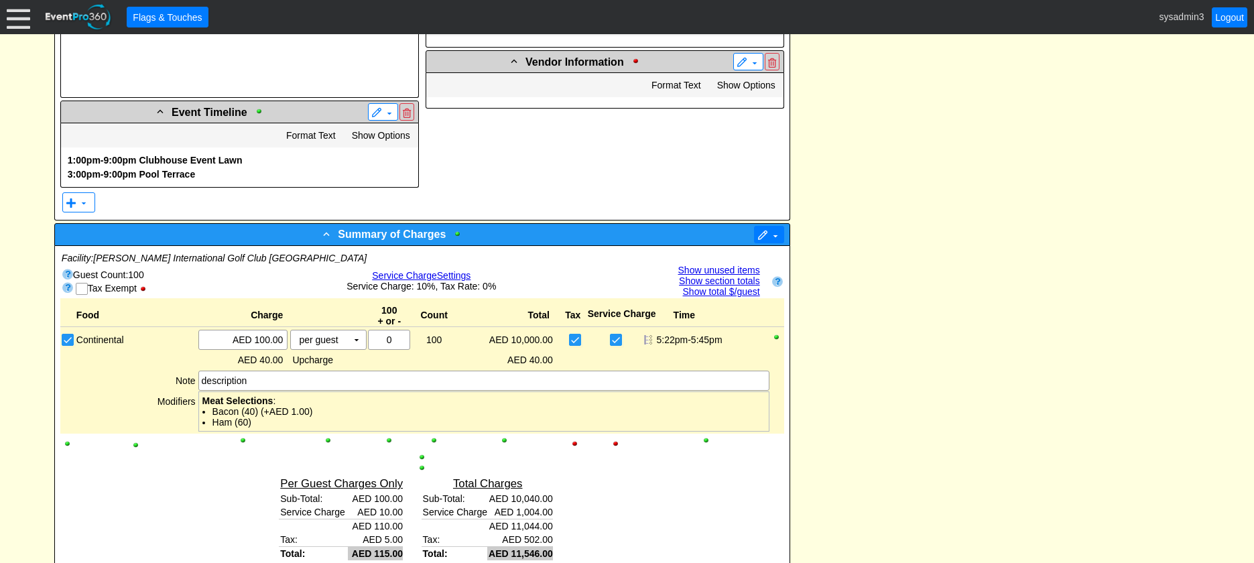
click at [764, 235] on span at bounding box center [763, 236] width 11 height 11
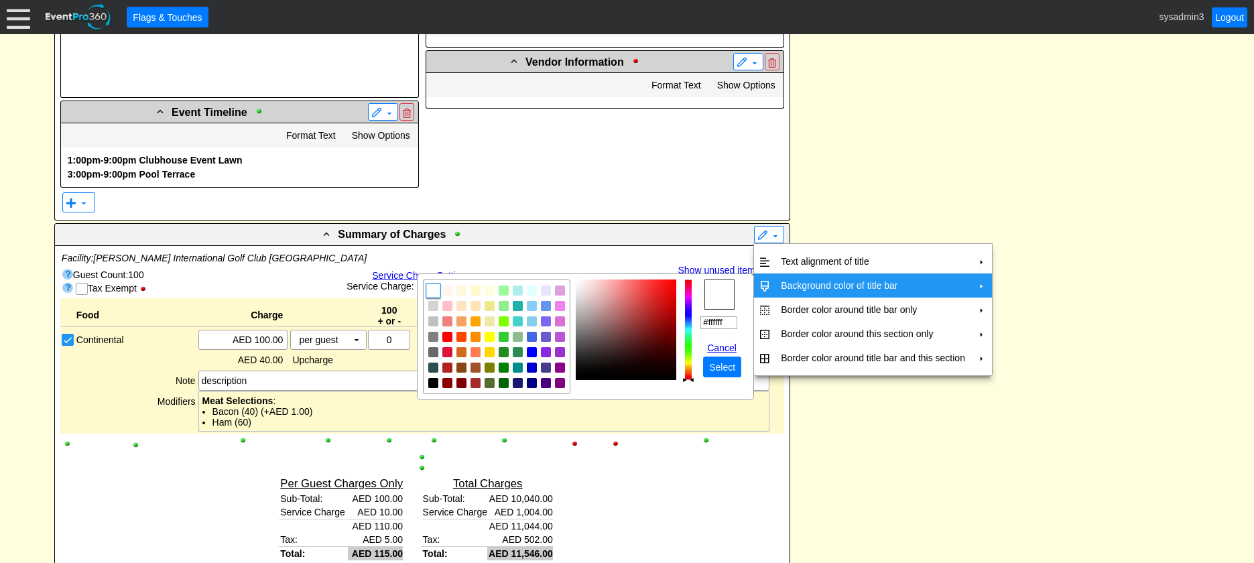
click at [794, 287] on td "Background color of title bar" at bounding box center [873, 286] width 195 height 24
click at [488, 322] on img "focusNode" at bounding box center [490, 321] width 12 height 12
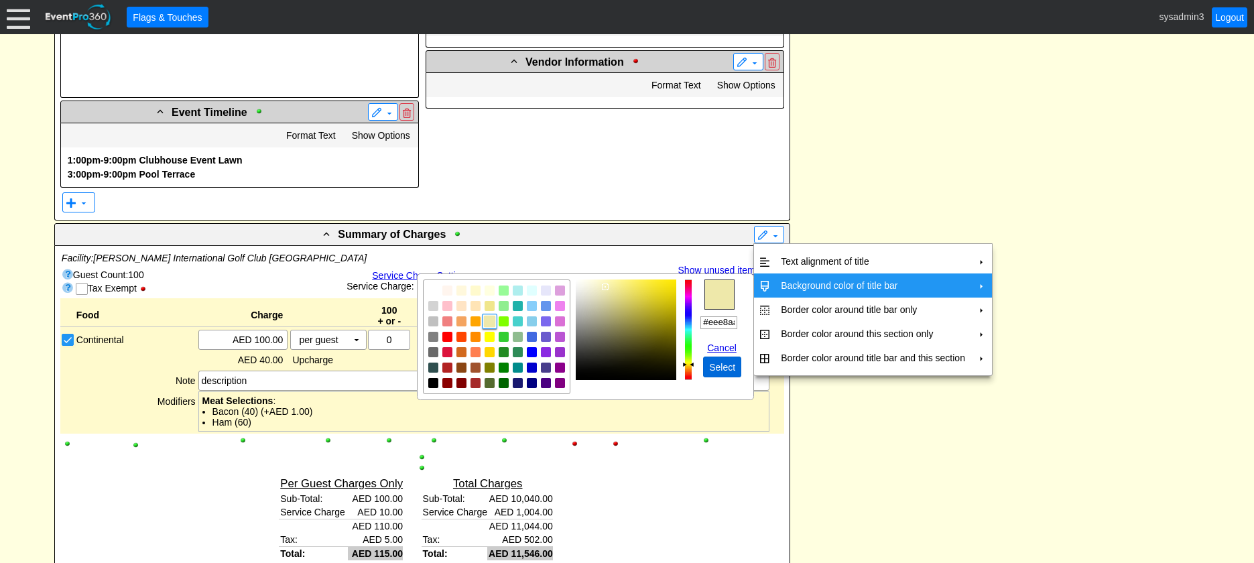
click at [730, 364] on span "Select" at bounding box center [723, 367] width 32 height 13
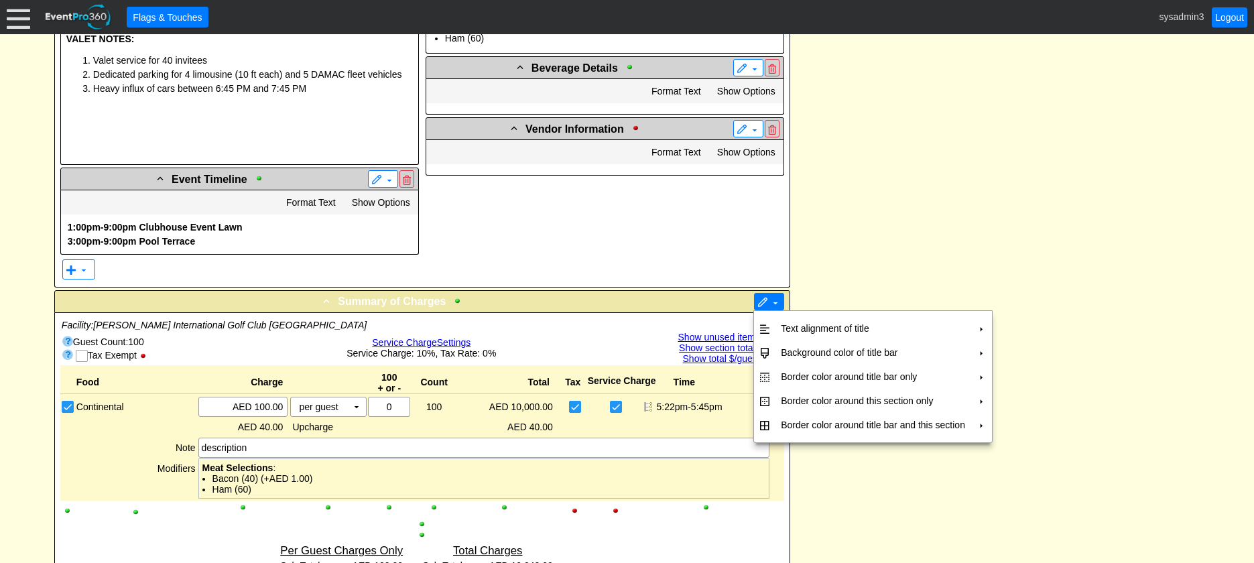
click at [762, 304] on span at bounding box center [763, 303] width 11 height 11
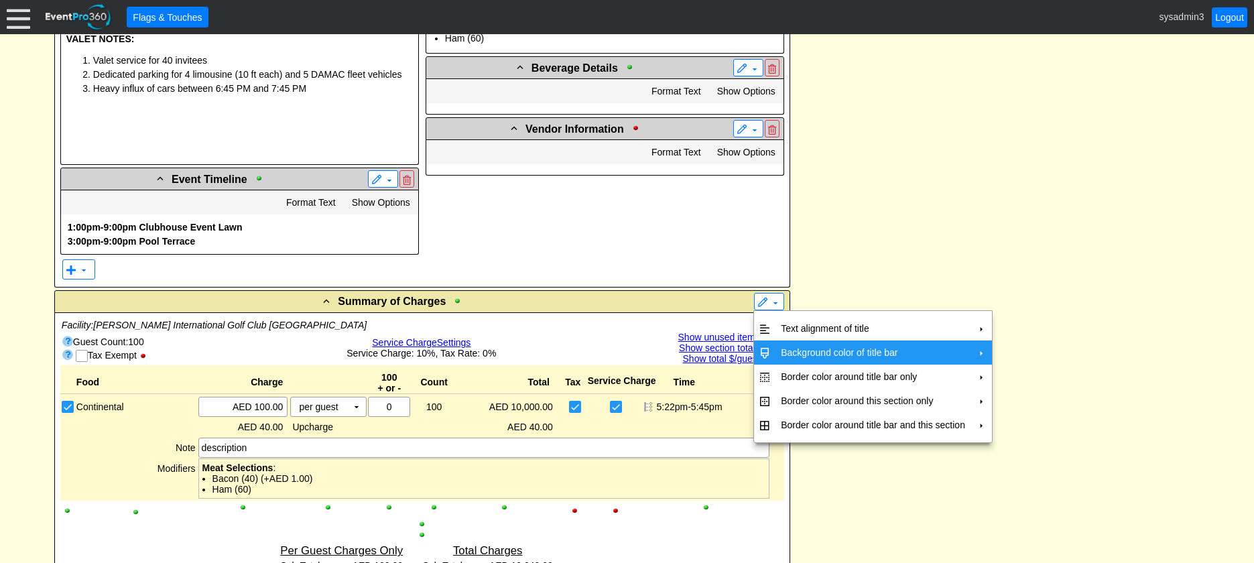
click at [778, 347] on td "Background color of title bar" at bounding box center [873, 353] width 195 height 24
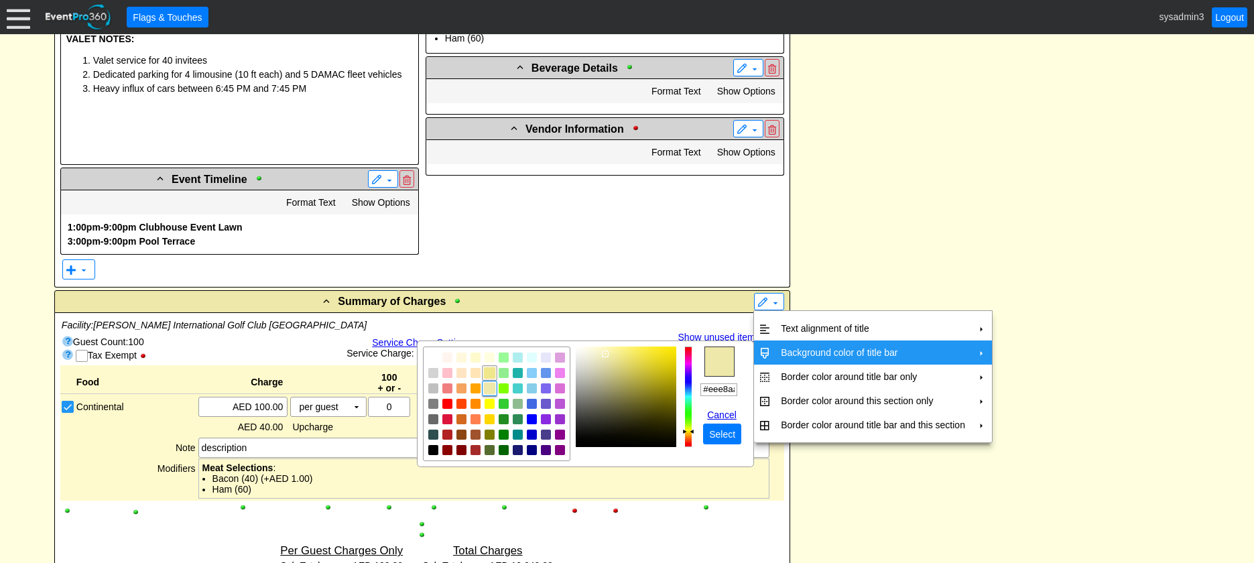
click at [491, 373] on img "focusNode" at bounding box center [490, 373] width 12 height 12
type input "#f0e68c"
click at [726, 435] on span "Select" at bounding box center [723, 434] width 32 height 13
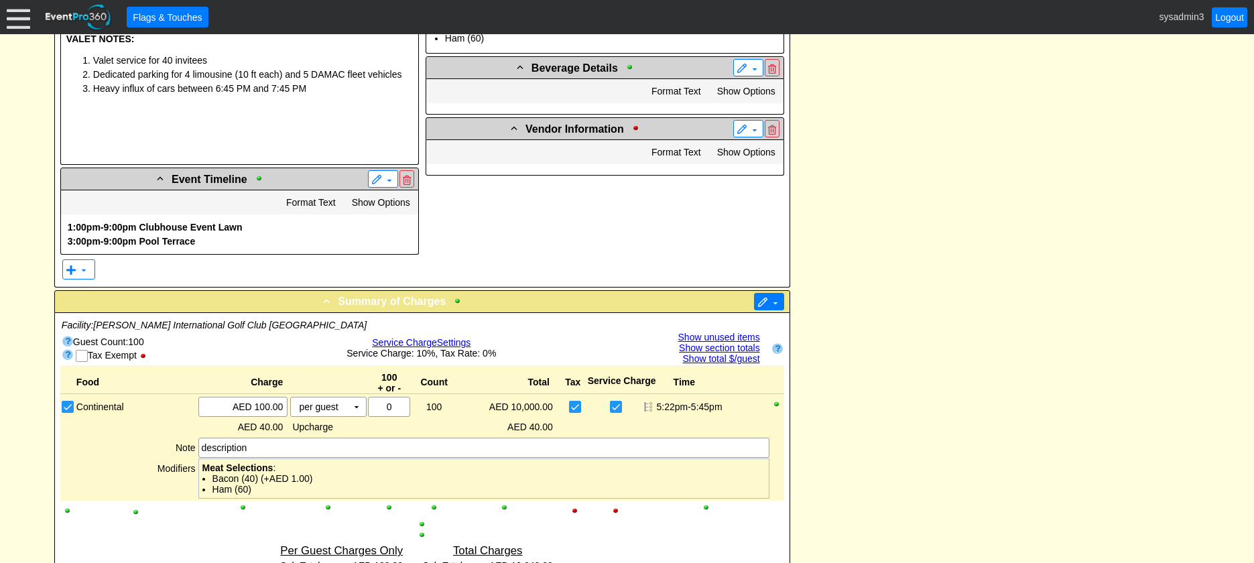
click at [764, 302] on span at bounding box center [763, 303] width 11 height 11
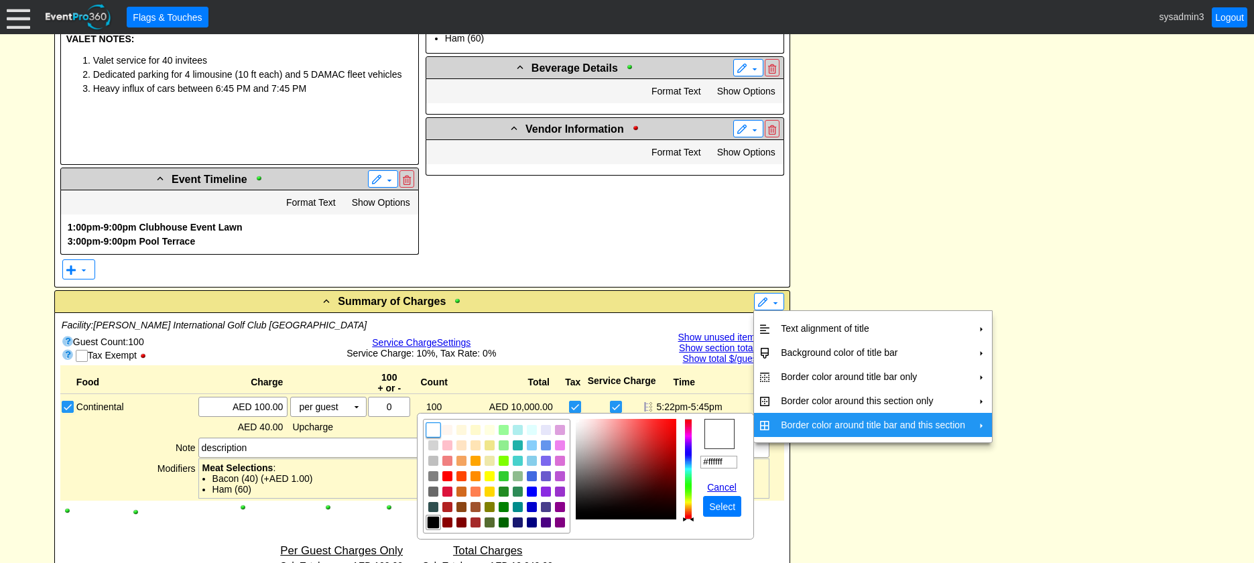
click at [426, 520] on span "focusNode" at bounding box center [433, 522] width 15 height 15
type input "#000000"
click at [725, 505] on span "Select" at bounding box center [723, 506] width 32 height 13
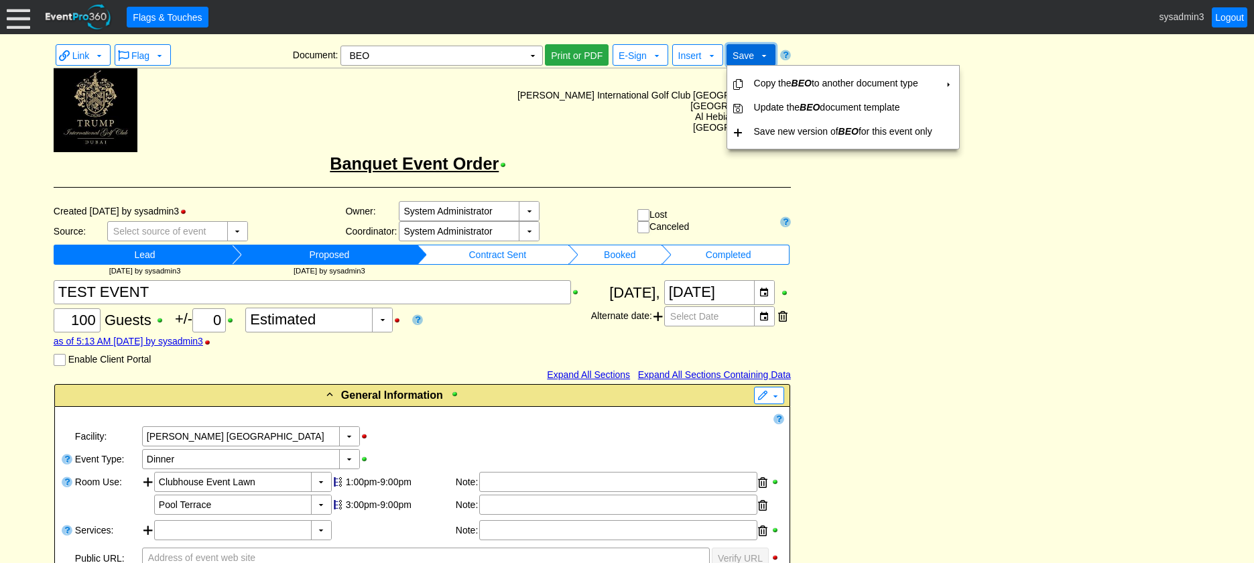
click at [748, 52] on span "Save" at bounding box center [743, 55] width 21 height 11
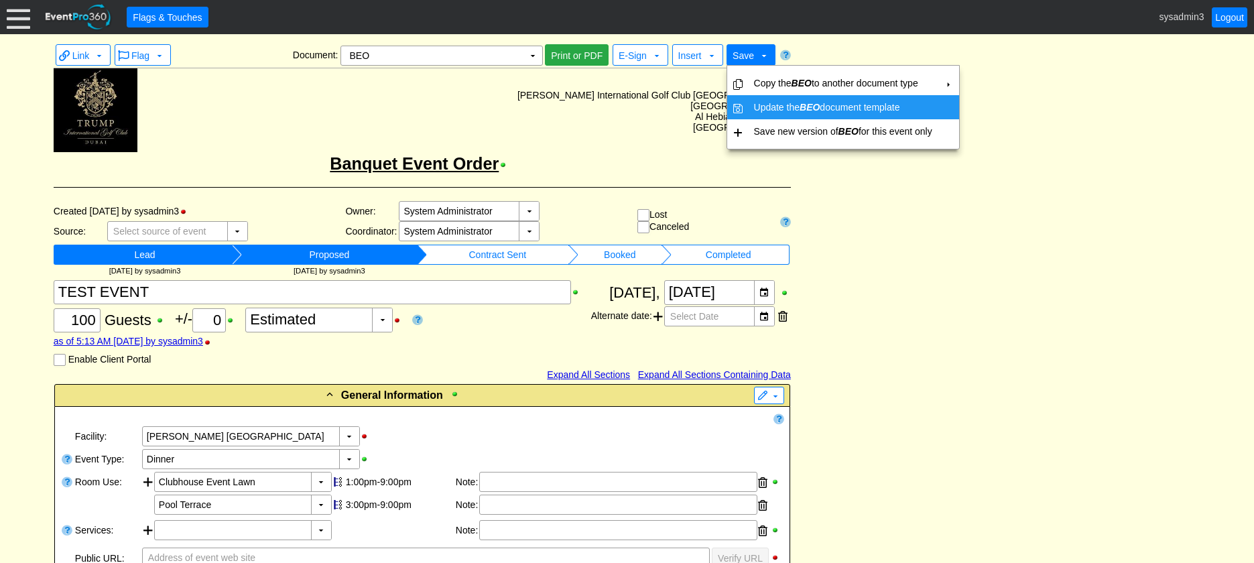
click at [823, 103] on td "Update the BEO document template" at bounding box center [843, 107] width 189 height 24
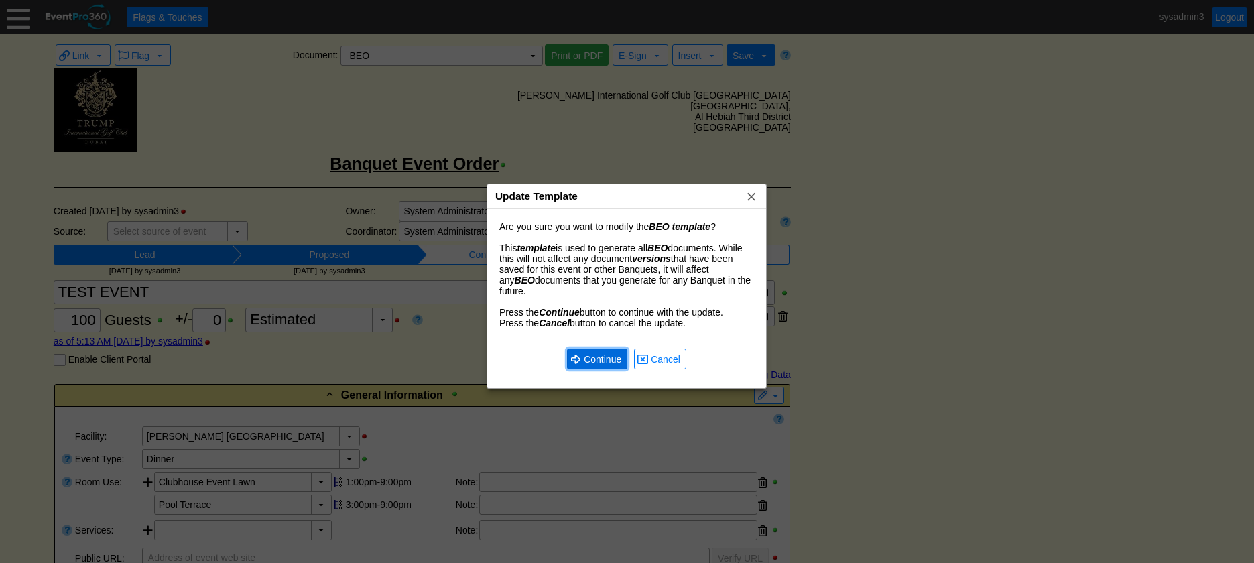
click at [599, 353] on span "Continue" at bounding box center [602, 359] width 43 height 13
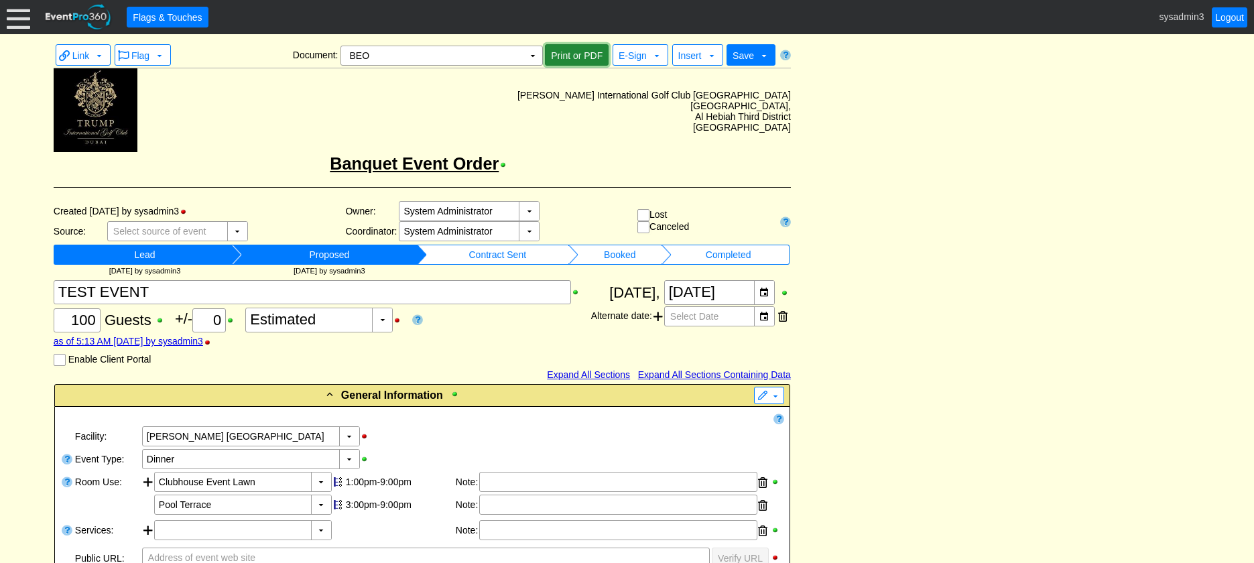
click at [577, 56] on span "Print or PDF" at bounding box center [576, 55] width 57 height 13
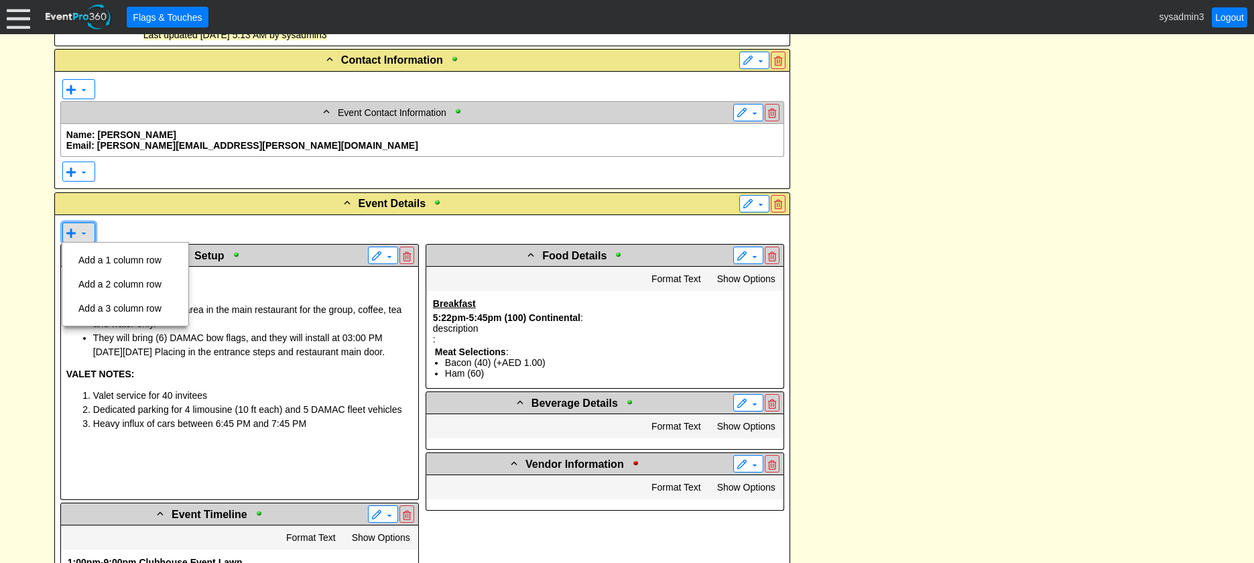
click at [80, 229] on span at bounding box center [83, 233] width 11 height 11
click at [116, 257] on td "Add a 1 column row" at bounding box center [120, 260] width 94 height 24
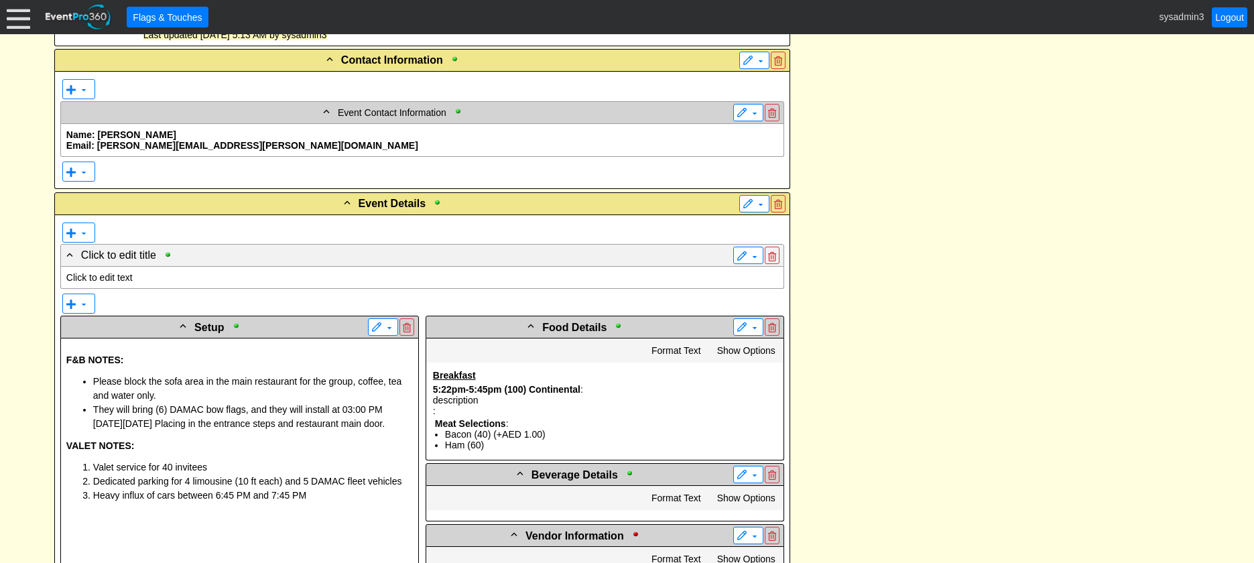
click at [127, 276] on p "Click to edit text" at bounding box center [422, 277] width 712 height 11
click at [121, 275] on p "Click to edit text" at bounding box center [422, 277] width 712 height 11
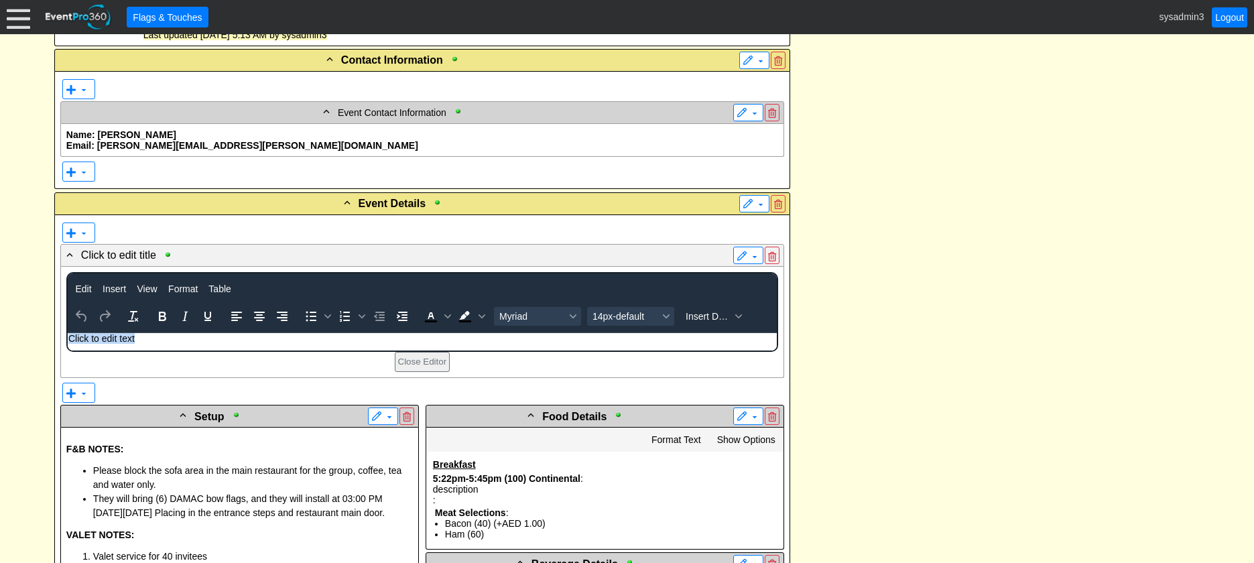
click at [161, 336] on p "Click to edit text" at bounding box center [422, 338] width 708 height 11
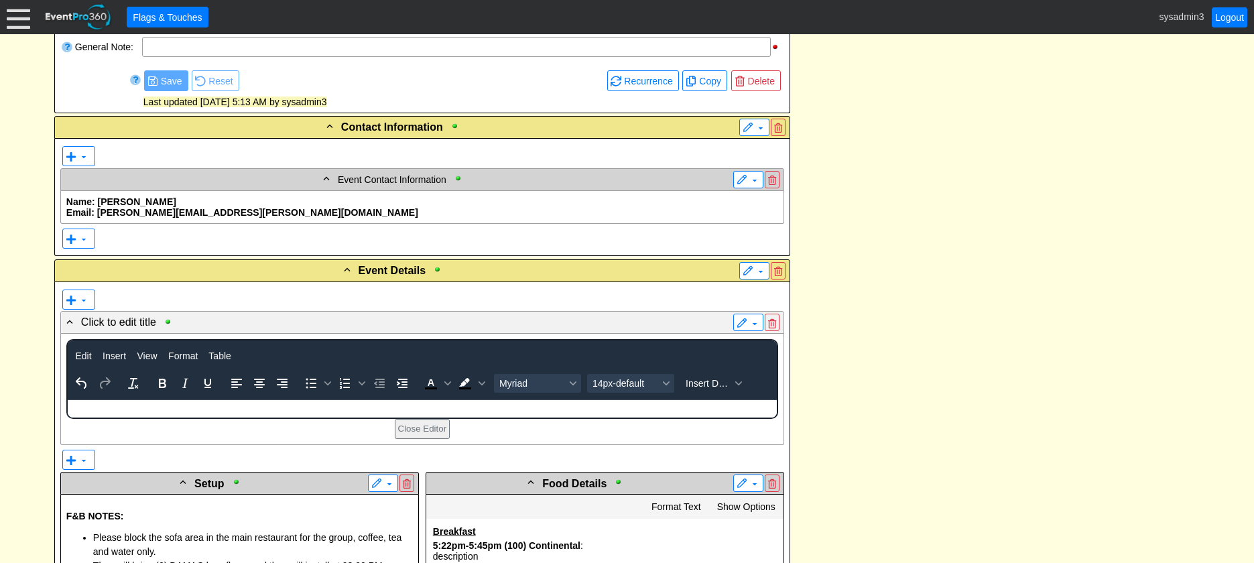
click at [159, 405] on p "Rich Text Area. Press ALT-0 for help." at bounding box center [422, 405] width 708 height 11
click at [70, 403] on p "Banquet Event Order Issue Date:" at bounding box center [422, 405] width 708 height 11
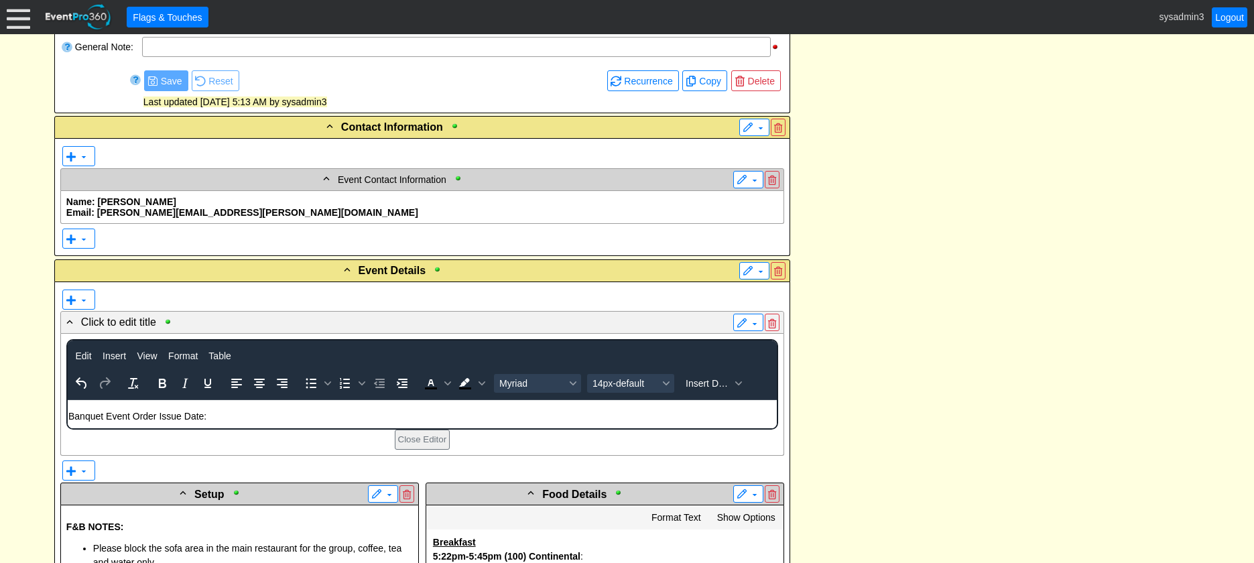
click at [229, 422] on body "Banquet Event Order Issue Date:" at bounding box center [421, 414] width 709 height 28
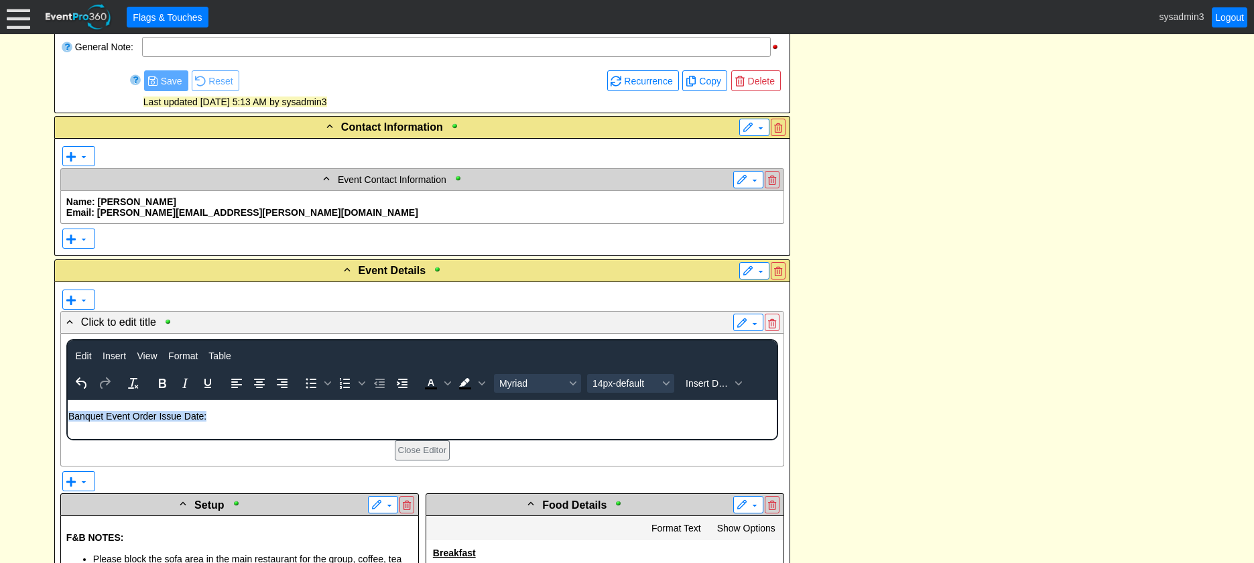
drag, startPoint x: 214, startPoint y: 417, endPoint x: 69, endPoint y: 415, distance: 144.8
click at [69, 415] on p "Banquet Event Order Issue Date:" at bounding box center [422, 416] width 708 height 11
click at [259, 382] on icon "Align center" at bounding box center [259, 383] width 11 height 9
click at [166, 389] on icon "Bold" at bounding box center [162, 383] width 16 height 16
click at [628, 394] on div "14px-default" at bounding box center [631, 383] width 93 height 26
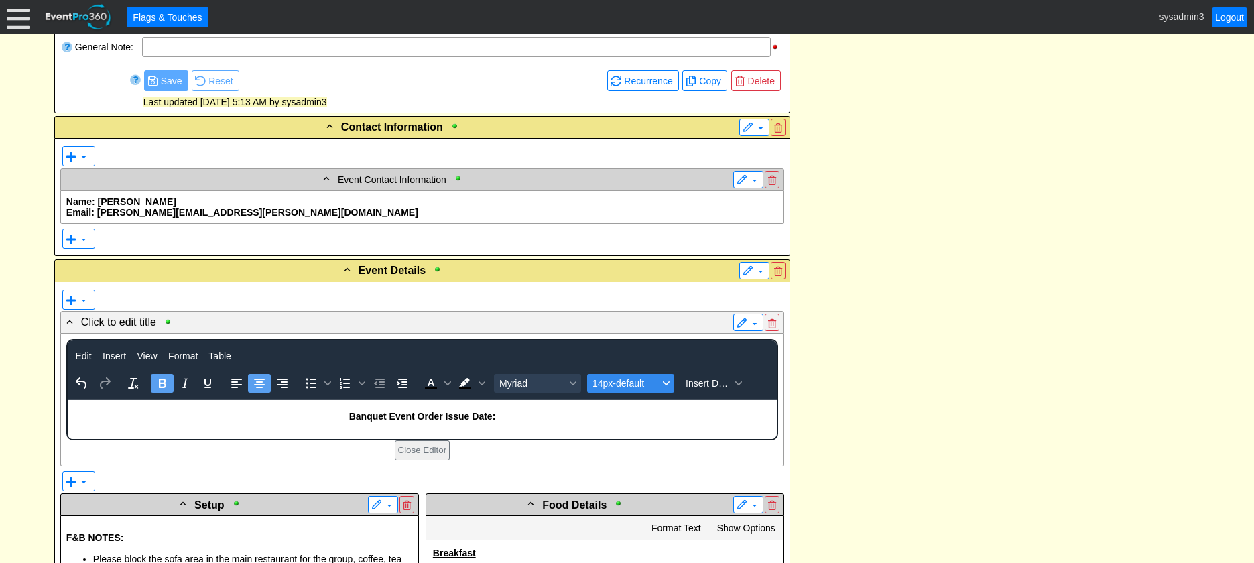
click at [634, 391] on button "14px-default" at bounding box center [630, 383] width 87 height 19
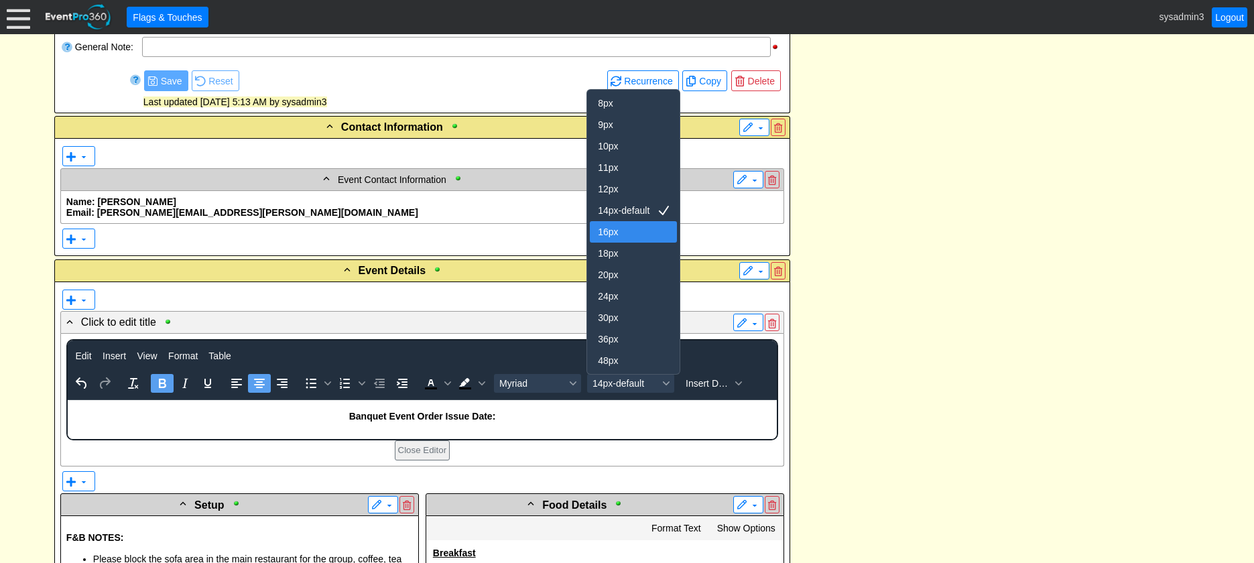
click at [621, 235] on div "16px" at bounding box center [624, 232] width 52 height 16
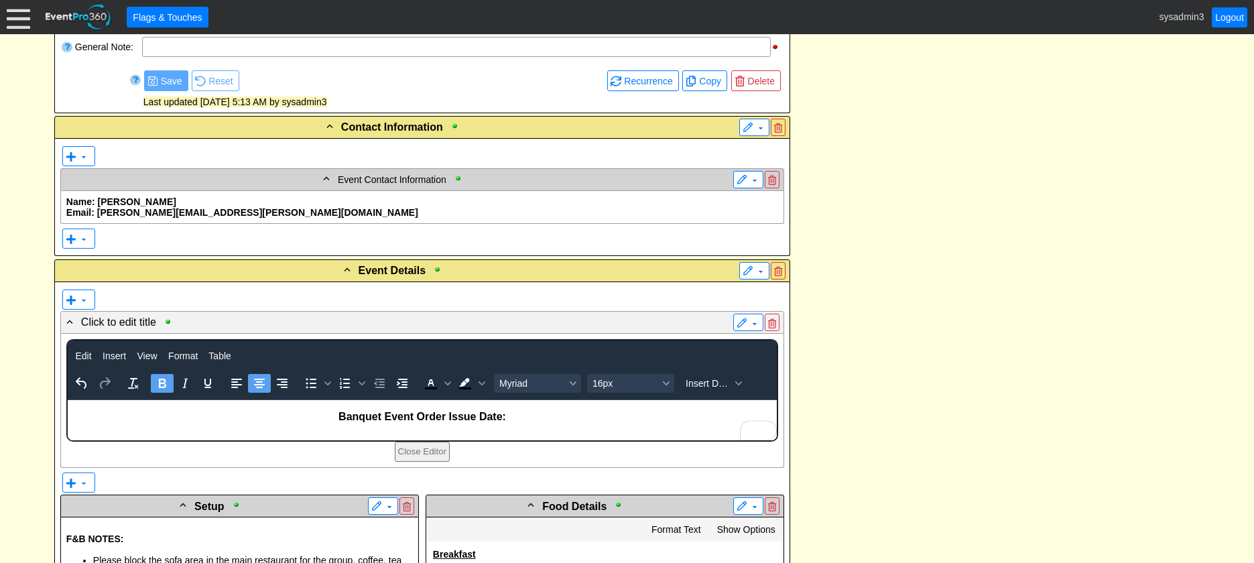
click at [532, 419] on p "Banquet Event Order Issue Date:" at bounding box center [422, 417] width 708 height 12
click at [713, 381] on span "Insert Data" at bounding box center [708, 383] width 45 height 11
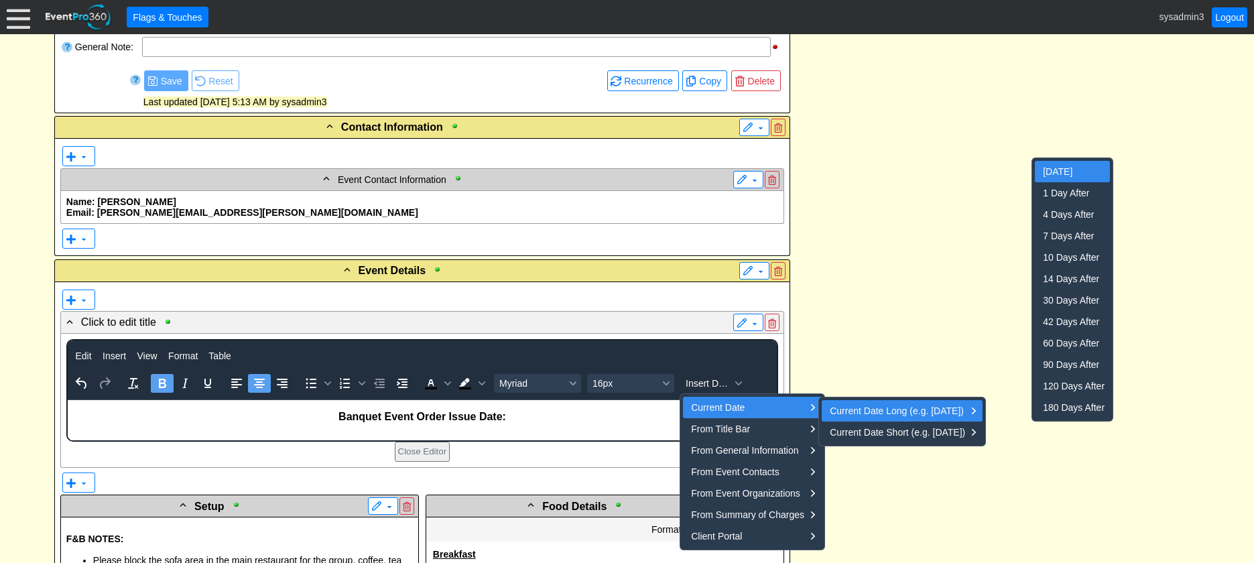
click at [1067, 168] on div "Today" at bounding box center [1074, 172] width 62 height 16
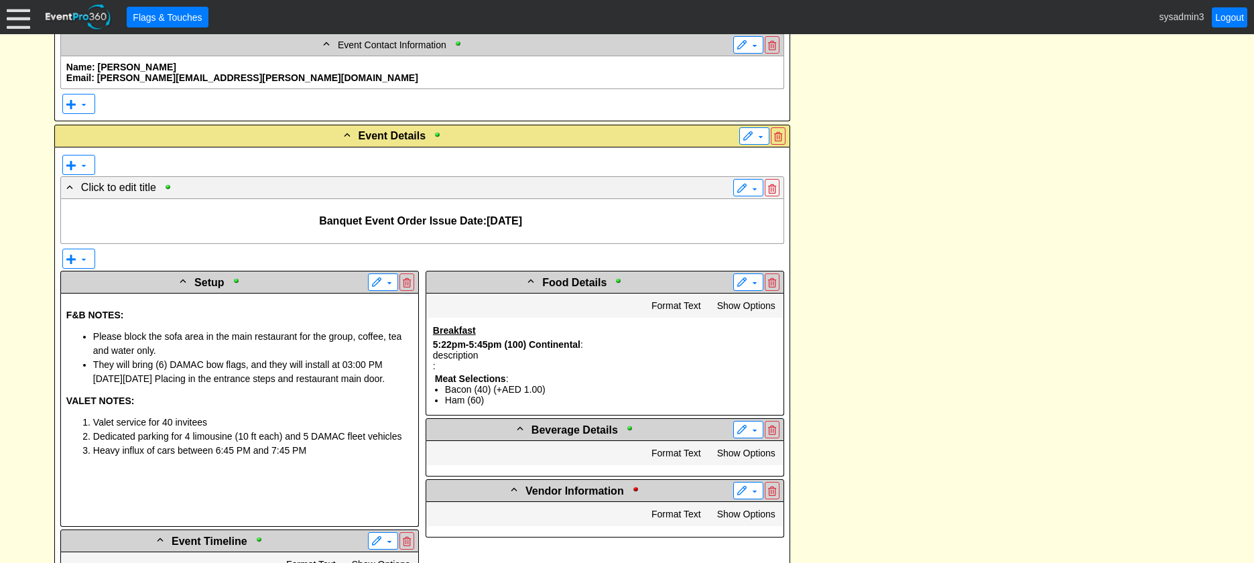
scroll to position [670, 0]
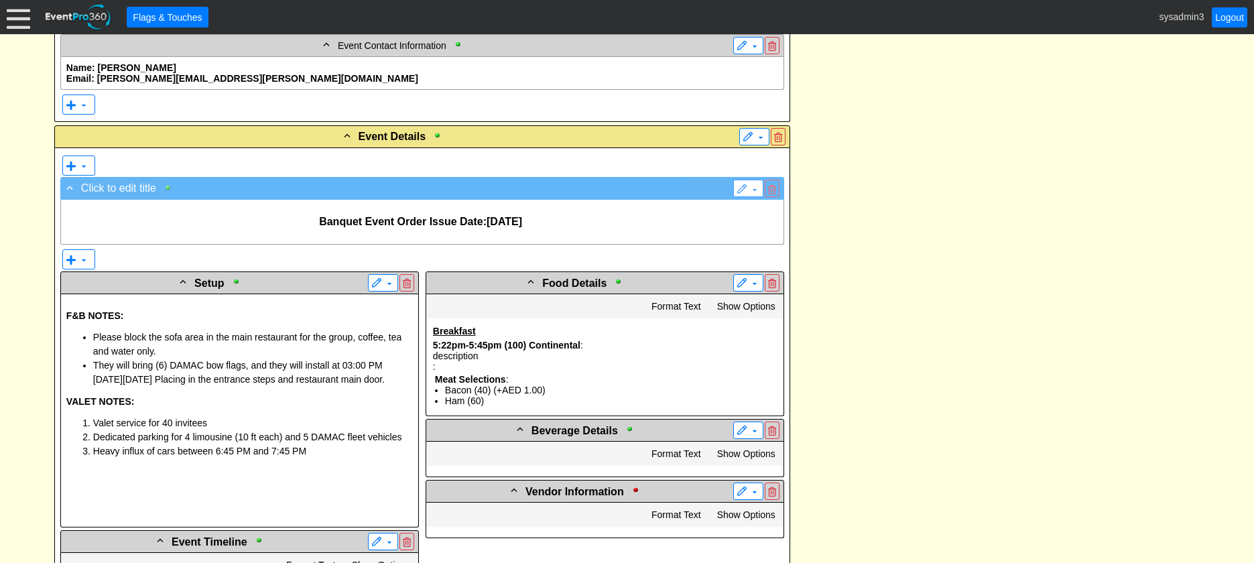
click at [166, 186] on div at bounding box center [171, 187] width 15 height 9
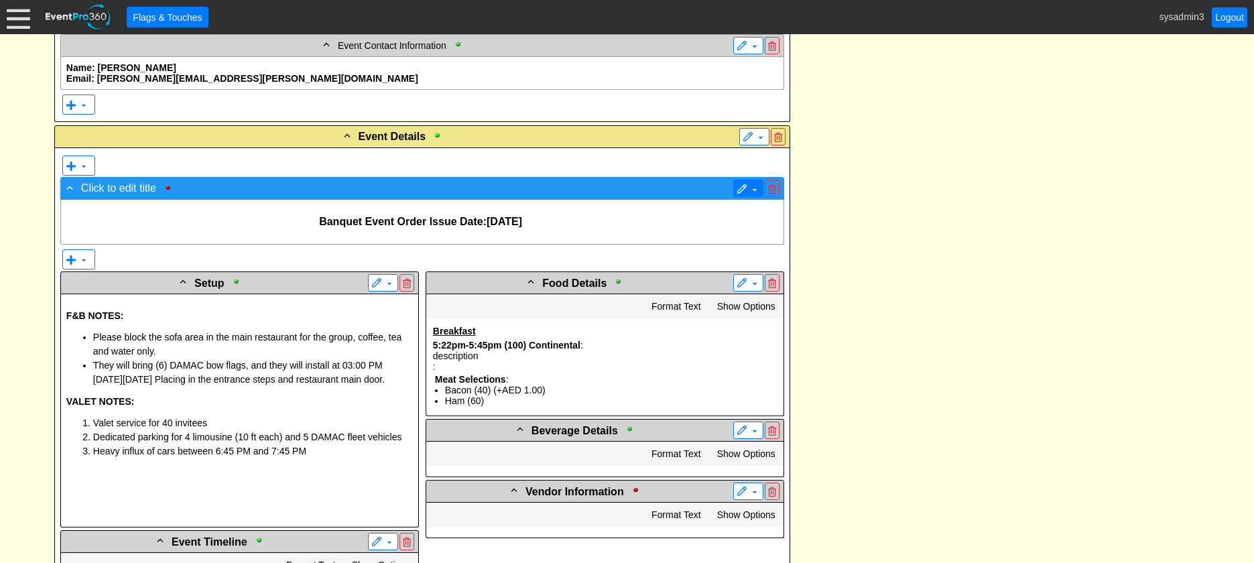
click at [740, 183] on span "▼" at bounding box center [748, 188] width 23 height 13
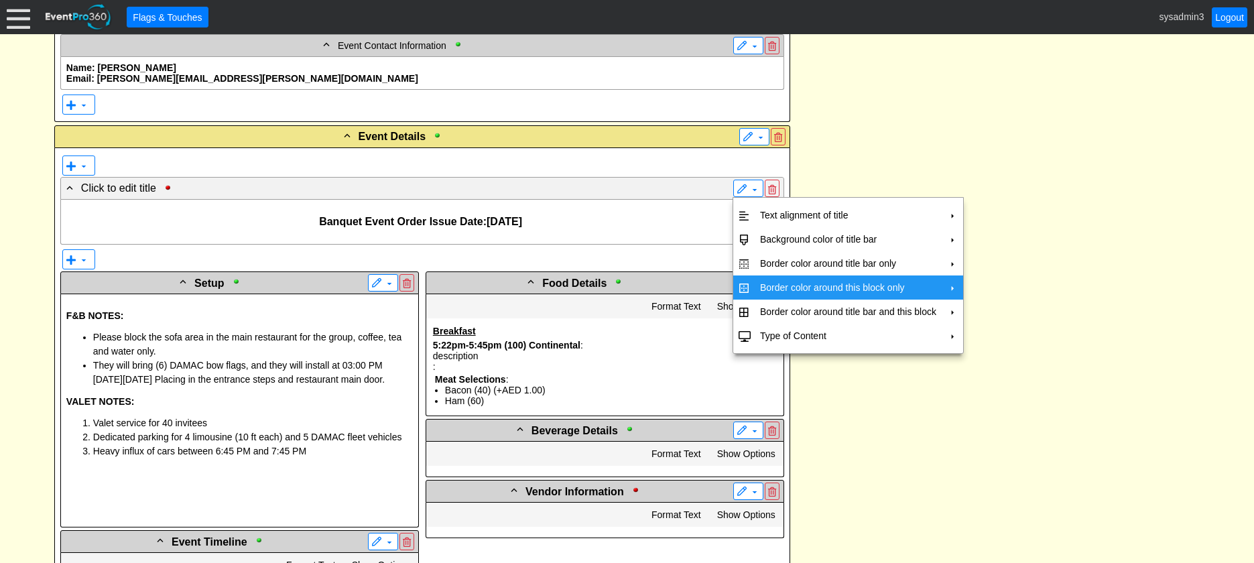
click at [766, 281] on td "Border color around this block only" at bounding box center [848, 288] width 187 height 24
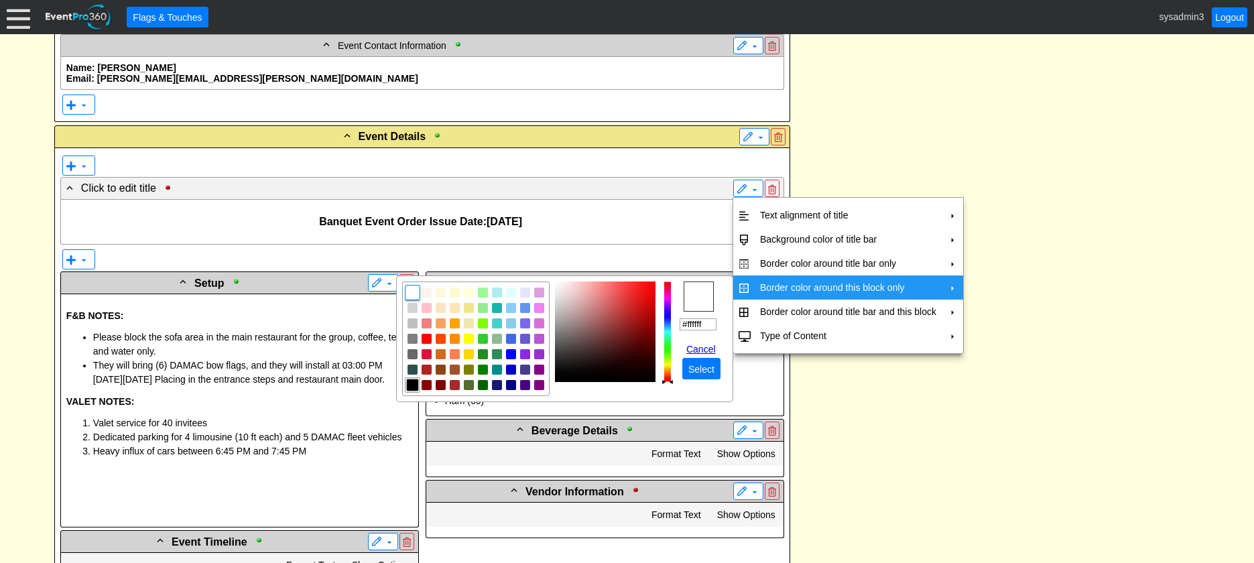
click at [410, 384] on img "focusNode" at bounding box center [412, 385] width 12 height 12
type input "#000000"
click at [701, 369] on span "Select" at bounding box center [702, 369] width 32 height 13
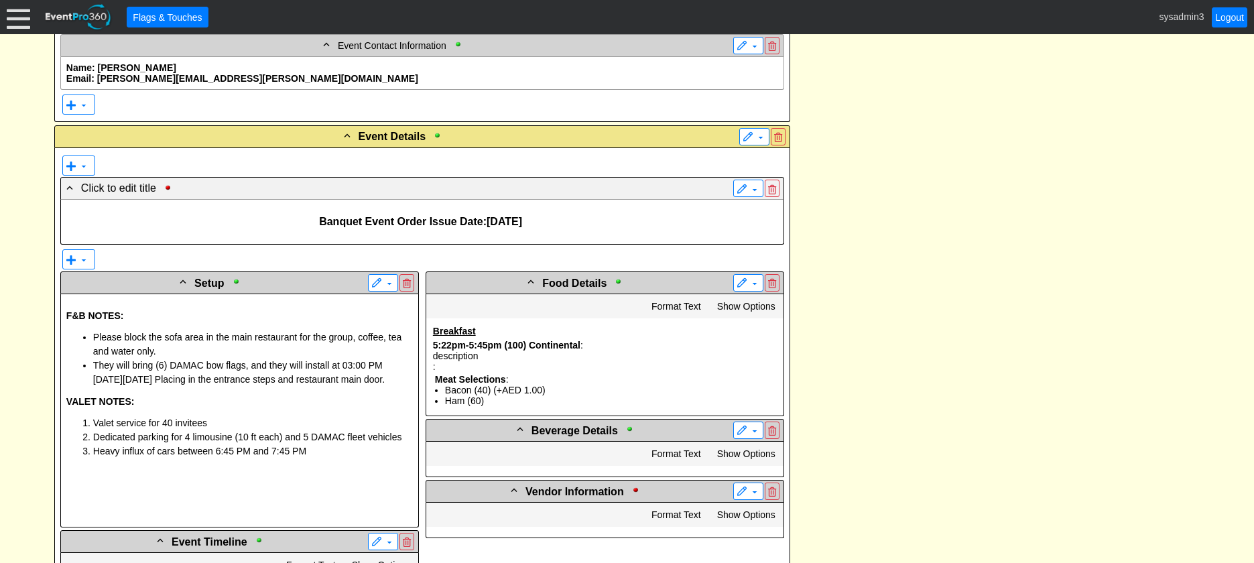
click at [581, 218] on p "Banquet Event Order Issue Date: 22 September, 2025" at bounding box center [422, 222] width 712 height 12
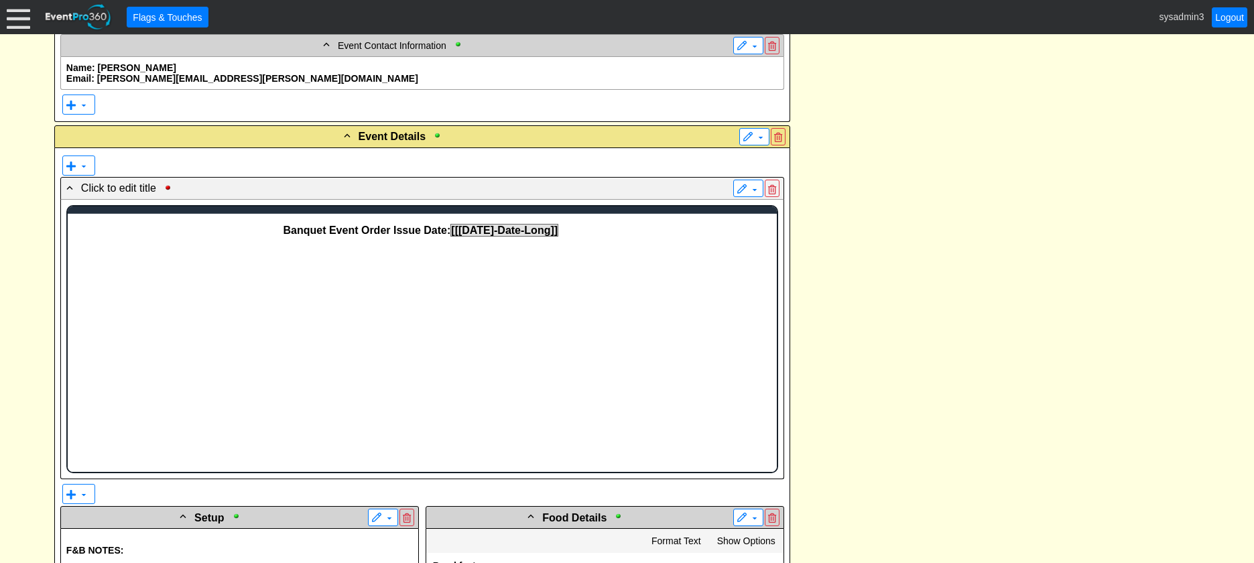
scroll to position [0, 0]
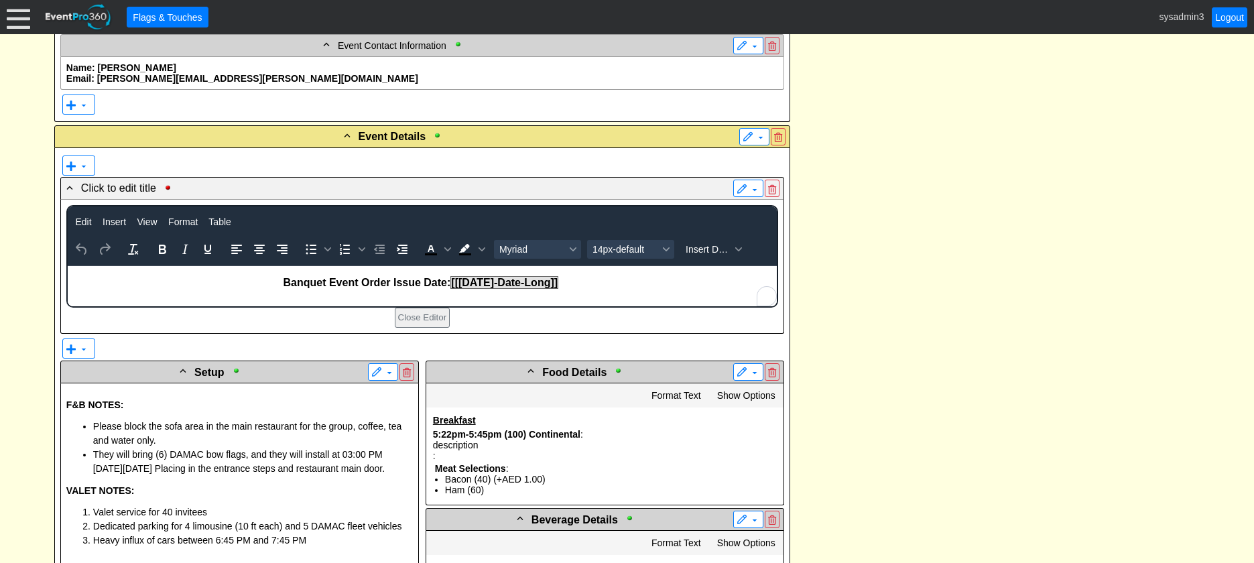
click at [572, 286] on p "Banquet Event Order Issue Date: [[Today-Date-Long]]" at bounding box center [422, 283] width 708 height 12
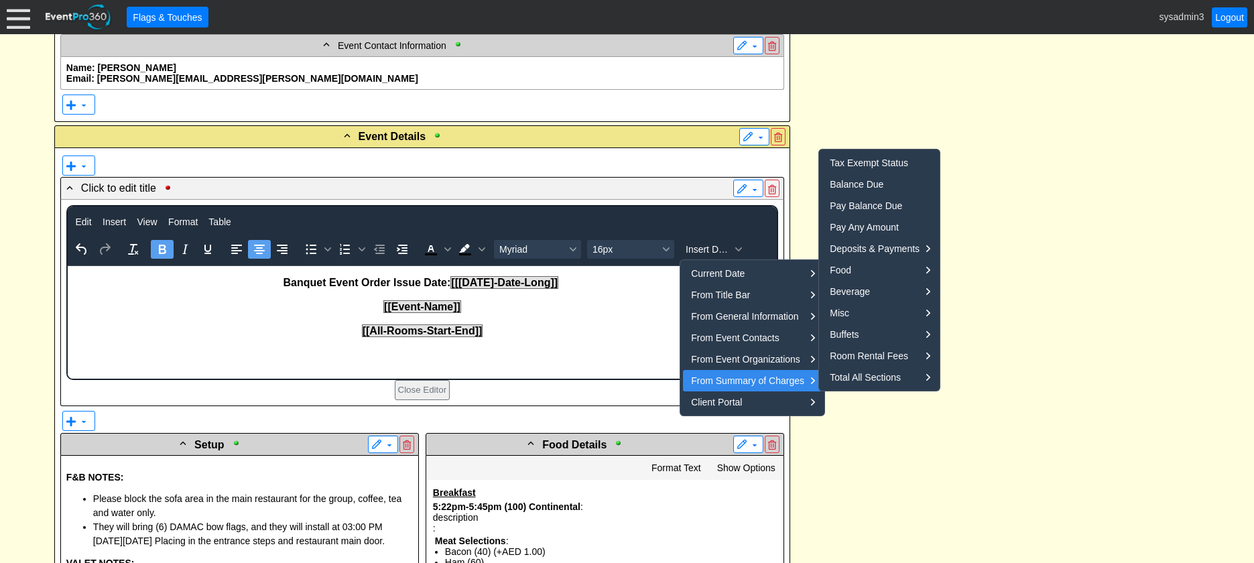
scroll to position [670, 0]
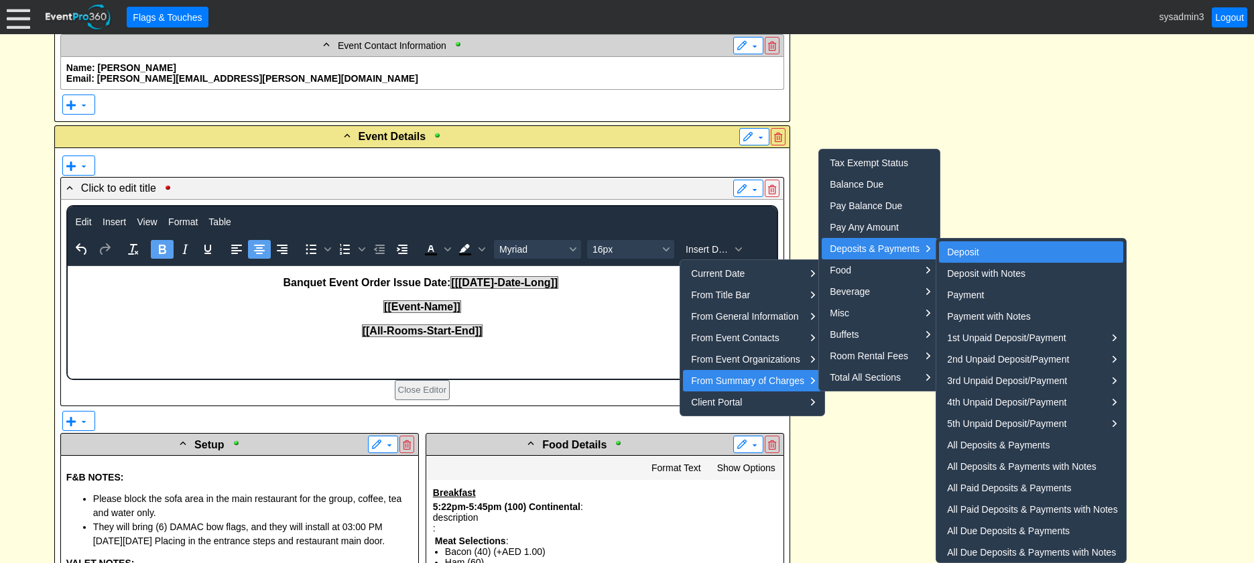
click at [972, 248] on div "Deposit" at bounding box center [1032, 252] width 170 height 16
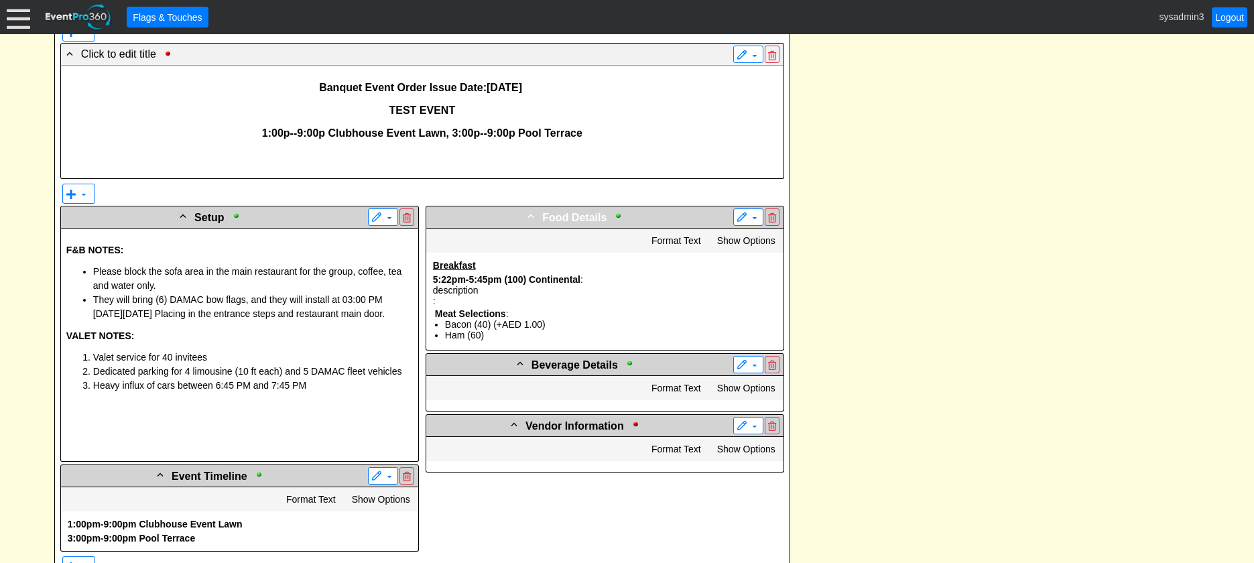
scroll to position [603, 0]
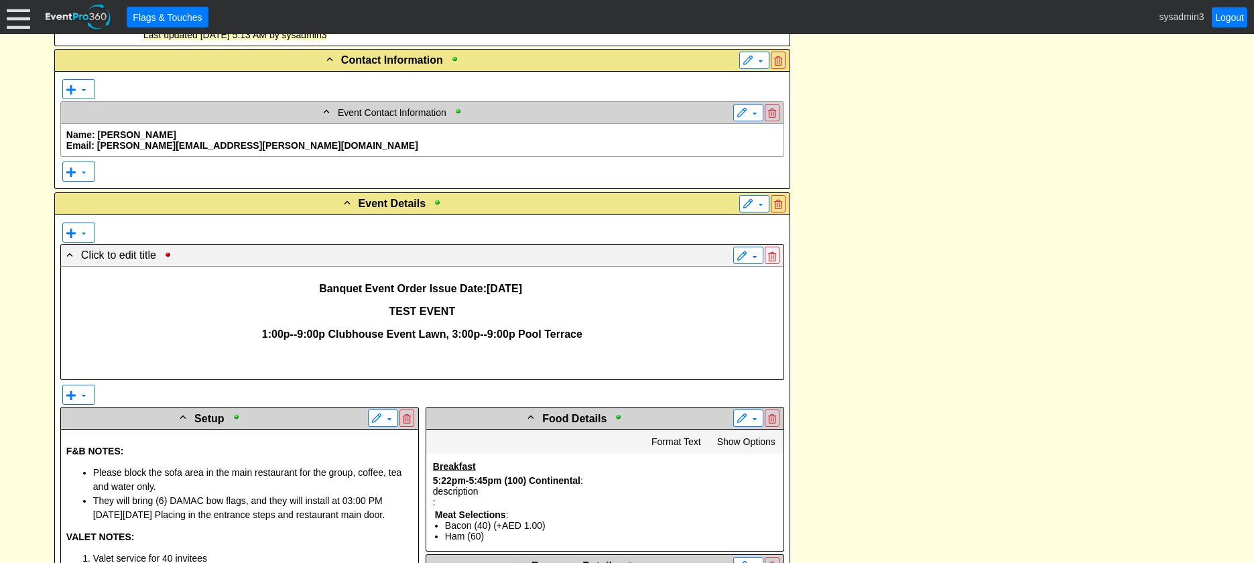
click at [591, 334] on p "1:00p--9:00p Clubhouse Event Lawn, 3:00p--9:00p Pool Terrace" at bounding box center [422, 335] width 712 height 12
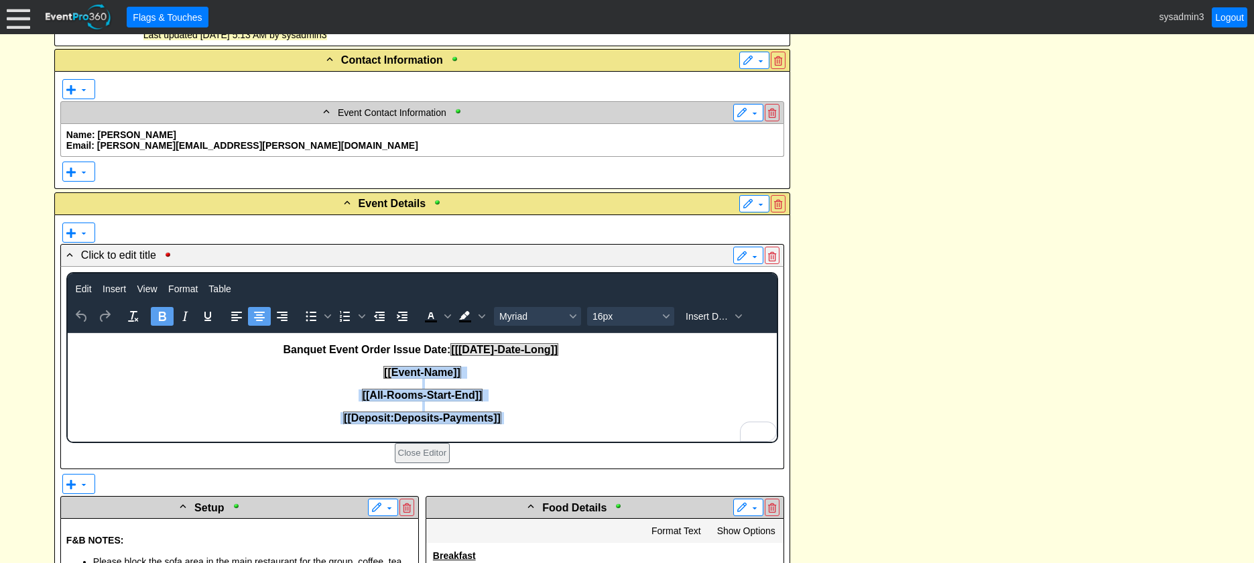
drag, startPoint x: 503, startPoint y: 423, endPoint x: 391, endPoint y: 373, distance: 123.3
click at [391, 373] on body "Banquet Event Order Issue Date: [[Today-Date-Long]] [[Event-Name]] [[All-Rooms-…" at bounding box center [421, 387] width 709 height 109
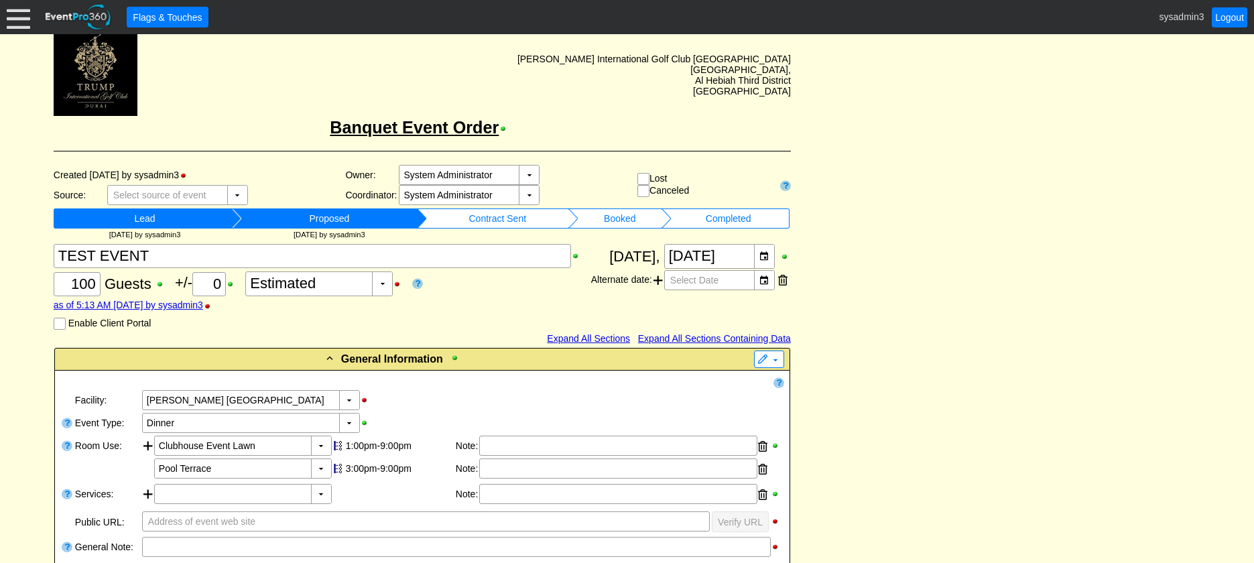
scroll to position [0, 0]
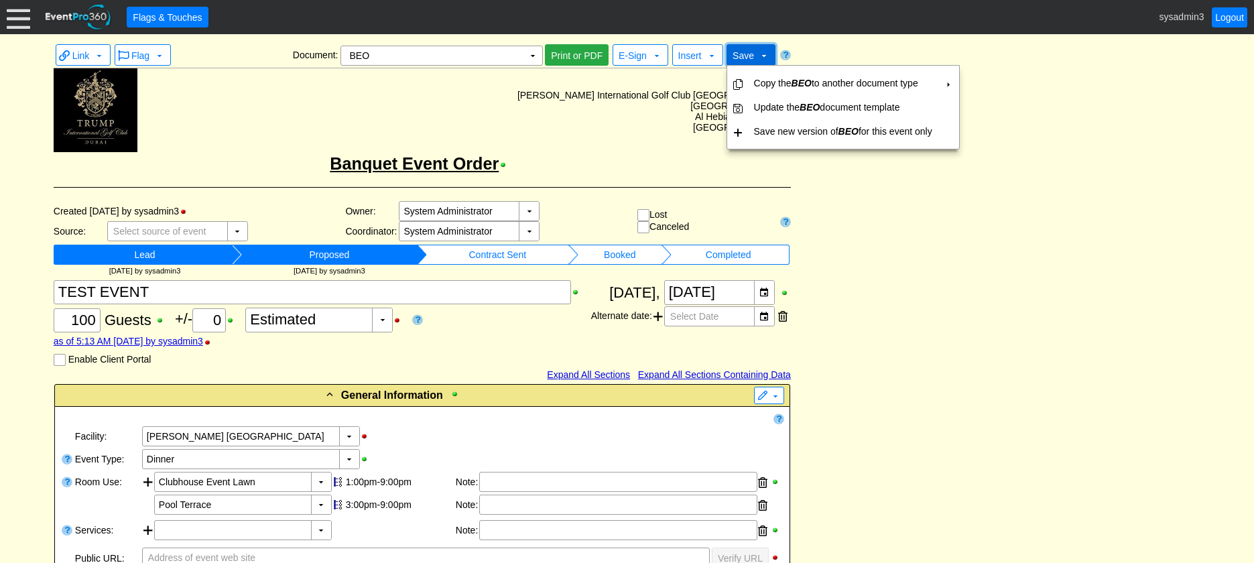
click at [748, 54] on span "Save" at bounding box center [743, 55] width 21 height 11
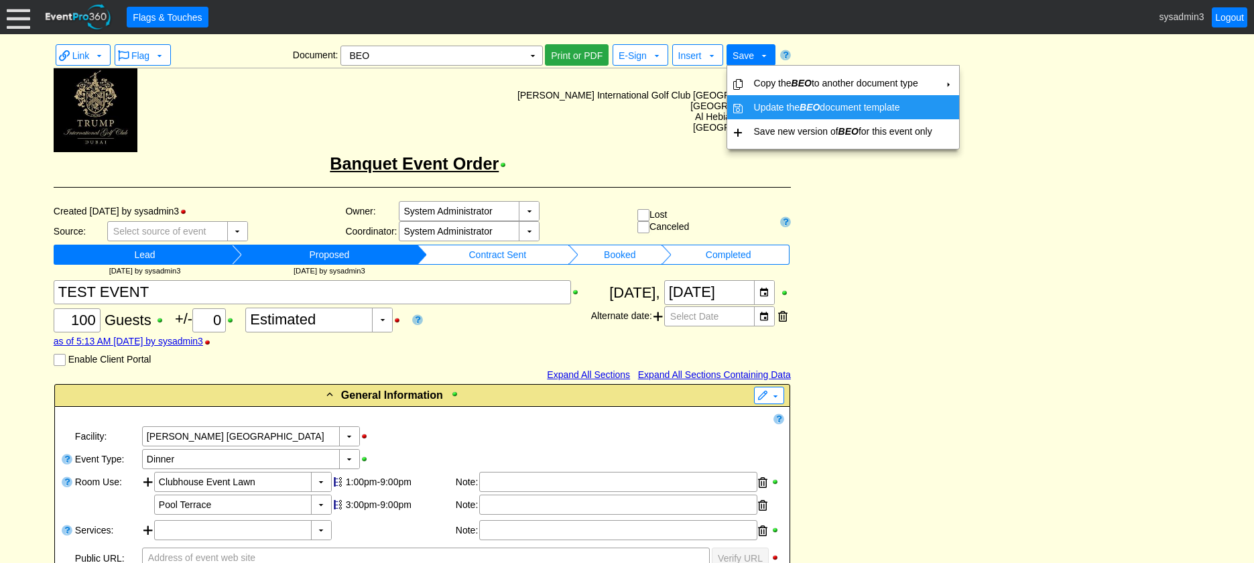
click at [802, 103] on icon "BEO" at bounding box center [810, 107] width 20 height 11
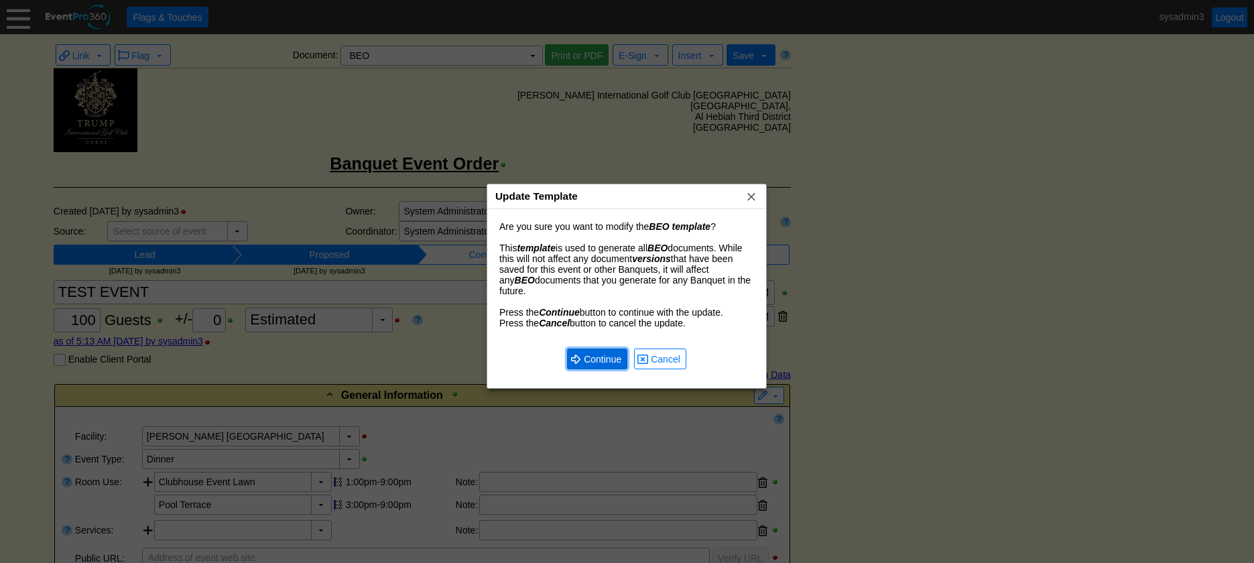
click at [599, 353] on span "Continue" at bounding box center [602, 359] width 43 height 13
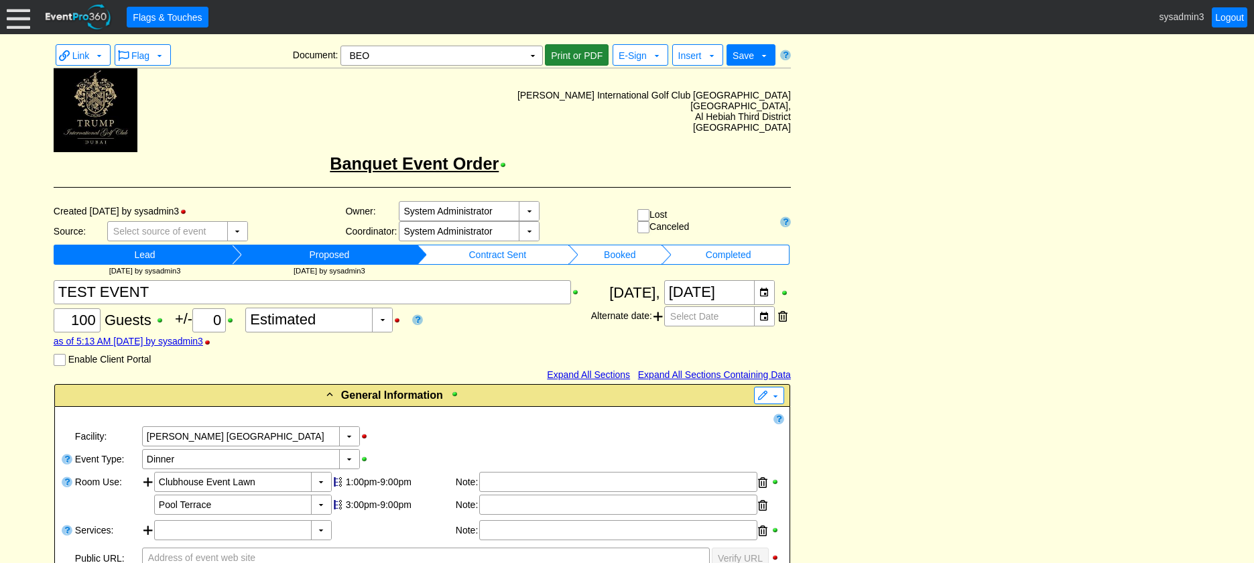
click at [578, 54] on span "Print or PDF" at bounding box center [576, 55] width 57 height 13
click at [516, 81] on td "Trump International Golf Club Dubai DAMAC Hills, Al Hebiah Third District Dubai" at bounding box center [464, 111] width 654 height 86
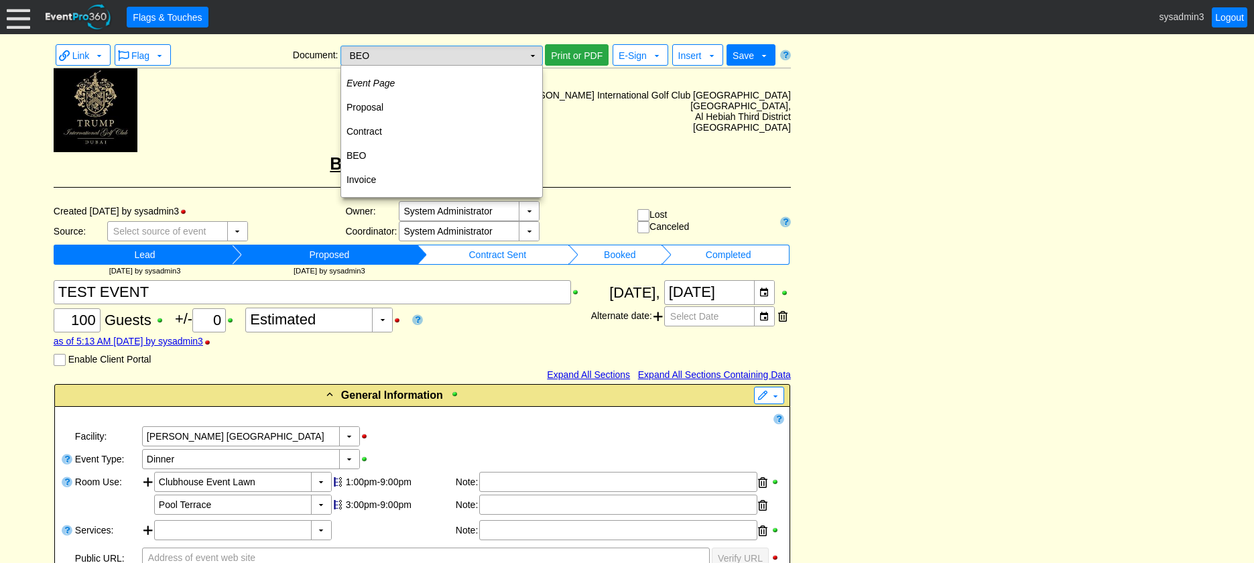
click at [532, 56] on td "▼" at bounding box center [533, 55] width 19 height 19
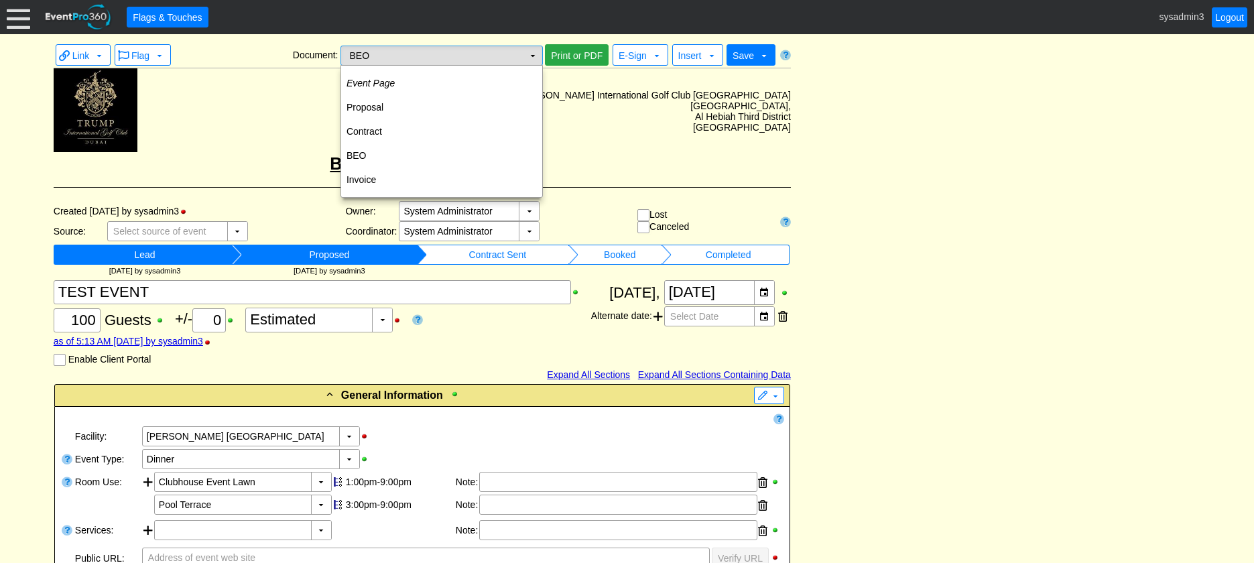
click at [524, 55] on td "▼" at bounding box center [533, 55] width 19 height 19
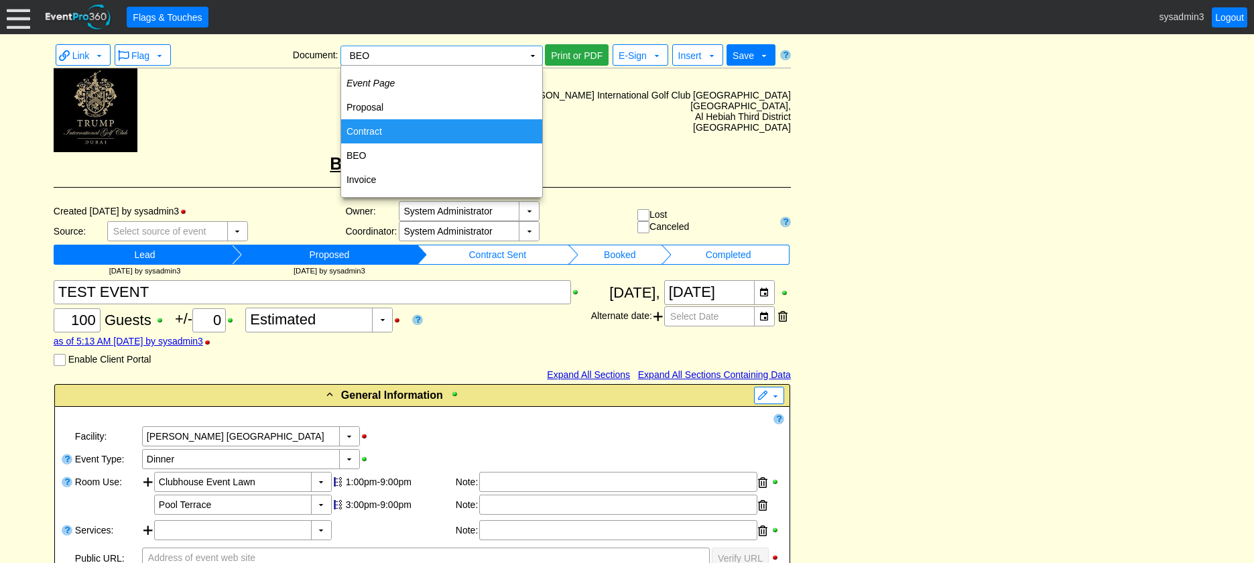
click at [382, 134] on td "Contract" at bounding box center [441, 131] width 201 height 24
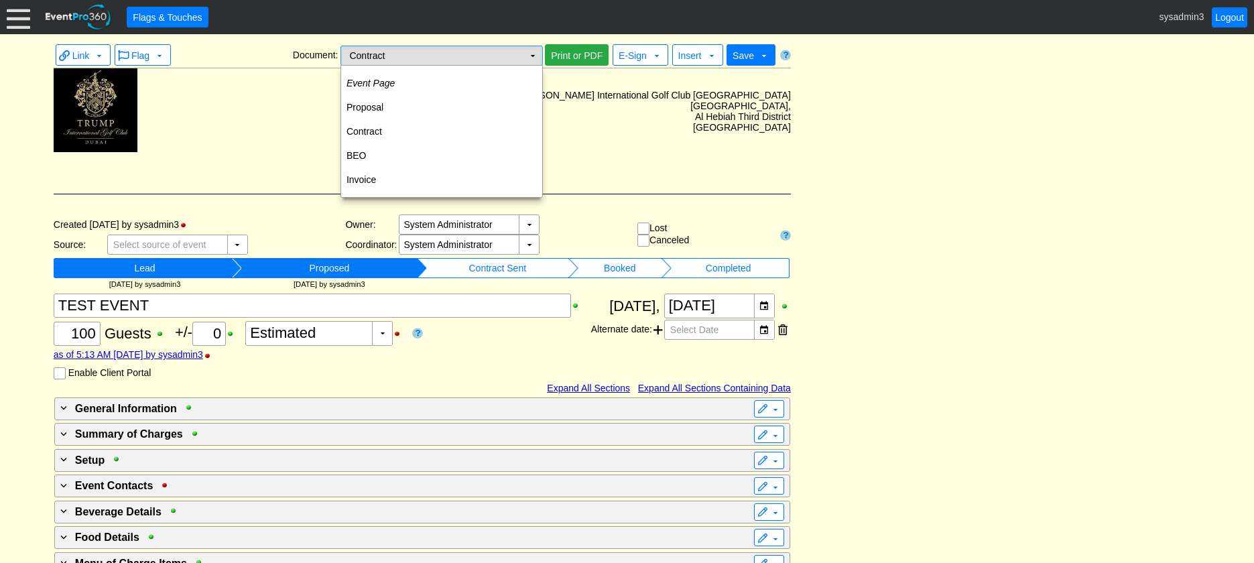
click at [528, 60] on td "▼" at bounding box center [533, 55] width 19 height 19
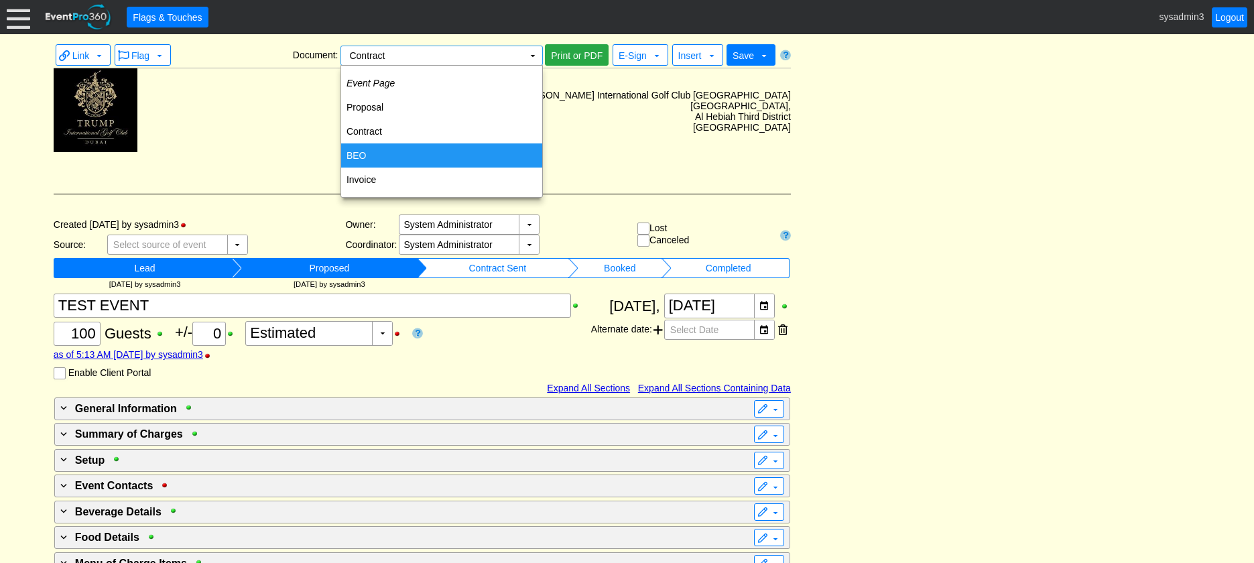
click at [376, 160] on td "BEO" at bounding box center [441, 155] width 201 height 24
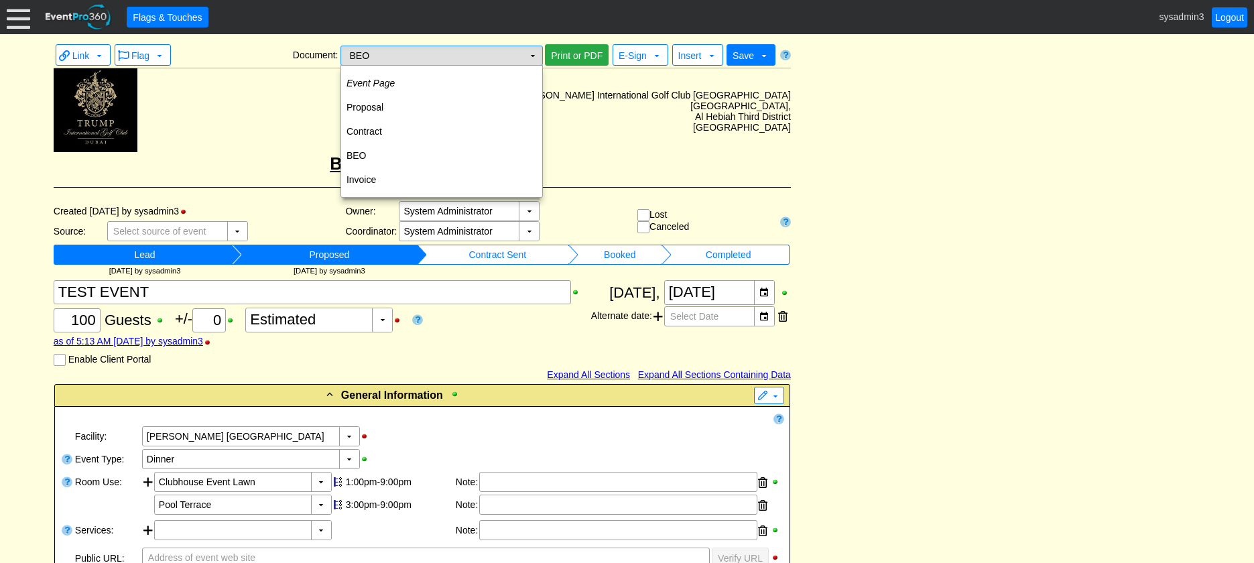
click at [531, 54] on td "▼" at bounding box center [533, 55] width 19 height 19
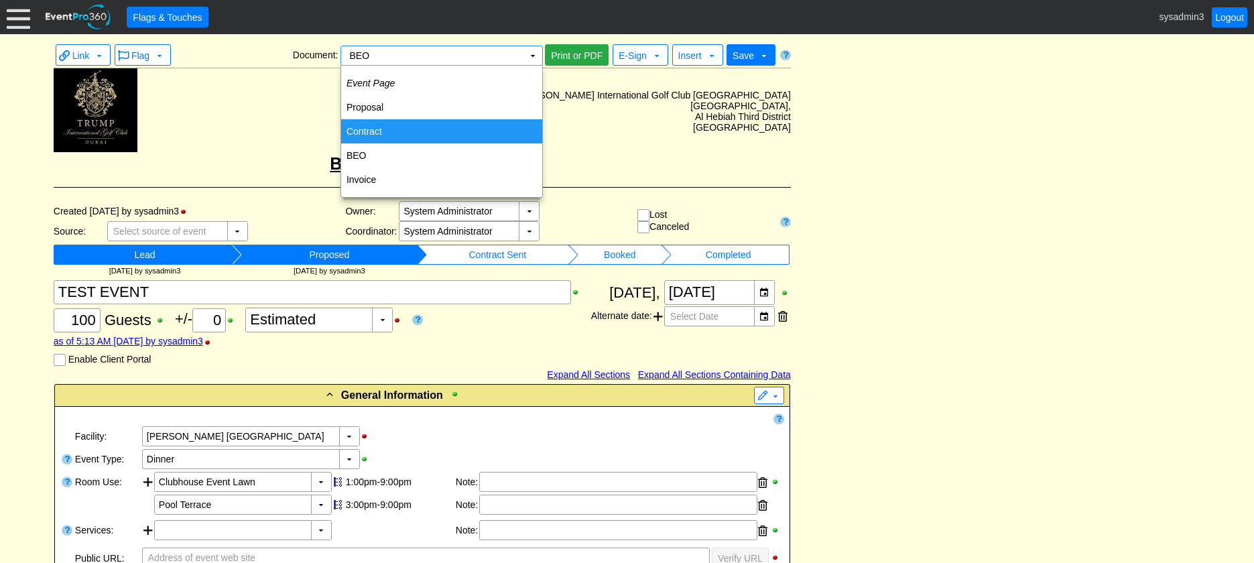
click at [381, 126] on td "Contract" at bounding box center [441, 131] width 201 height 24
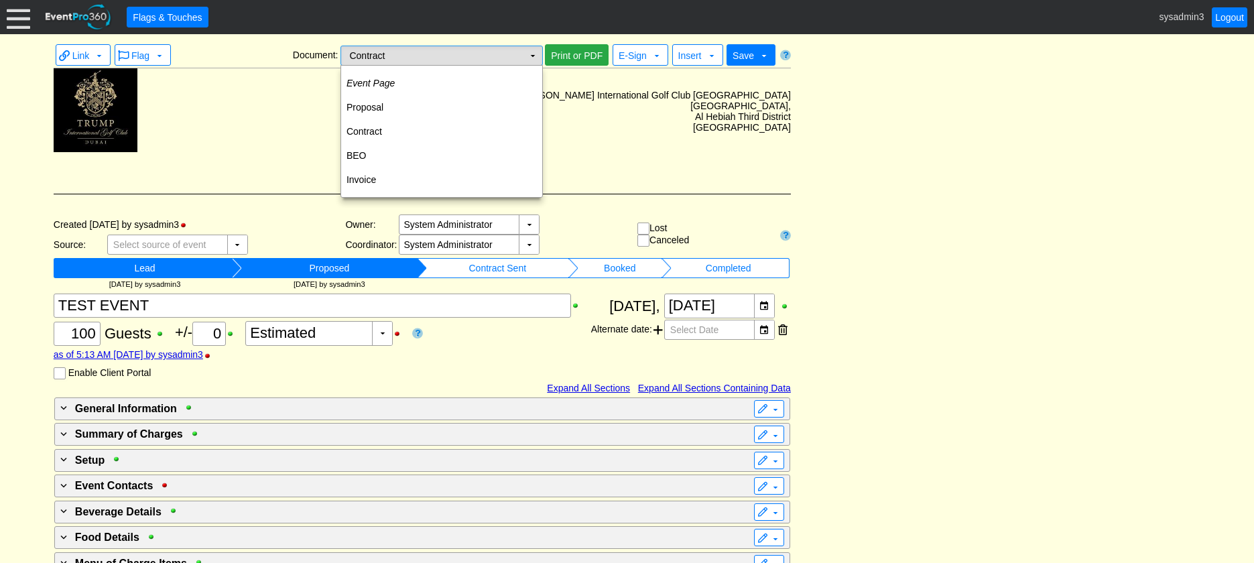
click at [527, 56] on td "▼" at bounding box center [533, 55] width 19 height 19
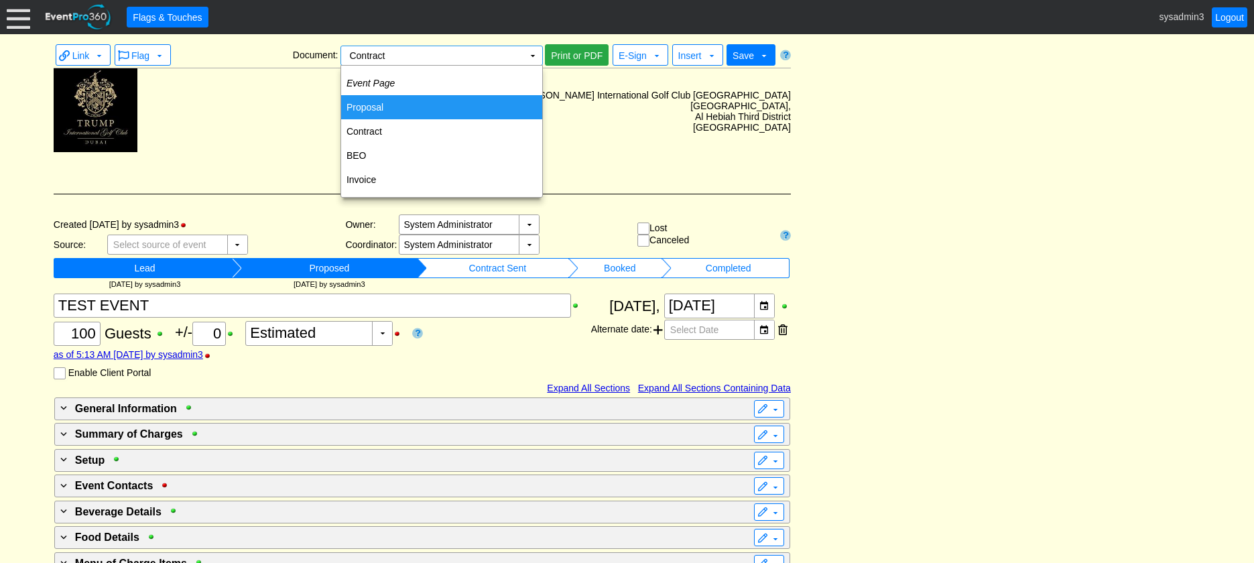
click at [360, 107] on td "Proposal" at bounding box center [441, 107] width 201 height 24
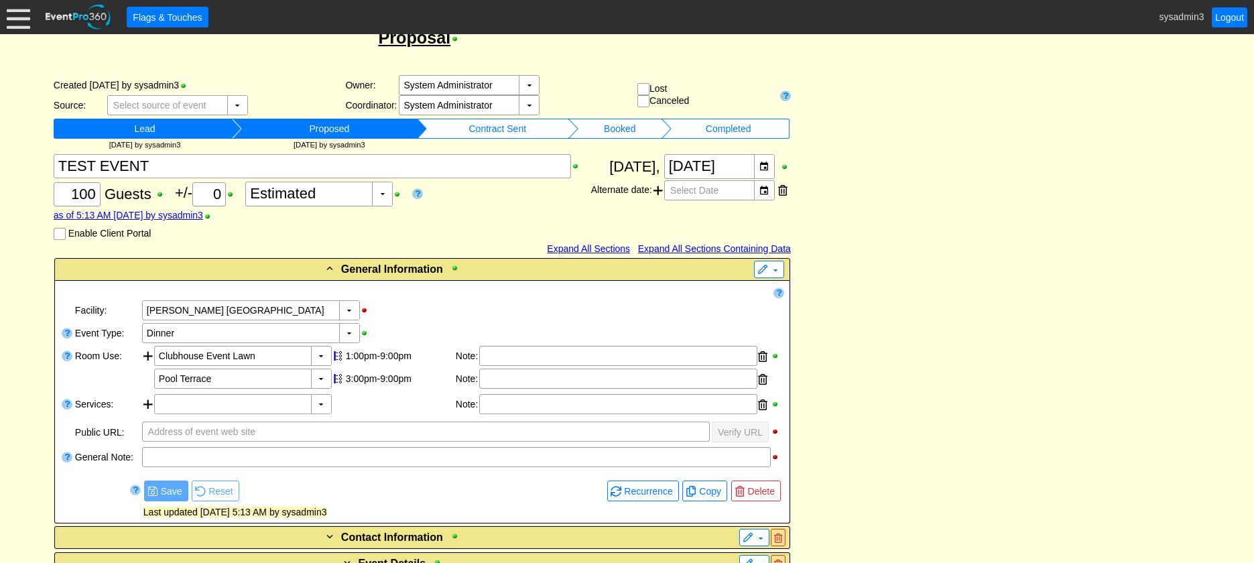
scroll to position [174, 0]
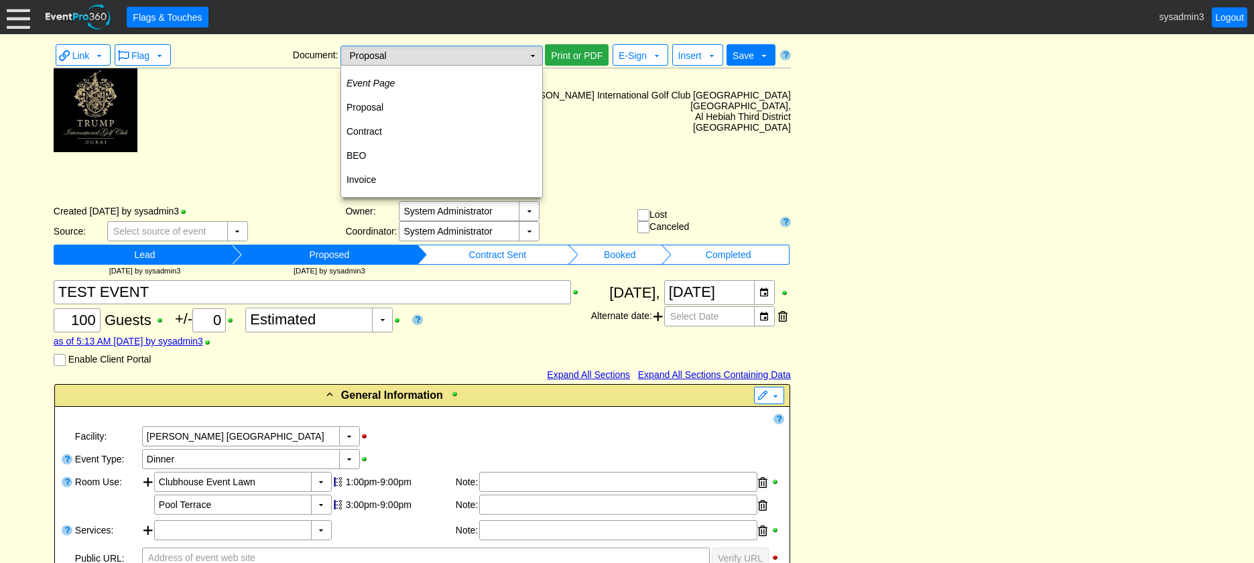
click td "Proposal Χ"
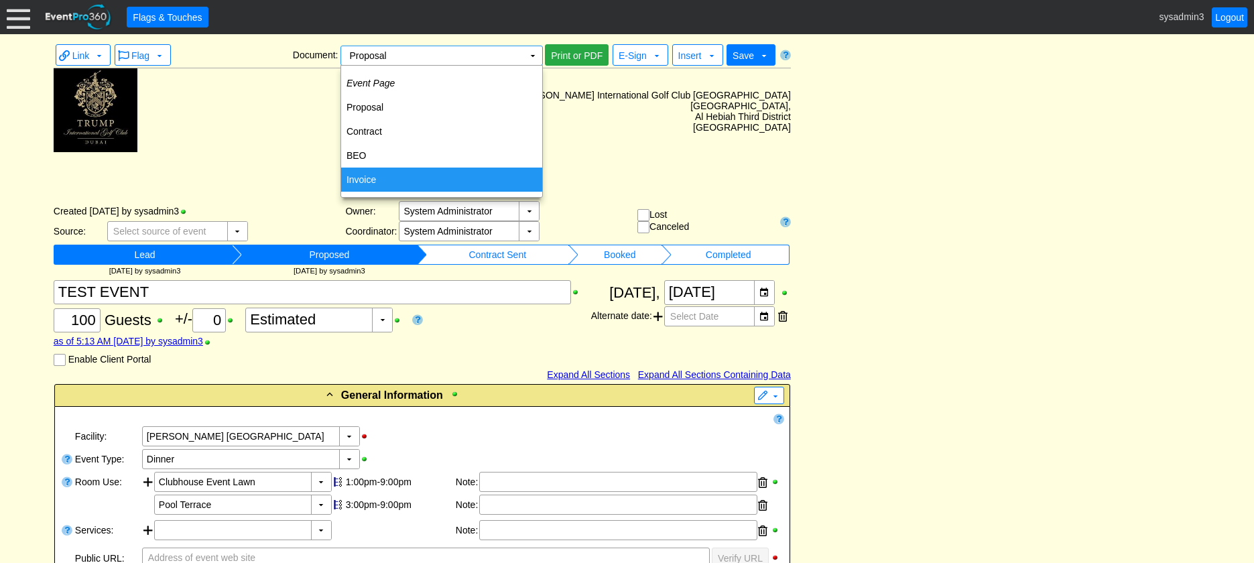
click td "Invoice"
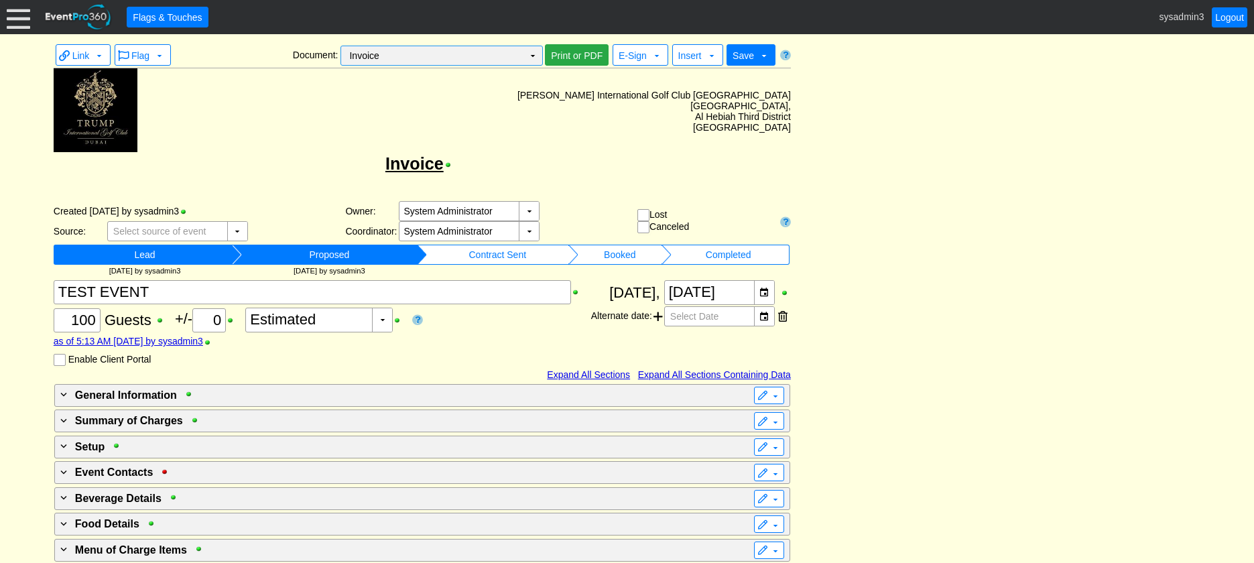
click td "▼"
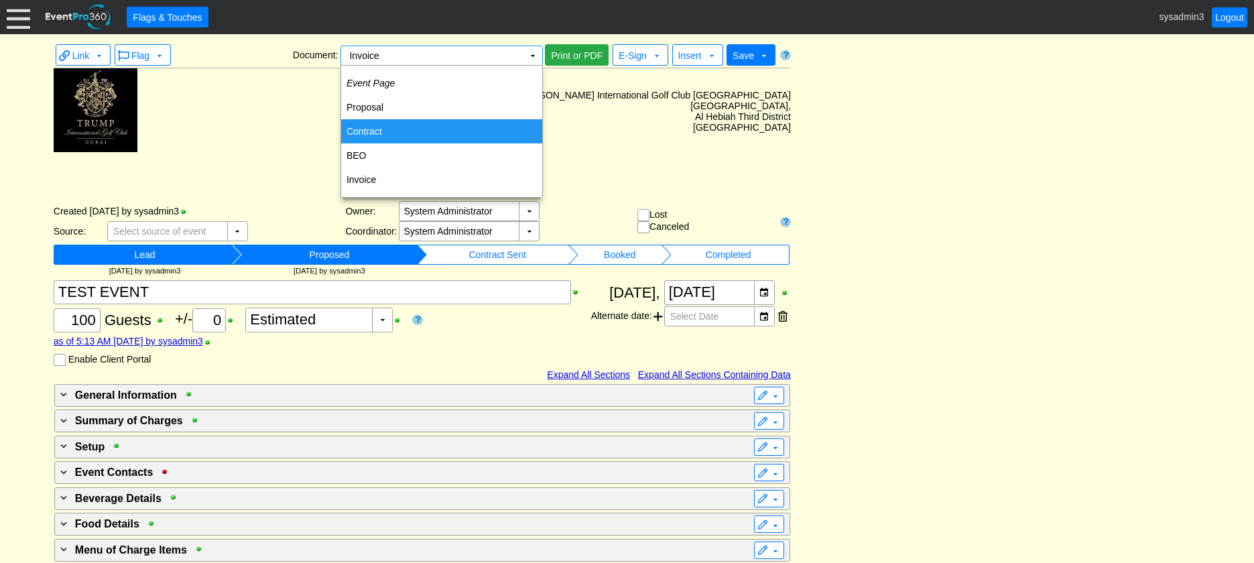
click td "Contract"
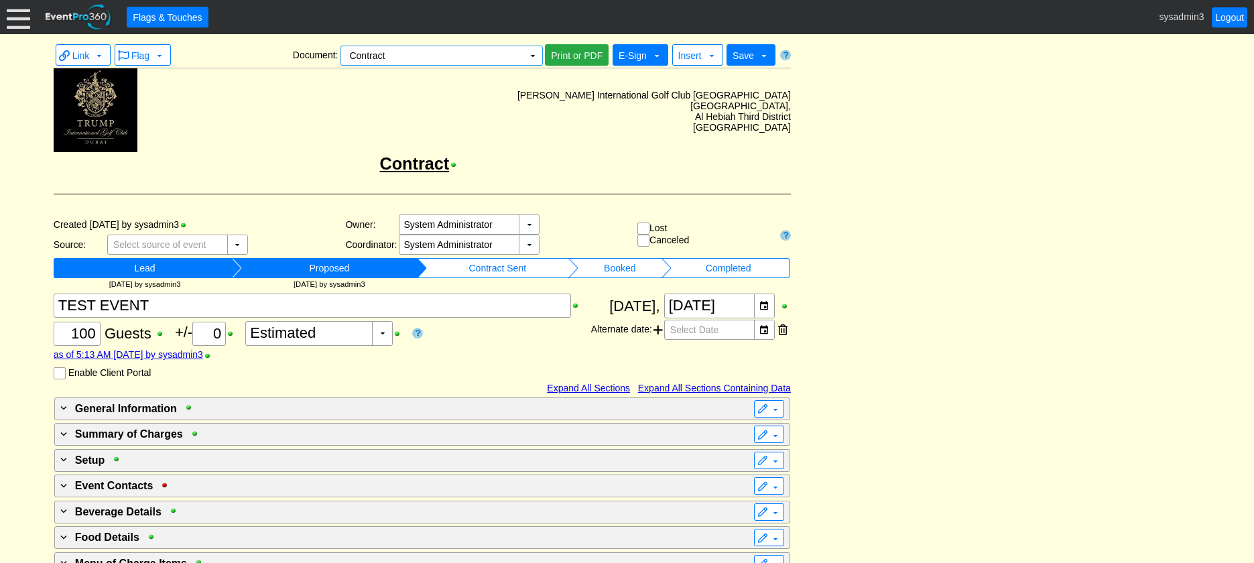
click span "E-Sign"
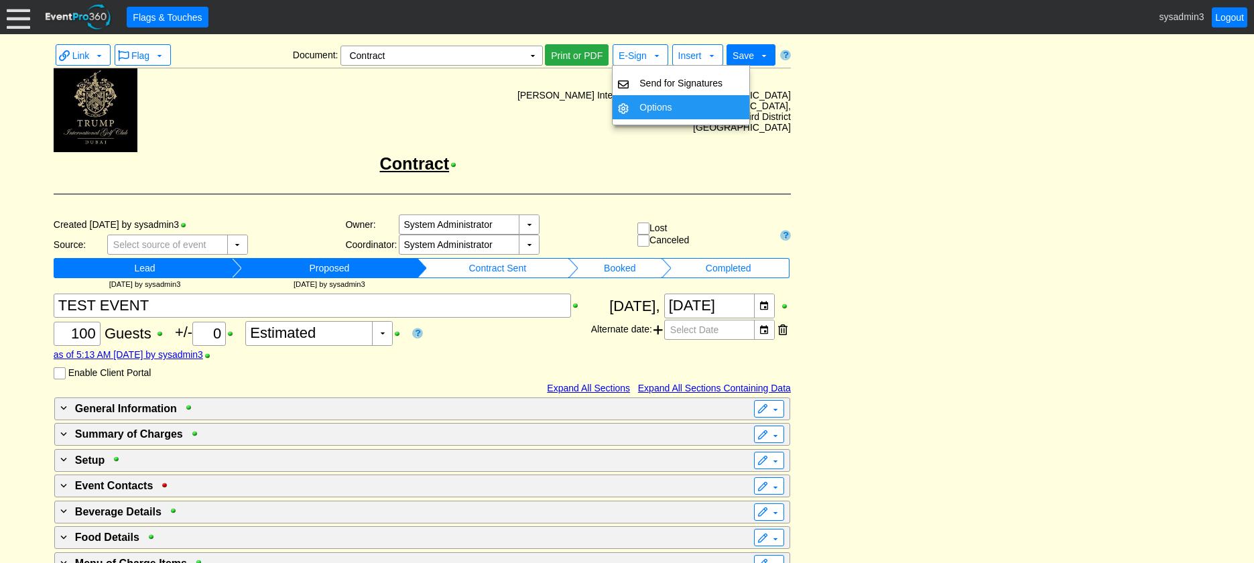
click div "Link ▼ Flag ▼ Document: Contract Χ ▼ ● Print or PDF E-Sign ▼ Insert ▼ Save ▼ De…"
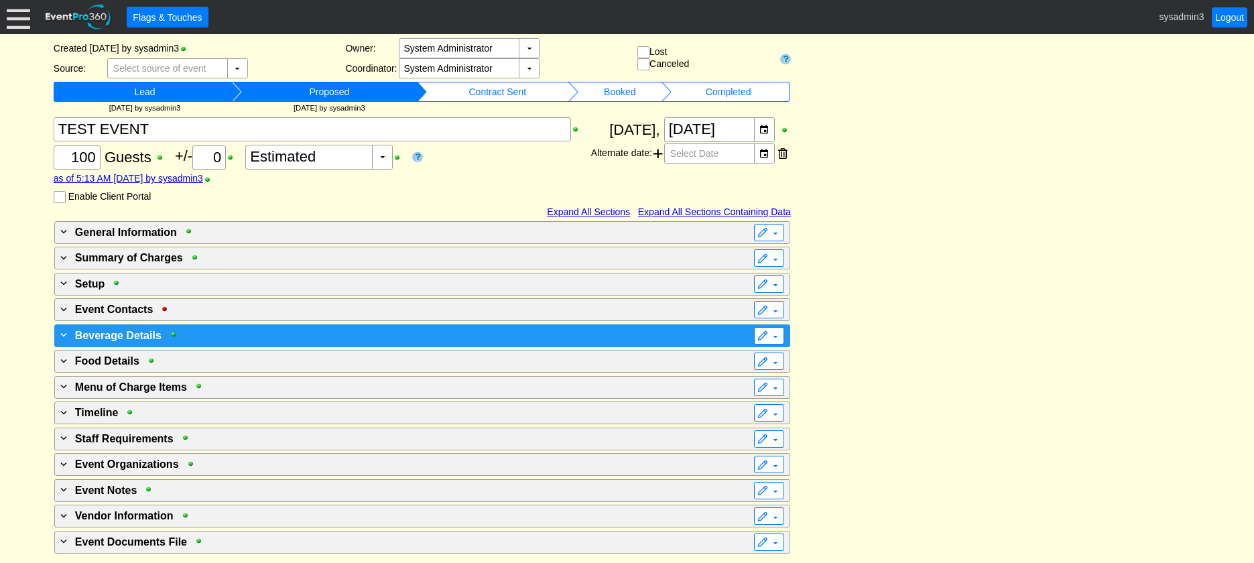
scroll to position [180, 0]
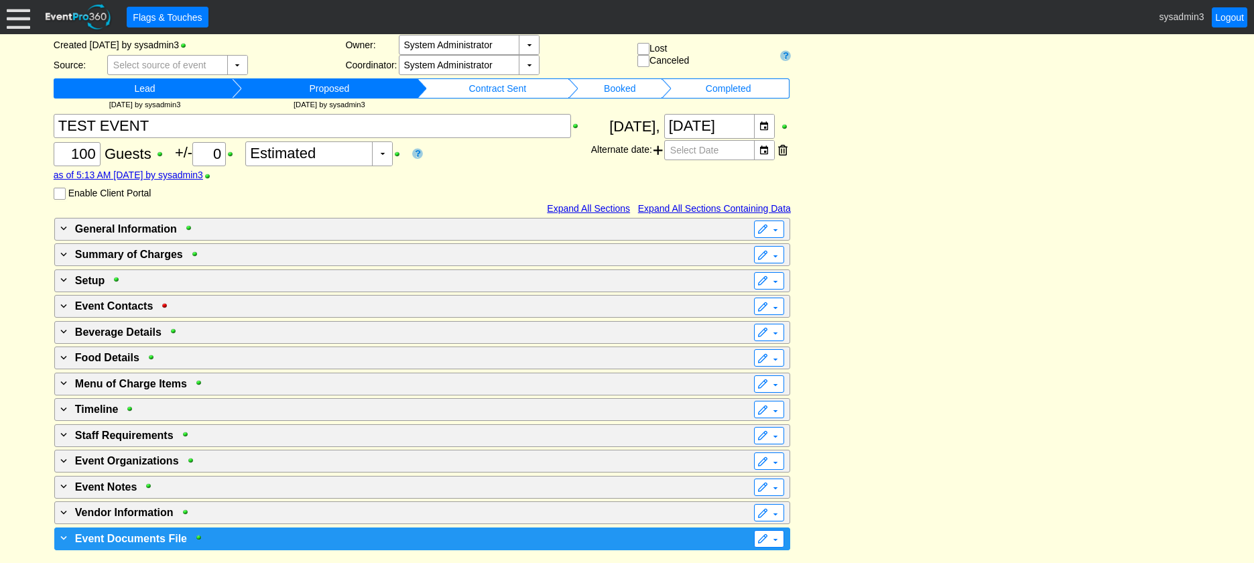
click div "+ Event Documents File"
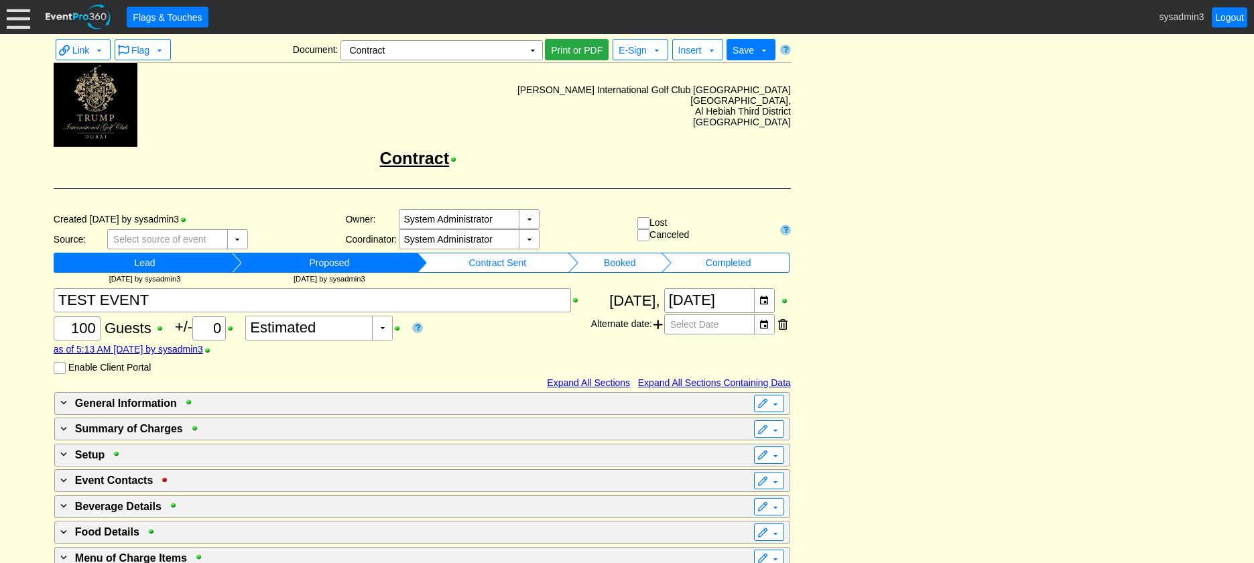
scroll to position [0, 0]
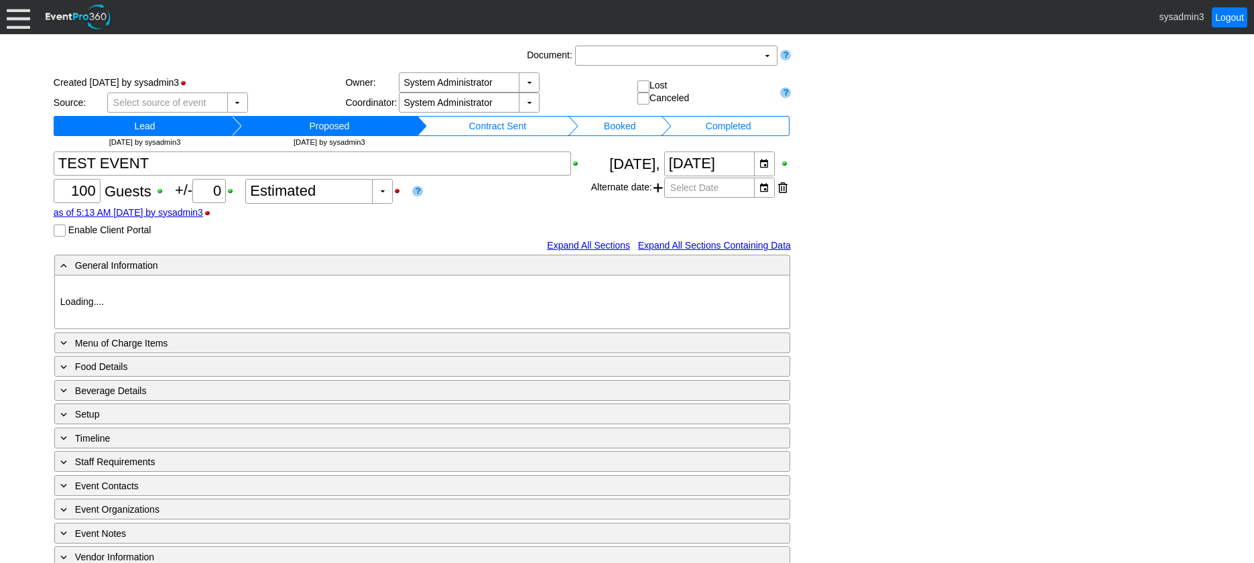
type input "[PERSON_NAME] [GEOGRAPHIC_DATA]"
type input "Dinner"
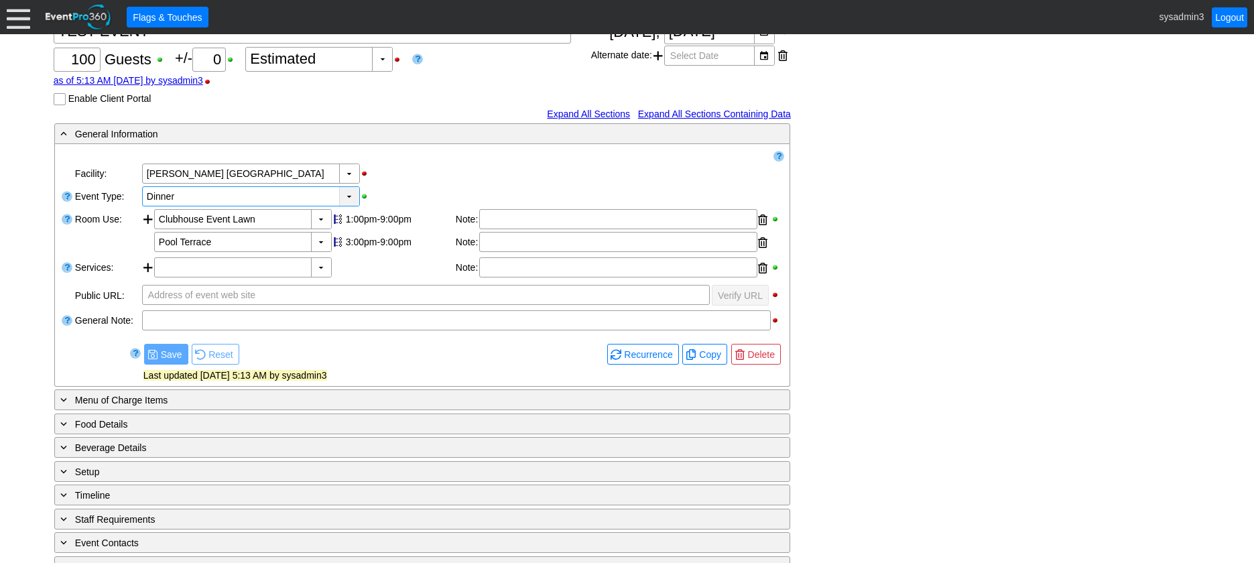
click at [353, 194] on div "▼" at bounding box center [349, 196] width 20 height 19
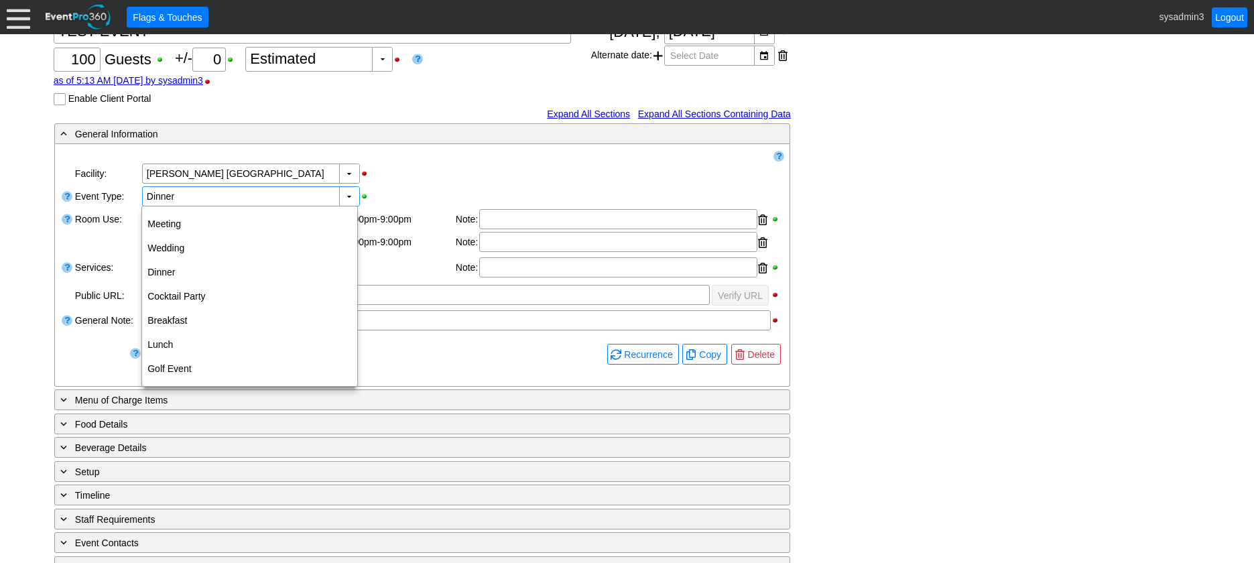
click at [444, 182] on div "▼ Χ [PERSON_NAME] [GEOGRAPHIC_DATA]" at bounding box center [463, 173] width 644 height 23
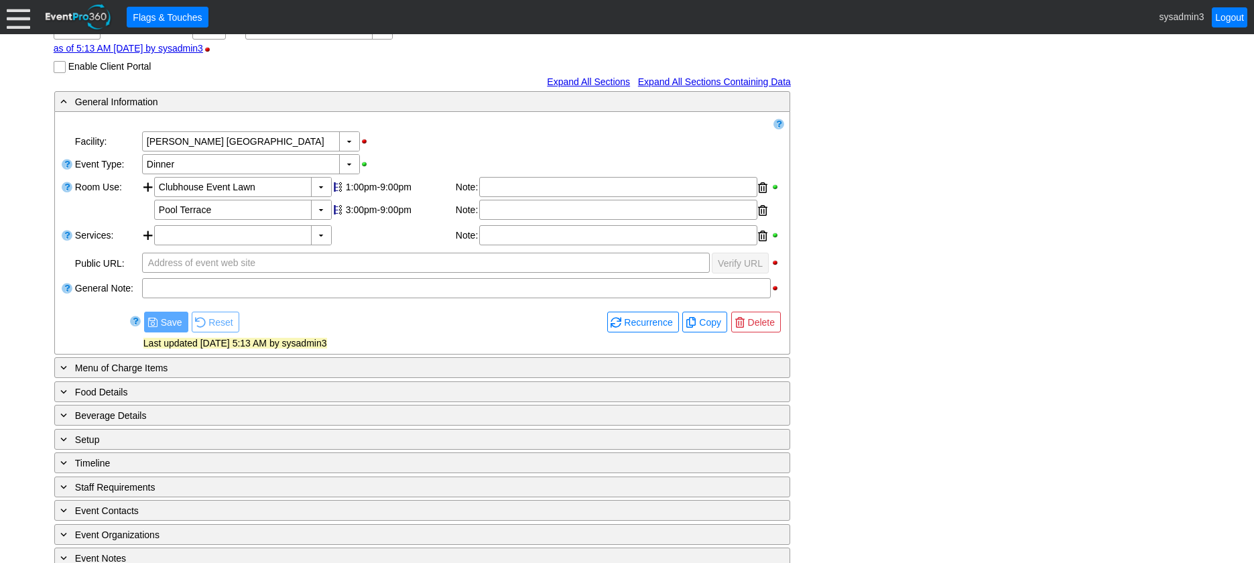
scroll to position [257, 0]
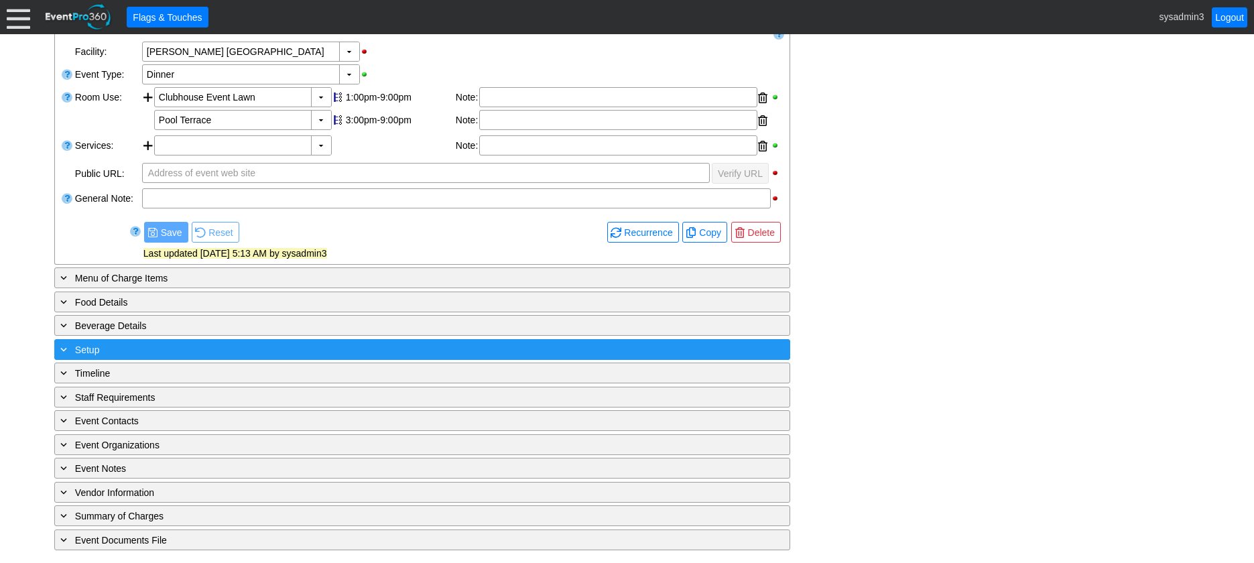
click at [225, 350] on div "+ Setup" at bounding box center [395, 349] width 674 height 15
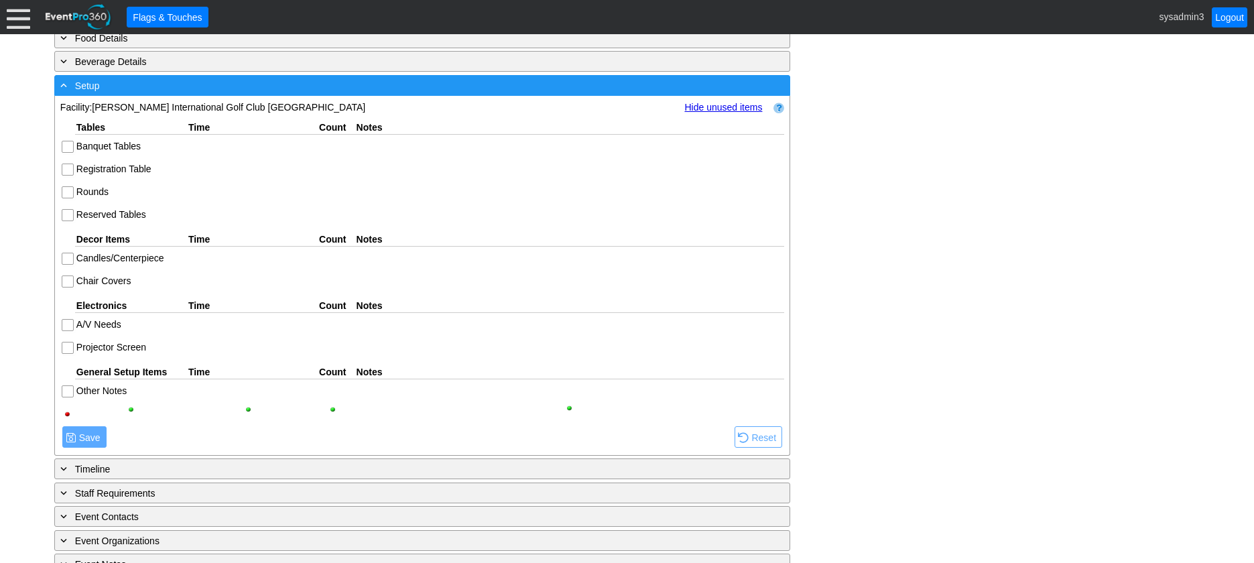
scroll to position [525, 0]
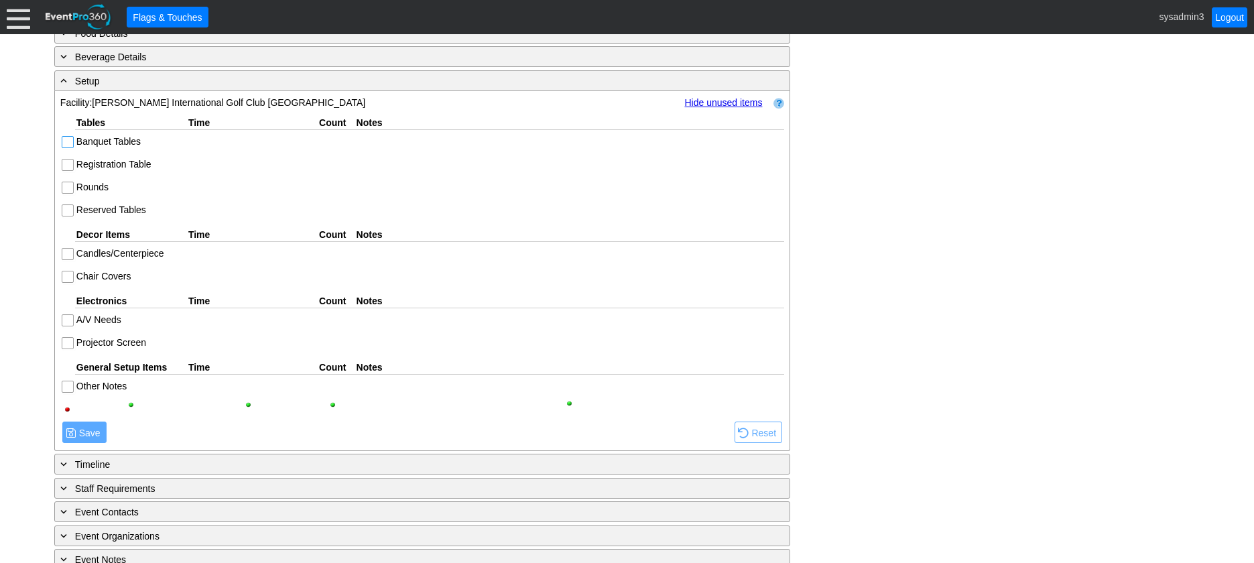
click at [70, 139] on input "Banquet Tables" at bounding box center [68, 143] width 13 height 13
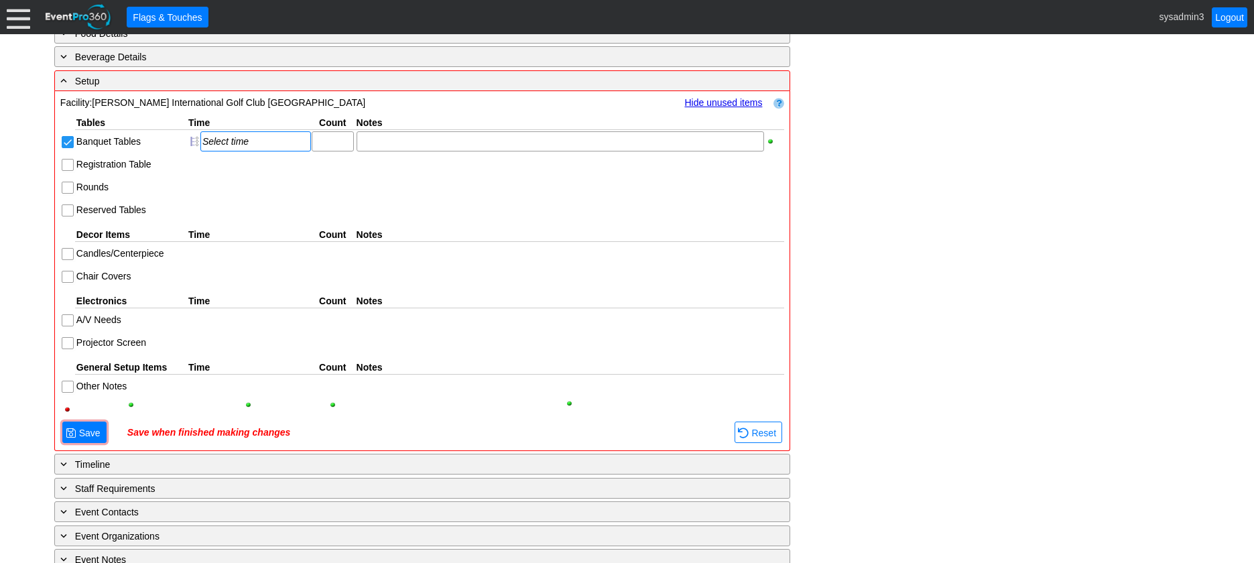
click at [233, 137] on div "Select time" at bounding box center [255, 141] width 107 height 11
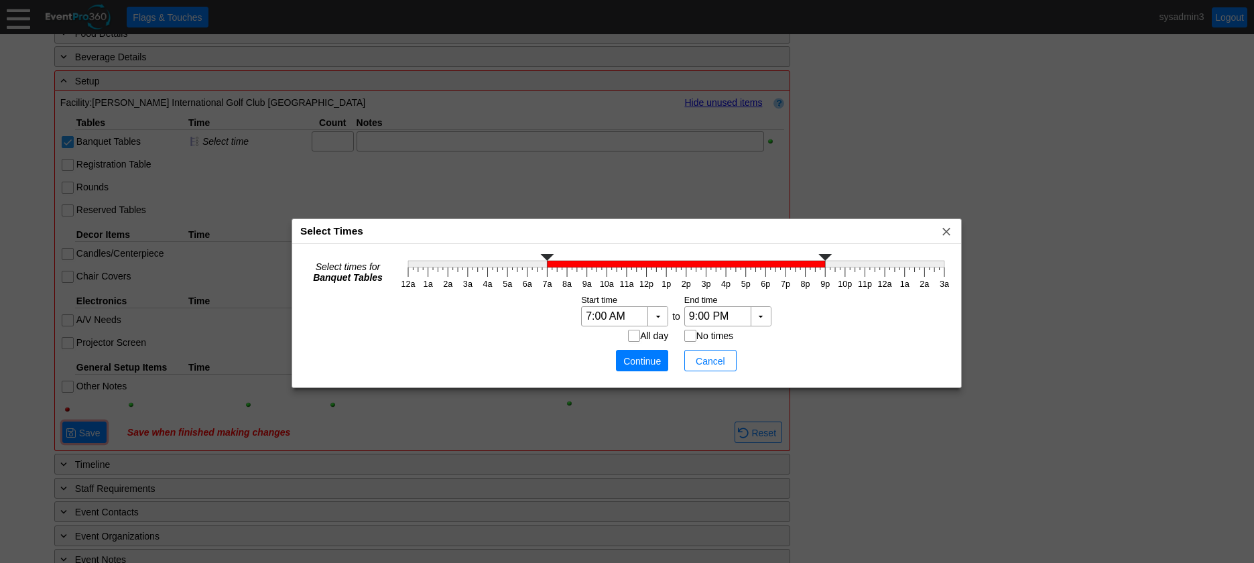
click at [546, 268] on g at bounding box center [676, 260] width 536 height 13
click at [826, 258] on polyline at bounding box center [825, 257] width 13 height 7
type input "2:00 PM"
click at [686, 275] on icon "12a 1a 2a 3a 4a 5a 6a 7a 8a 9a 10a 11a 12p 1p 2p 3p 4p 5p 6p 7p 8p 9p 10p 11p 1…" at bounding box center [676, 271] width 556 height 40
type input "11:00 PM"
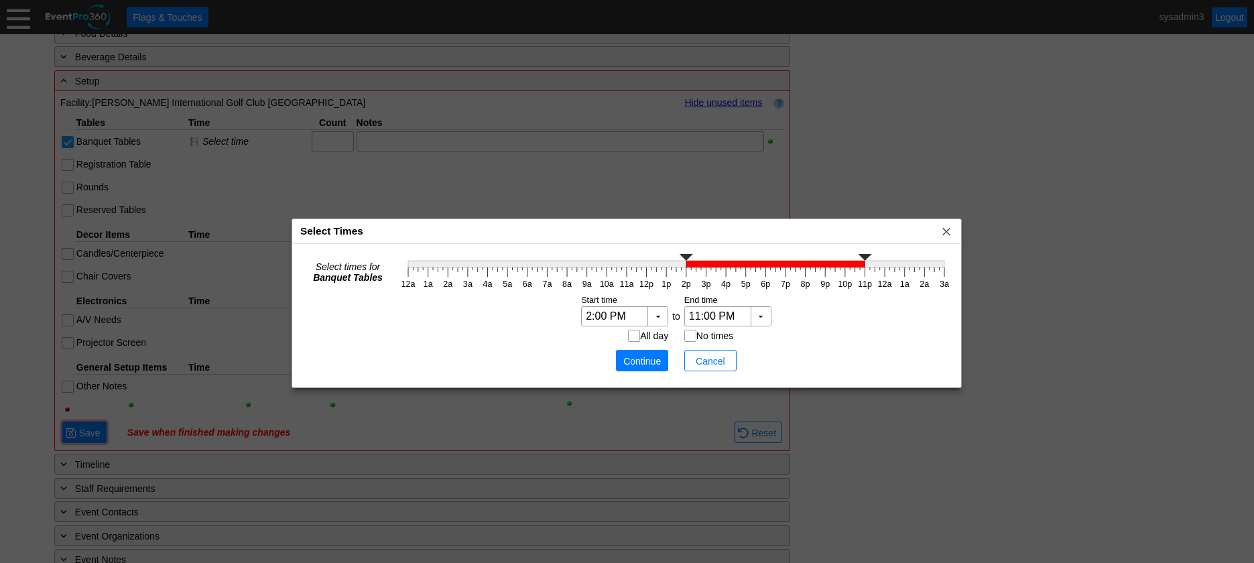
click at [866, 268] on g at bounding box center [676, 260] width 536 height 13
click at [658, 315] on div "▼" at bounding box center [658, 316] width 20 height 19
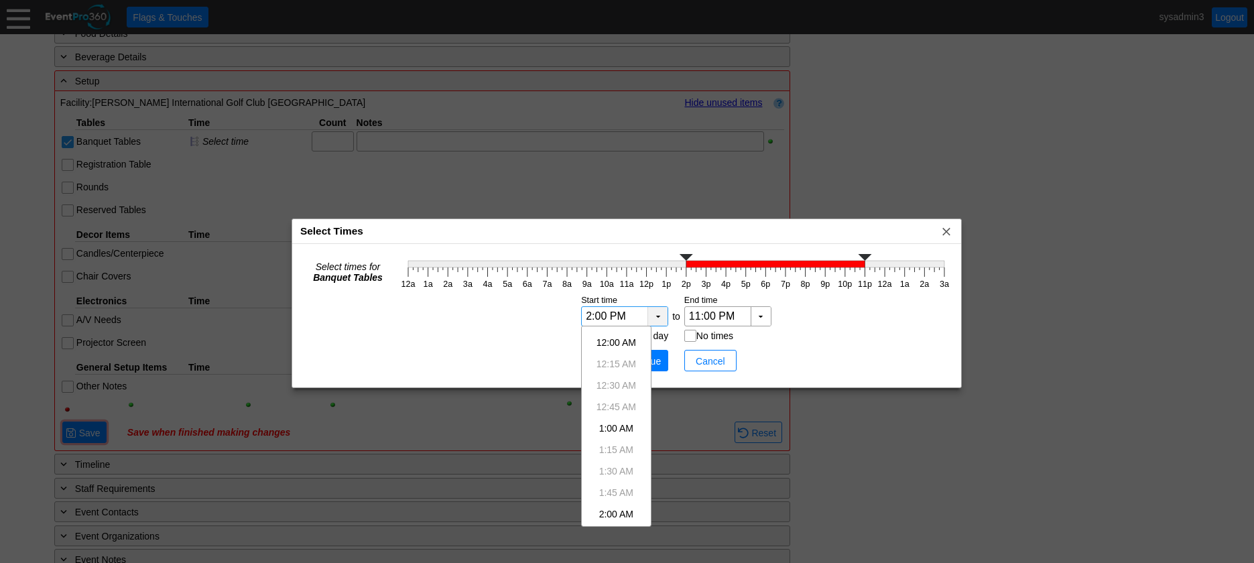
scroll to position [1207, 0]
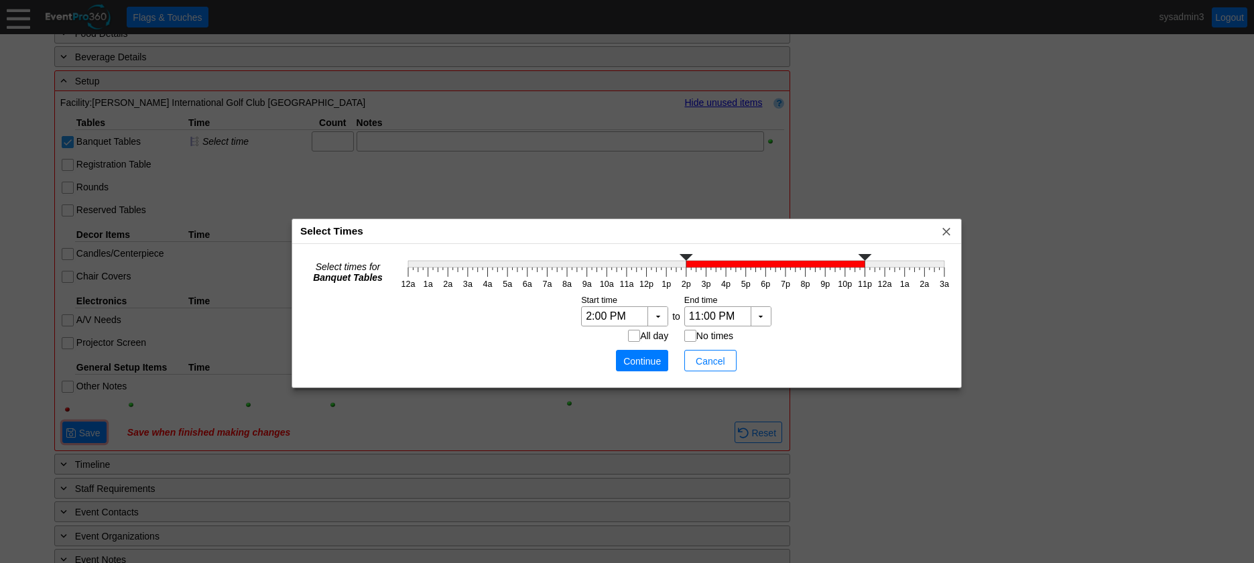
click at [538, 348] on td "Setup hours:minutes Start time End time Tear-down hours:minutes ▼ Χ ▼ Χ 2:00 PM…" at bounding box center [676, 337] width 556 height 86
click at [644, 359] on span "Continue" at bounding box center [642, 361] width 40 height 13
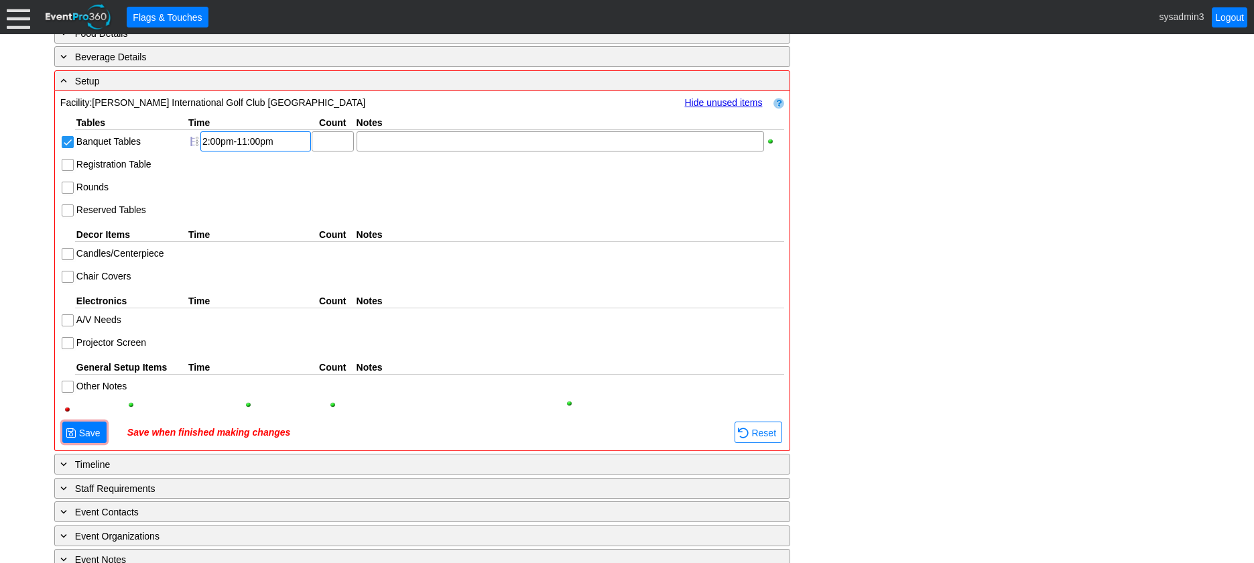
click at [233, 142] on div "2:00pm-11:00pm" at bounding box center [255, 141] width 107 height 11
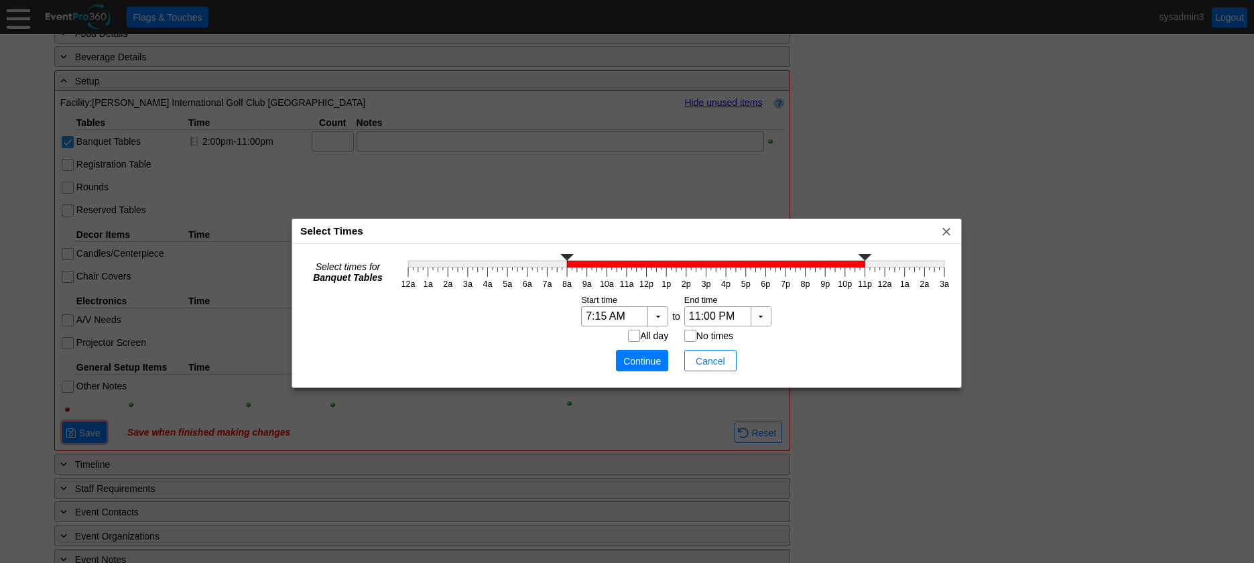
type input "7:00 AM"
click at [546, 262] on g at bounding box center [676, 260] width 536 height 13
click at [640, 359] on span "Continue" at bounding box center [642, 361] width 40 height 13
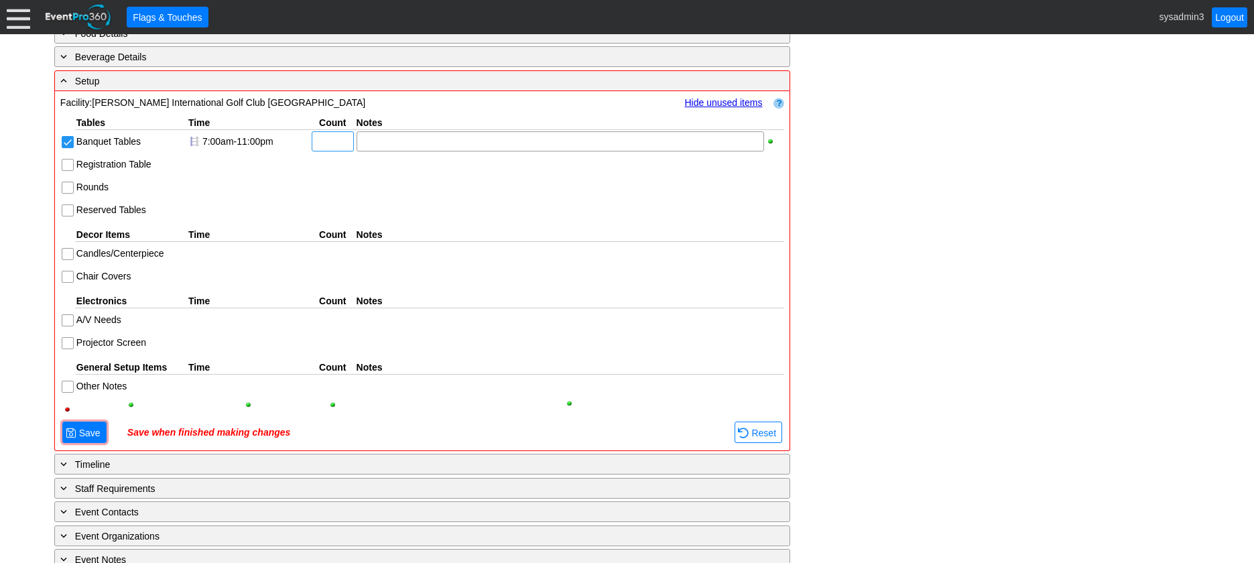
click at [336, 139] on input "text" at bounding box center [332, 141] width 33 height 19
type input "6"
click at [404, 139] on div at bounding box center [561, 141] width 408 height 20
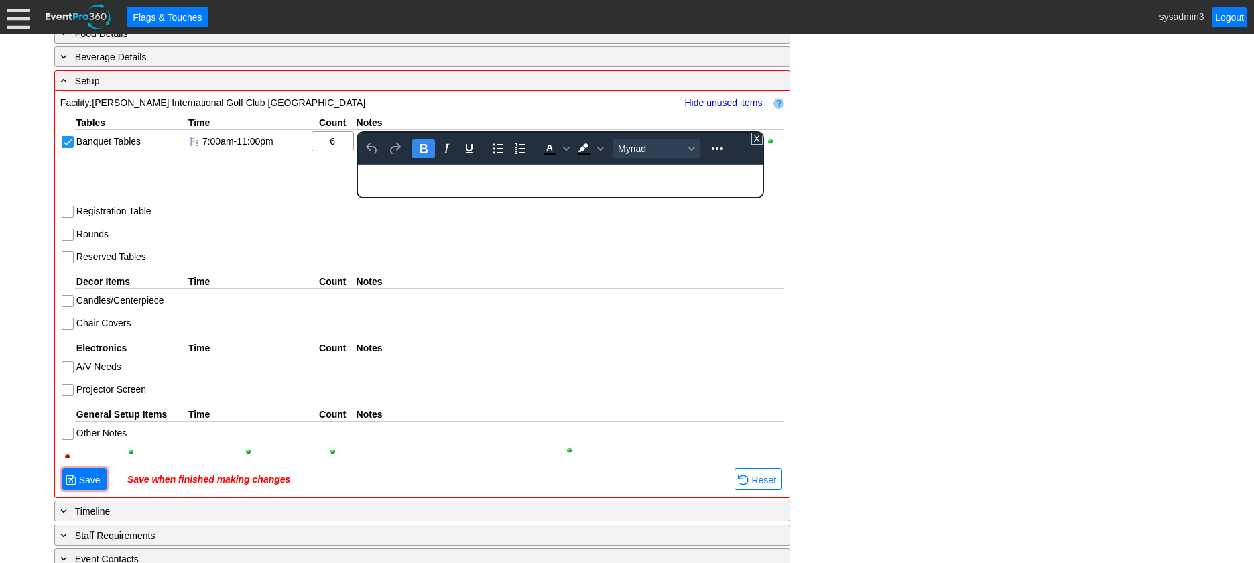
scroll to position [0, 0]
click at [411, 172] on div "Rich Text Area. Press ALT-0 for help." at bounding box center [560, 169] width 404 height 11
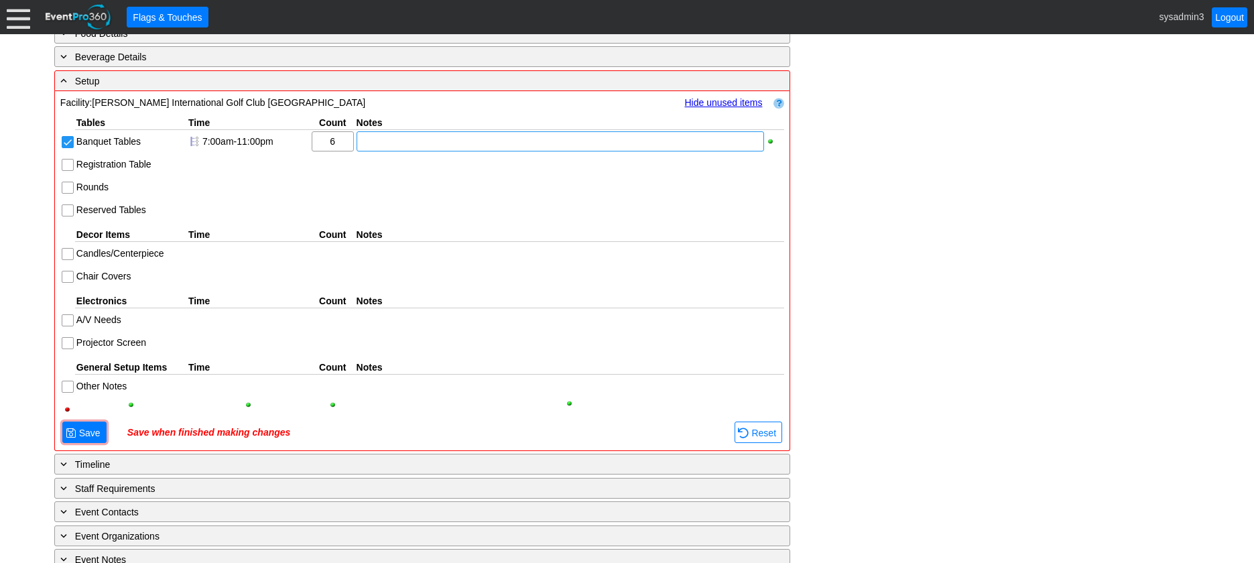
click at [941, 174] on div "- General Information ▼ Loading.... Remove all highlights Facility: ▼ Χ [PERSON…" at bounding box center [627, 187] width 1154 height 910
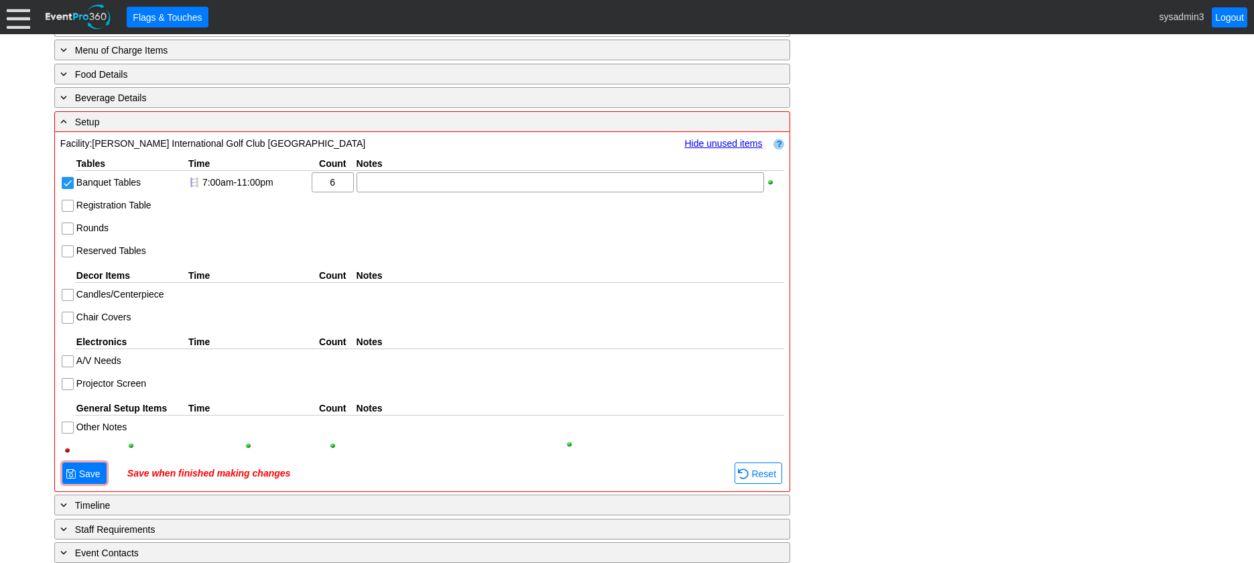
scroll to position [483, 0]
click at [91, 471] on span "Save" at bounding box center [89, 475] width 27 height 13
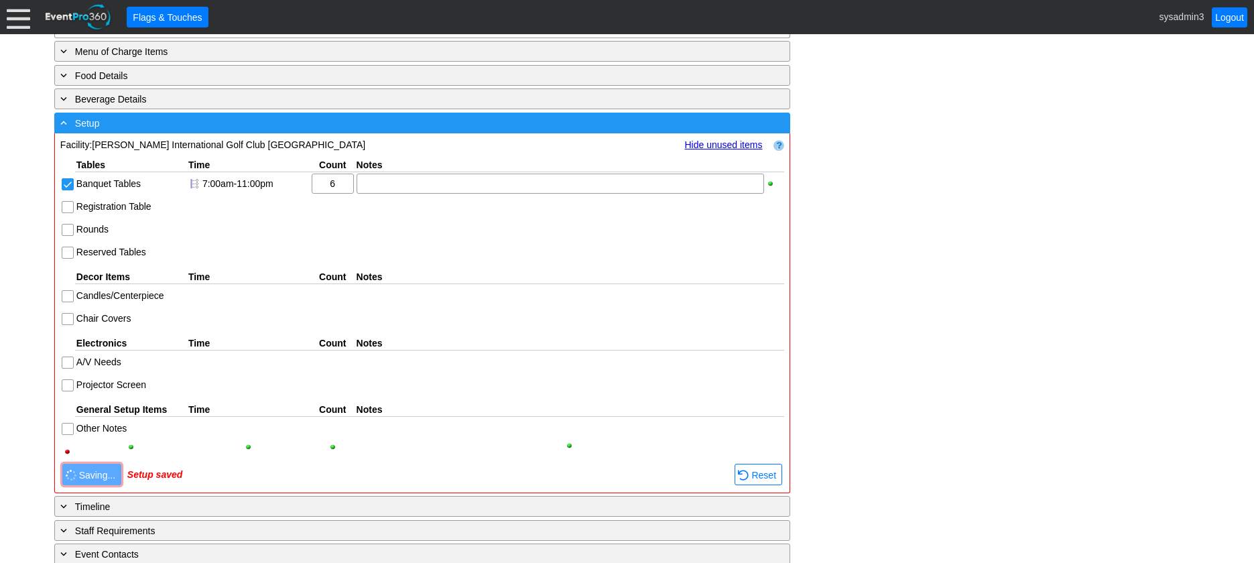
scroll to position [372, 0]
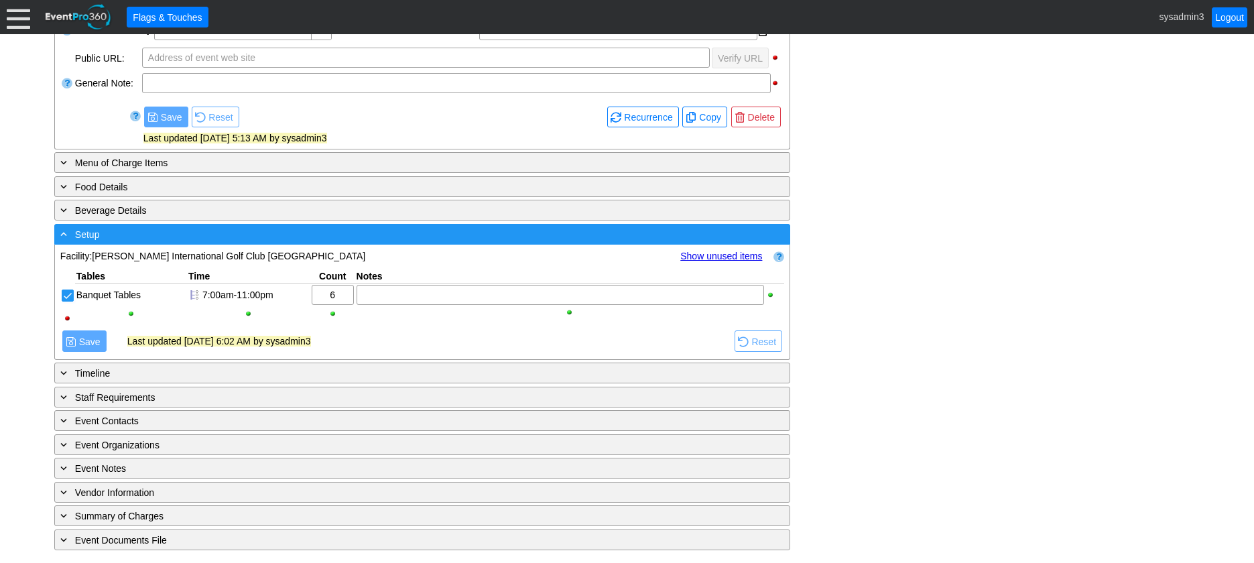
click at [235, 239] on div "- Setup" at bounding box center [395, 234] width 674 height 15
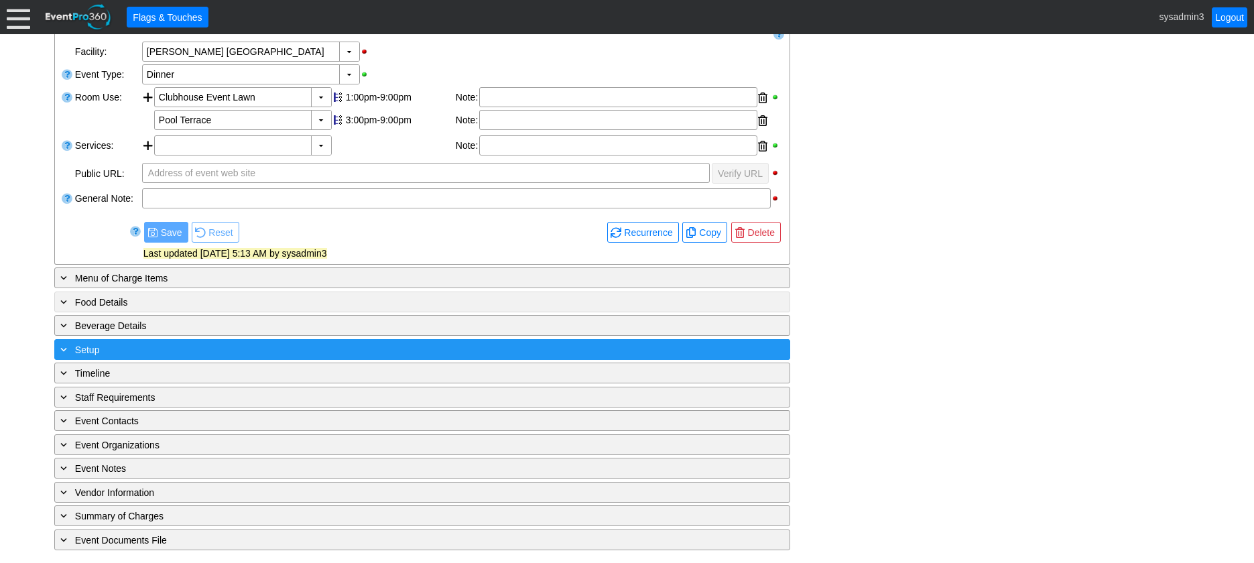
scroll to position [257, 0]
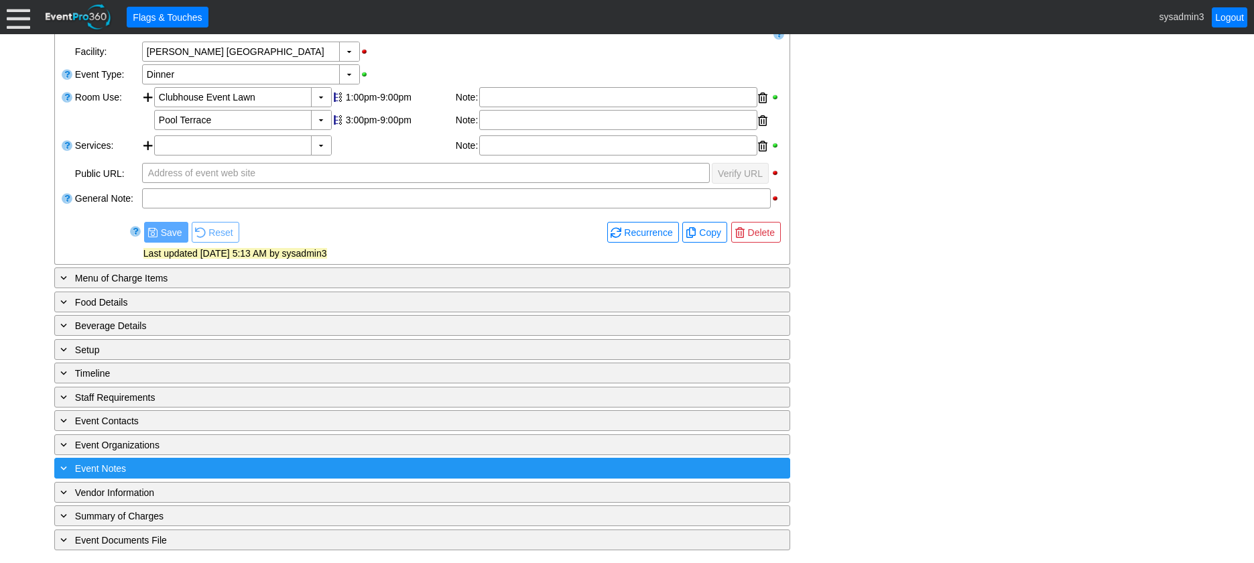
click at [209, 465] on div "+ Event Notes" at bounding box center [395, 468] width 674 height 15
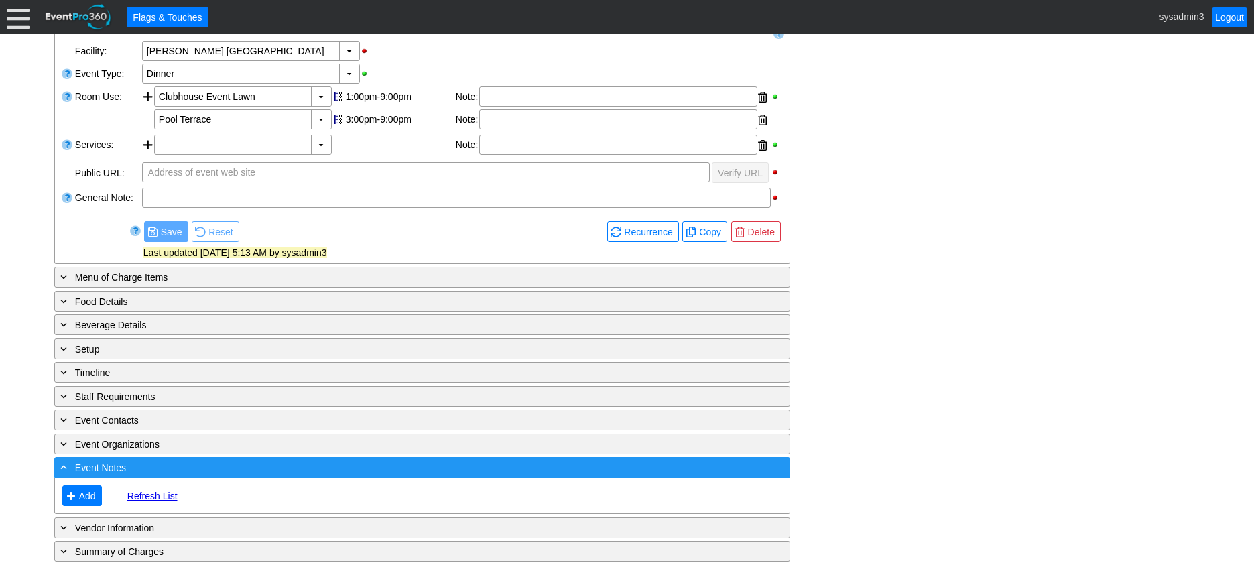
scroll to position [293, 0]
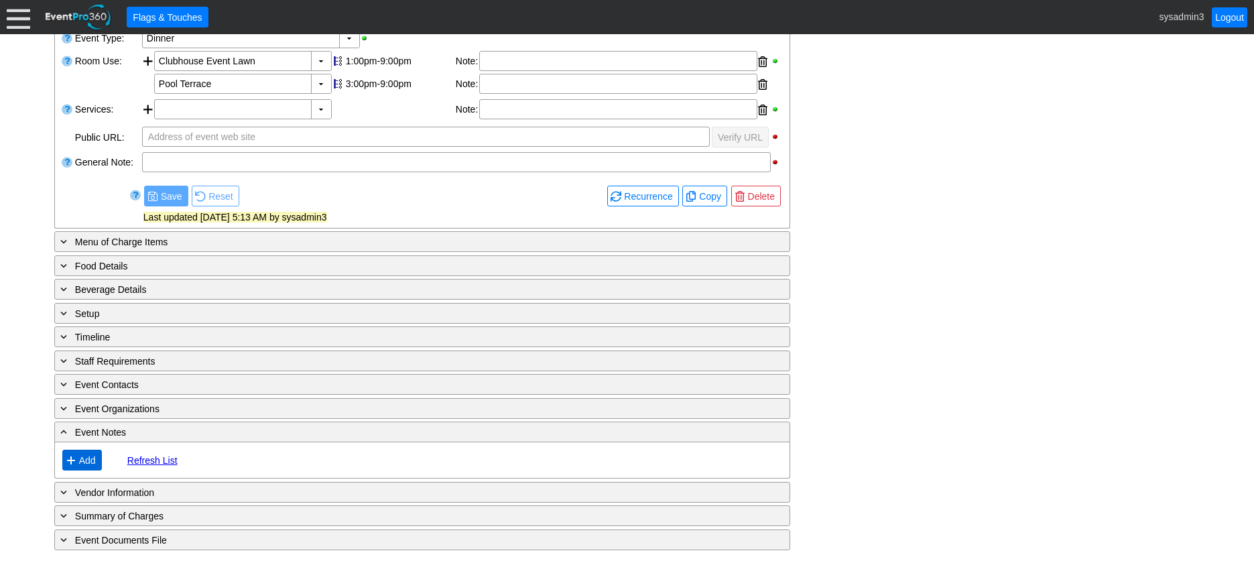
click at [91, 457] on span "Add" at bounding box center [87, 460] width 22 height 13
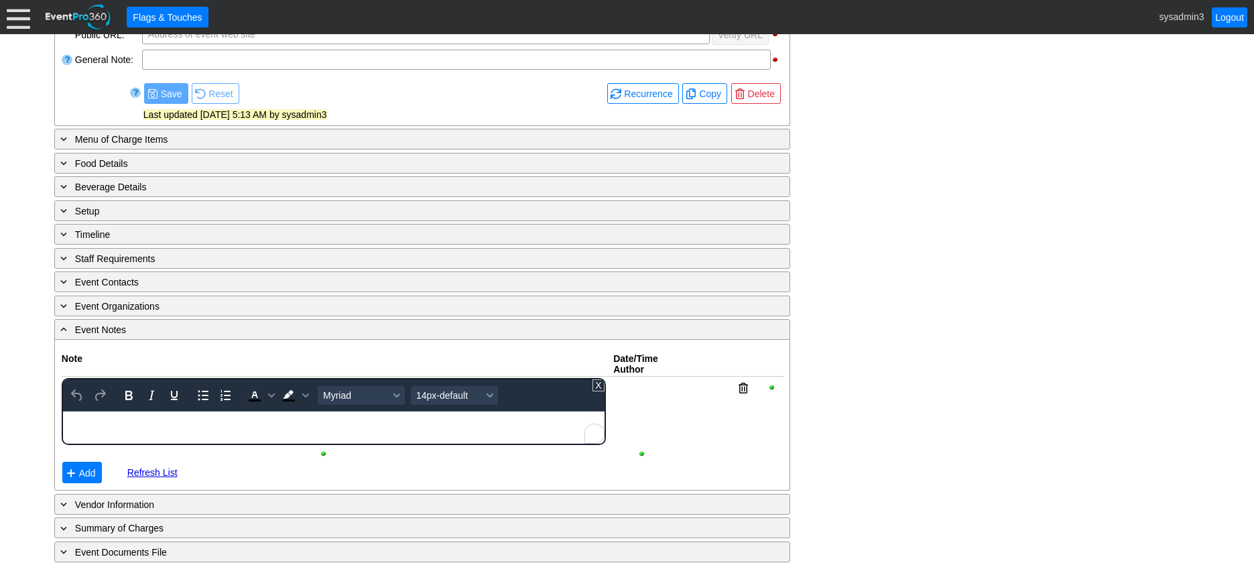
scroll to position [408, 0]
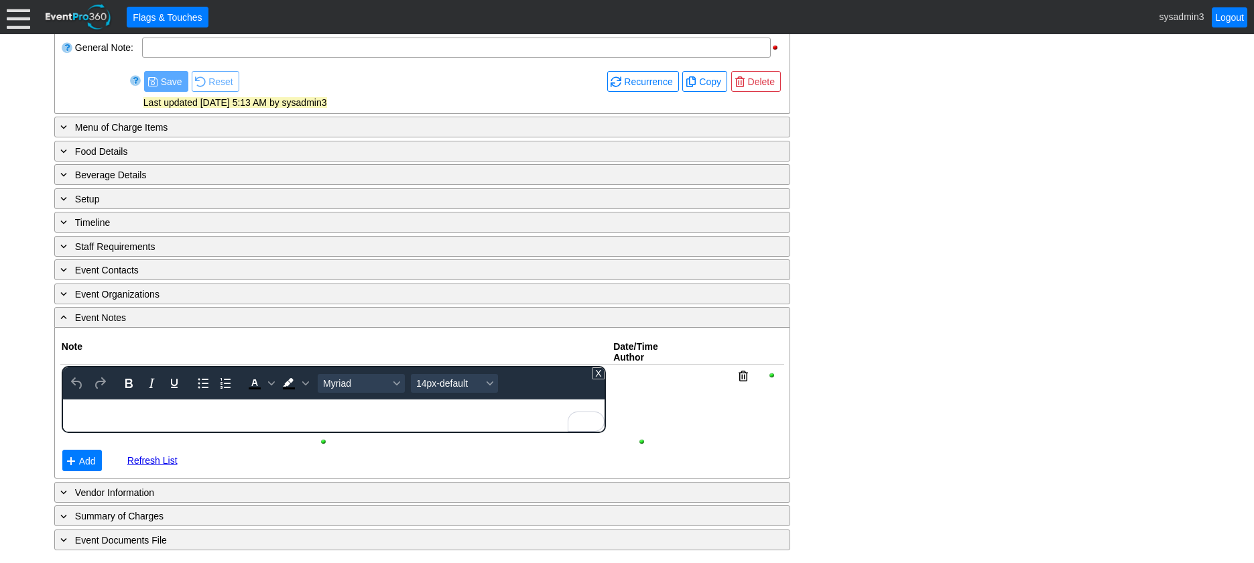
click at [136, 410] on div "To enrich screen reader interactions, please activate Accessibility in Grammarl…" at bounding box center [333, 405] width 540 height 11
click at [89, 457] on span "Add" at bounding box center [87, 461] width 22 height 13
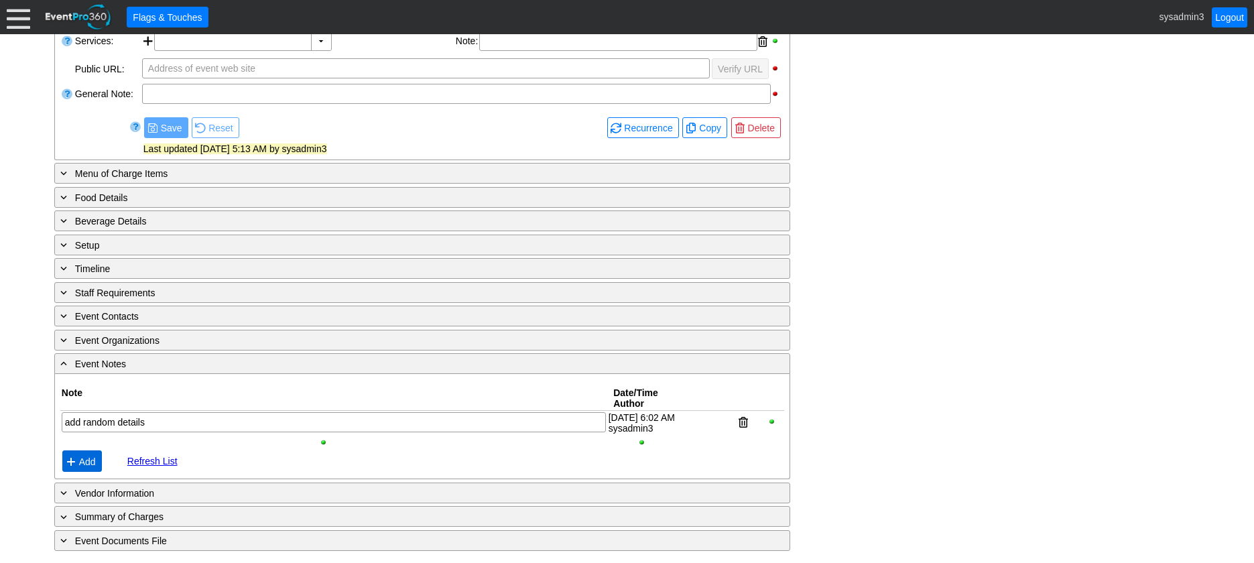
click at [84, 459] on span "Add" at bounding box center [87, 461] width 22 height 13
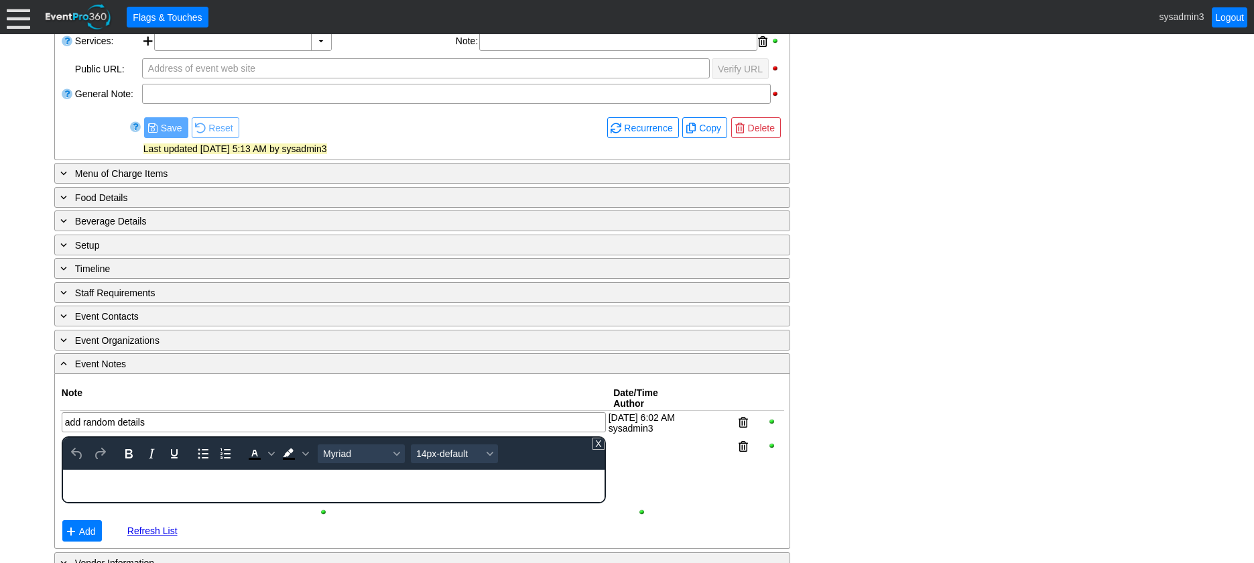
scroll to position [0, 0]
click at [118, 477] on div "Rich Text Area. Press ALT-0 for help." at bounding box center [333, 475] width 540 height 11
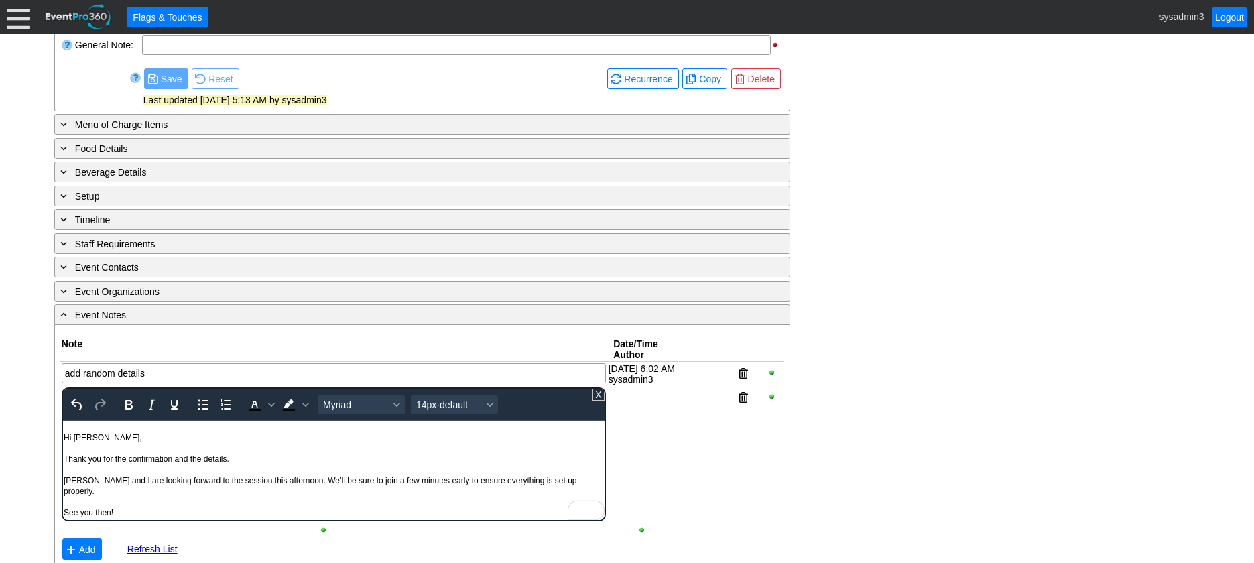
scroll to position [499, 0]
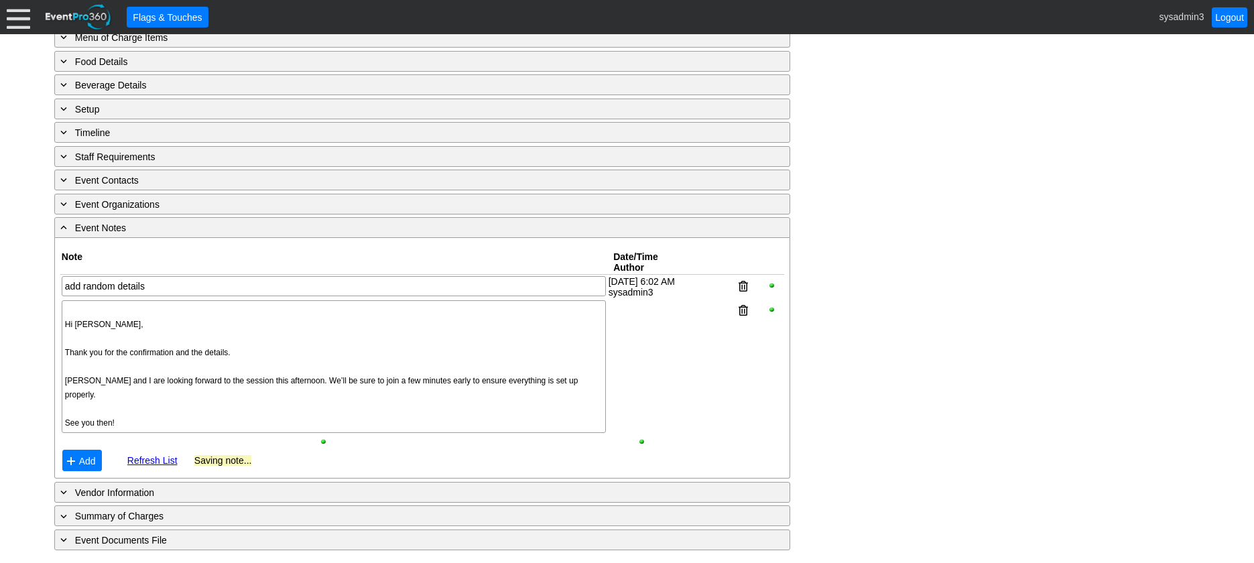
click at [993, 293] on div "- General Information ▼ Loading.... Remove all highlights Facility: ▼ Χ [PERSON…" at bounding box center [627, 155] width 1154 height 791
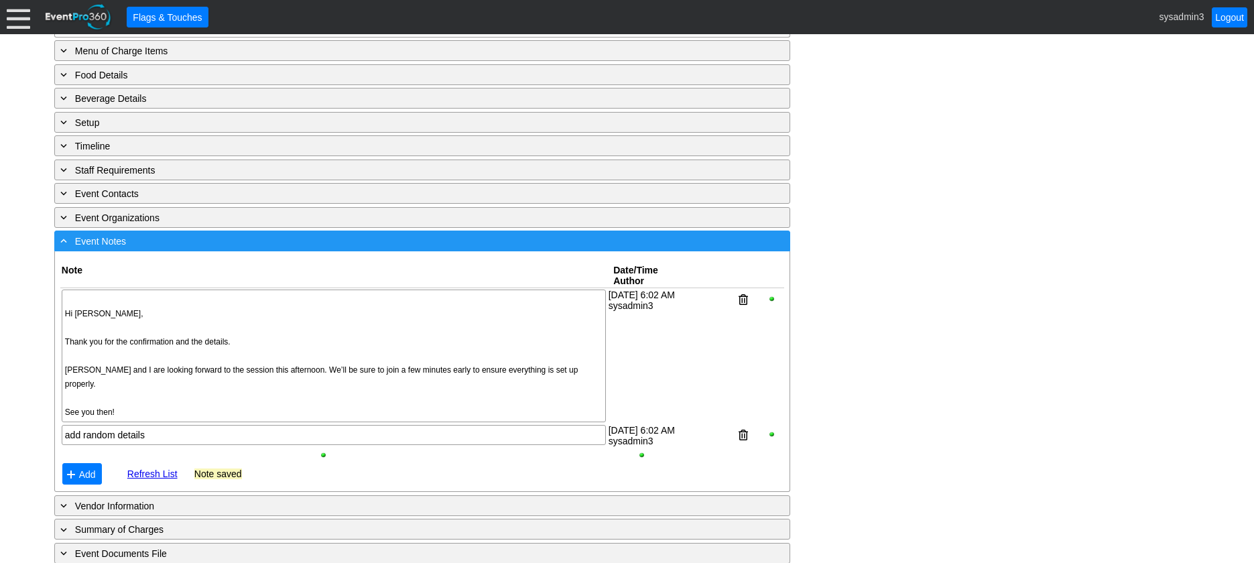
click at [211, 242] on div "- Event Notes" at bounding box center [395, 240] width 674 height 15
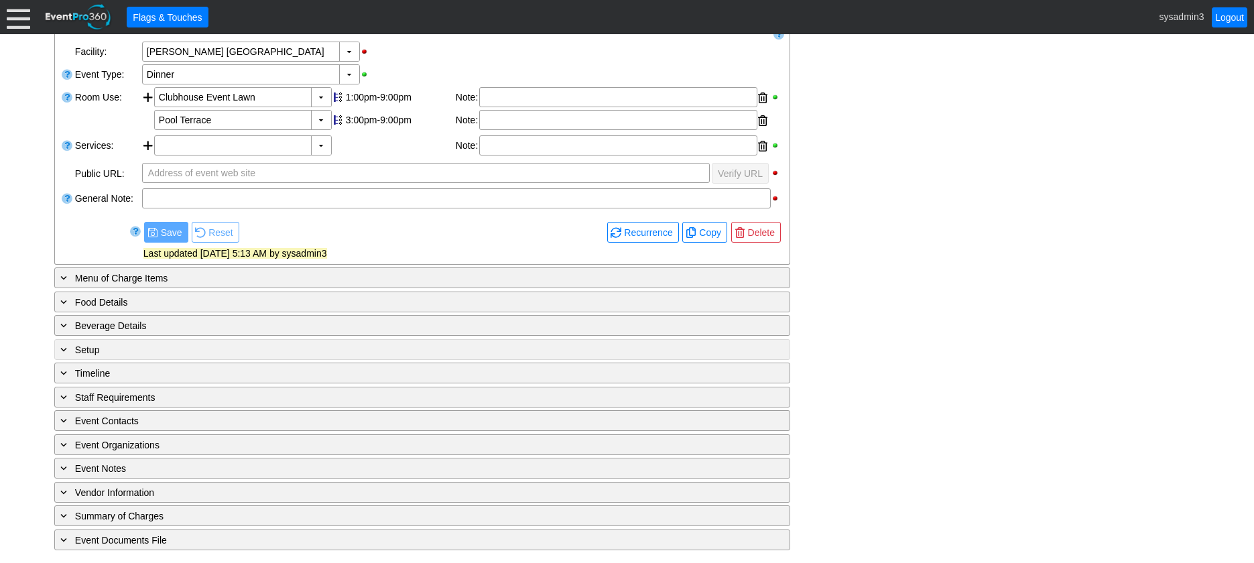
scroll to position [257, 0]
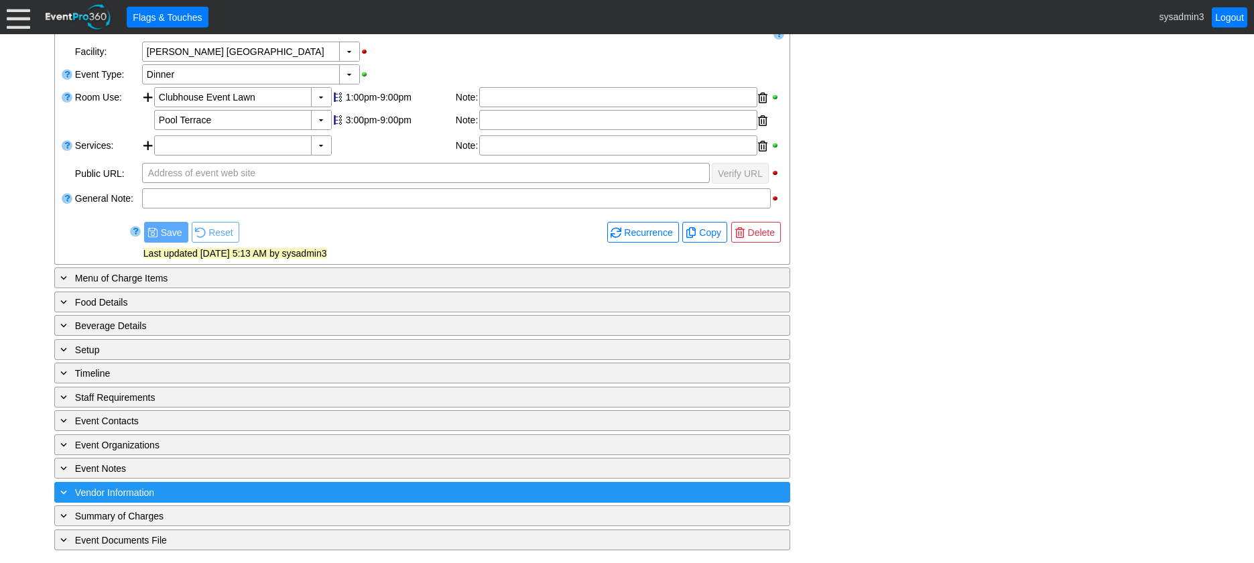
click at [241, 490] on div "+ Vendor Information" at bounding box center [395, 492] width 674 height 15
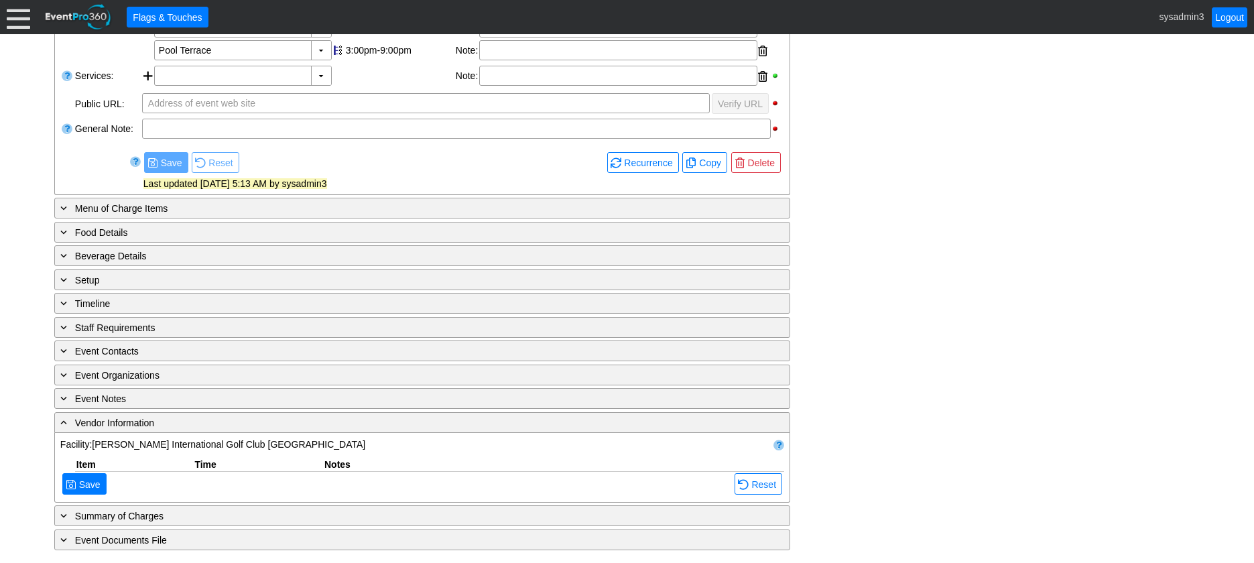
scroll to position [499, 0]
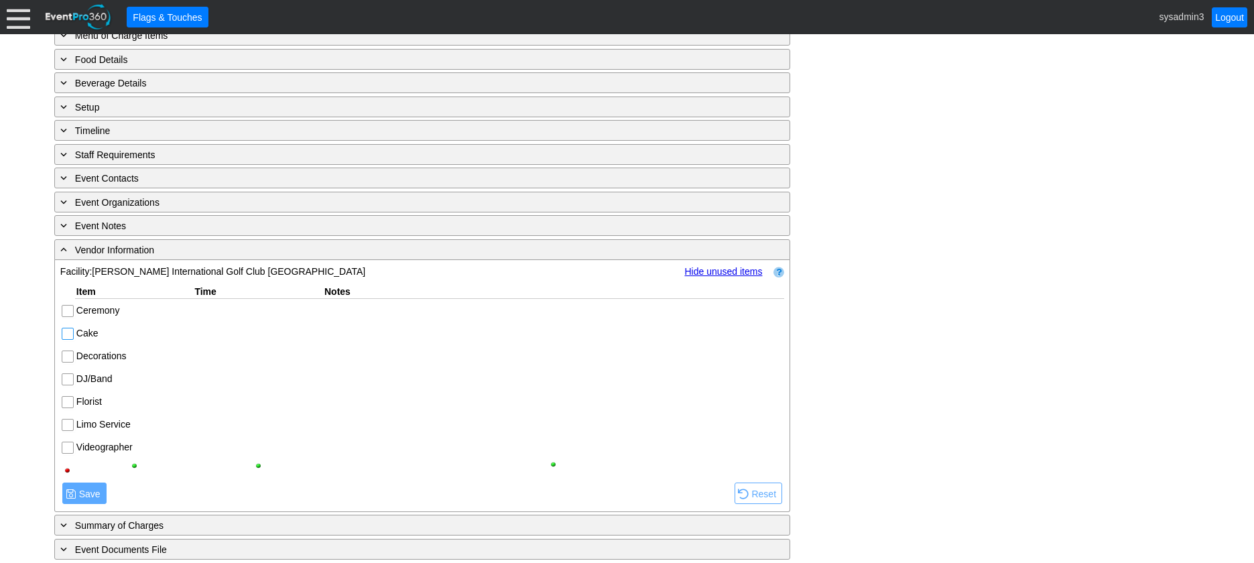
click at [73, 333] on input "Cake" at bounding box center [68, 335] width 13 height 13
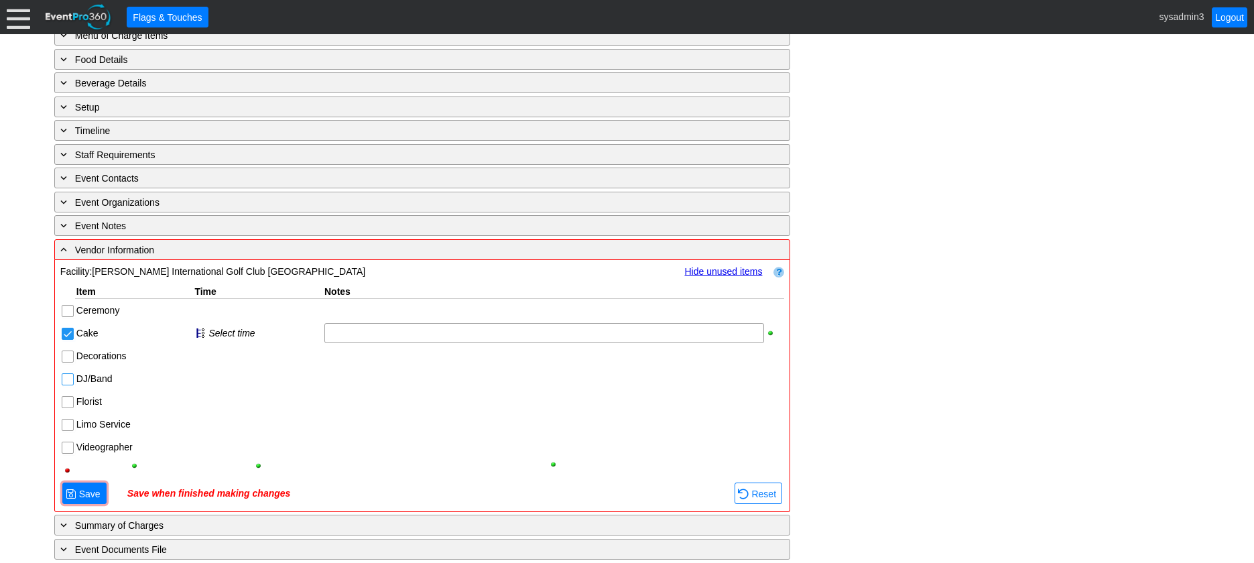
click at [69, 380] on input "DJ/Band" at bounding box center [68, 380] width 13 height 13
click at [90, 488] on span "Save" at bounding box center [89, 493] width 27 height 13
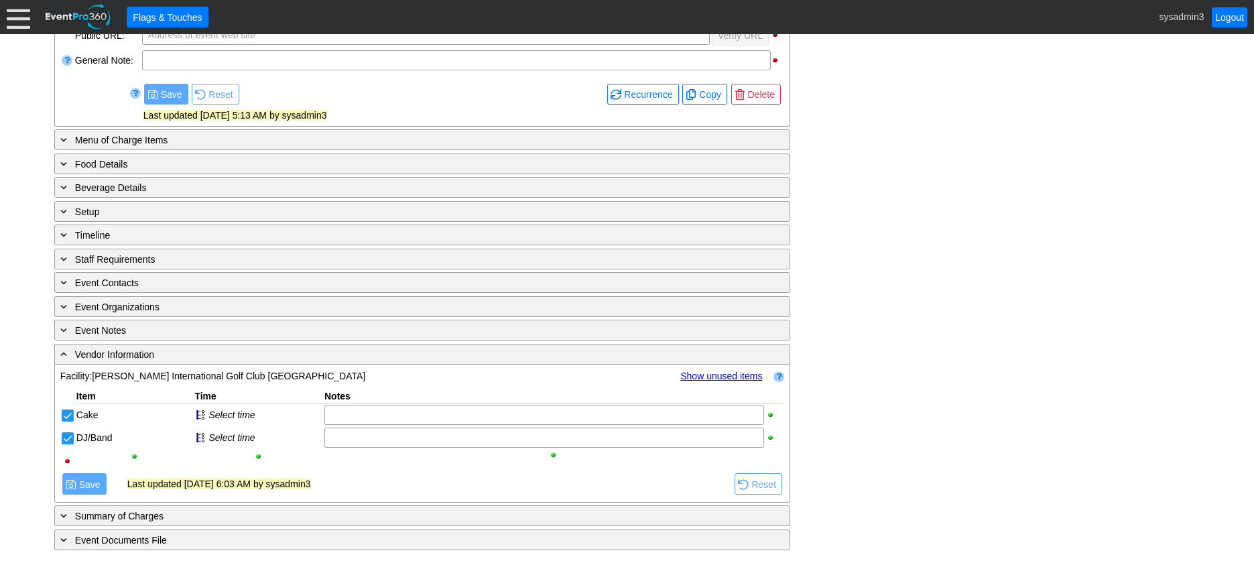
scroll to position [395, 0]
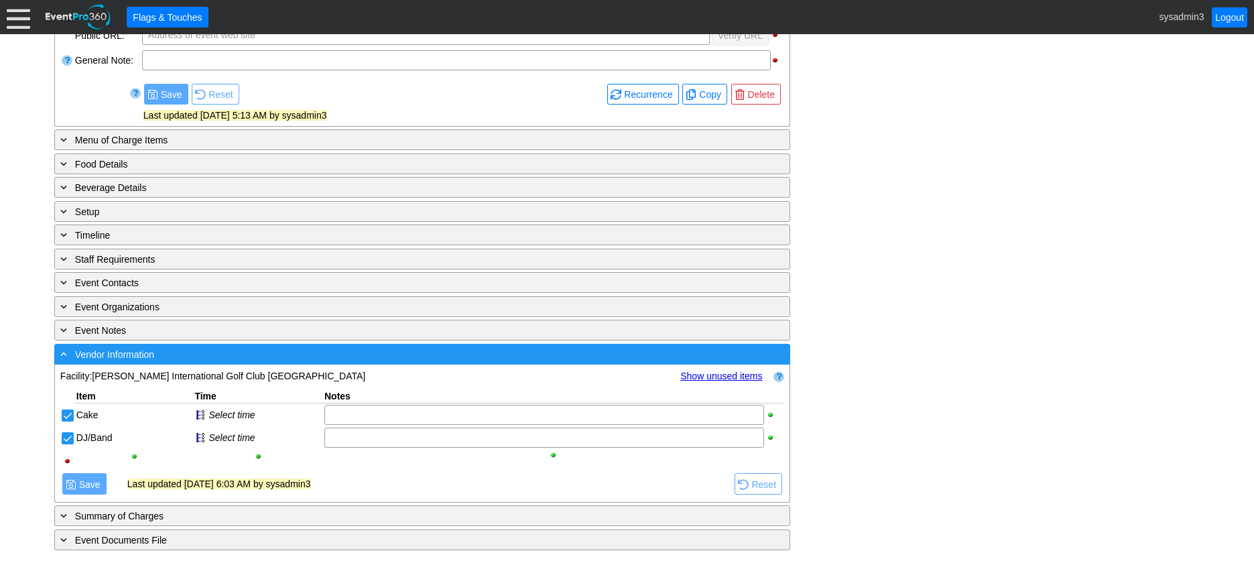
click at [270, 357] on div "- Vendor Information" at bounding box center [395, 354] width 674 height 15
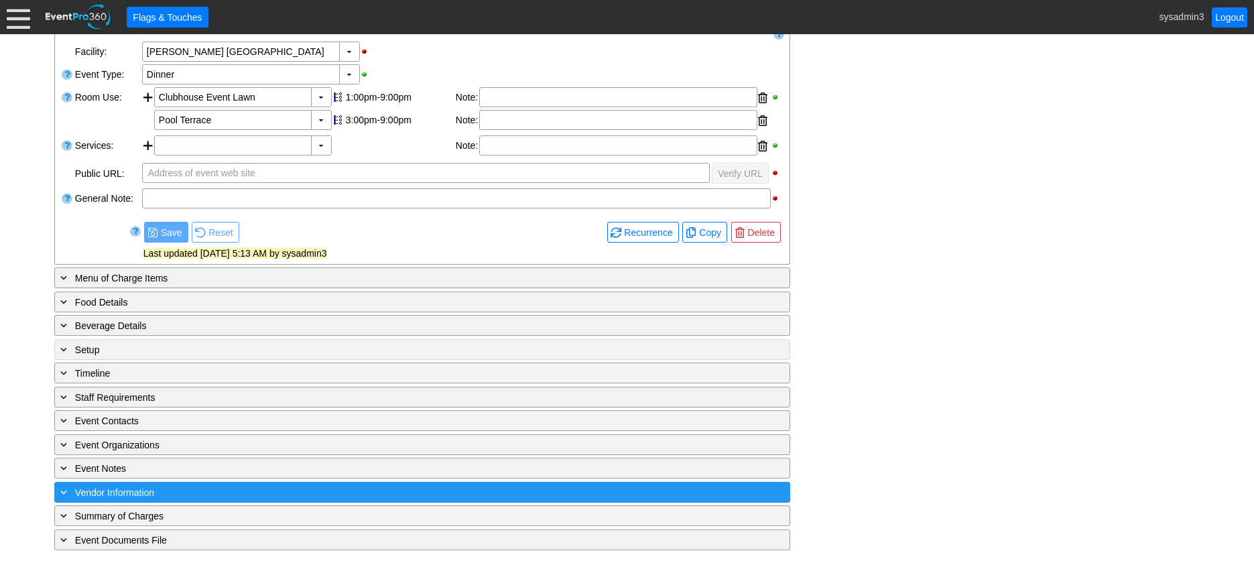
scroll to position [257, 0]
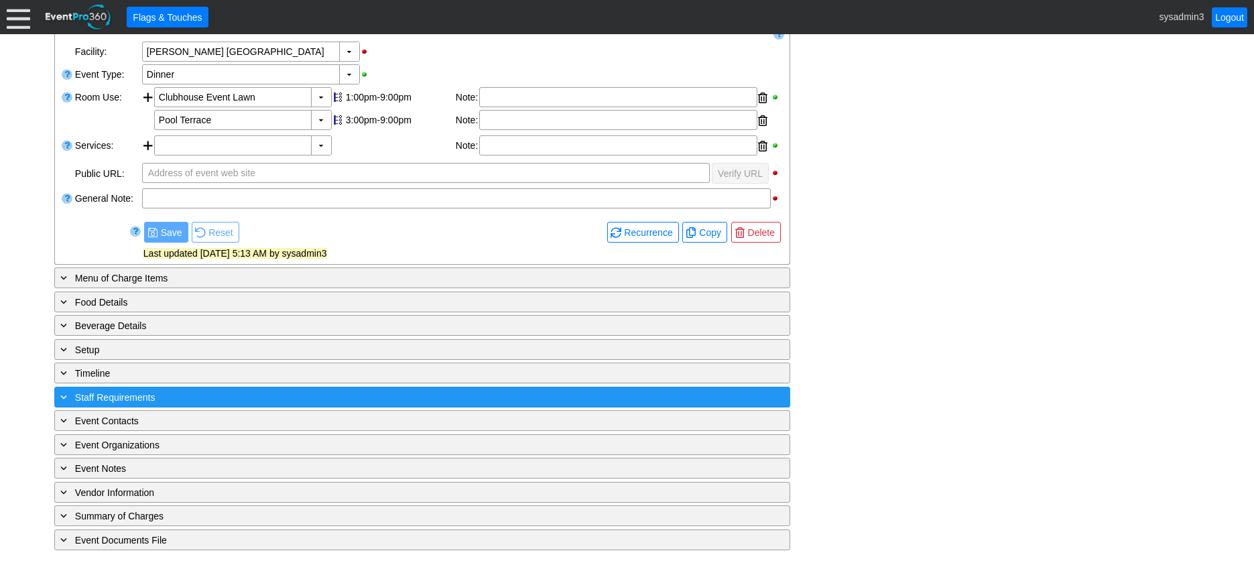
click at [216, 396] on div "+ Staff Requirements" at bounding box center [395, 397] width 674 height 15
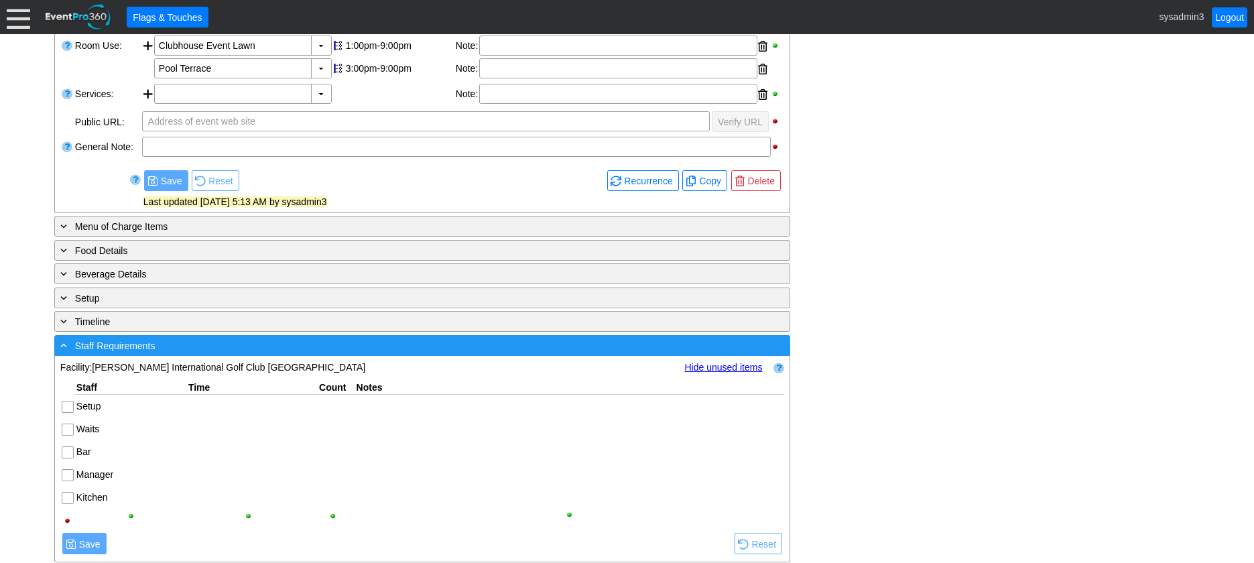
scroll to position [0, 0]
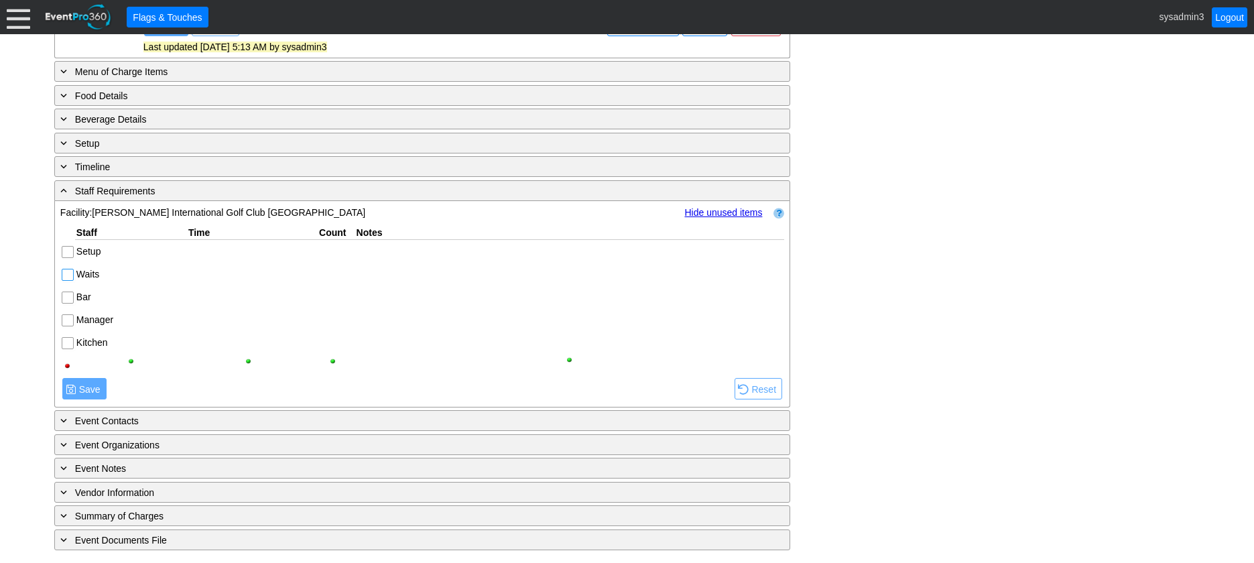
click at [70, 274] on input "Waits" at bounding box center [68, 276] width 13 height 13
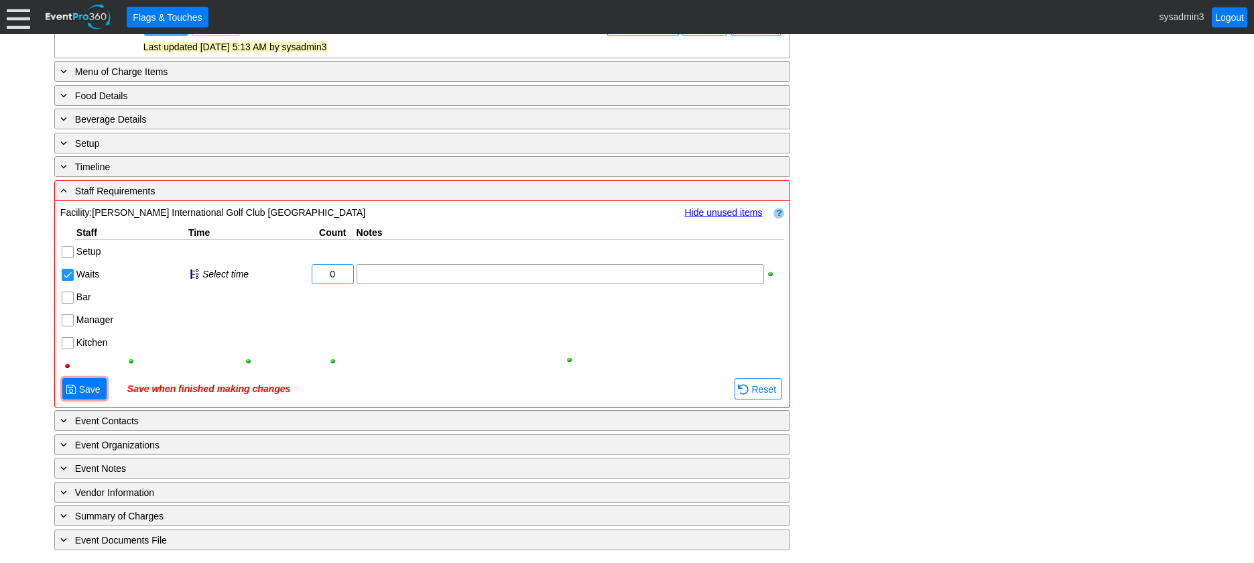
click at [344, 275] on input "0" at bounding box center [332, 274] width 33 height 19
type input "4"
click at [392, 325] on div at bounding box center [569, 319] width 429 height 23
click at [70, 295] on input "Bar" at bounding box center [68, 298] width 13 height 13
click at [339, 298] on input "0" at bounding box center [332, 297] width 33 height 19
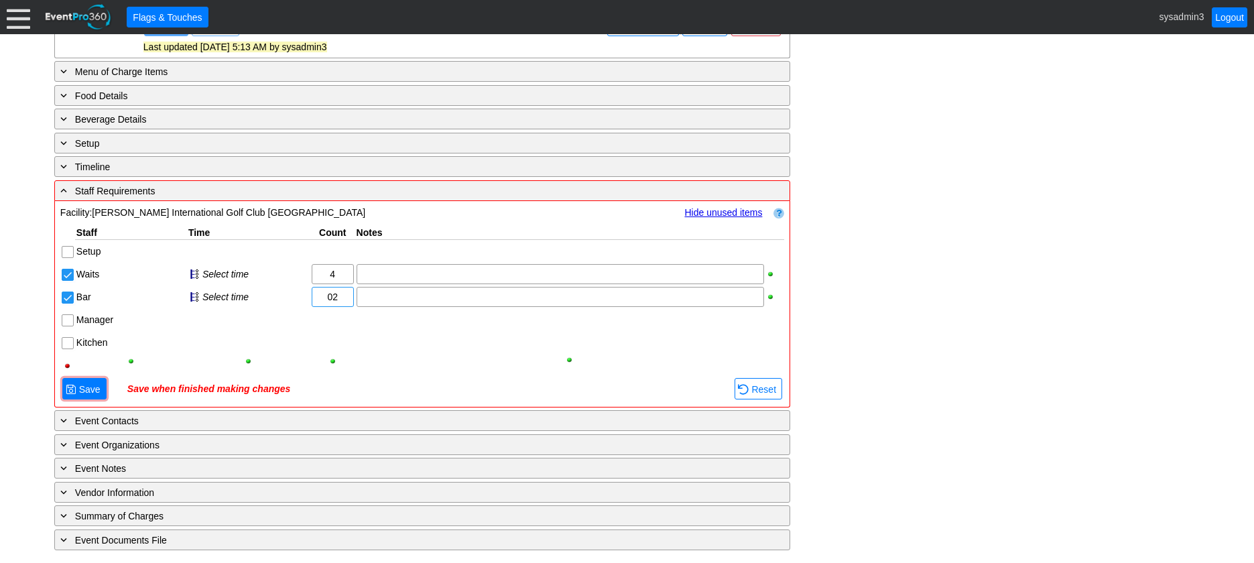
type input "2"
drag, startPoint x: 364, startPoint y: 352, endPoint x: 367, endPoint y: 331, distance: 21.0
click at [365, 351] on div at bounding box center [569, 342] width 429 height 23
click at [91, 390] on span "Save" at bounding box center [89, 389] width 27 height 13
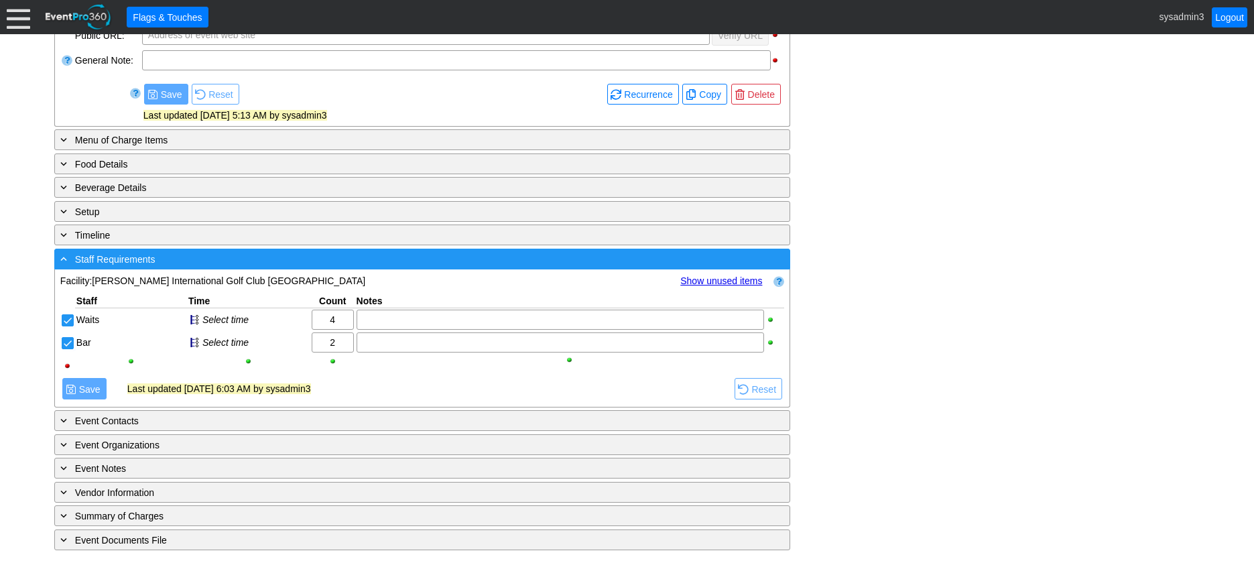
click at [229, 262] on div "- Staff Requirements" at bounding box center [395, 258] width 674 height 15
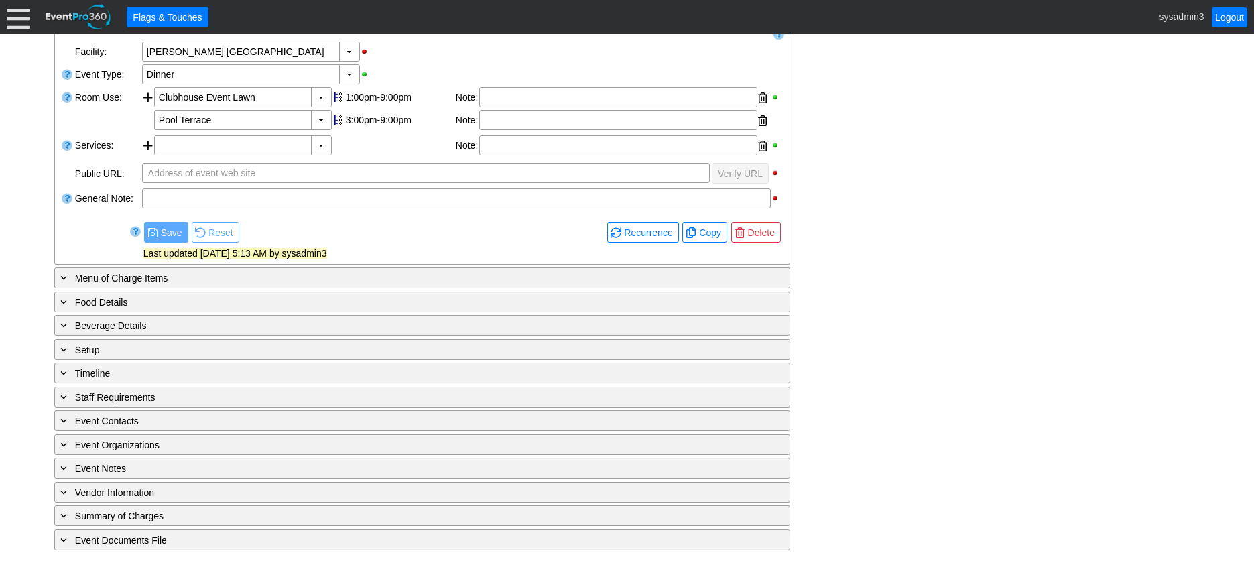
scroll to position [257, 0]
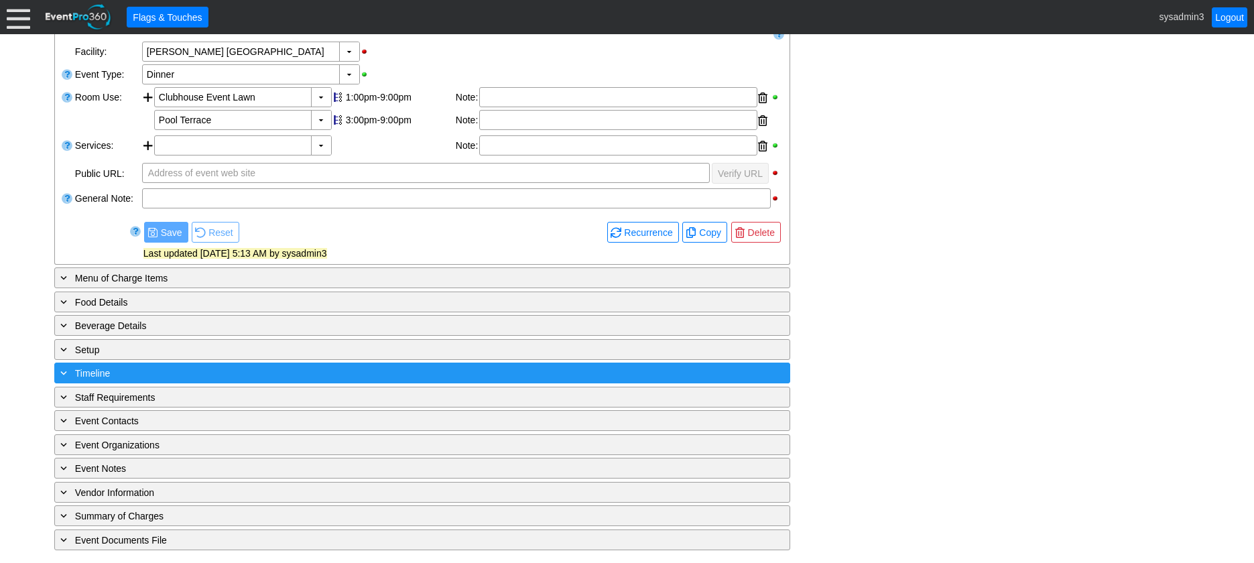
click at [147, 369] on div "+ Timeline" at bounding box center [395, 372] width 674 height 15
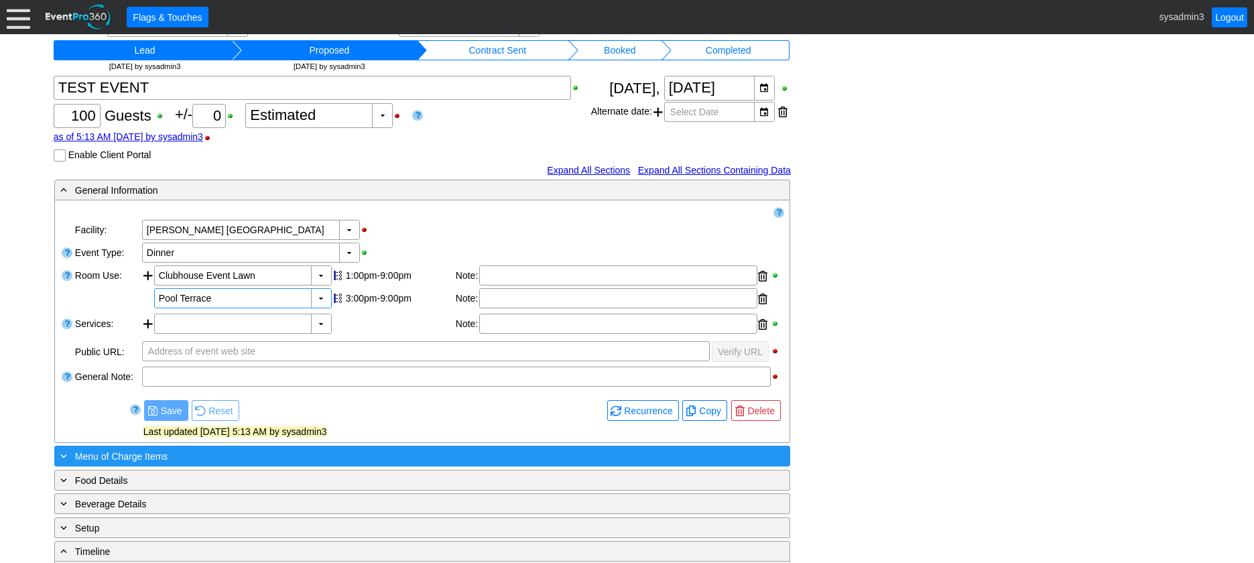
scroll to position [144, 0]
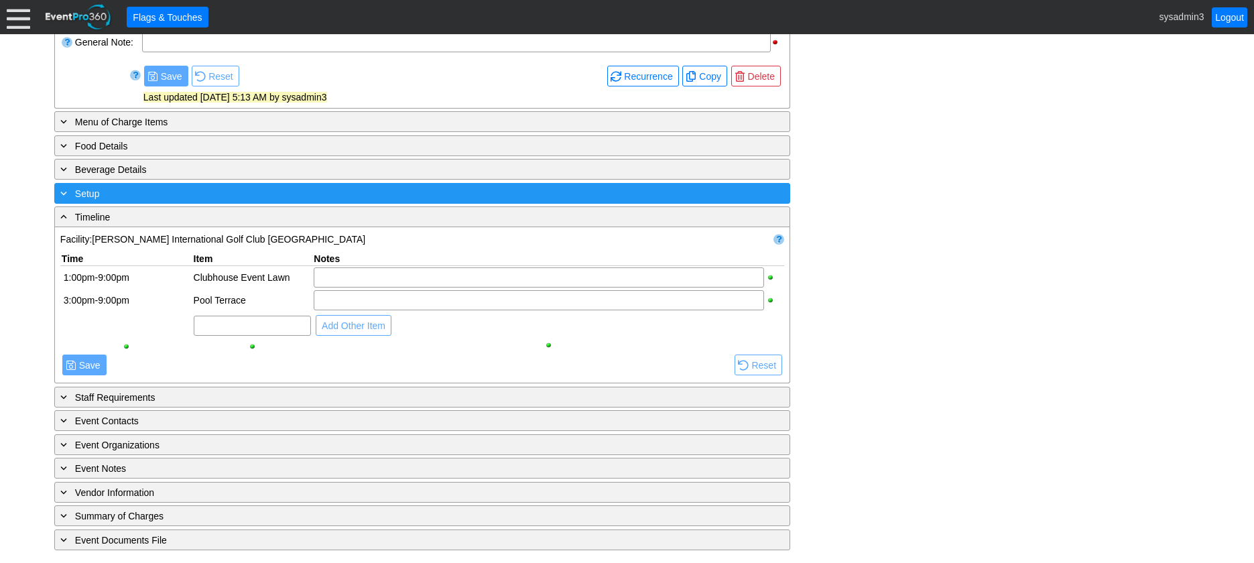
click at [281, 191] on div "+ Setup" at bounding box center [395, 193] width 674 height 15
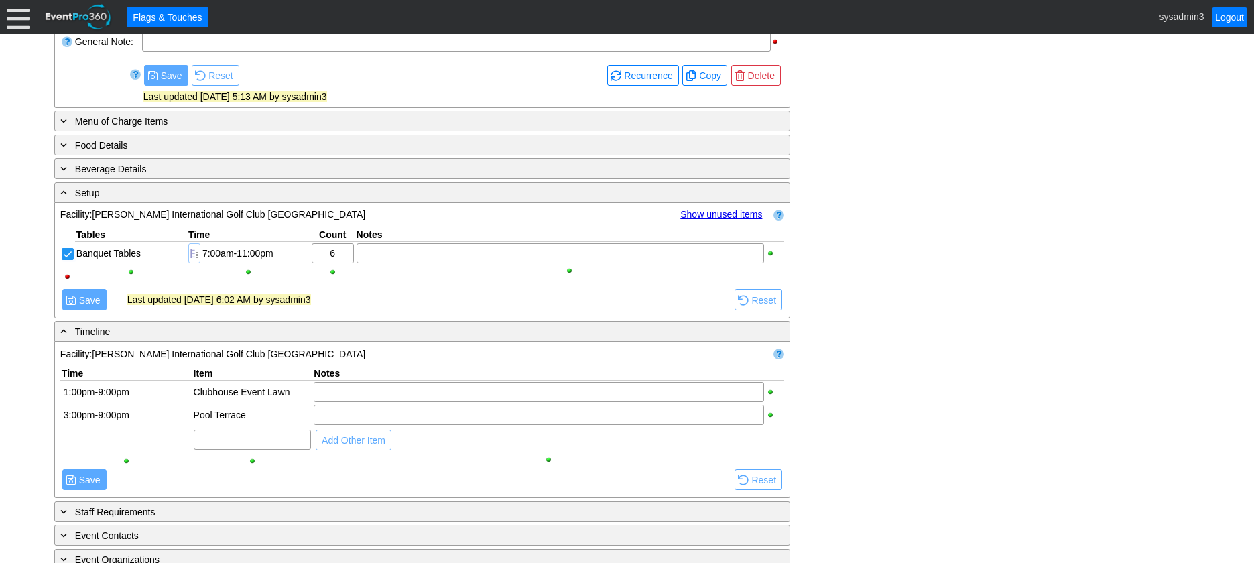
click at [190, 253] on div at bounding box center [194, 253] width 12 height 20
click at [88, 304] on span "Save" at bounding box center [89, 300] width 27 height 13
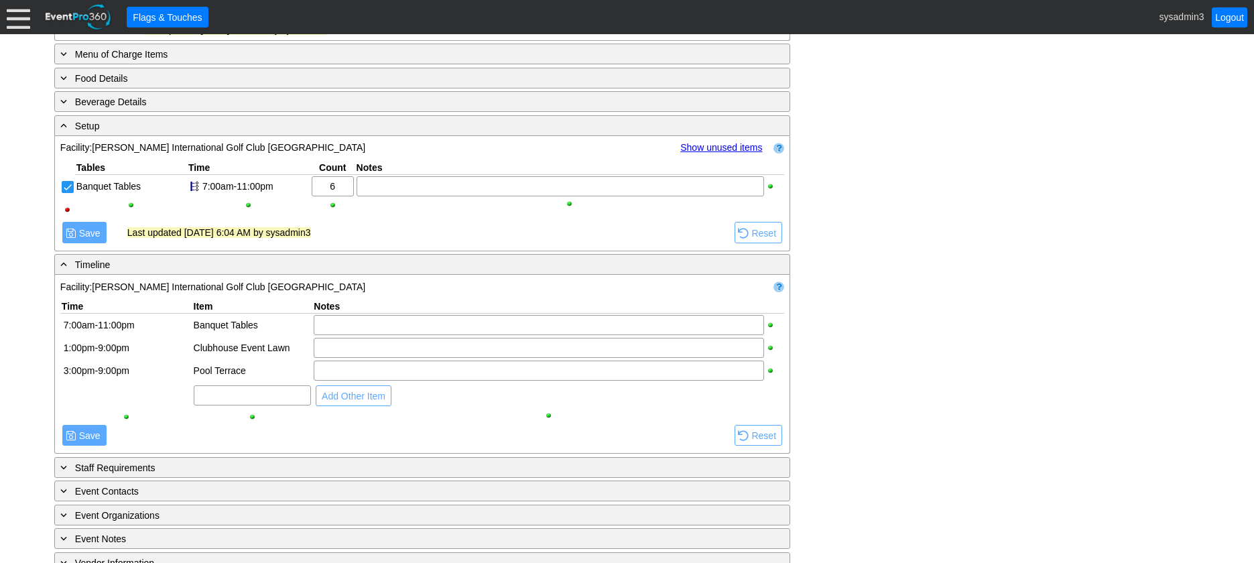
scroll to position [547, 0]
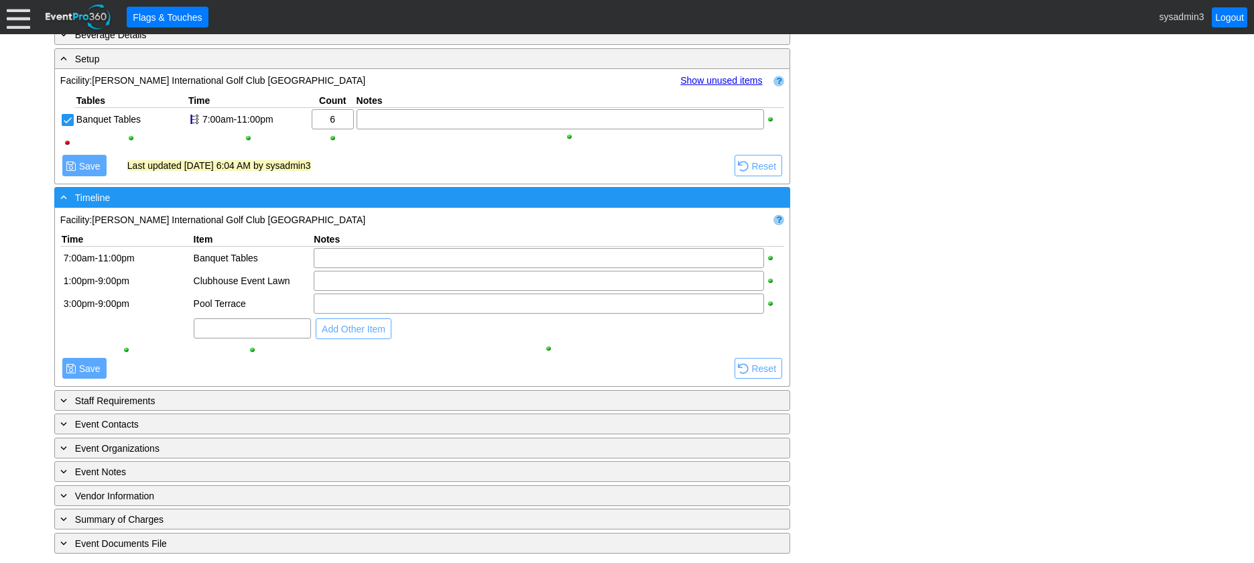
click at [311, 201] on div "- Timeline" at bounding box center [395, 197] width 674 height 15
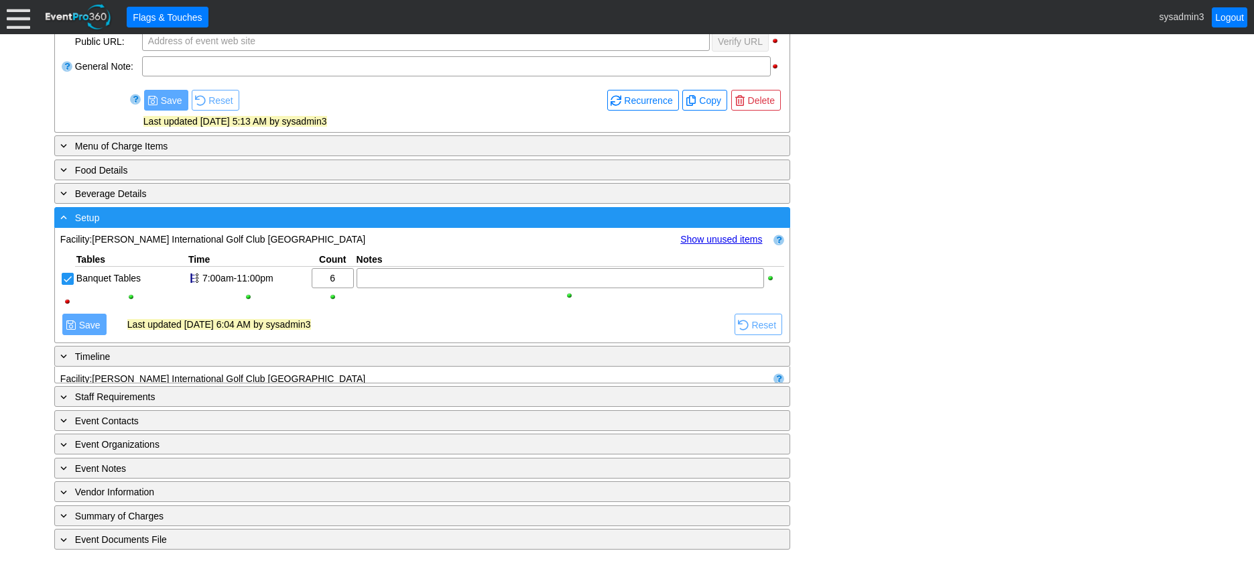
scroll to position [372, 0]
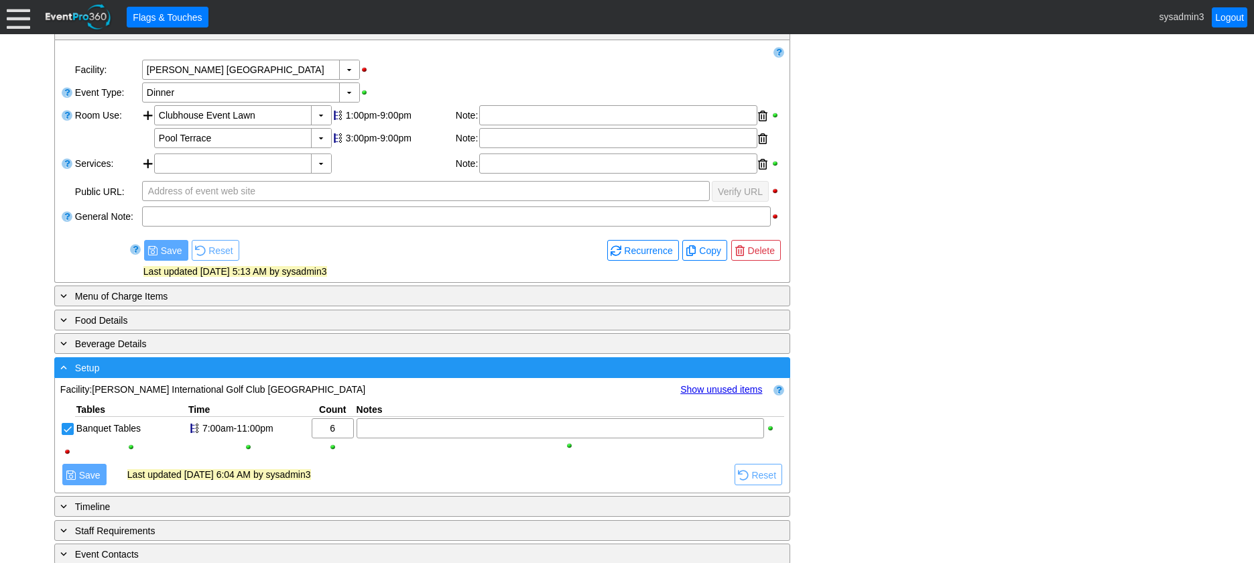
click at [408, 375] on div "- Setup" at bounding box center [395, 367] width 674 height 15
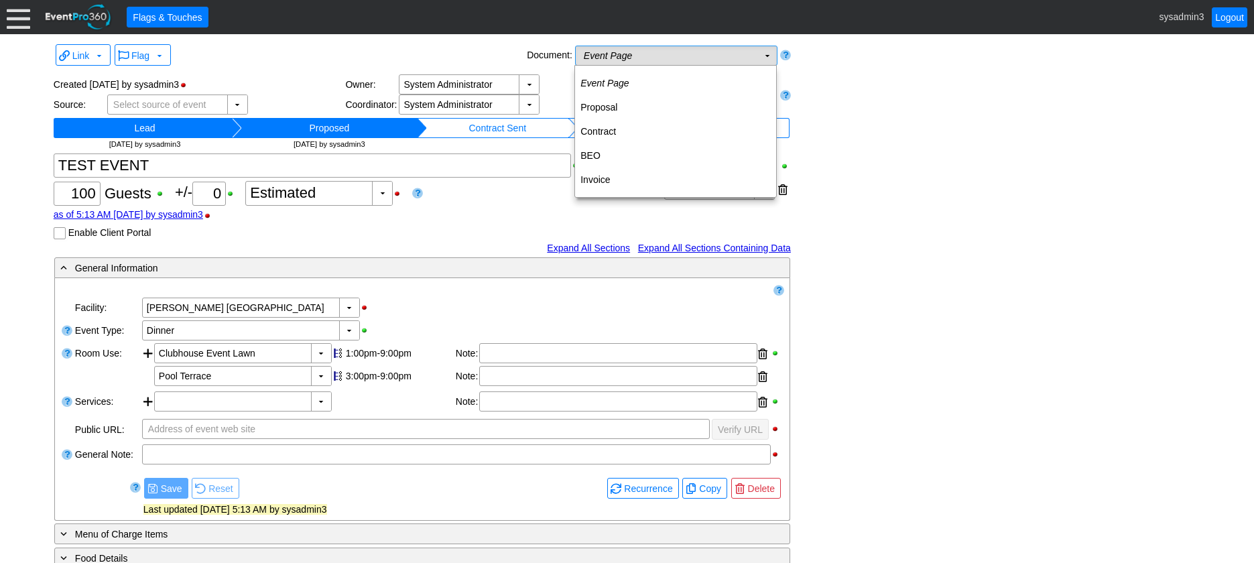
click at [722, 56] on td "Event Page Χ" at bounding box center [667, 55] width 182 height 19
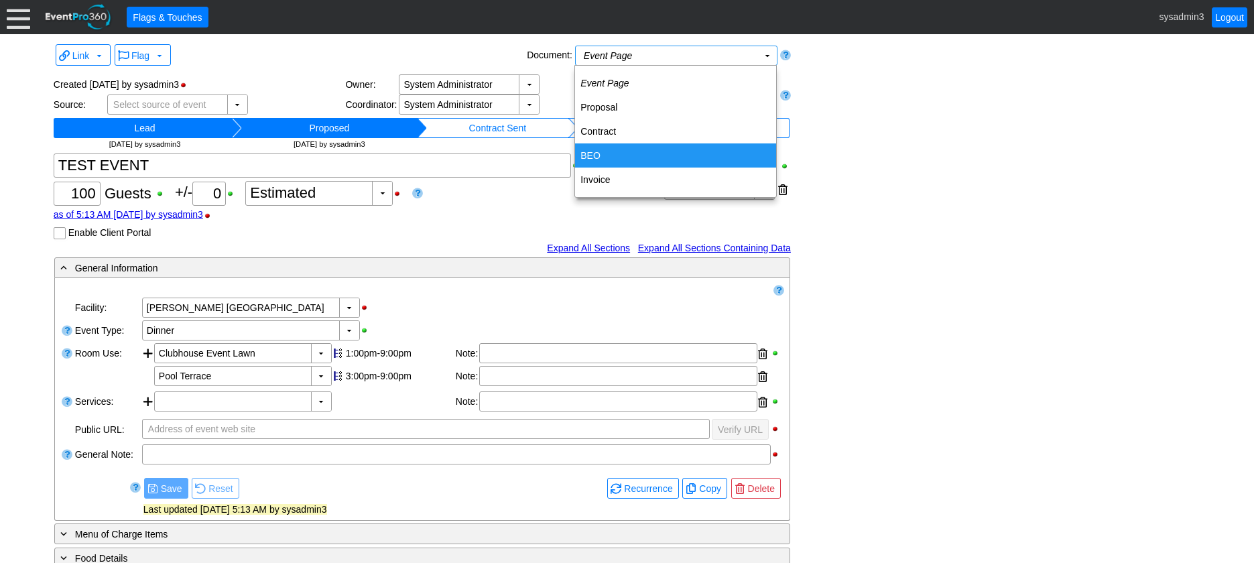
click at [609, 149] on td "BEO" at bounding box center [675, 155] width 201 height 24
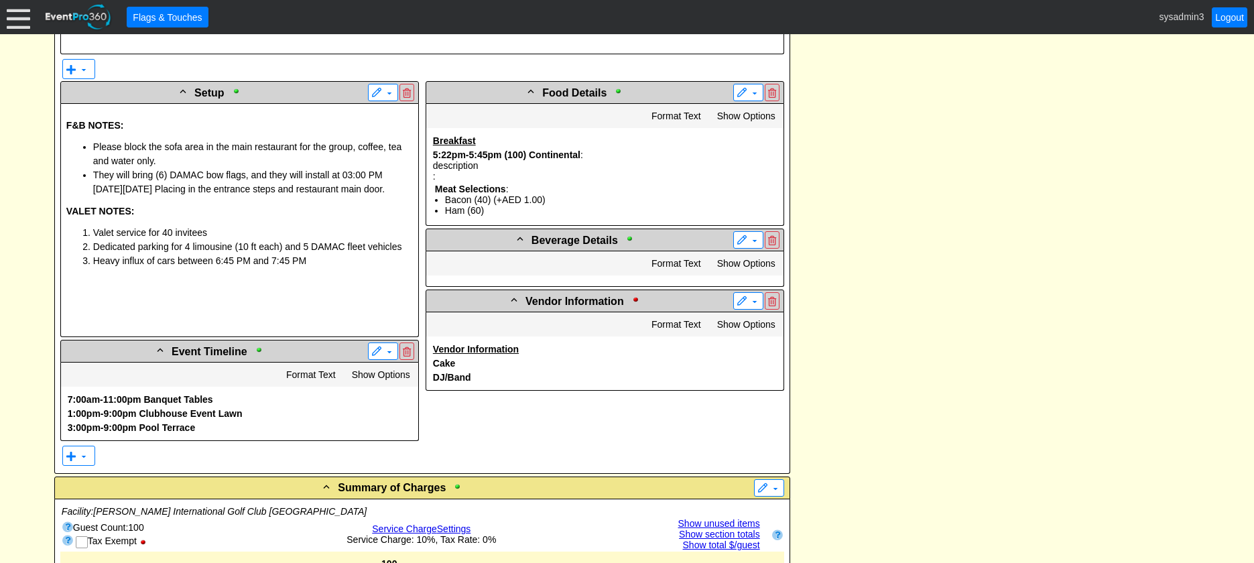
click at [193, 119] on p at bounding box center [239, 114] width 347 height 11
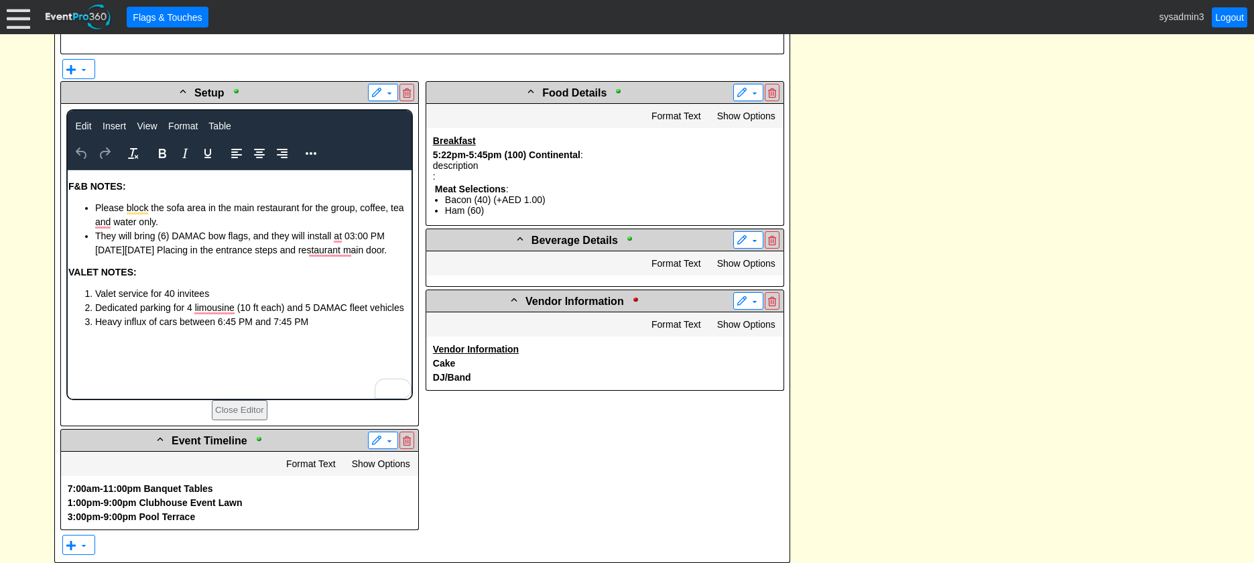
click at [1066, 218] on div "- General Information ▼ Loading.... Remove all highlights Facility: ▼ Χ [PERSON…" at bounding box center [627, 511] width 1154 height 1999
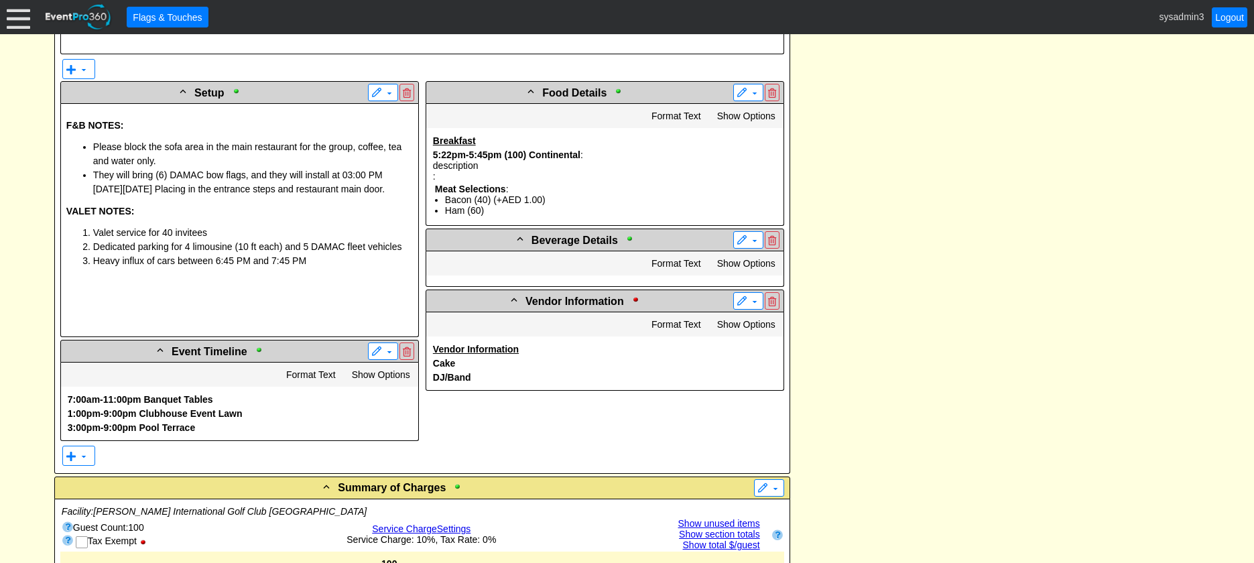
click at [190, 184] on span "They will bring (6) DAMAC bow flags, and they will install at 03:00 PM [DATE][D…" at bounding box center [239, 182] width 292 height 25
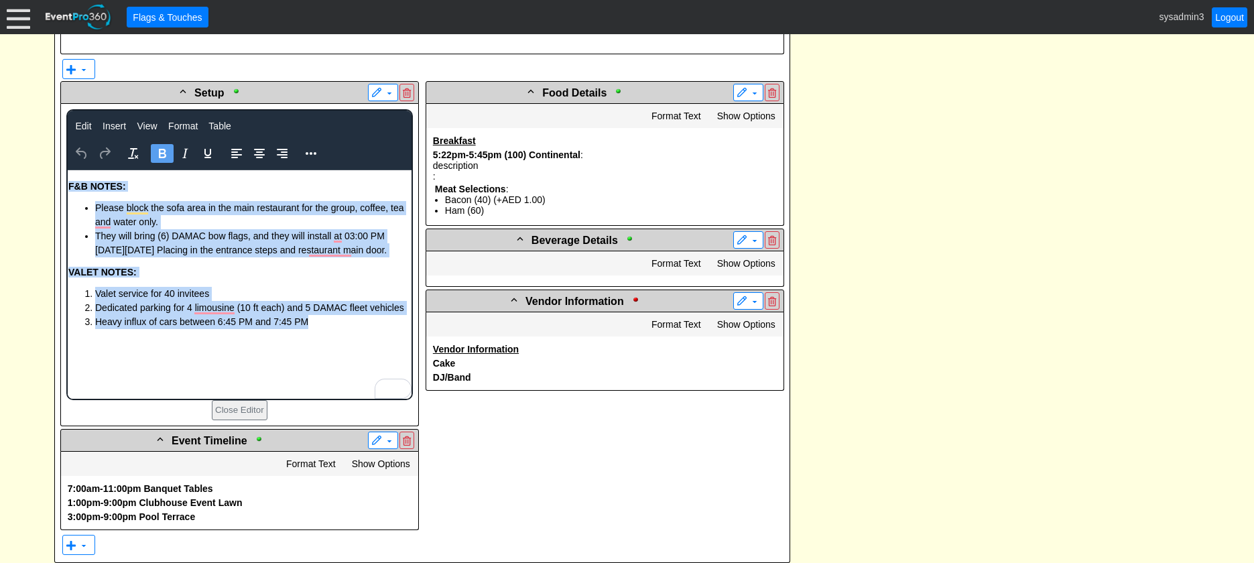
drag, startPoint x: 317, startPoint y: 320, endPoint x: 205, endPoint y: 249, distance: 132.6
click at [67, 182] on body "F&B NOTES: Please block the sofa area in the main restaurant for the group, cof…" at bounding box center [239, 284] width 344 height 229
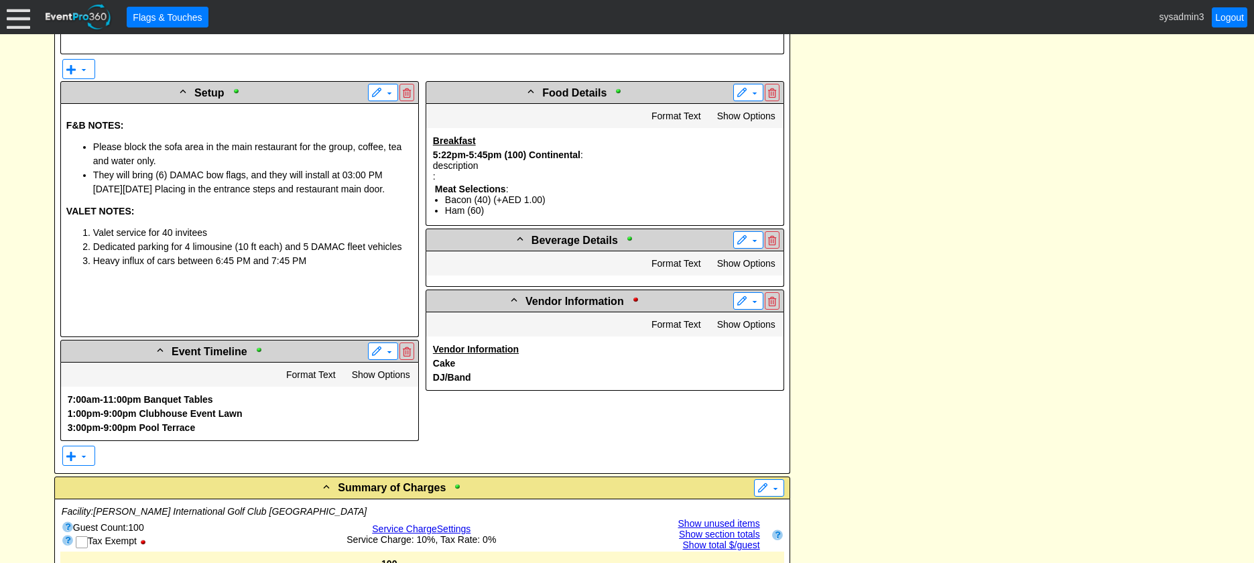
drag, startPoint x: 141, startPoint y: 84, endPoint x: 941, endPoint y: 149, distance: 802.5
click at [941, 149] on div "- General Information ▼ Loading.... Remove all highlights Facility: ▼ Χ [PERSON…" at bounding box center [627, 467] width 1154 height 1910
click at [298, 270] on div "Valet service for 40 invitees Dedicated parking for 4 limousine (10 ft each) an…" at bounding box center [239, 273] width 347 height 95
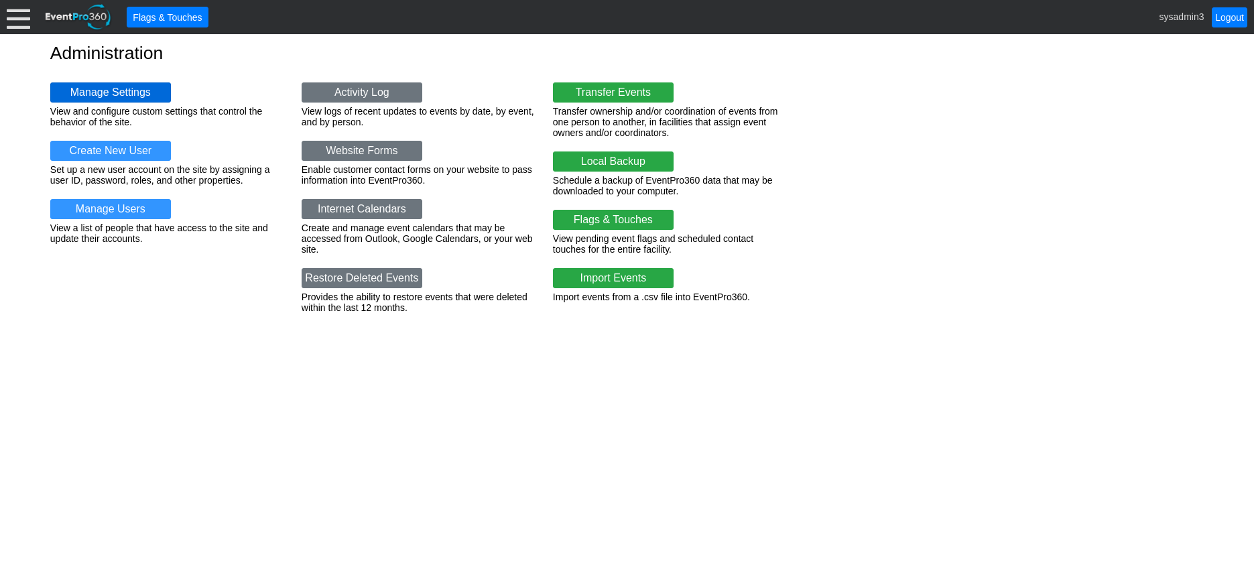
click at [112, 84] on link "Manage Settings" at bounding box center [110, 92] width 121 height 20
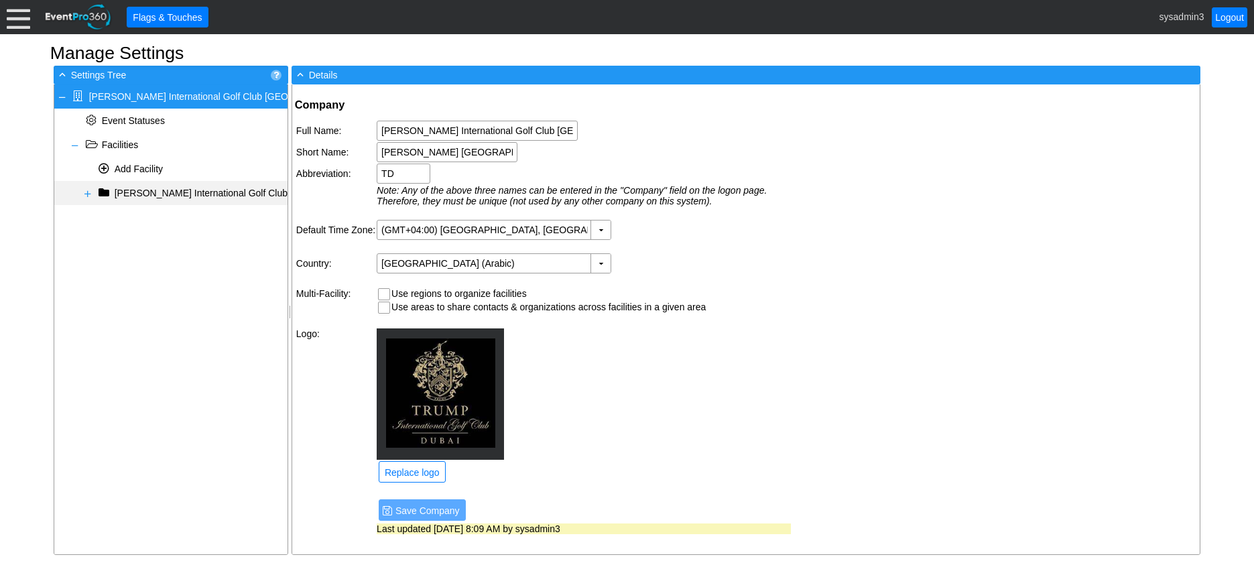
click at [86, 192] on span at bounding box center [87, 193] width 11 height 11
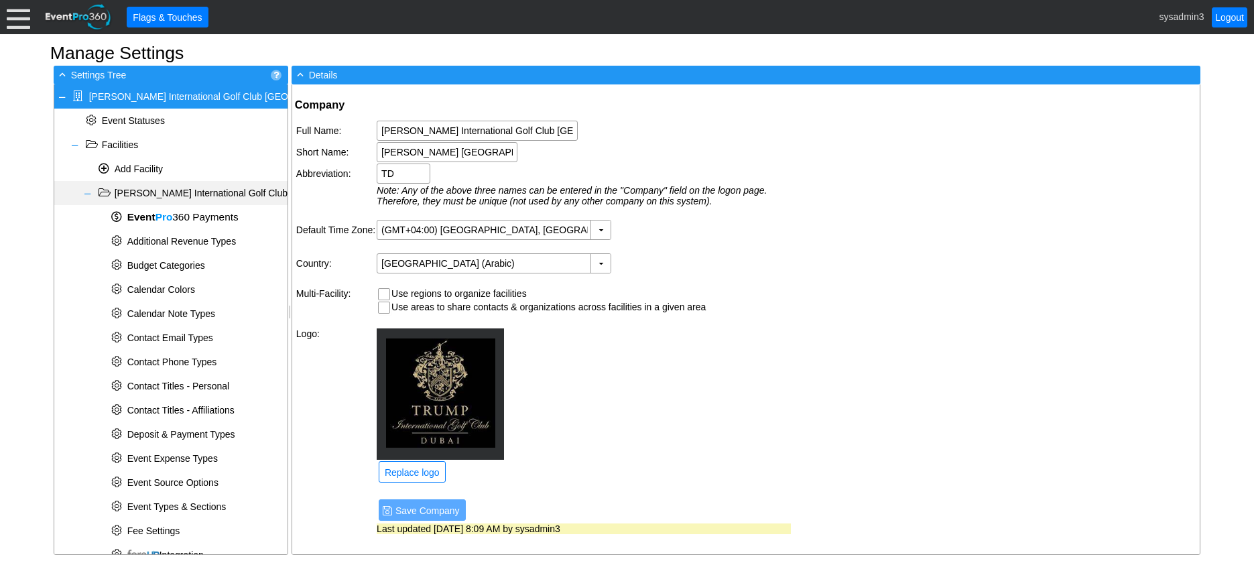
scroll to position [67, 0]
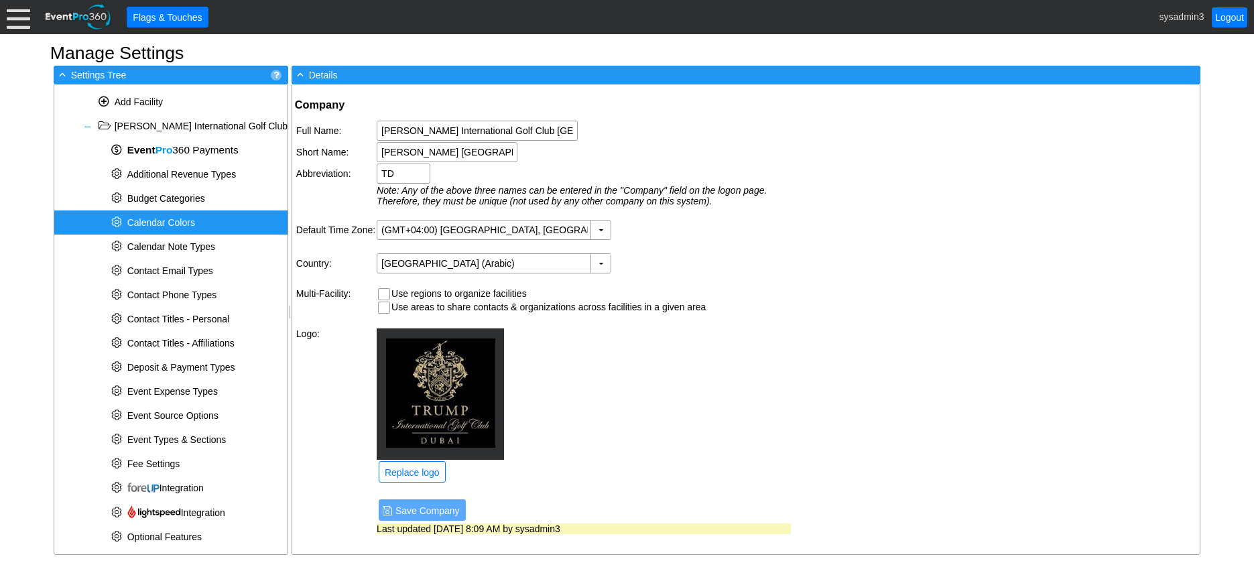
click at [171, 219] on span "Calendar Colors" at bounding box center [161, 222] width 68 height 11
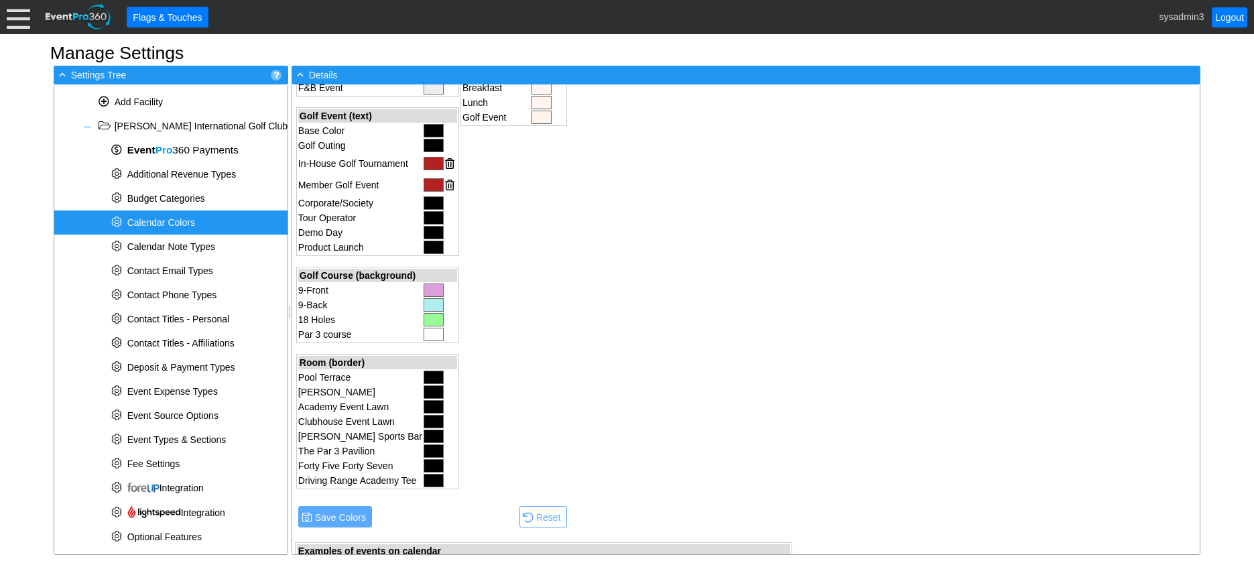
scroll to position [335, 0]
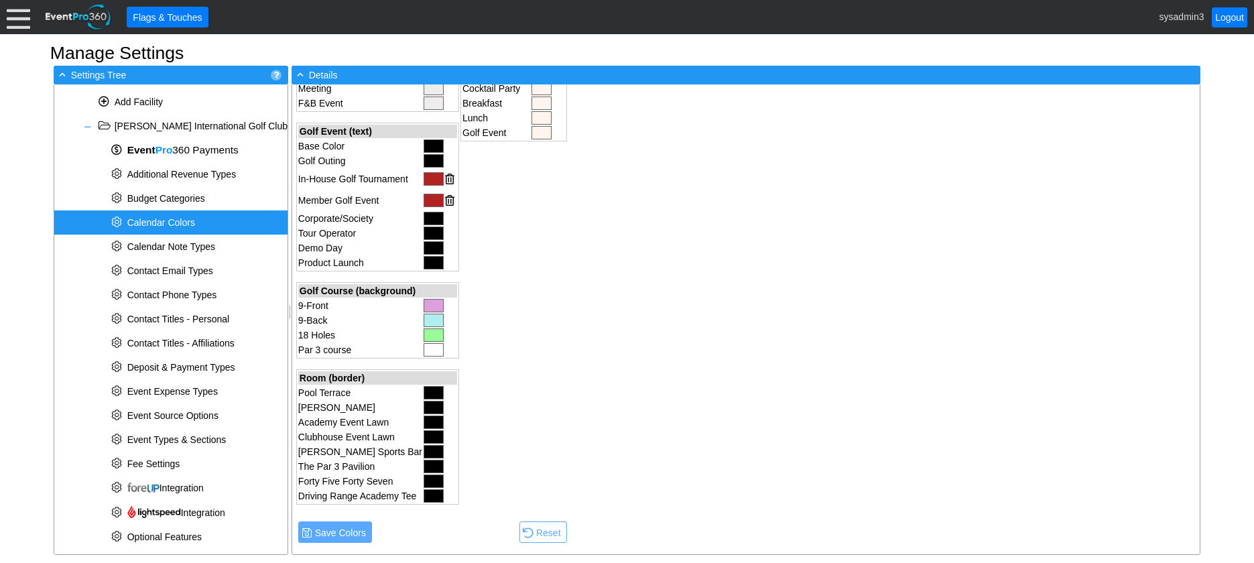
click at [428, 394] on div at bounding box center [434, 392] width 20 height 13
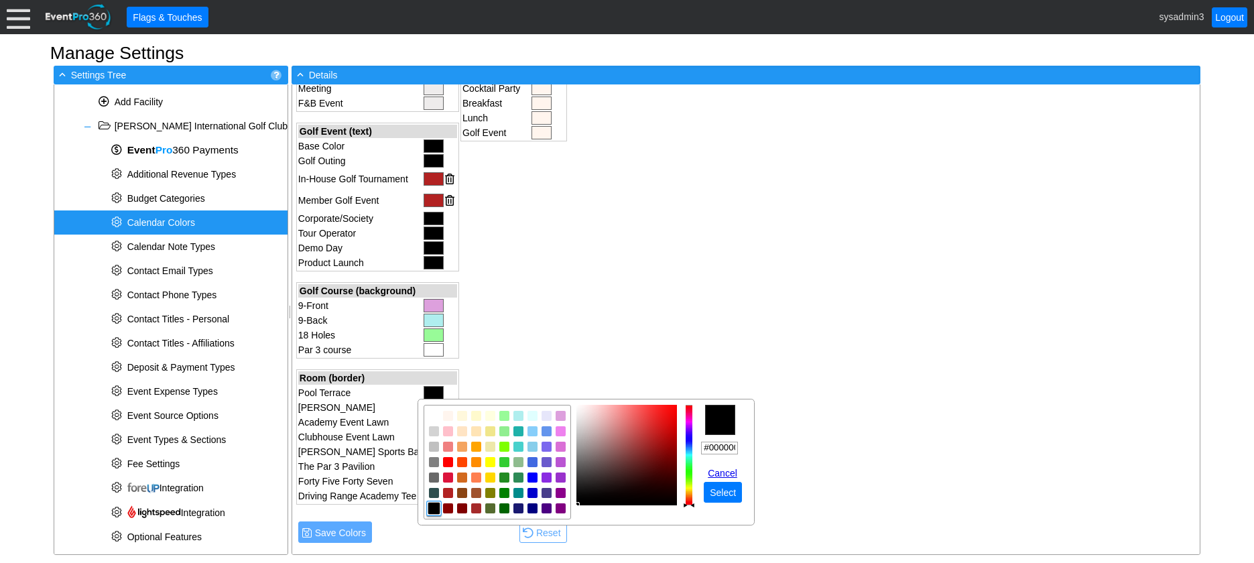
click at [704, 290] on div "Calendar Colors Loading... Facility (text) Base Color [DATE] Background Color N…" at bounding box center [543, 239] width 503 height 981
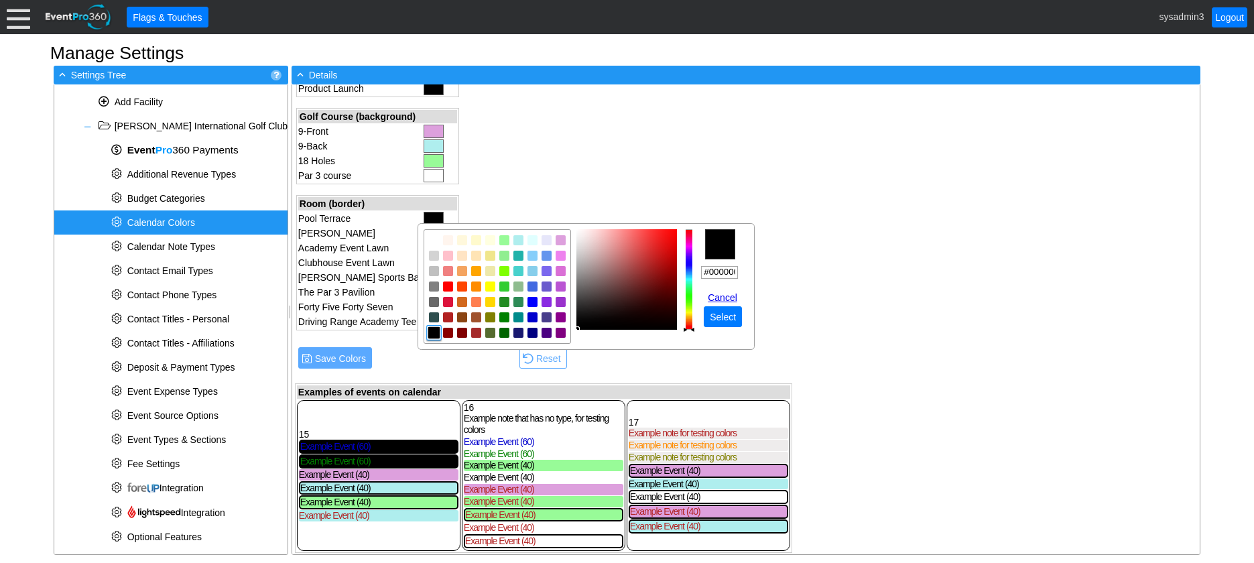
scroll to position [511, 0]
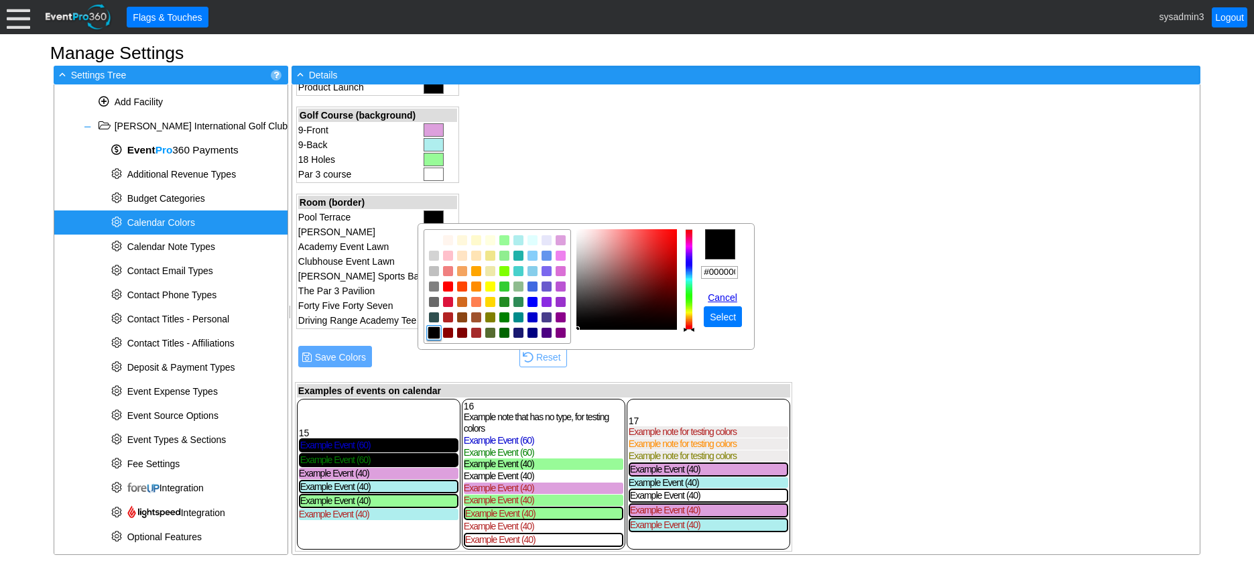
click at [955, 320] on div "Calendar Colors Loading... Facility (text) Base Color [DATE] Background Color N…" at bounding box center [746, 319] width 908 height 470
click at [723, 298] on link "Cancel" at bounding box center [725, 297] width 34 height 11
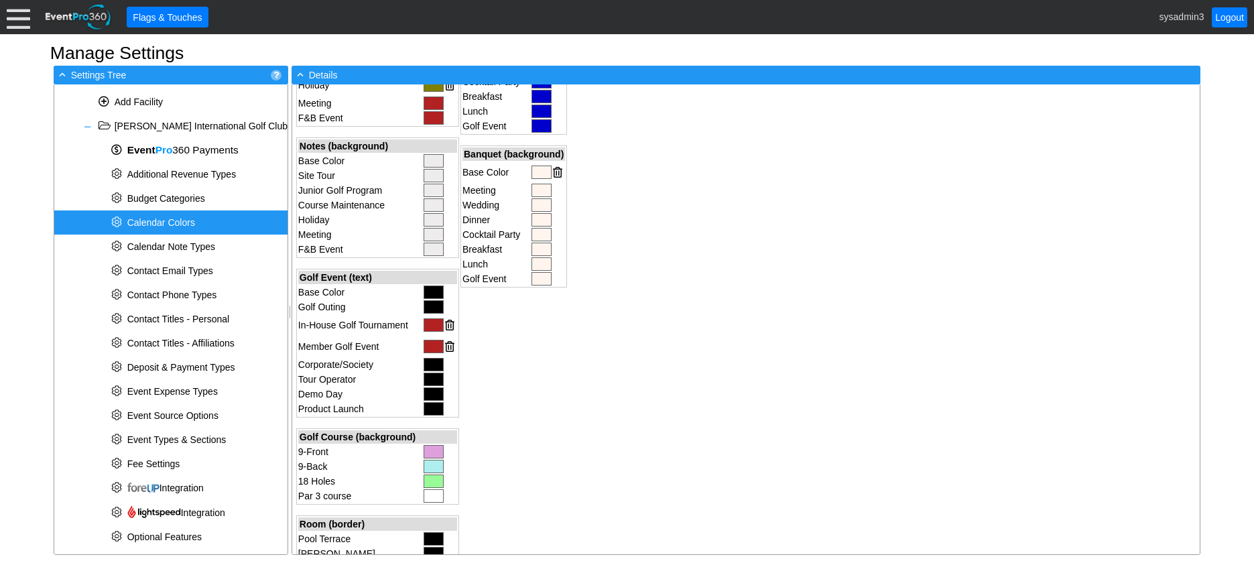
scroll to position [176, 0]
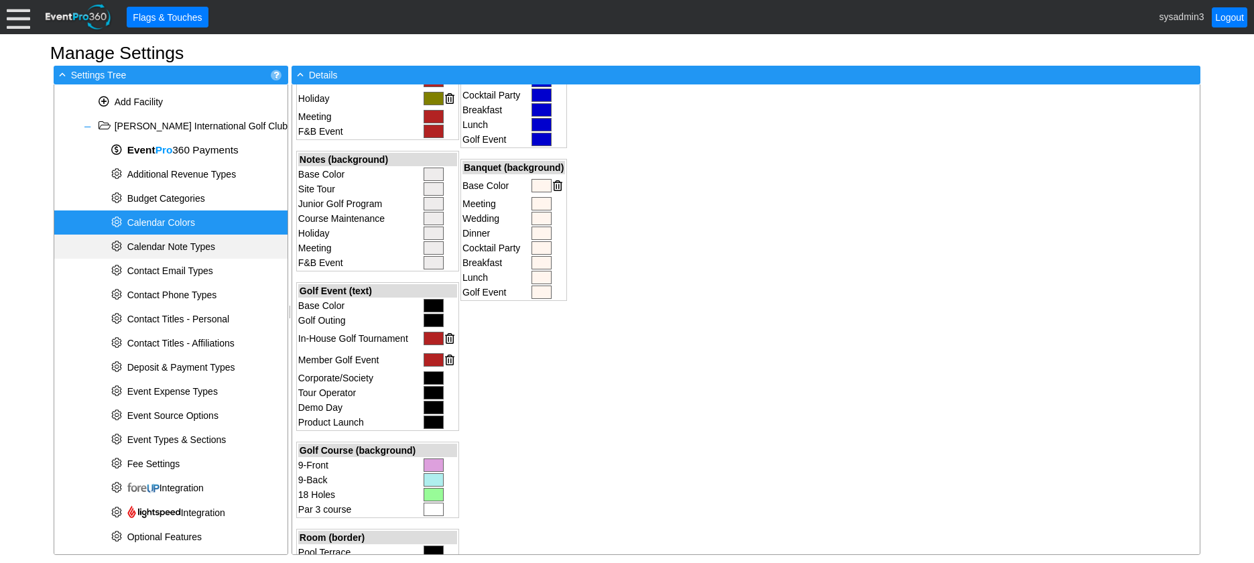
click at [159, 250] on span "Calendar Note Types" at bounding box center [171, 246] width 88 height 11
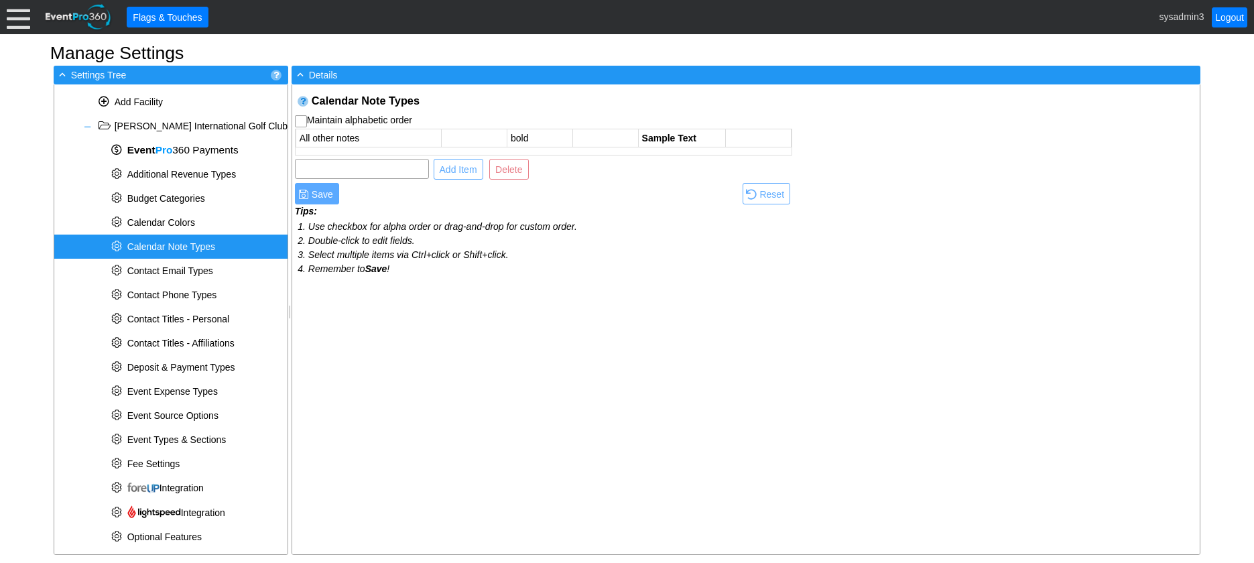
scroll to position [0, 0]
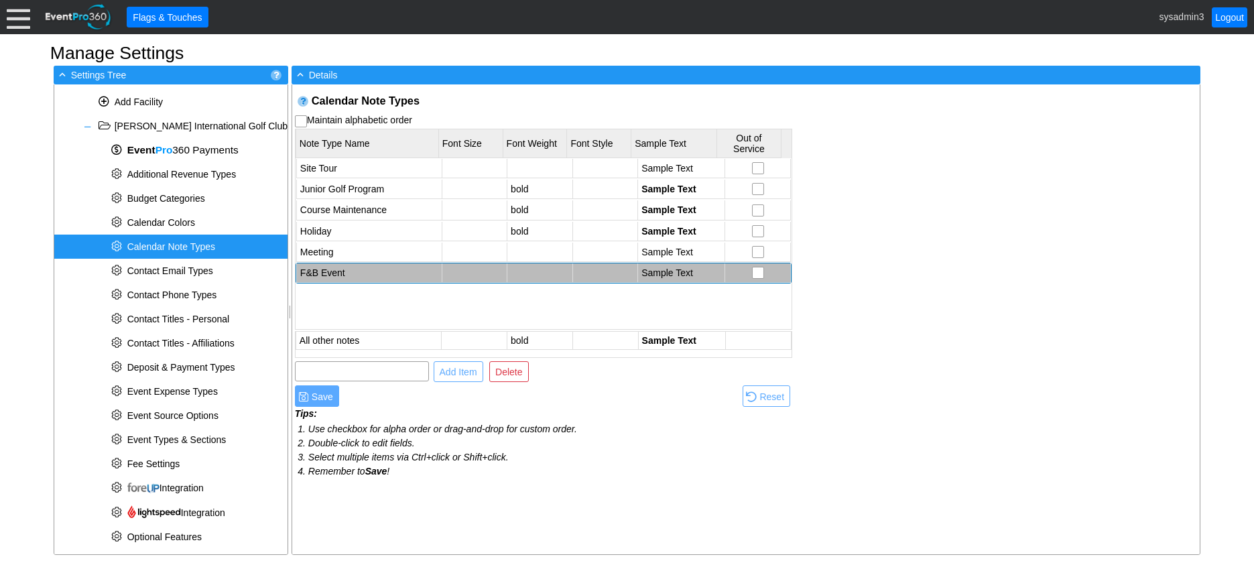
click at [312, 274] on td "F&B Event" at bounding box center [368, 272] width 145 height 19
click at [329, 250] on td "Meeting" at bounding box center [368, 252] width 145 height 19
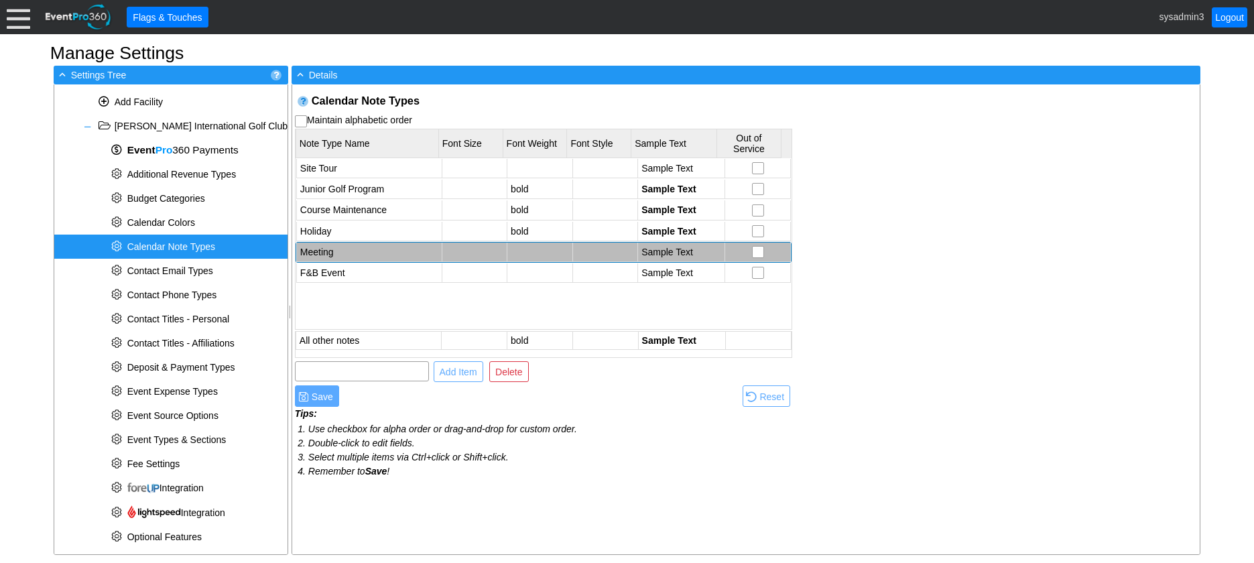
click at [329, 250] on td "Meeting" at bounding box center [368, 252] width 145 height 19
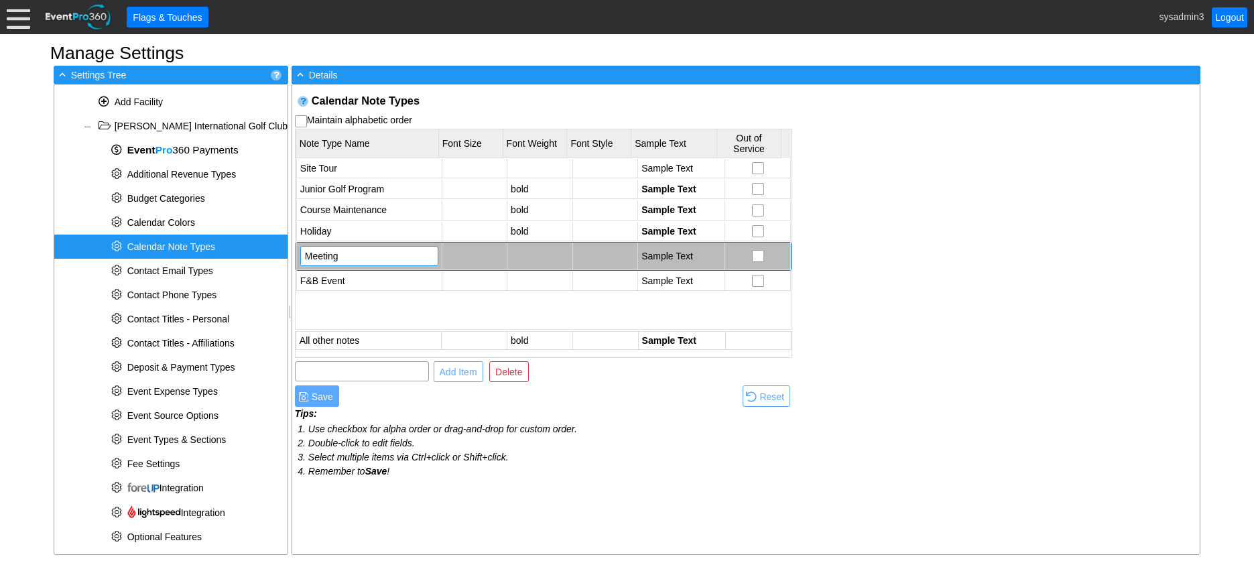
click at [308, 255] on input "Meeting" at bounding box center [369, 256] width 129 height 19
type input "Staff Meeting"
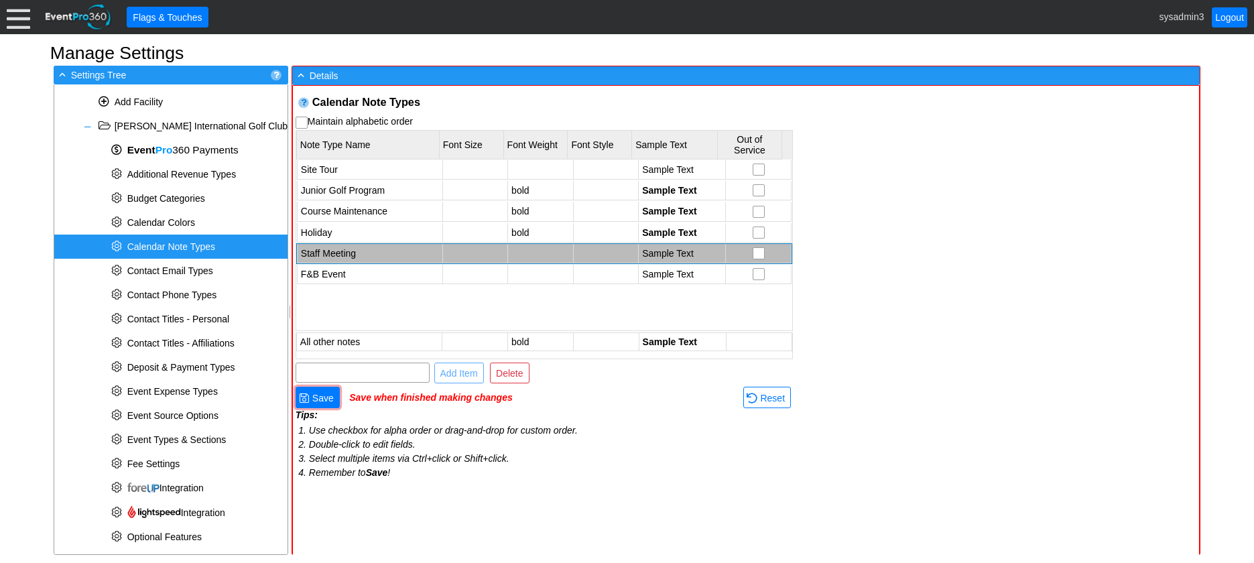
click at [921, 214] on div "Calendar Note Types Maintain alphabetic order Note Type Name Font Size Font Wei…" at bounding box center [747, 321] width 908 height 470
click at [336, 274] on td "F&B Event" at bounding box center [369, 274] width 145 height 19
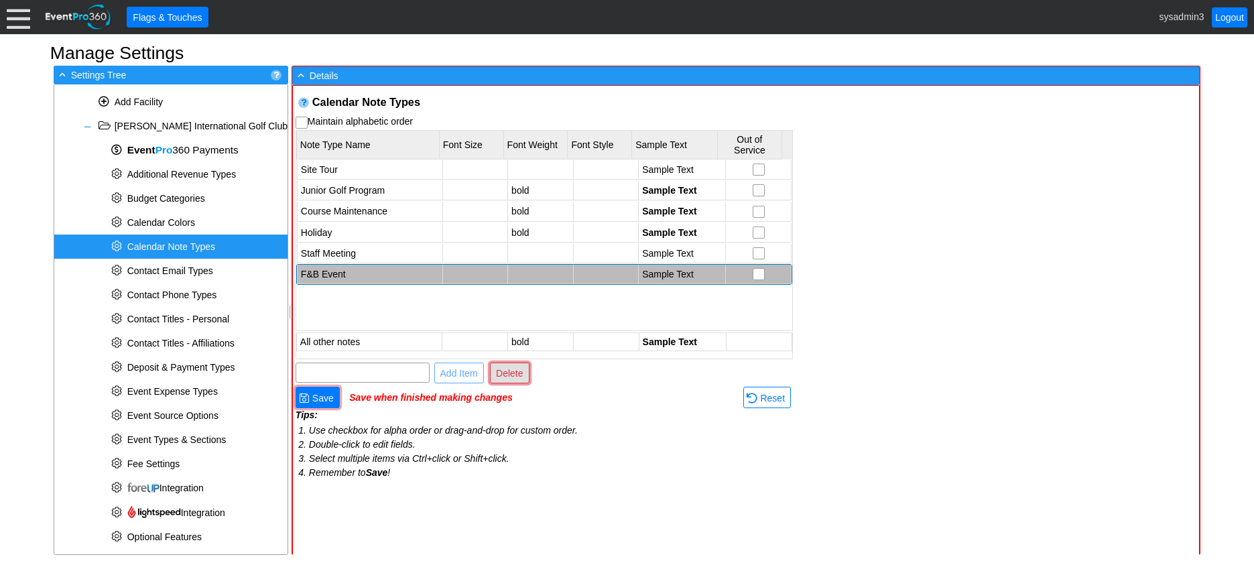
click at [514, 372] on span "Delete" at bounding box center [509, 373] width 32 height 13
click at [950, 239] on div "Calendar Note Types Maintain alphabetic order Note Type Name Font Size Font Wei…" at bounding box center [747, 321] width 908 height 470
click at [324, 402] on span "Save" at bounding box center [323, 398] width 27 height 13
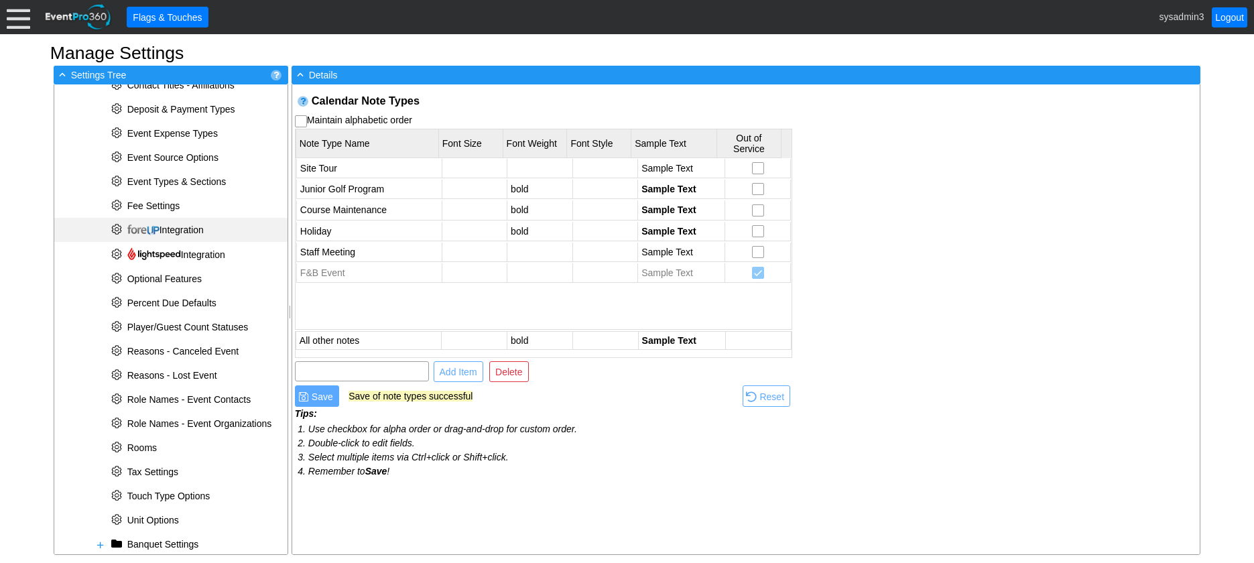
scroll to position [258, 0]
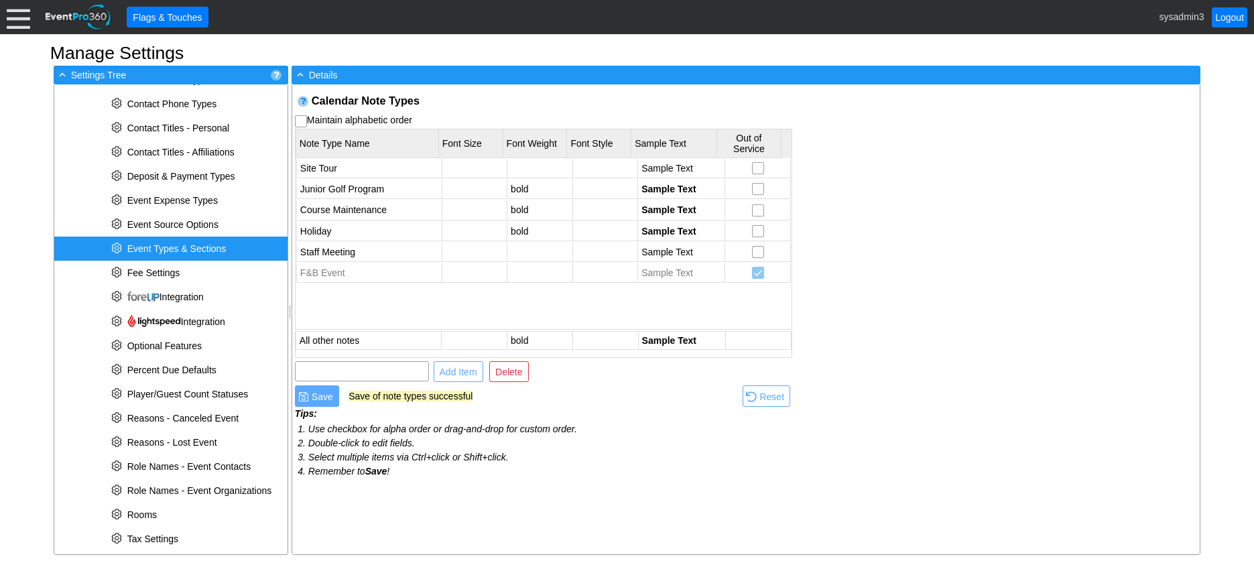
click at [178, 243] on div "* Event Types & Sections" at bounding box center [170, 249] width 233 height 24
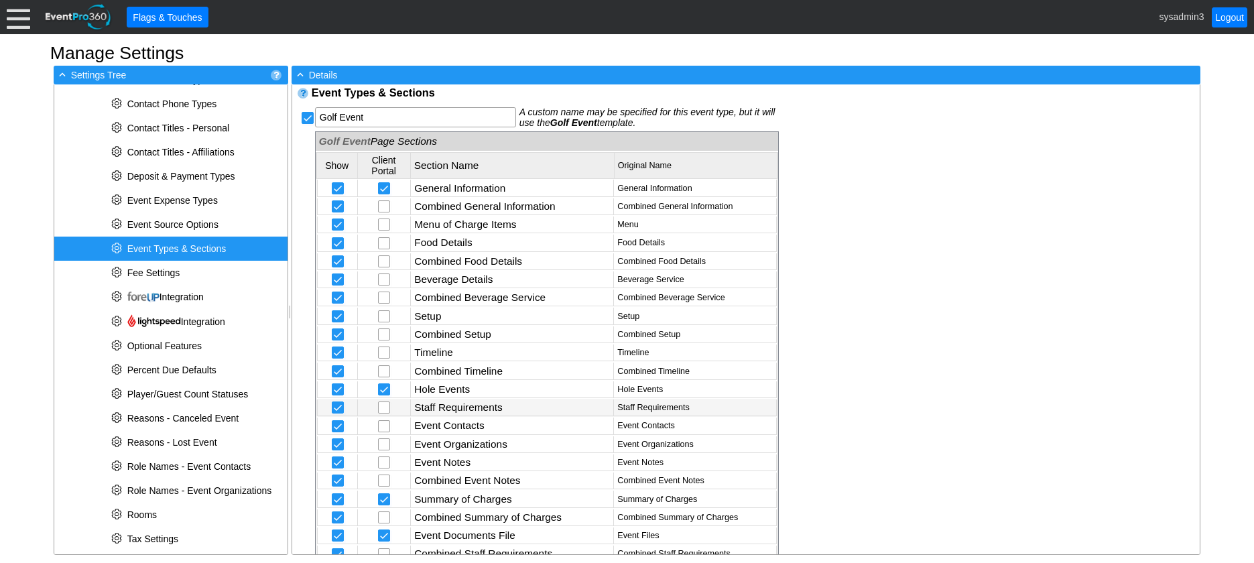
scroll to position [0, 0]
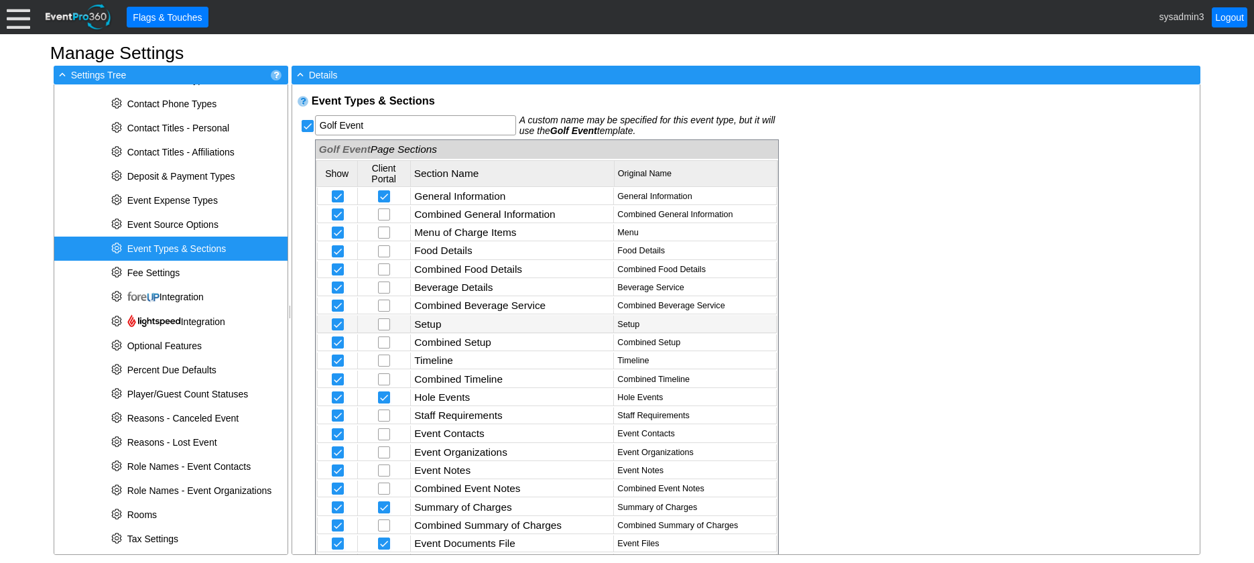
click at [448, 322] on td "Setup" at bounding box center [512, 324] width 203 height 17
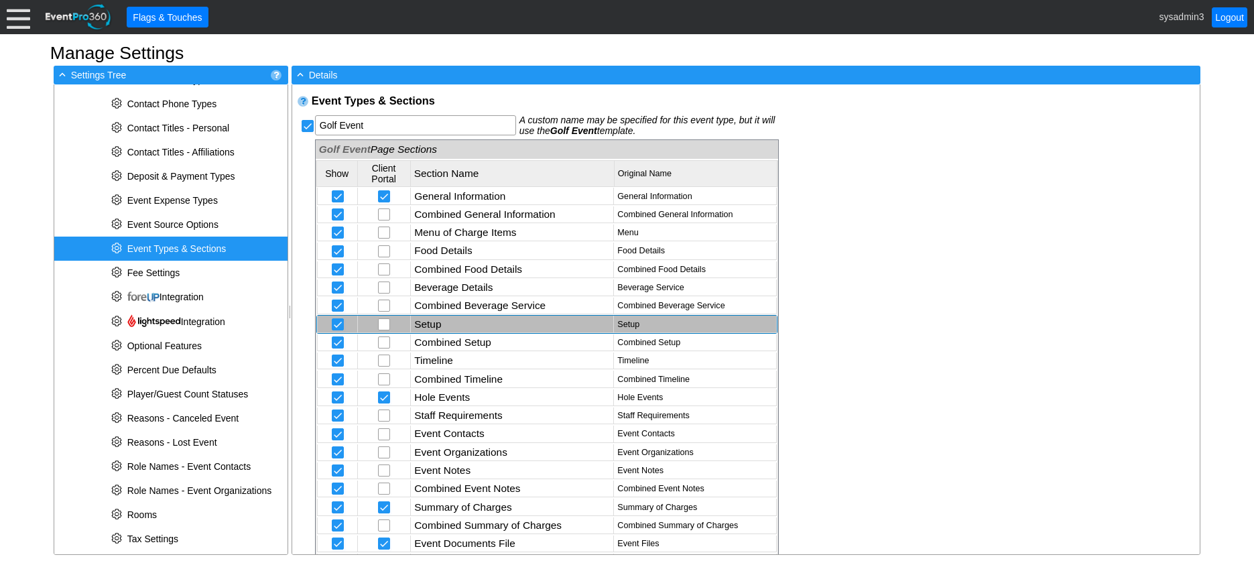
click at [448, 322] on td "Setup" at bounding box center [512, 324] width 203 height 17
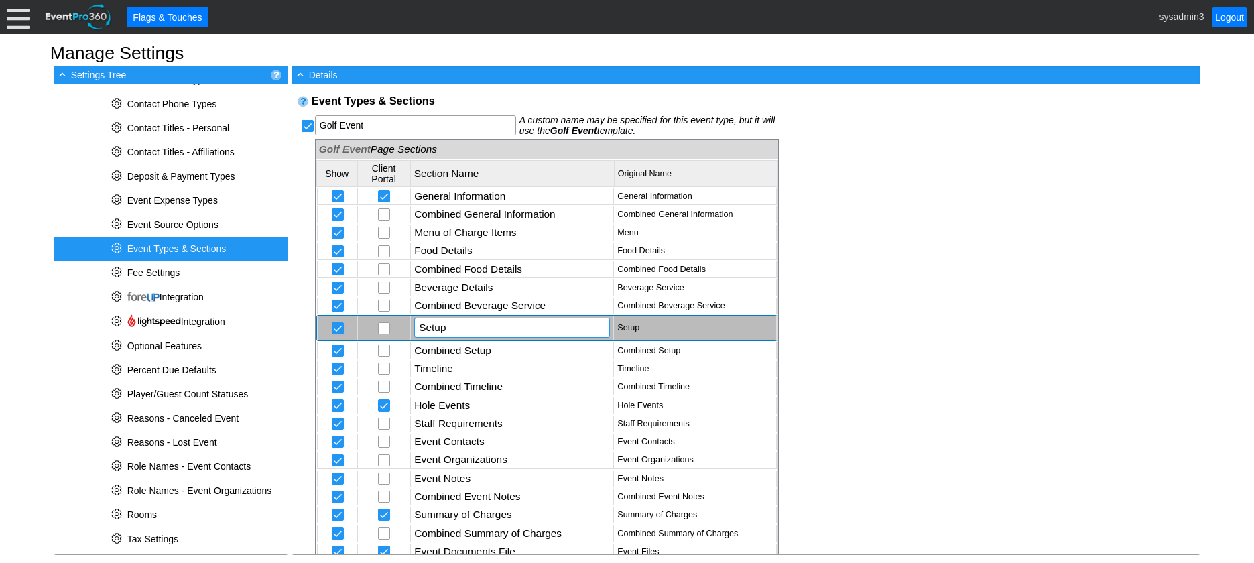
click at [457, 331] on input "Setup" at bounding box center [512, 327] width 186 height 19
click at [860, 256] on div "Event Types & Sections Golf Event Χ Golf Event A custom name may be specified f…" at bounding box center [746, 319] width 908 height 470
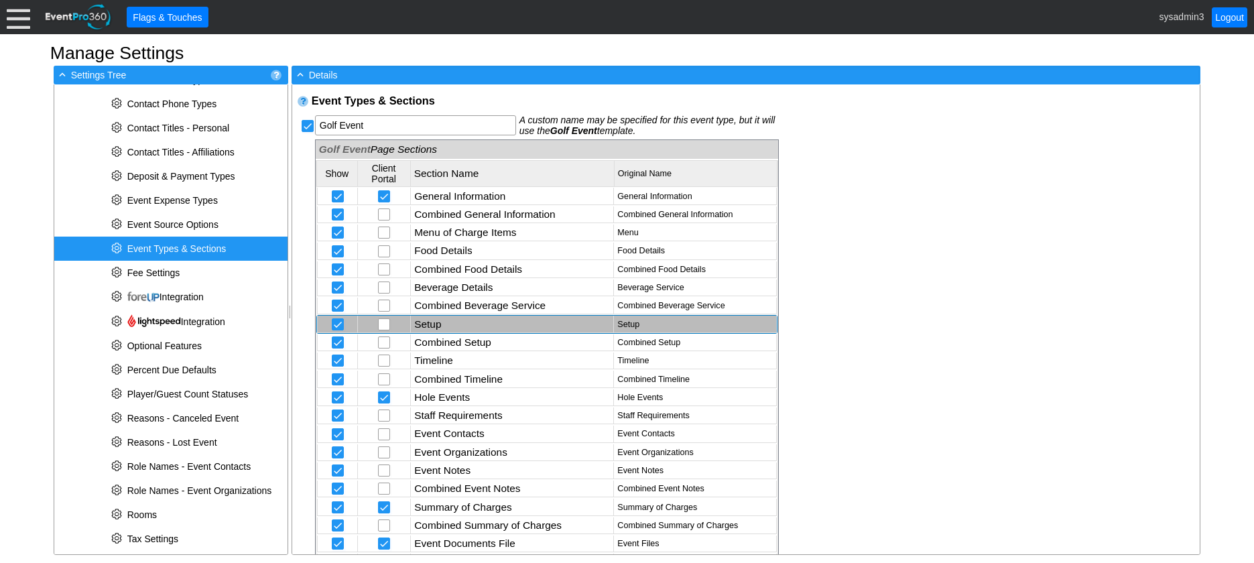
click at [886, 278] on div "Event Types & Sections Golf Event Χ Golf Event A custom name may be specified f…" at bounding box center [746, 319] width 908 height 470
click at [493, 322] on td "Setup" at bounding box center [512, 324] width 203 height 17
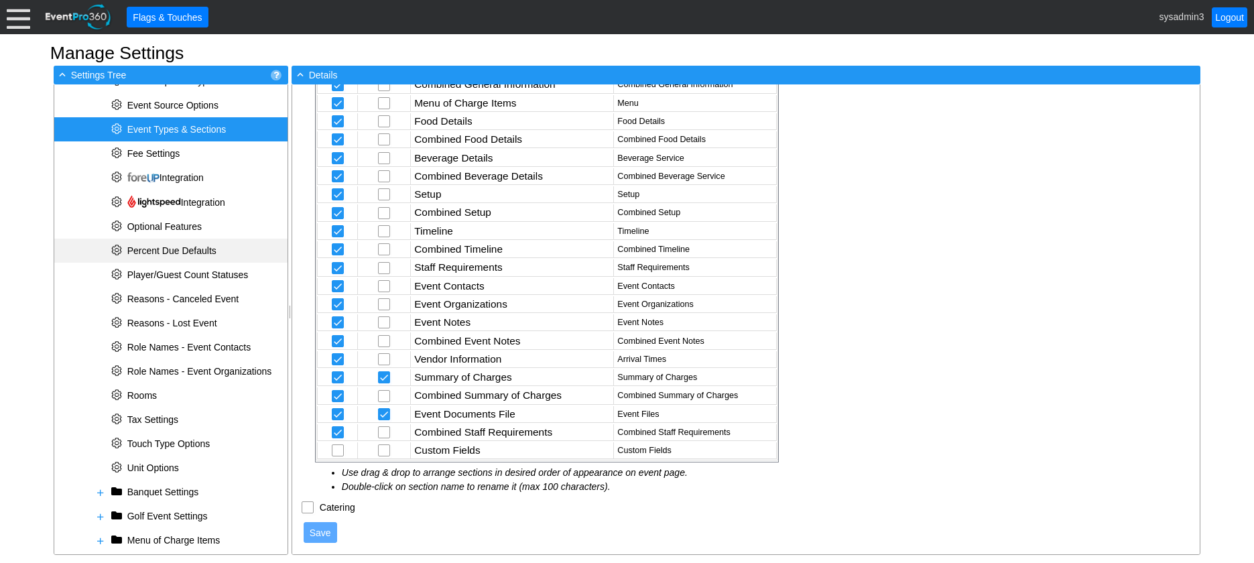
scroll to position [392, 0]
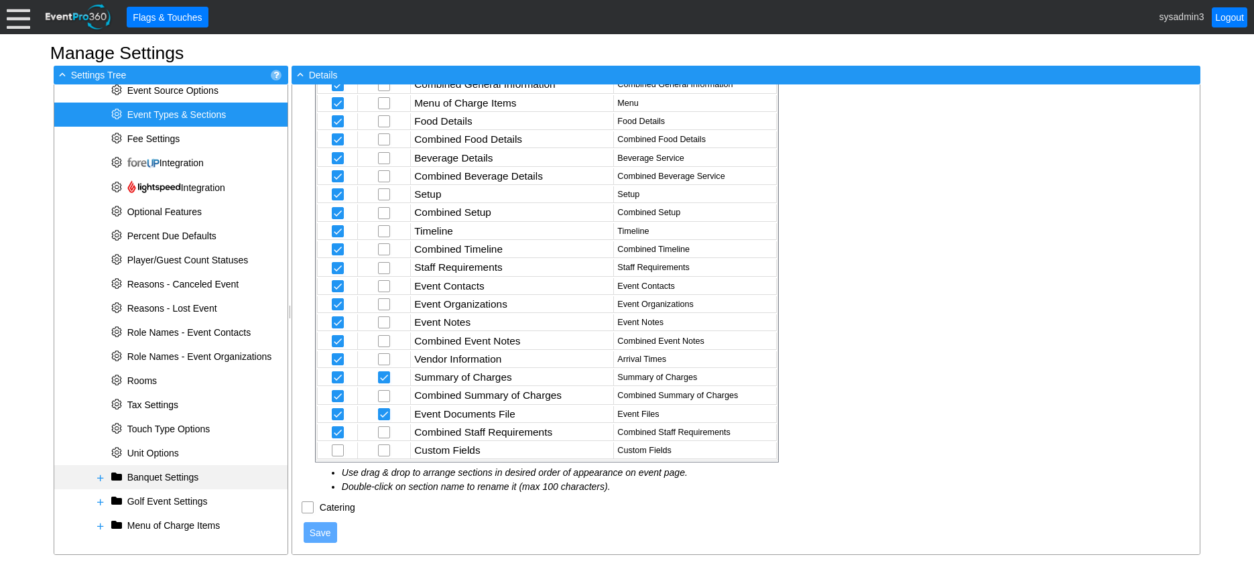
click at [101, 474] on span at bounding box center [100, 478] width 11 height 11
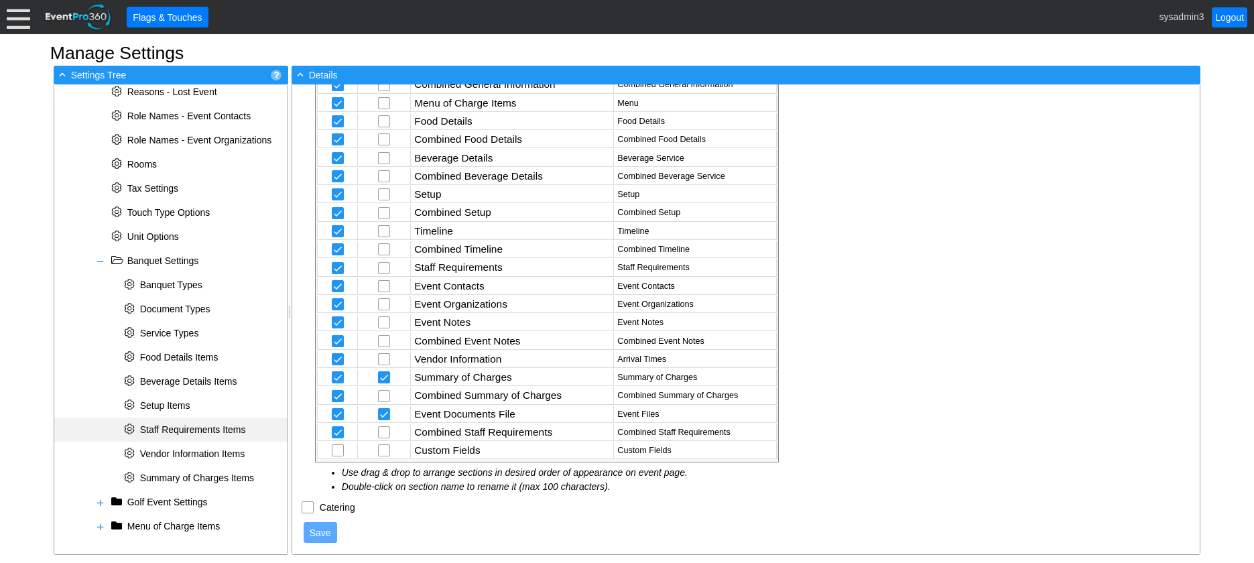
scroll to position [609, 0]
click at [169, 284] on span "Banquet Types" at bounding box center [171, 284] width 62 height 11
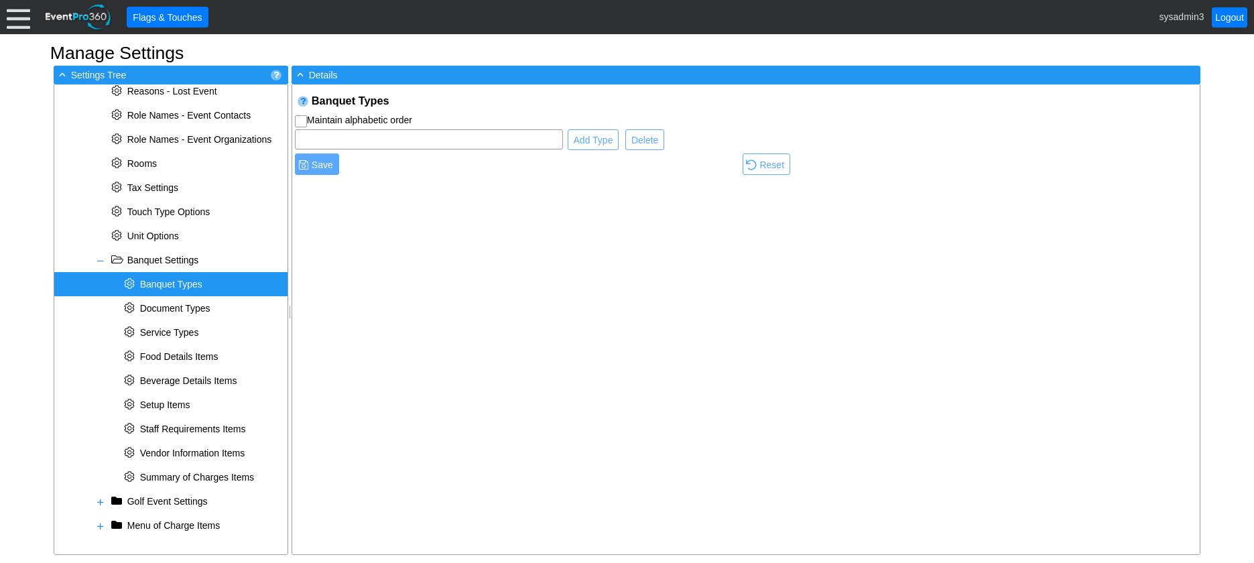
scroll to position [0, 0]
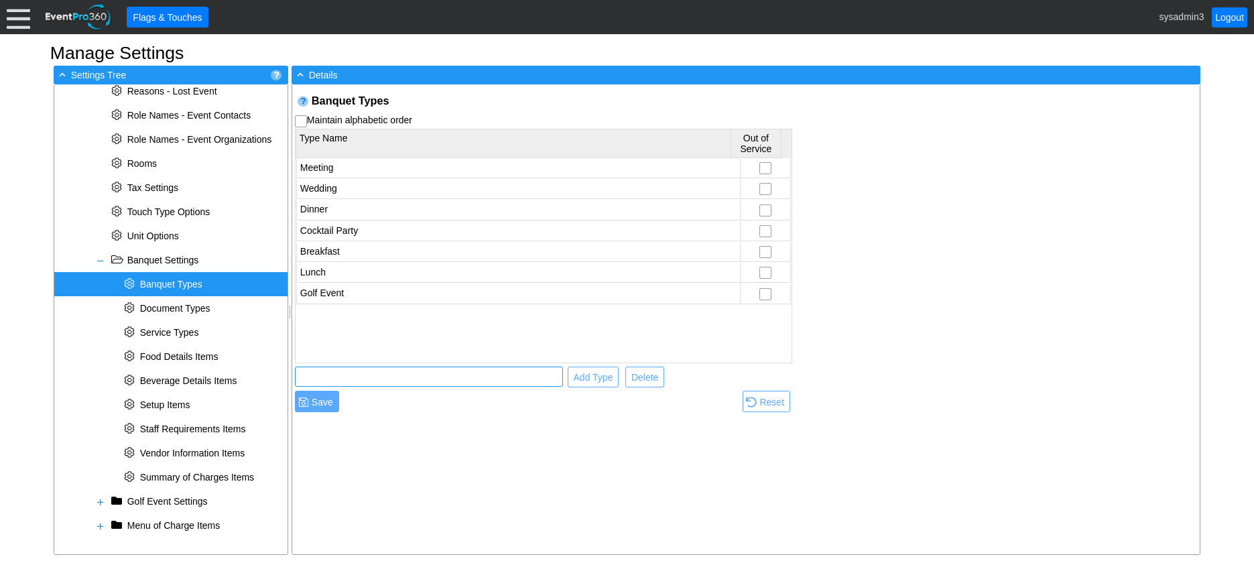
click at [343, 376] on input "text" at bounding box center [429, 376] width 259 height 19
type input "Fundraiser"
click at [587, 373] on span "Add Type" at bounding box center [593, 377] width 45 height 13
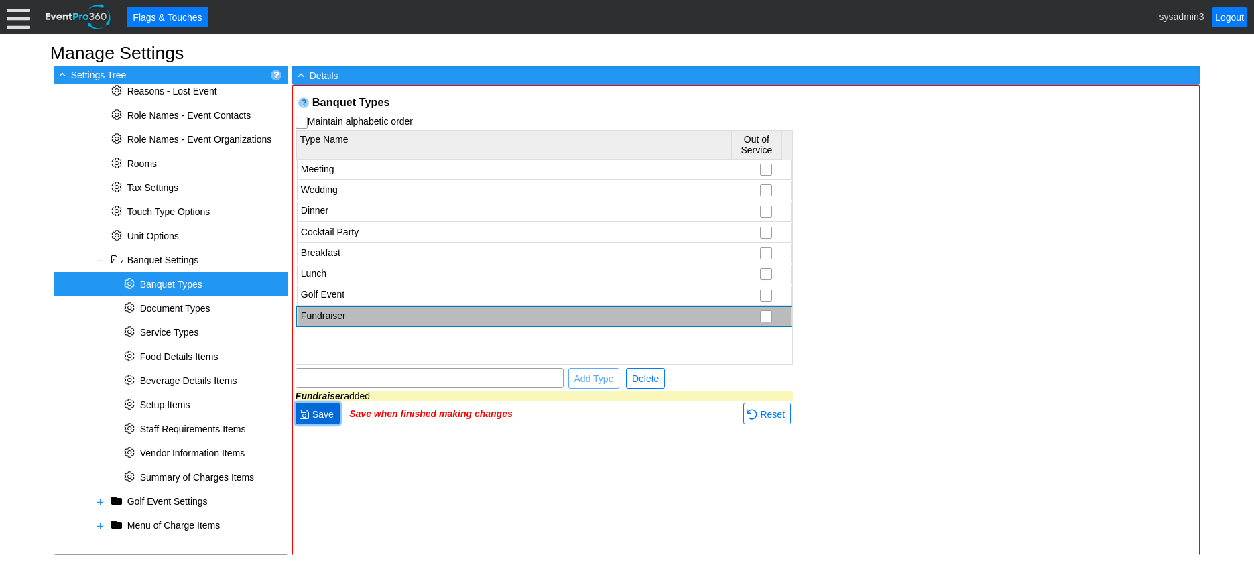
drag, startPoint x: 332, startPoint y: 412, endPoint x: 339, endPoint y: 410, distance: 7.0
click at [332, 412] on span "Save" at bounding box center [323, 414] width 27 height 13
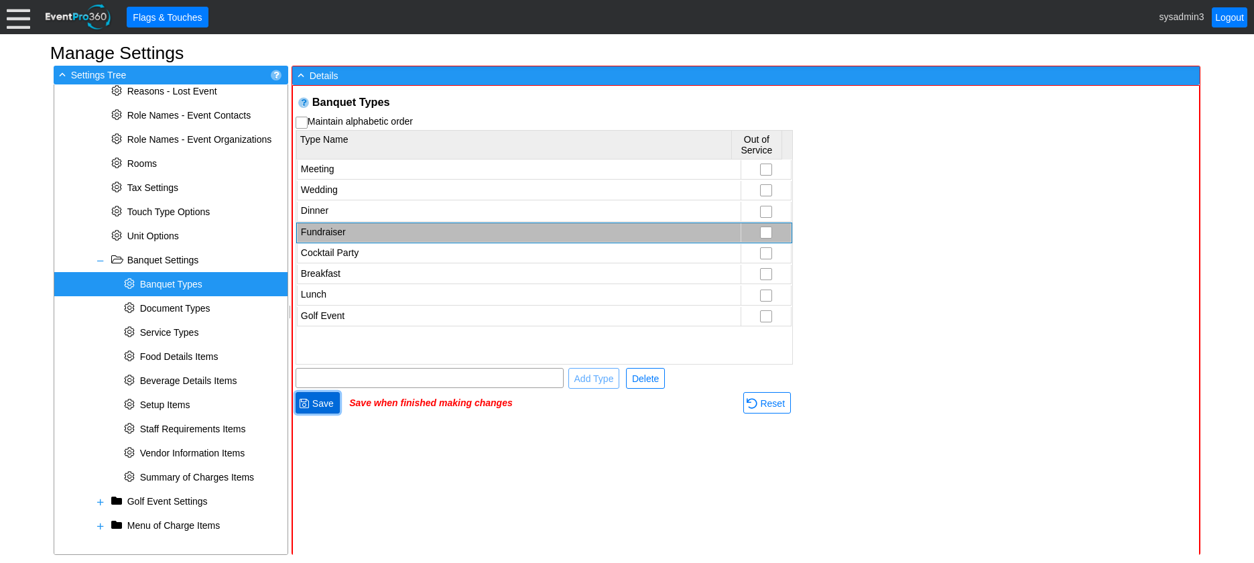
click at [324, 411] on span "● Save" at bounding box center [318, 402] width 44 height 21
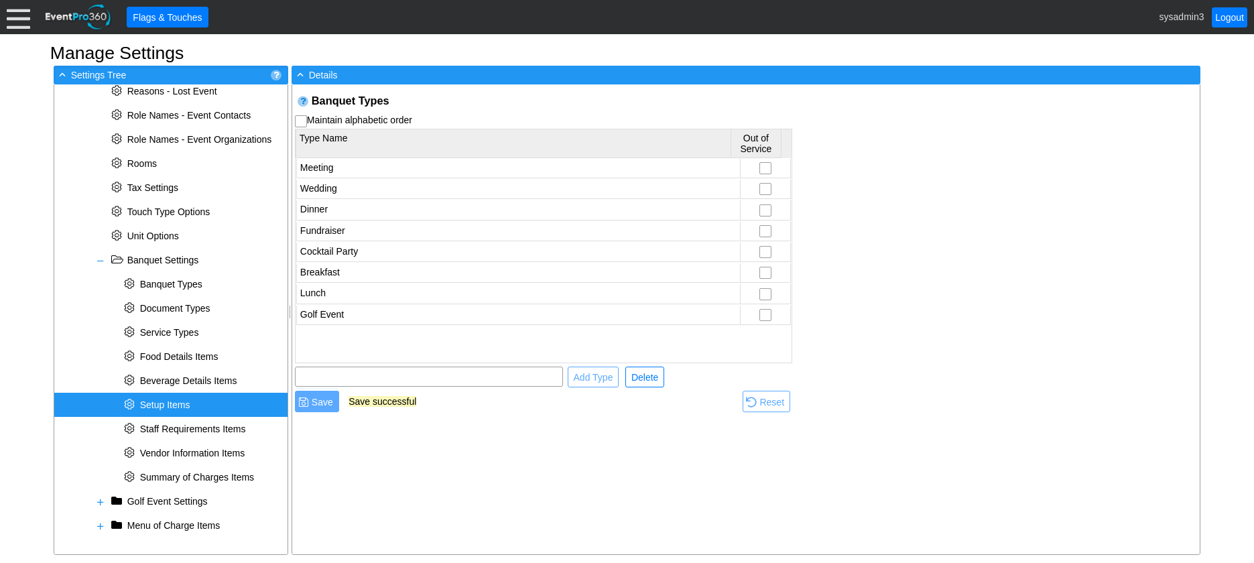
click at [178, 408] on span "Setup Items" at bounding box center [165, 405] width 50 height 11
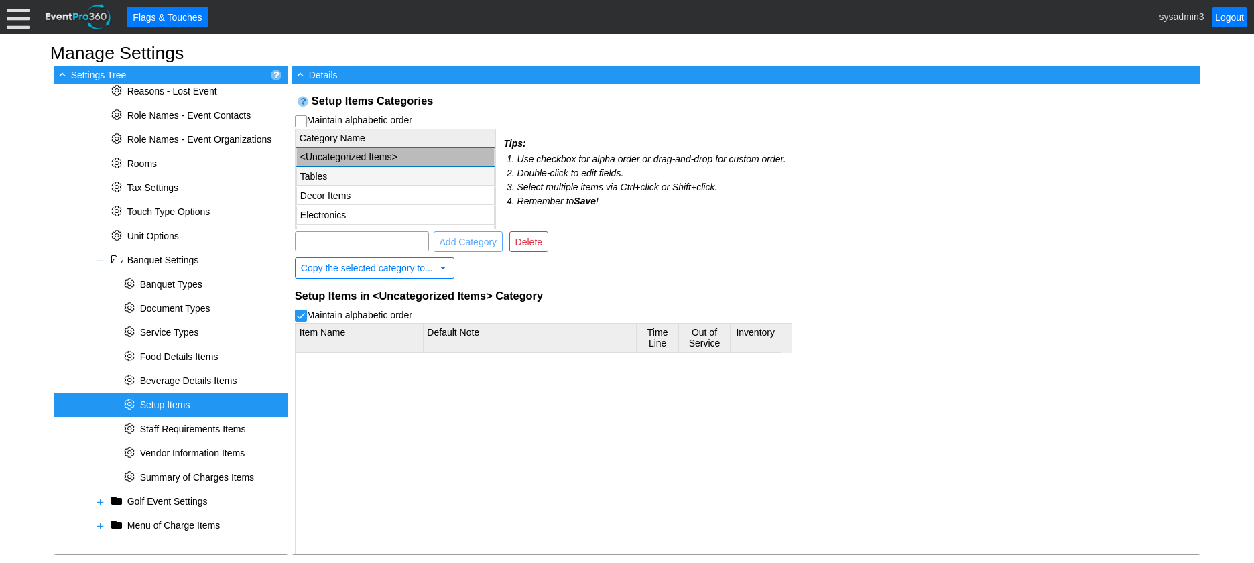
checkbox input "false"
click at [351, 174] on td "Tables" at bounding box center [395, 177] width 198 height 18
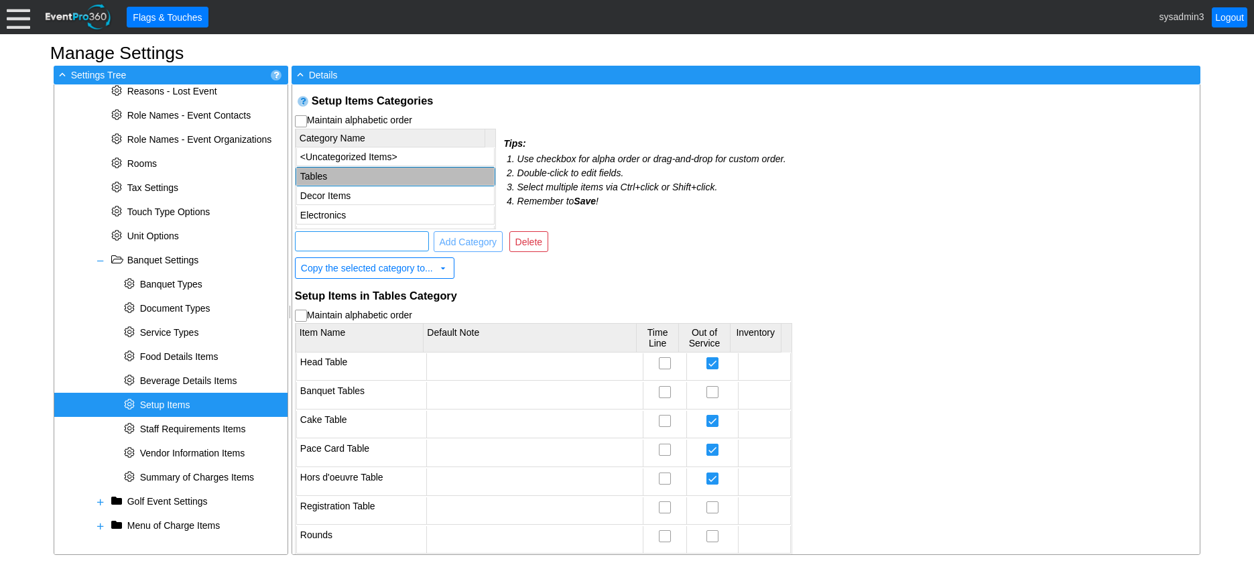
click at [343, 233] on input "text" at bounding box center [362, 241] width 125 height 19
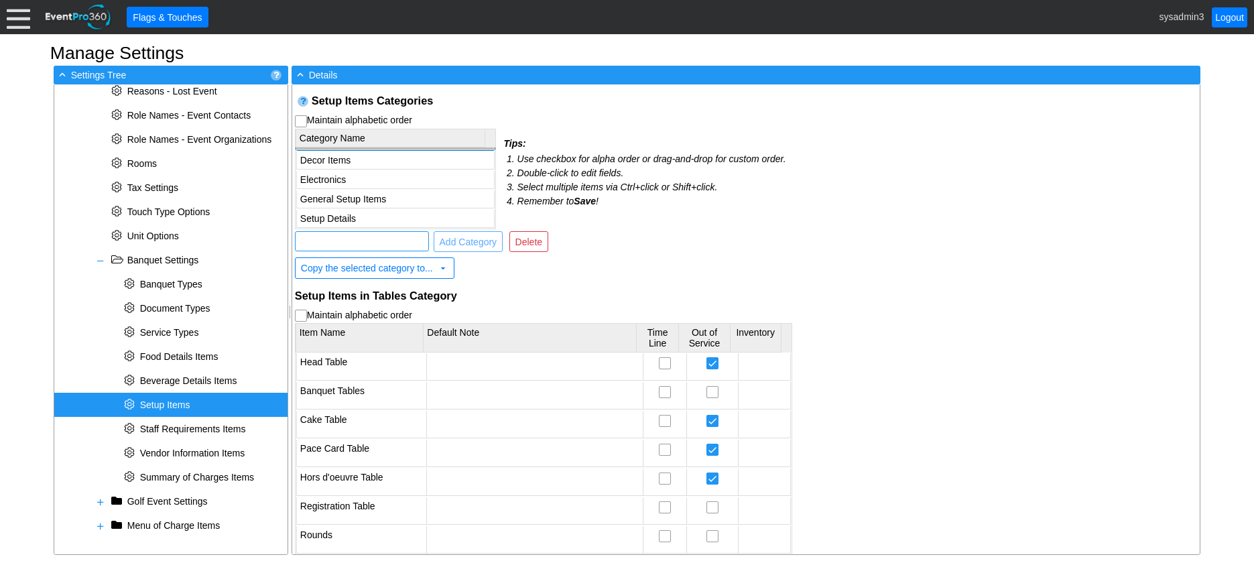
click at [354, 242] on input "text" at bounding box center [362, 241] width 125 height 19
type input "Valet Notes"
click at [464, 237] on span "Add Category" at bounding box center [468, 241] width 63 height 13
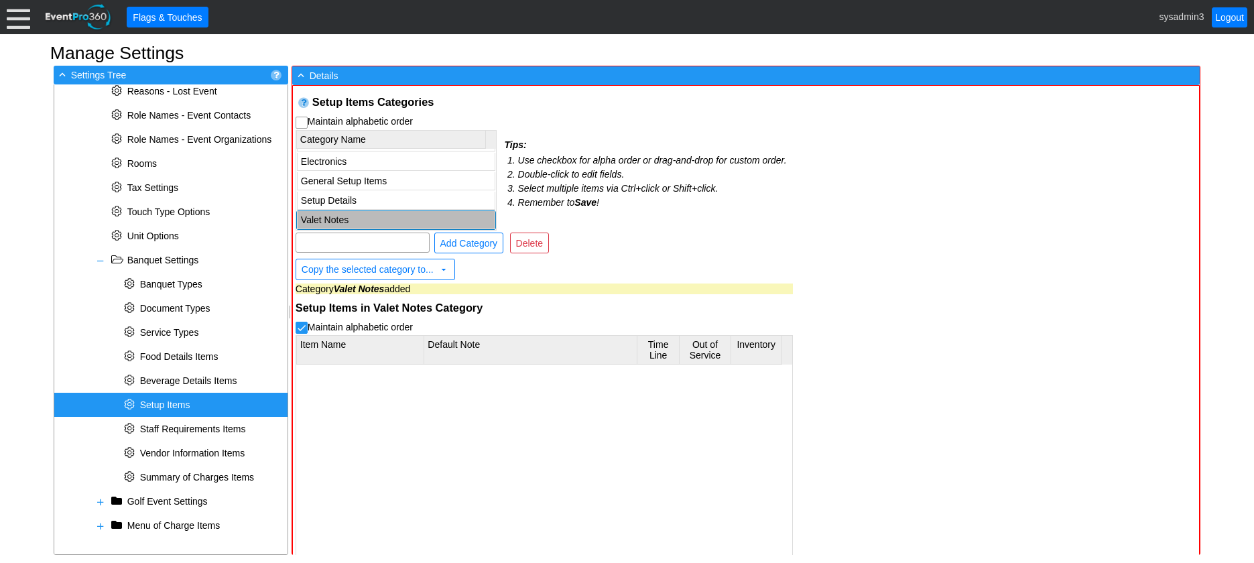
click at [329, 219] on td "Valet Notes" at bounding box center [396, 220] width 198 height 18
checkbox input "true"
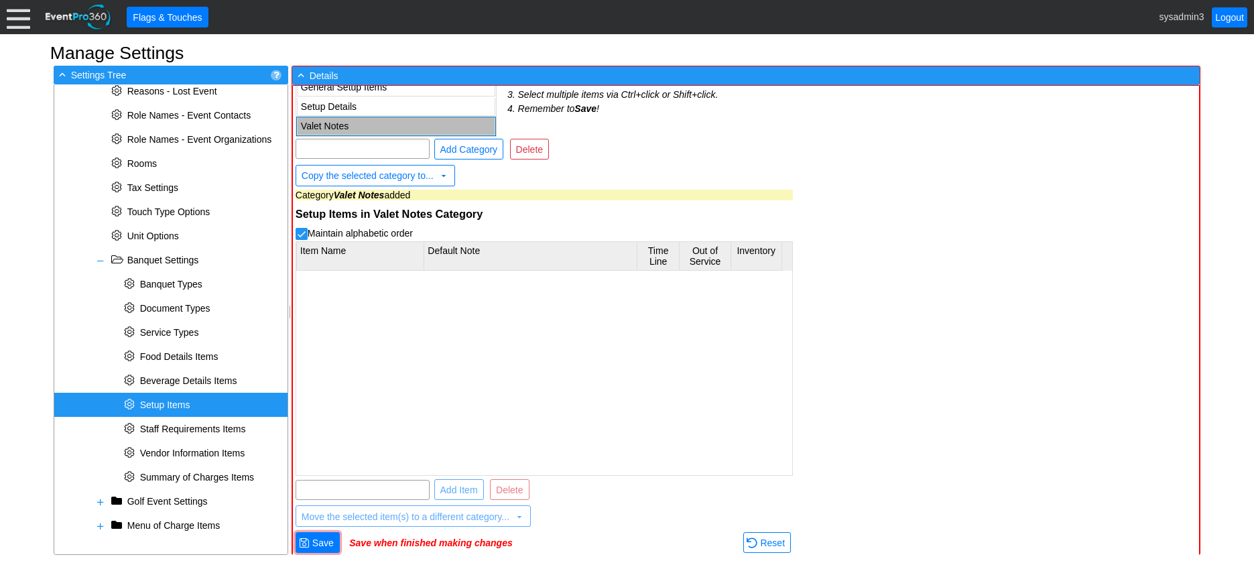
scroll to position [97, 0]
click at [349, 483] on input "text" at bounding box center [362, 488] width 125 height 19
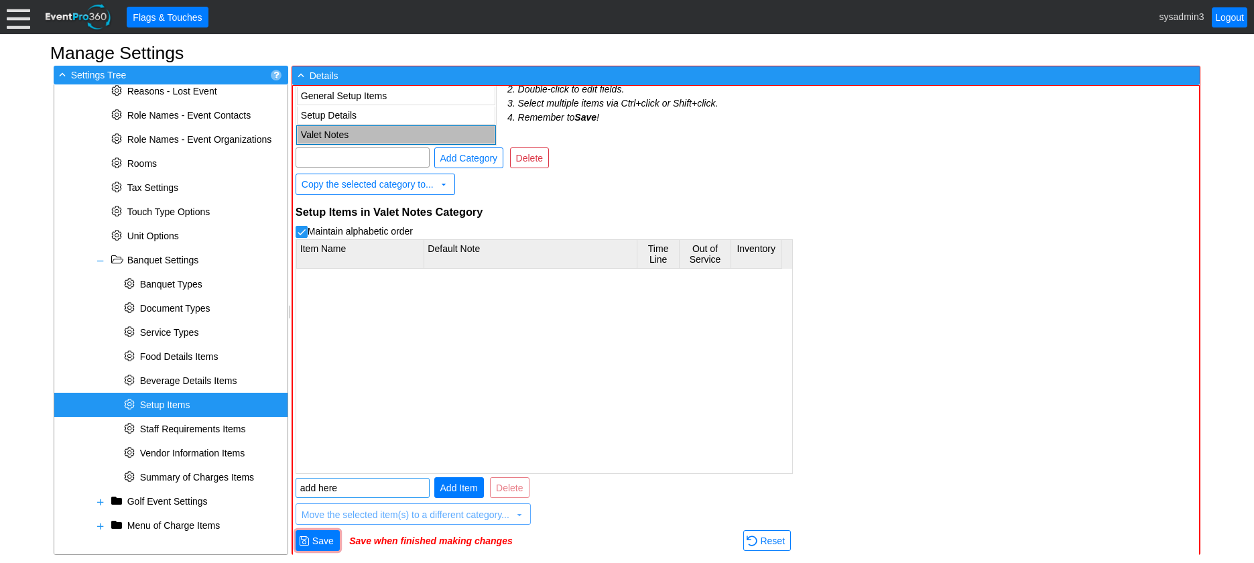
type input "add here"
click at [461, 487] on span "Add Item" at bounding box center [459, 487] width 43 height 13
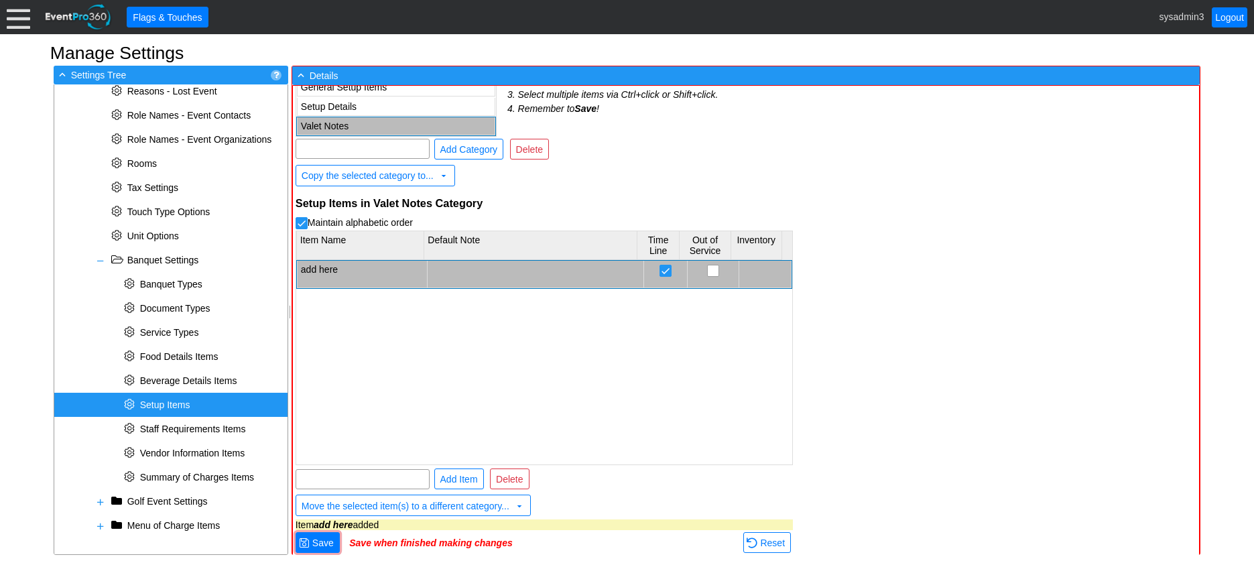
scroll to position [97, 0]
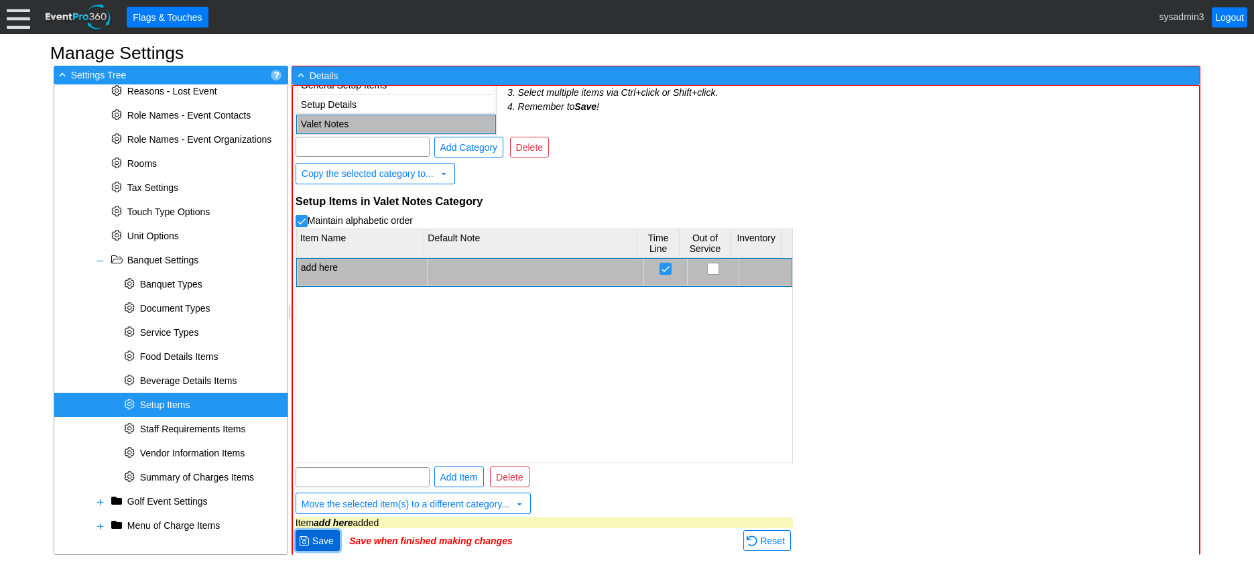
click at [336, 544] on span "● Save" at bounding box center [318, 540] width 44 height 21
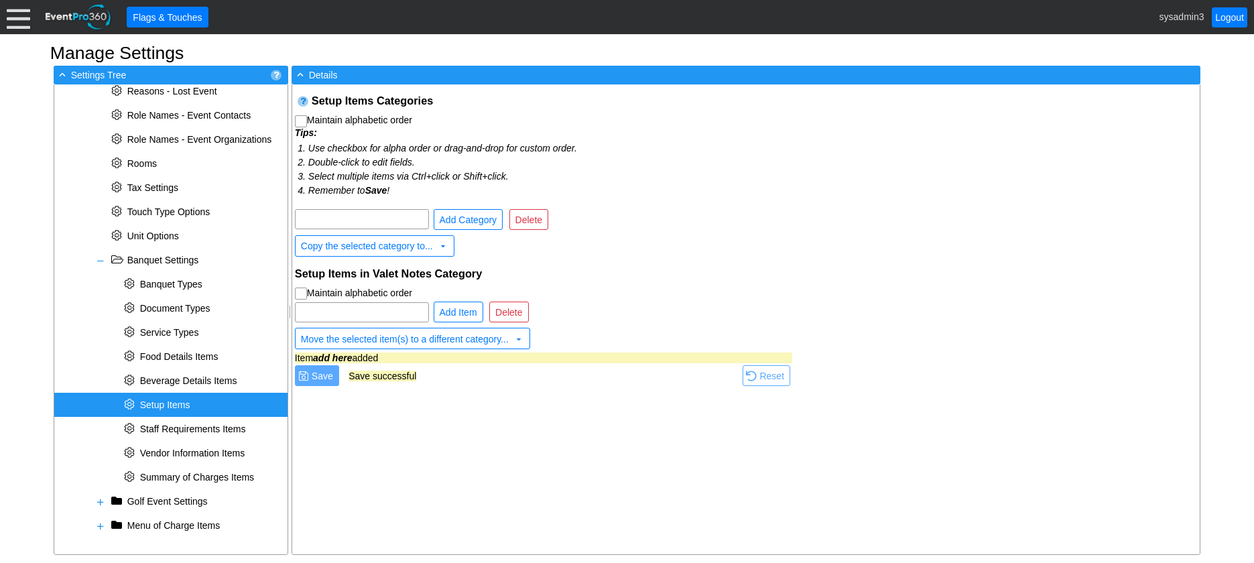
scroll to position [0, 0]
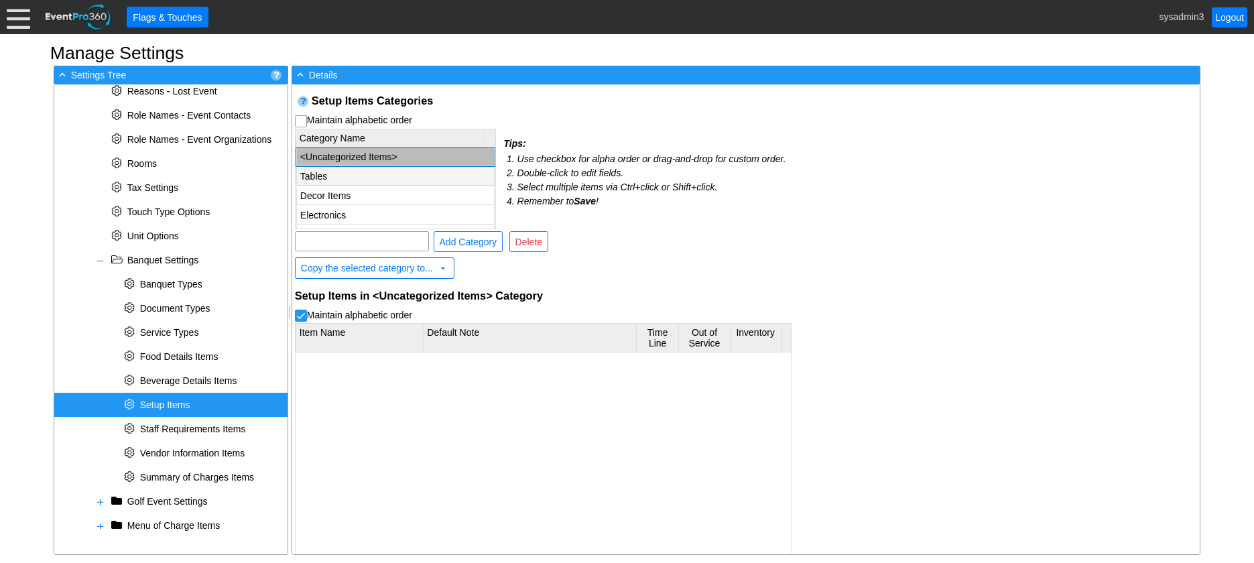
click at [355, 180] on td "Tables" at bounding box center [395, 177] width 198 height 18
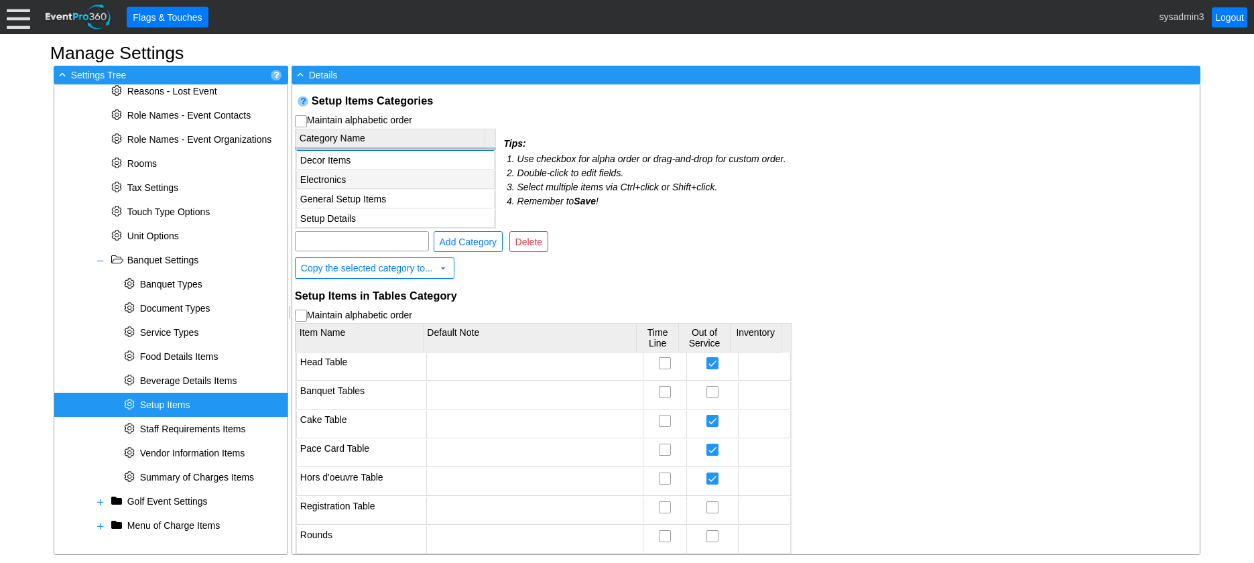
scroll to position [55, 0]
checkbox input "true"
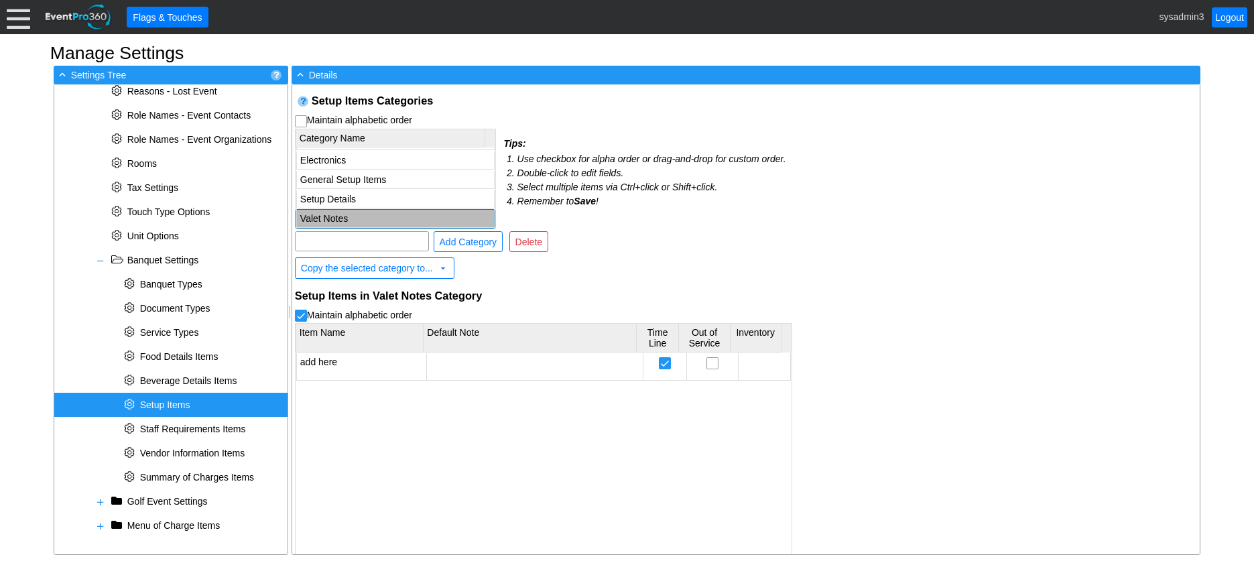
click at [357, 211] on td "Valet Notes" at bounding box center [395, 219] width 198 height 18
click at [472, 360] on div at bounding box center [534, 367] width 209 height 20
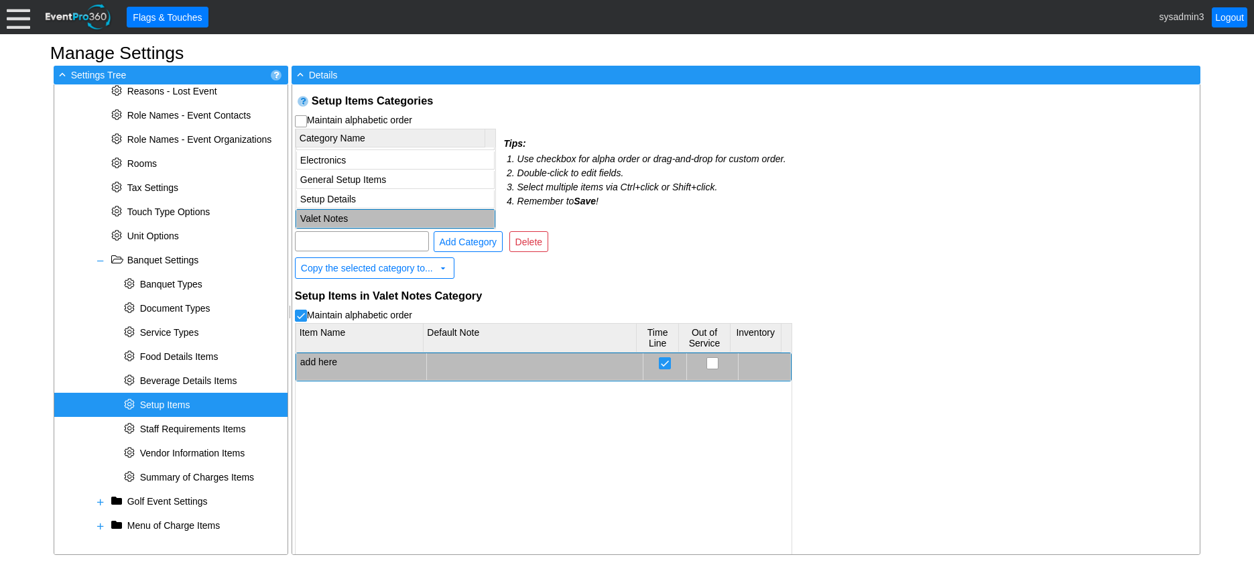
click at [471, 363] on div at bounding box center [534, 367] width 209 height 20
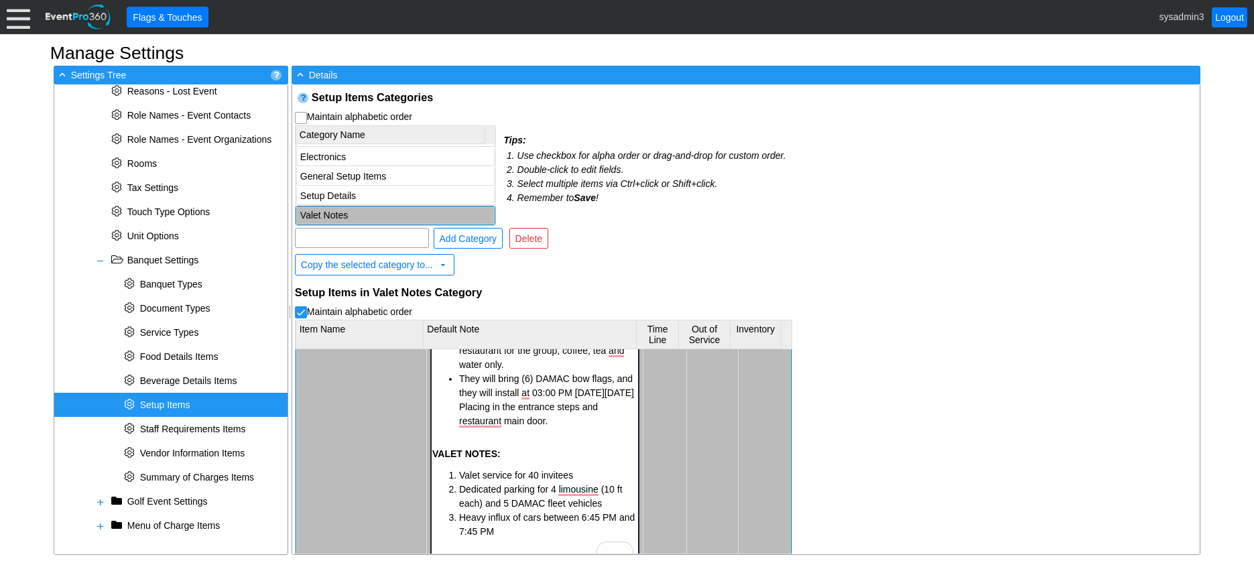
scroll to position [102, 0]
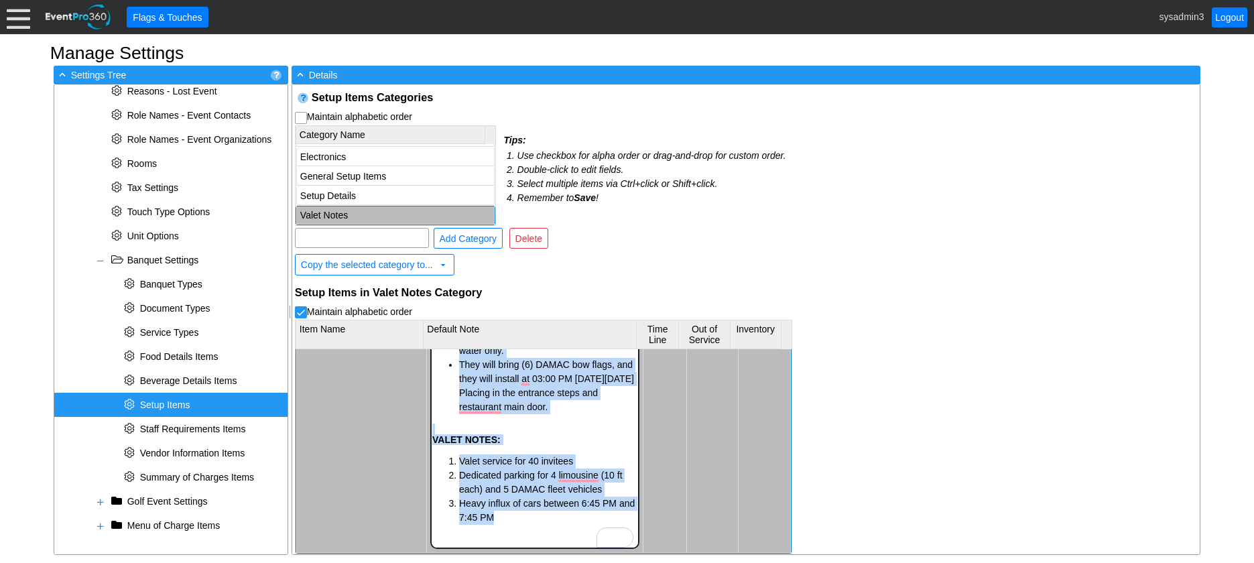
drag, startPoint x: 524, startPoint y: 518, endPoint x: 463, endPoint y: 432, distance: 105.3
click at [463, 432] on div "F&B NOTES: Please block the sofa area in the main restaurant for the group, cof…" at bounding box center [534, 405] width 205 height 240
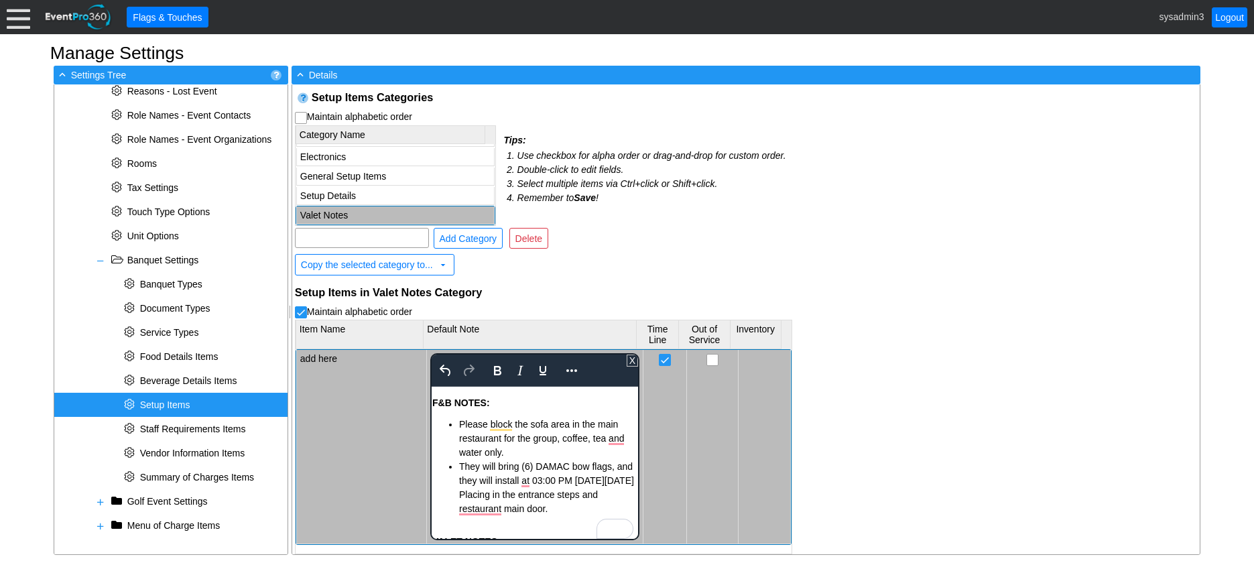
scroll to position [0, 0]
drag, startPoint x: 548, startPoint y: 513, endPoint x: 444, endPoint y: 393, distance: 158.7
click at [444, 393] on div "F&B NOTES: Please block the sofa area in the main restaurant for the group, cof…" at bounding box center [534, 451] width 205 height 129
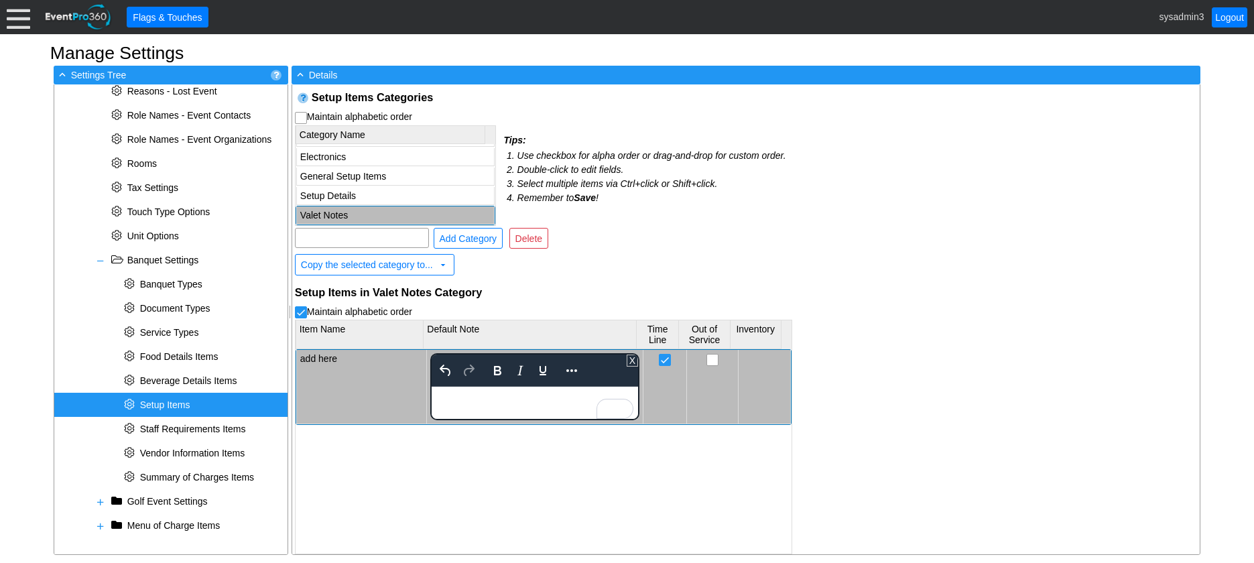
click at [959, 285] on div "Setup Items Categories Maintain alphabetic order Category Name <Uncategorized I…" at bounding box center [746, 319] width 908 height 470
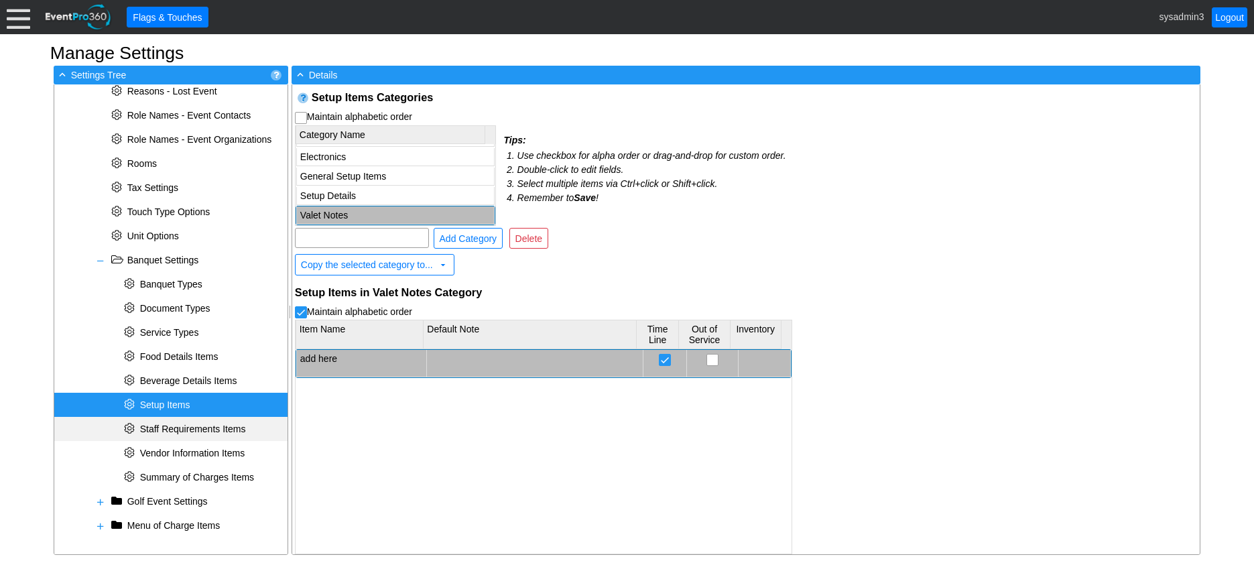
click at [188, 430] on span "Staff Requirements Items" at bounding box center [193, 429] width 106 height 11
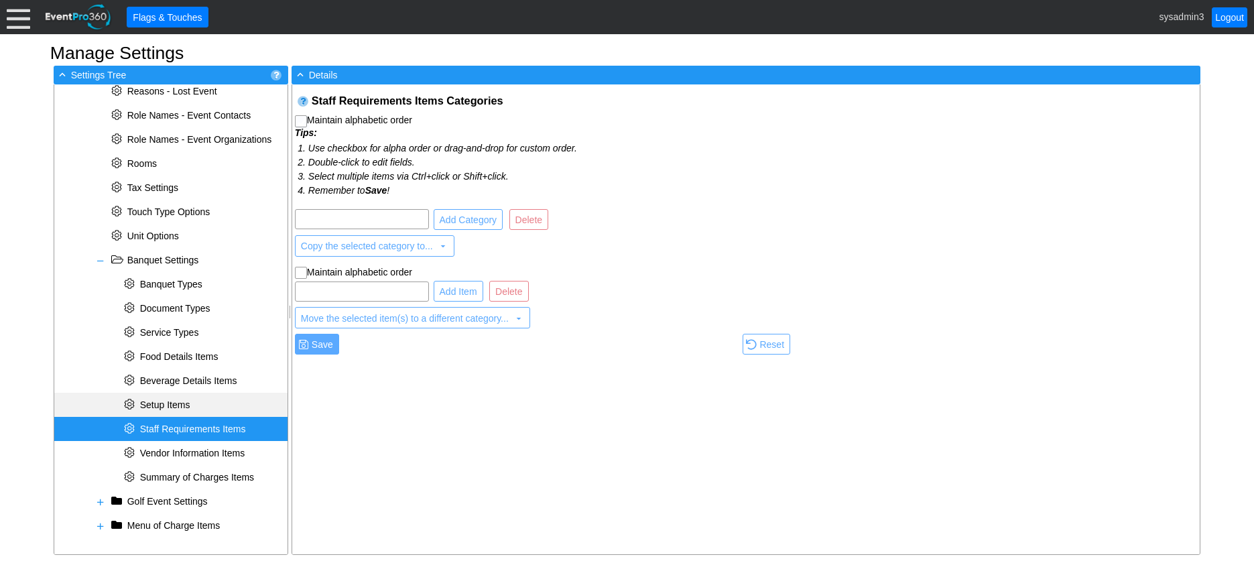
checkbox input "true"
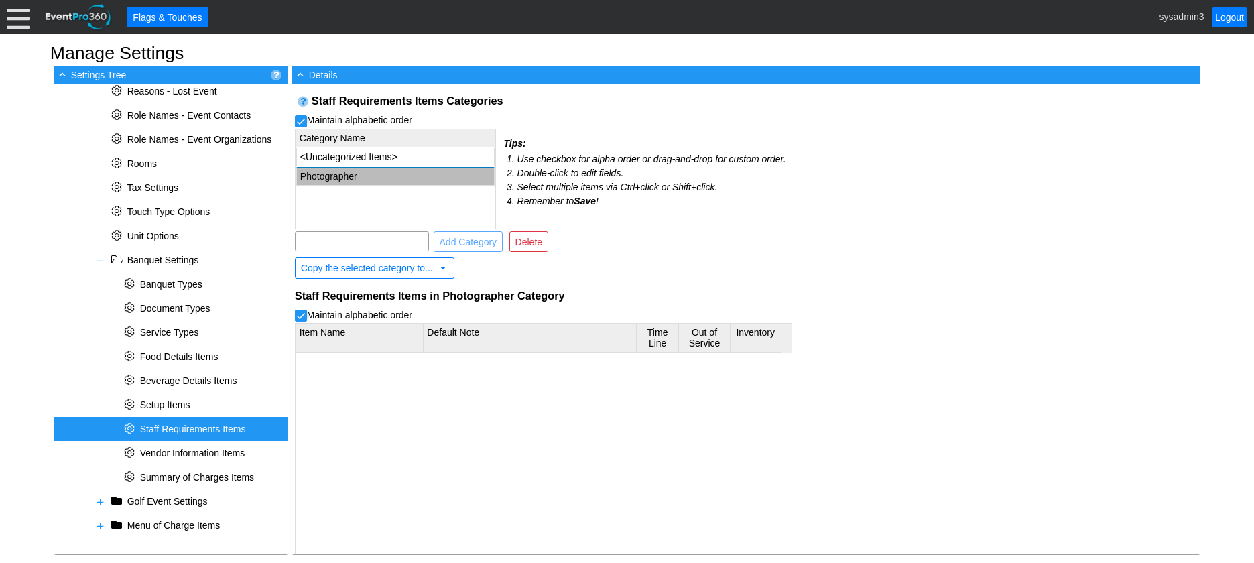
click at [344, 176] on td "Photographer" at bounding box center [395, 177] width 198 height 18
click at [376, 241] on input "text" at bounding box center [362, 241] width 125 height 19
checkbox input "false"
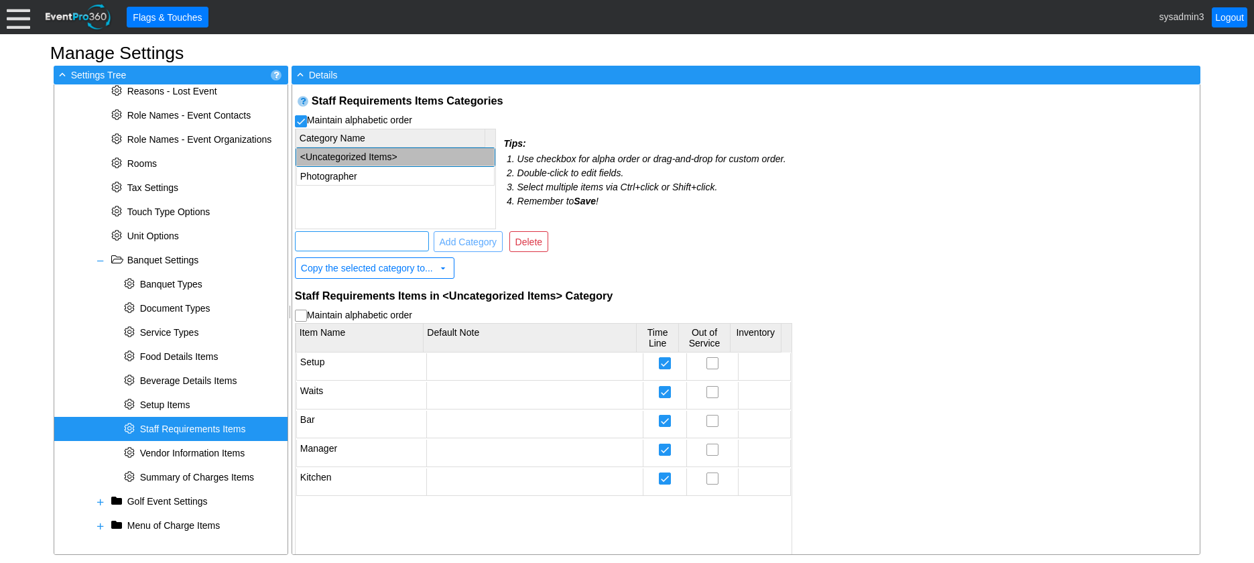
click at [375, 151] on td "<Uncategorized Items>" at bounding box center [395, 157] width 198 height 18
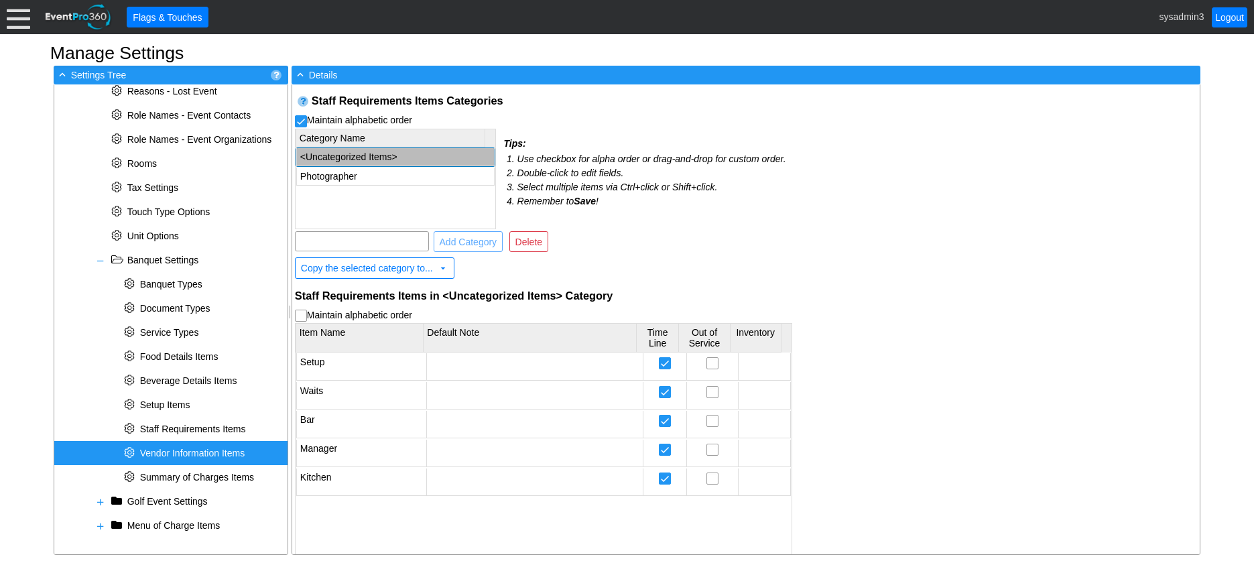
click at [150, 451] on span "Vendor Information Items" at bounding box center [192, 453] width 105 height 11
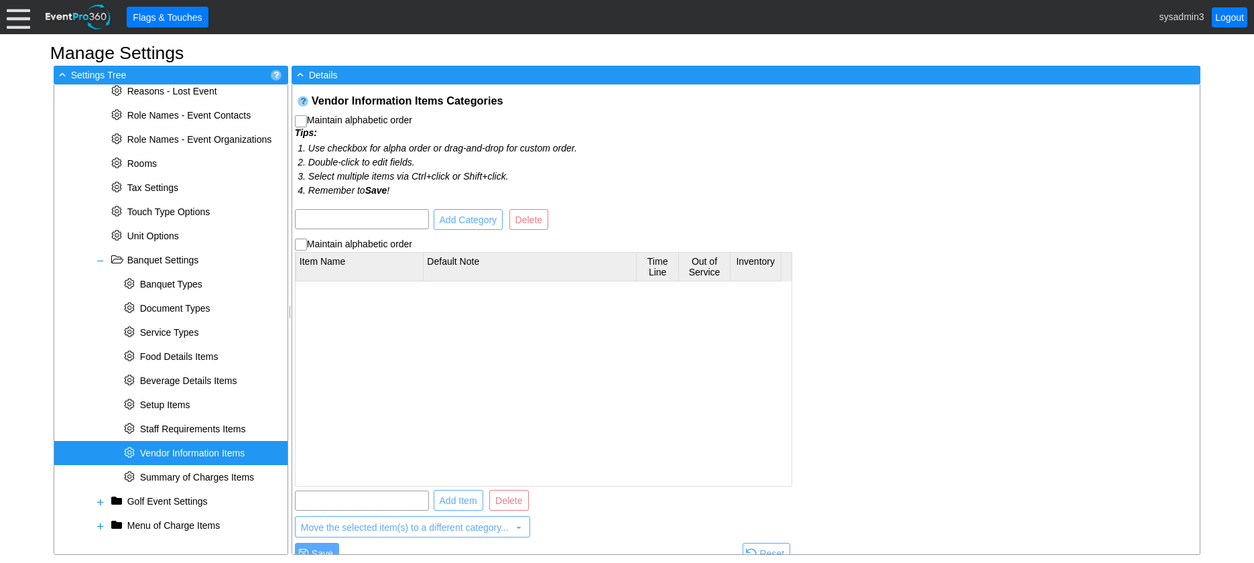
checkbox input "true"
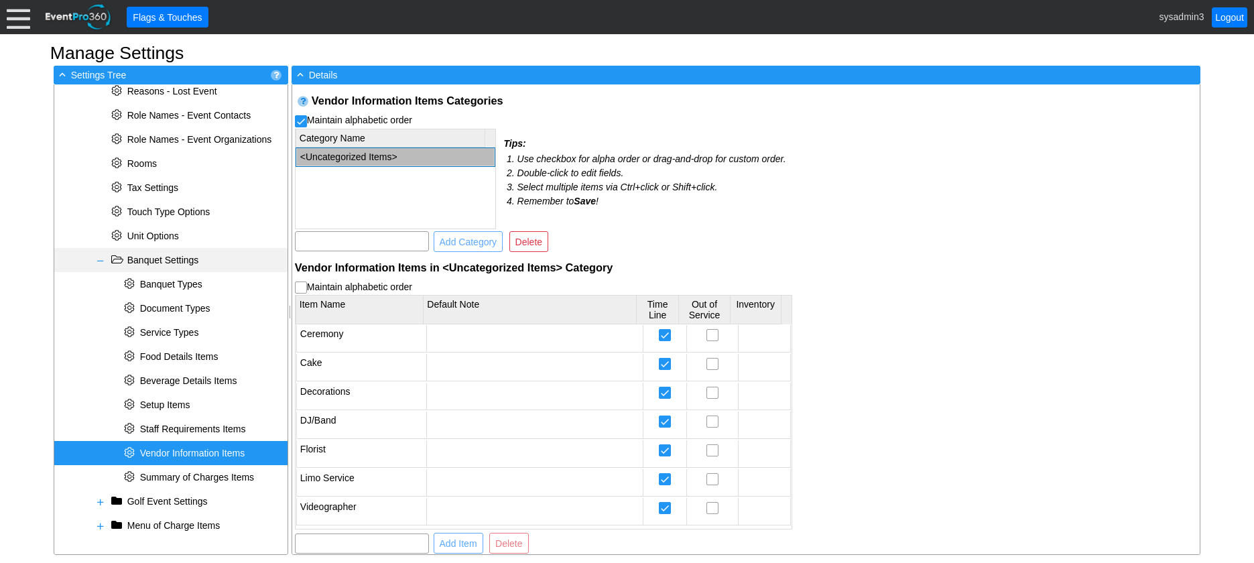
click at [97, 261] on span at bounding box center [100, 260] width 11 height 11
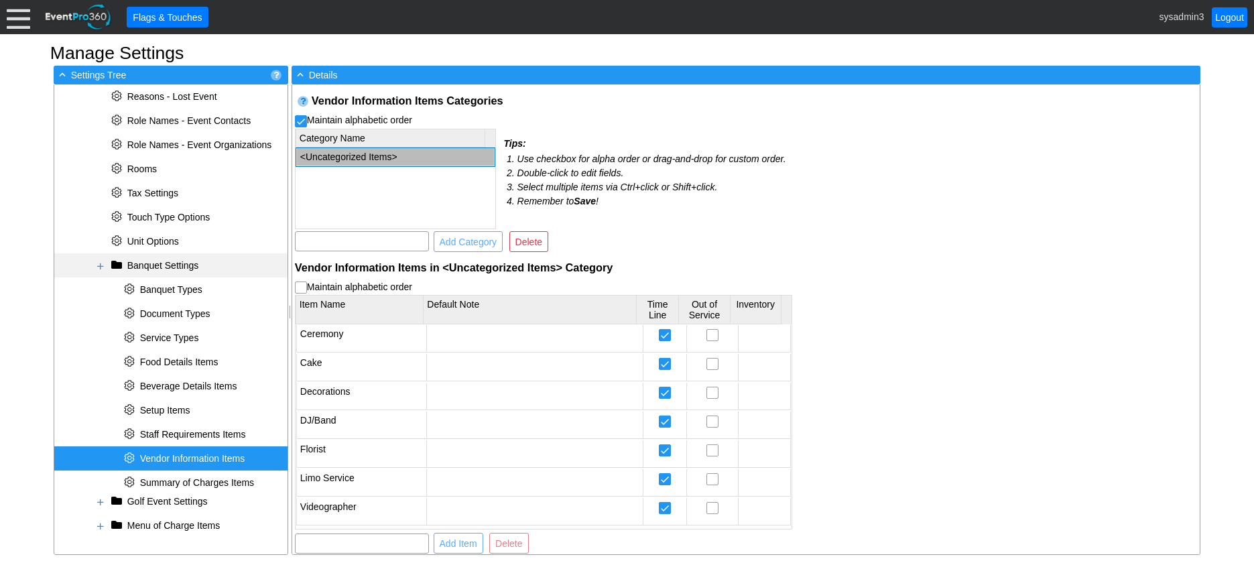
scroll to position [392, 0]
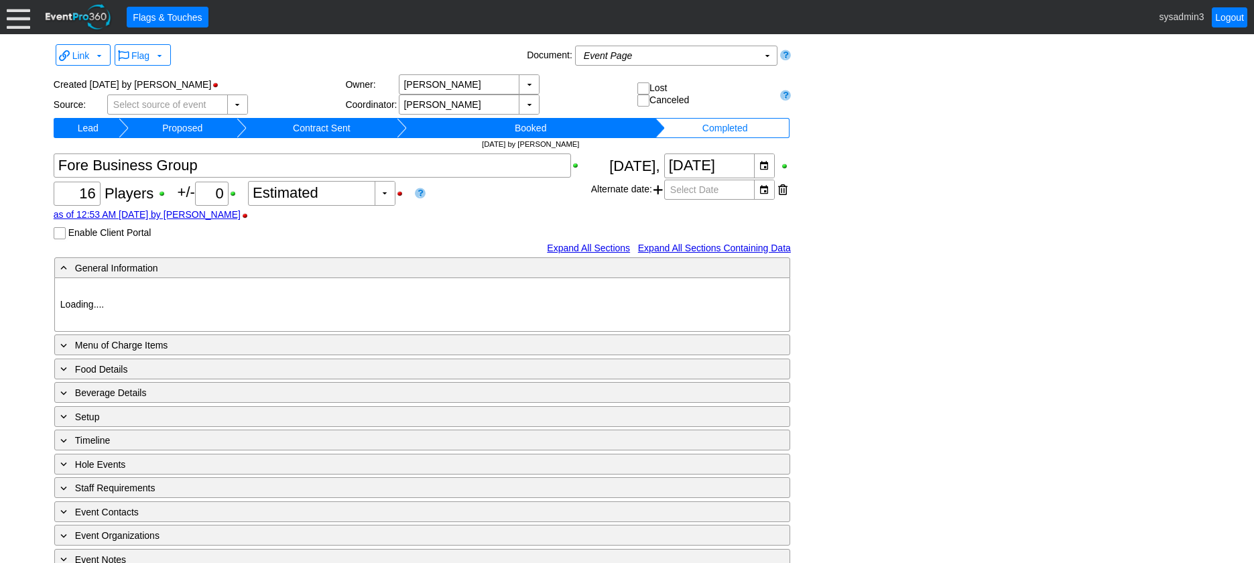
type input "[PERSON_NAME] [GEOGRAPHIC_DATA]"
type input "Corporate/Society"
type input "Individual"
type input "Single Tee"
type input "Gold"
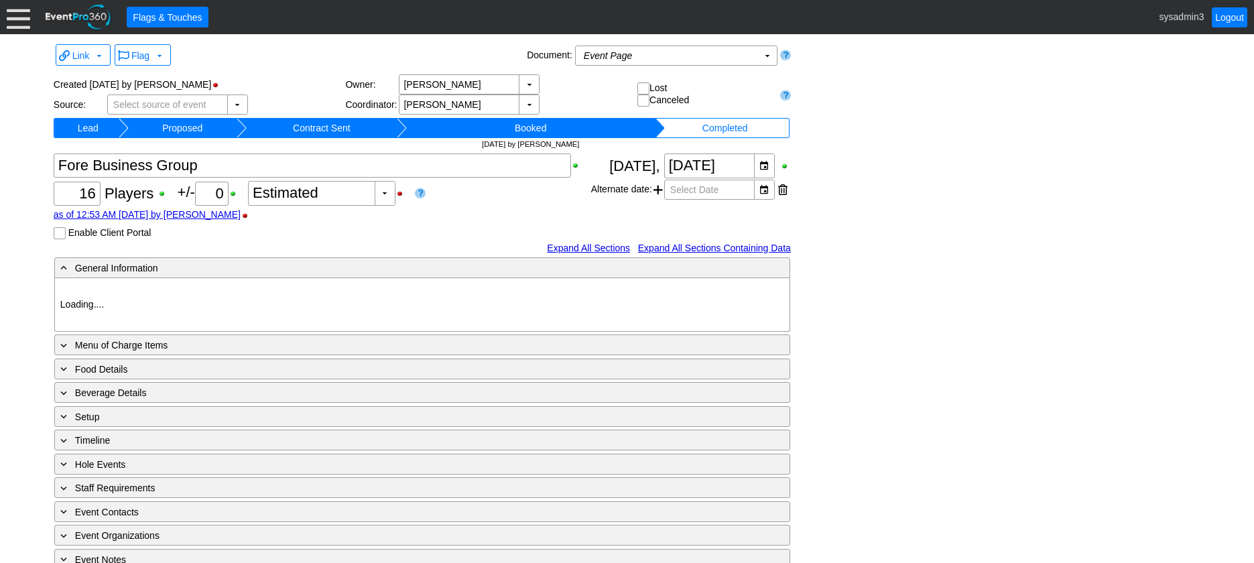
type input "Red"
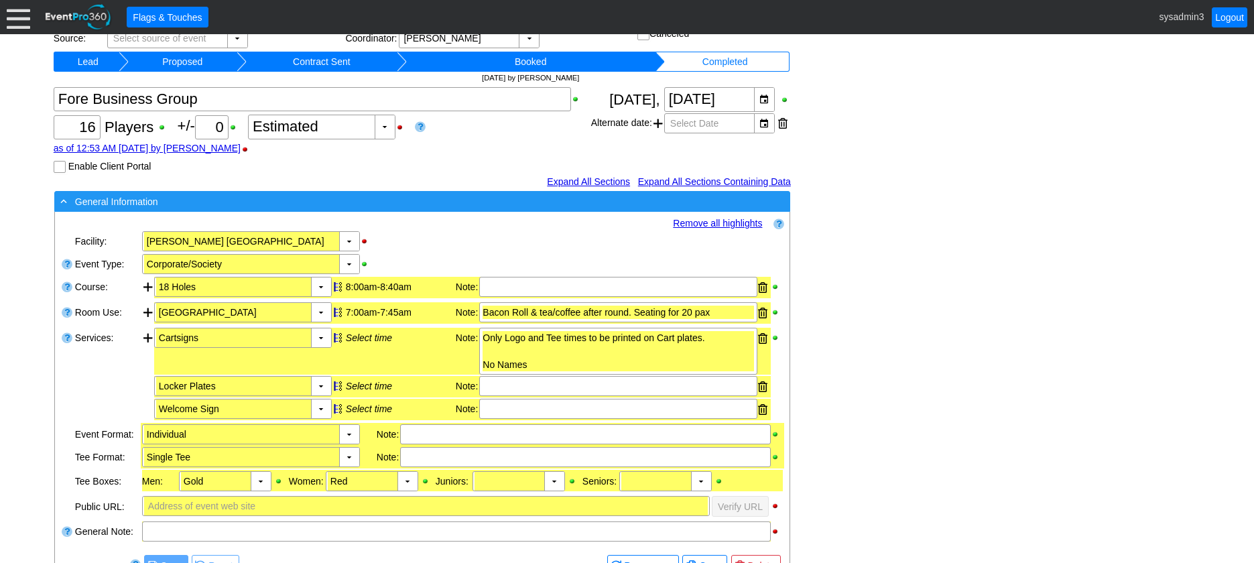
scroll to position [67, 0]
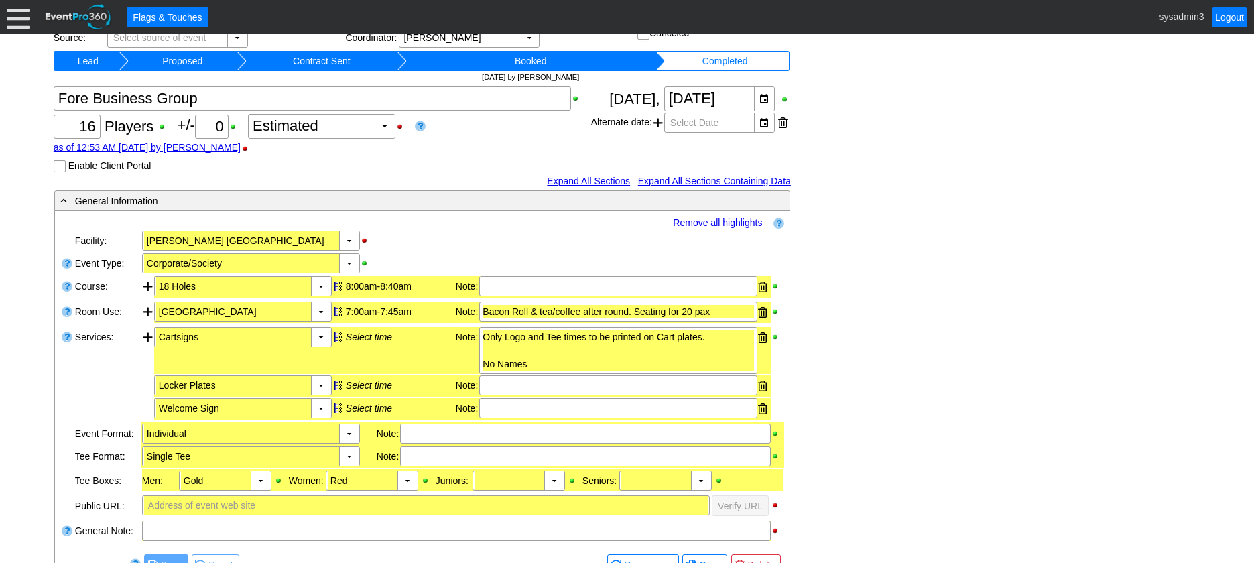
click at [705, 221] on link "Remove all highlights" at bounding box center [717, 222] width 89 height 11
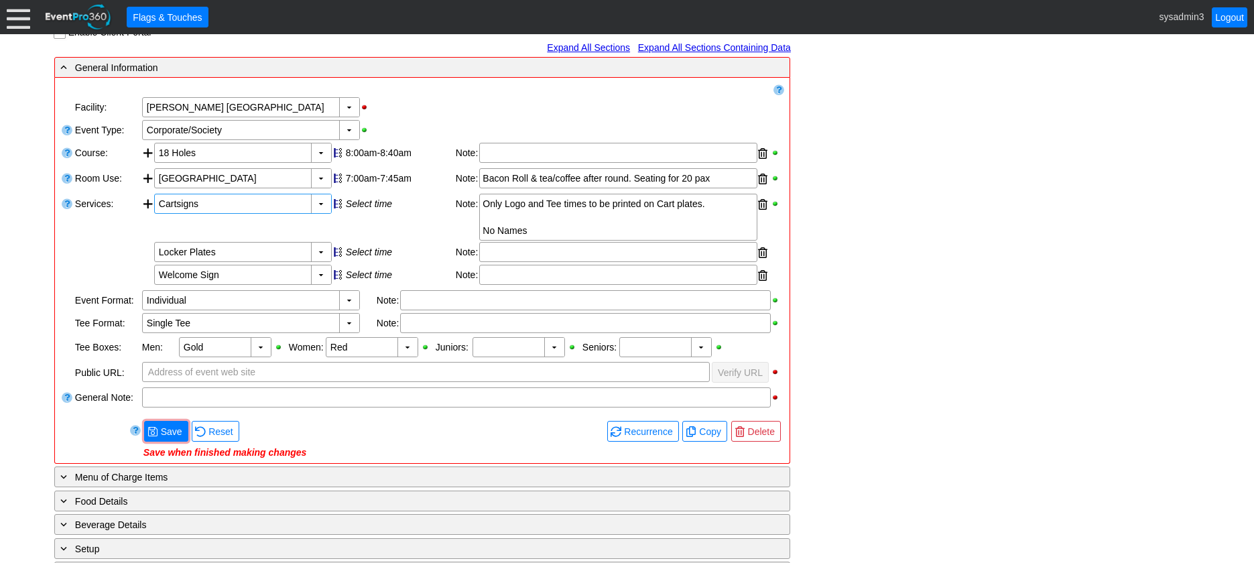
scroll to position [201, 0]
click at [181, 430] on span "Save" at bounding box center [171, 430] width 27 height 13
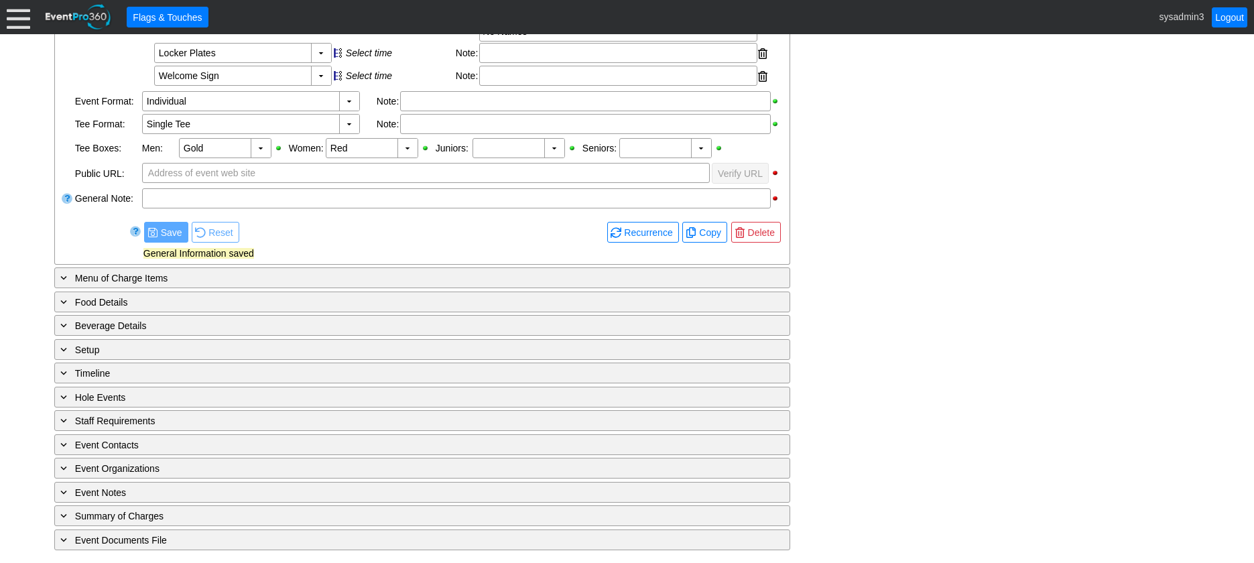
scroll to position [400, 0]
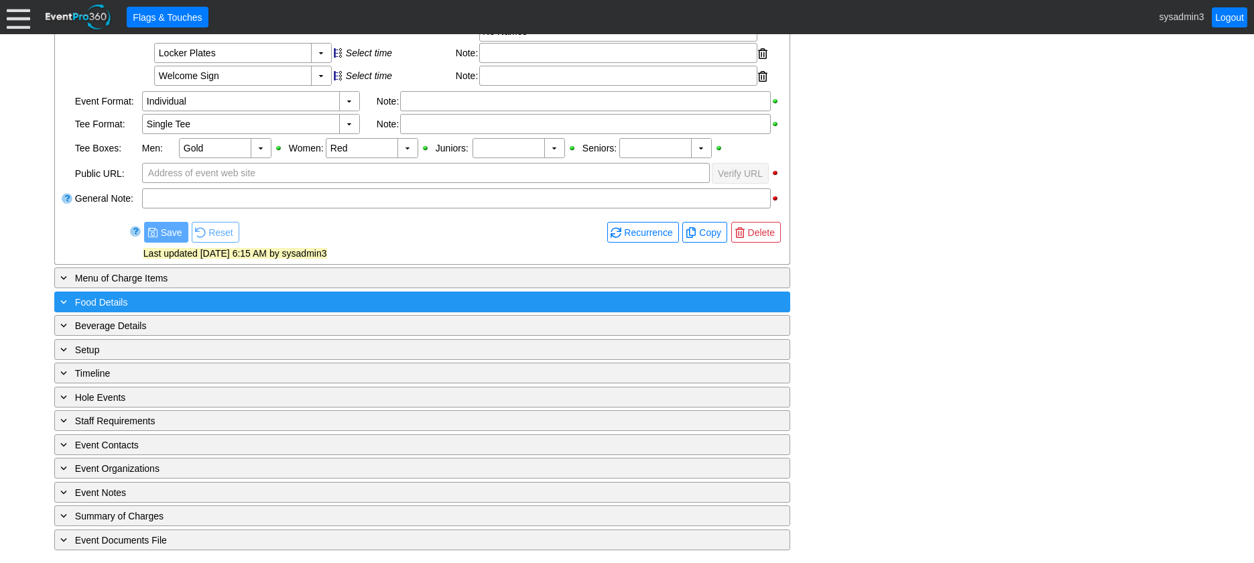
click at [228, 296] on div "+ Food Details" at bounding box center [395, 301] width 674 height 15
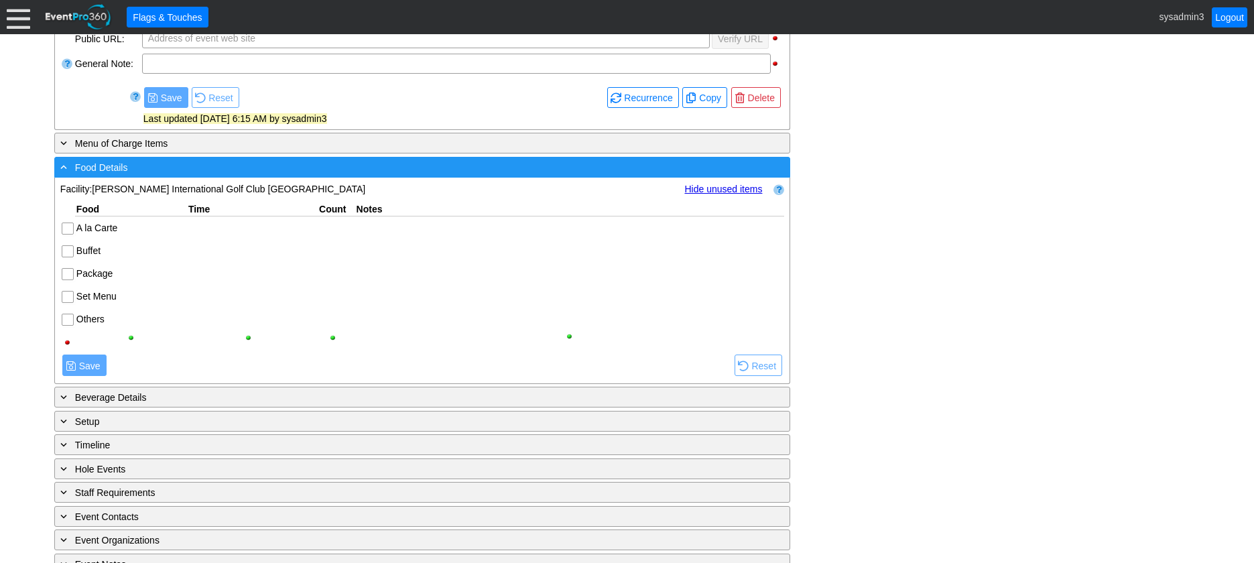
click at [301, 164] on div "- Food Details" at bounding box center [395, 167] width 674 height 15
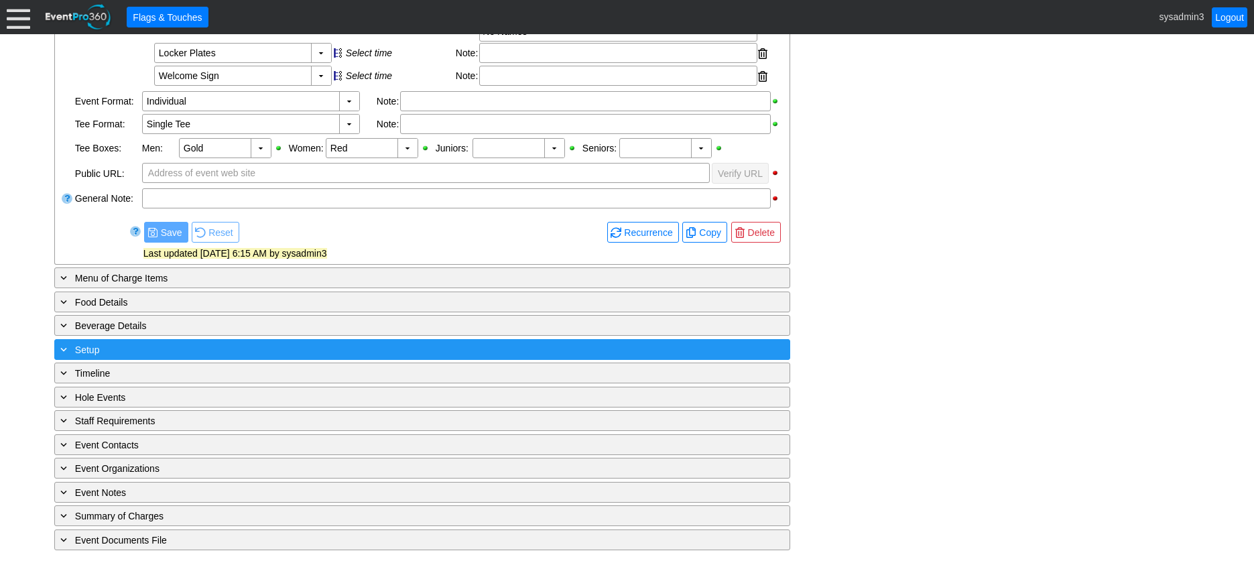
click at [275, 346] on div "+ Setup" at bounding box center [395, 349] width 674 height 15
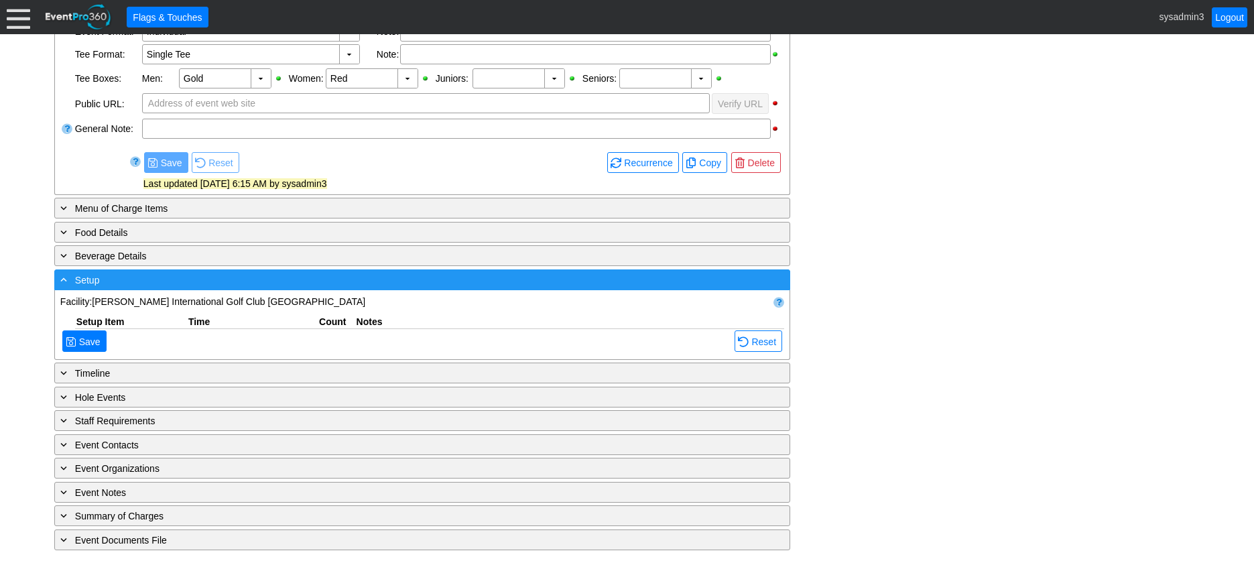
scroll to position [534, 0]
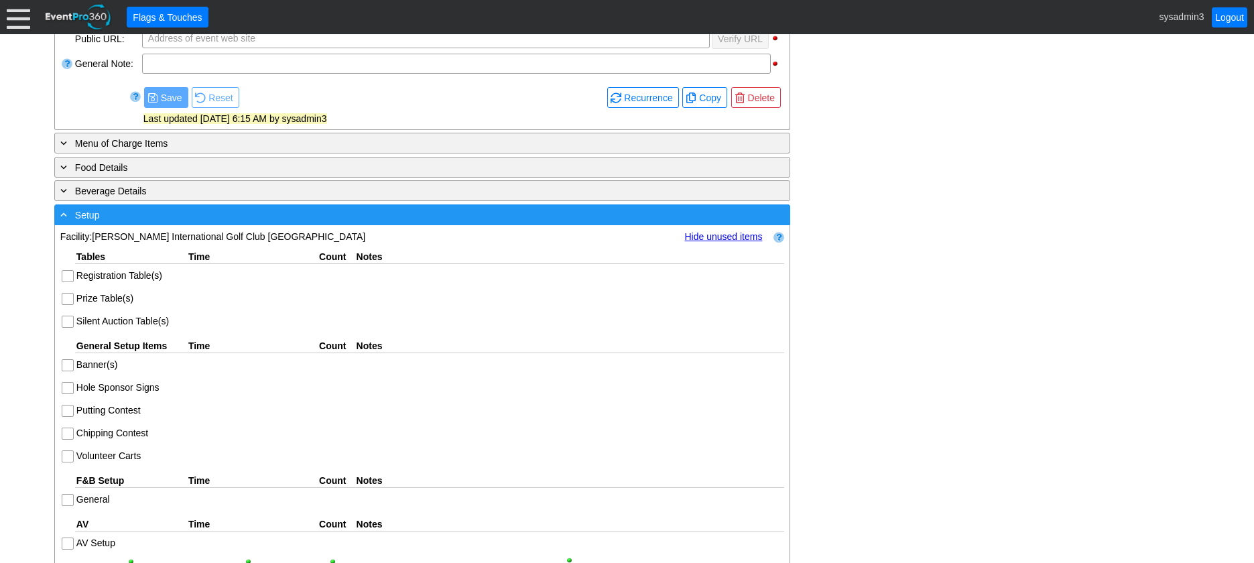
click at [347, 213] on div "- Setup" at bounding box center [395, 214] width 674 height 15
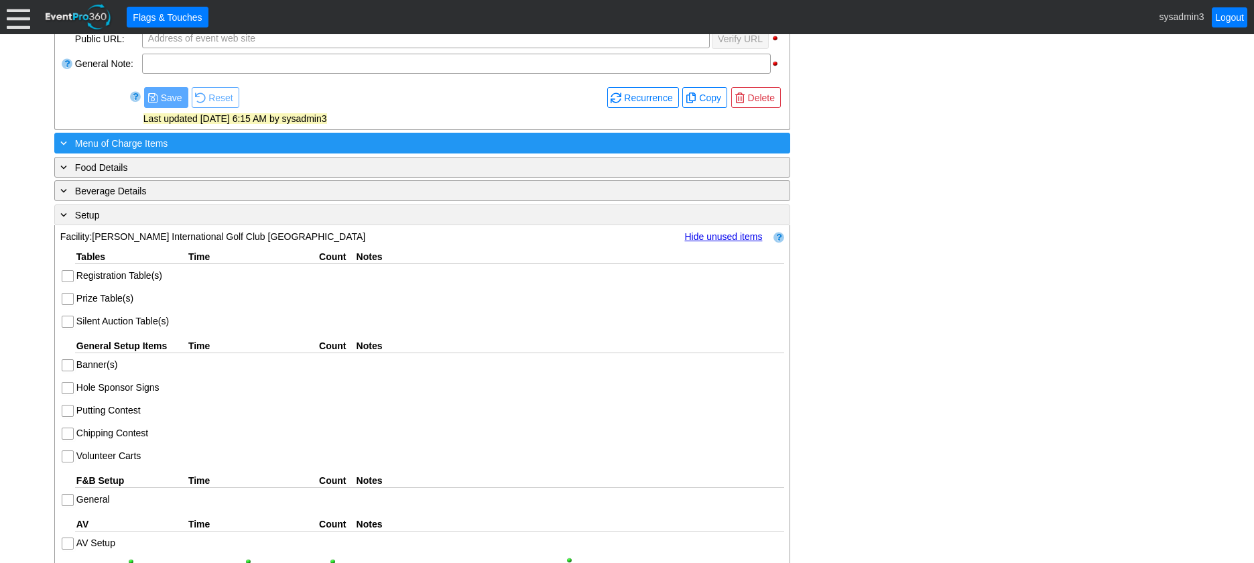
scroll to position [400, 0]
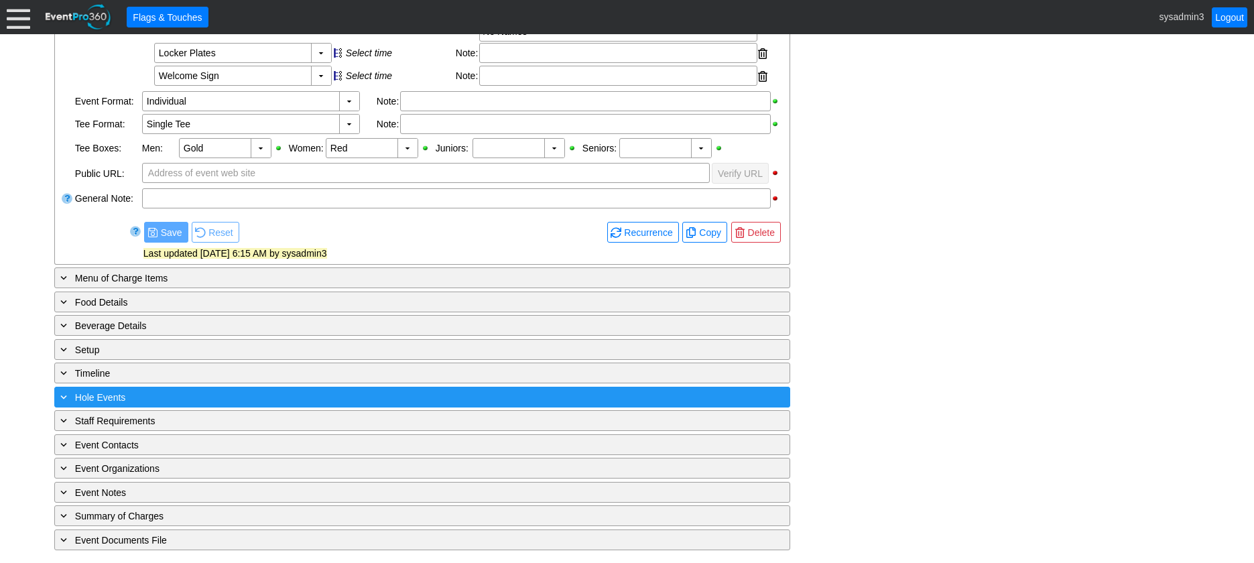
click at [326, 406] on div "+ Hole Events ▼" at bounding box center [422, 397] width 736 height 21
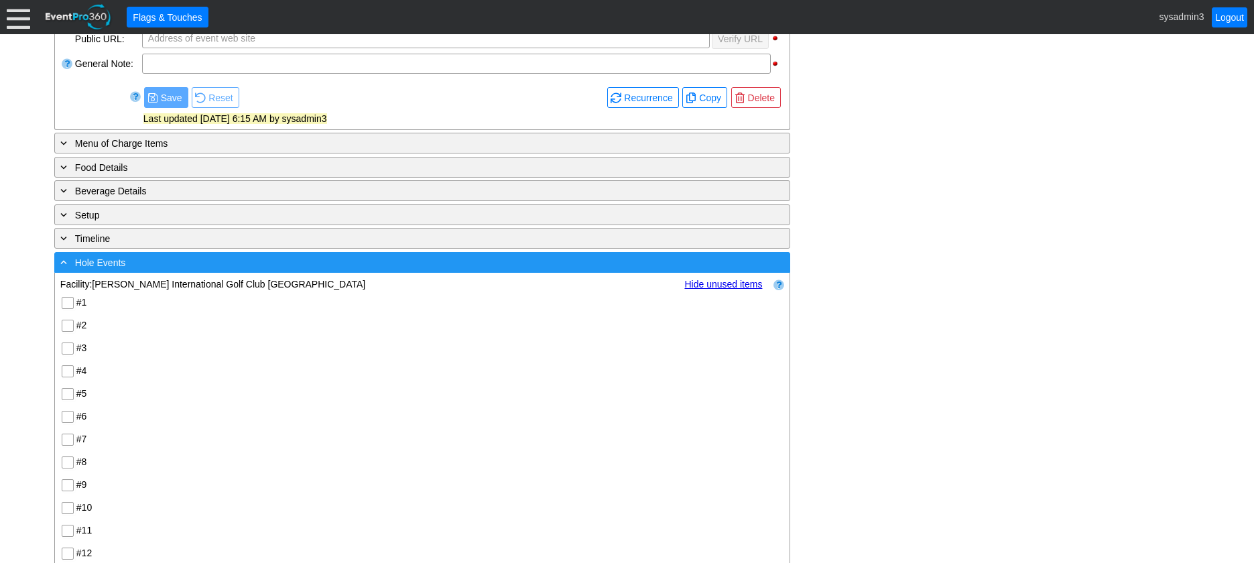
scroll to position [534, 0]
click at [387, 263] on div "- Hole Events" at bounding box center [395, 262] width 674 height 15
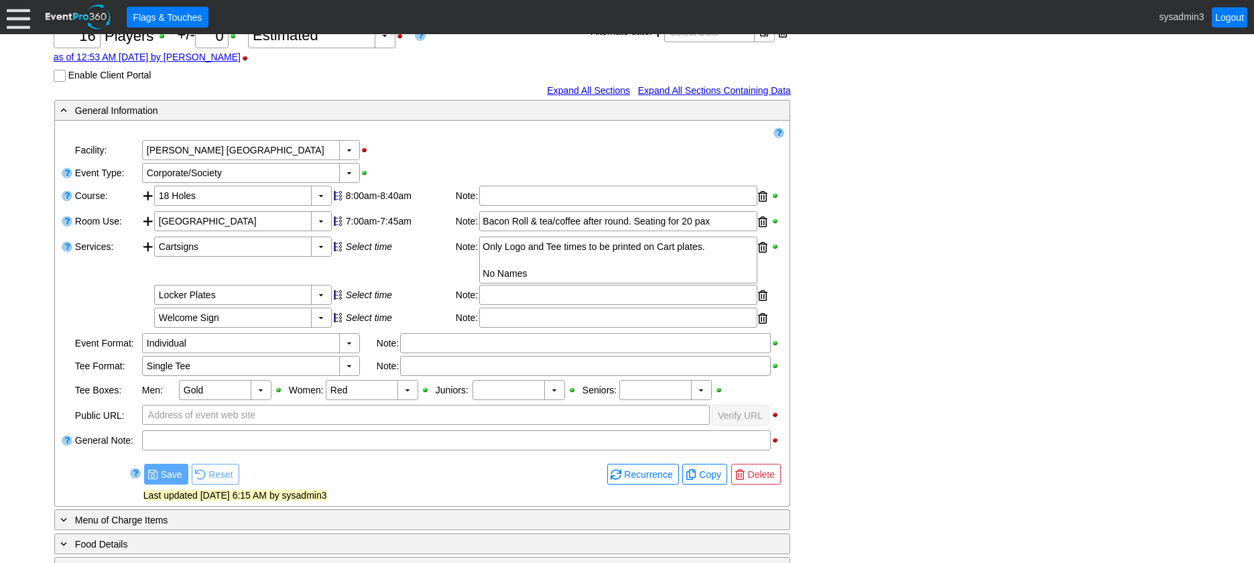
scroll to position [0, 0]
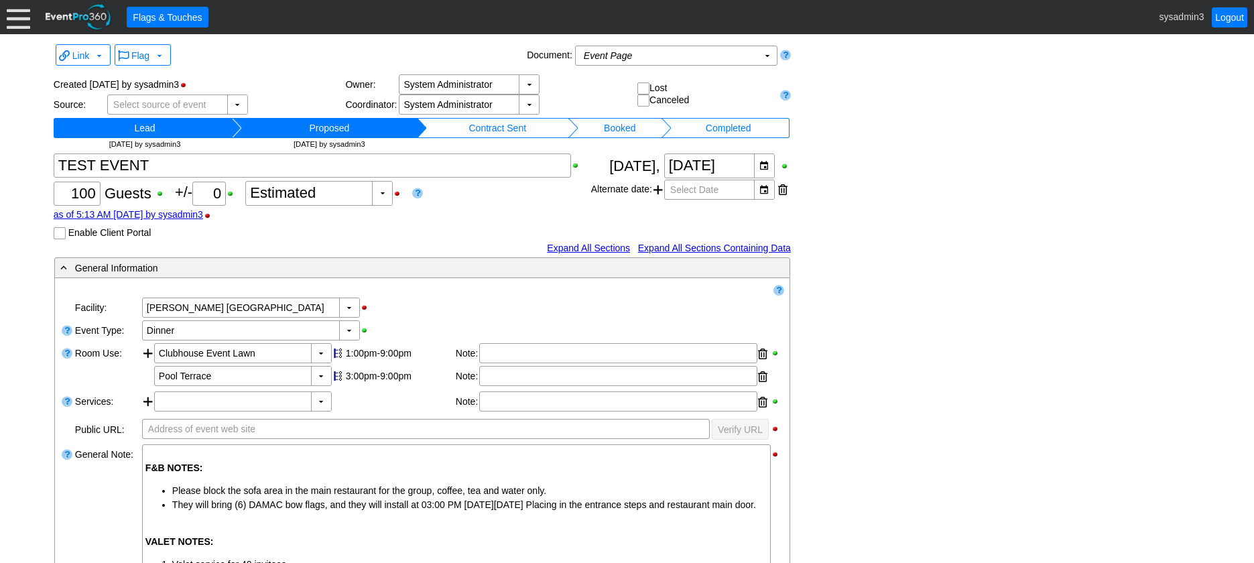
click at [422, 192] on link at bounding box center [417, 192] width 11 height 13
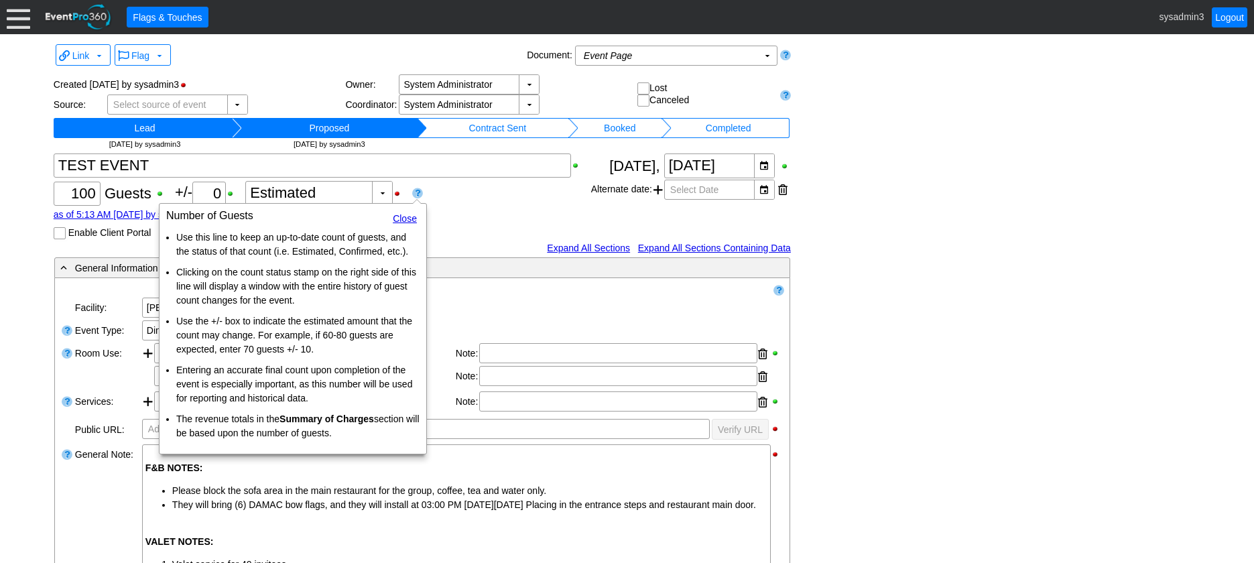
click at [525, 198] on div "Χ 100 Guests +/- Χ 0 ▼ Χ Estimated as of 5:13 AM [DATE] by sysadmin3 Enable Cli…" at bounding box center [323, 197] width 538 height 86
click at [205, 187] on input "0" at bounding box center [209, 193] width 24 height 23
click at [492, 199] on div "Χ 100 Guests +/- Χ 0 ▼ Χ Estimated as of 5:13 AM [DATE] by sysadmin3 Enable Cli…" at bounding box center [323, 197] width 538 height 86
click at [398, 212] on h1 "Number of Guests" at bounding box center [292, 216] width 253 height 11
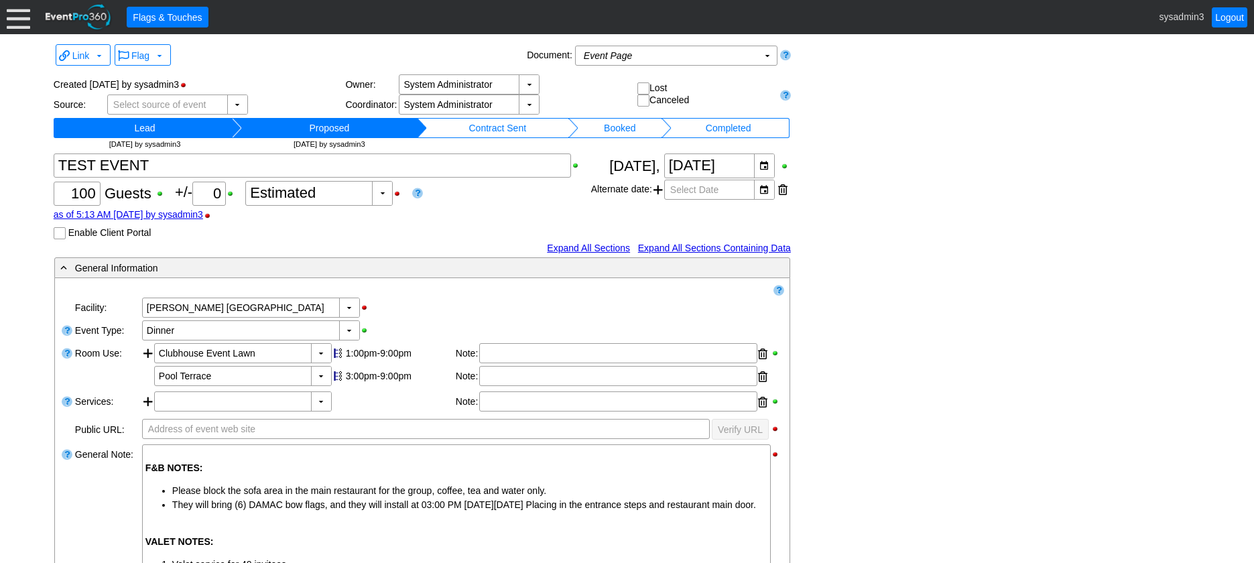
click at [418, 190] on link at bounding box center [417, 192] width 11 height 13
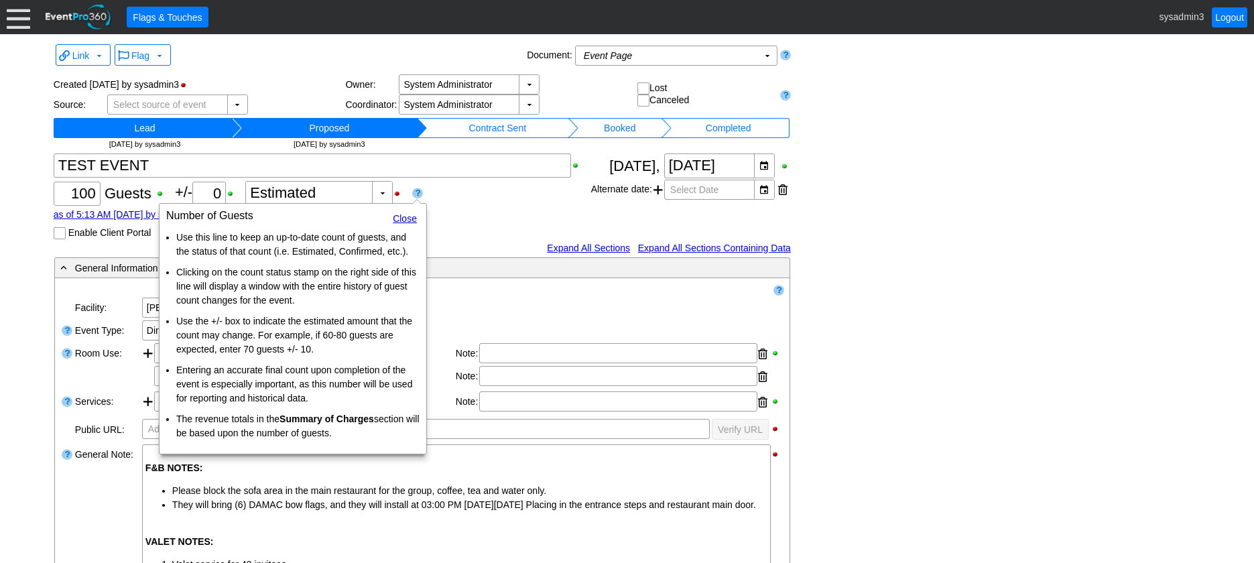
click at [493, 236] on div "Χ 100 Guests +/- Χ 0 ▼ Χ Estimated as of 5:13 AM [DATE] by sysadmin3 Enable Cli…" at bounding box center [323, 197] width 538 height 86
click at [410, 215] on link "Close" at bounding box center [405, 218] width 24 height 11
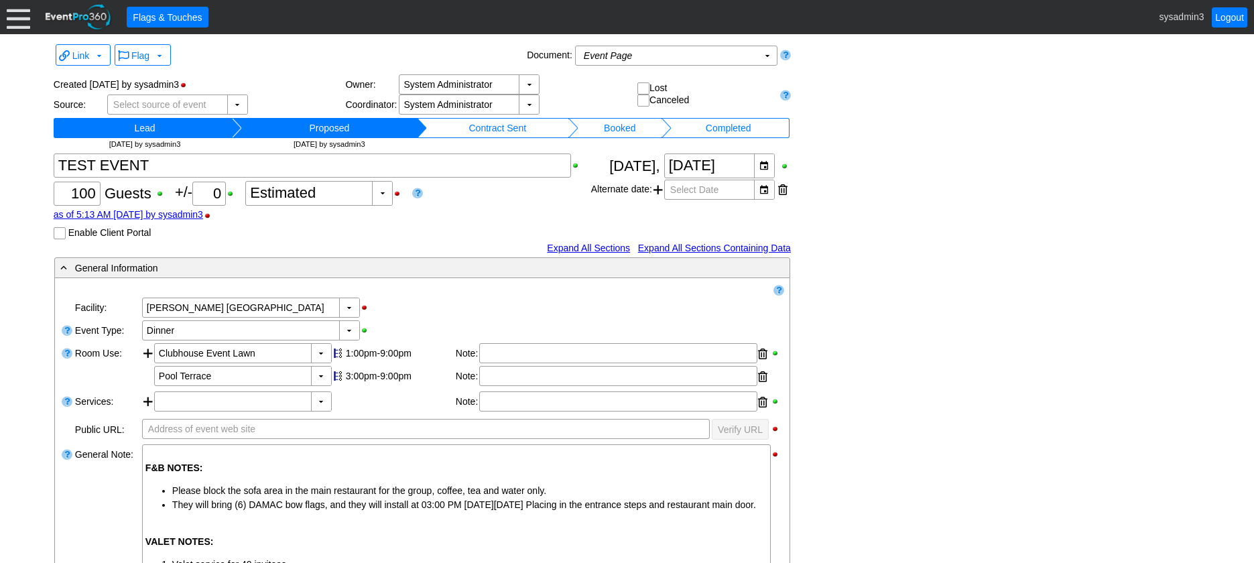
click at [779, 291] on link at bounding box center [779, 290] width 11 height 13
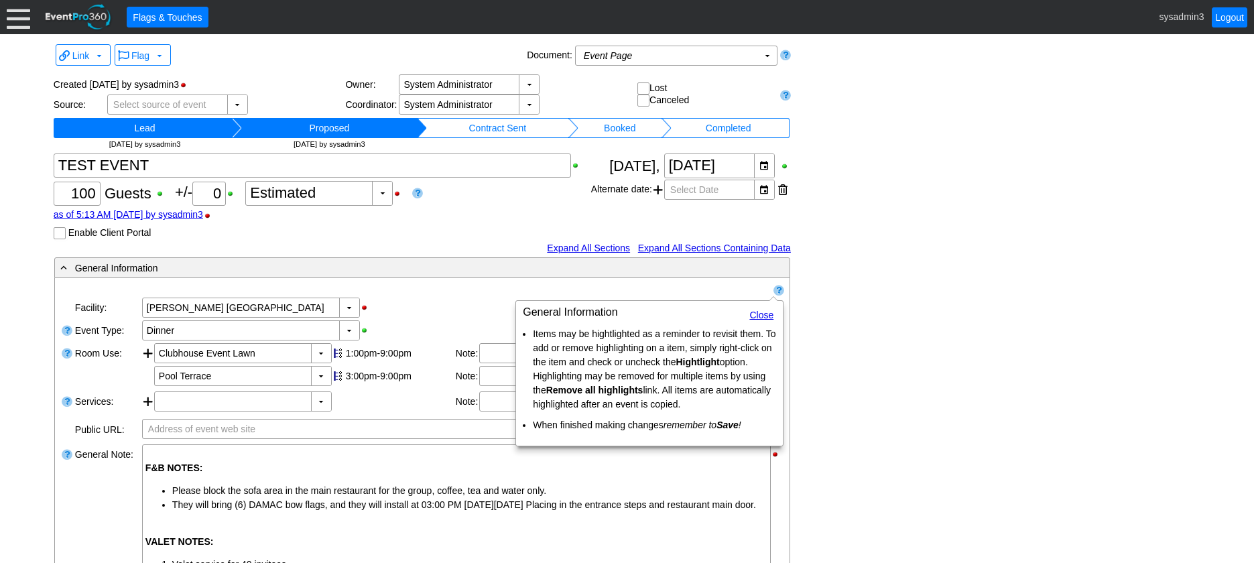
click at [763, 317] on link "Close" at bounding box center [762, 315] width 24 height 11
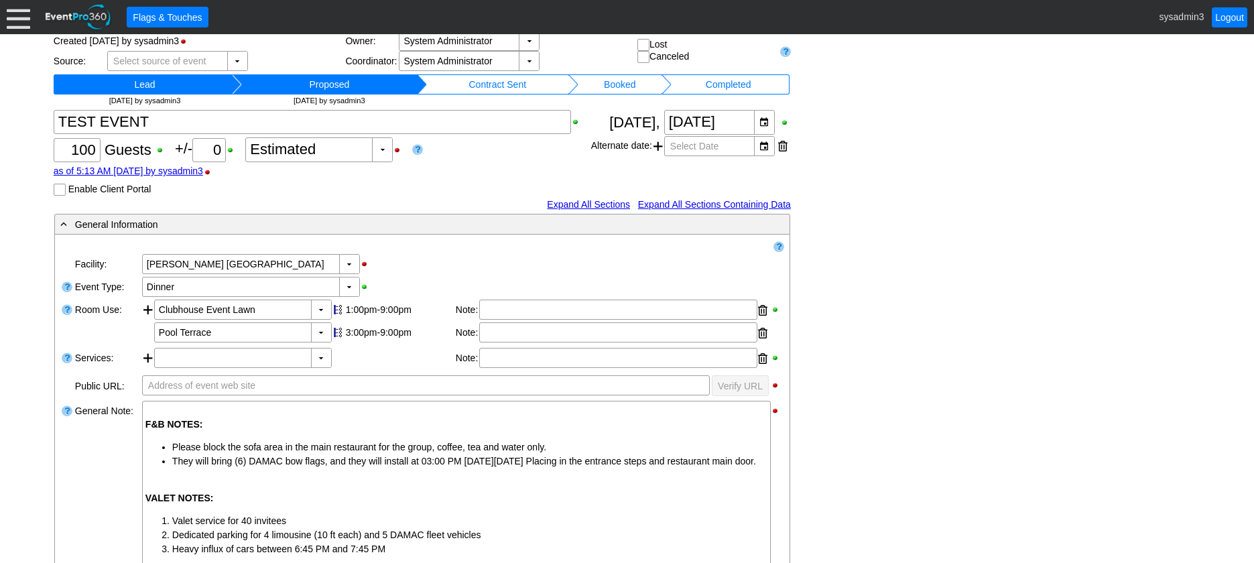
scroll to position [67, 0]
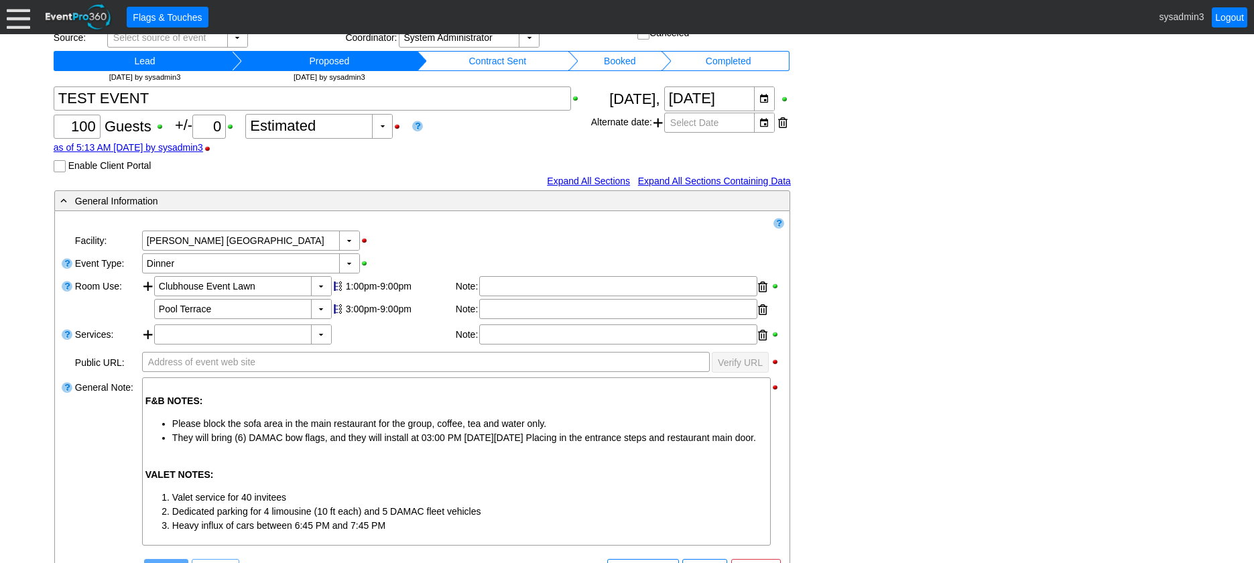
click at [65, 265] on link at bounding box center [67, 262] width 11 height 21
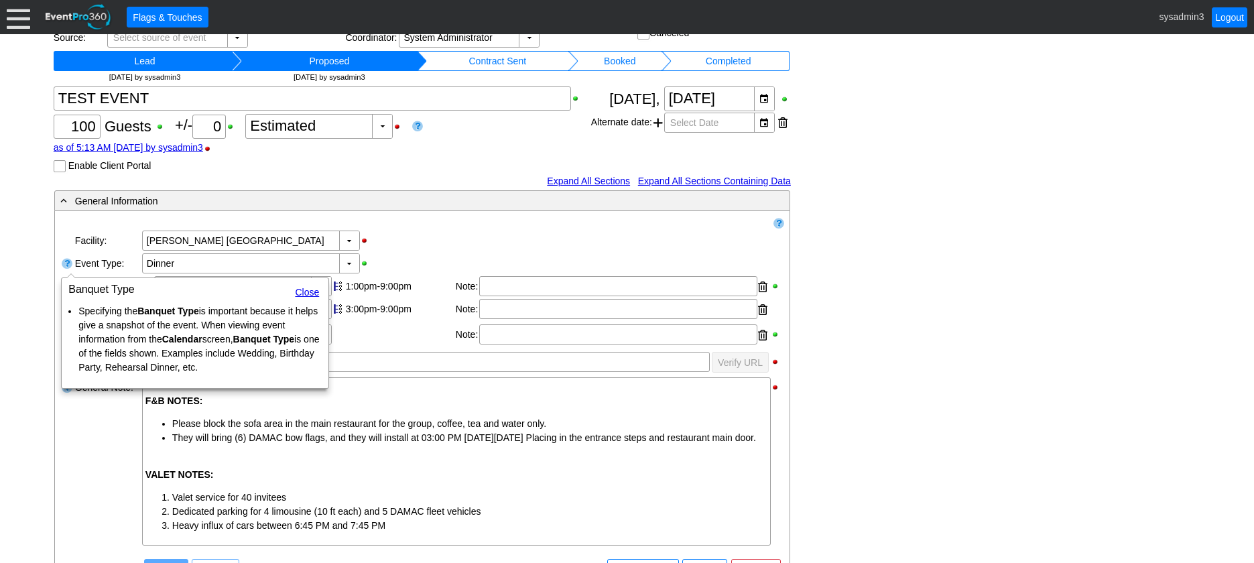
click at [310, 291] on link "Close" at bounding box center [307, 292] width 24 height 11
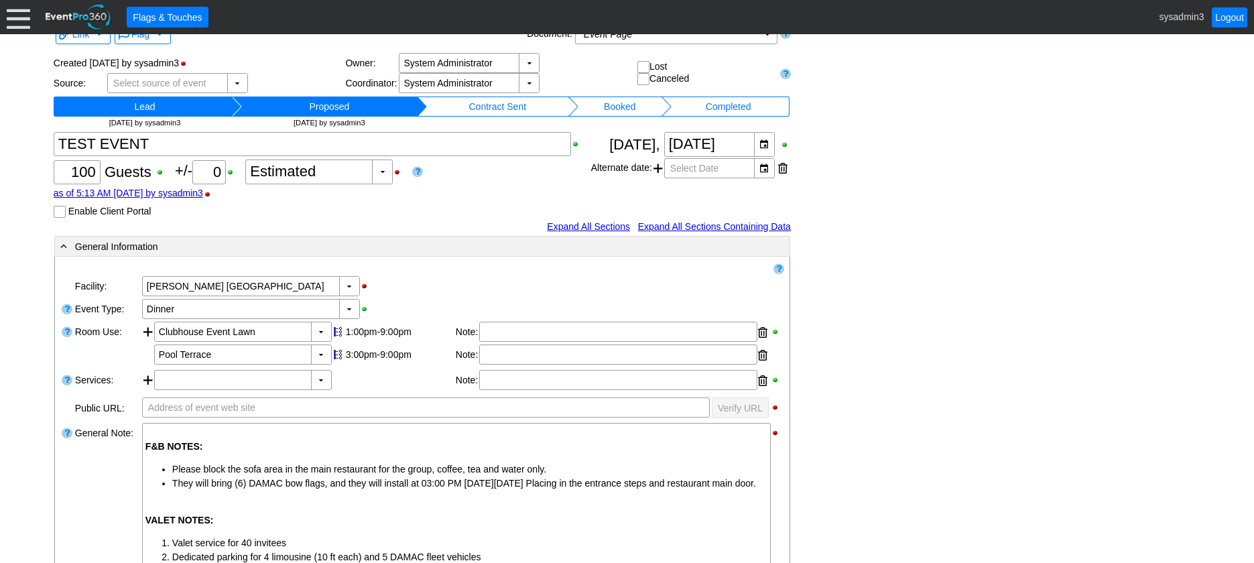
scroll to position [0, 0]
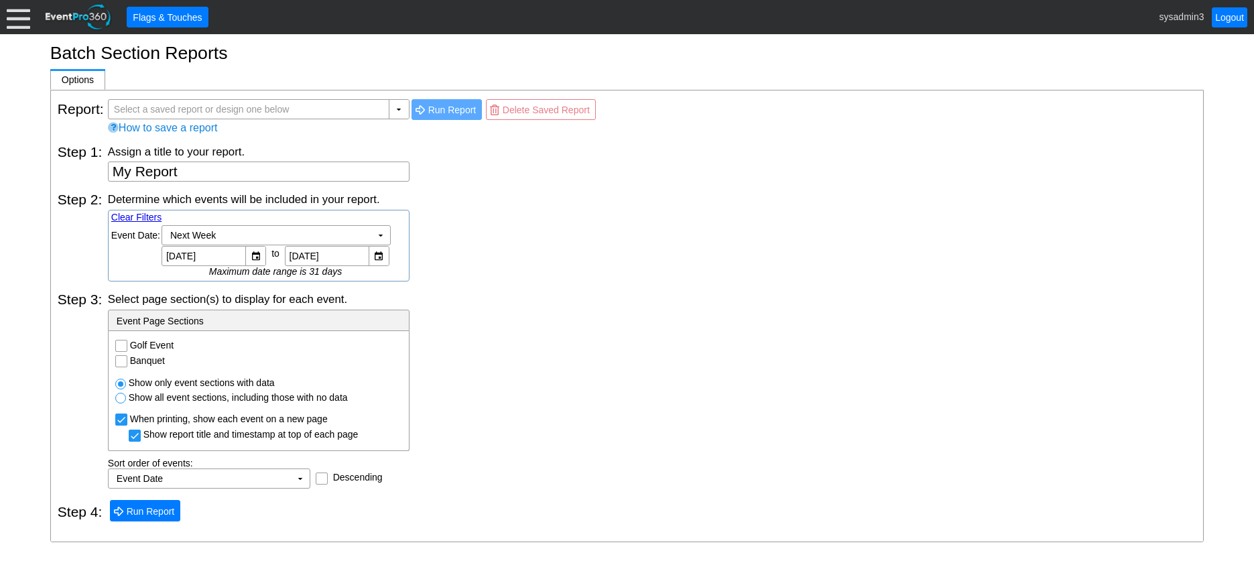
click at [14, 20] on div at bounding box center [18, 16] width 23 height 23
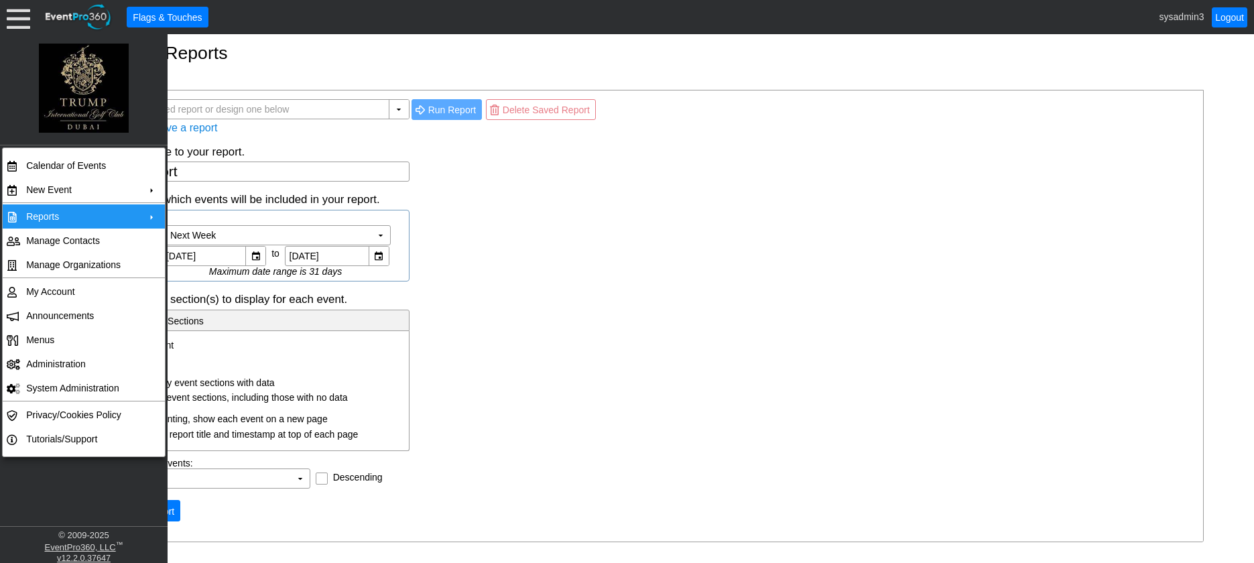
click at [65, 215] on td "Reports" at bounding box center [81, 216] width 120 height 24
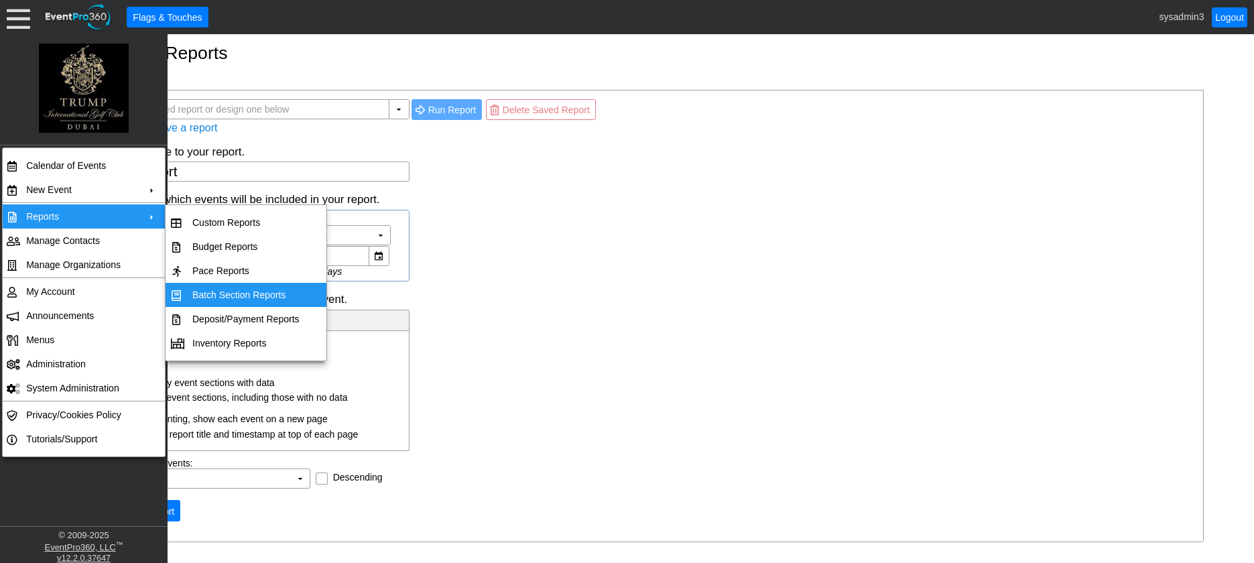
click at [221, 294] on td "Batch Section Reports" at bounding box center [246, 295] width 118 height 24
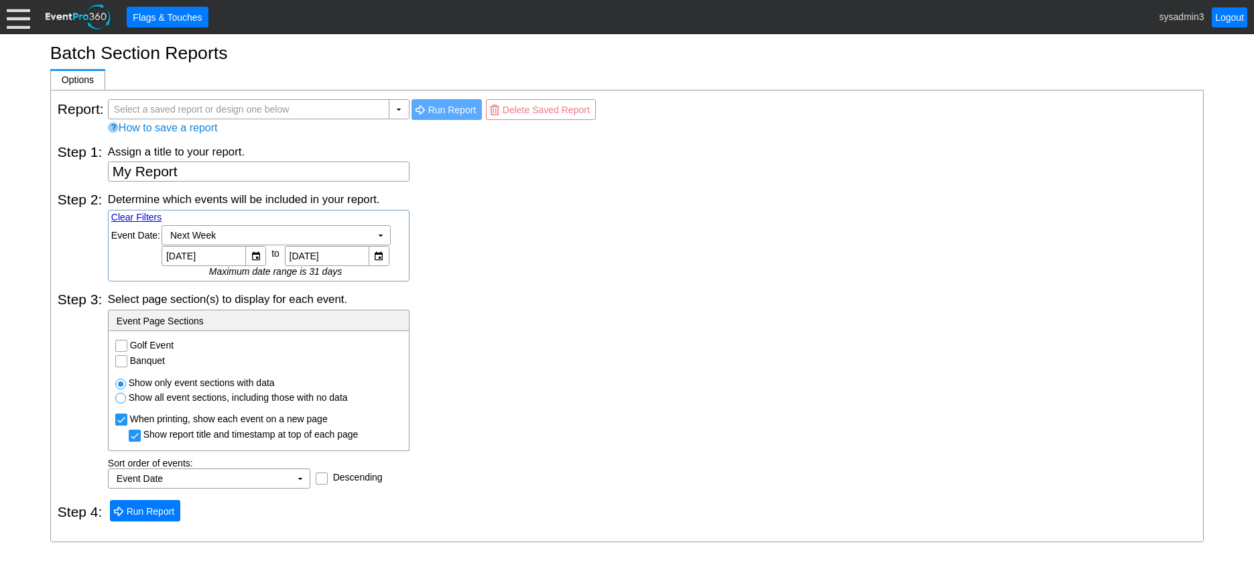
click at [120, 344] on input "Golf Event" at bounding box center [122, 347] width 13 height 13
checkbox input "true"
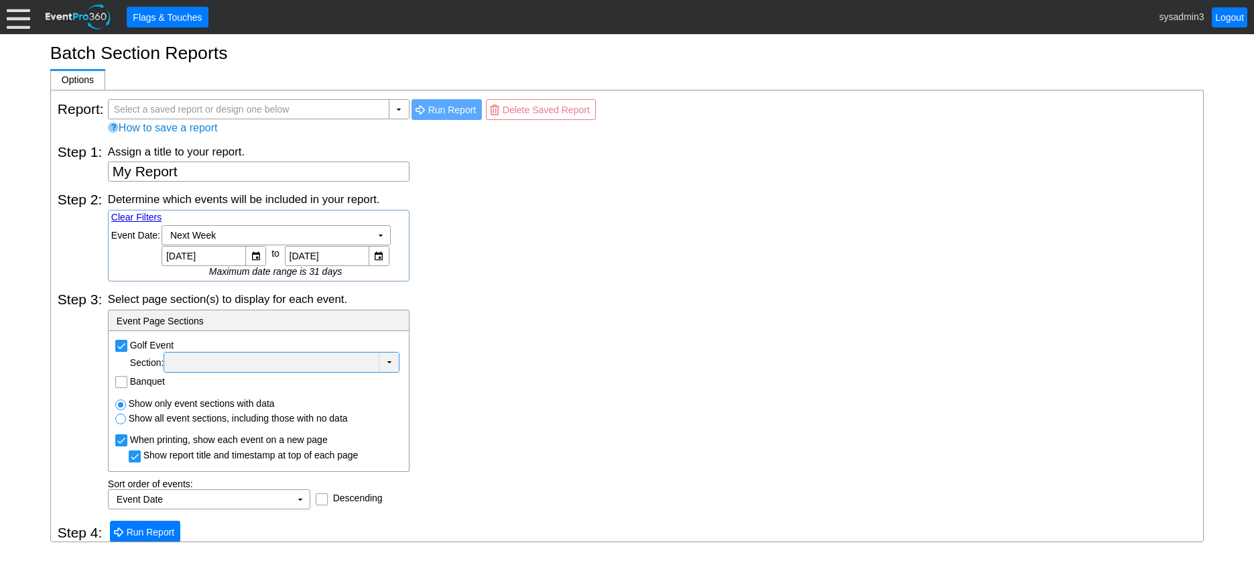
click at [339, 361] on div at bounding box center [271, 362] width 209 height 13
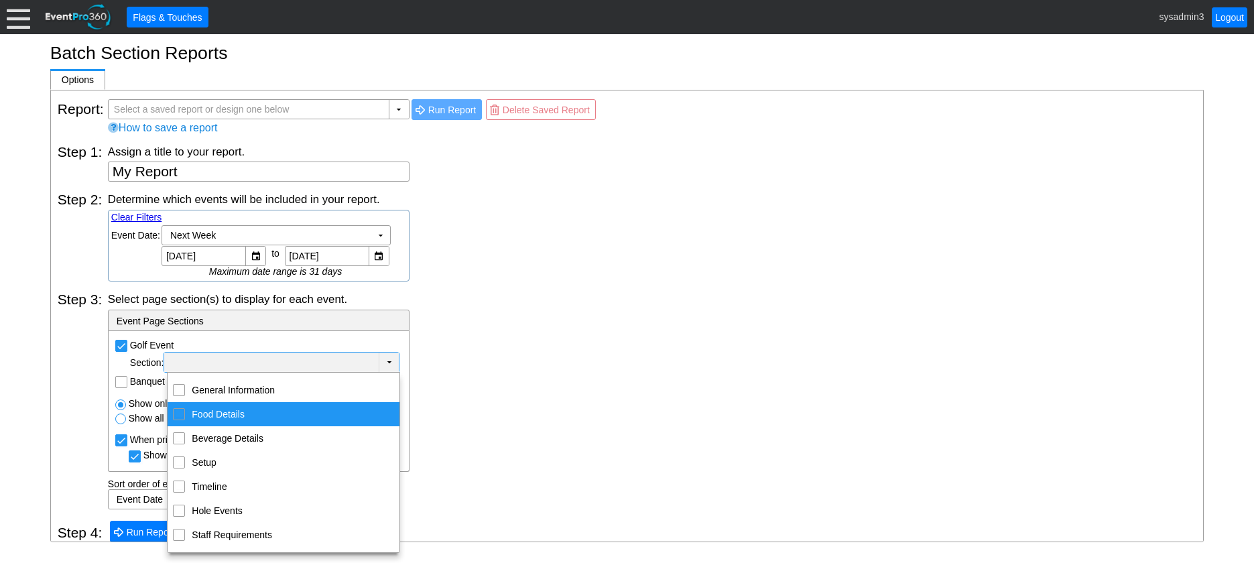
click at [178, 407] on td "Food Details" at bounding box center [179, 414] width 23 height 24
checkbox input "true"
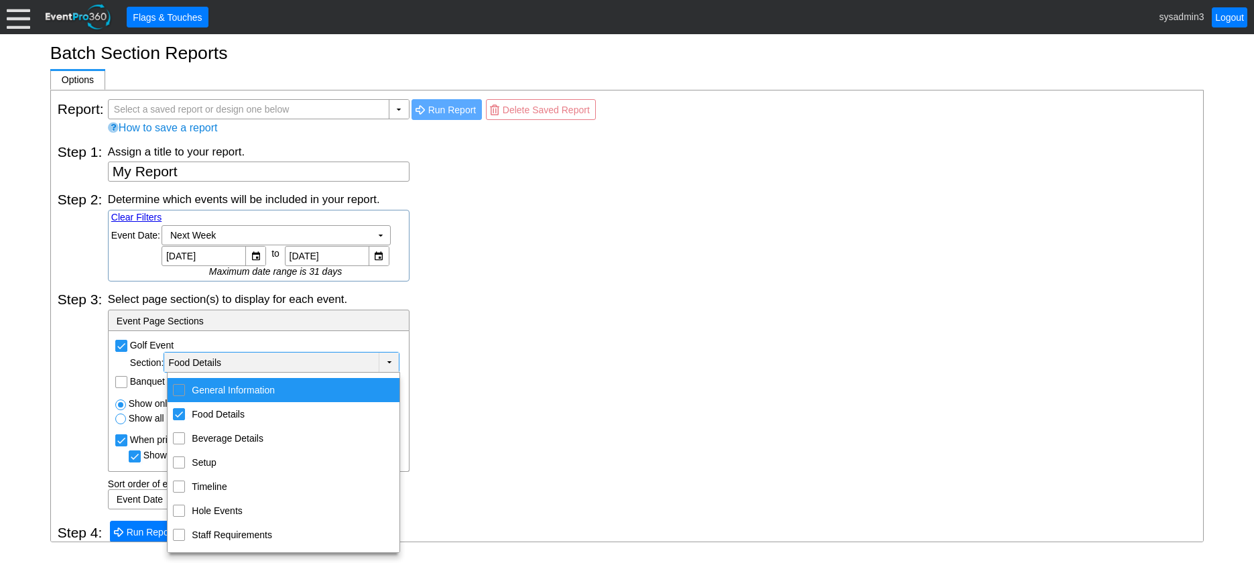
click at [508, 371] on div "Select page section(s) to display for each event. - Event Page Sections Golf Ev…" at bounding box center [652, 401] width 1089 height 218
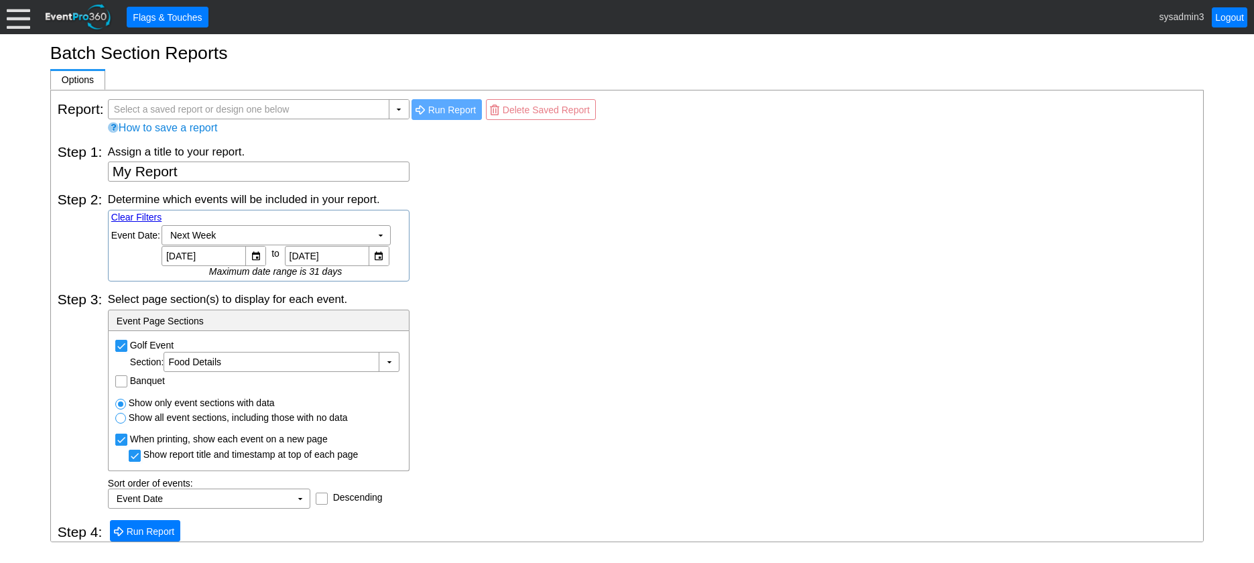
click at [123, 381] on input "Banquet" at bounding box center [122, 382] width 13 height 13
checkbox input "true"
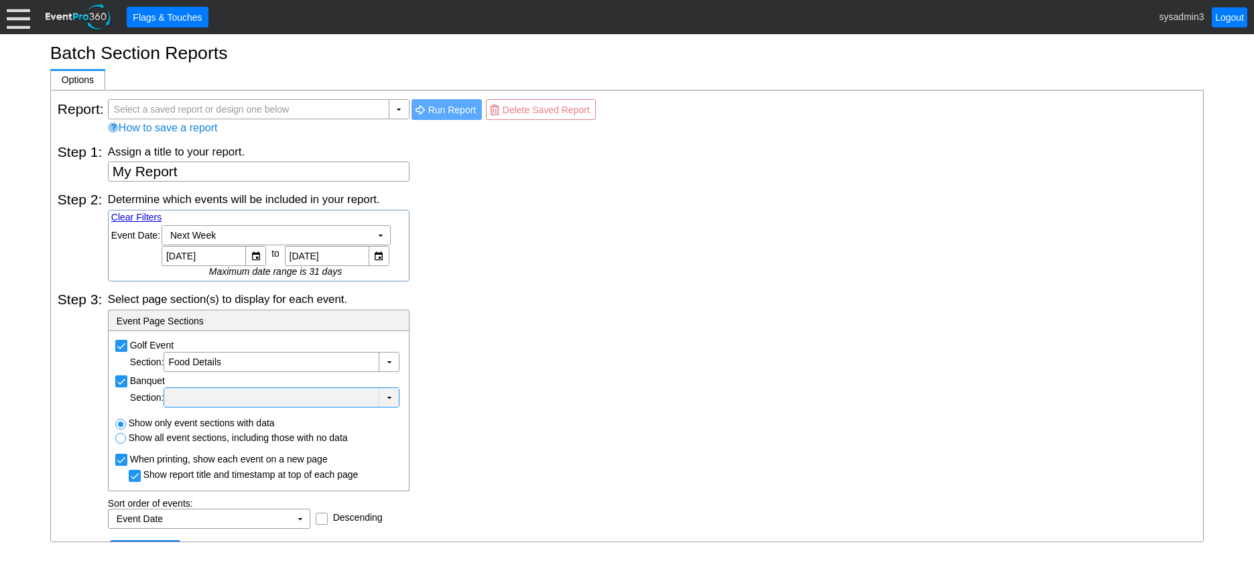
click at [269, 400] on div at bounding box center [271, 397] width 209 height 13
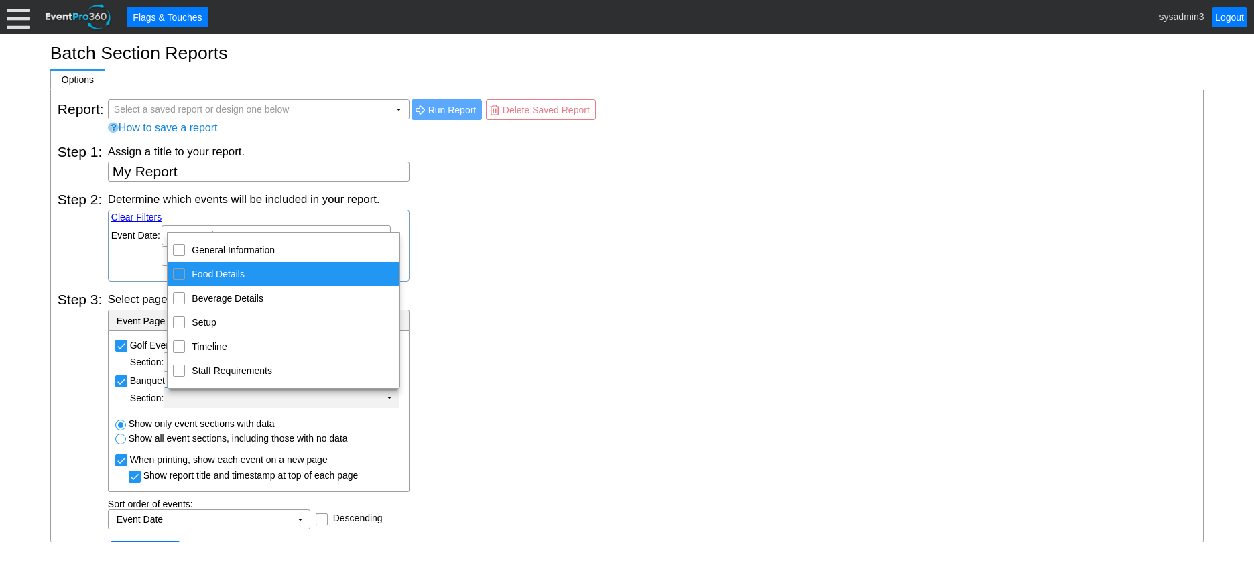
click at [174, 276] on div "Food Details" at bounding box center [179, 274] width 12 height 12
checkbox input "true"
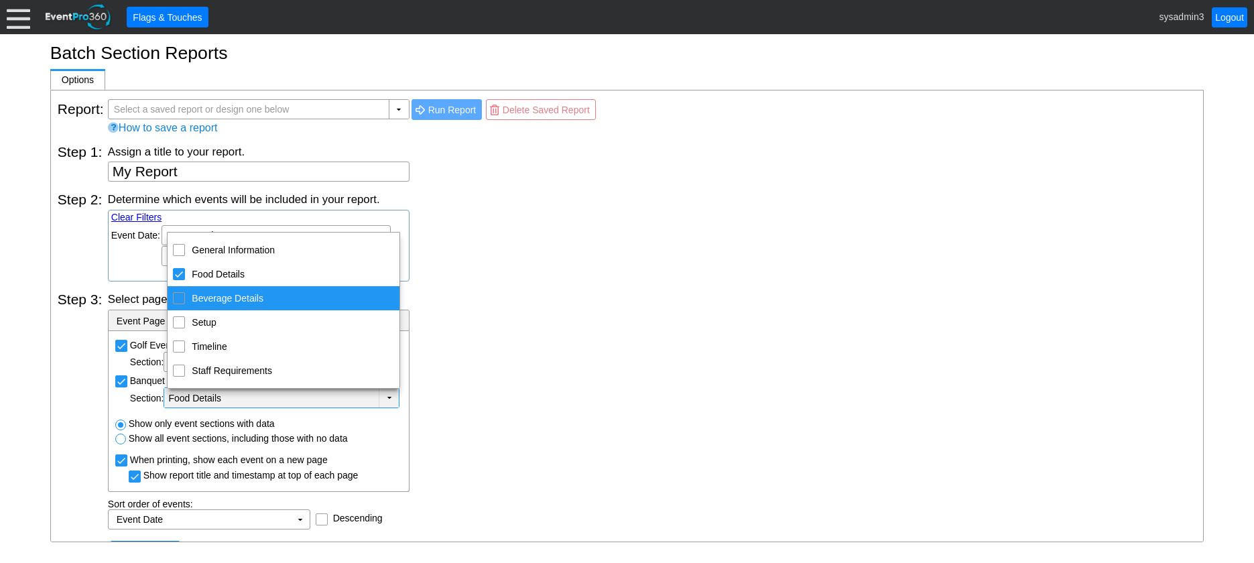
click at [550, 298] on div "Select page section(s) to display for each event." at bounding box center [652, 299] width 1089 height 15
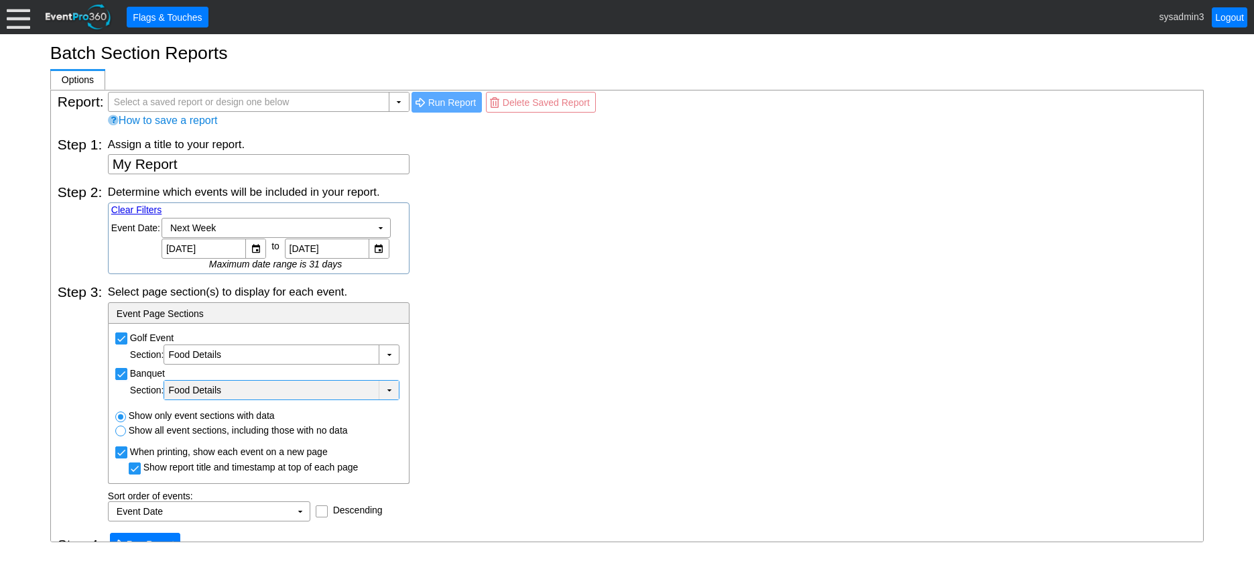
scroll to position [29, 0]
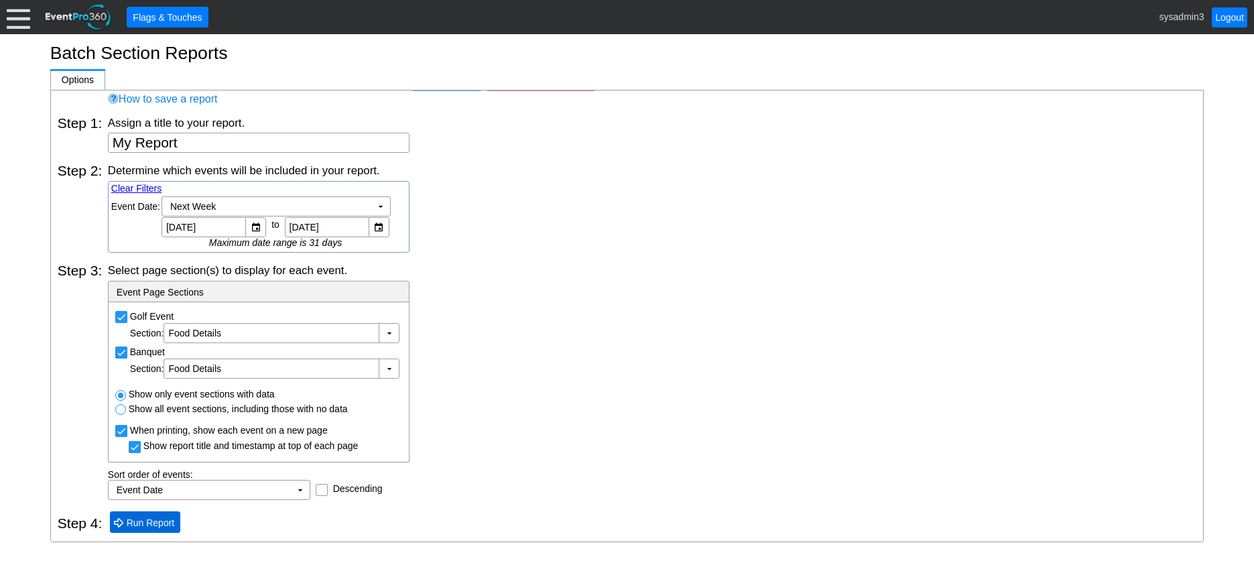
click at [158, 518] on span "Run Report" at bounding box center [151, 522] width 54 height 13
